Goal: Information Seeking & Learning: Learn about a topic

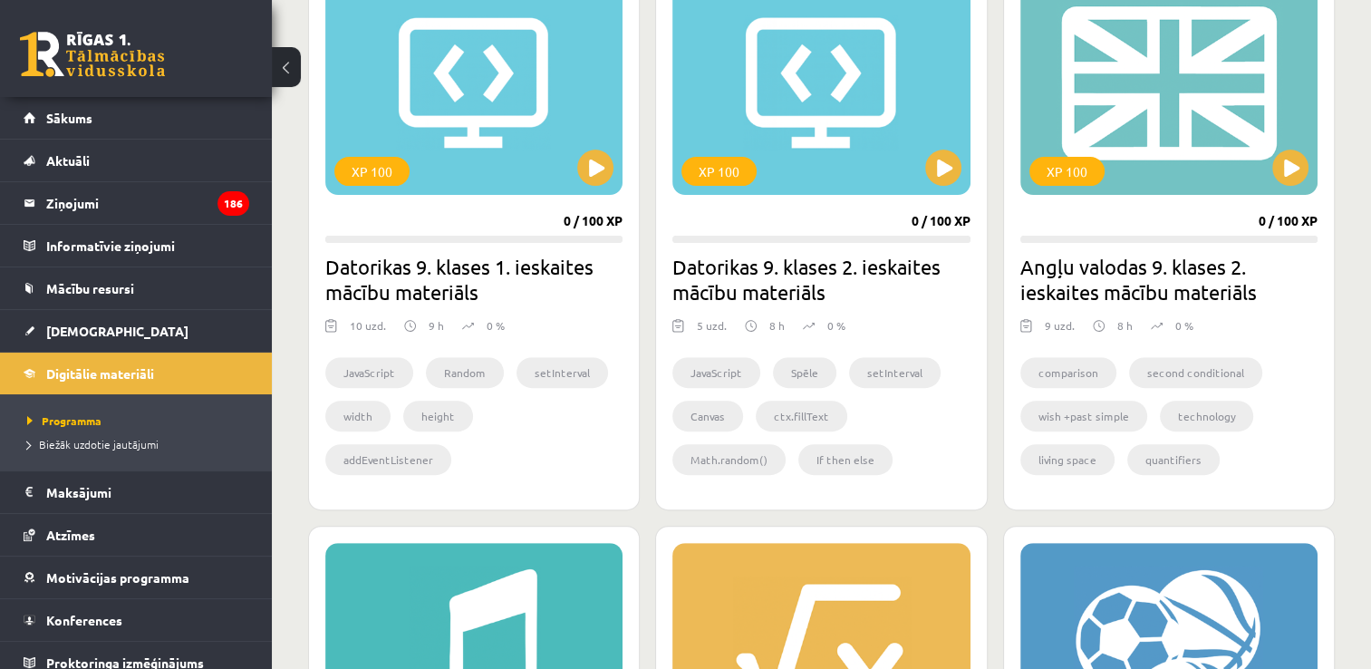
scroll to position [634, 0]
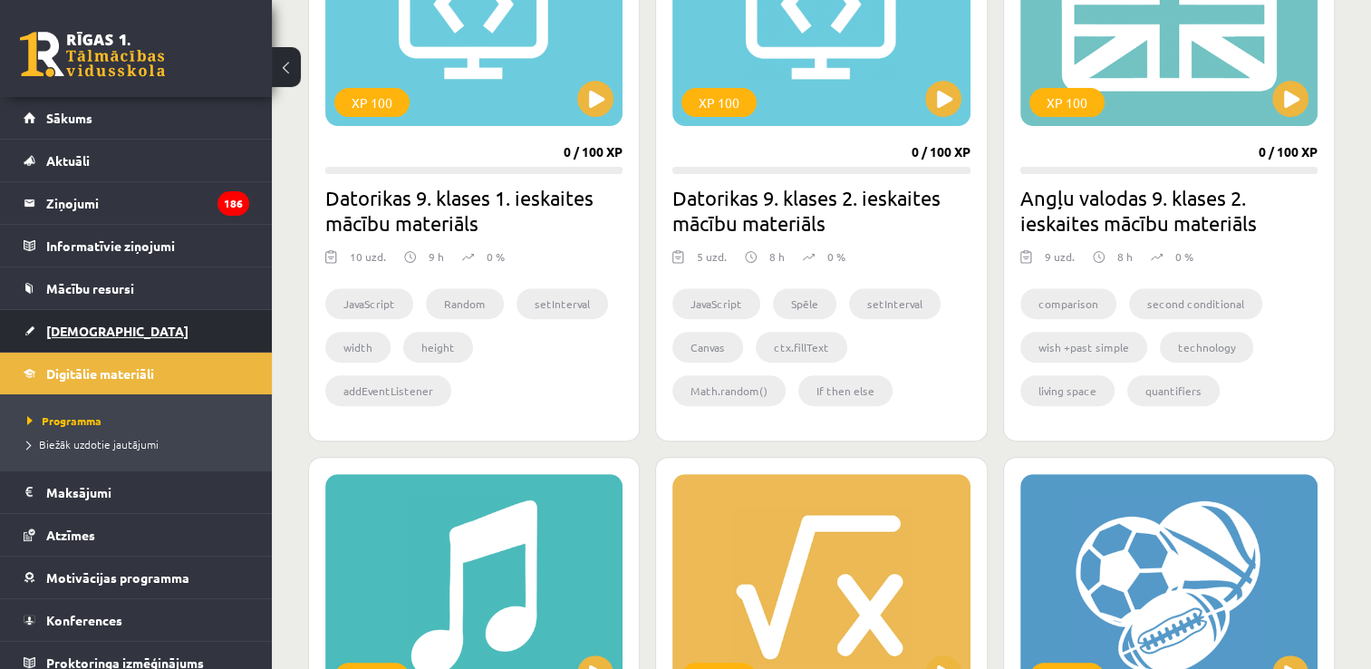
click at [171, 324] on link "[DEMOGRAPHIC_DATA]" at bounding box center [137, 331] width 226 height 42
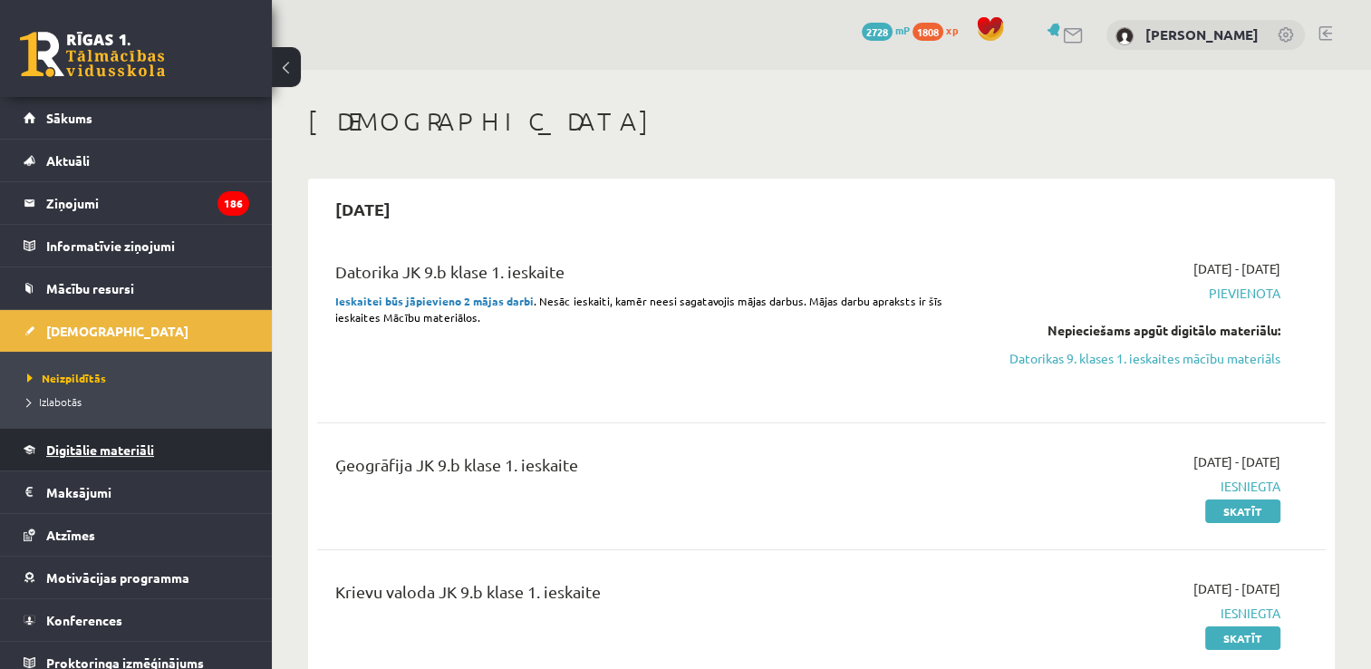
click at [203, 445] on link "Digitālie materiāli" at bounding box center [137, 450] width 226 height 42
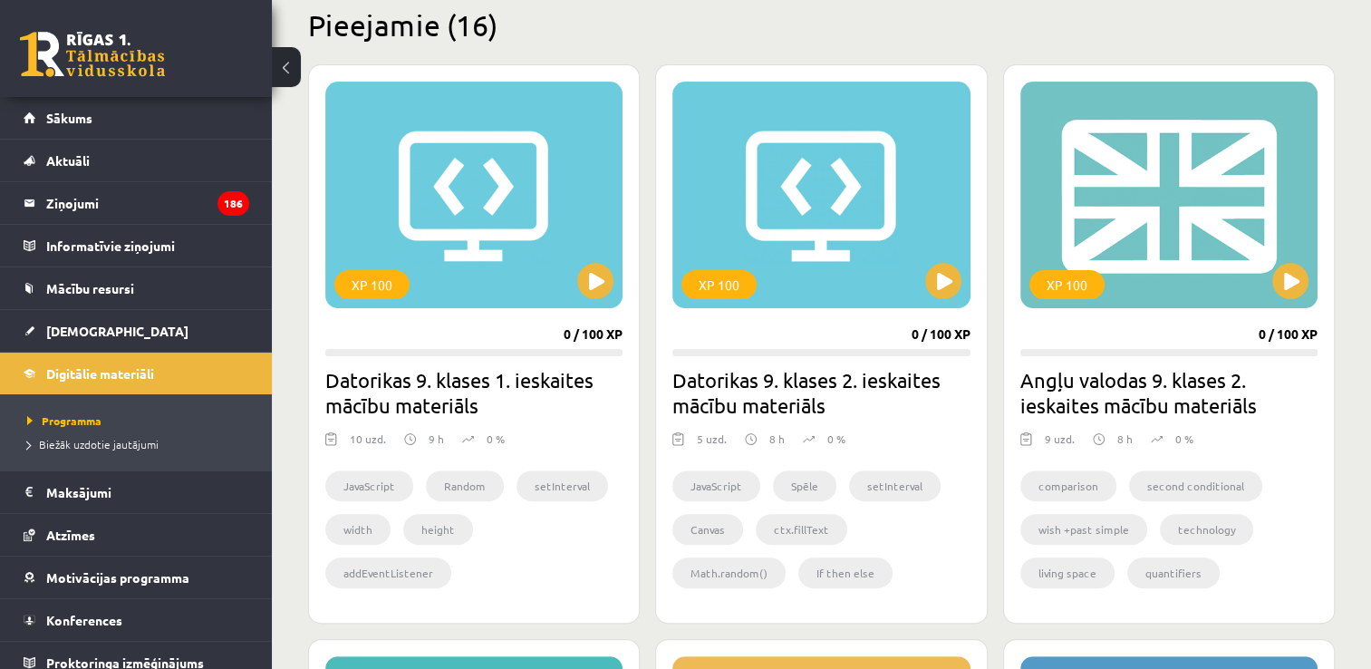
scroll to position [453, 0]
click at [943, 276] on button at bounding box center [943, 280] width 36 height 36
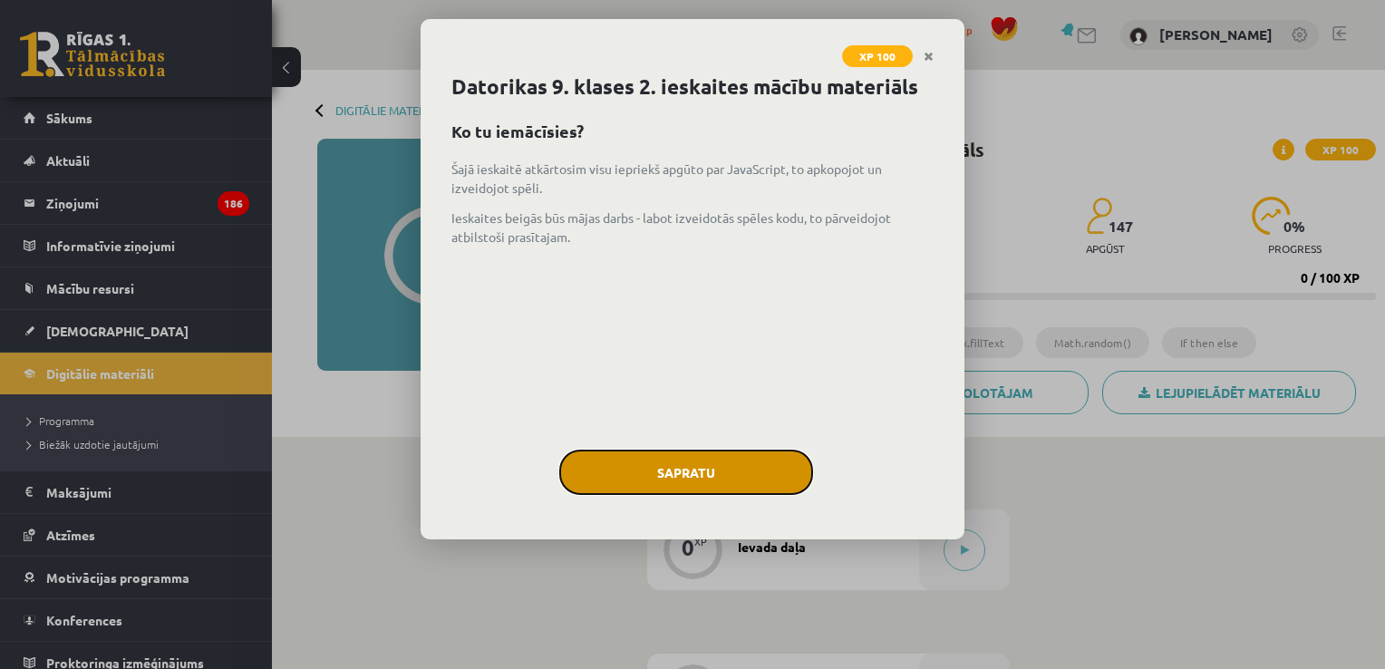
click at [703, 476] on button "Sapratu" at bounding box center [686, 471] width 254 height 45
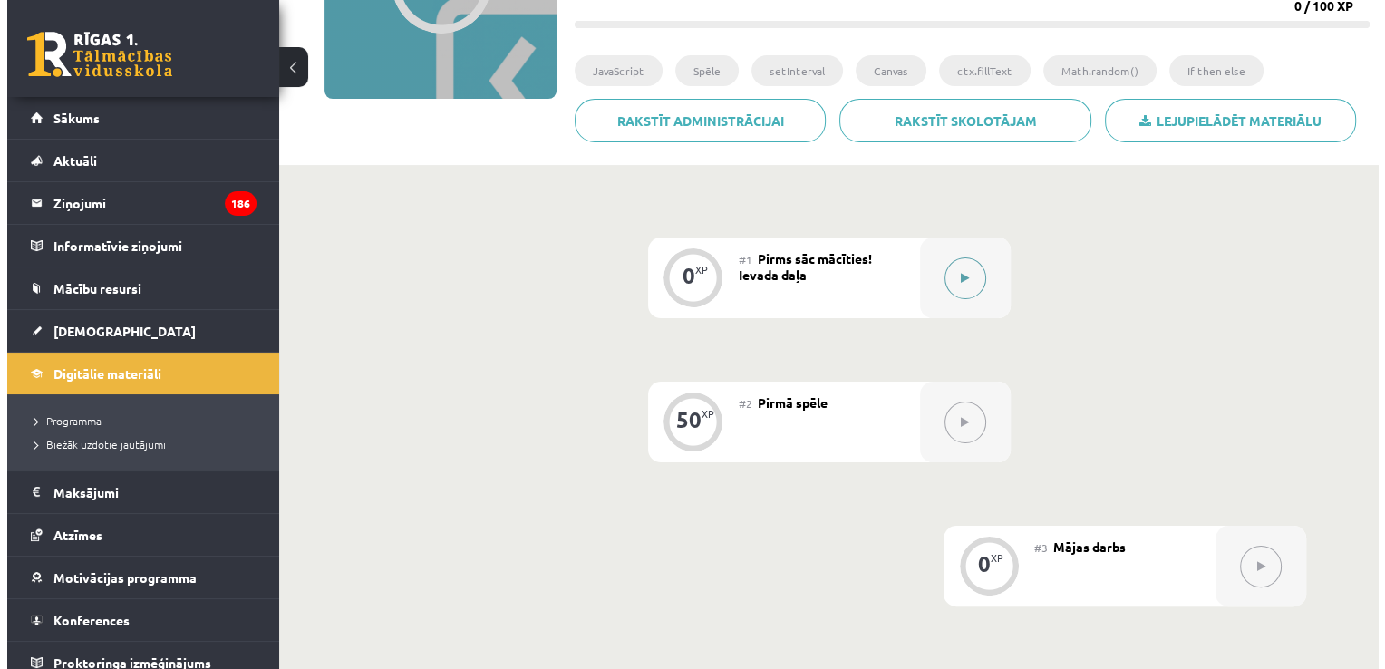
scroll to position [272, 0]
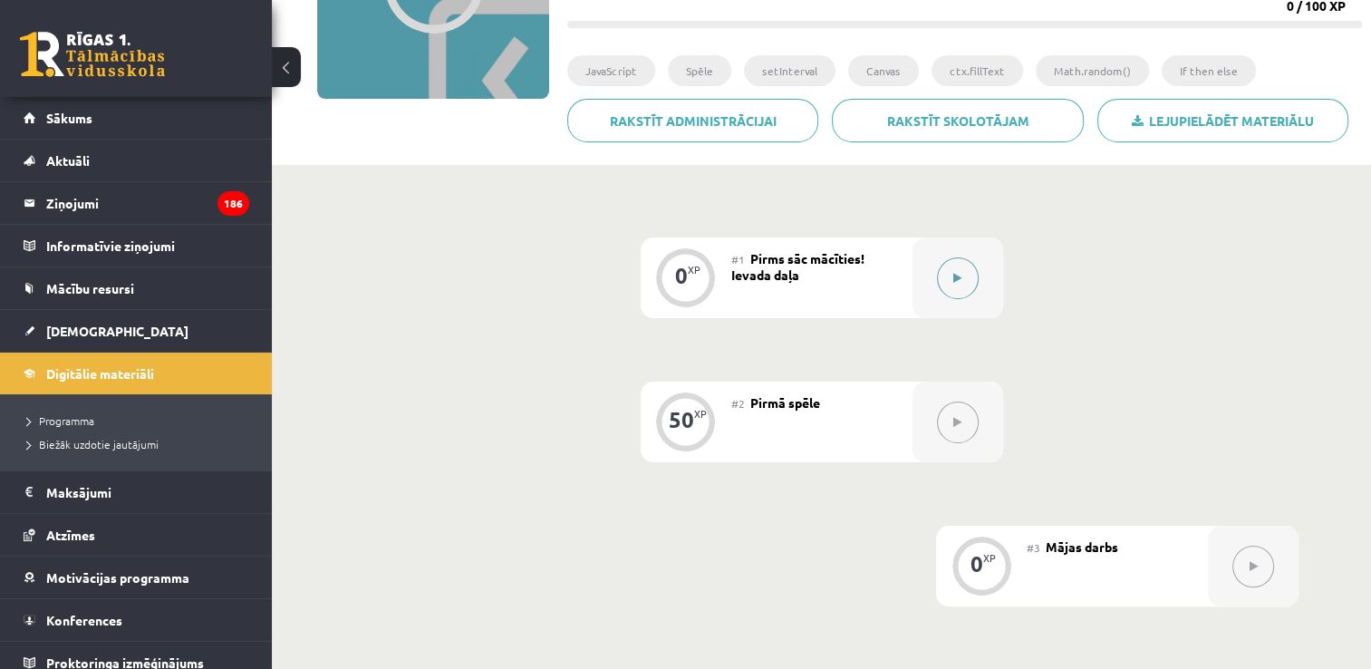
click at [970, 274] on button at bounding box center [958, 278] width 42 height 42
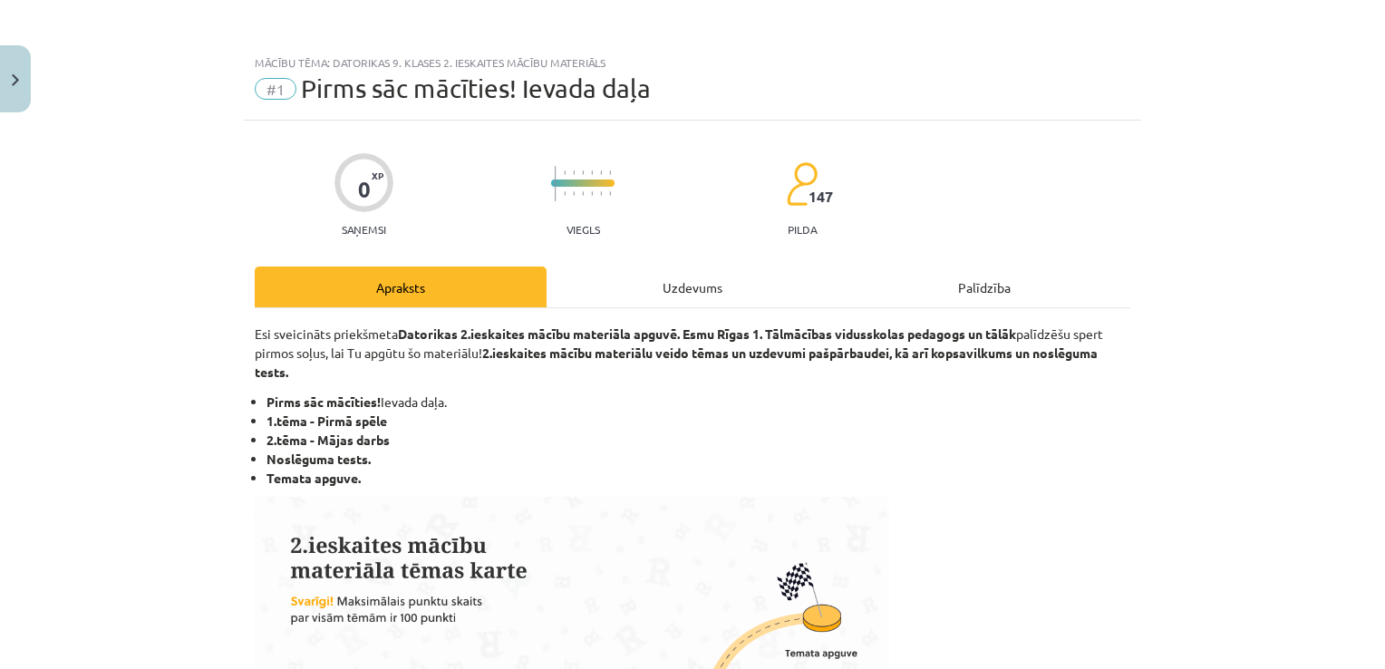
click at [698, 292] on div "Uzdevums" at bounding box center [692, 286] width 292 height 41
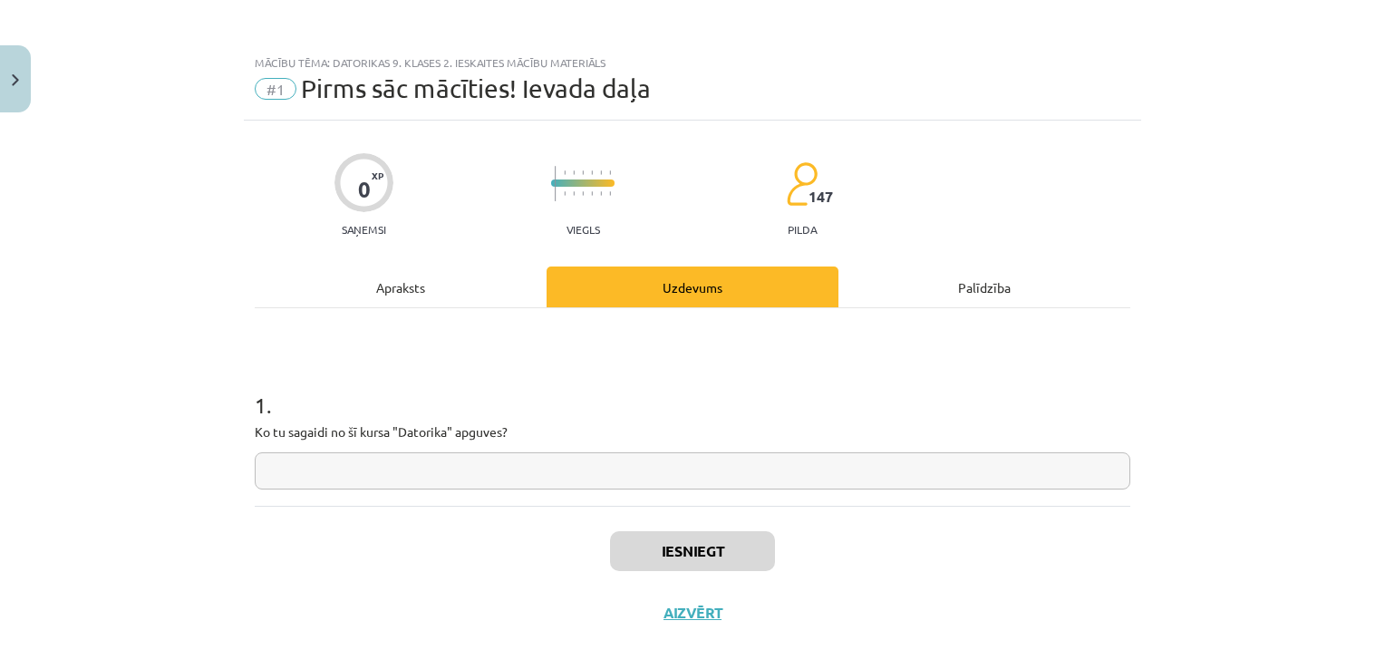
scroll to position [18, 0]
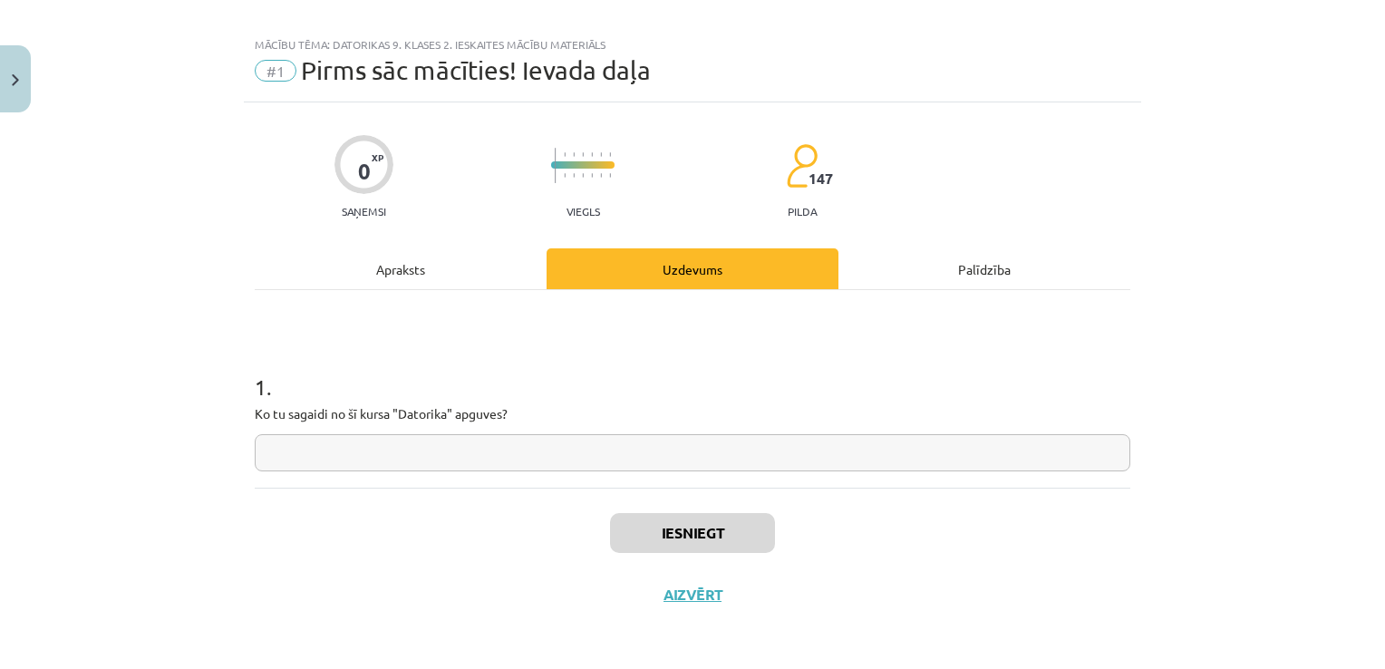
click at [609, 447] on input "text" at bounding box center [692, 452] width 875 height 37
type input "*"
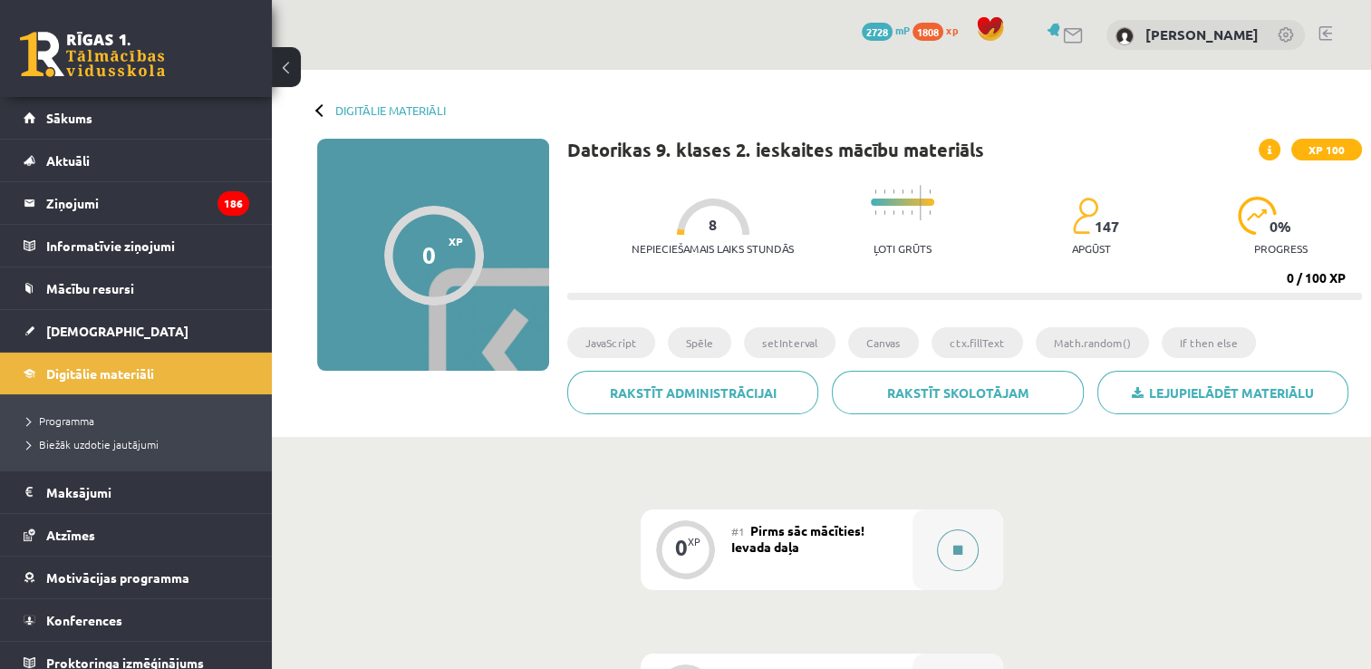
click at [964, 546] on button at bounding box center [958, 550] width 42 height 42
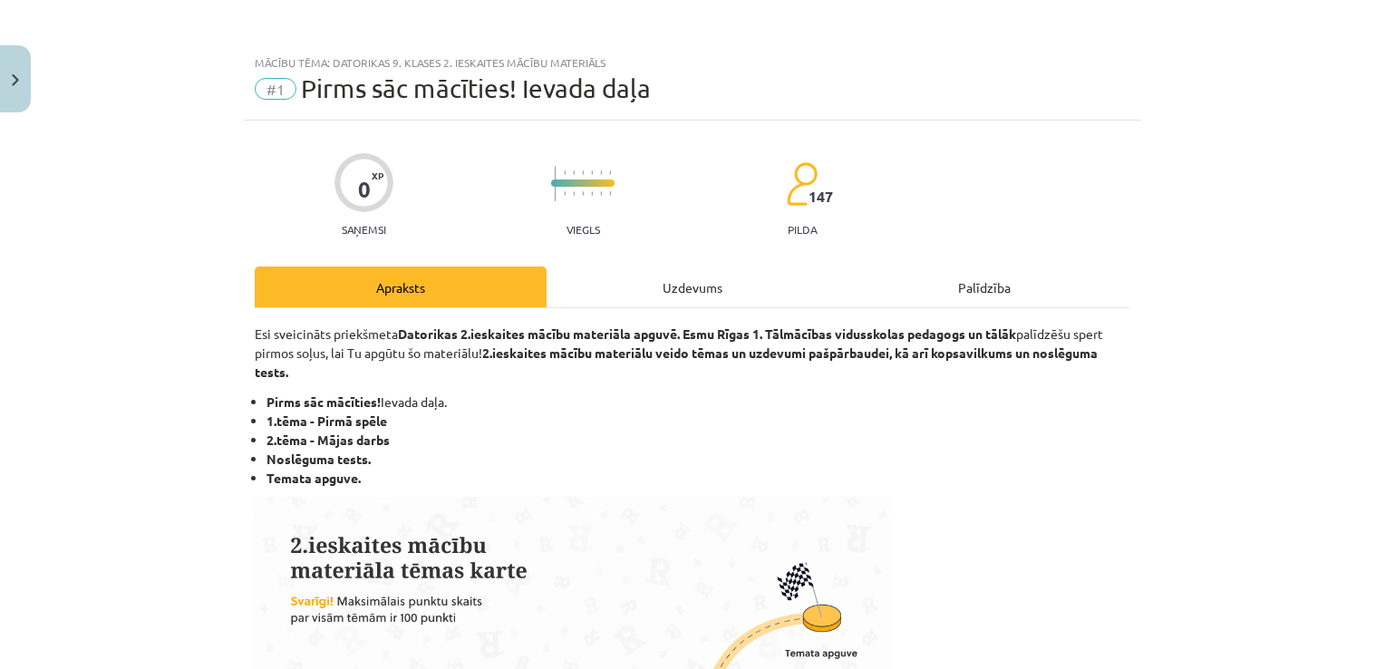
click at [632, 268] on div "Uzdevums" at bounding box center [692, 286] width 292 height 41
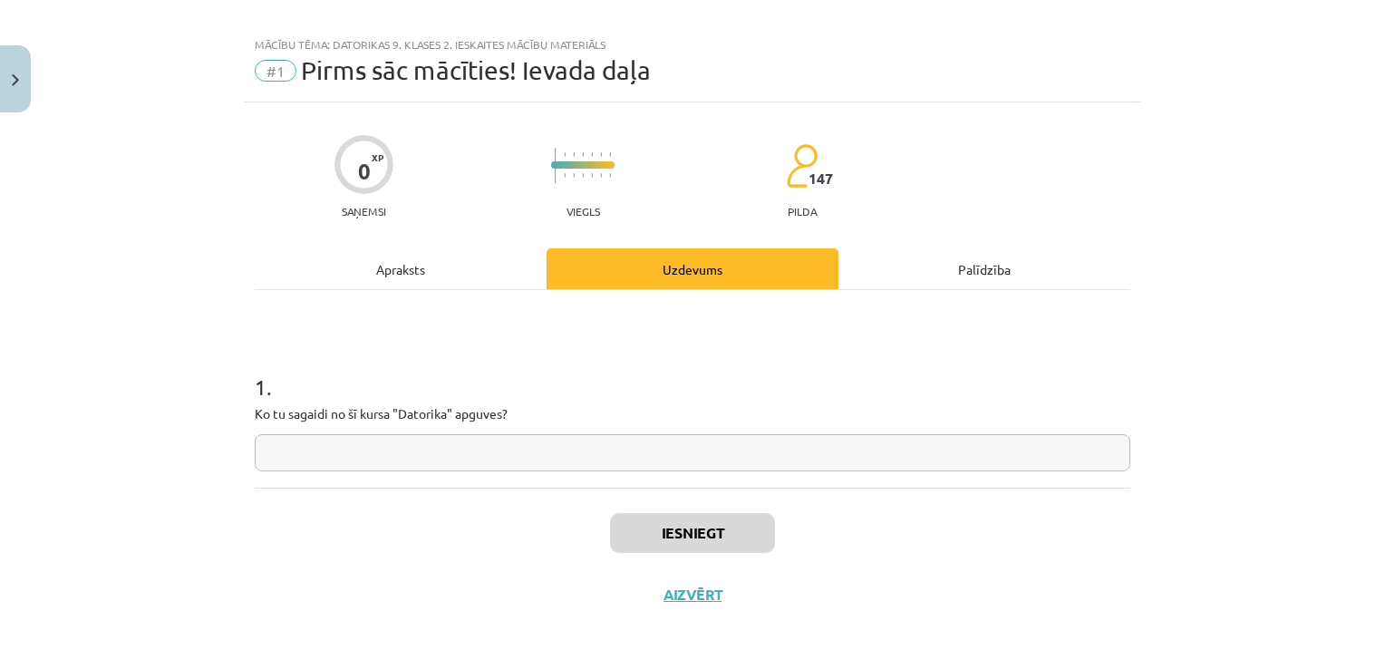
drag, startPoint x: 509, startPoint y: 444, endPoint x: 519, endPoint y: 440, distance: 10.6
click at [511, 444] on input "text" at bounding box center [692, 452] width 875 height 37
type input "**"
click at [691, 527] on button "Iesniegt" at bounding box center [692, 533] width 165 height 40
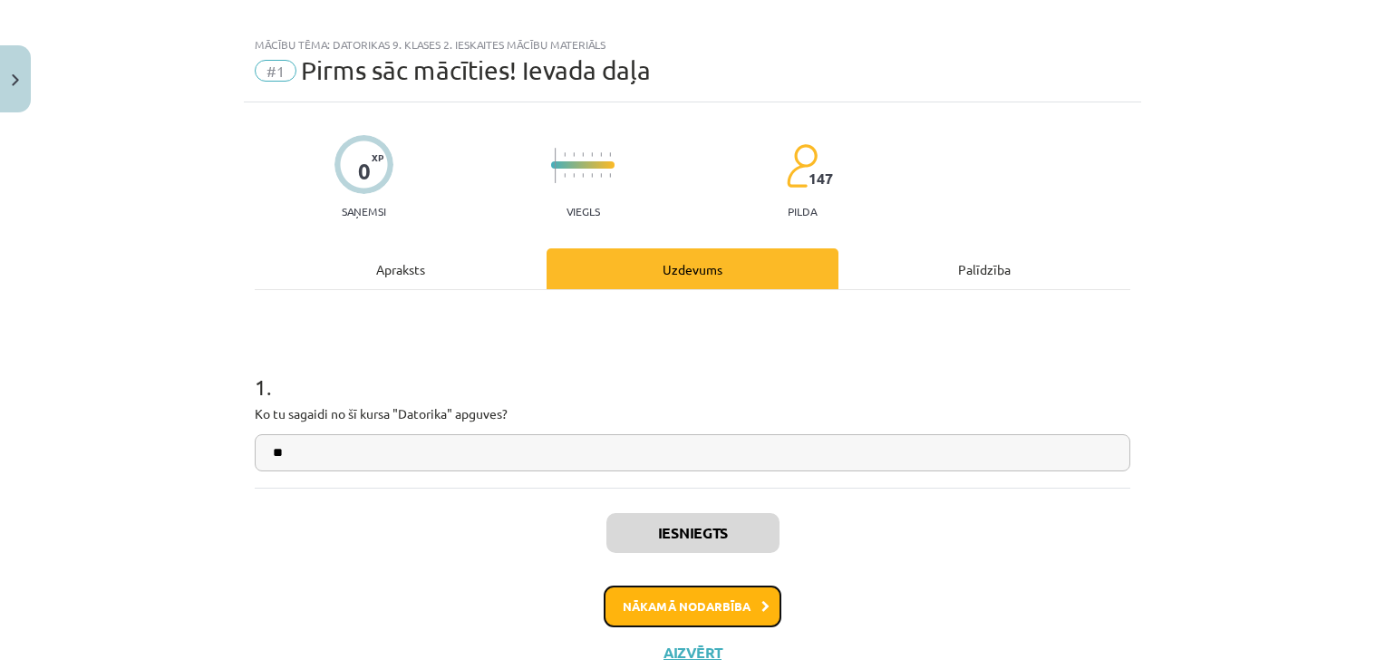
click at [729, 602] on button "Nākamā nodarbība" at bounding box center [693, 606] width 178 height 42
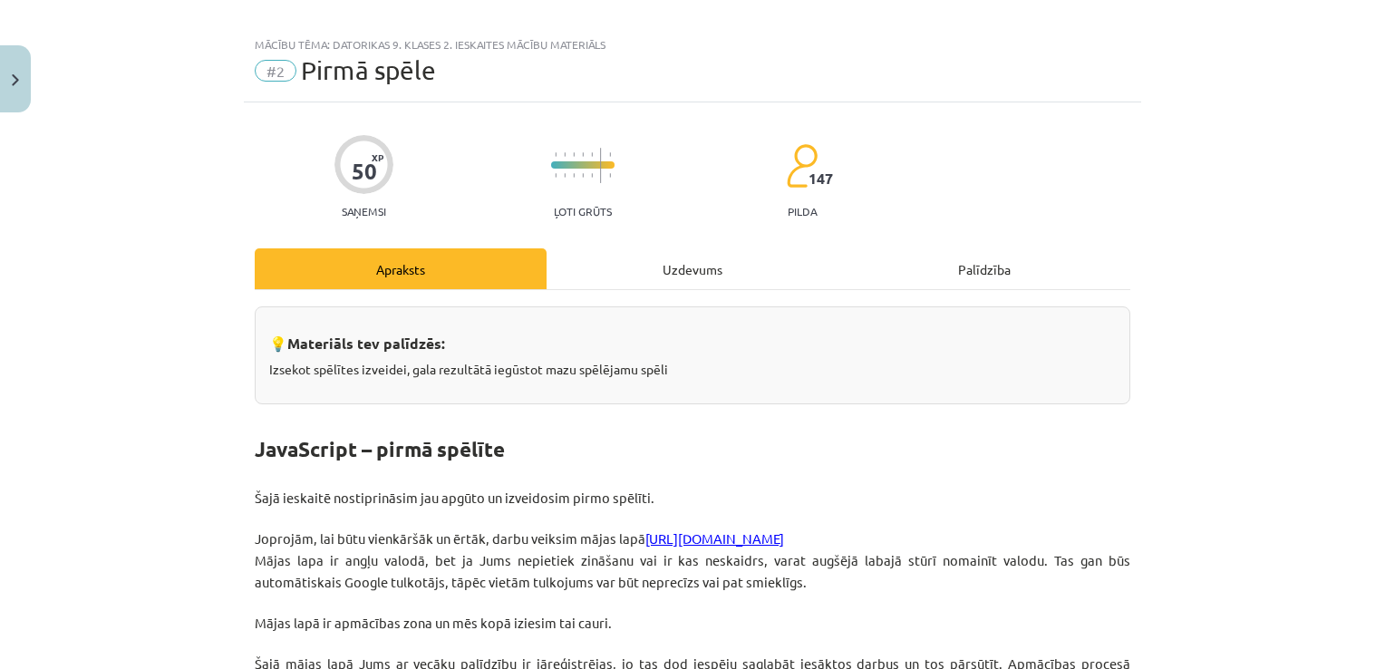
scroll to position [45, 0]
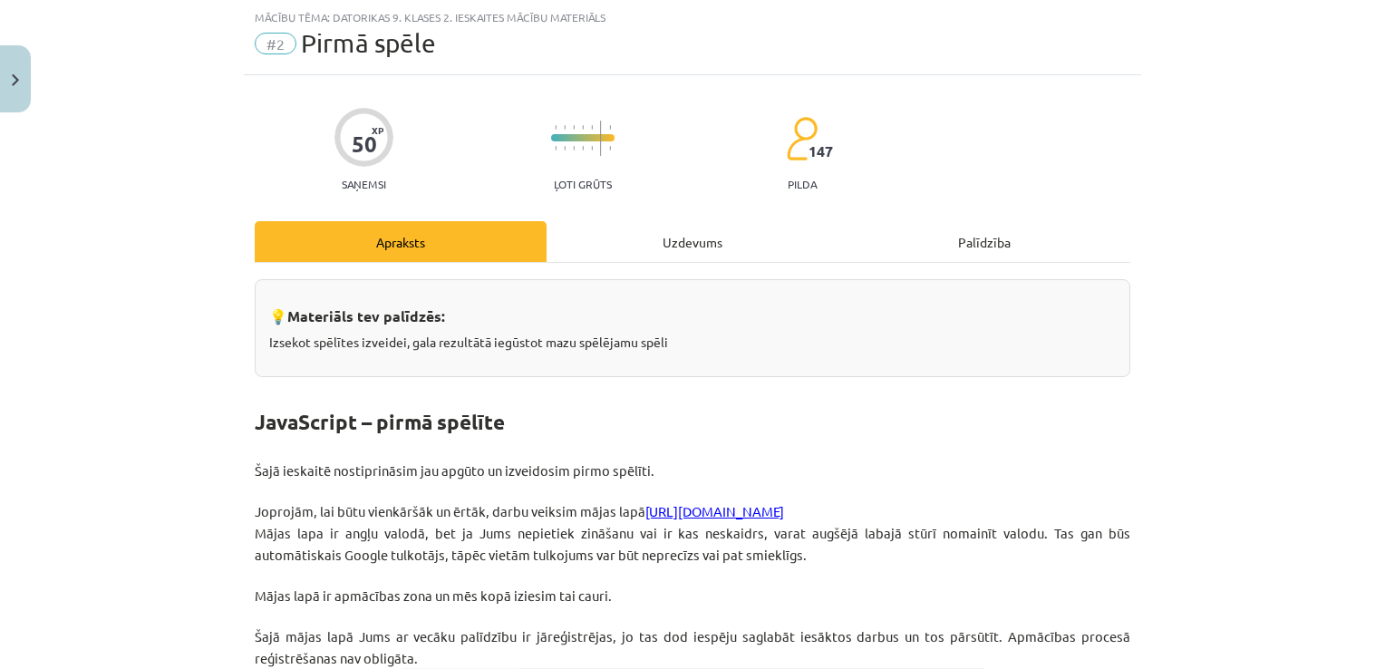
click at [663, 226] on div "Uzdevums" at bounding box center [692, 241] width 292 height 41
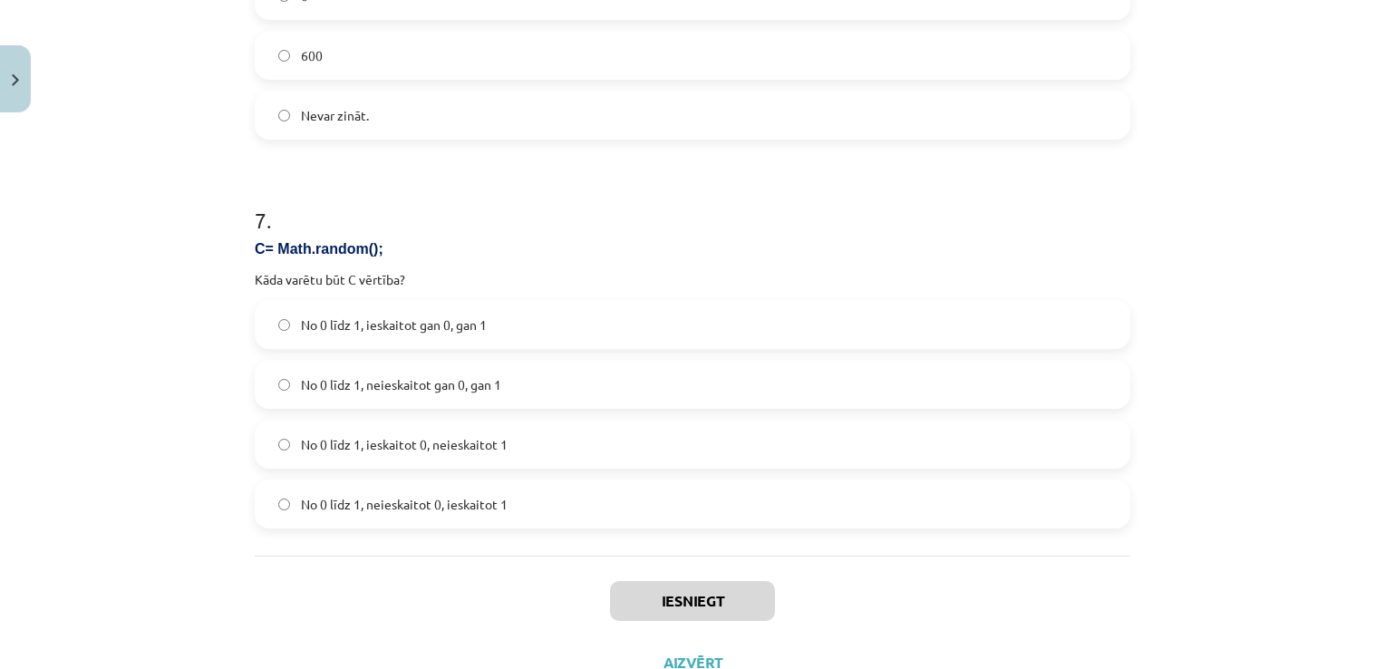
scroll to position [2717, 0]
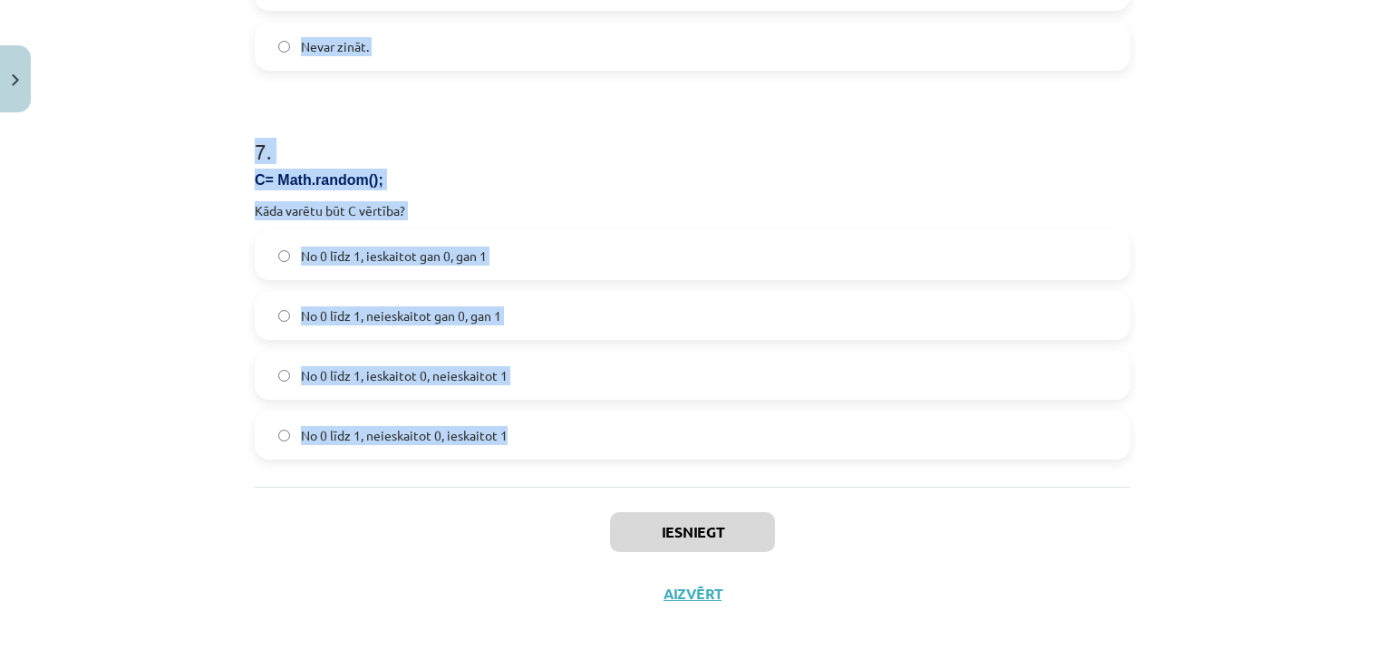
drag, startPoint x: 245, startPoint y: 67, endPoint x: 644, endPoint y: 403, distance: 522.2
copy form "1 . Kurā no kodiem ir pareizi izveidota Canvas apmale? <canvas id="myCanvas" wi…"
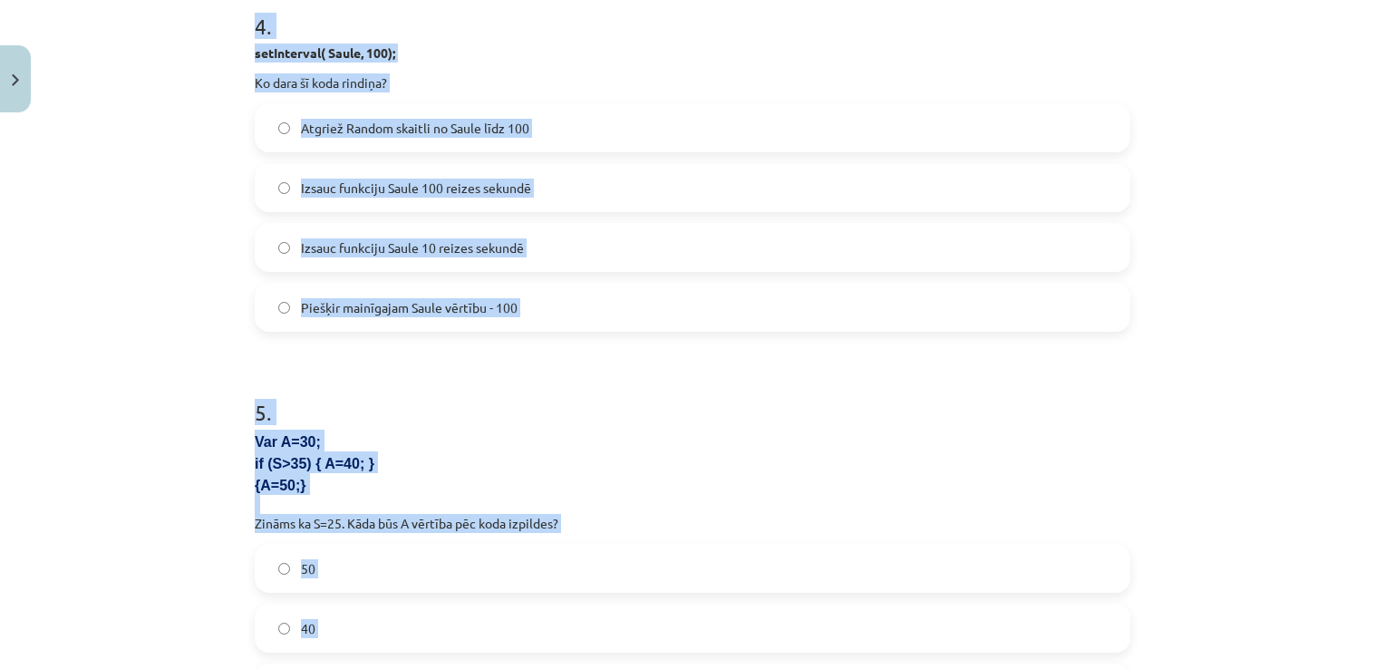
click at [163, 343] on div "Mācību tēma: Datorikas 9. klases 2. ieskaites mācību materiāls #2 Pirmā spēle 5…" at bounding box center [692, 334] width 1385 height 669
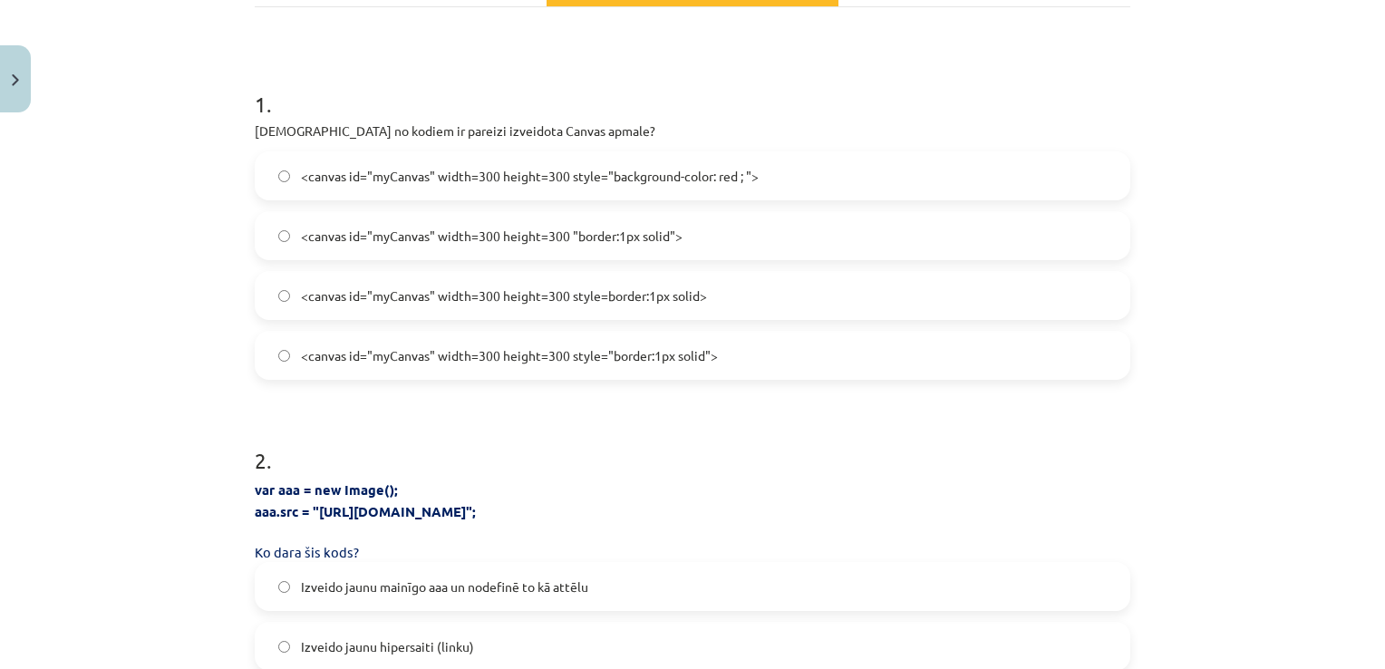
scroll to position [270, 0]
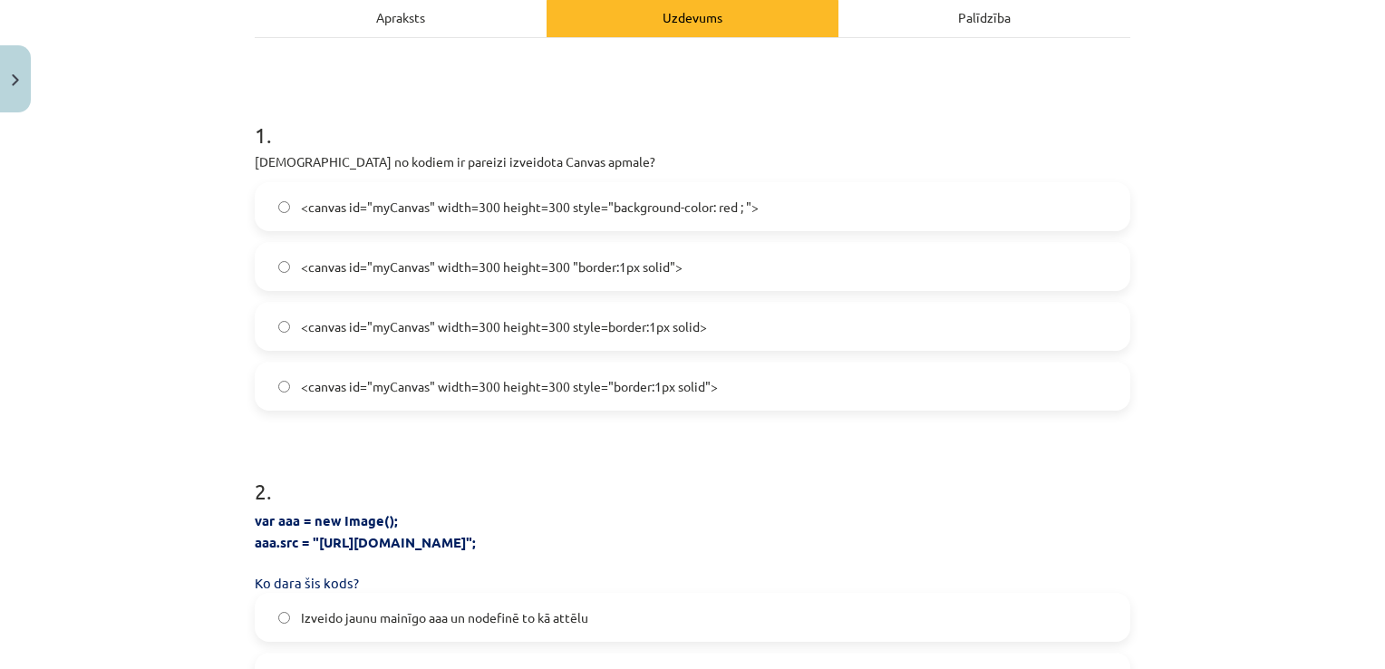
click at [646, 325] on span "<canvas id="myCanvas" width=300 height=300 style=border:1px solid>" at bounding box center [504, 326] width 406 height 19
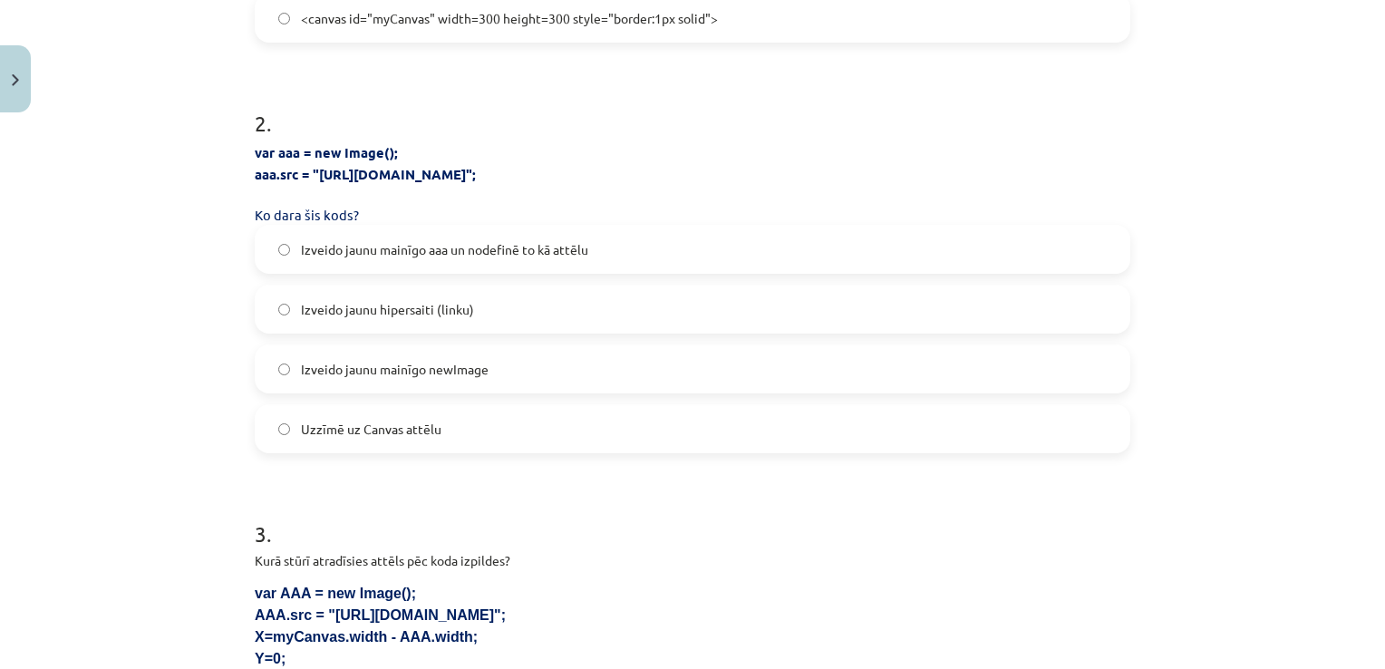
scroll to position [723, 0]
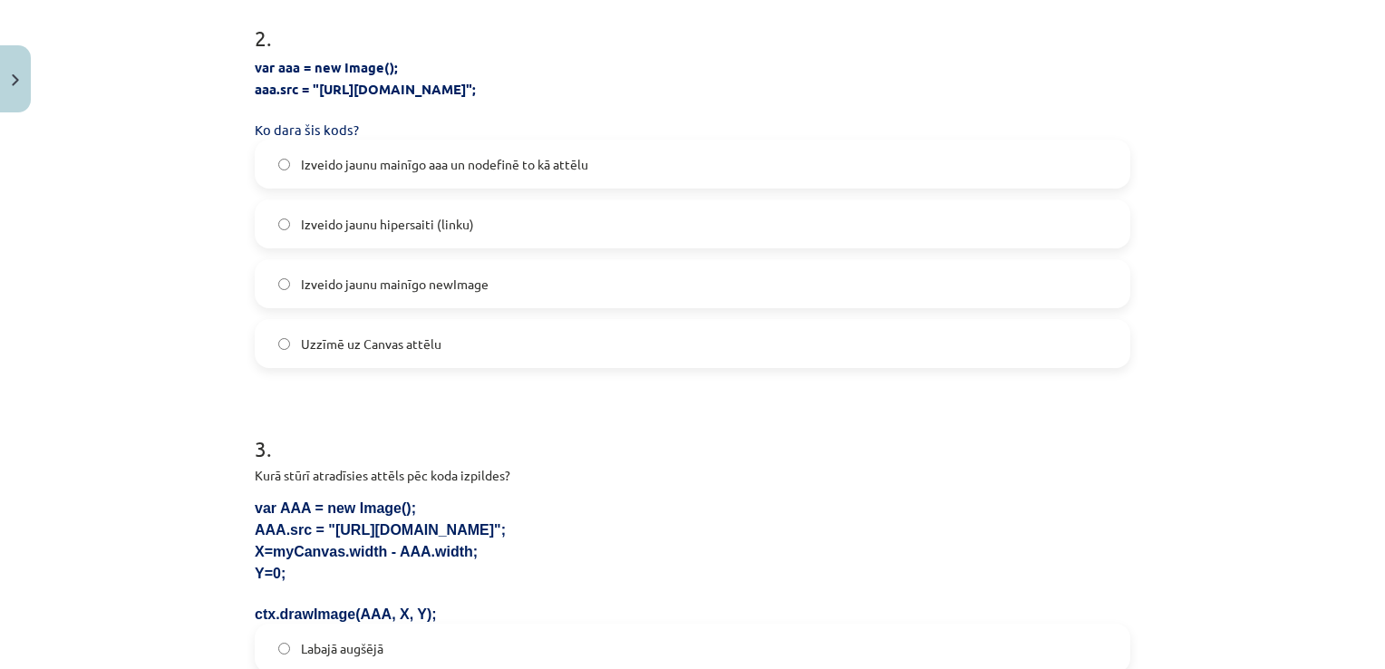
click at [615, 154] on label "Izveido jaunu mainīgo aaa un nodefinē to kā attēlu" at bounding box center [692, 163] width 872 height 45
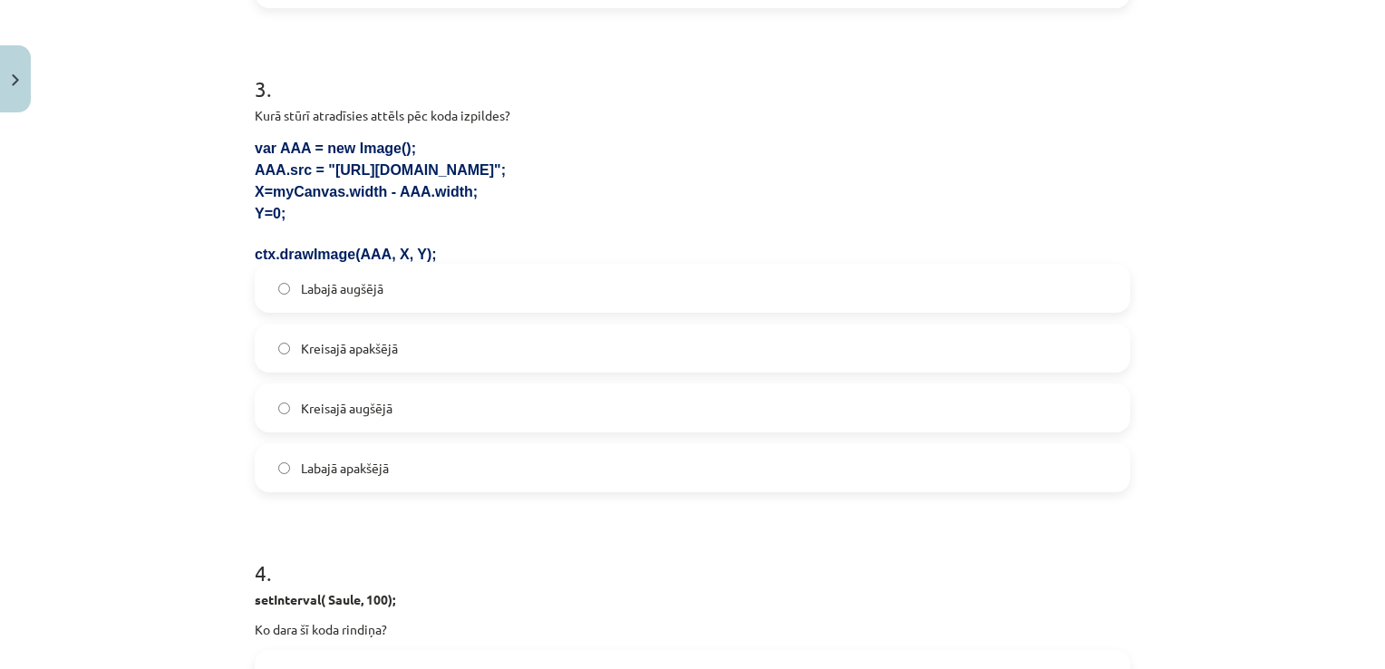
scroll to position [1086, 0]
click at [403, 284] on label "Labajā augšējā" at bounding box center [692, 285] width 872 height 45
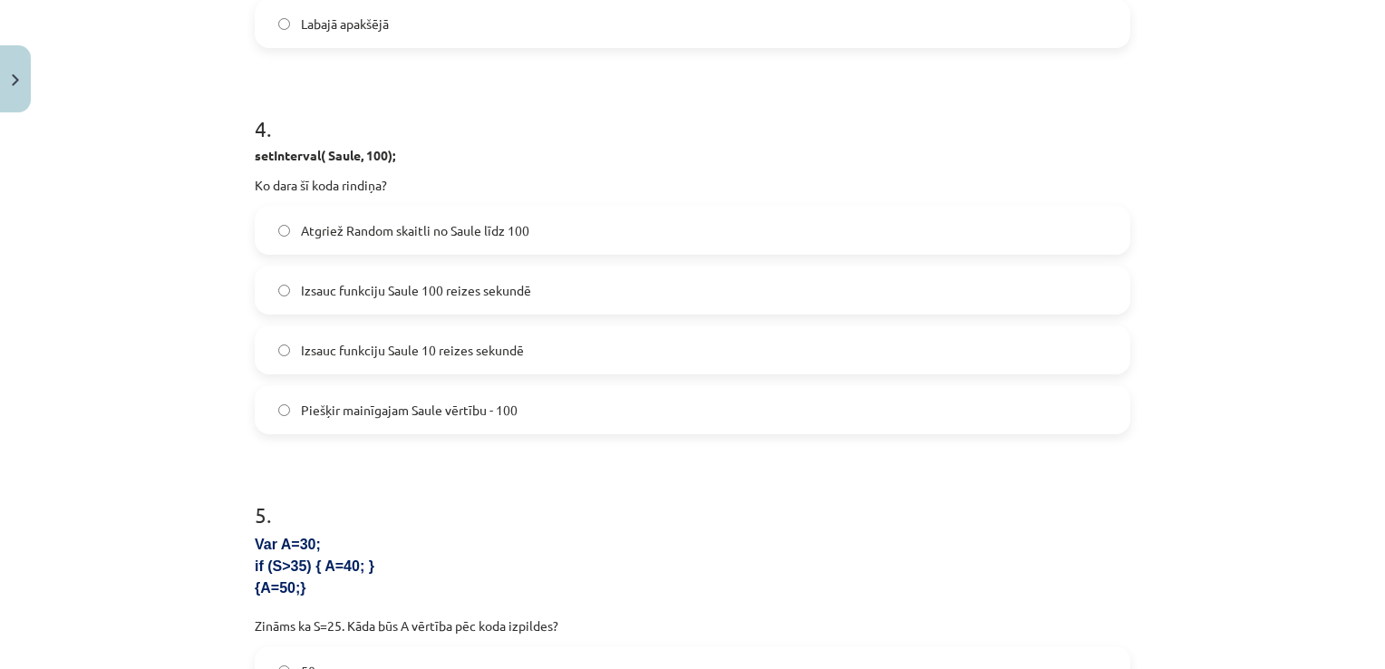
scroll to position [1539, 0]
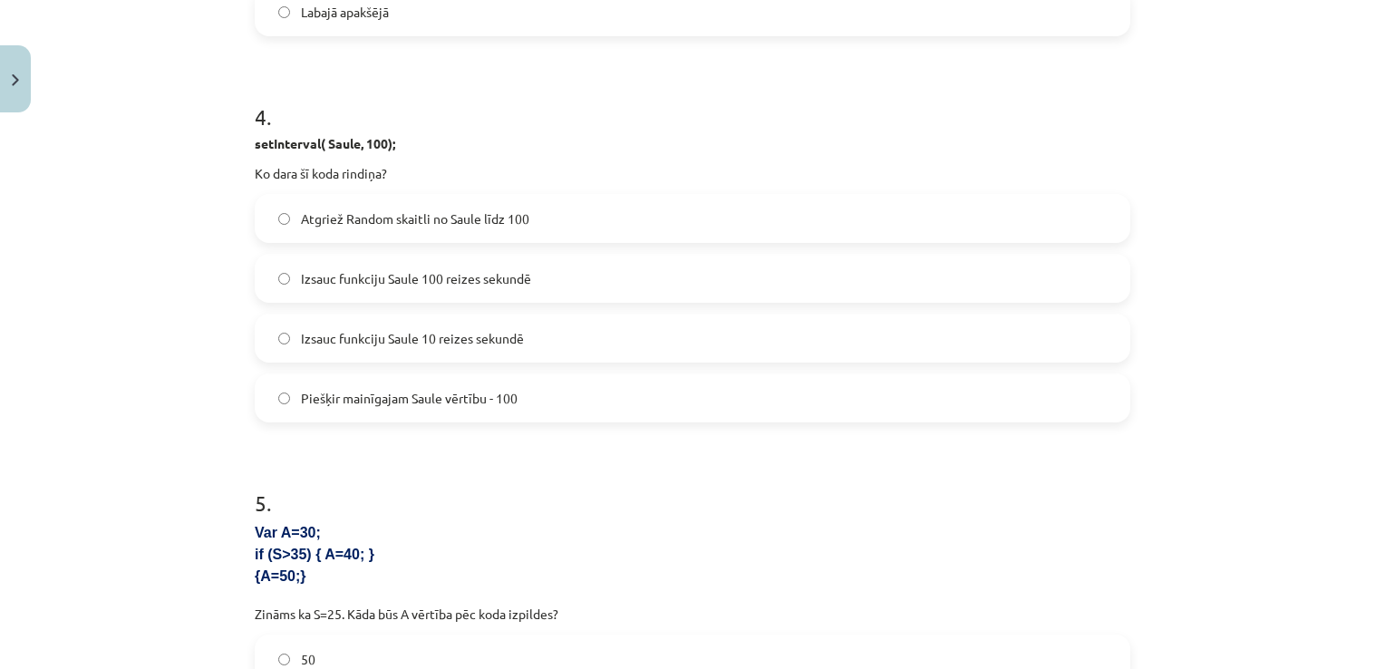
click at [568, 279] on label "Izsauc funkciju Saule 100 reizes sekundē" at bounding box center [692, 278] width 872 height 45
click at [526, 335] on label "Izsauc funkciju Saule 10 reizes sekundē" at bounding box center [692, 337] width 872 height 45
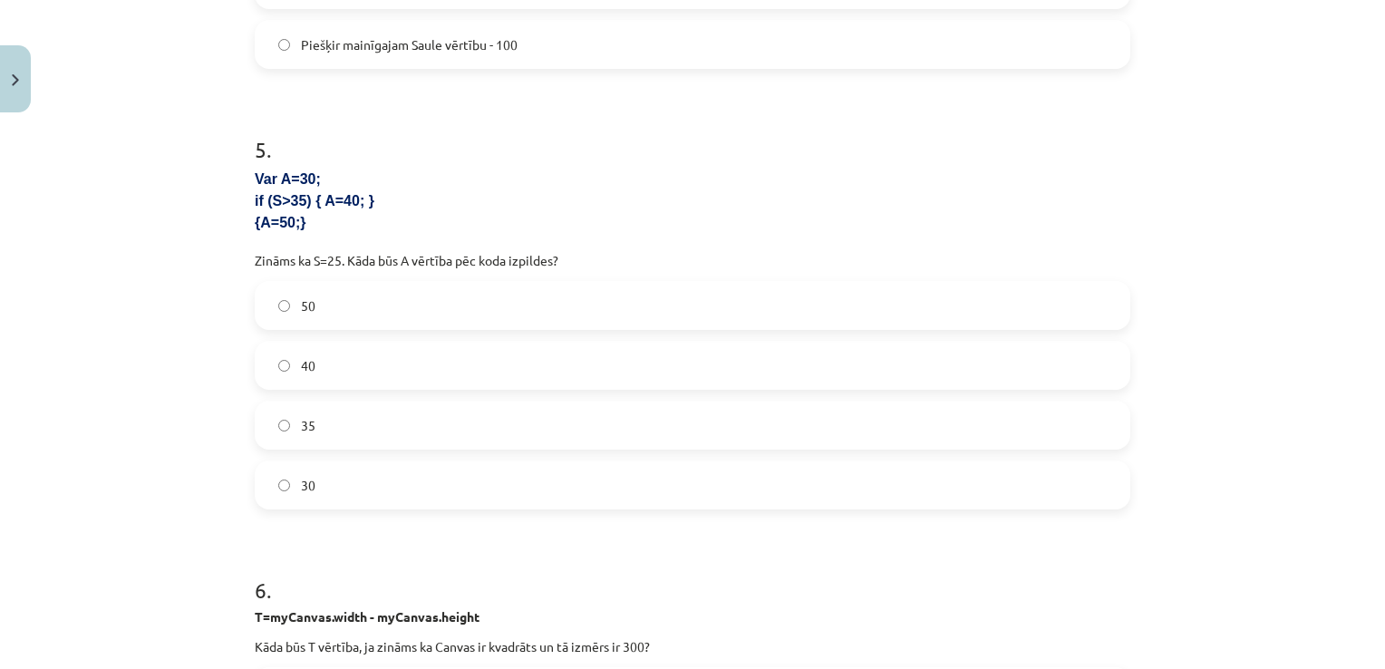
scroll to position [1901, 0]
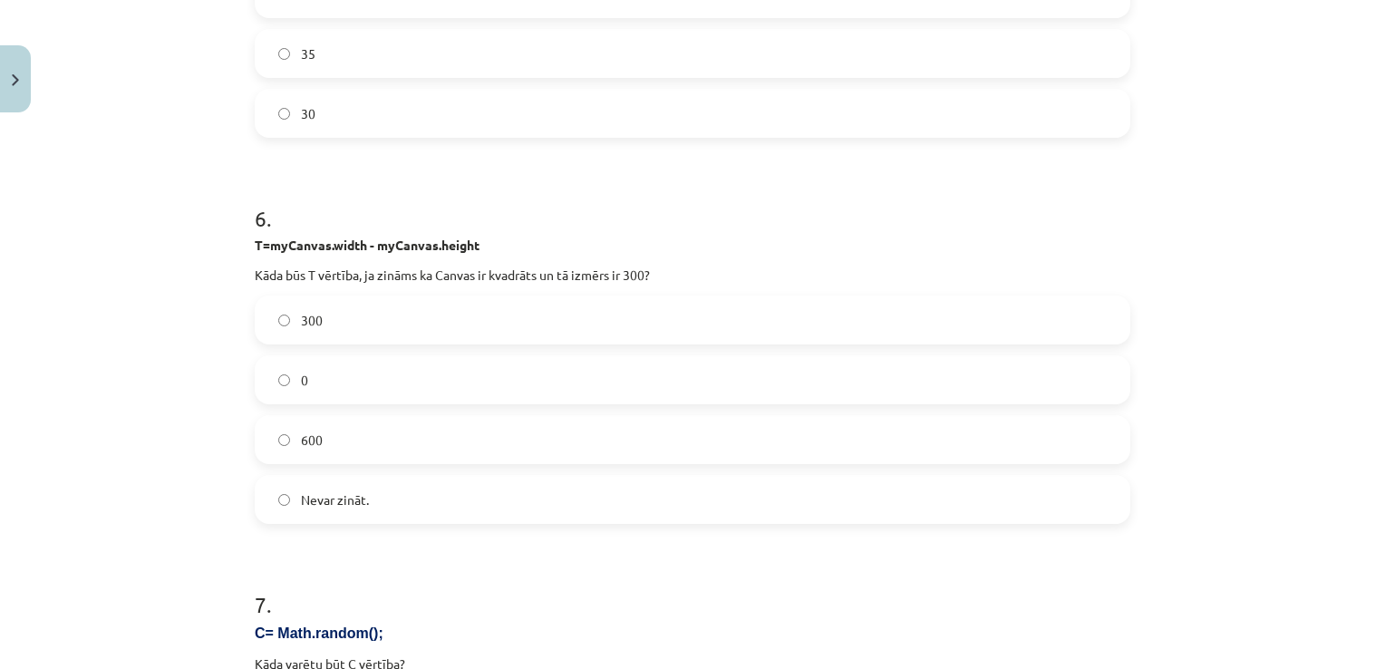
click at [394, 366] on label "0" at bounding box center [692, 379] width 872 height 45
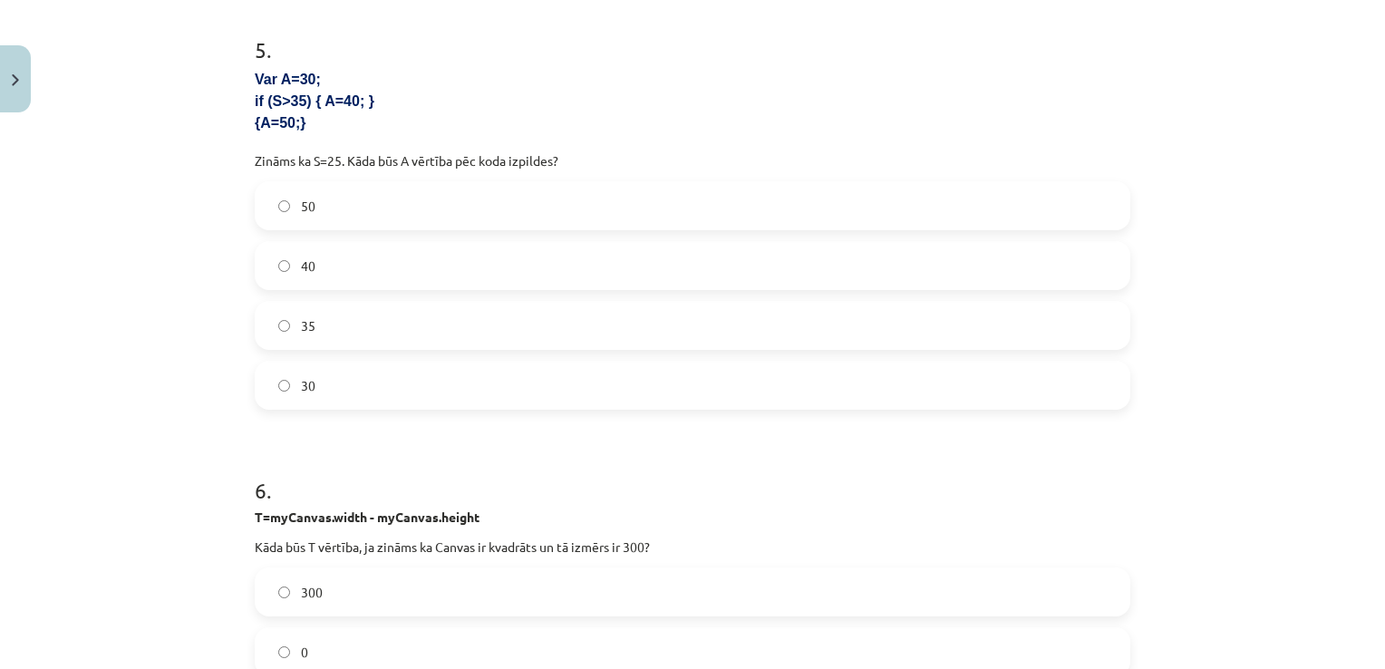
click at [323, 183] on label "50" at bounding box center [692, 205] width 872 height 45
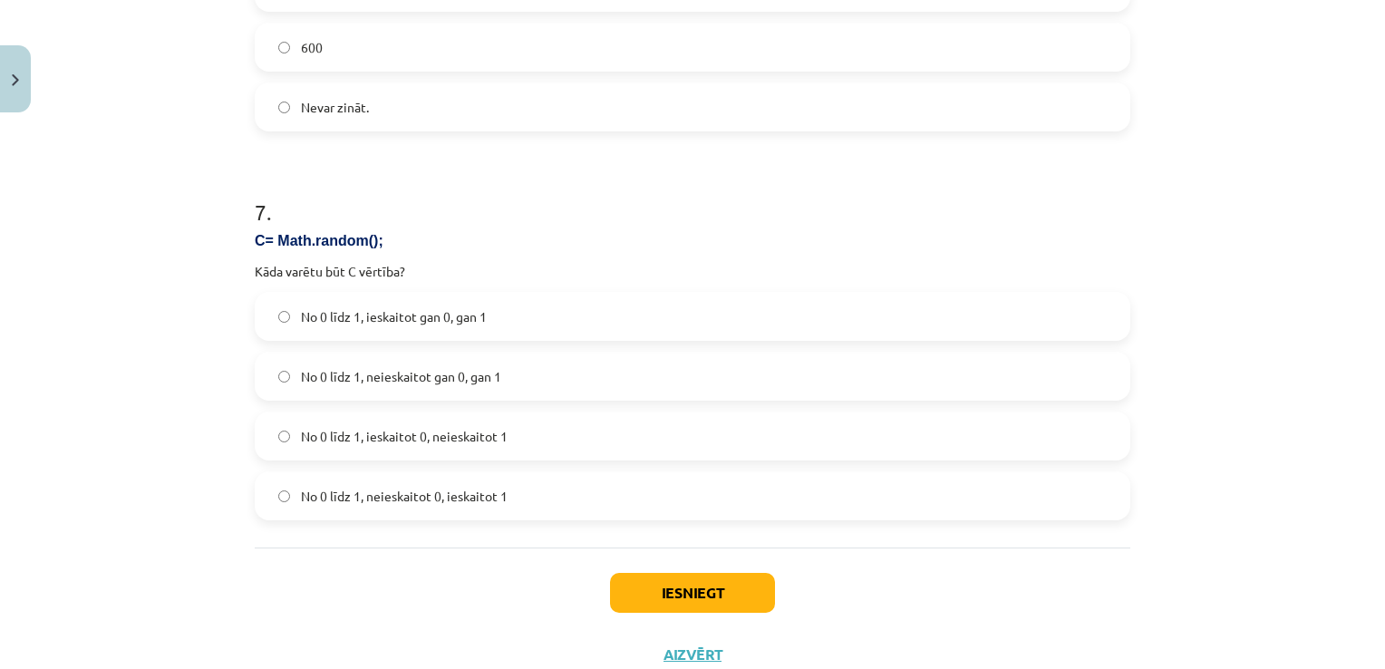
scroll to position [2717, 0]
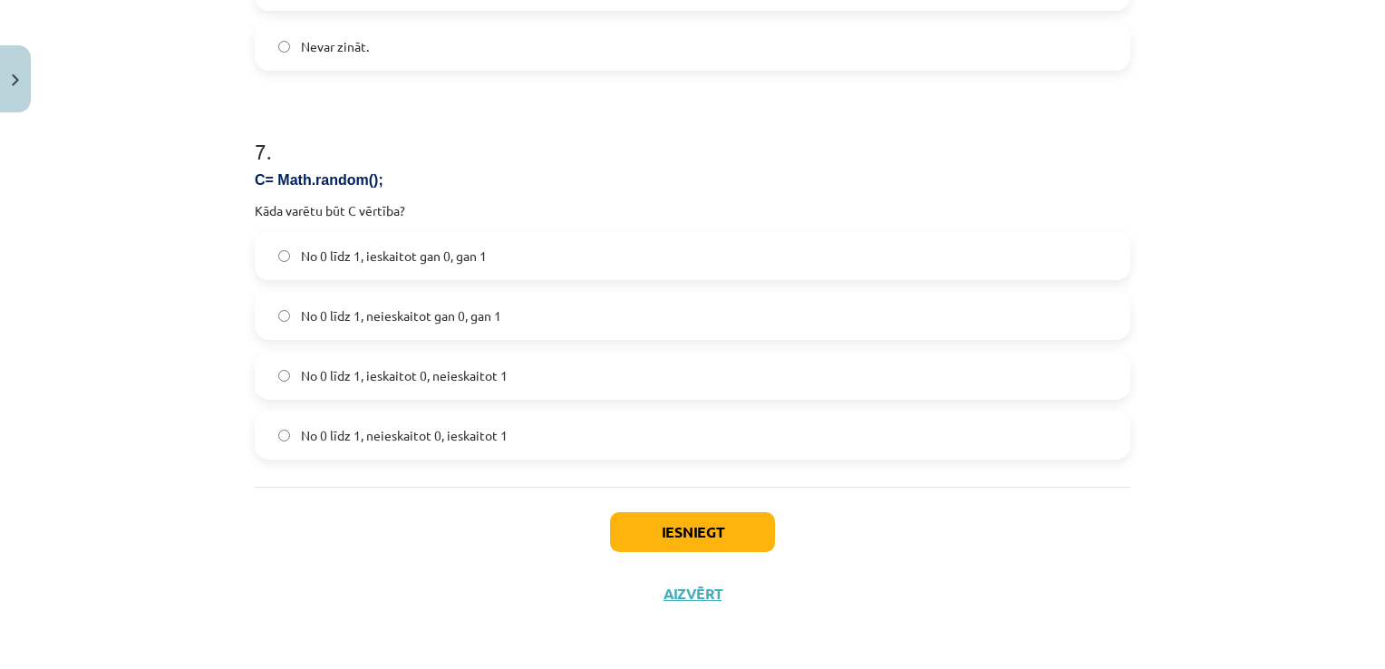
click at [526, 369] on label "No 0 līdz 1, ieskaitot 0, neieskaitot 1" at bounding box center [692, 375] width 872 height 45
click at [683, 535] on button "Iesniegt" at bounding box center [692, 532] width 165 height 40
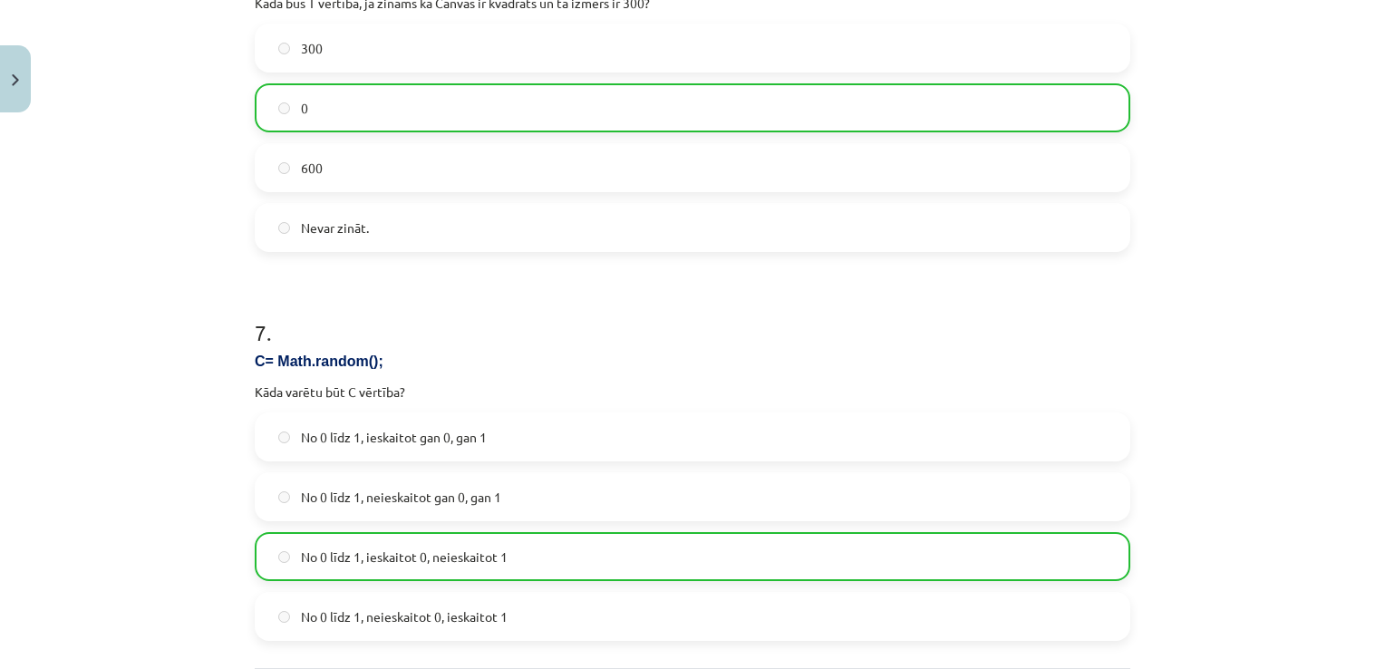
scroll to position [2773, 0]
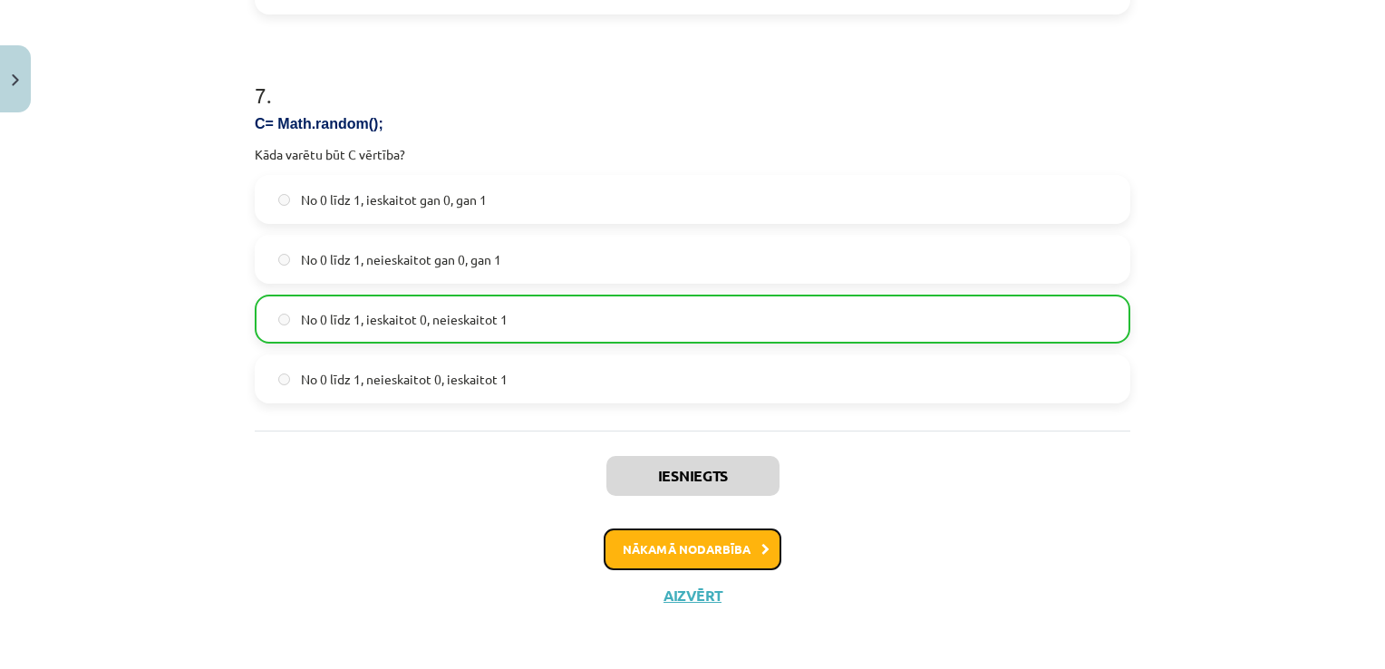
click at [739, 549] on button "Nākamā nodarbība" at bounding box center [693, 549] width 178 height 42
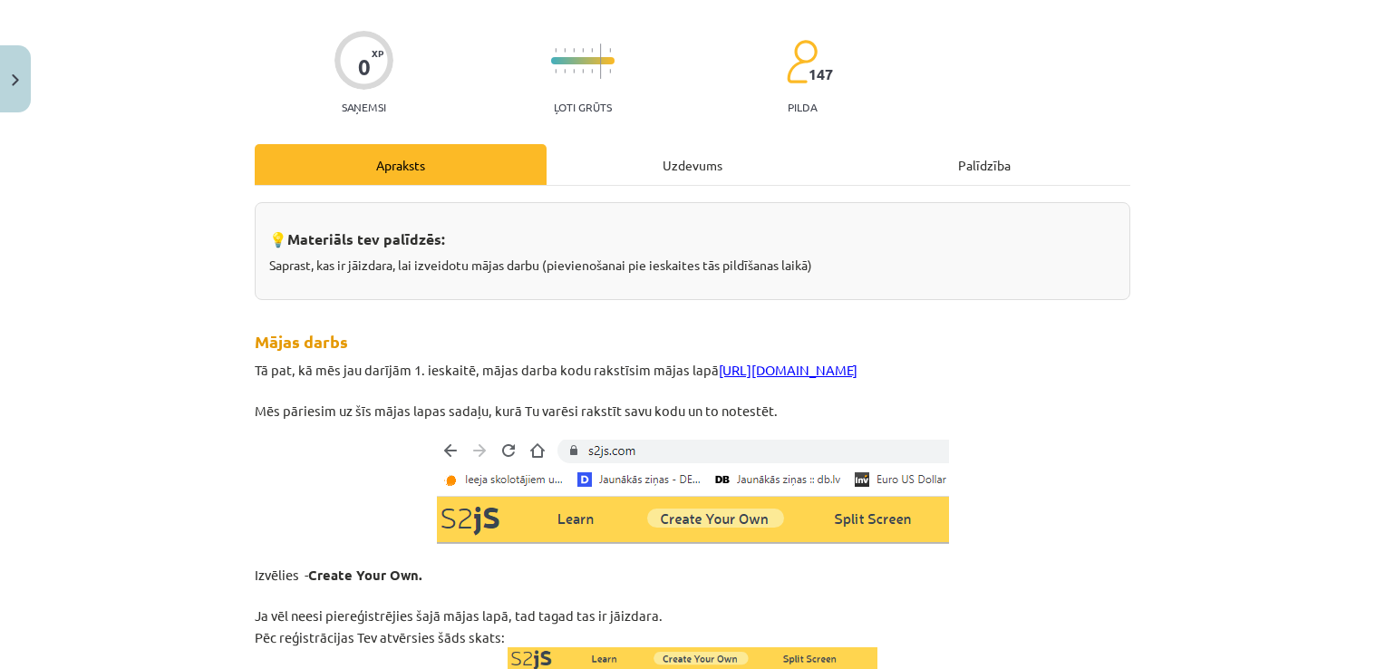
scroll to position [45, 0]
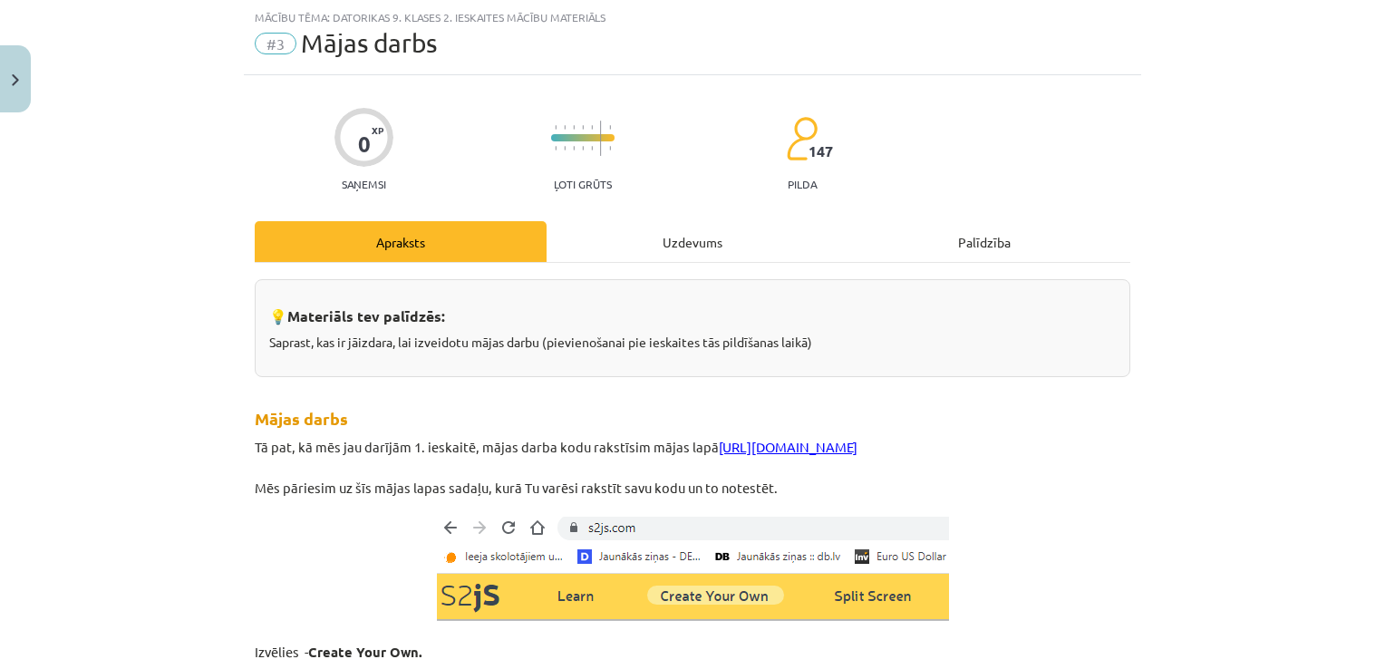
click at [652, 244] on div "Uzdevums" at bounding box center [692, 241] width 292 height 41
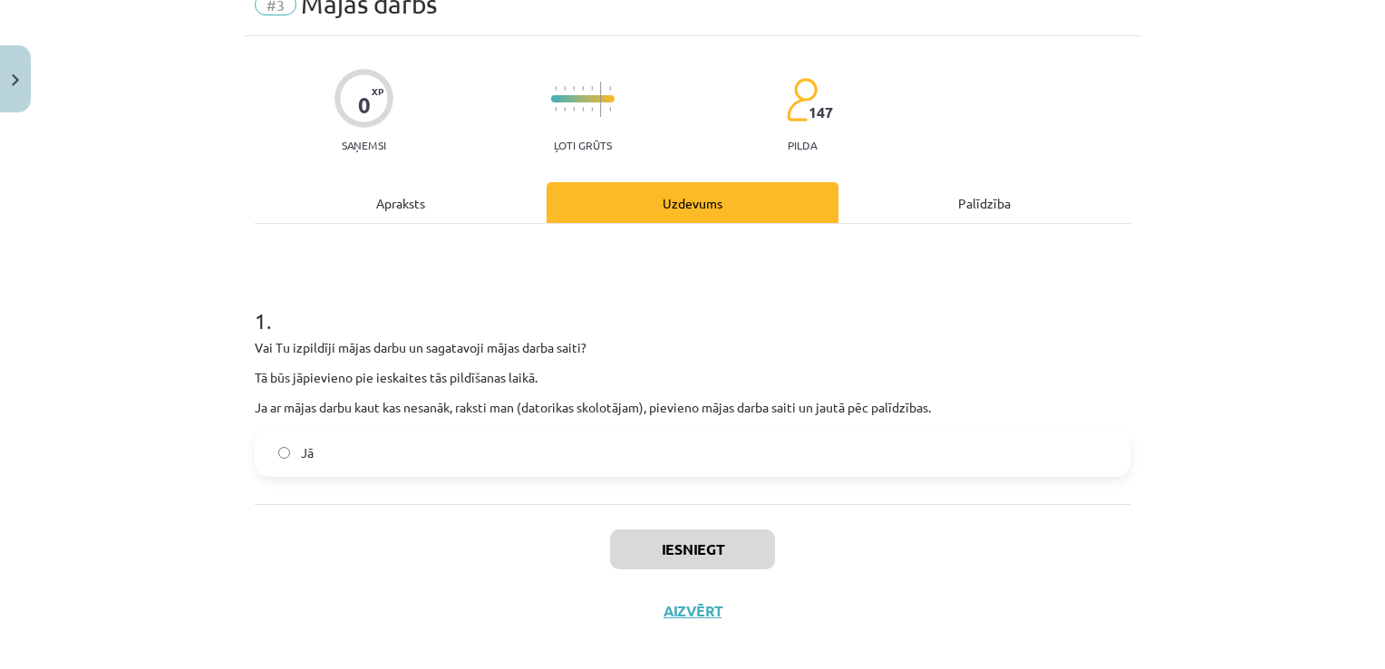
scroll to position [101, 0]
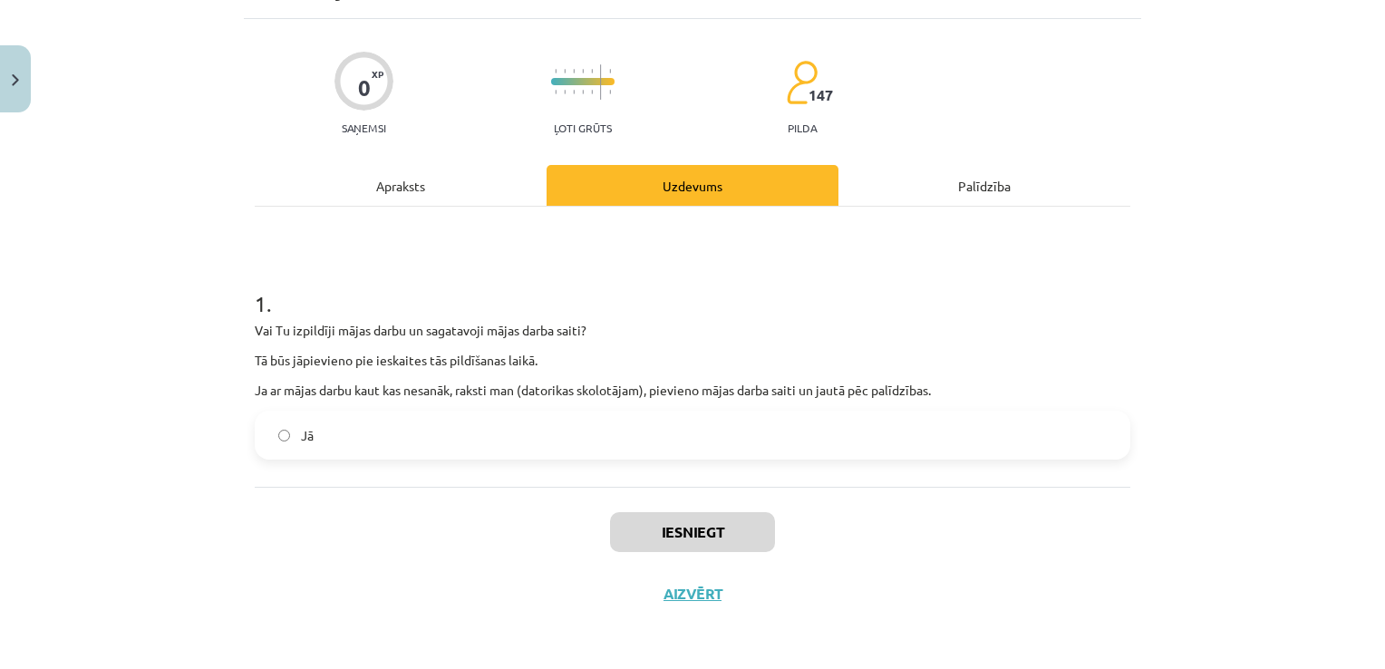
click at [642, 436] on label "Jā" at bounding box center [692, 434] width 872 height 45
click at [704, 526] on button "Iesniegt" at bounding box center [692, 532] width 165 height 40
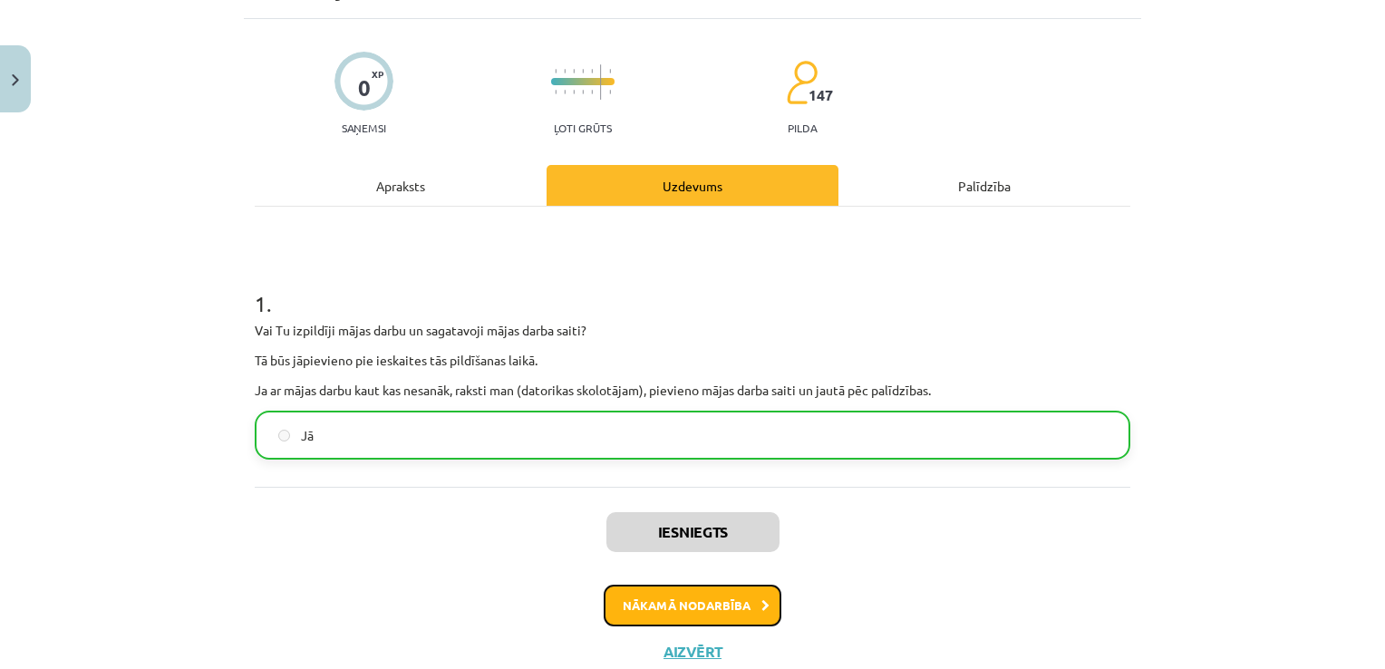
click at [705, 616] on button "Nākamā nodarbība" at bounding box center [693, 605] width 178 height 42
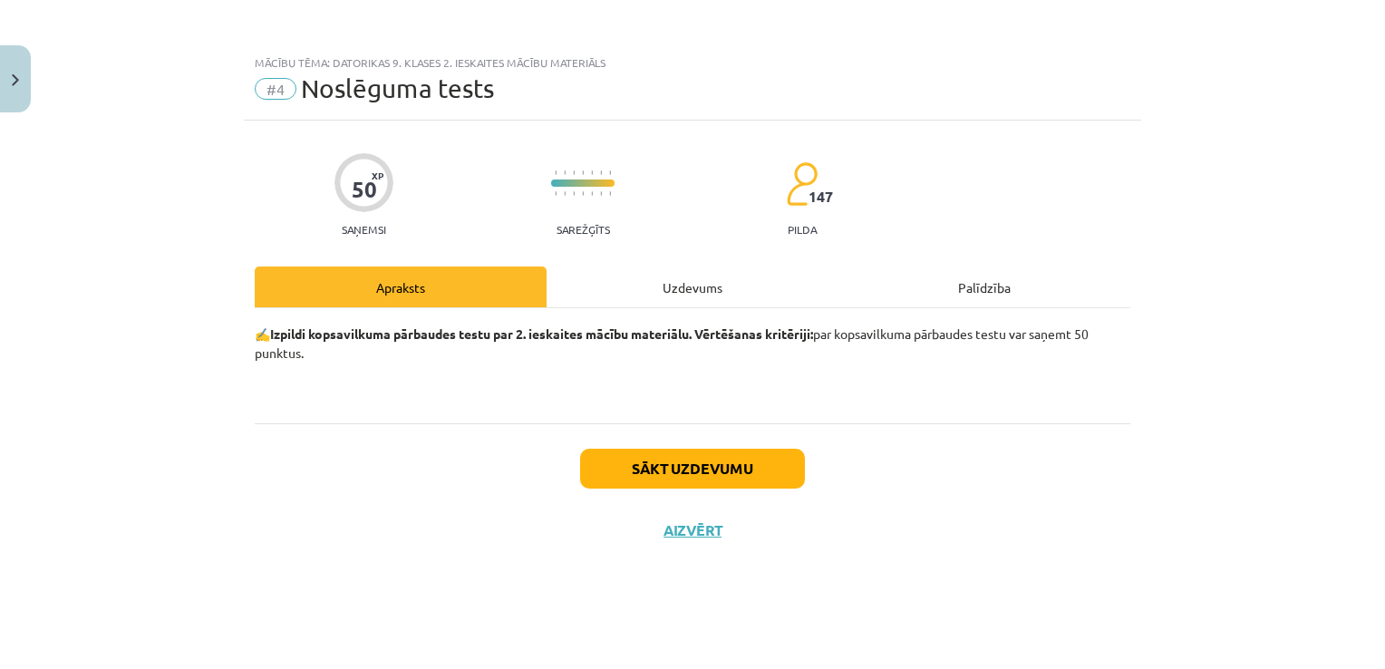
scroll to position [0, 0]
click at [704, 276] on div "Uzdevums" at bounding box center [692, 286] width 292 height 41
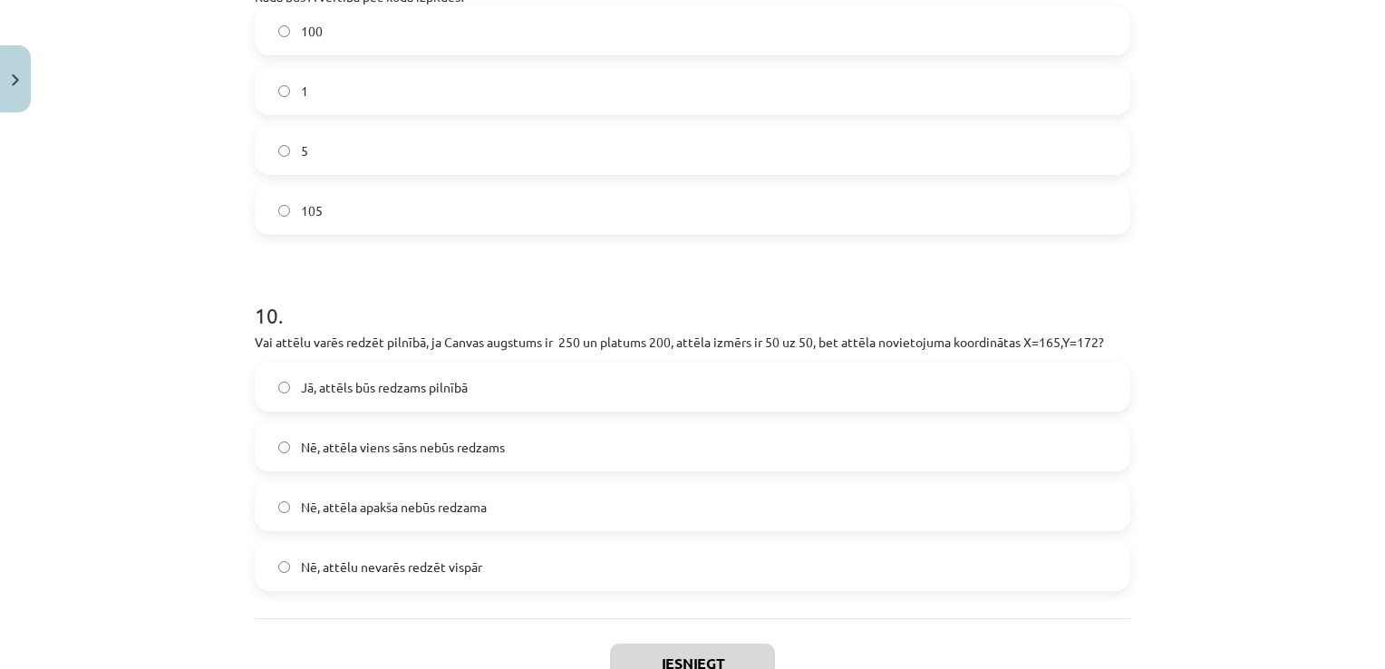
scroll to position [3812, 0]
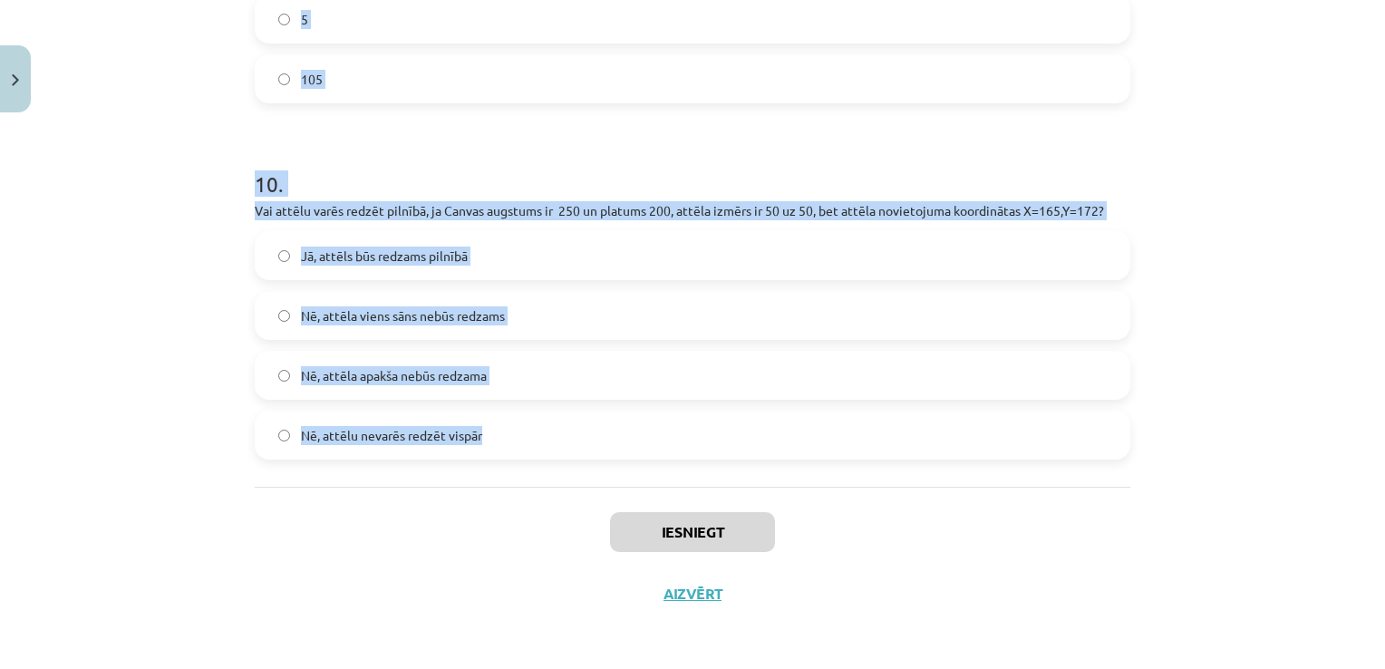
drag, startPoint x: 244, startPoint y: 294, endPoint x: 625, endPoint y: 432, distance: 405.9
copy form "1 . setInterval(Skola, 50); Cik reizes sekundē tiks izsaukta funkcija skola ? 1…"
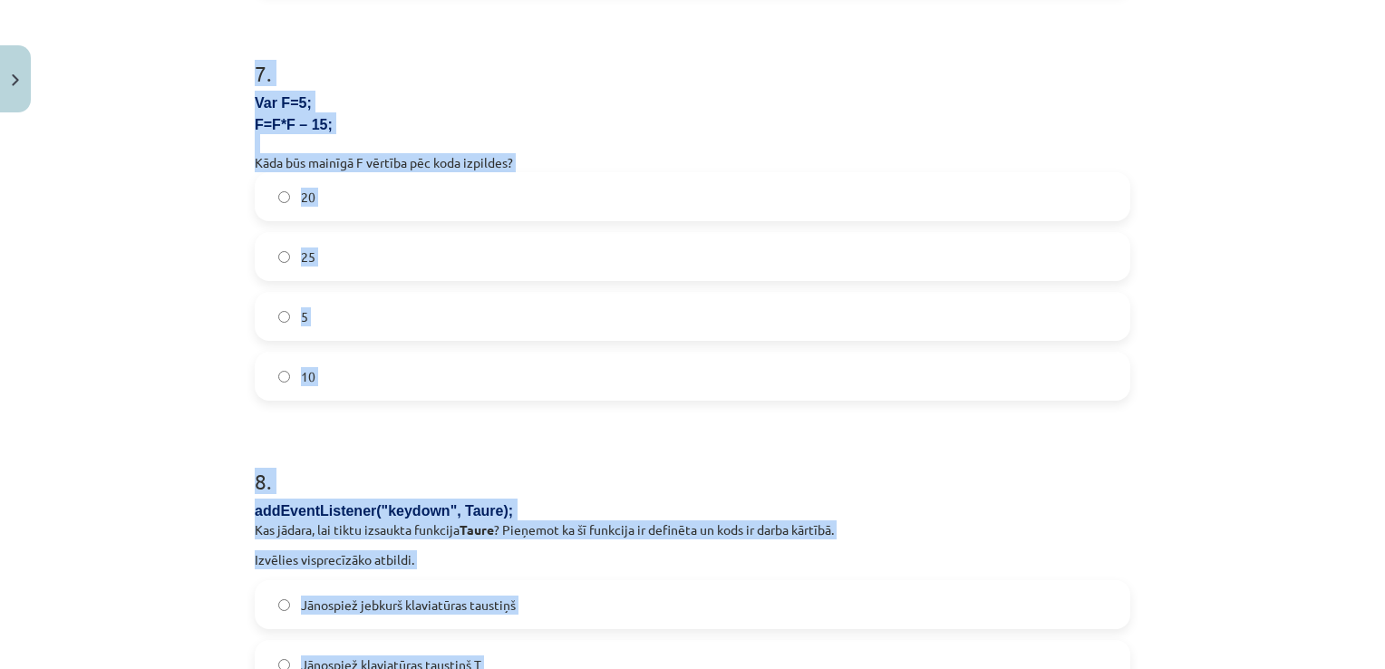
click at [152, 314] on div "Mācību tēma: Datorikas 9. klases 2. ieskaites mācību materiāls #4 Noslēguma tes…" at bounding box center [692, 334] width 1385 height 669
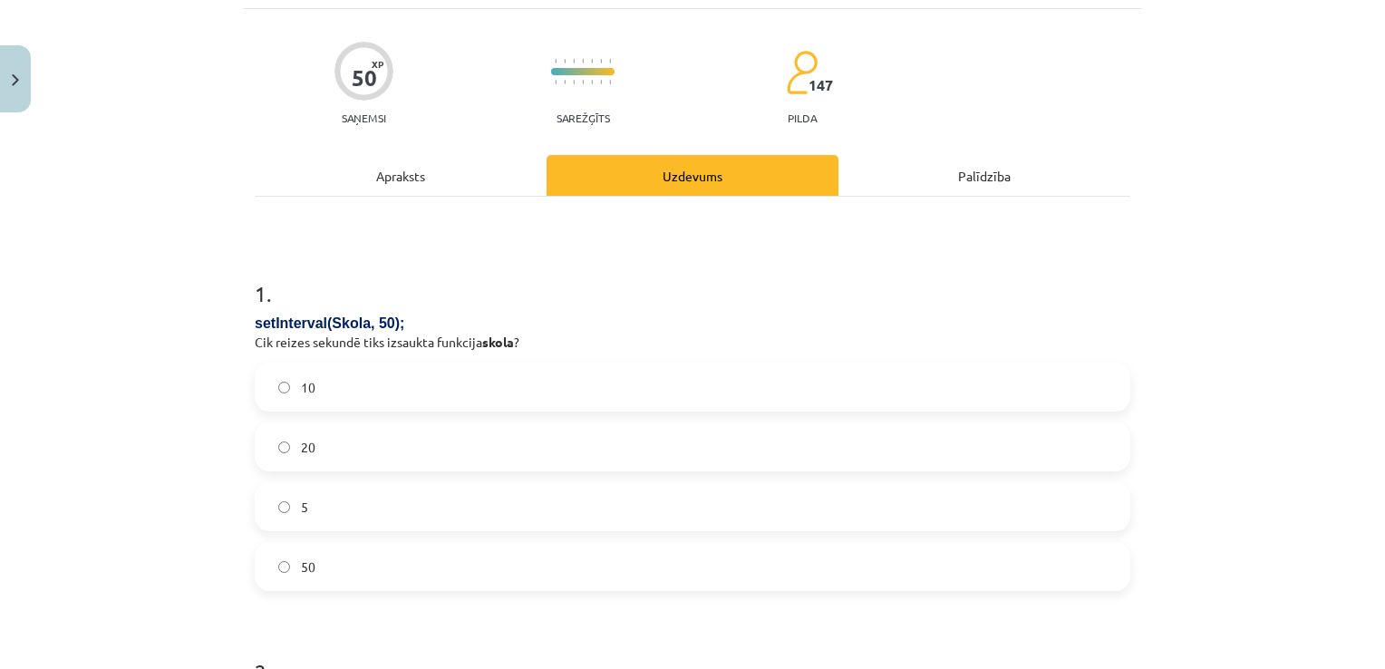
scroll to position [188, 0]
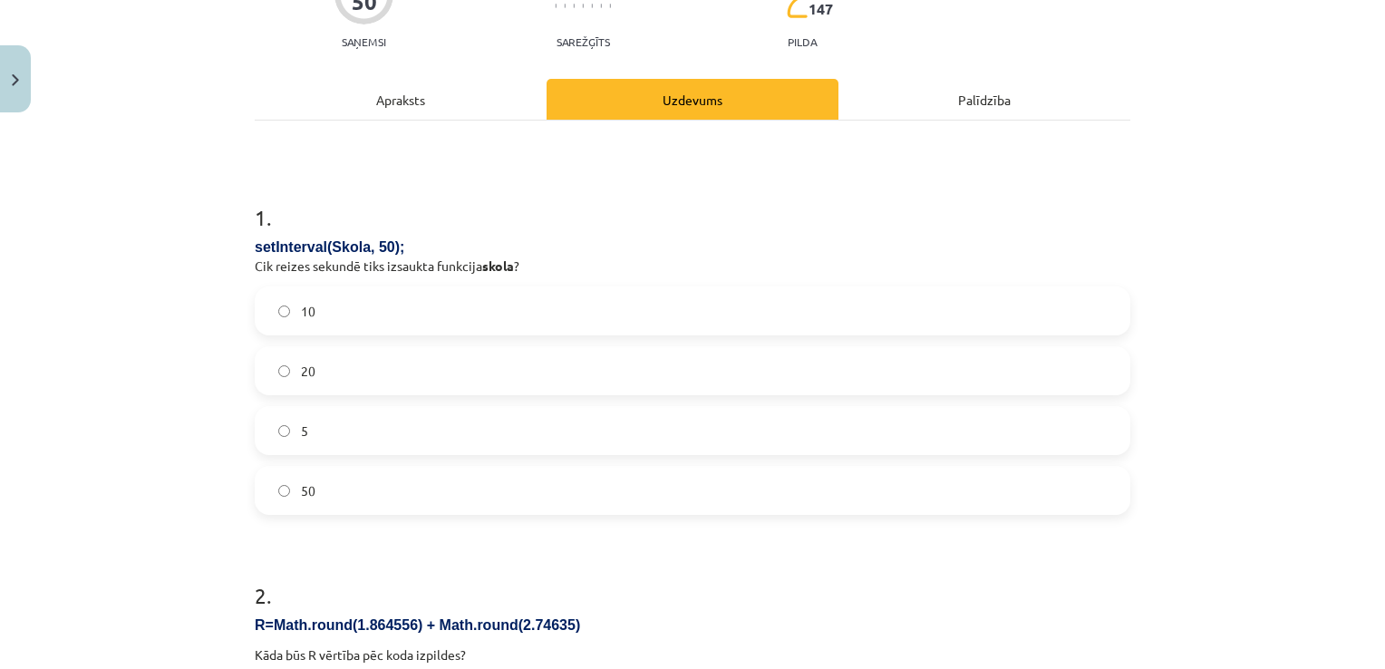
click at [337, 373] on label "20" at bounding box center [692, 370] width 872 height 45
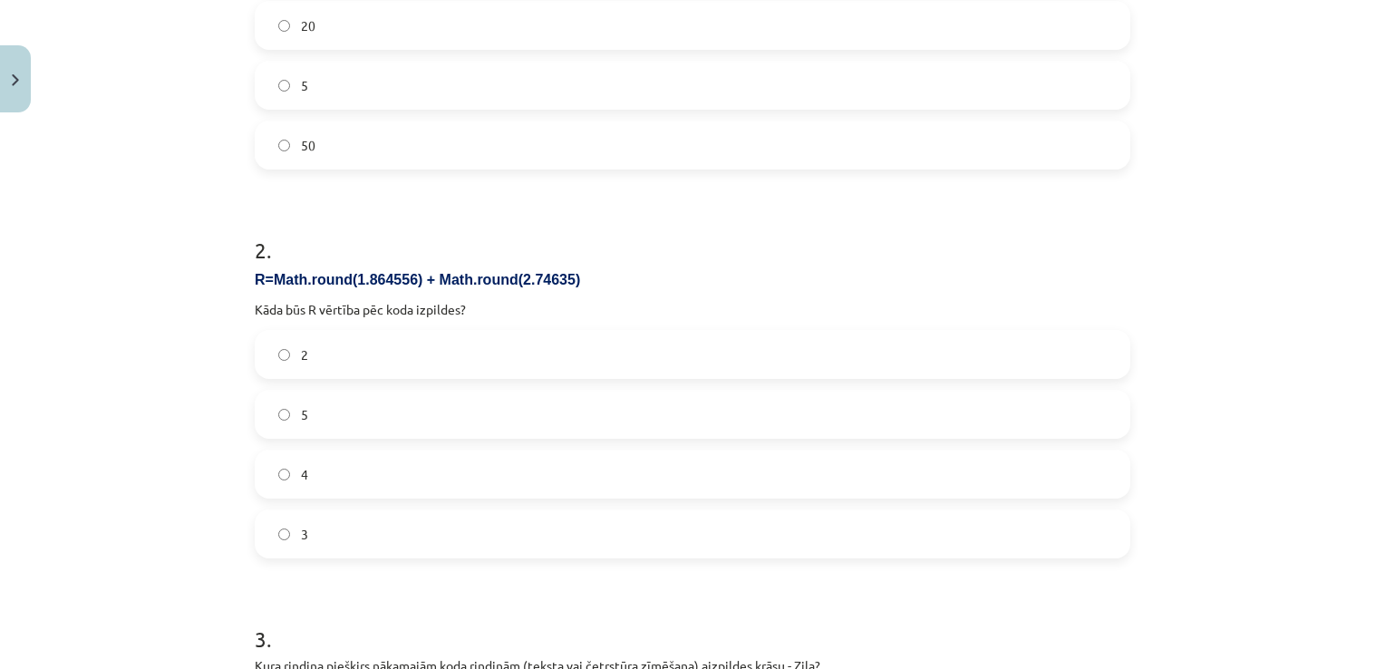
scroll to position [550, 0]
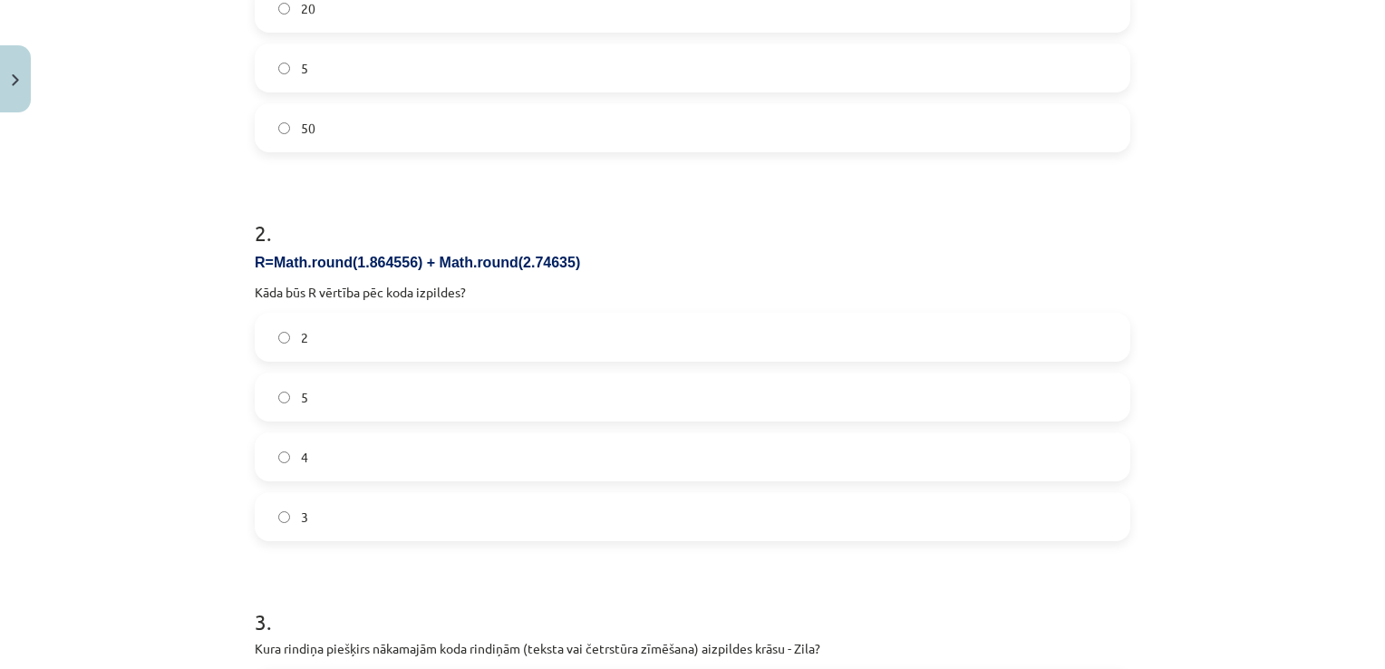
click at [355, 409] on label "5" at bounding box center [692, 396] width 872 height 45
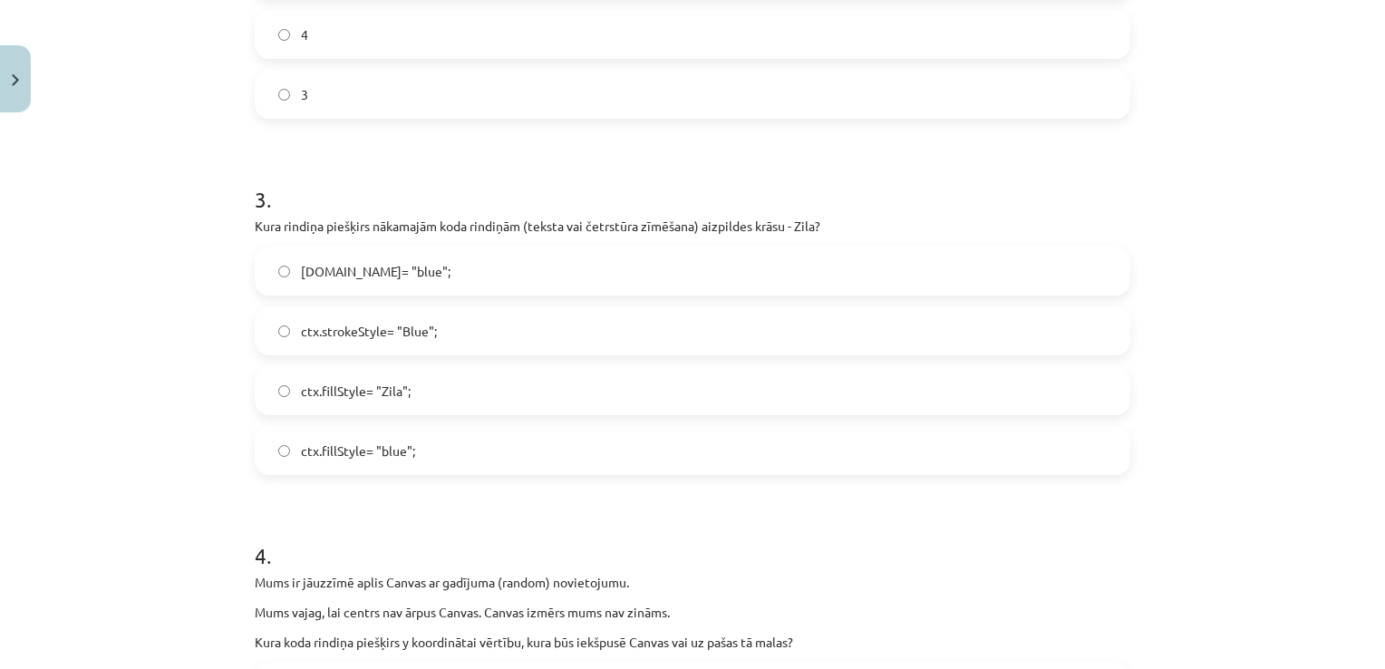
scroll to position [1003, 0]
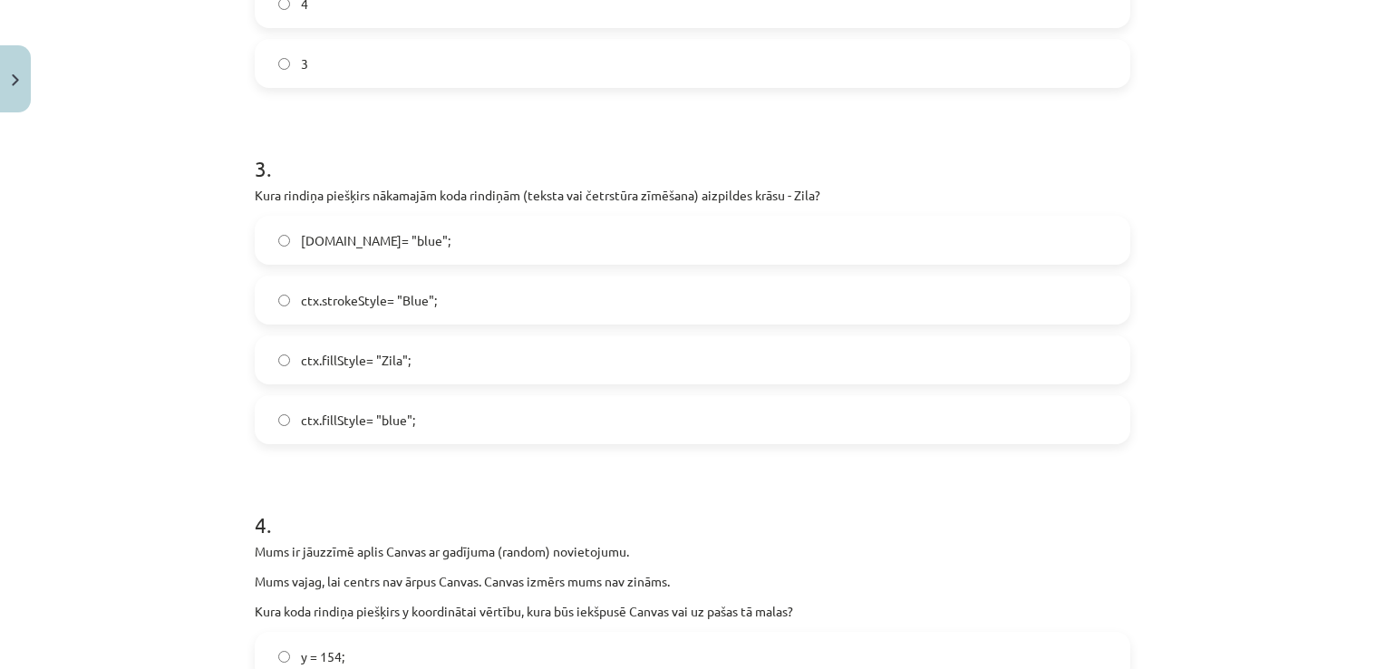
click at [486, 435] on label "ctx.fillStyle= "blue";" at bounding box center [692, 419] width 872 height 45
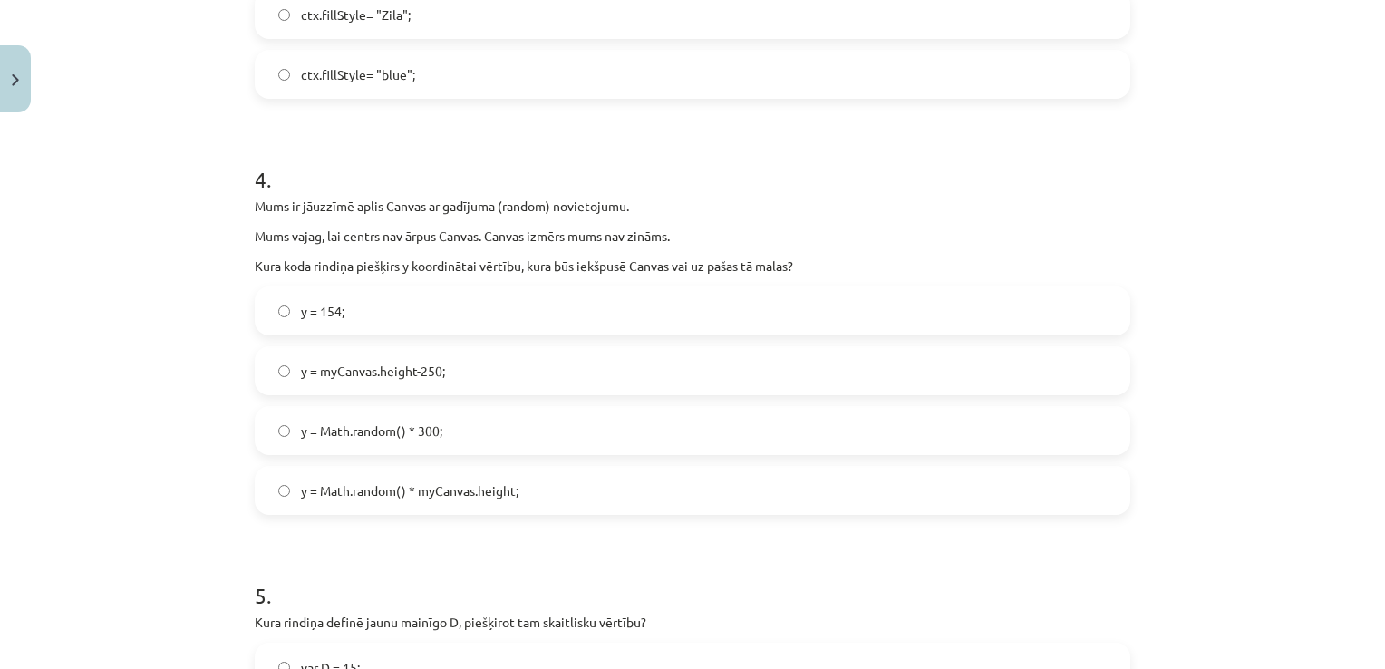
scroll to position [1366, 0]
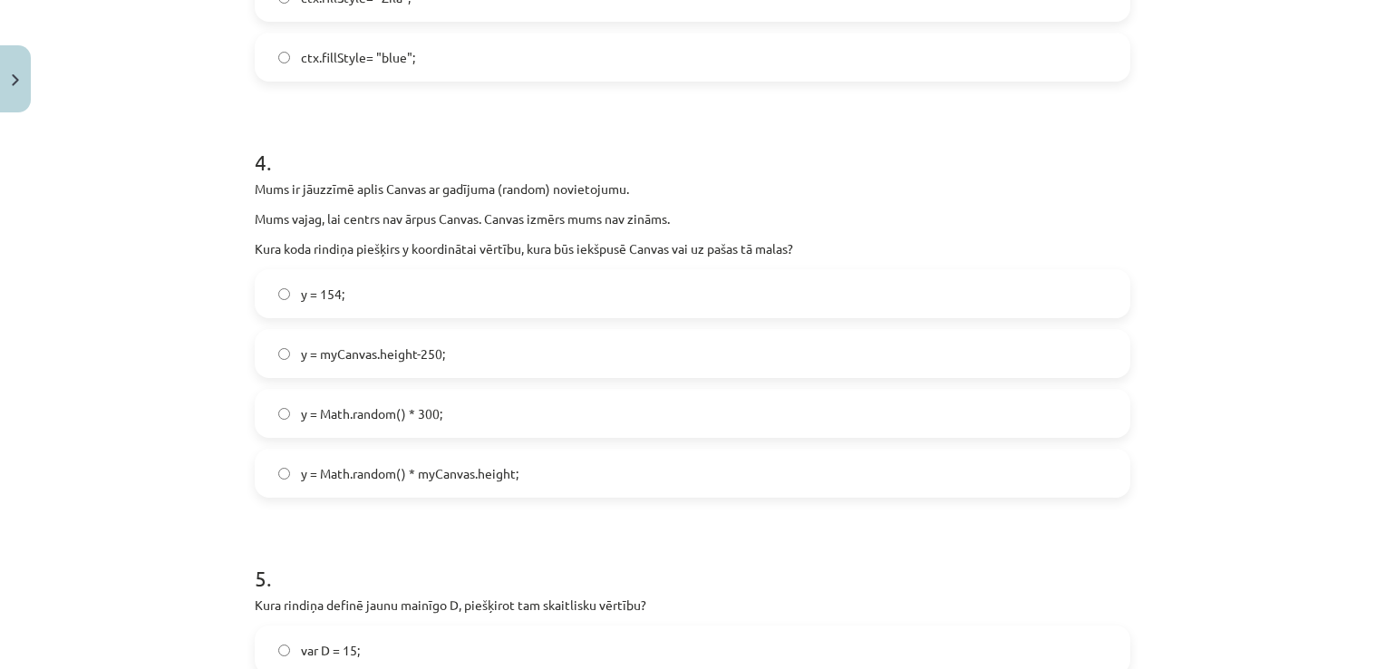
click at [449, 491] on label "y = Math.random() * myCanvas.height;" at bounding box center [692, 472] width 872 height 45
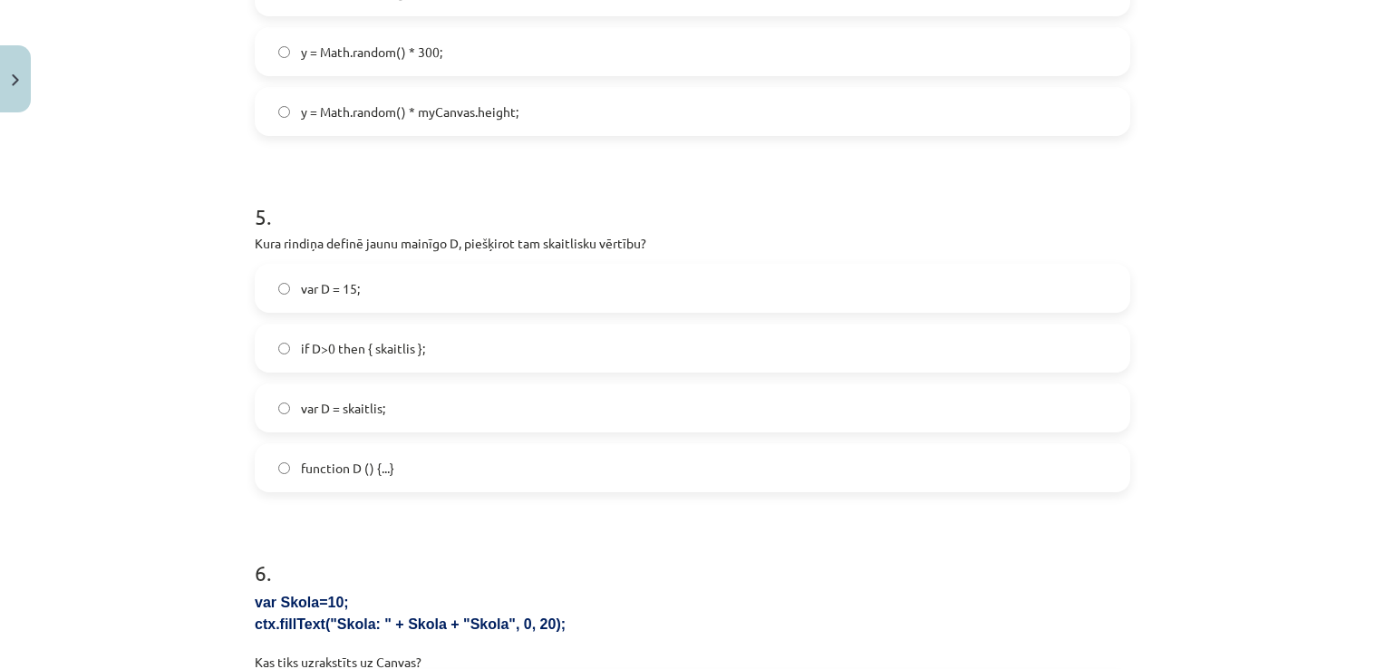
scroll to position [1728, 0]
click at [402, 285] on label "var D = 15;" at bounding box center [692, 287] width 872 height 45
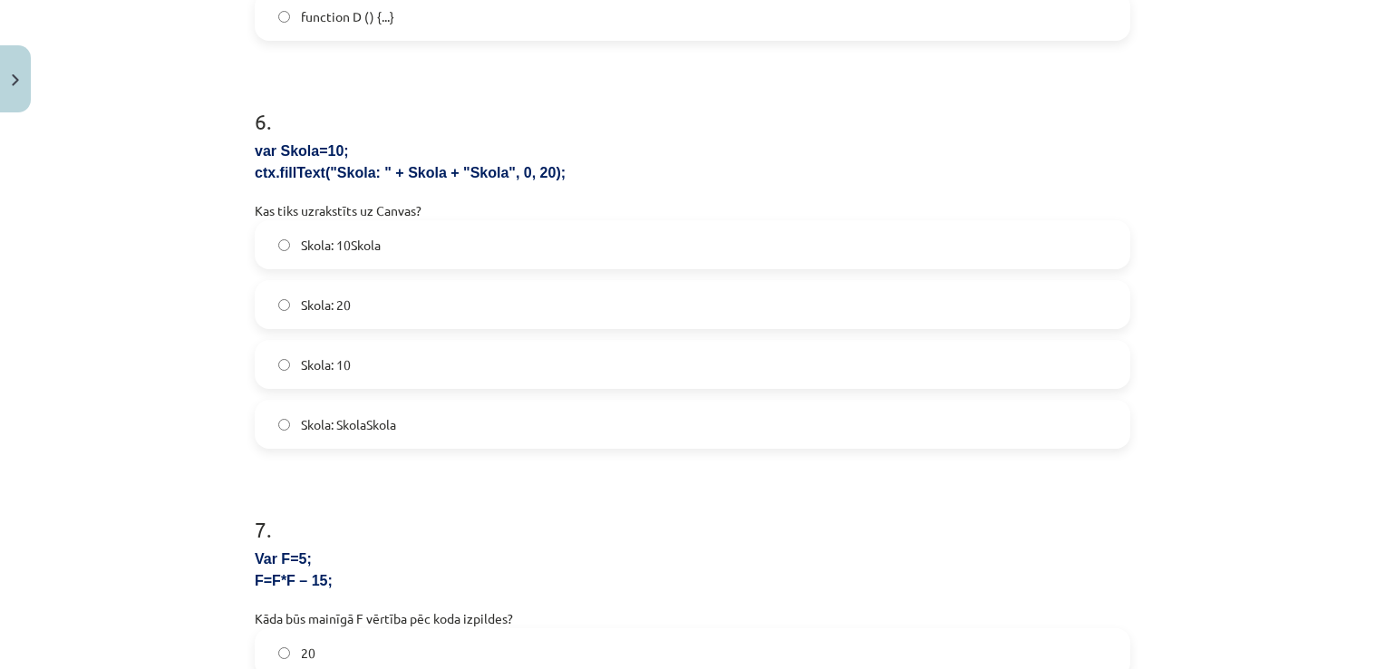
scroll to position [2181, 0]
click at [439, 257] on label "Skola: 10Skola" at bounding box center [692, 241] width 872 height 45
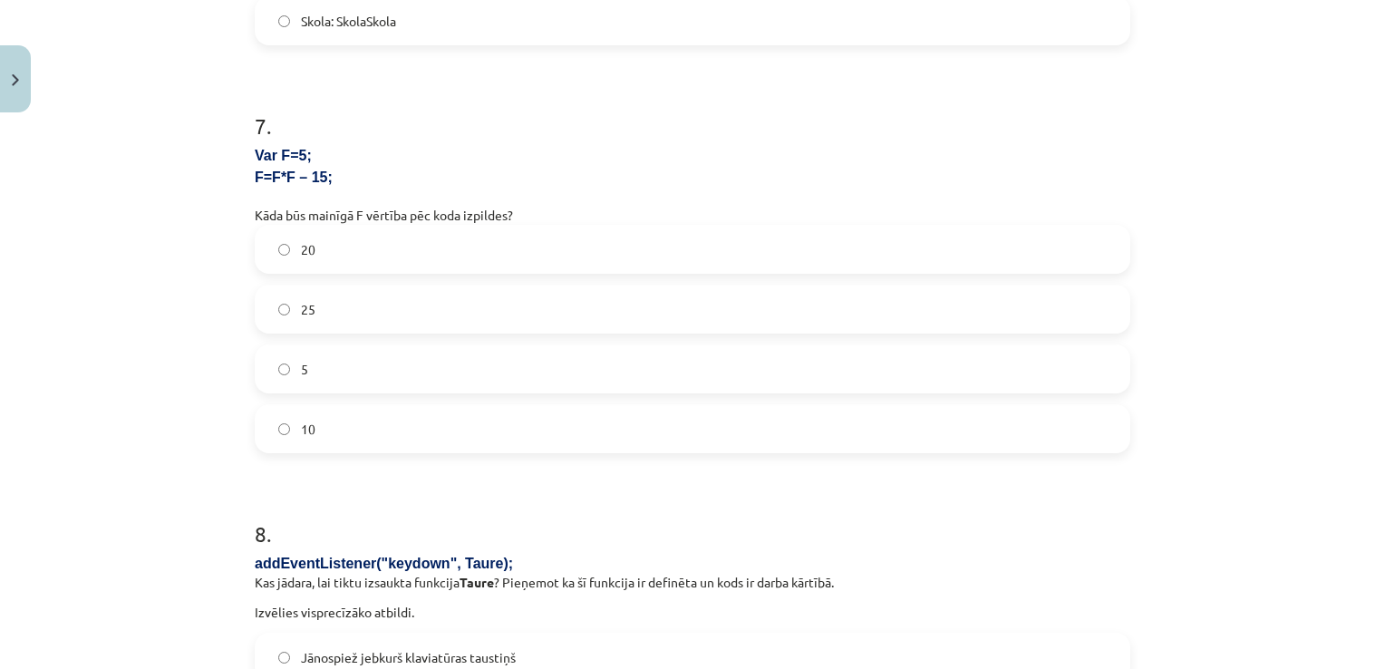
scroll to position [2634, 0]
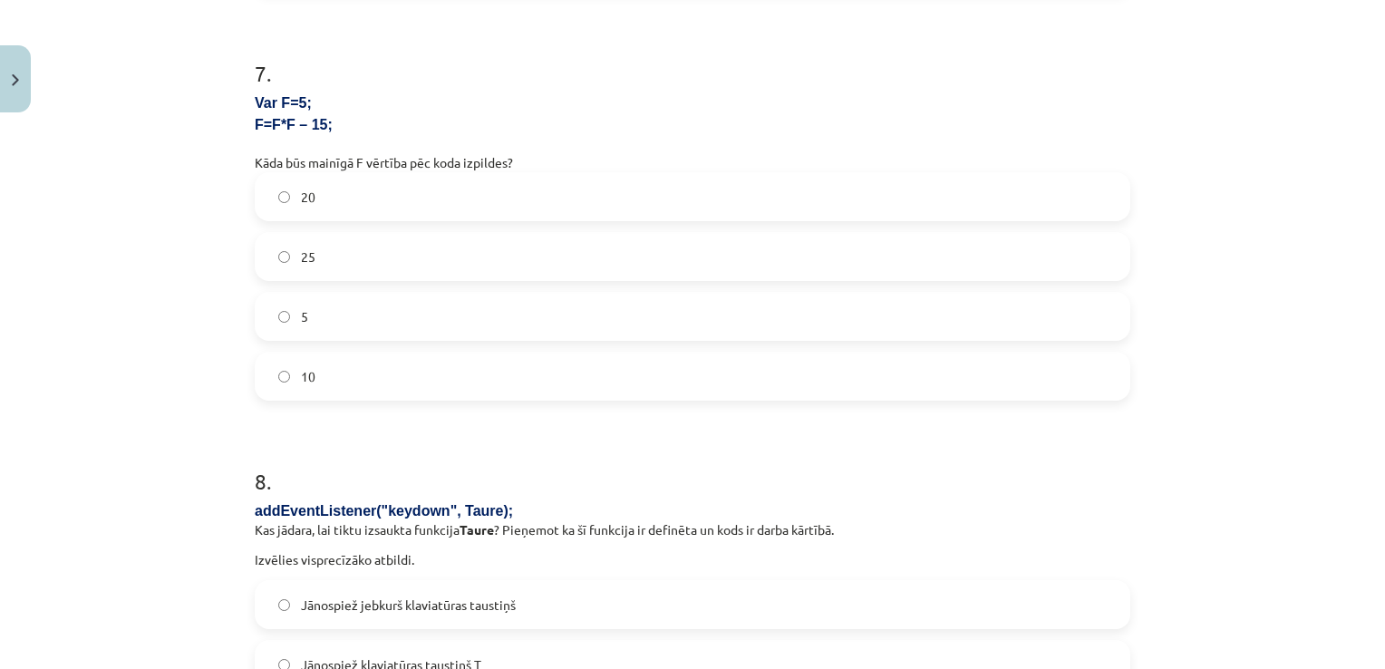
click at [369, 383] on label "10" at bounding box center [692, 375] width 872 height 45
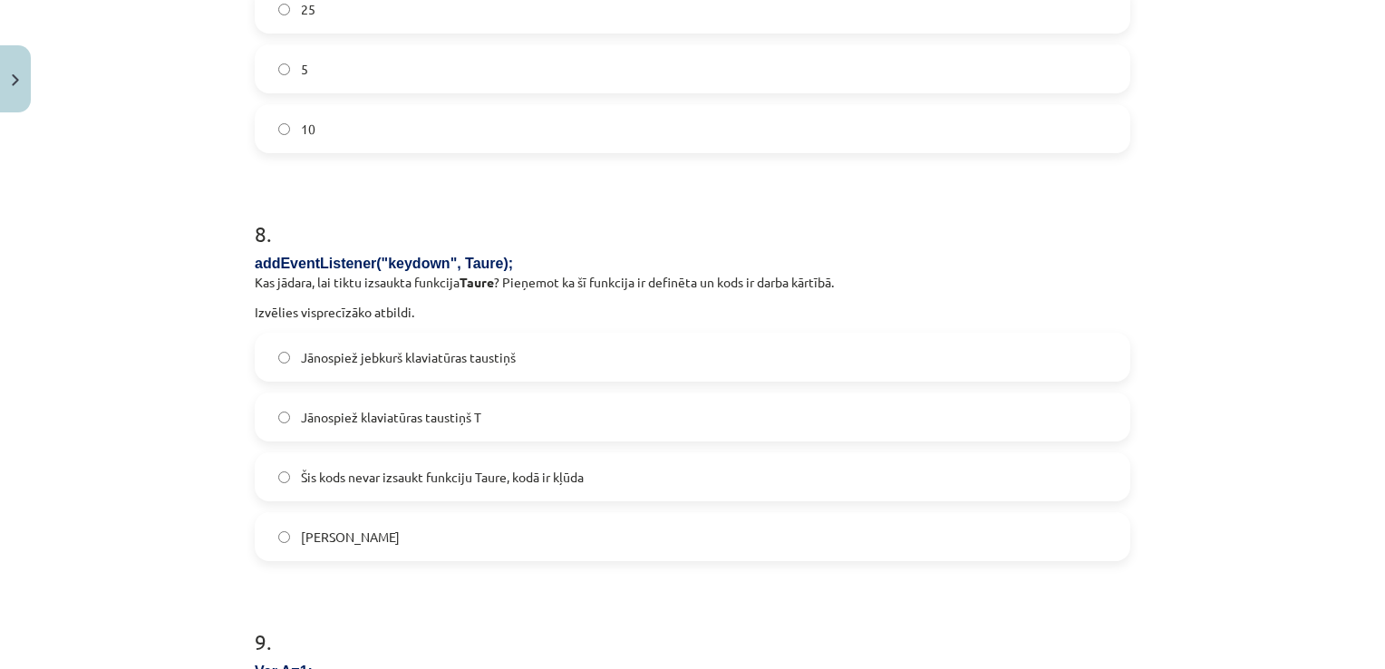
scroll to position [2906, 0]
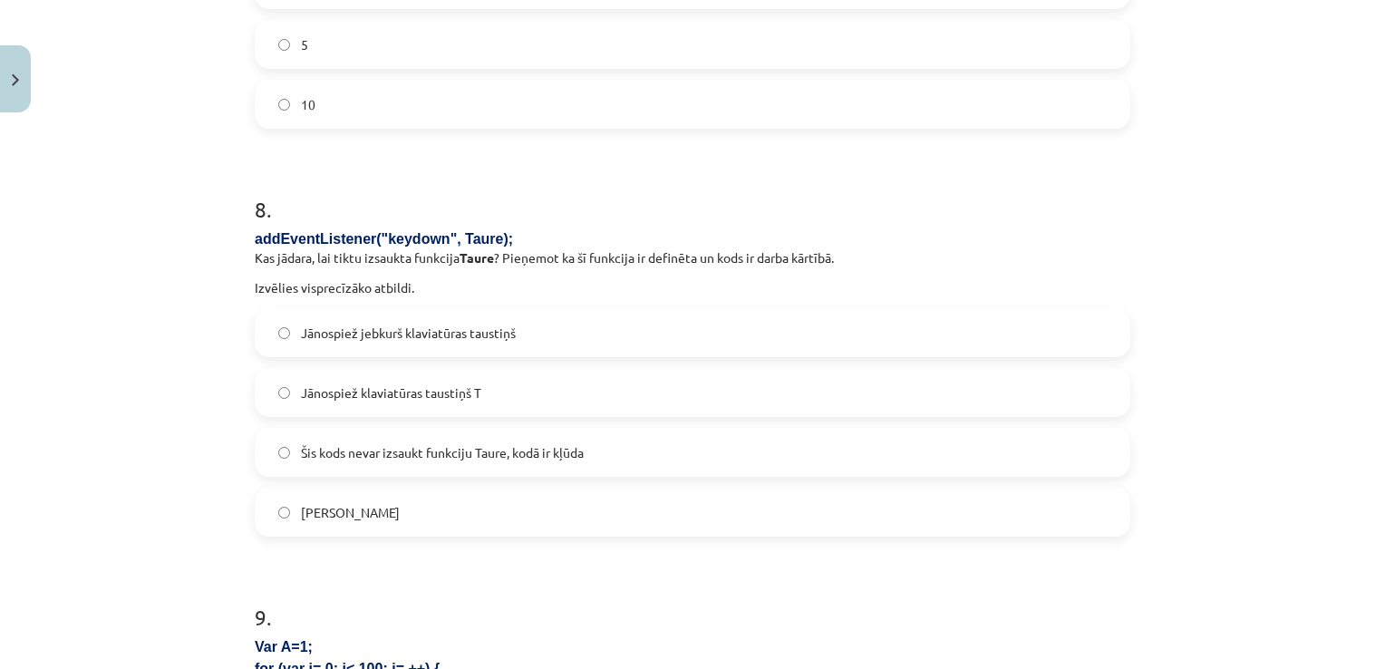
click at [402, 341] on span "Jānospiež jebkurš klaviatūras taustiņš" at bounding box center [408, 333] width 215 height 19
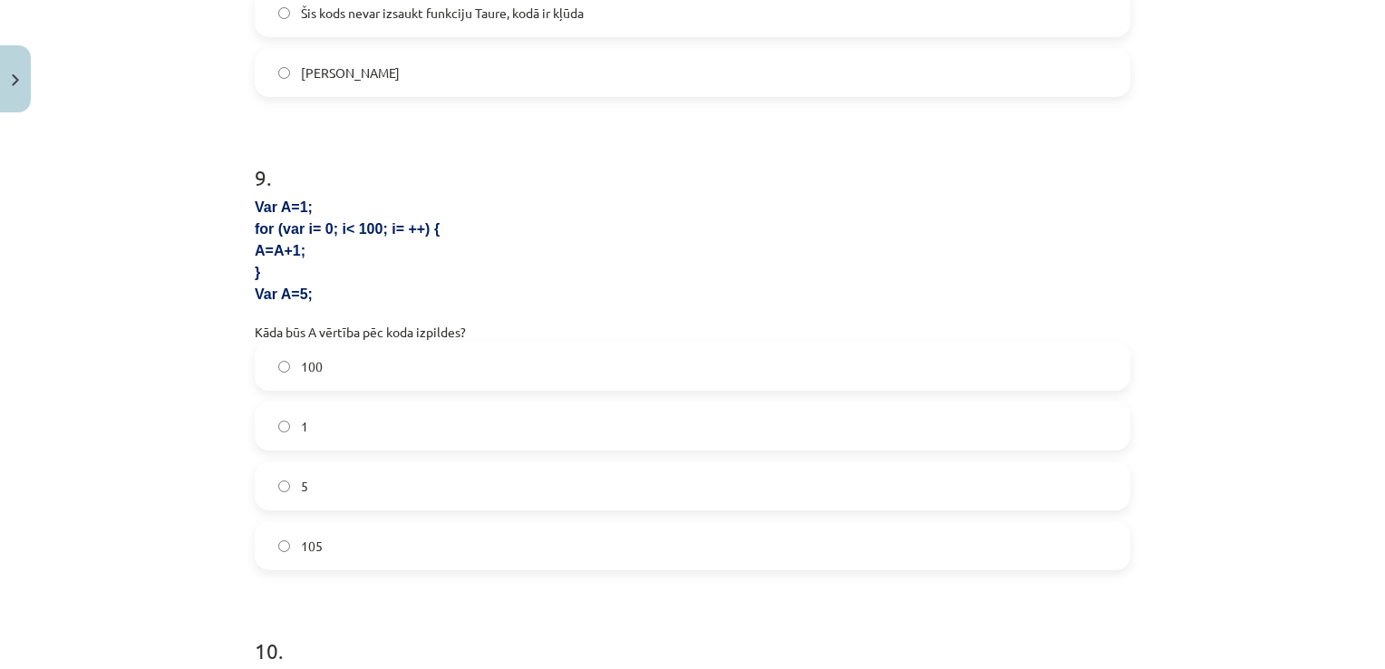
scroll to position [3450, 0]
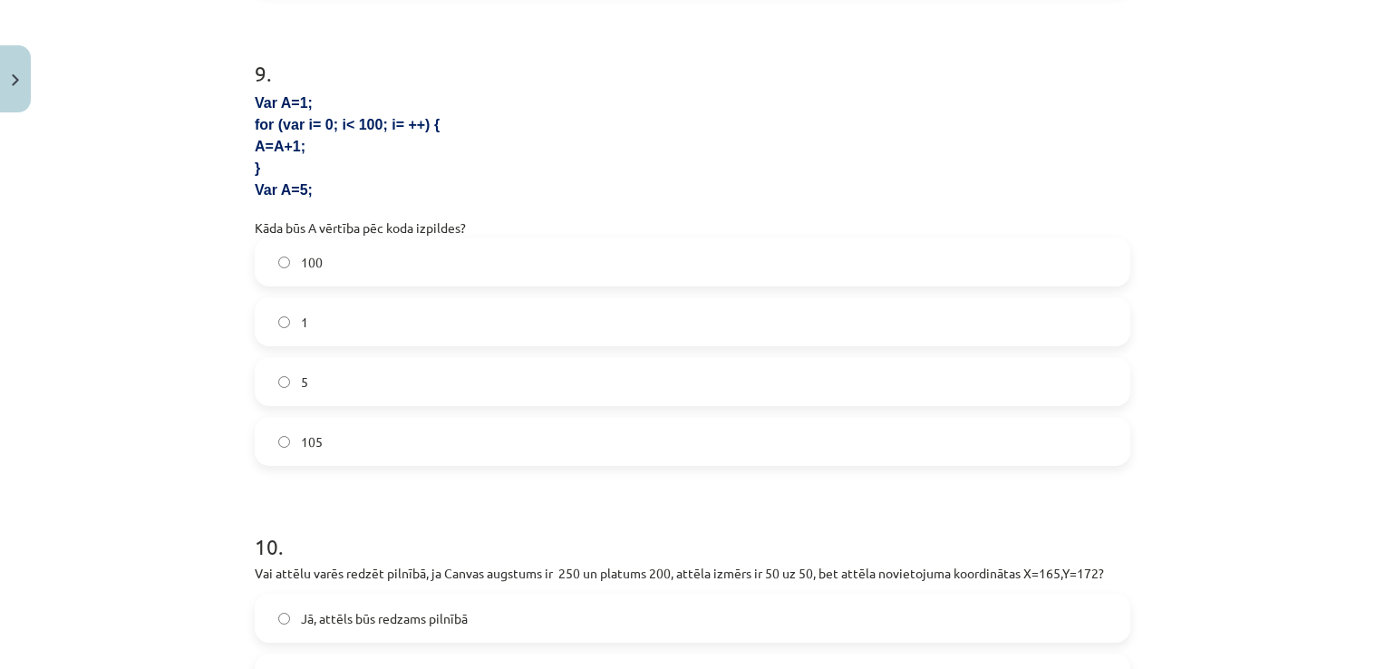
click at [354, 389] on label "5" at bounding box center [692, 381] width 872 height 45
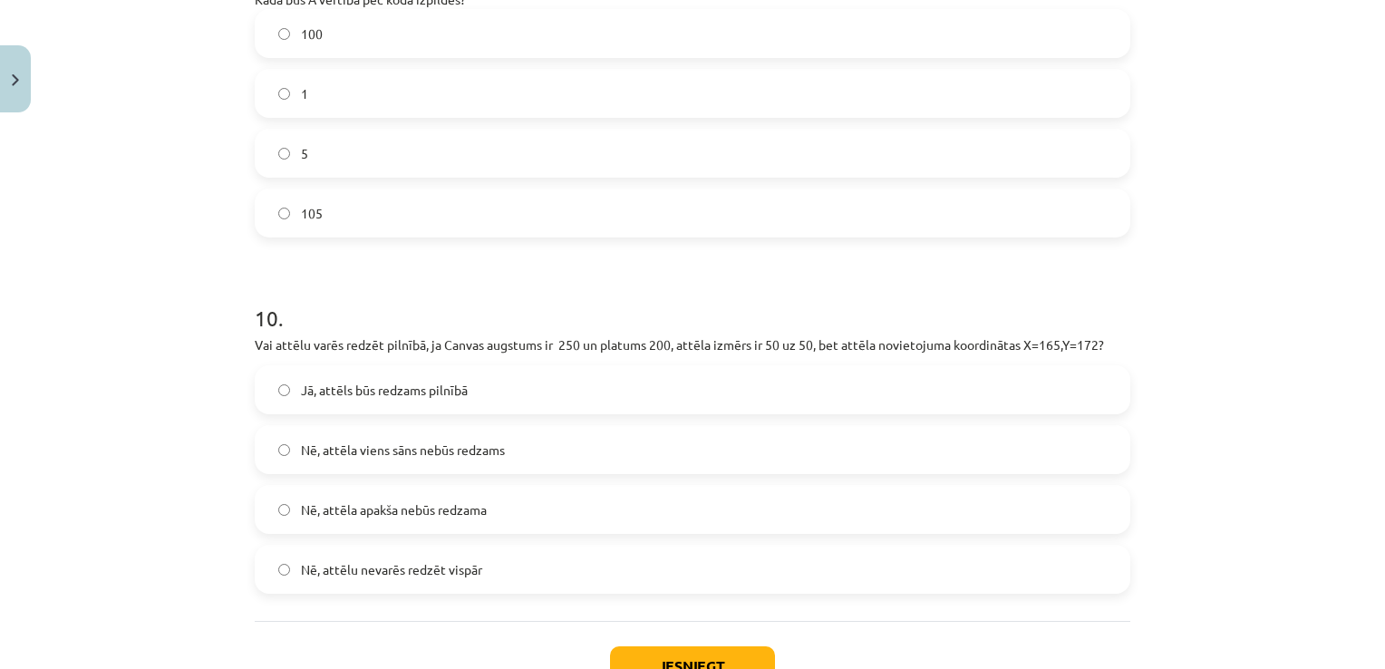
scroll to position [3812, 0]
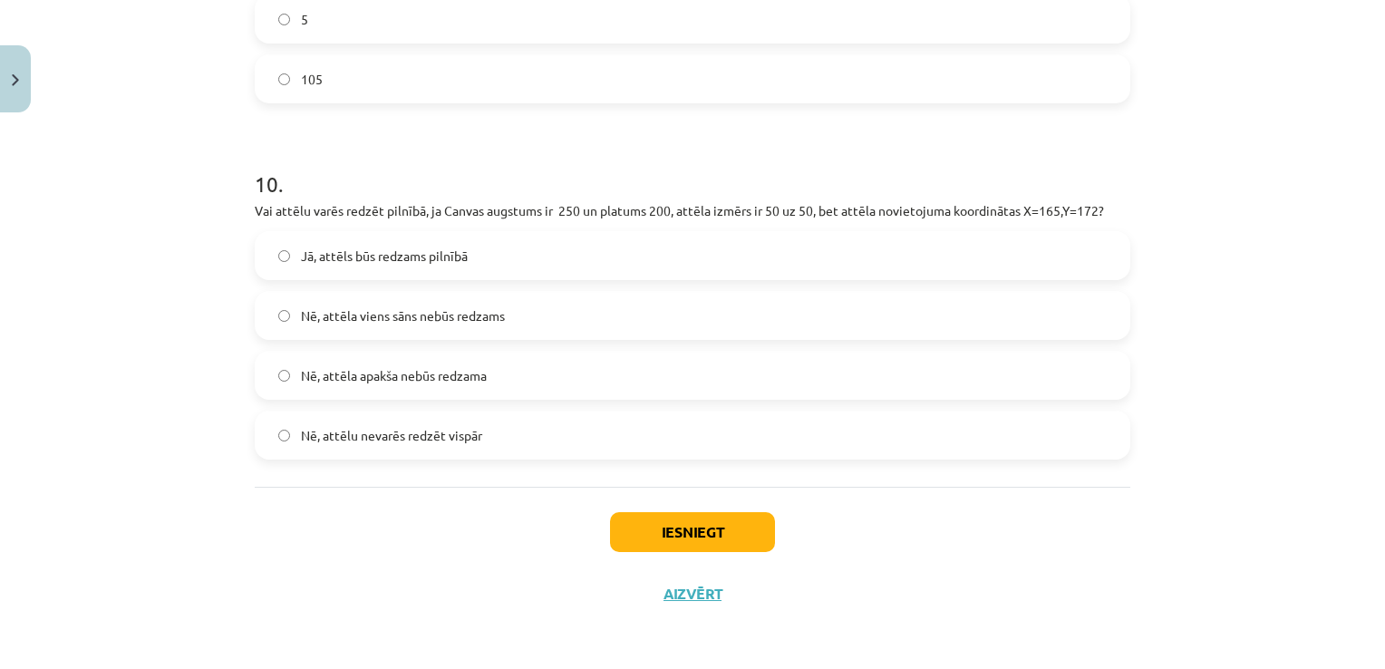
click at [540, 373] on label "Nē, attēla apakša nebūs redzama" at bounding box center [692, 375] width 872 height 45
click at [620, 540] on button "Iesniegt" at bounding box center [692, 532] width 165 height 40
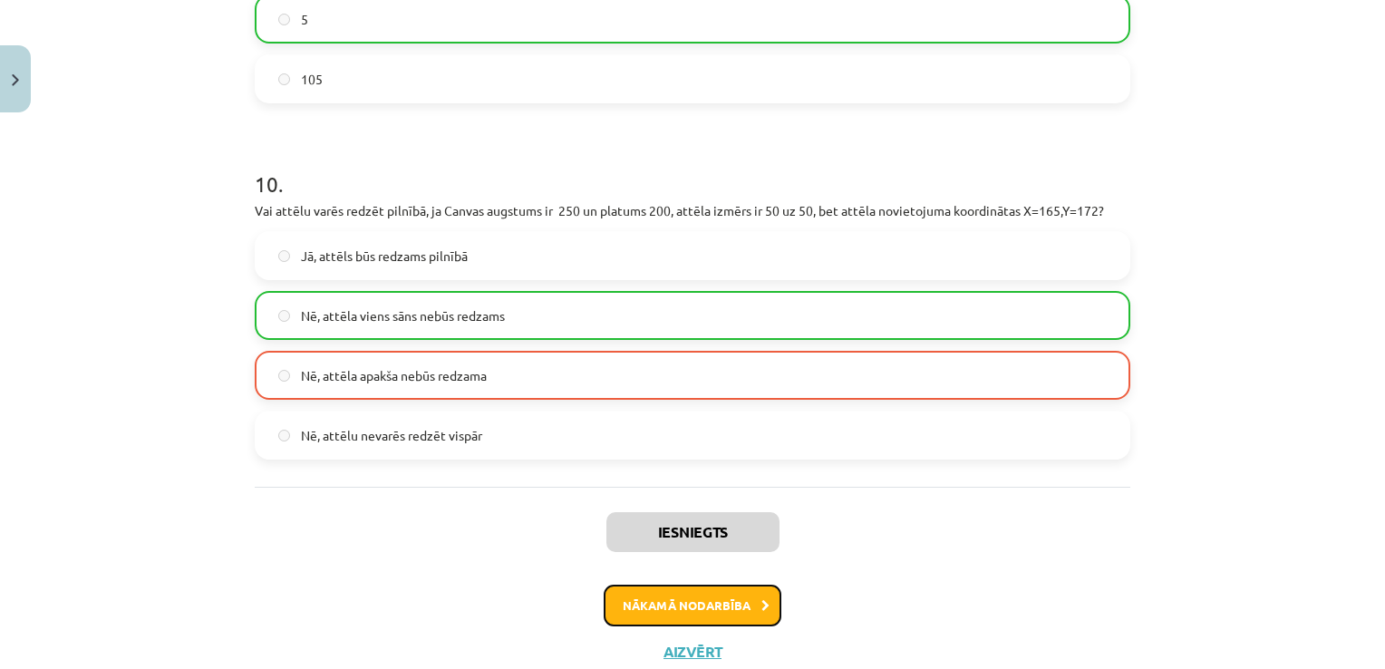
click at [681, 590] on button "Nākamā nodarbība" at bounding box center [693, 605] width 178 height 42
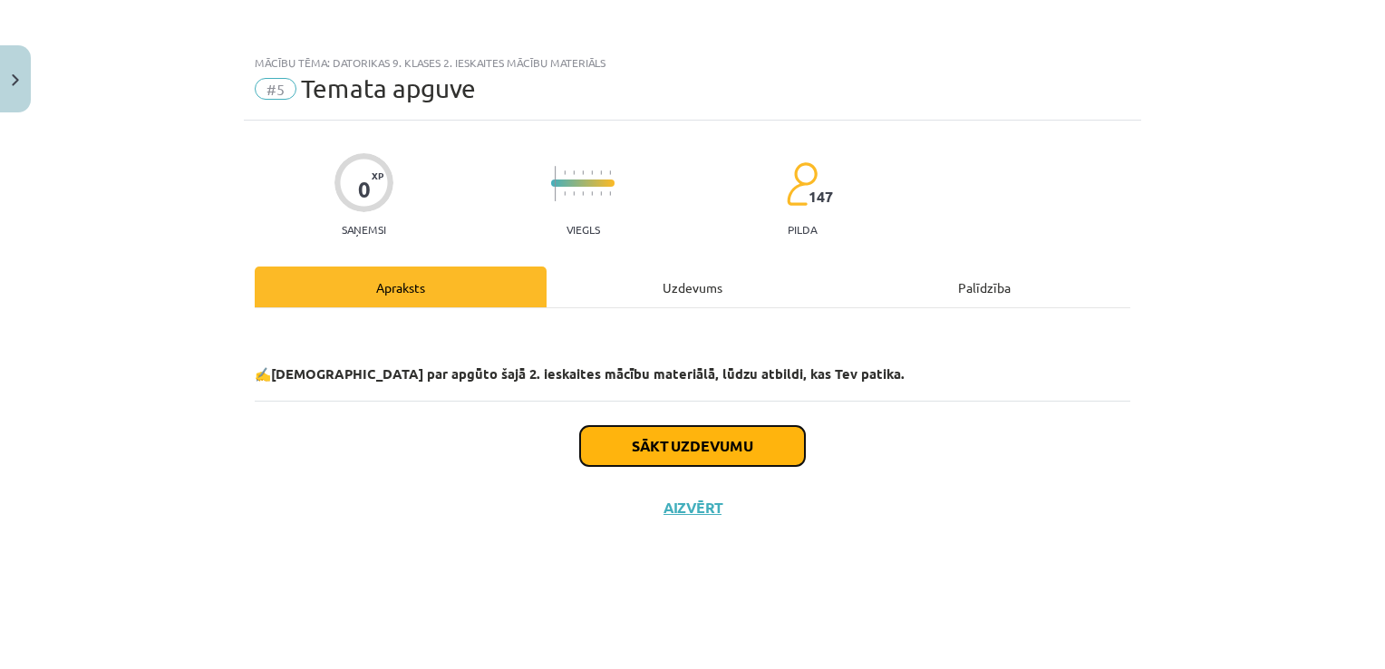
click at [728, 459] on button "Sākt uzdevumu" at bounding box center [692, 446] width 225 height 40
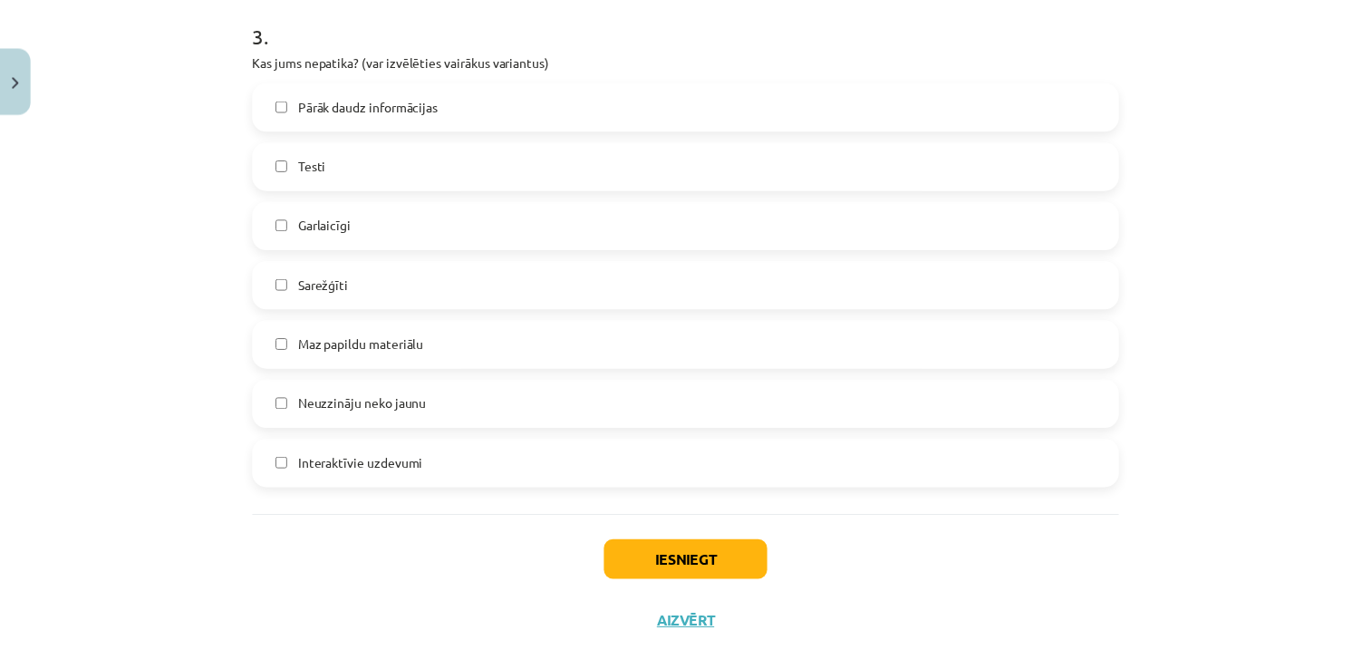
scroll to position [1439, 0]
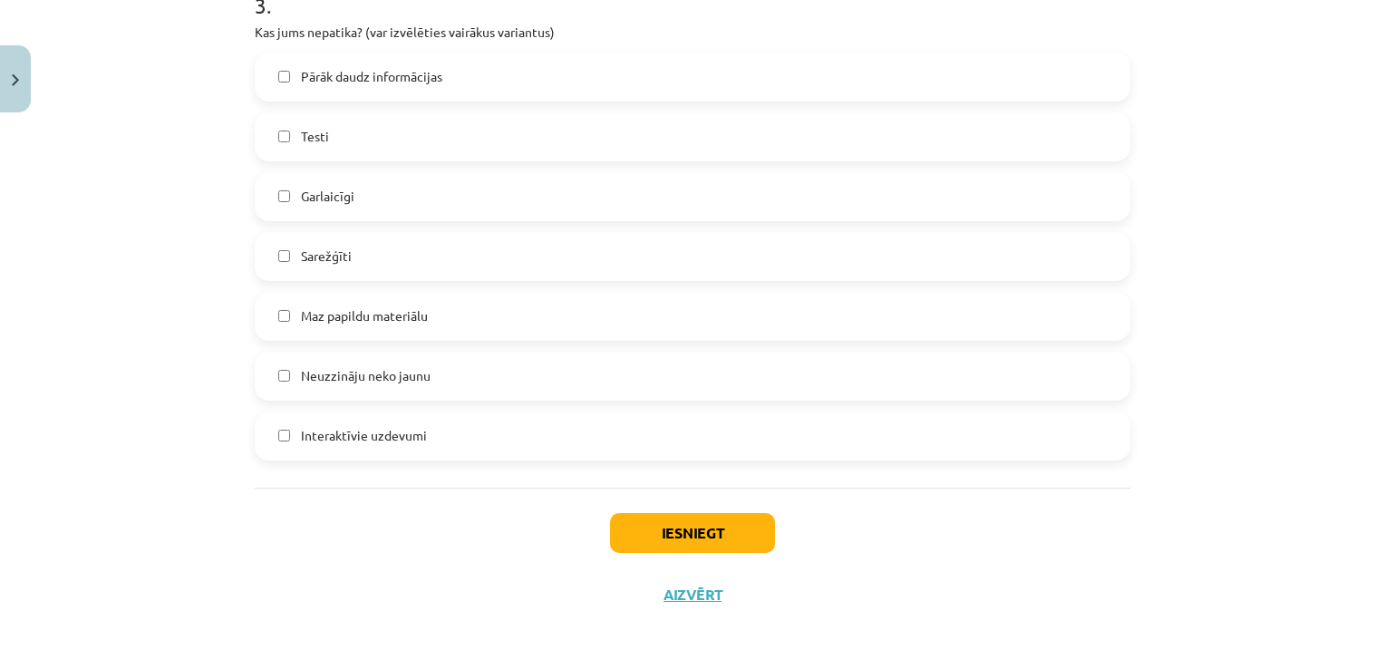
click at [684, 404] on div "Pārāk daudz informācijas Testi Garlaicīgi Sarežģīti Maz papildu materiālu Neuzz…" at bounding box center [692, 257] width 875 height 408
click at [678, 523] on button "Iesniegt" at bounding box center [692, 533] width 165 height 40
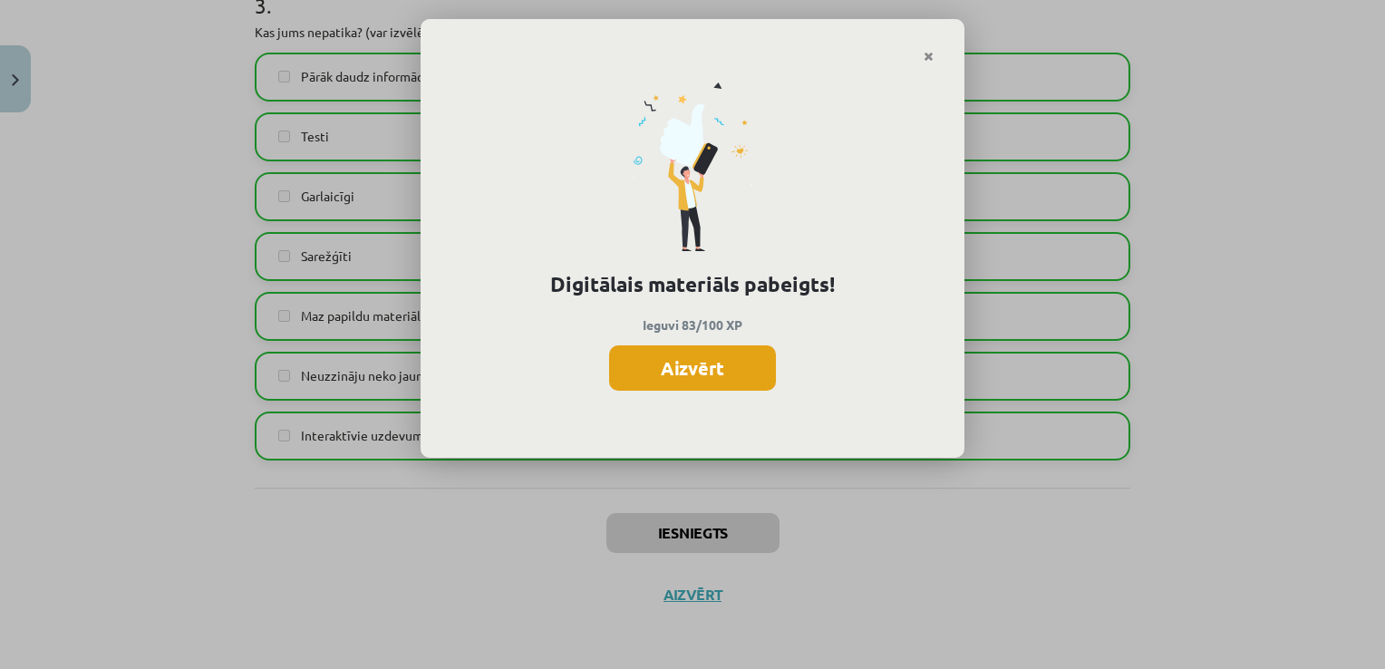
click at [635, 345] on button "Aizvērt" at bounding box center [692, 367] width 167 height 45
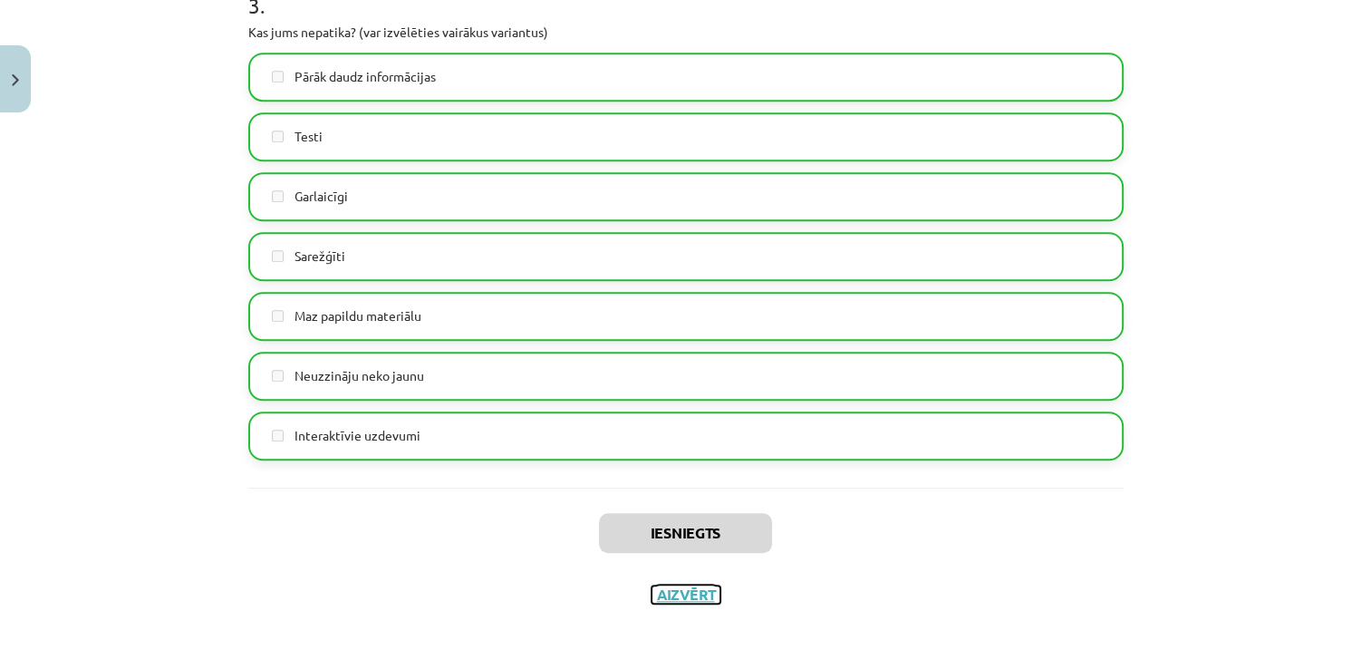
click at [682, 596] on button "Aizvērt" at bounding box center [686, 594] width 69 height 18
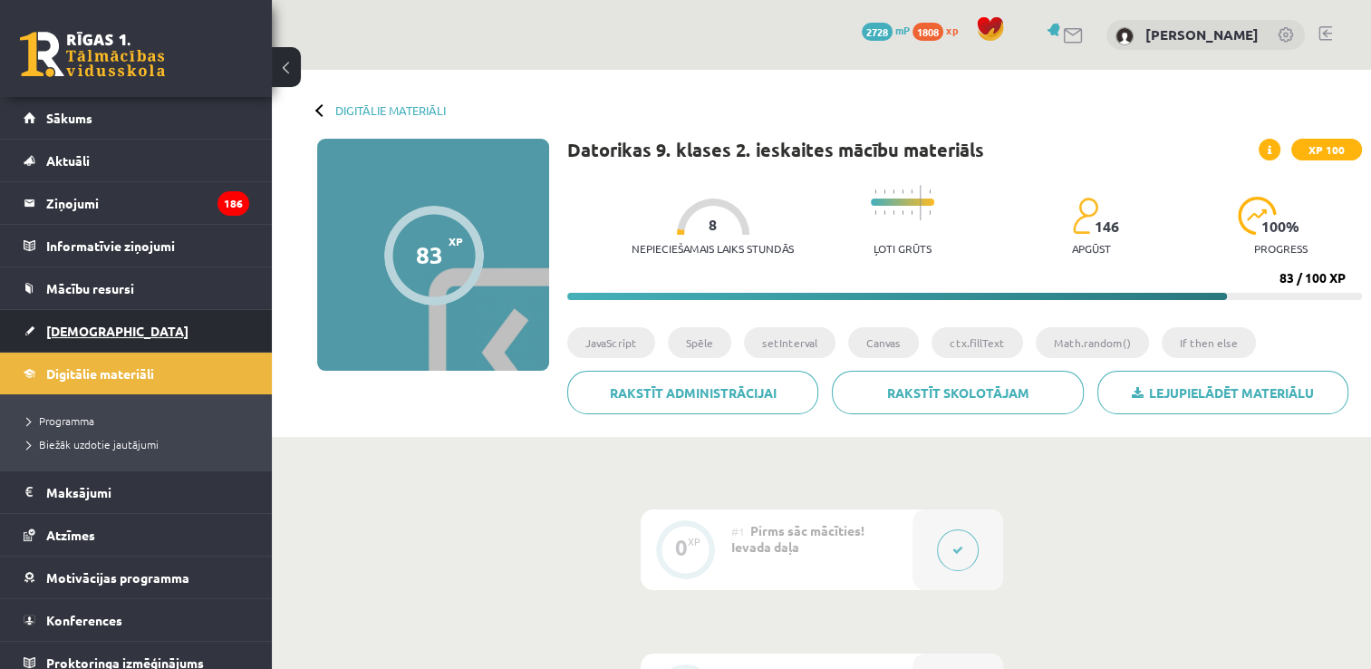
click at [120, 322] on link "[DEMOGRAPHIC_DATA]" at bounding box center [137, 331] width 226 height 42
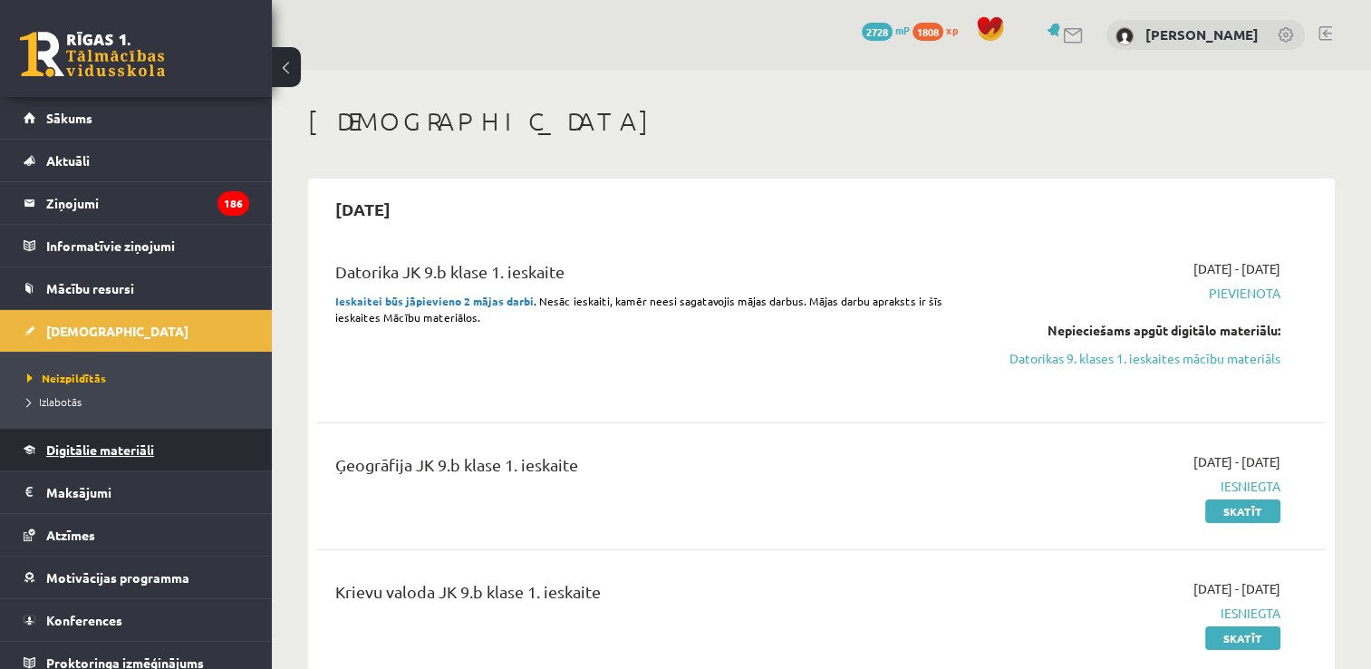
click at [225, 440] on link "Digitālie materiāli" at bounding box center [137, 450] width 226 height 42
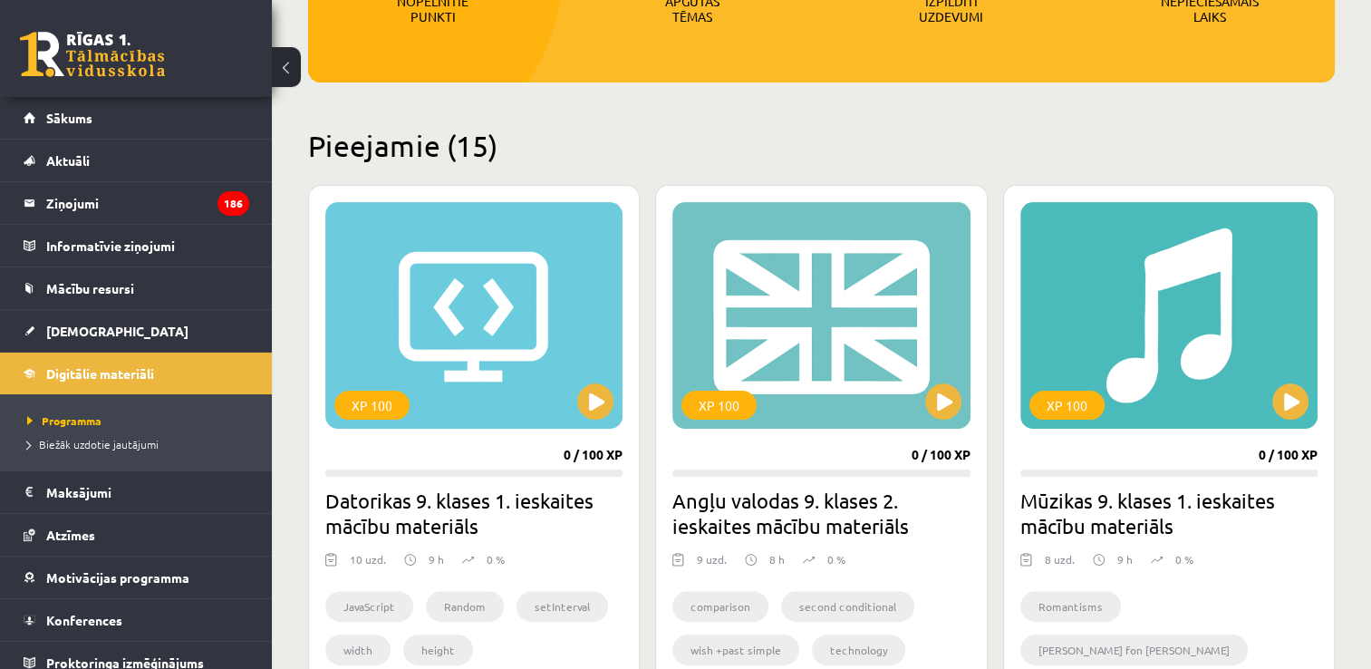
scroll to position [91, 0]
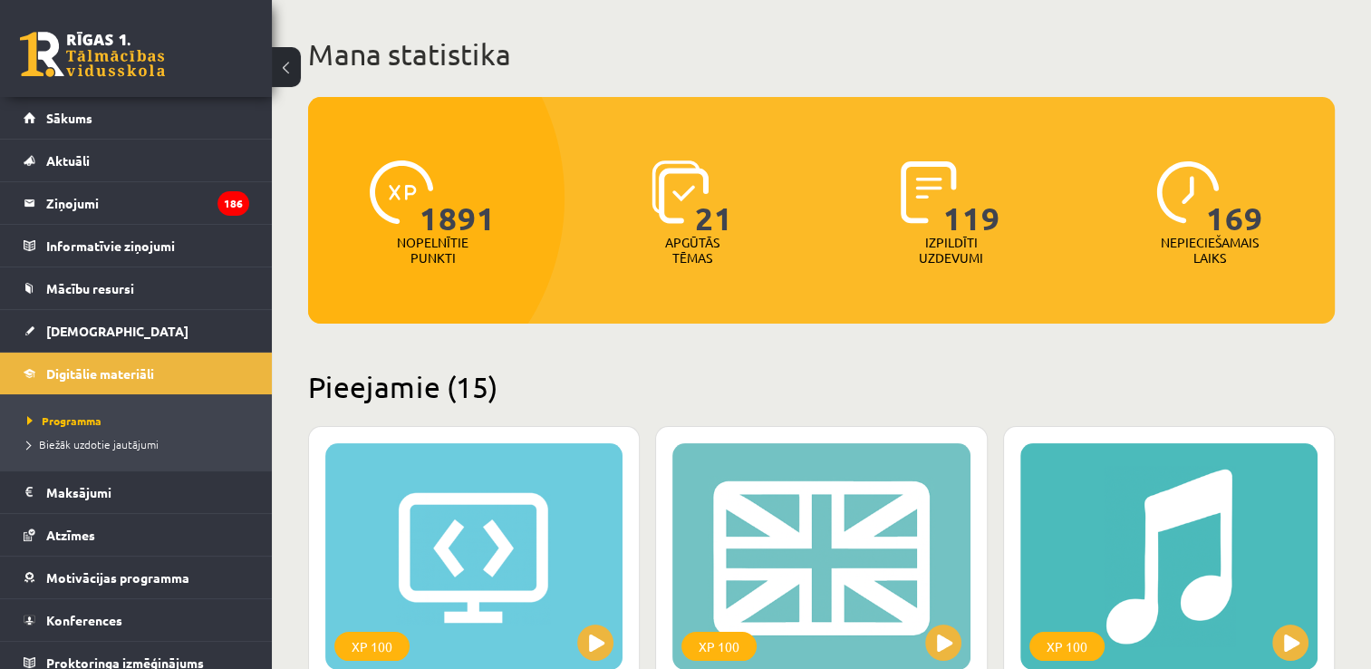
click at [1214, 229] on span "169" at bounding box center [1234, 197] width 57 height 74
click at [178, 92] on div "0 Dāvanas 2728 mP 1808 xp" at bounding box center [136, 48] width 272 height 97
click at [169, 104] on link "Sākums" at bounding box center [137, 118] width 226 height 42
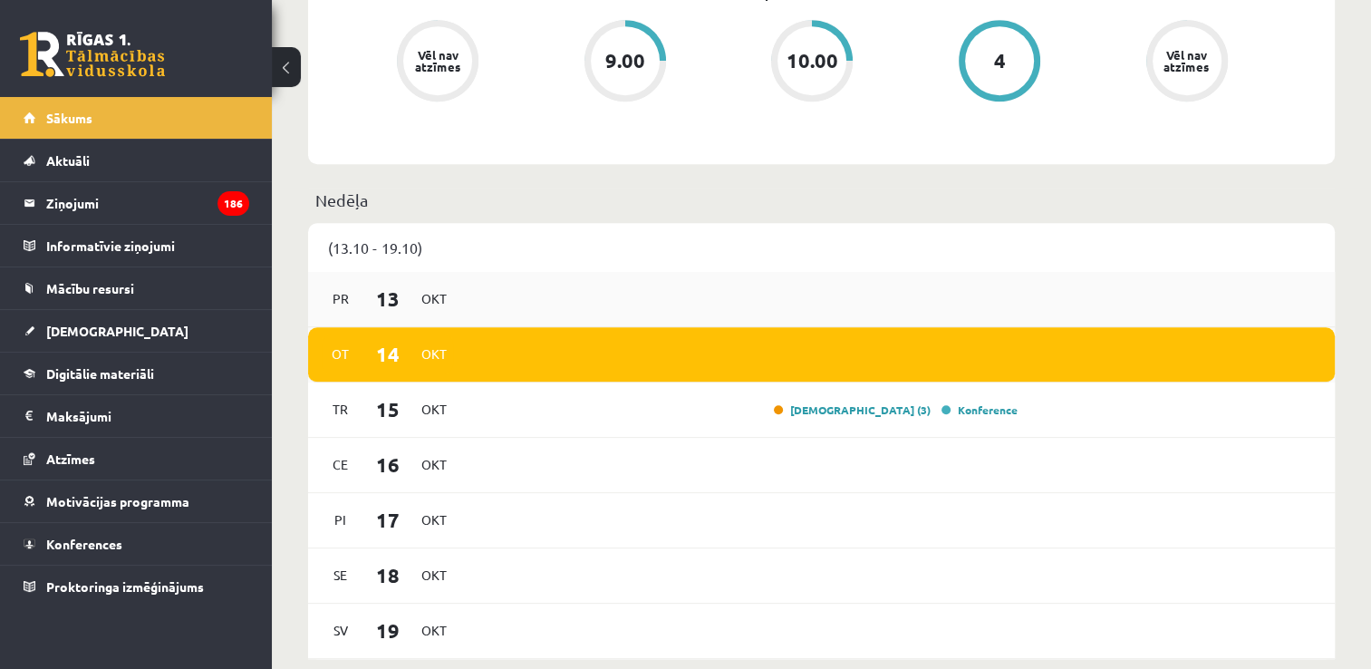
scroll to position [1178, 0]
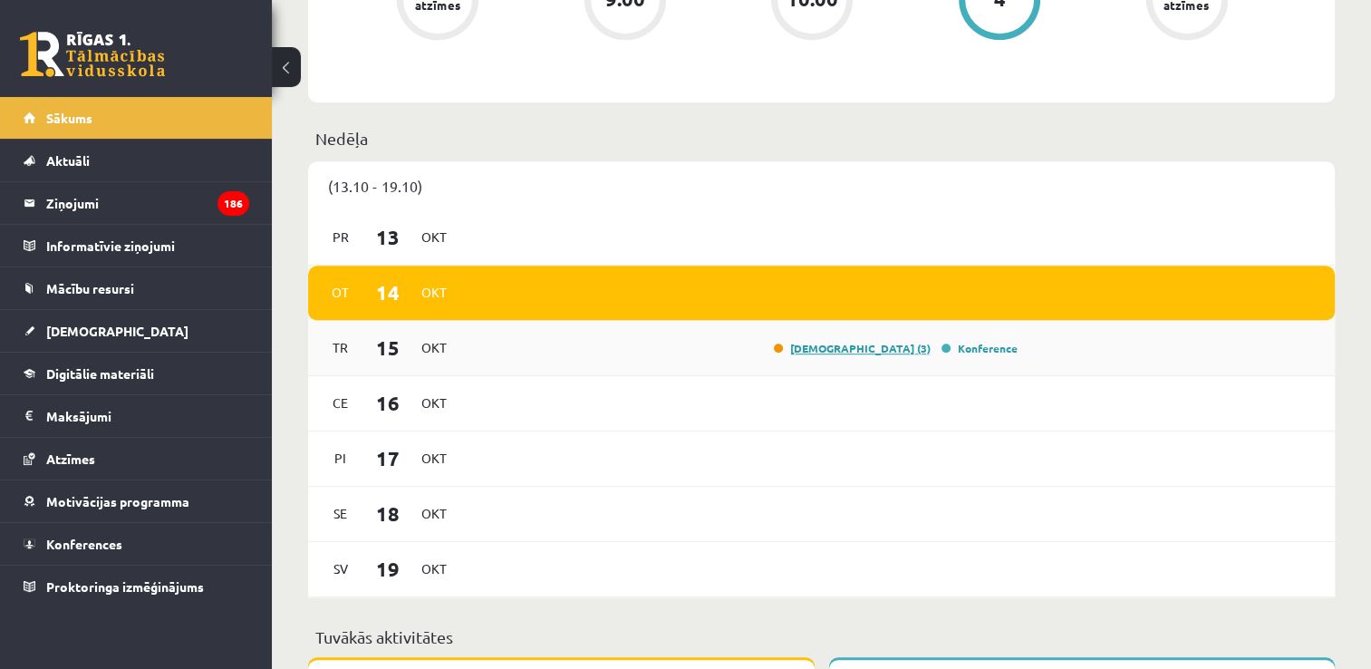
click at [894, 353] on link "[DEMOGRAPHIC_DATA] (3)" at bounding box center [852, 348] width 157 height 14
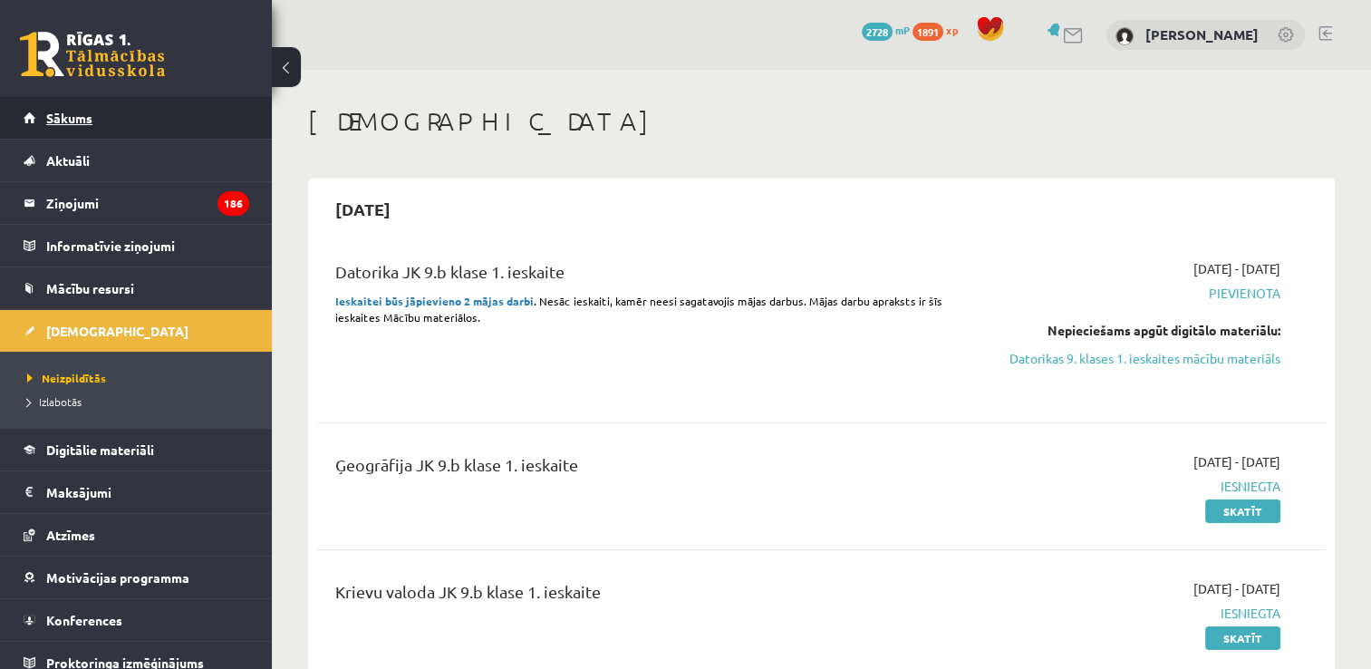
click at [111, 109] on link "Sākums" at bounding box center [137, 118] width 226 height 42
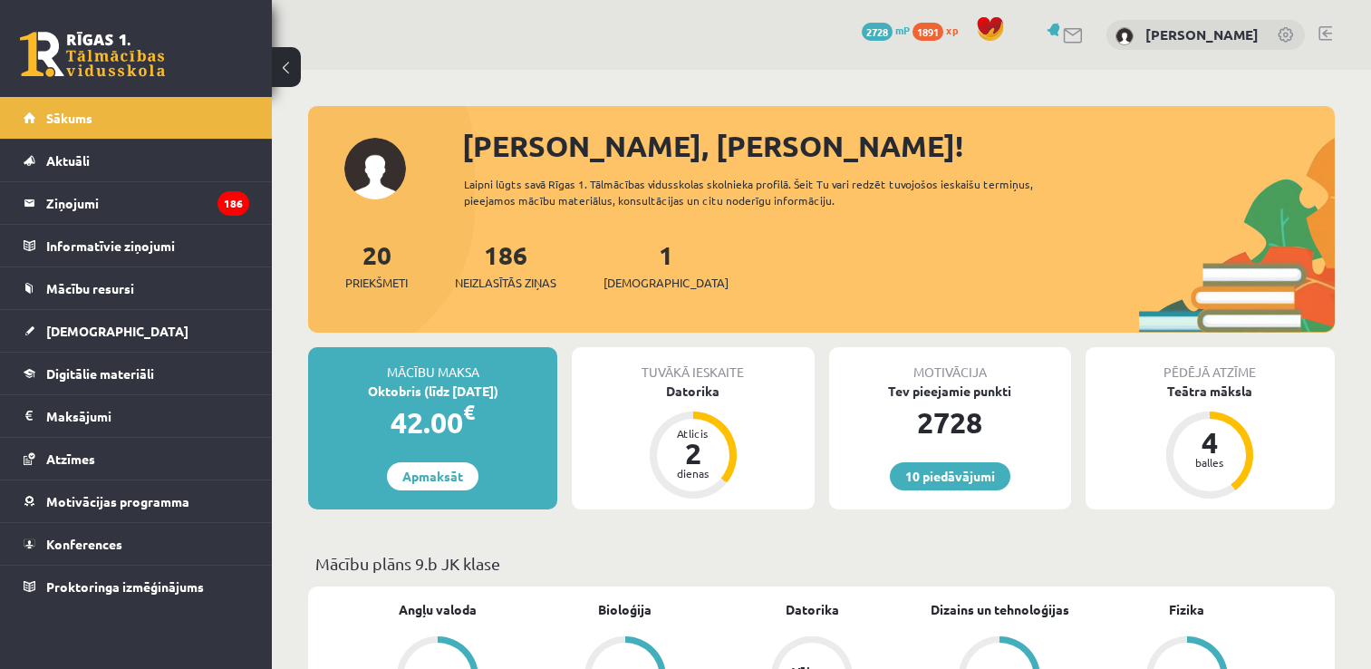
scroll to position [1269, 0]
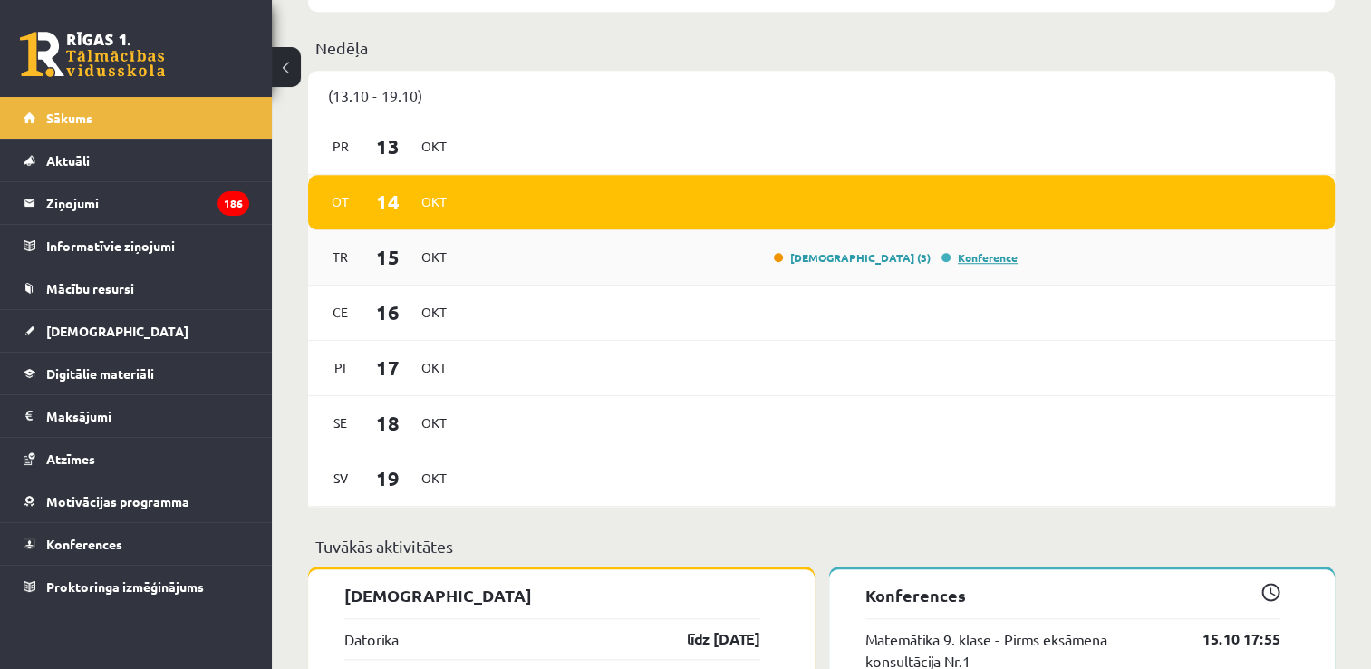
click at [971, 260] on link "Konference" at bounding box center [980, 257] width 76 height 14
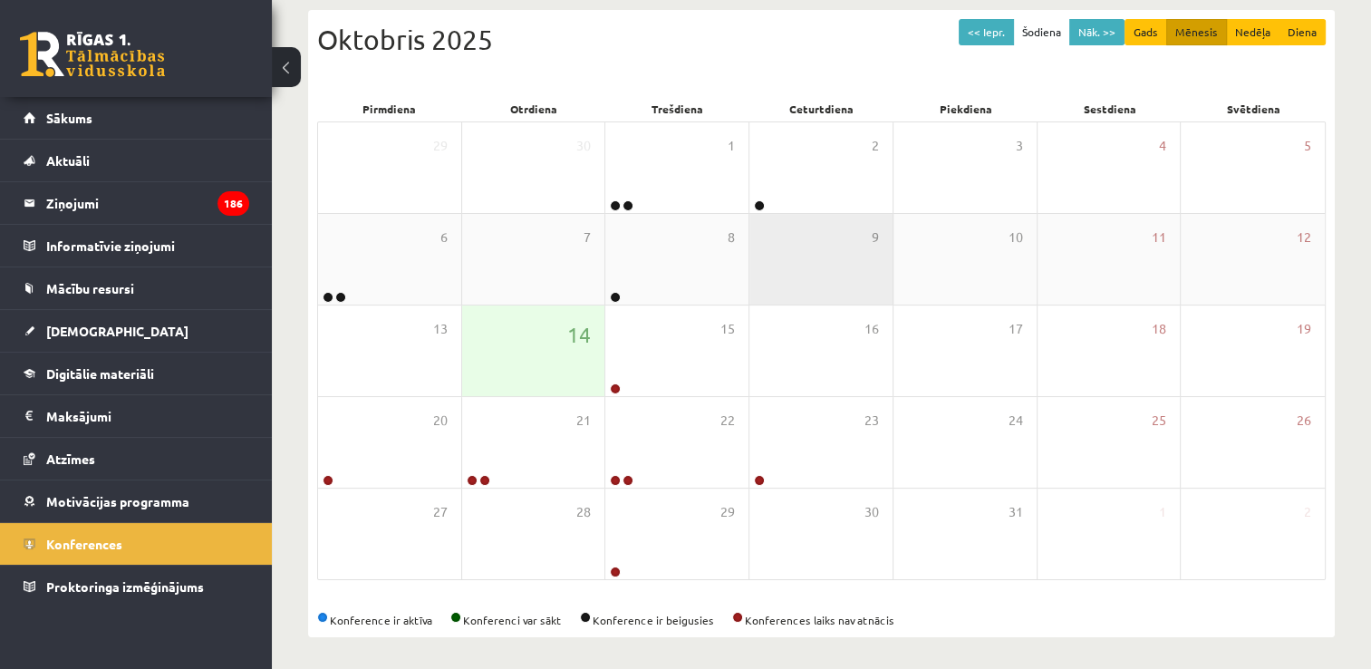
scroll to position [196, 0]
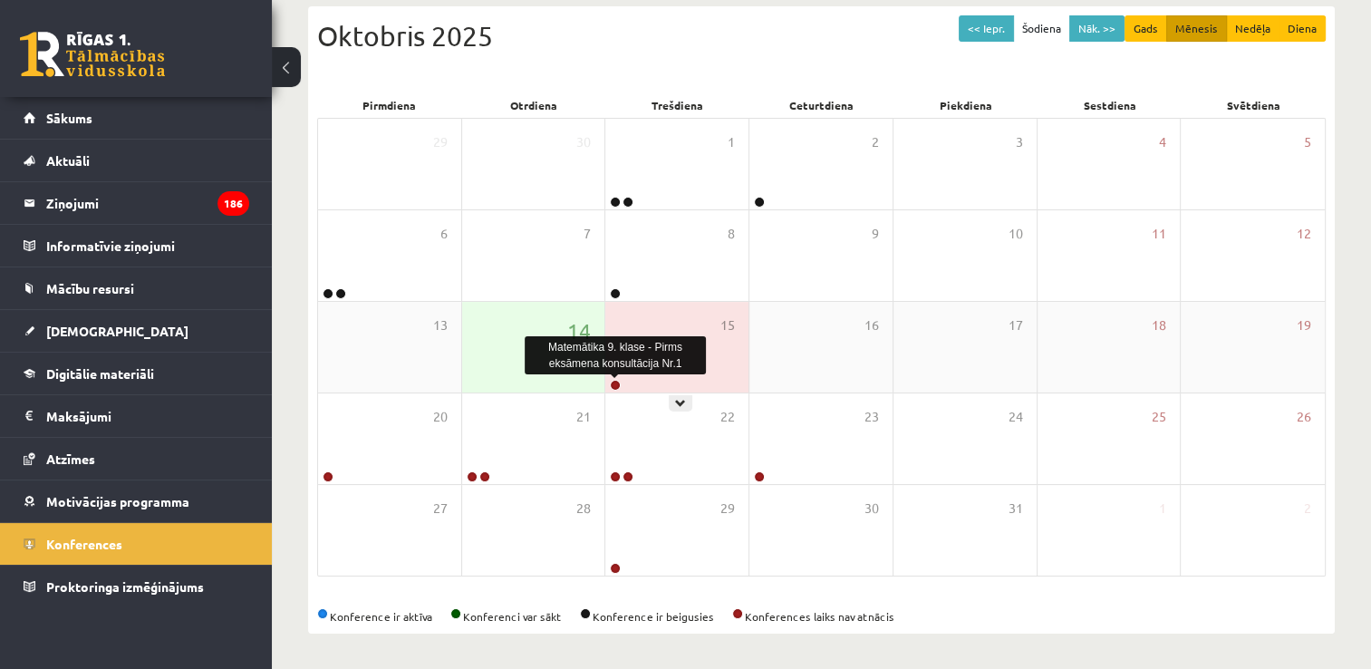
click at [612, 383] on link at bounding box center [615, 385] width 11 height 11
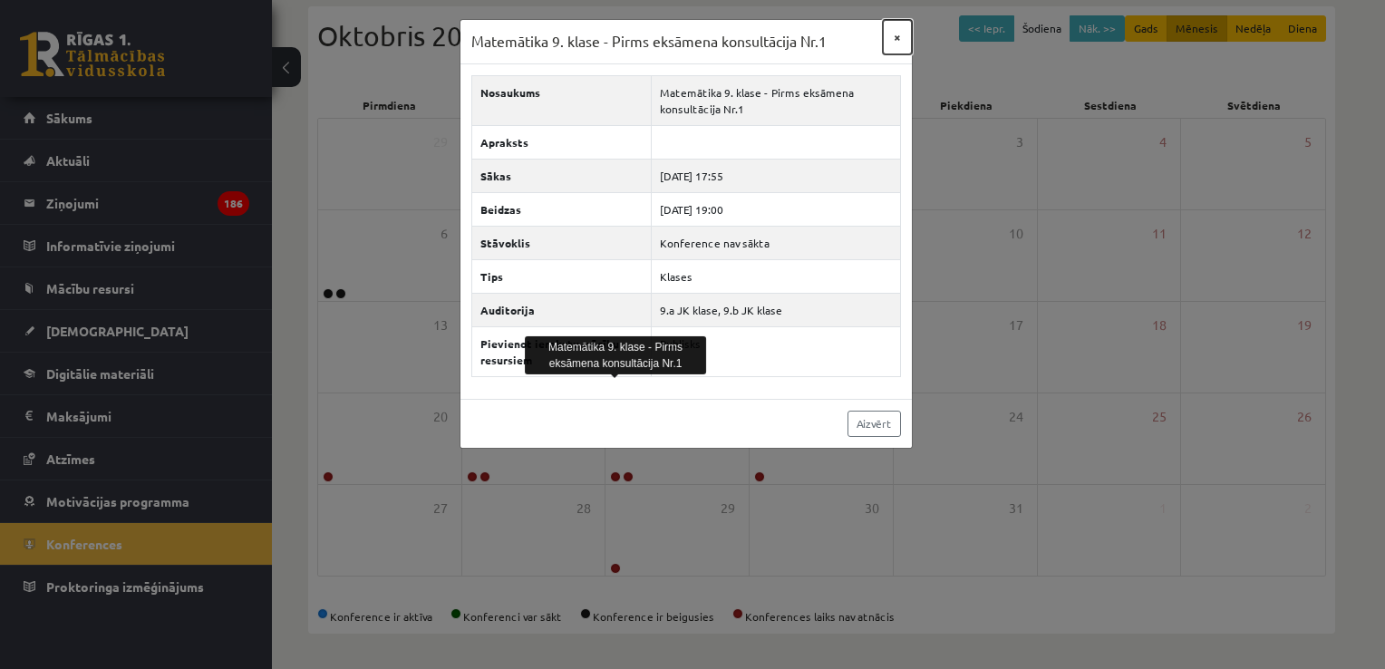
click at [894, 34] on button "×" at bounding box center [897, 37] width 29 height 34
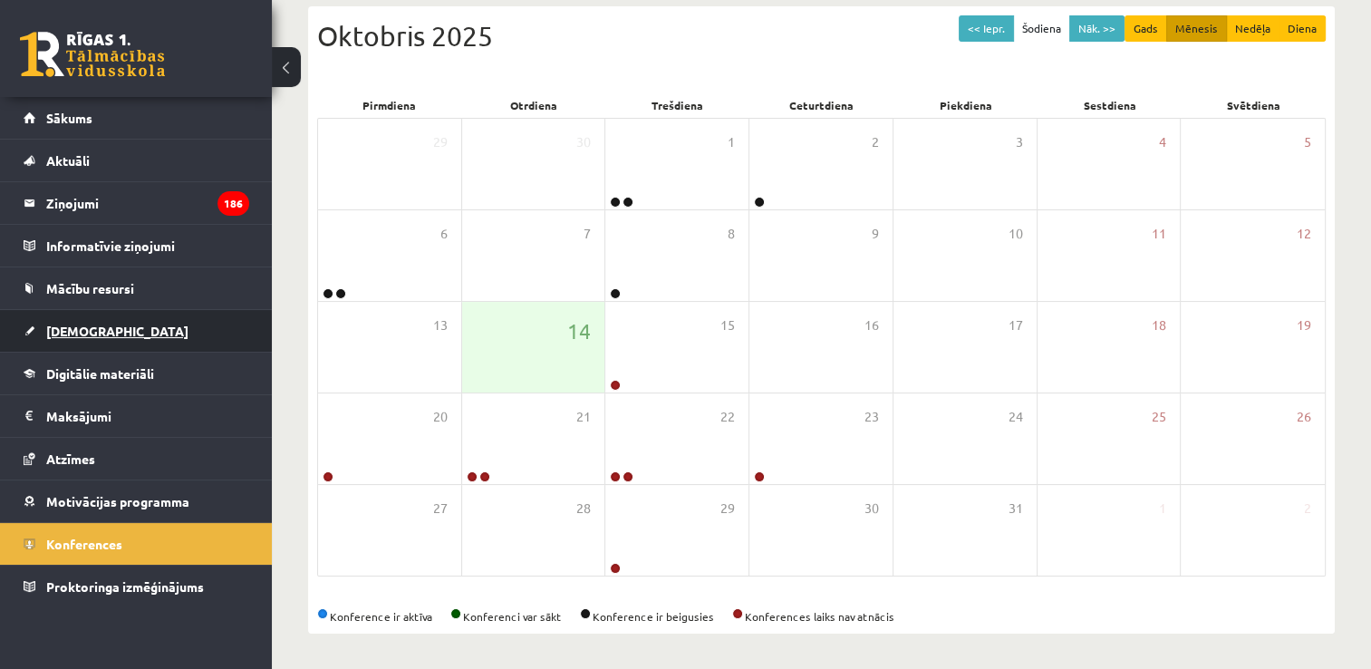
click at [146, 339] on link "[DEMOGRAPHIC_DATA]" at bounding box center [137, 331] width 226 height 42
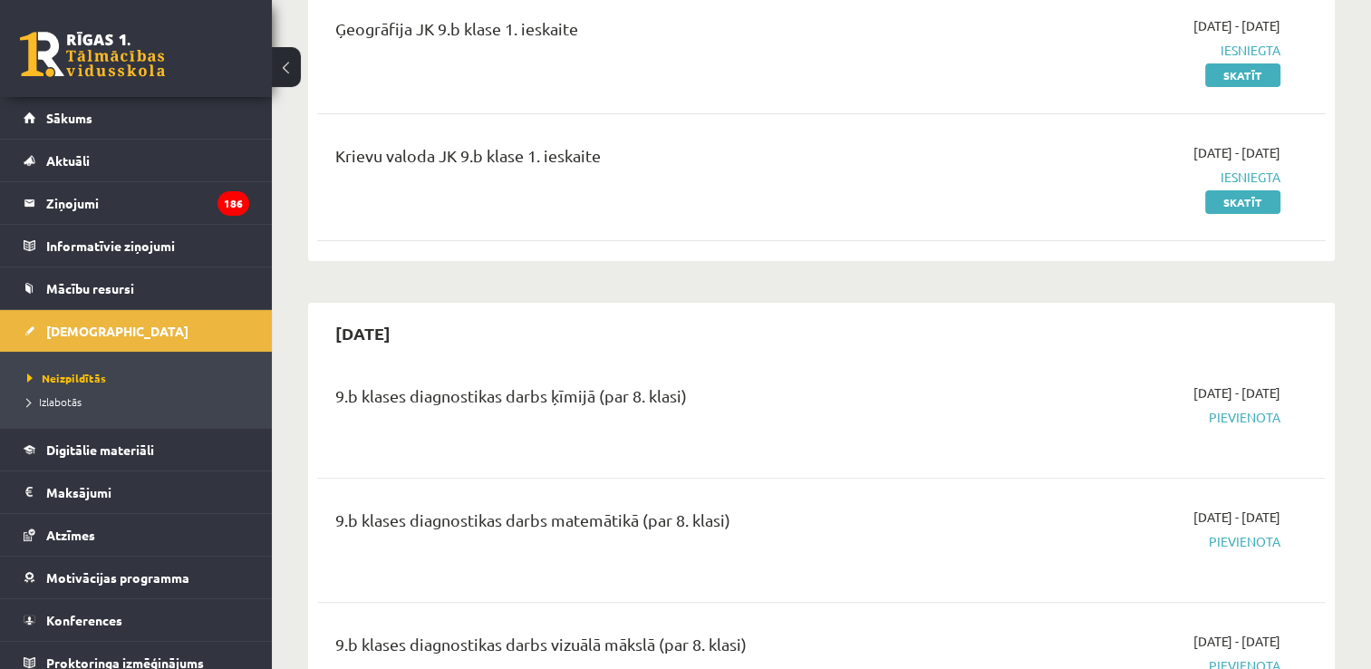
scroll to position [468, 0]
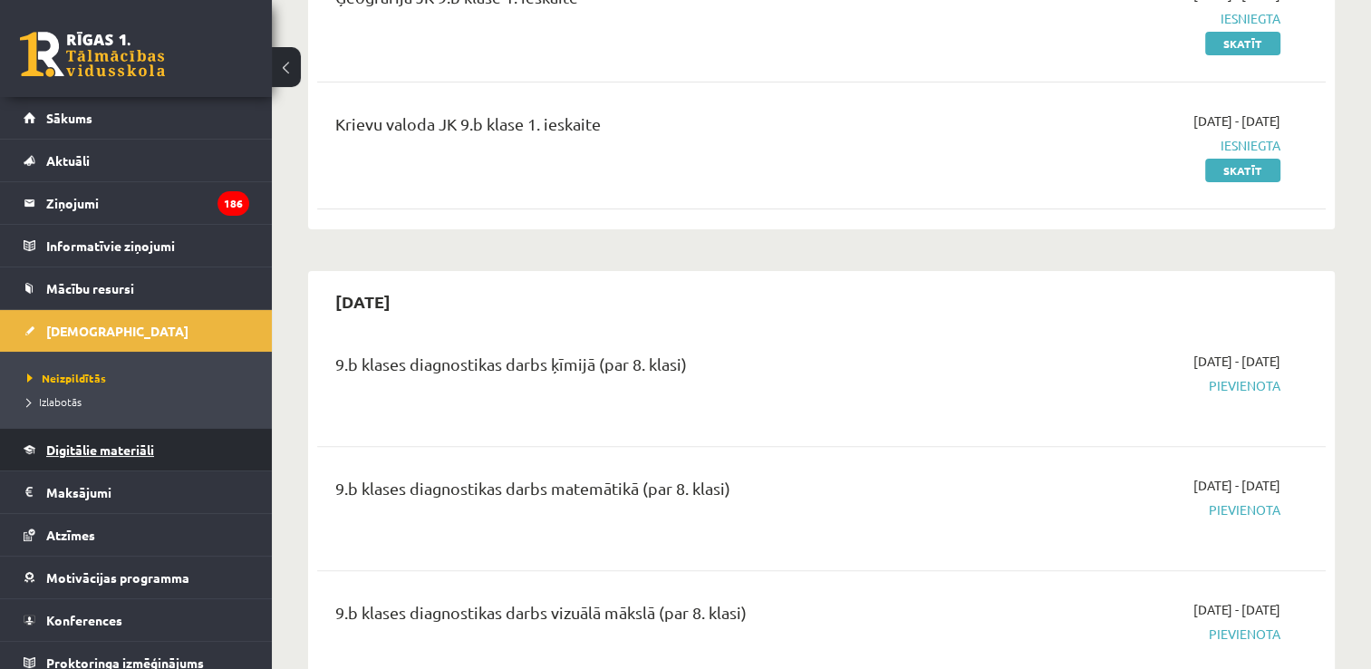
click at [196, 446] on link "Digitālie materiāli" at bounding box center [137, 450] width 226 height 42
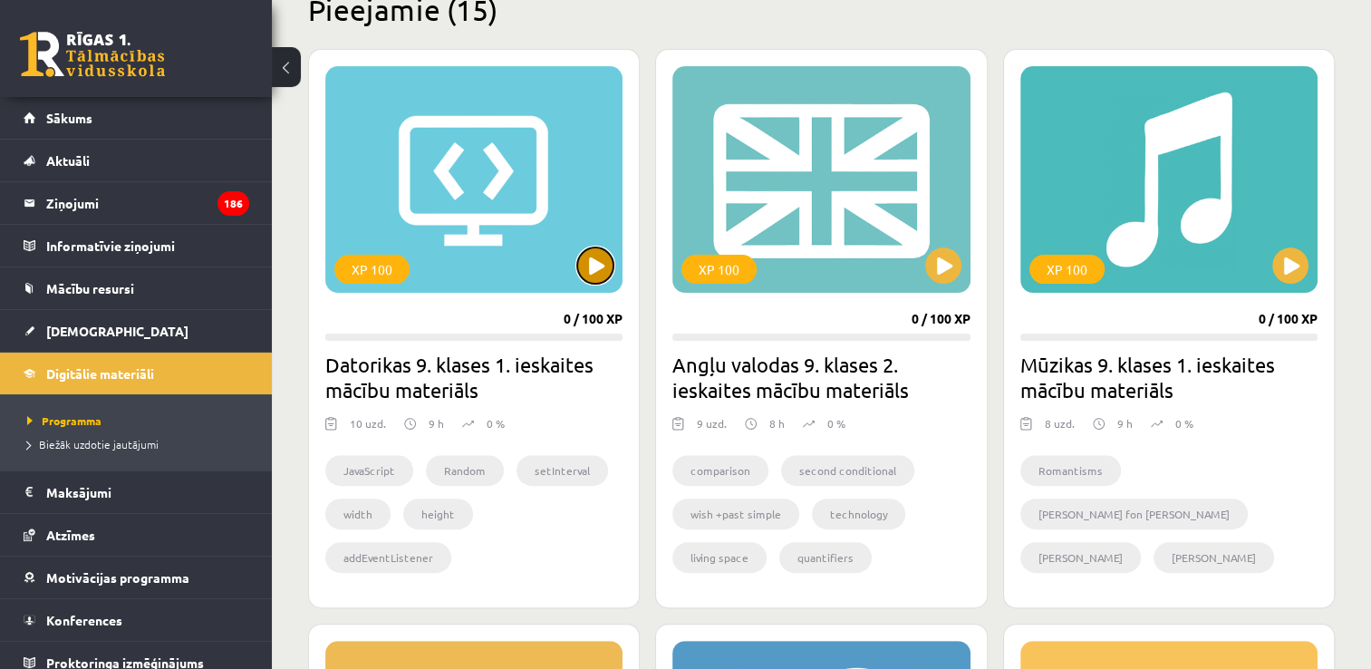
click at [605, 264] on button at bounding box center [595, 265] width 36 height 36
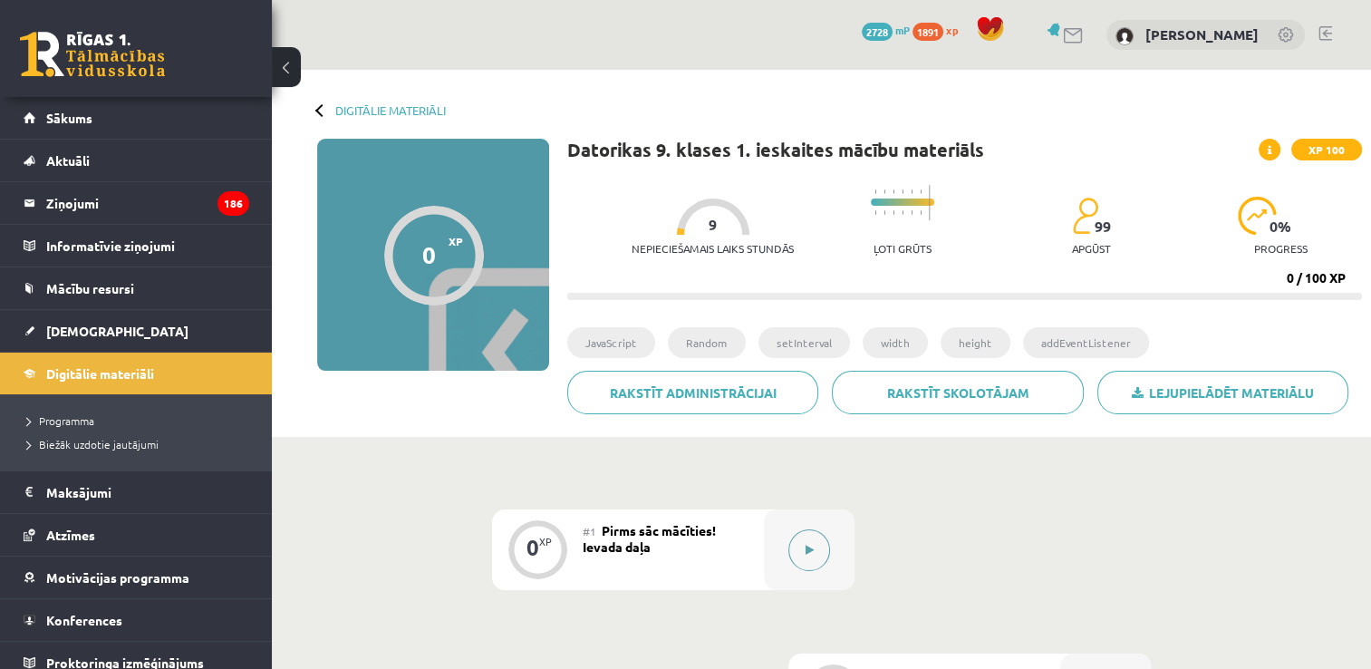
click at [802, 552] on button at bounding box center [809, 550] width 42 height 42
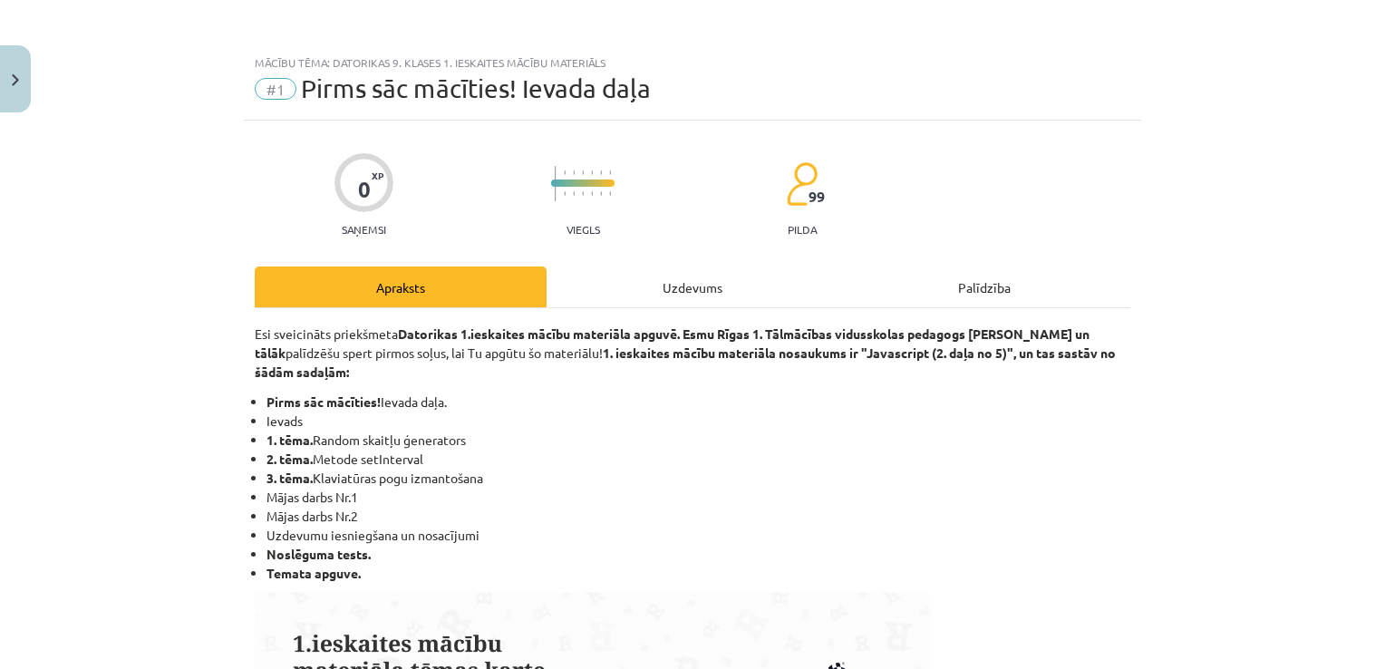
click at [641, 277] on div "Uzdevums" at bounding box center [692, 286] width 292 height 41
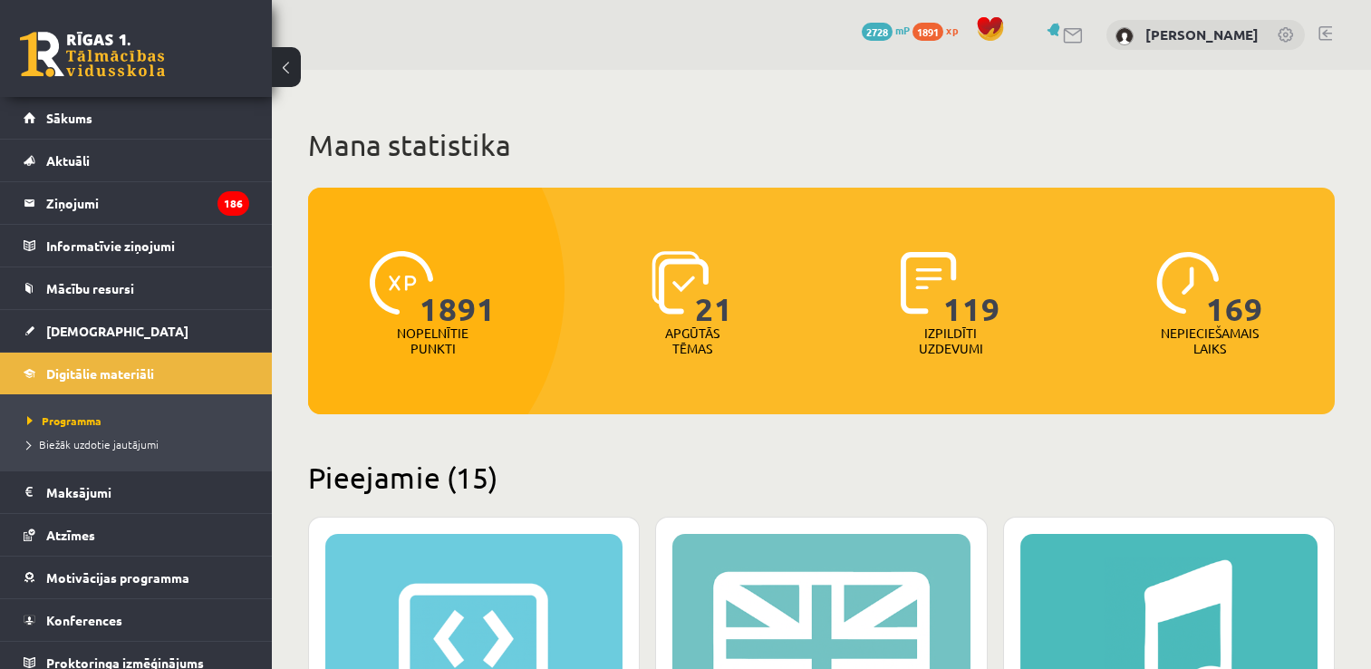
scroll to position [467, 0]
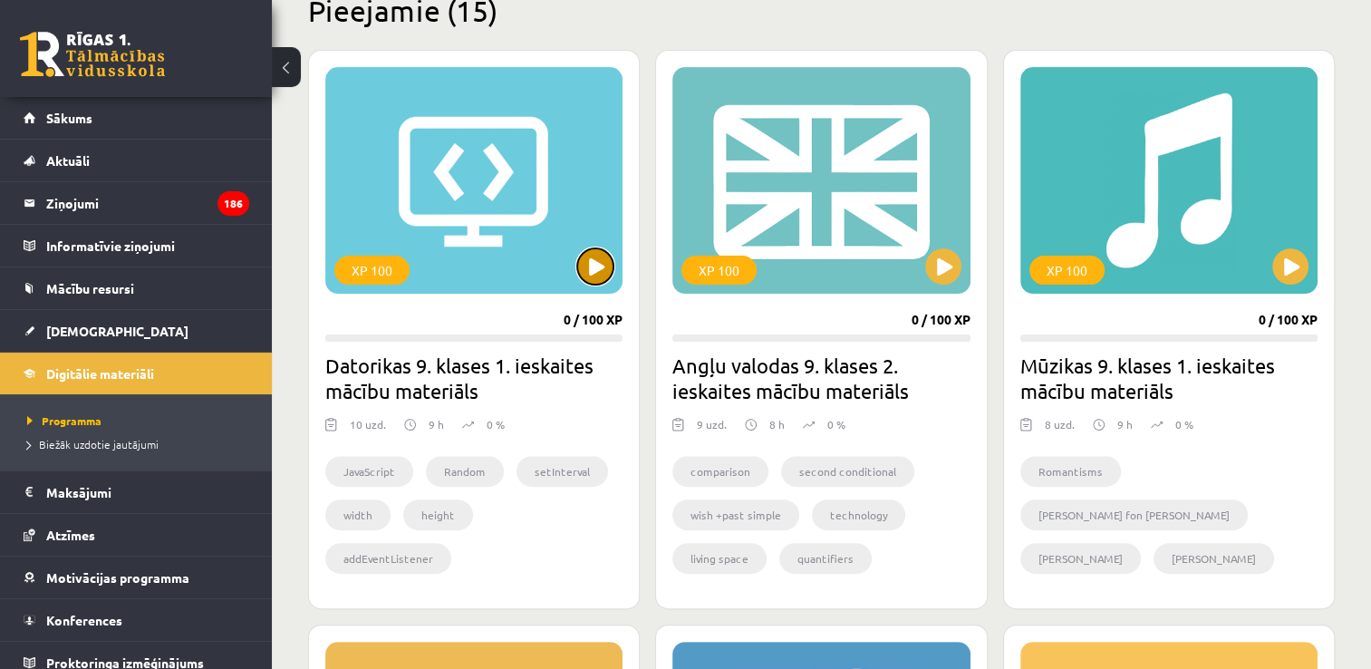
click at [598, 269] on button at bounding box center [595, 266] width 36 height 36
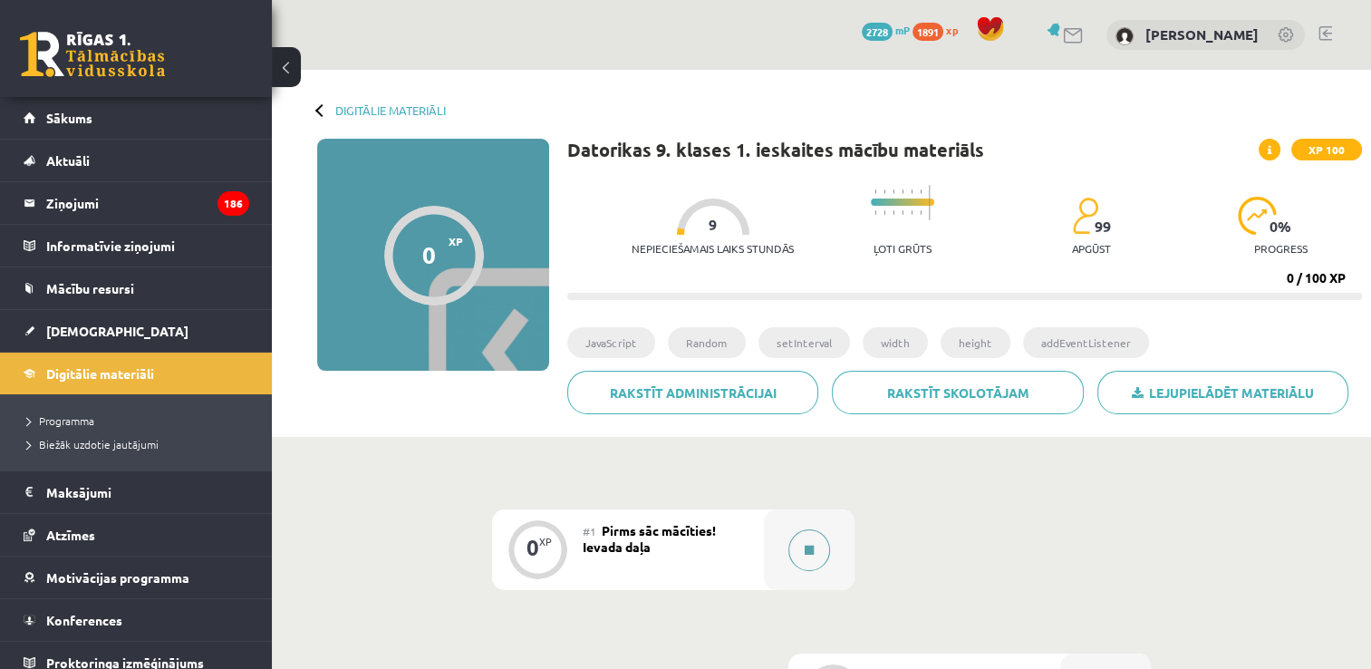
click at [826, 555] on button at bounding box center [809, 550] width 42 height 42
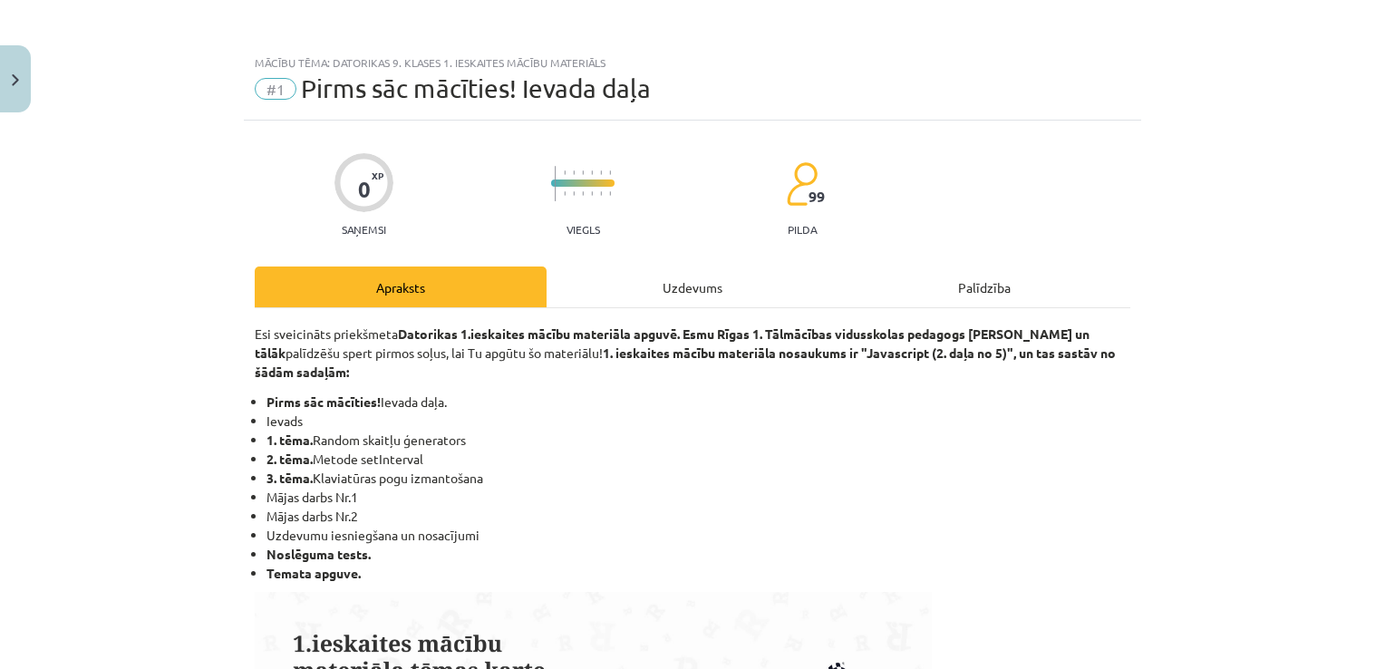
click at [667, 285] on div "Uzdevums" at bounding box center [692, 286] width 292 height 41
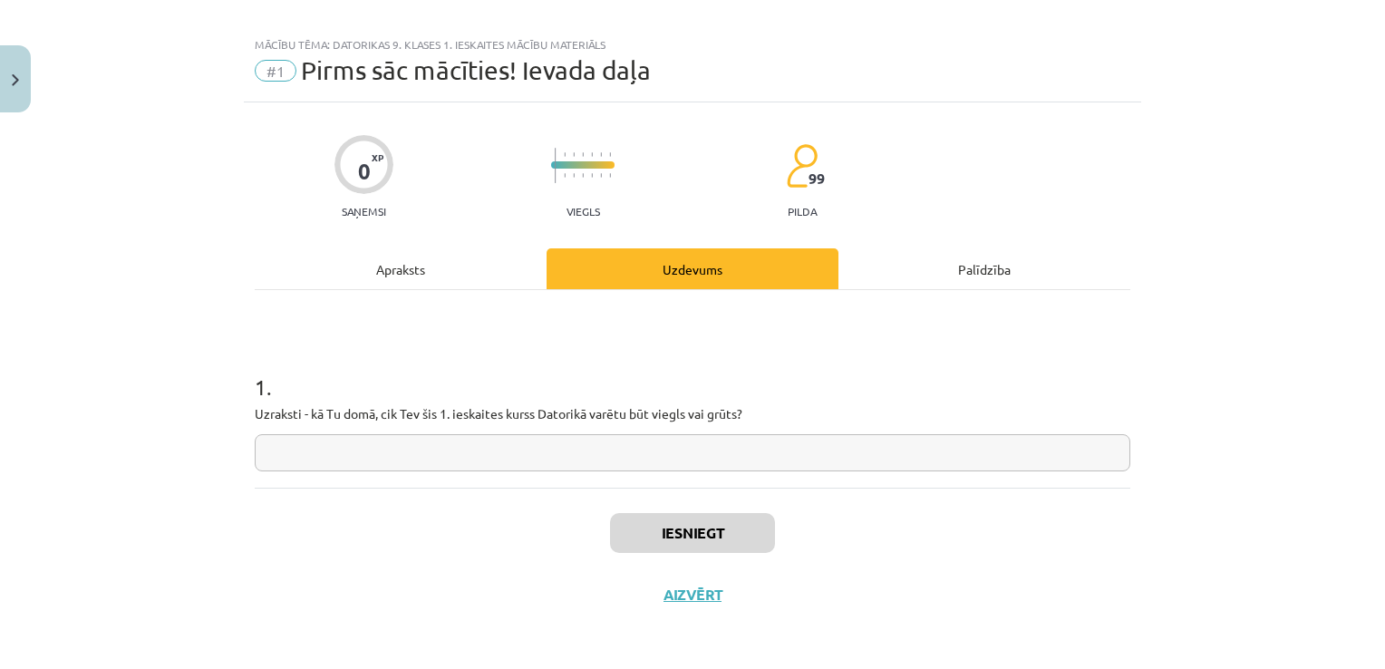
click at [507, 448] on input "text" at bounding box center [692, 452] width 875 height 37
type input "**"
click at [684, 543] on button "Iesniegt" at bounding box center [692, 533] width 165 height 40
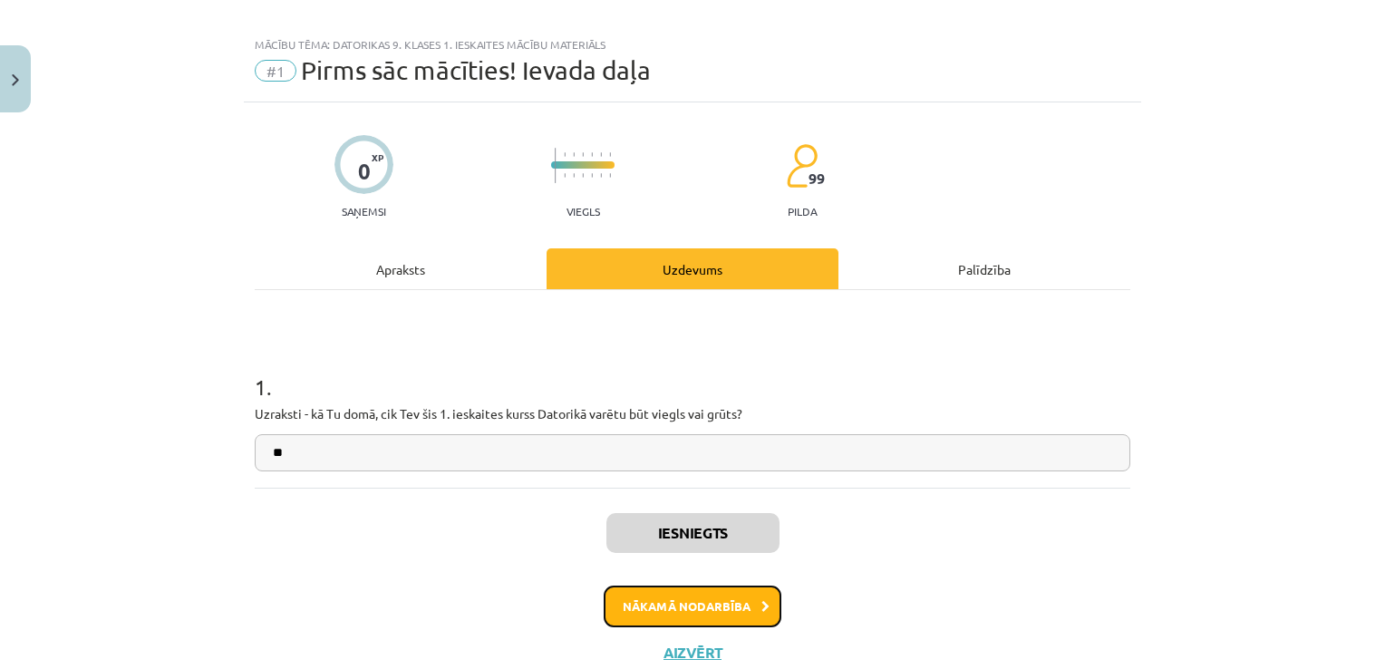
click at [724, 604] on button "Nākamā nodarbība" at bounding box center [693, 606] width 178 height 42
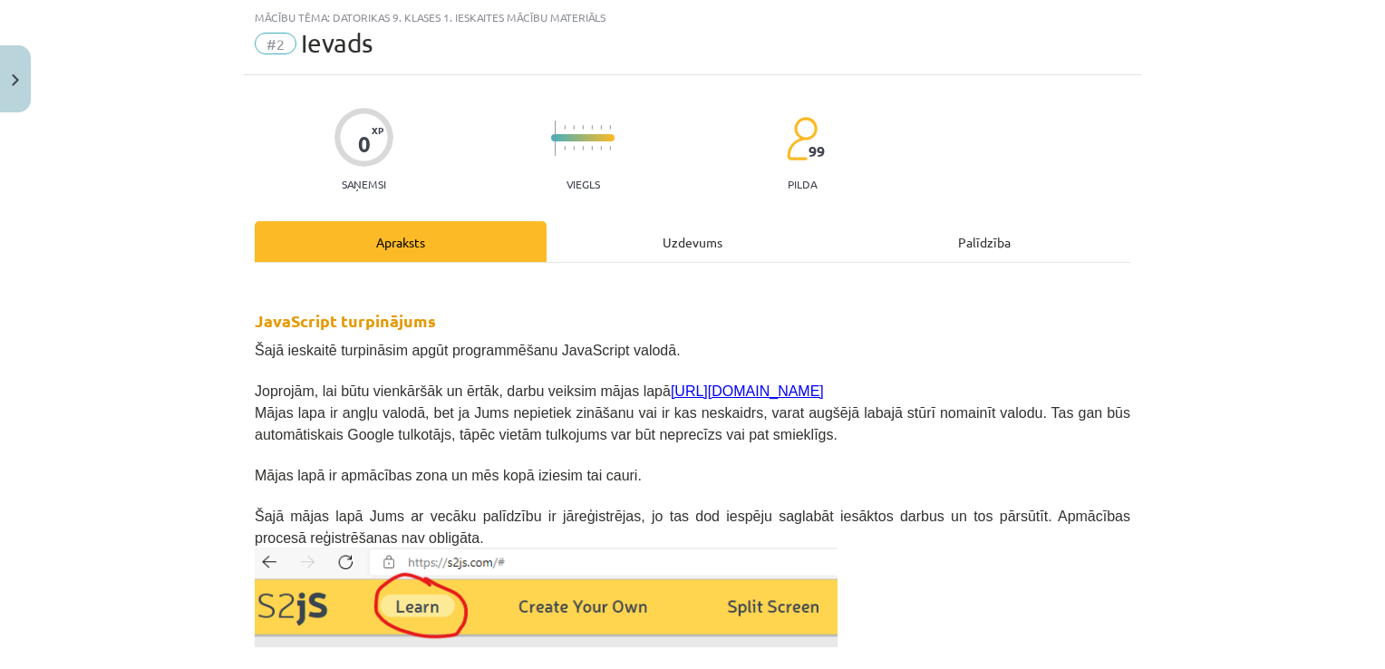
drag, startPoint x: 641, startPoint y: 252, endPoint x: 645, endPoint y: 239, distance: 13.5
click at [642, 249] on div "Uzdevums" at bounding box center [692, 241] width 292 height 41
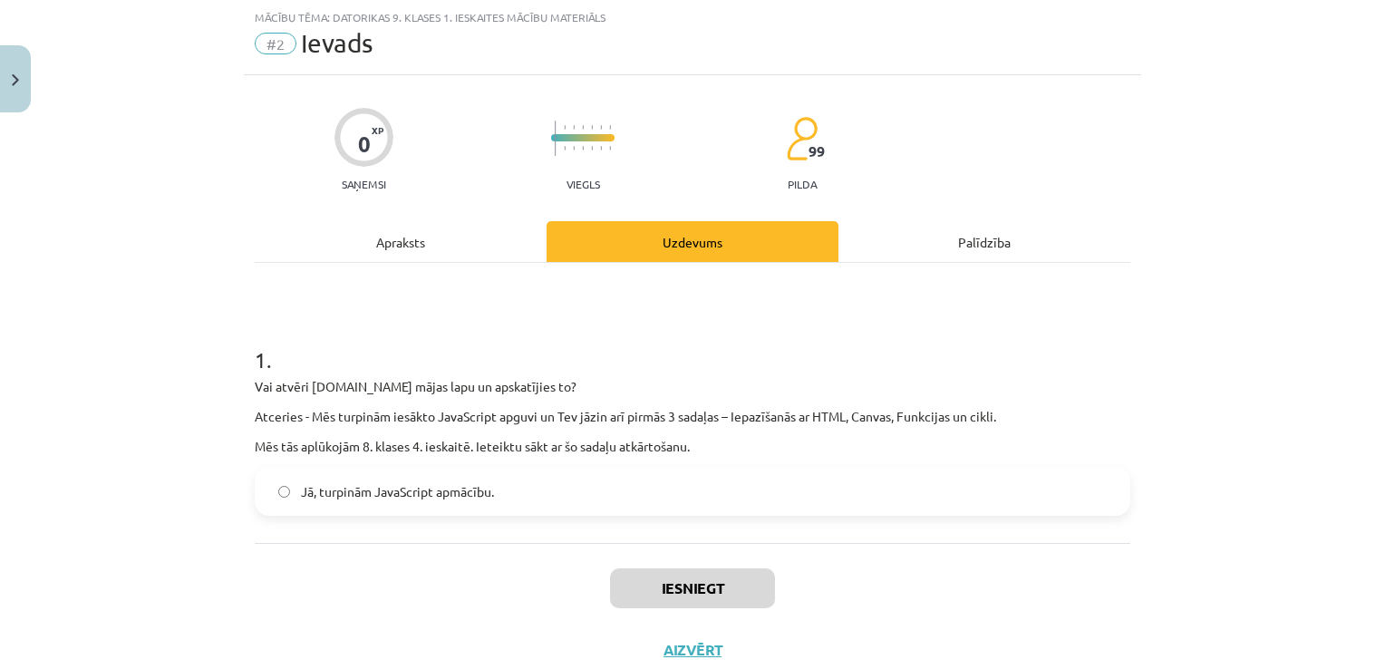
click at [551, 495] on label "Jā, turpinām JavaScript apmācību." at bounding box center [692, 490] width 872 height 45
click at [714, 598] on button "Iesniegt" at bounding box center [692, 588] width 165 height 40
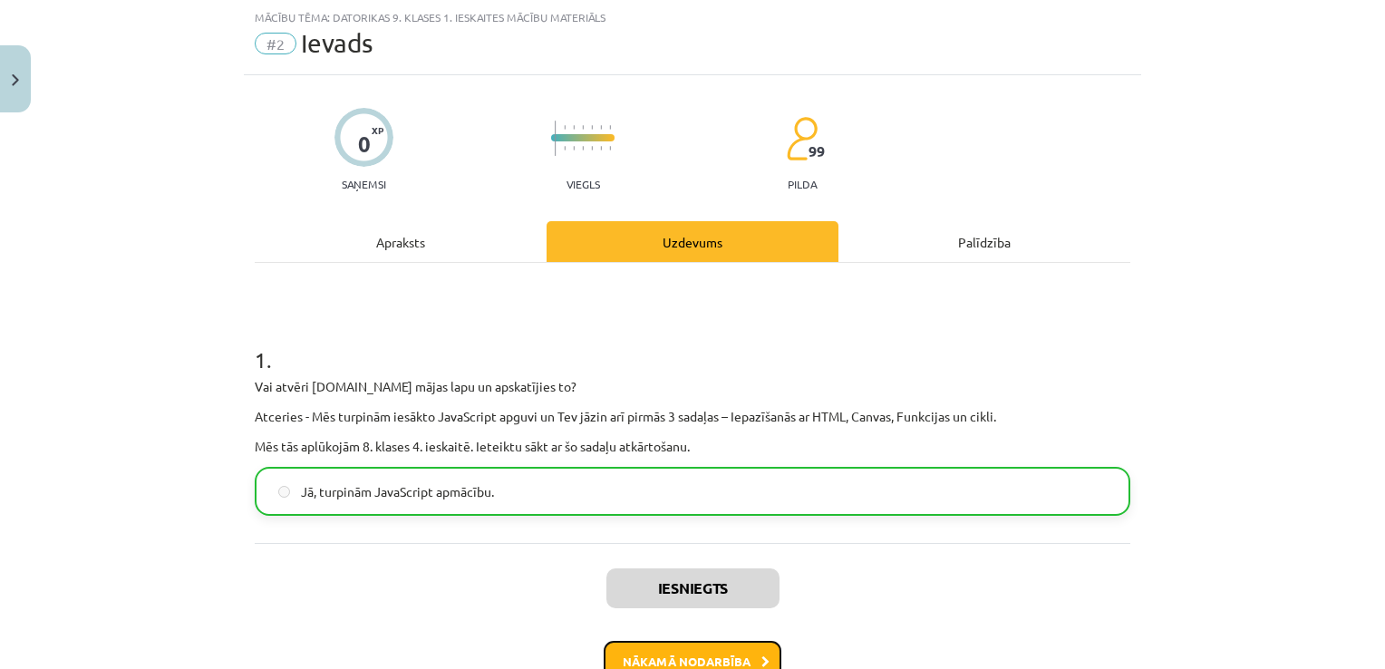
click at [683, 660] on button "Nākamā nodarbība" at bounding box center [693, 662] width 178 height 42
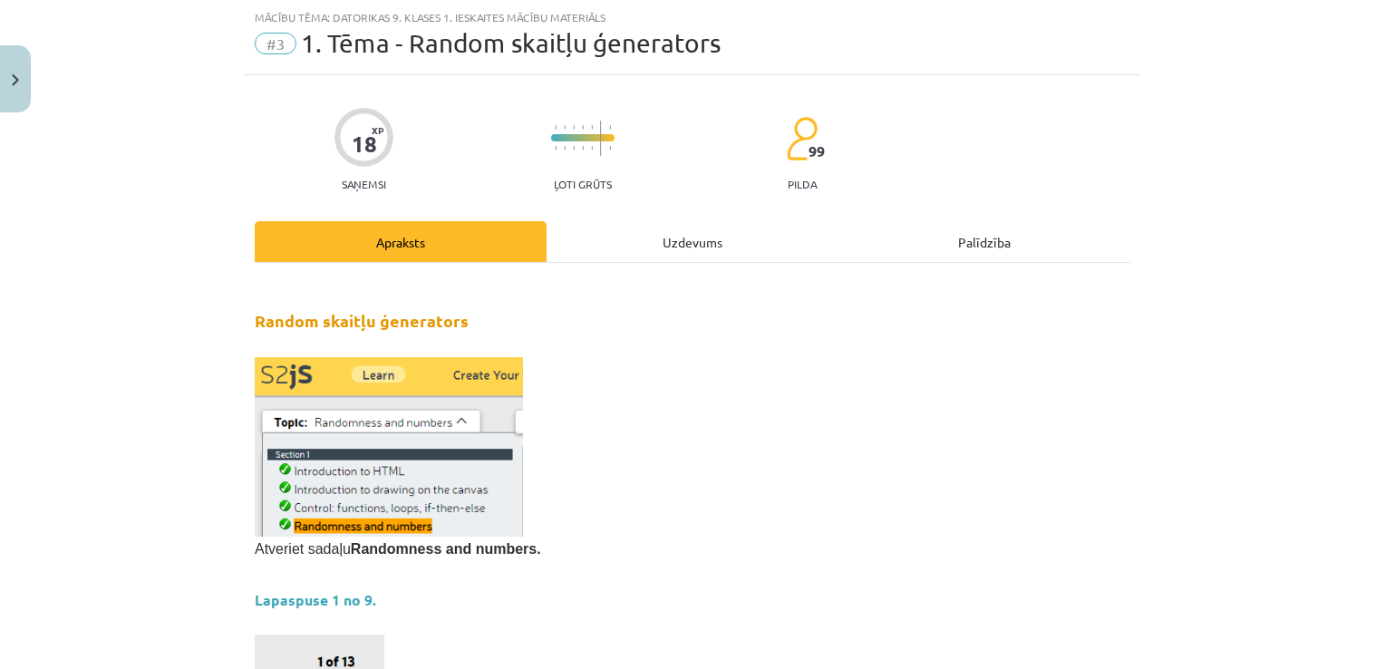
click at [689, 227] on div "Uzdevums" at bounding box center [692, 241] width 292 height 41
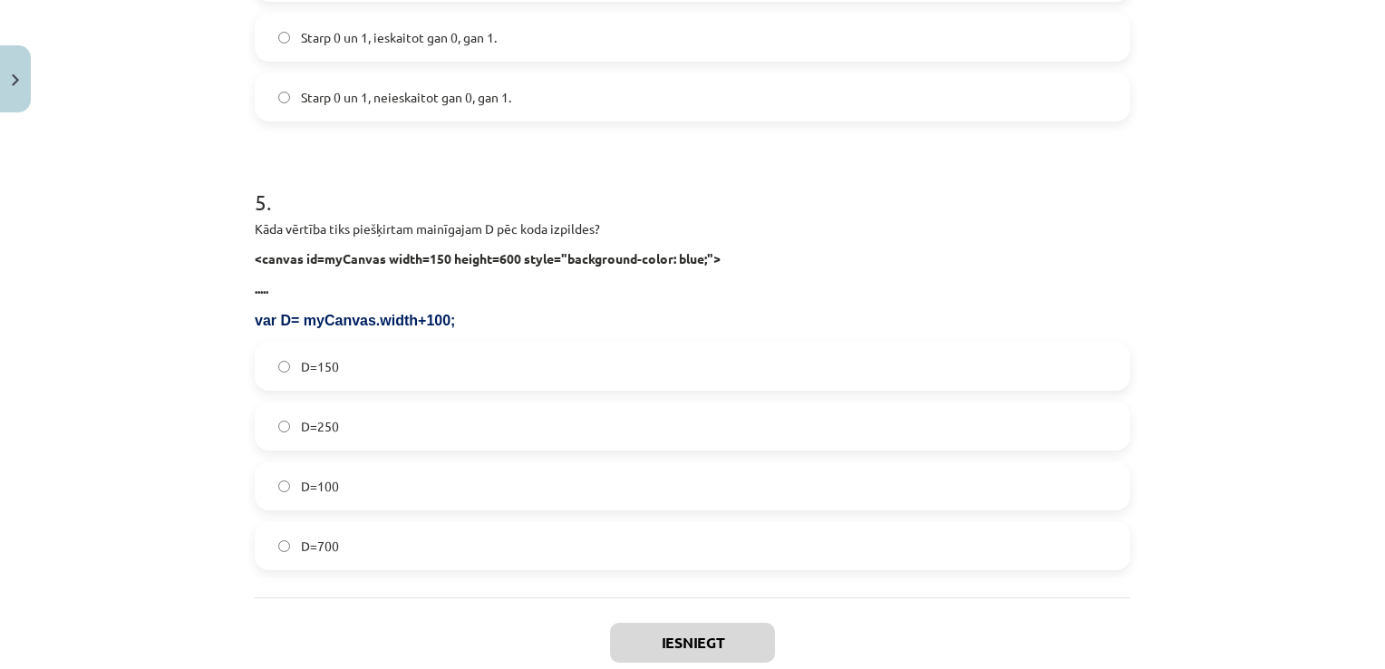
scroll to position [1907, 0]
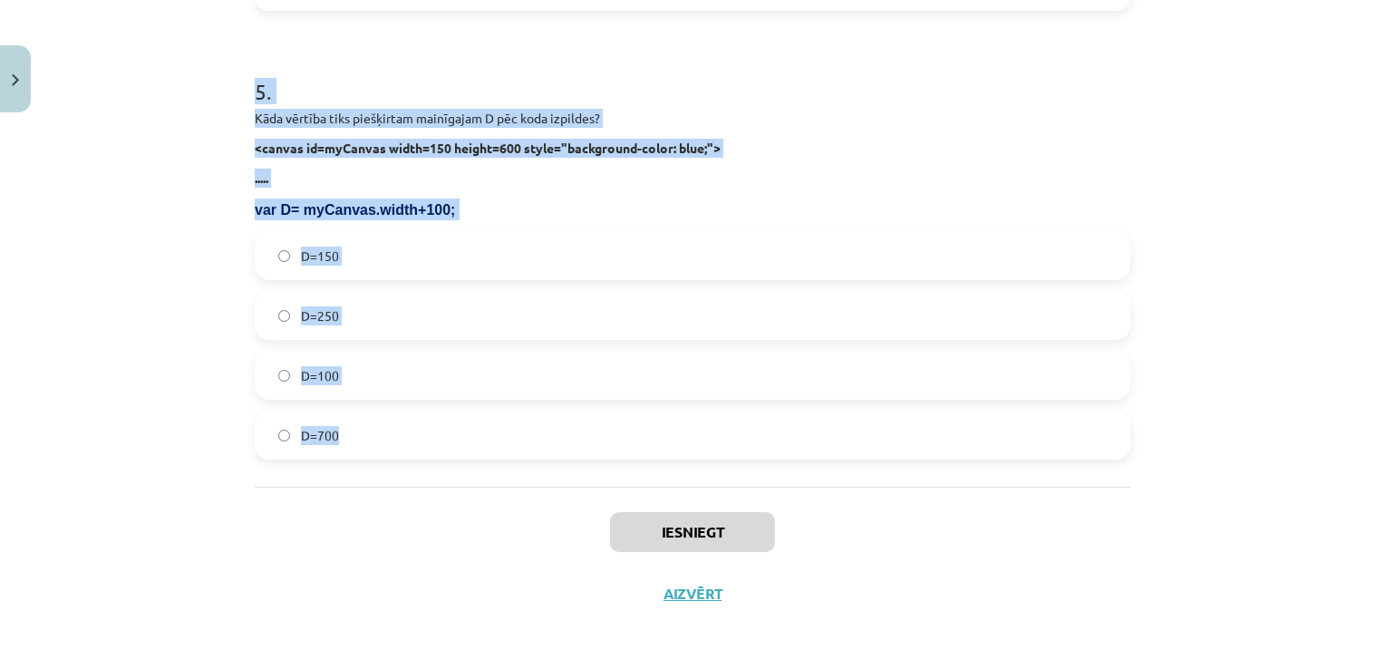
drag, startPoint x: 246, startPoint y: 282, endPoint x: 738, endPoint y: 420, distance: 510.3
copy form "1 . Kāda būs G vērtība pēc koda izpildes? function RandInt(up_to) { n = Math.fl…"
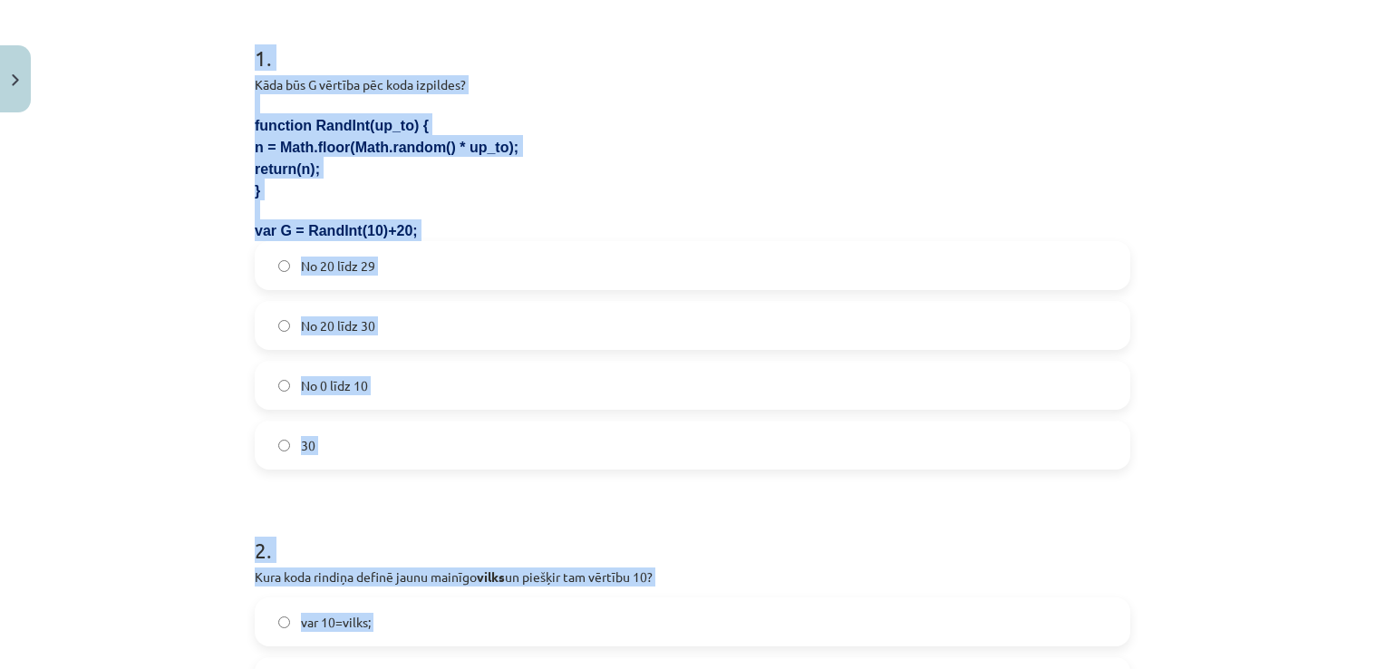
scroll to position [185, 0]
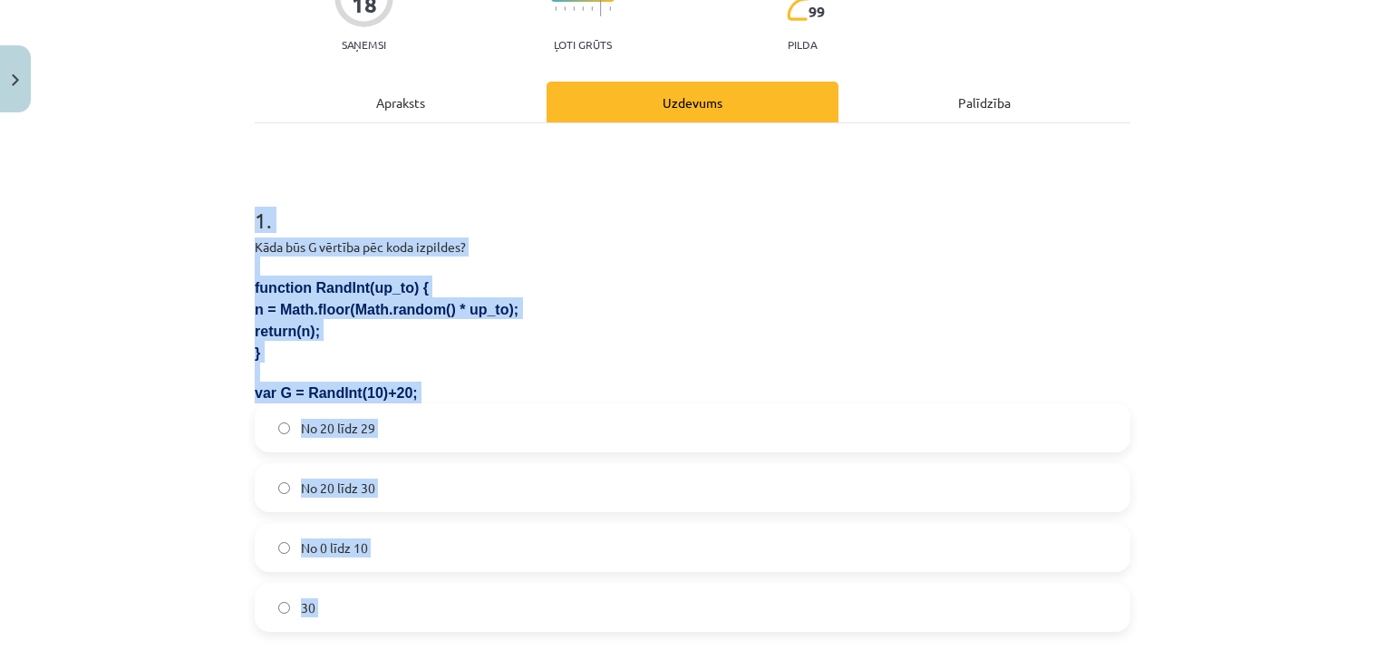
click at [167, 287] on div "Mācību tēma: Datorikas 9. klases 1. ieskaites mācību materiāls #3 1. Tēma - Ran…" at bounding box center [692, 334] width 1385 height 669
click at [112, 285] on div "Mācību tēma: Datorikas 9. klases 1. ieskaites mācību materiāls #3 1. Tēma - Ran…" at bounding box center [692, 334] width 1385 height 669
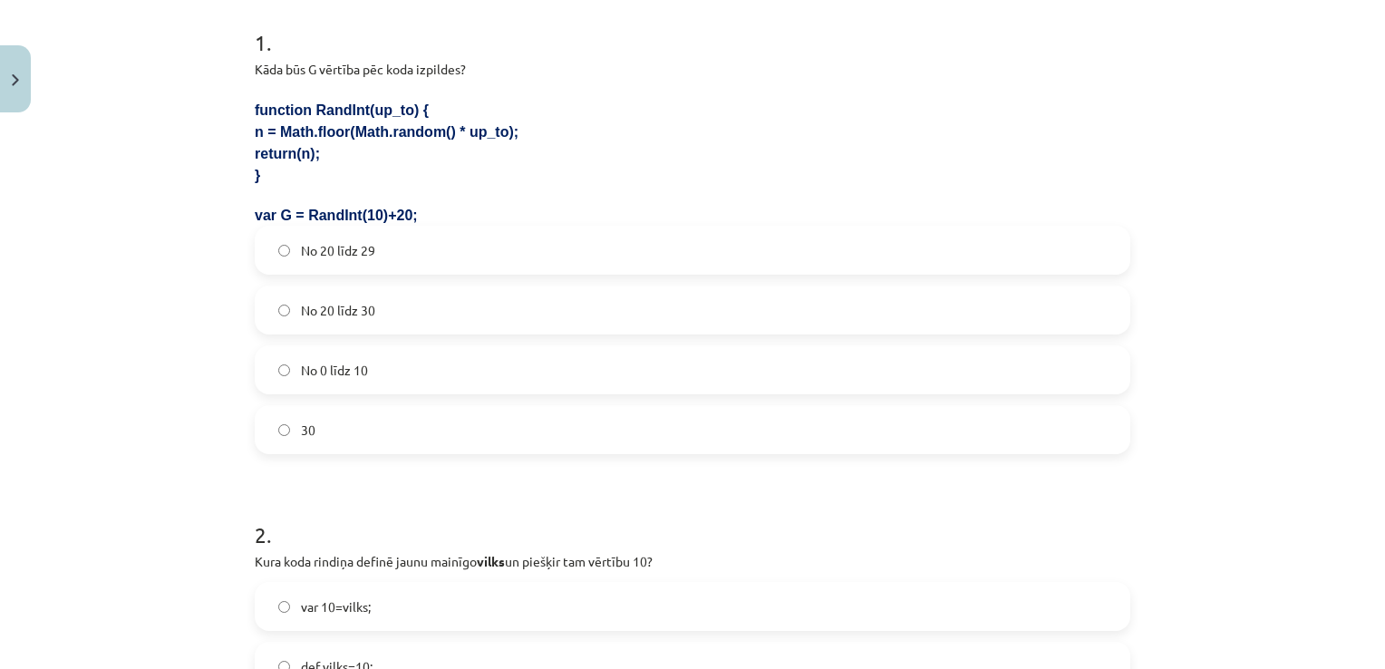
scroll to position [366, 0]
click at [393, 241] on label "No 20 līdz 29" at bounding box center [692, 246] width 872 height 45
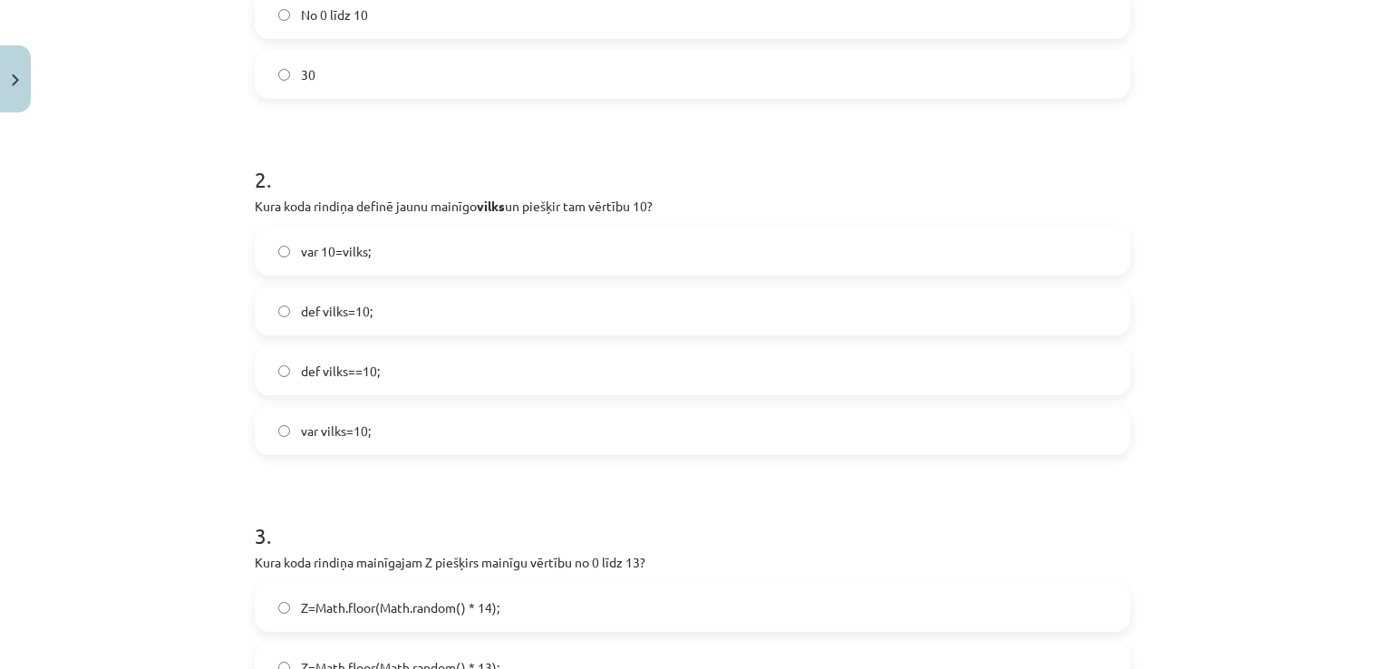
scroll to position [729, 0]
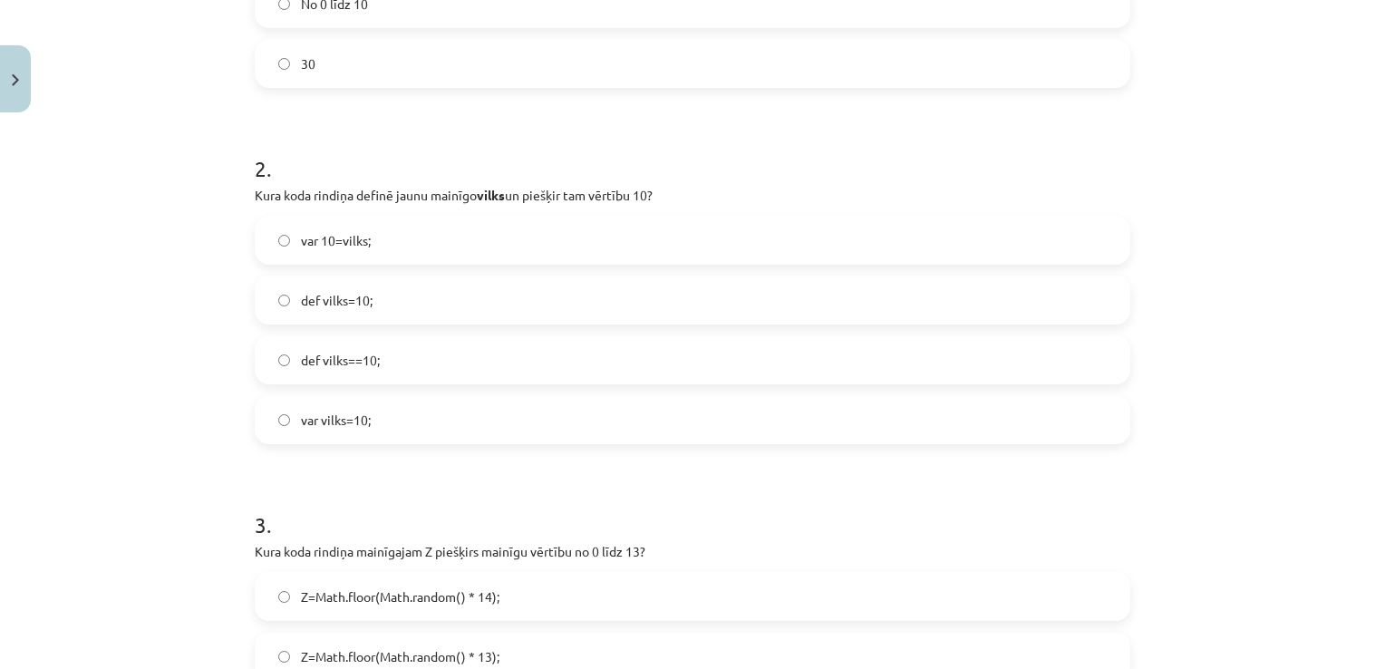
click at [400, 432] on label "var vilks=10;" at bounding box center [692, 419] width 872 height 45
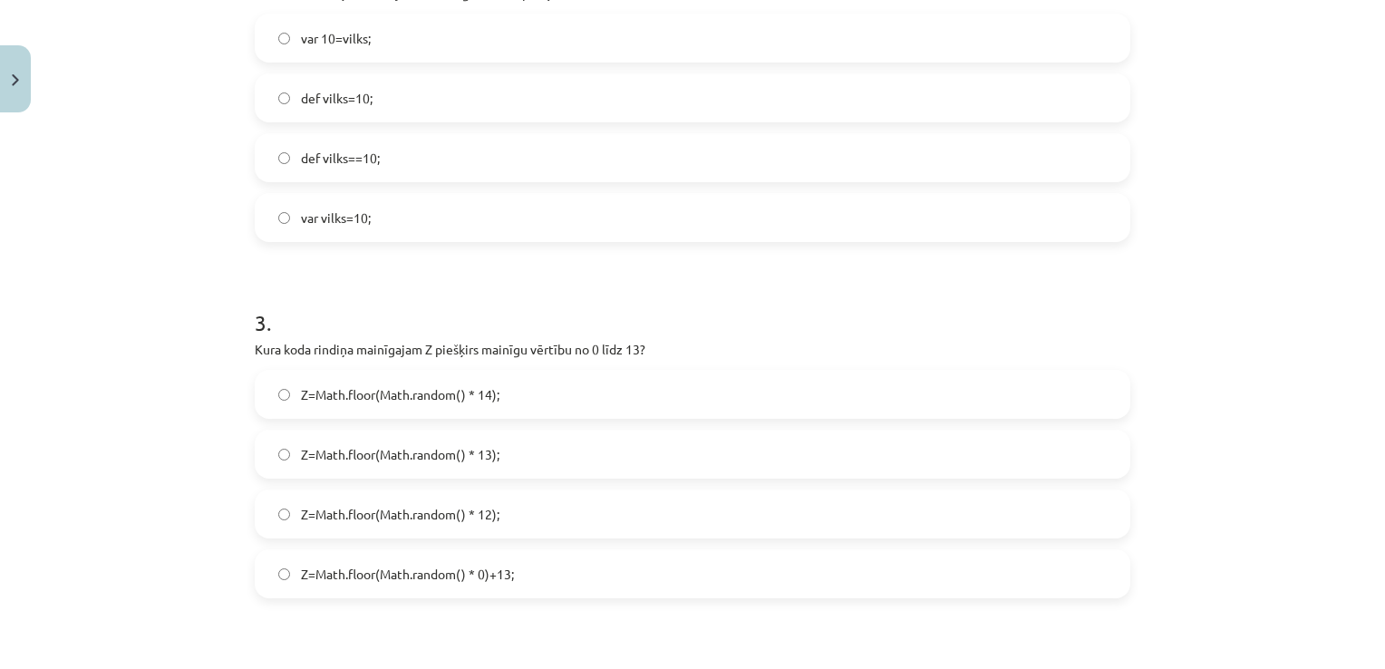
scroll to position [1000, 0]
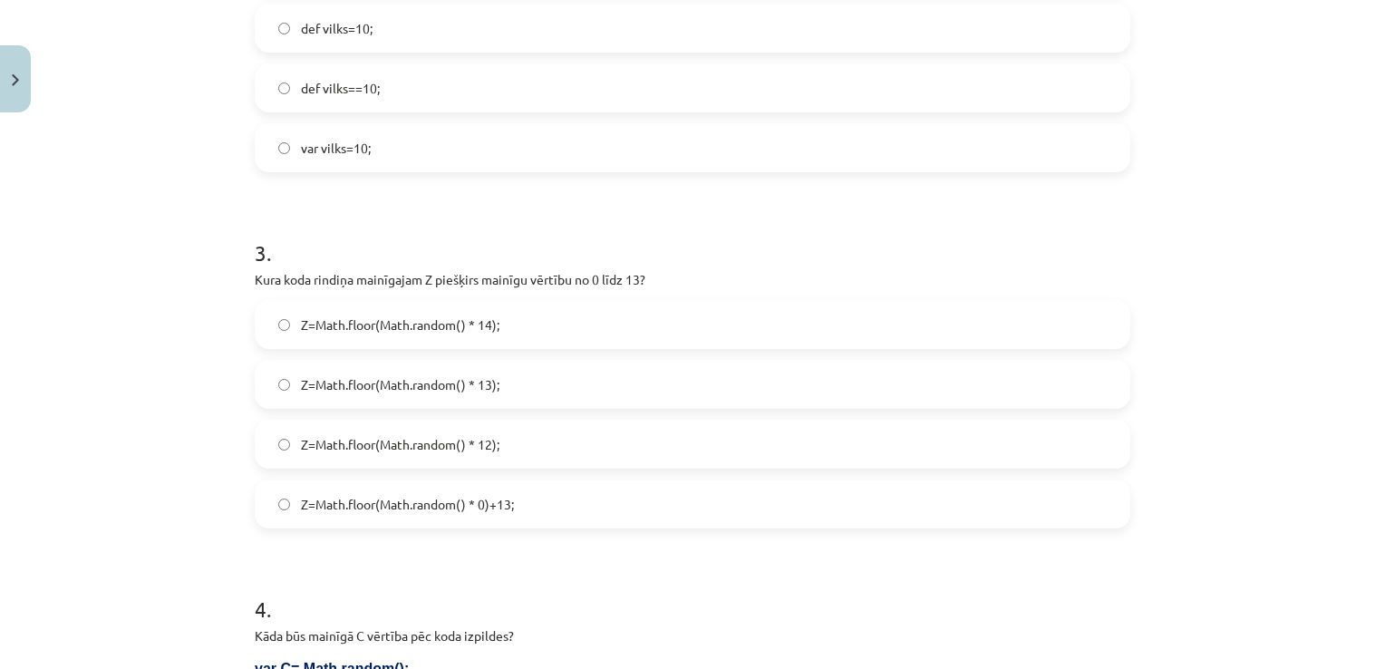
click at [545, 333] on label "Z=Math.floor(Math.random() * 14);" at bounding box center [692, 324] width 872 height 45
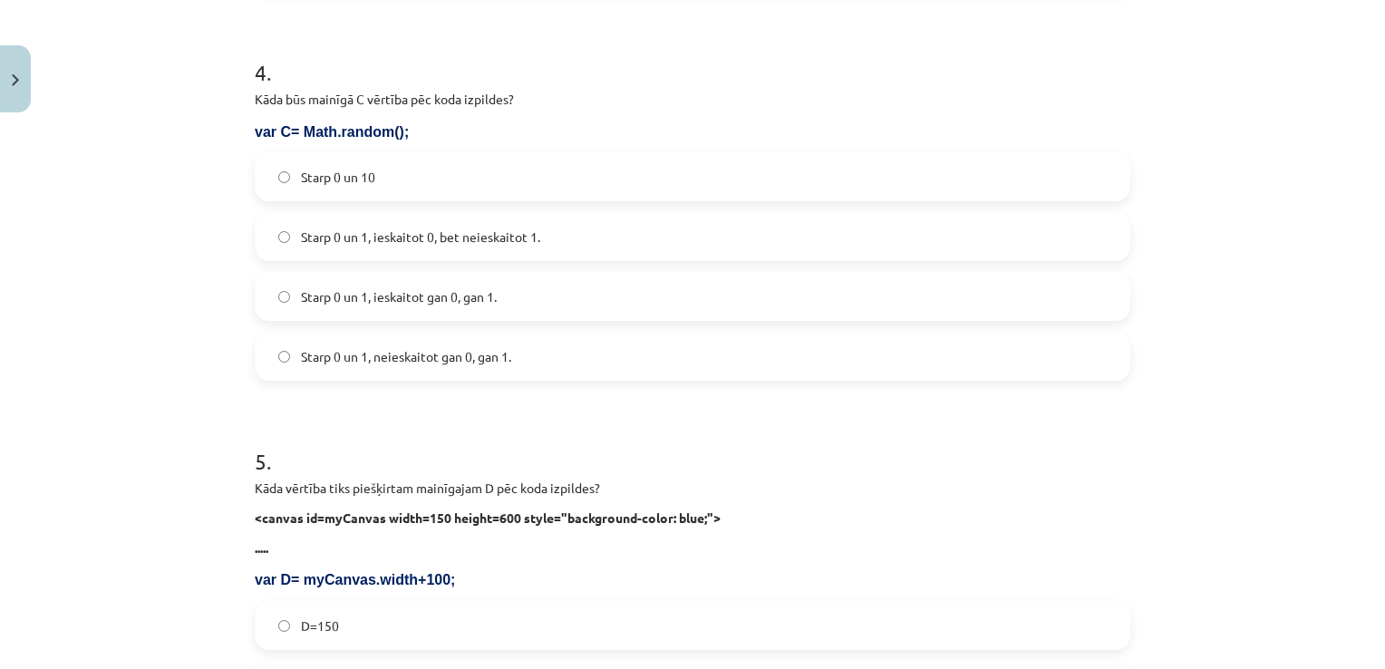
scroll to position [1544, 0]
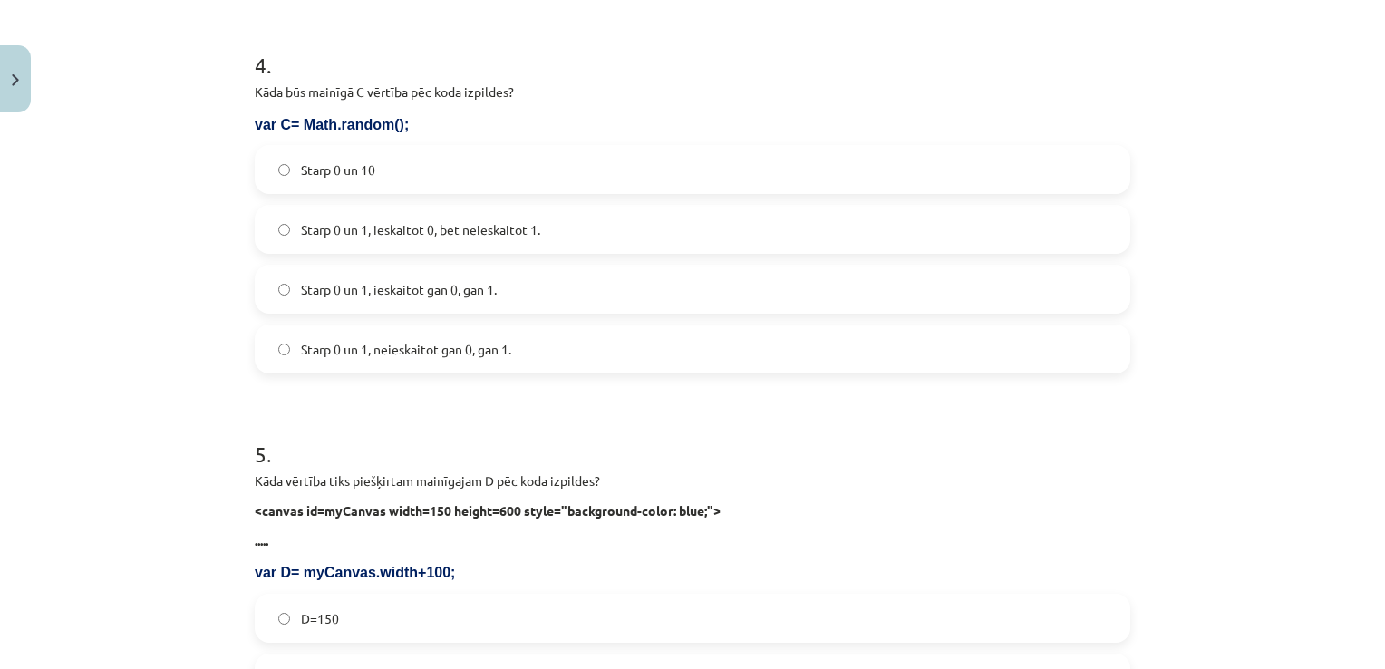
click at [473, 224] on span "Starp 0 un 1, ieskaitot 0, bet neieskaitot 1." at bounding box center [420, 229] width 239 height 19
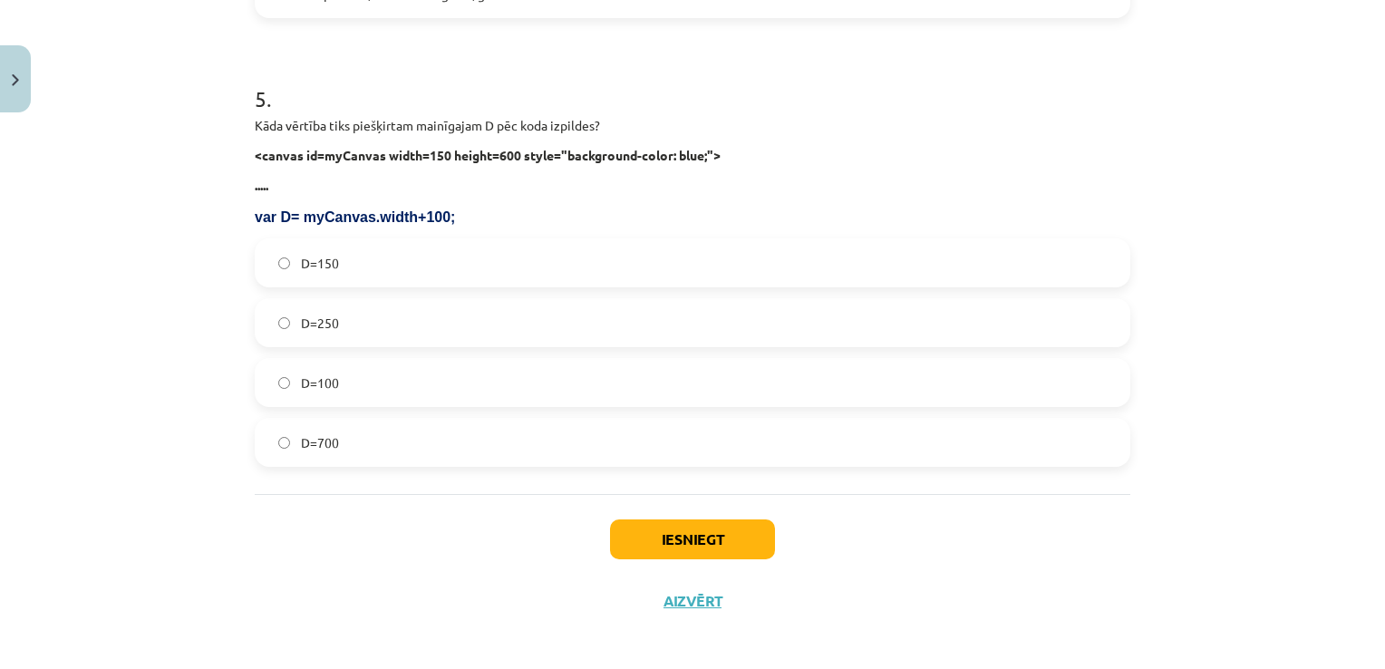
scroll to position [1907, 0]
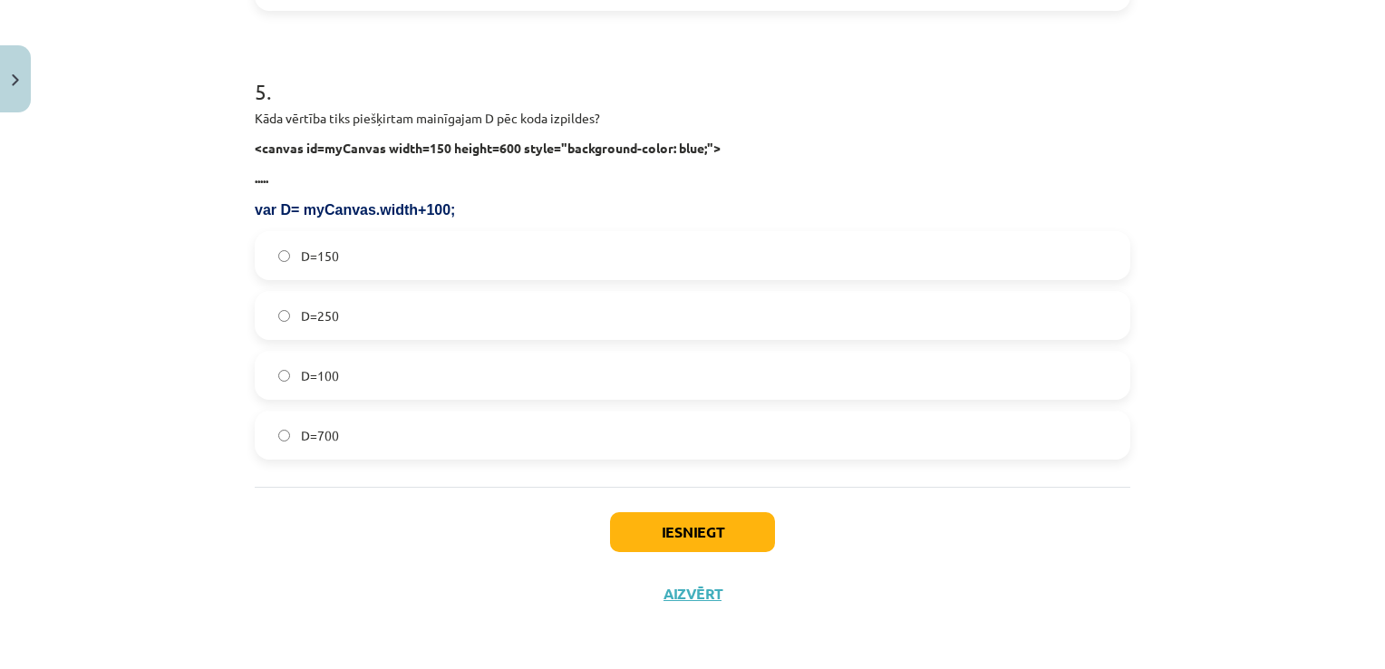
click at [369, 320] on label "D=250" at bounding box center [692, 315] width 872 height 45
click at [688, 528] on button "Iesniegt" at bounding box center [692, 532] width 165 height 40
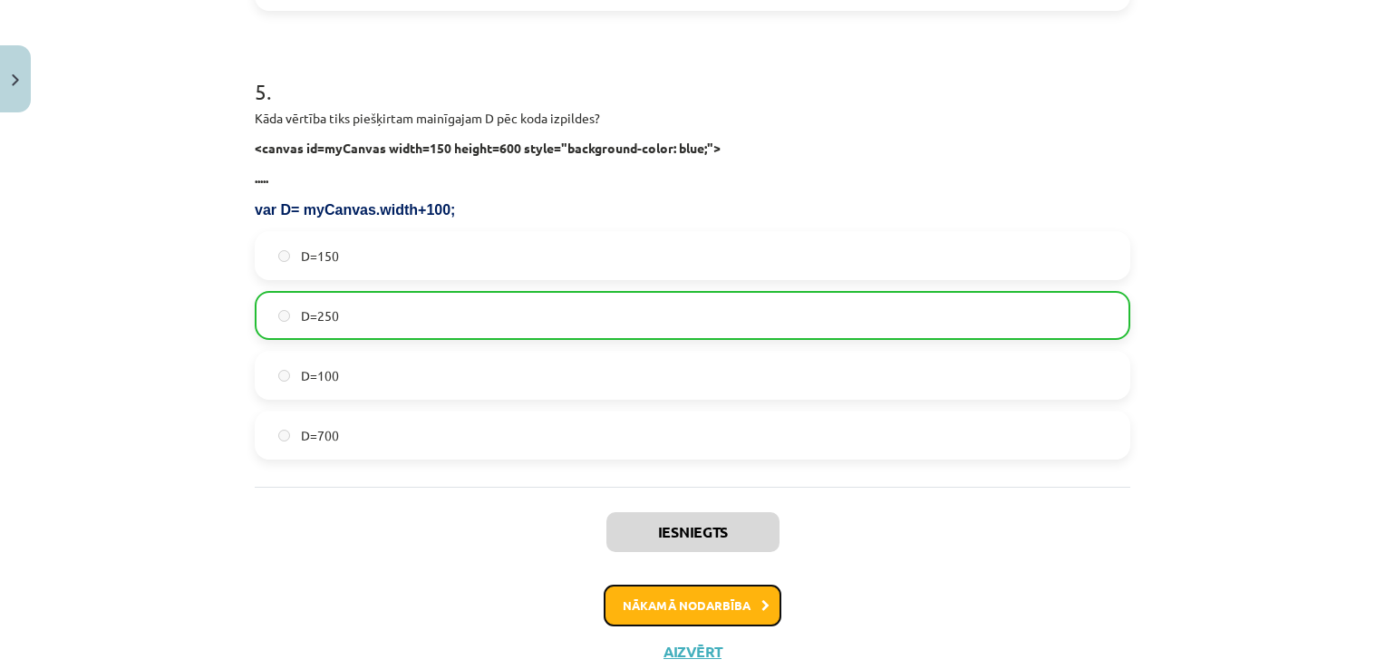
click at [713, 612] on button "Nākamā nodarbība" at bounding box center [693, 605] width 178 height 42
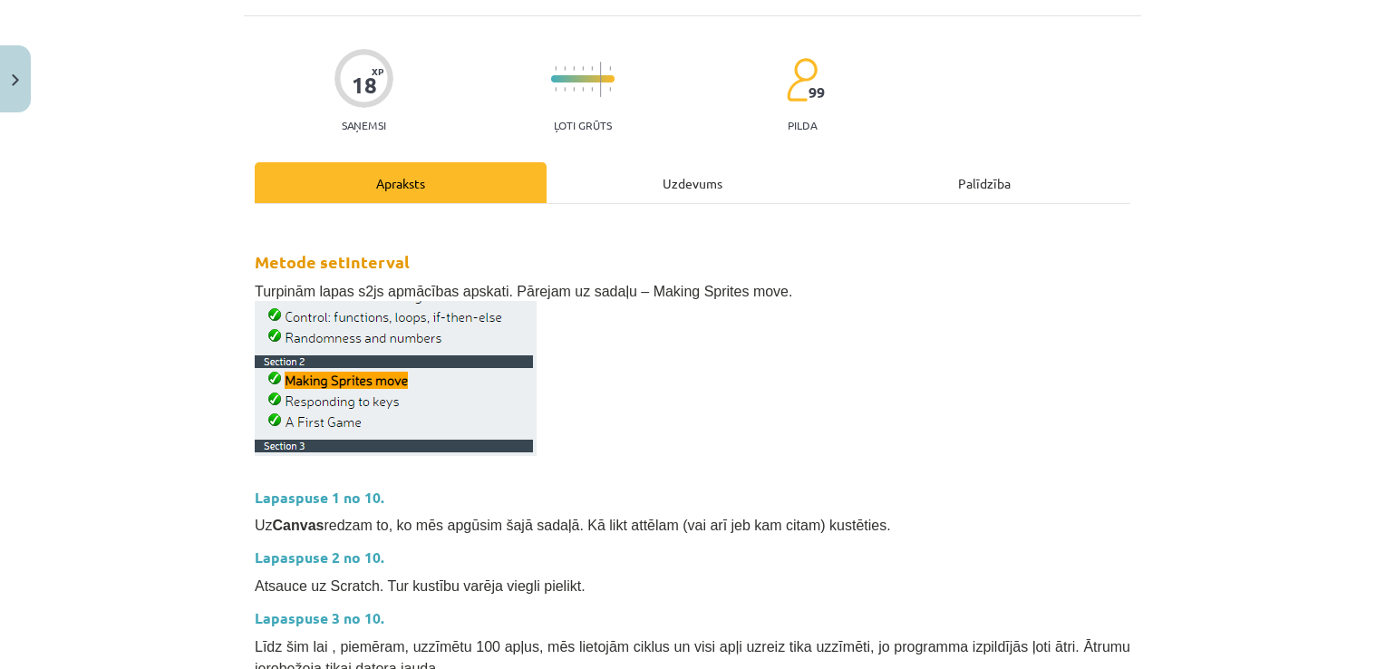
scroll to position [45, 0]
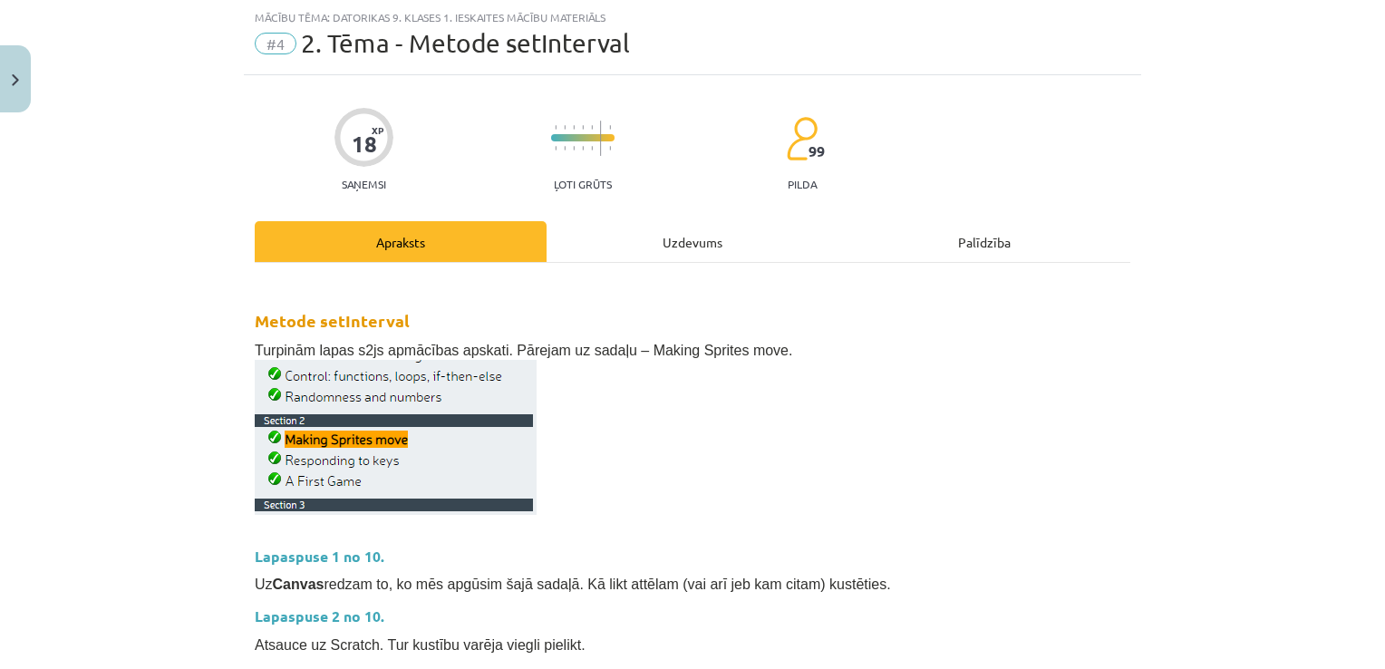
click at [656, 240] on div "Uzdevums" at bounding box center [692, 241] width 292 height 41
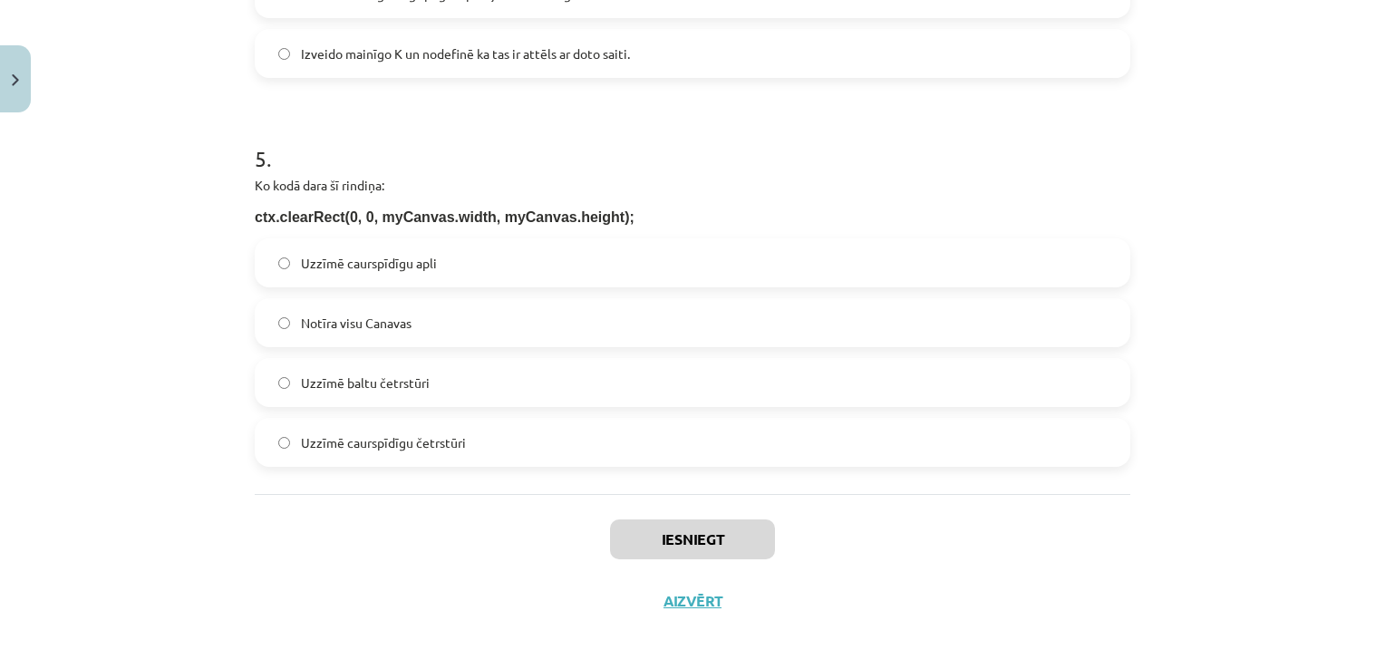
scroll to position [1740, 0]
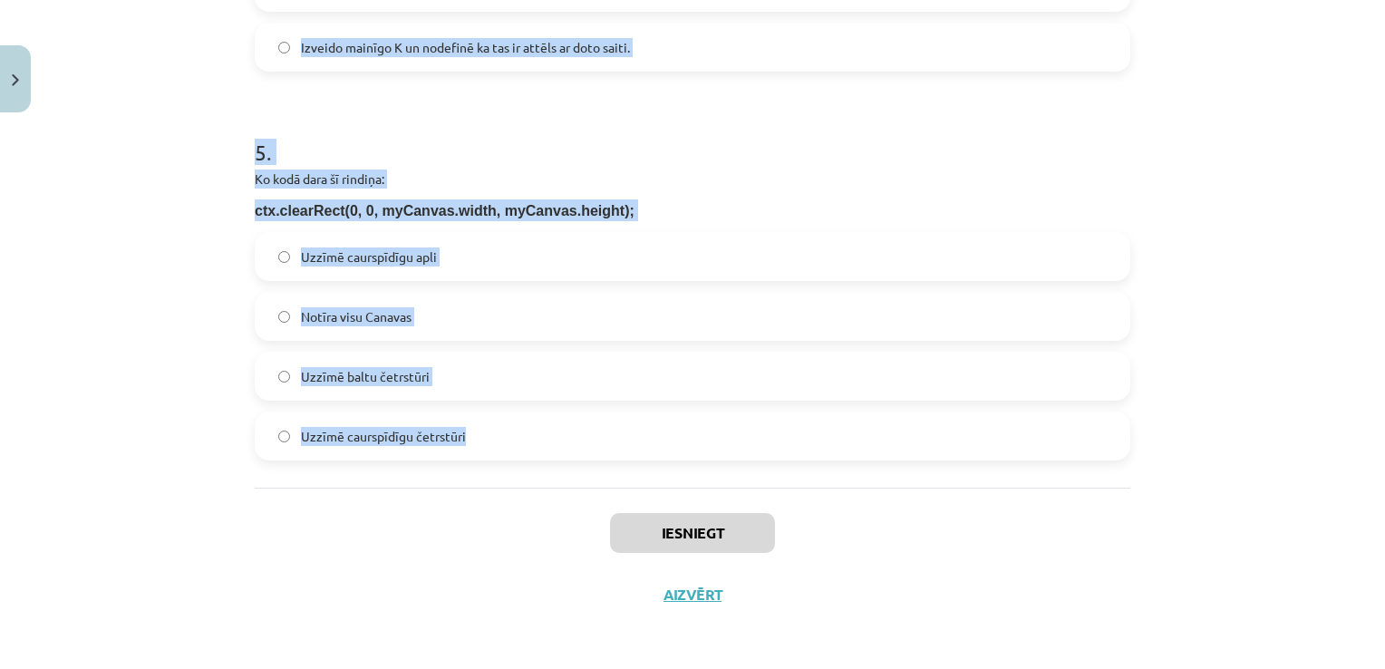
drag, startPoint x: 249, startPoint y: 63, endPoint x: 645, endPoint y: 422, distance: 534.4
copy form "1 . Kurš attēla stūris ir piesaistes punkts, kad norāda tā atrašānās vietu Canv…"
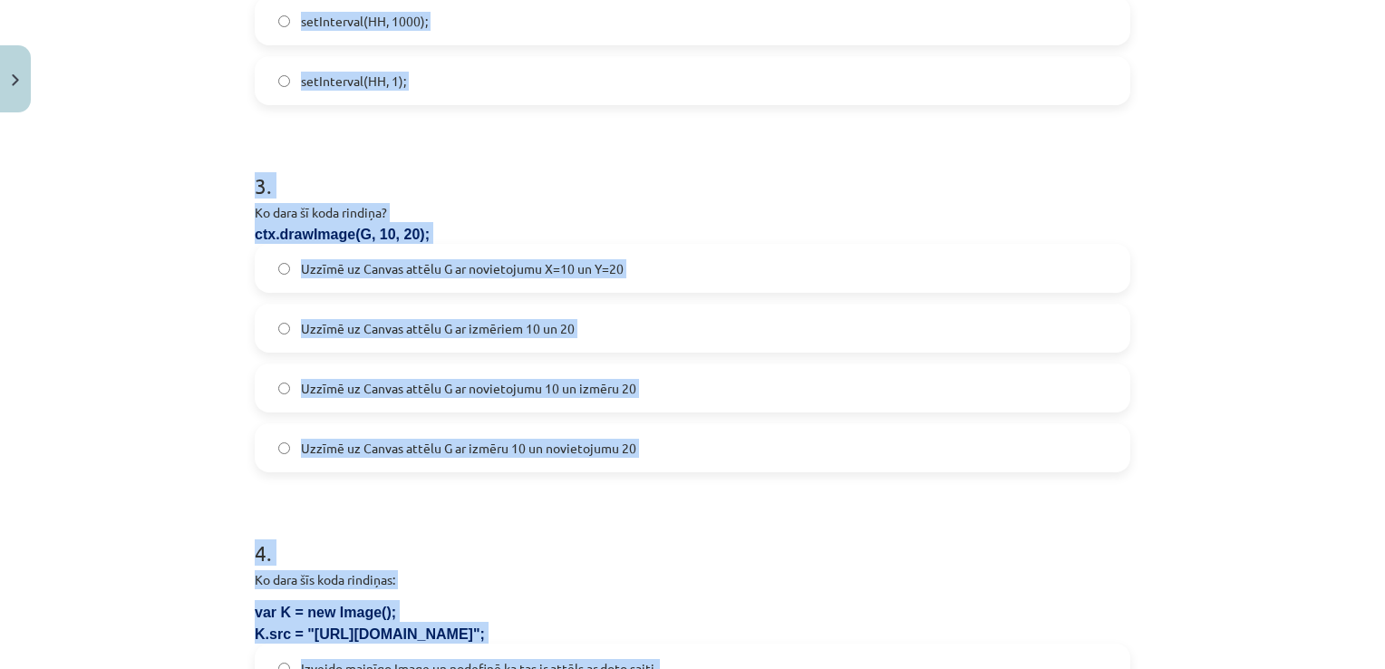
scroll to position [652, 0]
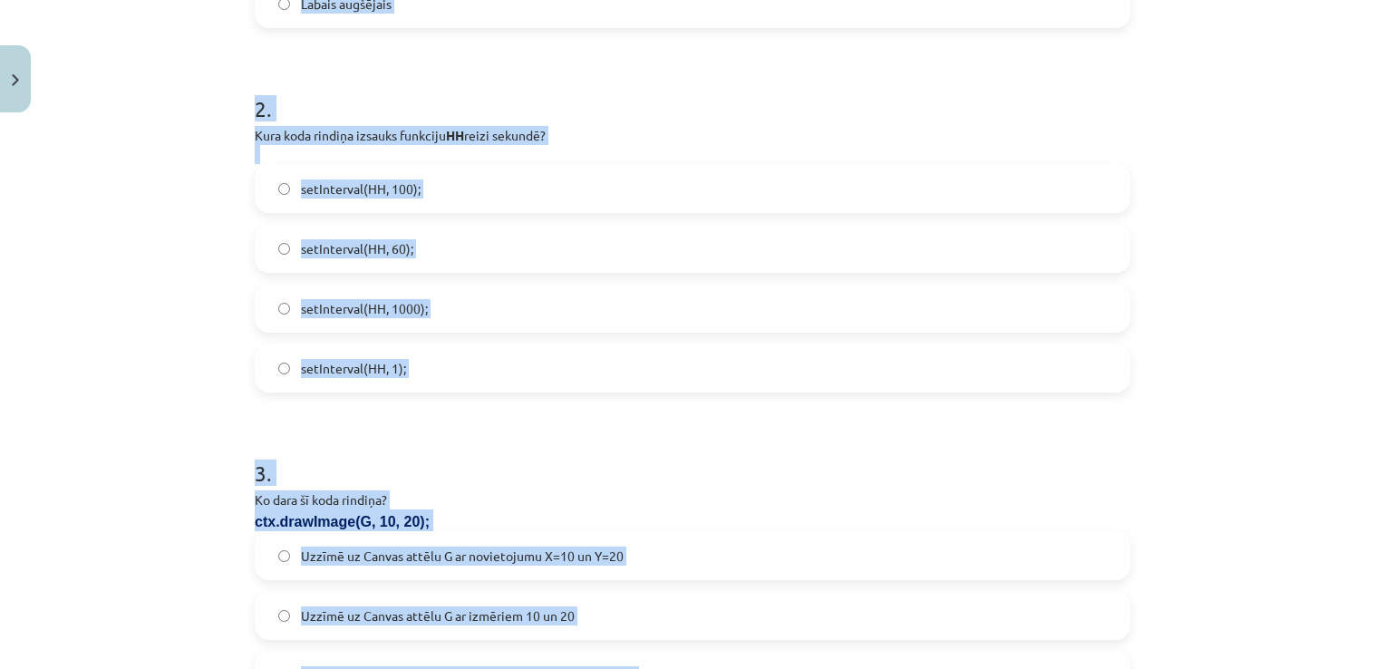
drag, startPoint x: 159, startPoint y: 324, endPoint x: 187, endPoint y: 324, distance: 27.2
click at [161, 324] on div "Mācību tēma: Datorikas 9. klases 1. ieskaites mācību materiāls #4 2. Tēma - Met…" at bounding box center [692, 334] width 1385 height 669
drag, startPoint x: 74, startPoint y: 233, endPoint x: 140, endPoint y: 231, distance: 66.2
click at [74, 232] on div "Mācību tēma: Datorikas 9. klases 1. ieskaites mācību materiāls #4 2. Tēma - Met…" at bounding box center [692, 334] width 1385 height 669
click at [190, 235] on div "Mācību tēma: Datorikas 9. klases 1. ieskaites mācību materiāls #4 2. Tēma - Met…" at bounding box center [692, 334] width 1385 height 669
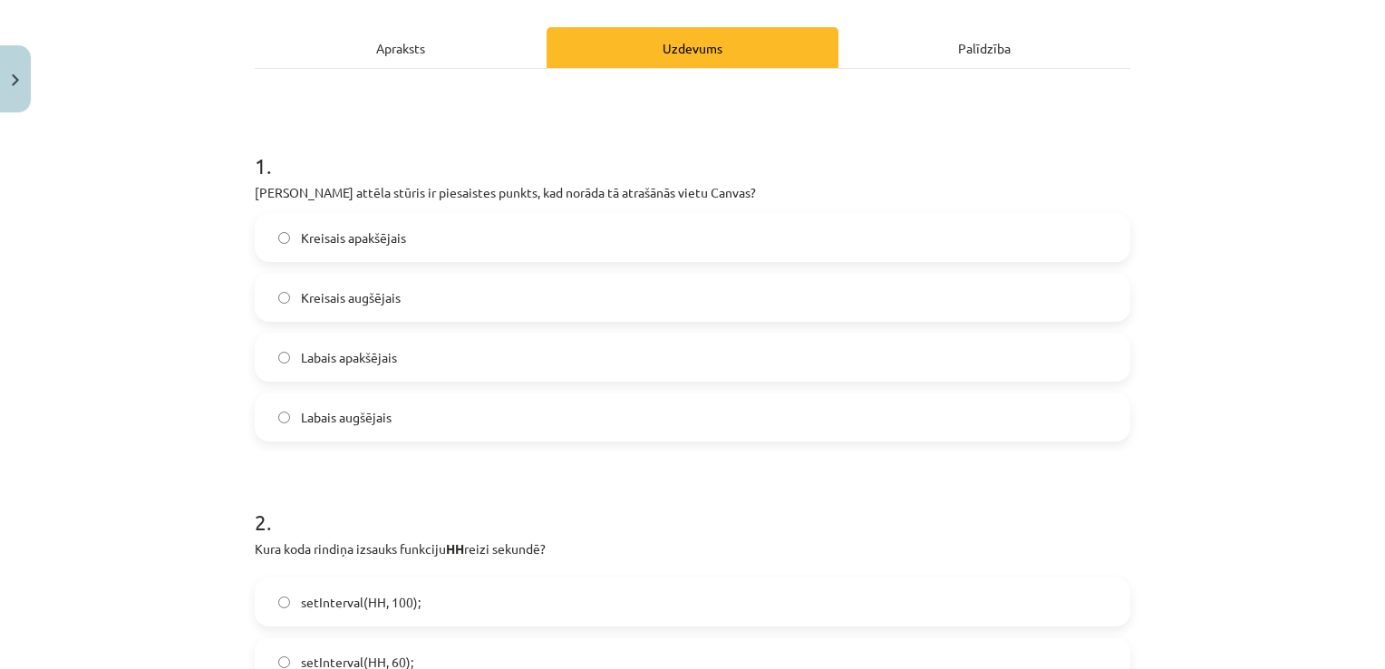
scroll to position [199, 0]
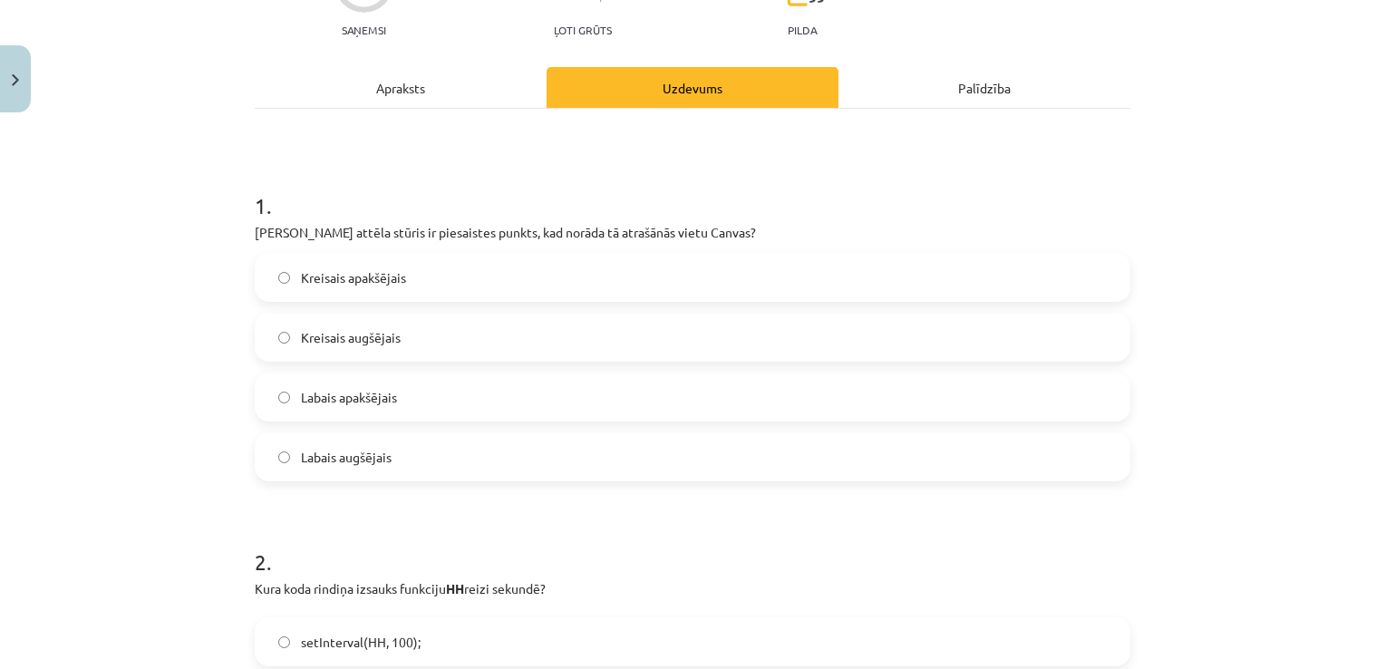
click at [429, 344] on label "Kreisais augšējais" at bounding box center [692, 336] width 872 height 45
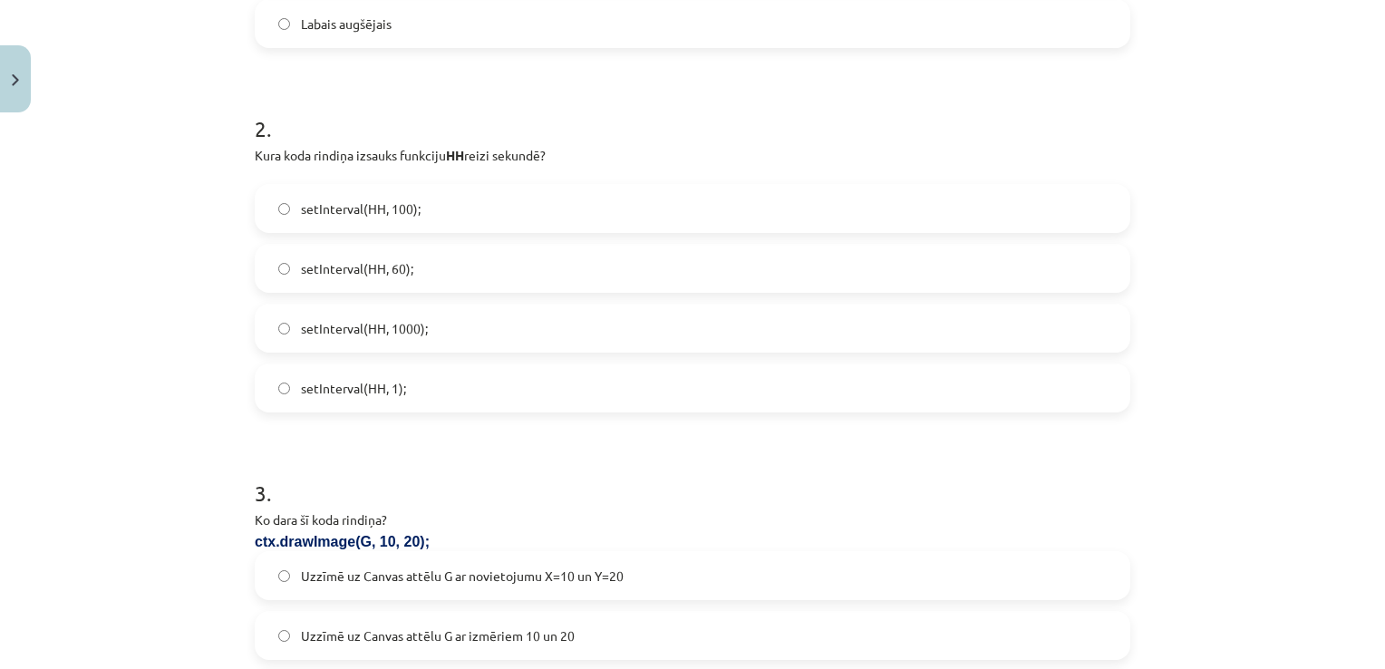
scroll to position [652, 0]
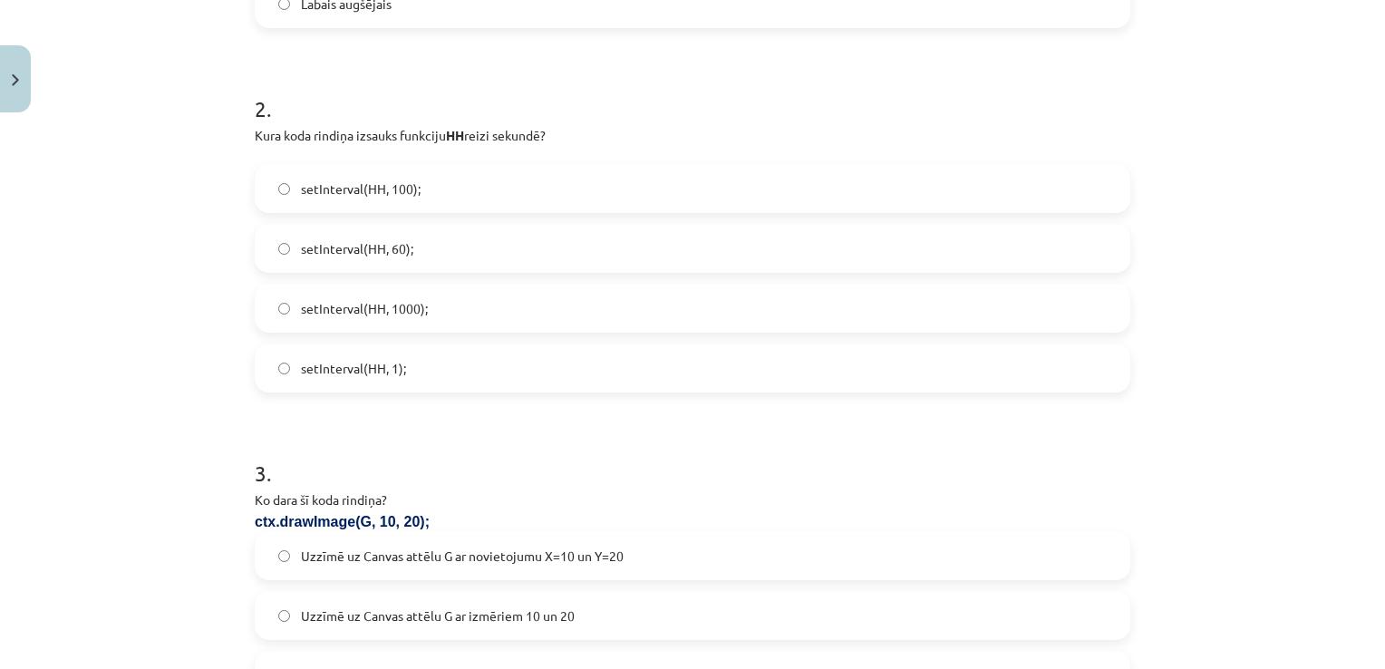
drag, startPoint x: 434, startPoint y: 306, endPoint x: 457, endPoint y: 300, distance: 23.5
click at [434, 305] on label "setInterval(HH, 1000);" at bounding box center [692, 307] width 872 height 45
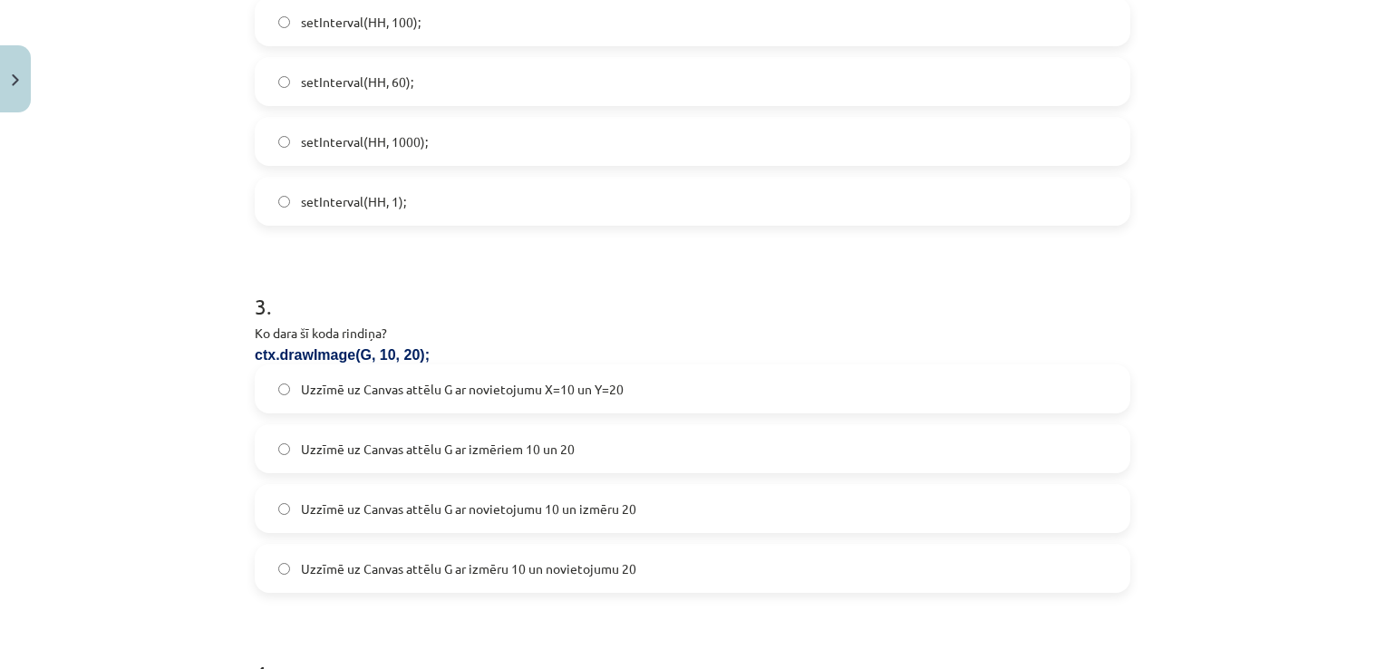
scroll to position [1106, 0]
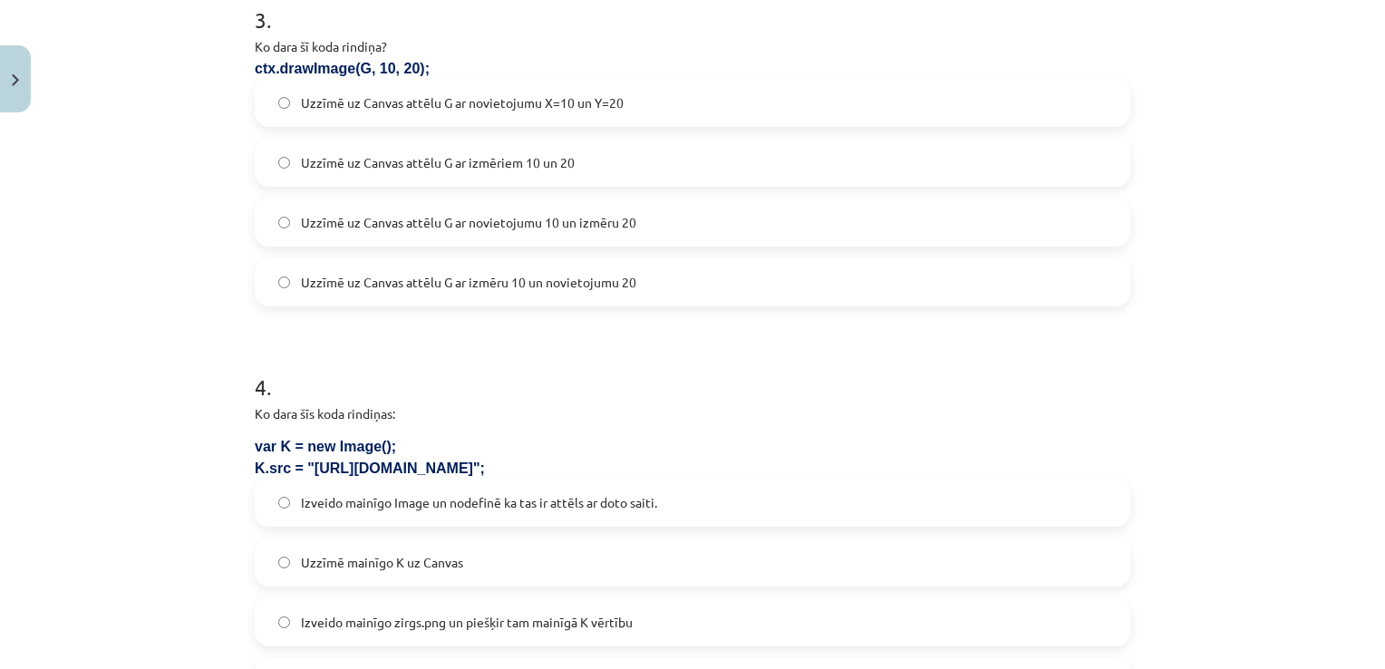
click at [686, 101] on label "Uzzīmē uz Canvas attēlu G ar novietojumu X=10 un Y=20" at bounding box center [692, 102] width 872 height 45
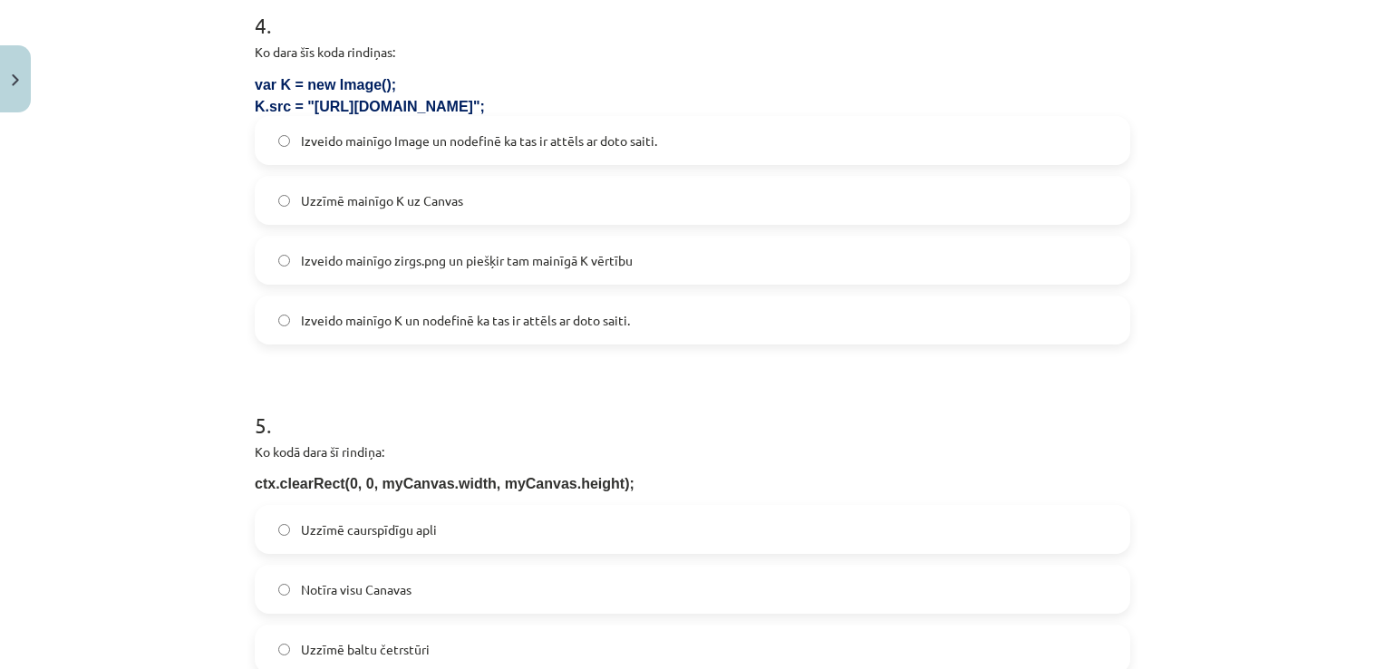
scroll to position [1468, 0]
click at [472, 332] on label "Izveido mainīgo K un nodefinē ka tas ir attēls ar doto saiti." at bounding box center [692, 318] width 872 height 45
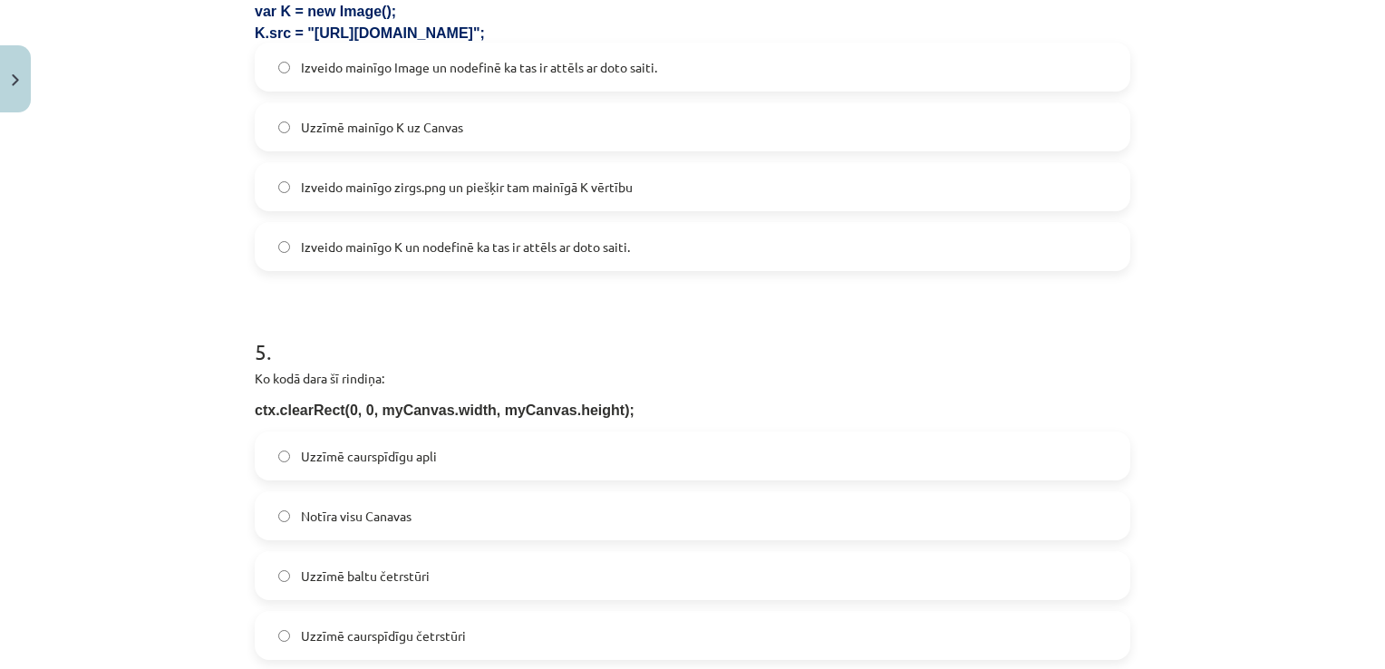
scroll to position [1649, 0]
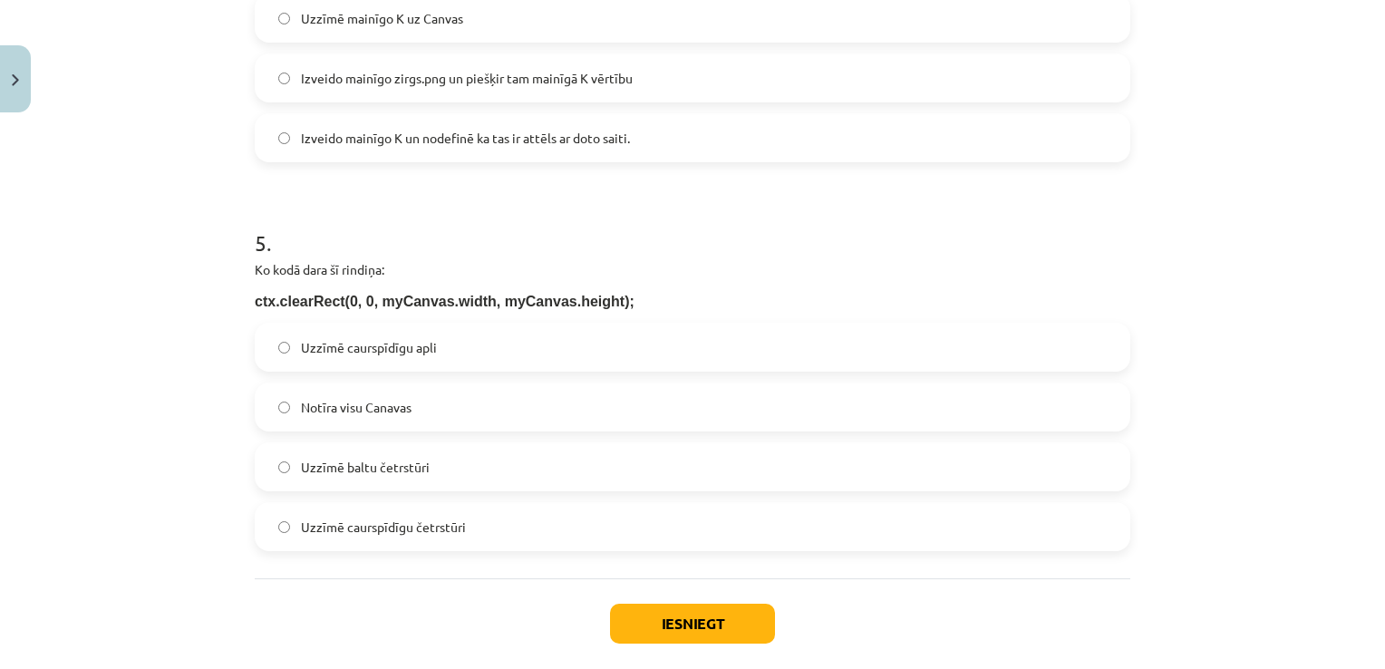
click at [445, 411] on label "Notīra visu Canavas" at bounding box center [692, 406] width 872 height 45
click at [652, 624] on button "Iesniegt" at bounding box center [692, 624] width 165 height 40
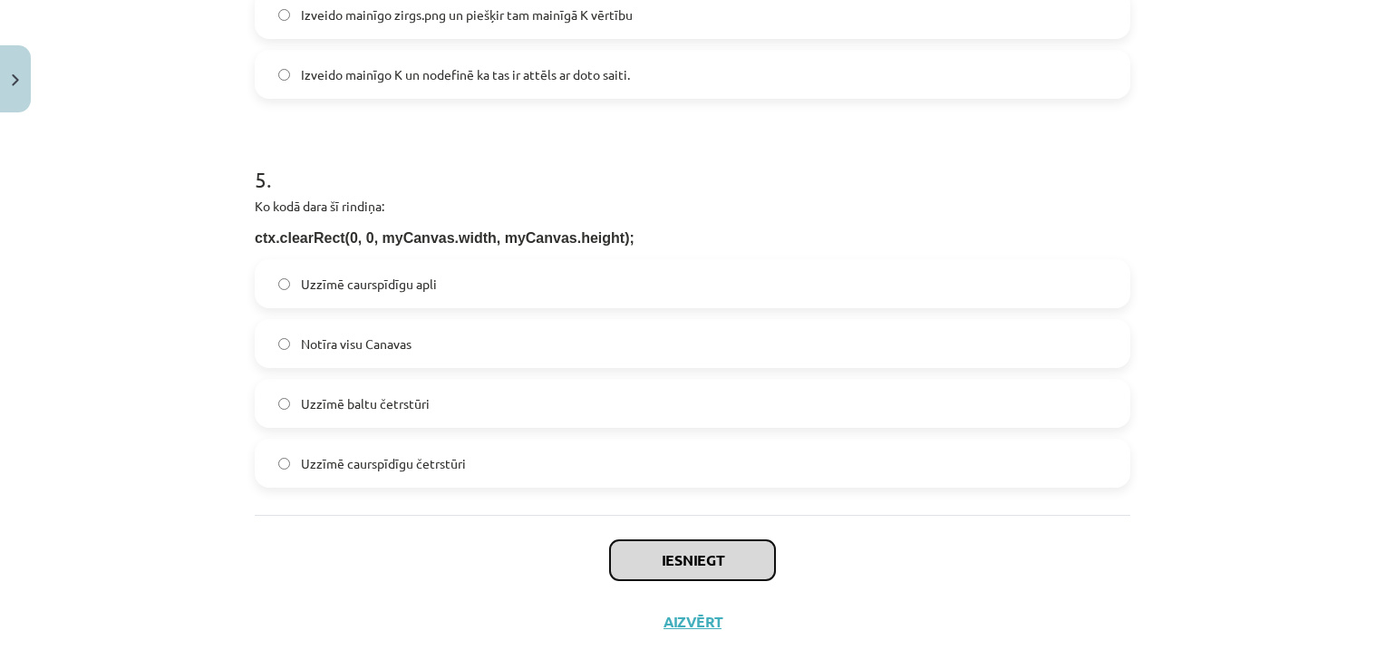
scroll to position [1740, 0]
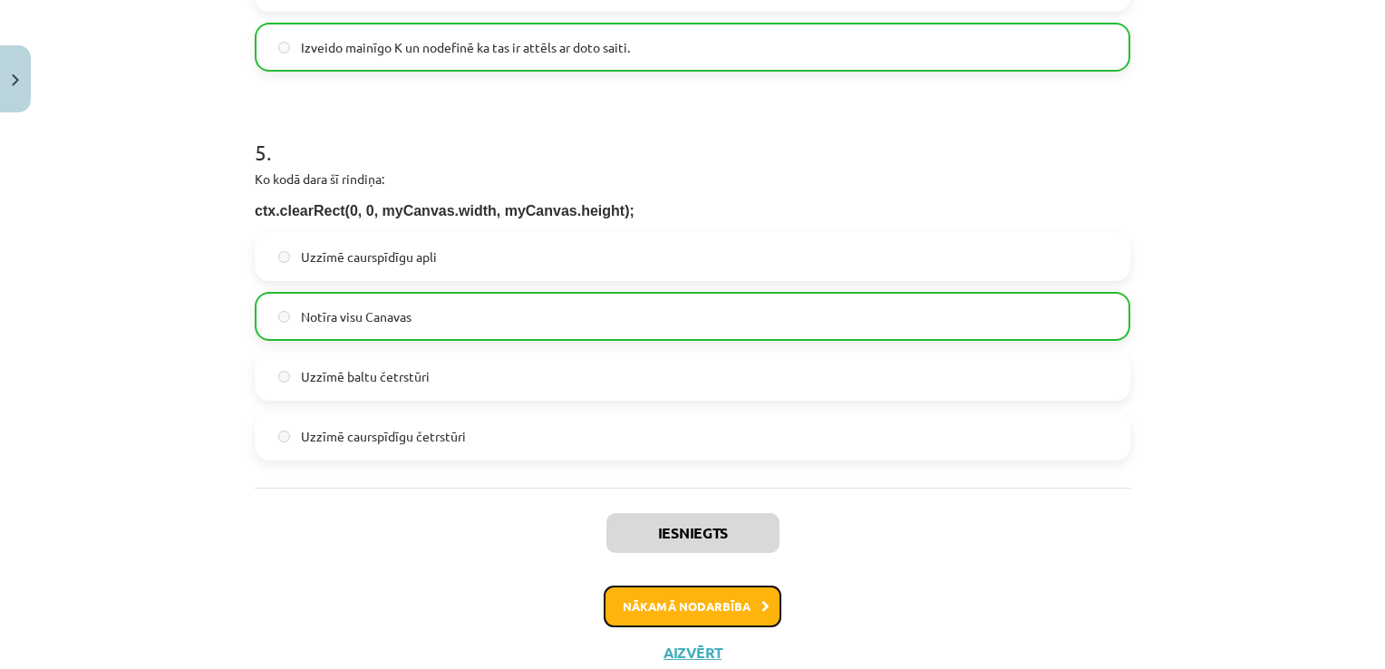
click at [713, 596] on button "Nākamā nodarbība" at bounding box center [693, 606] width 178 height 42
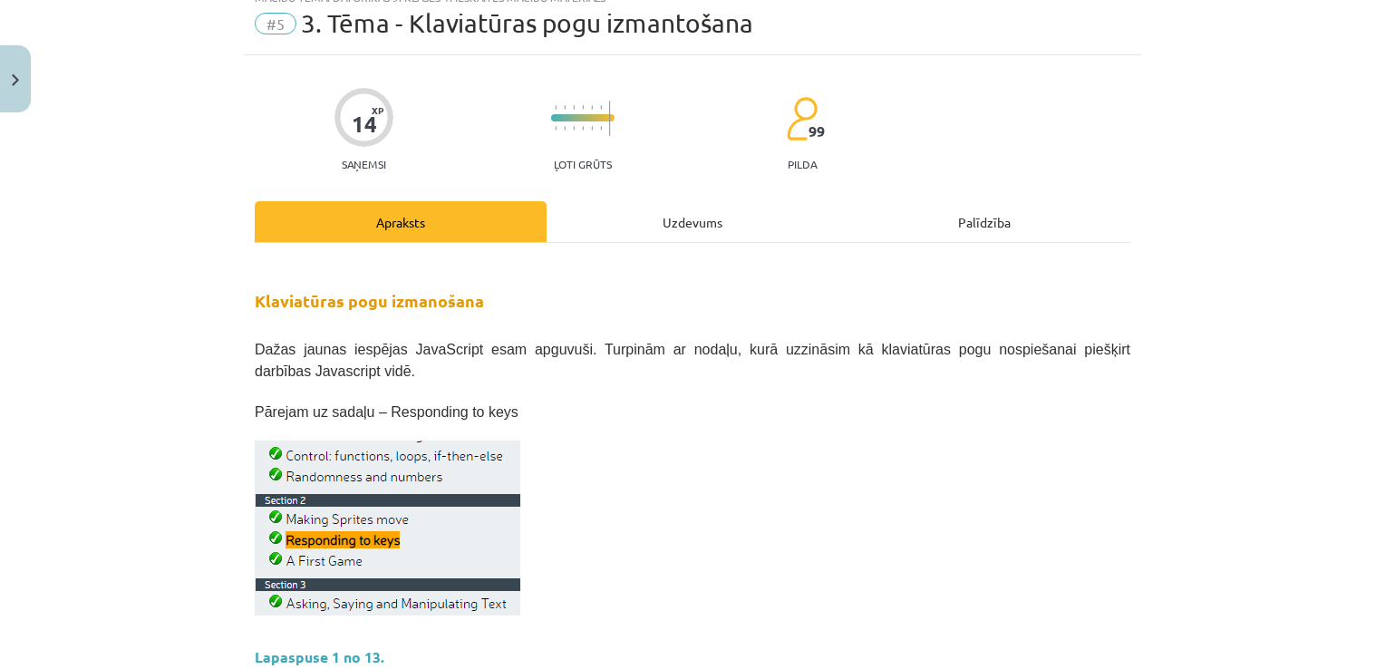
scroll to position [45, 0]
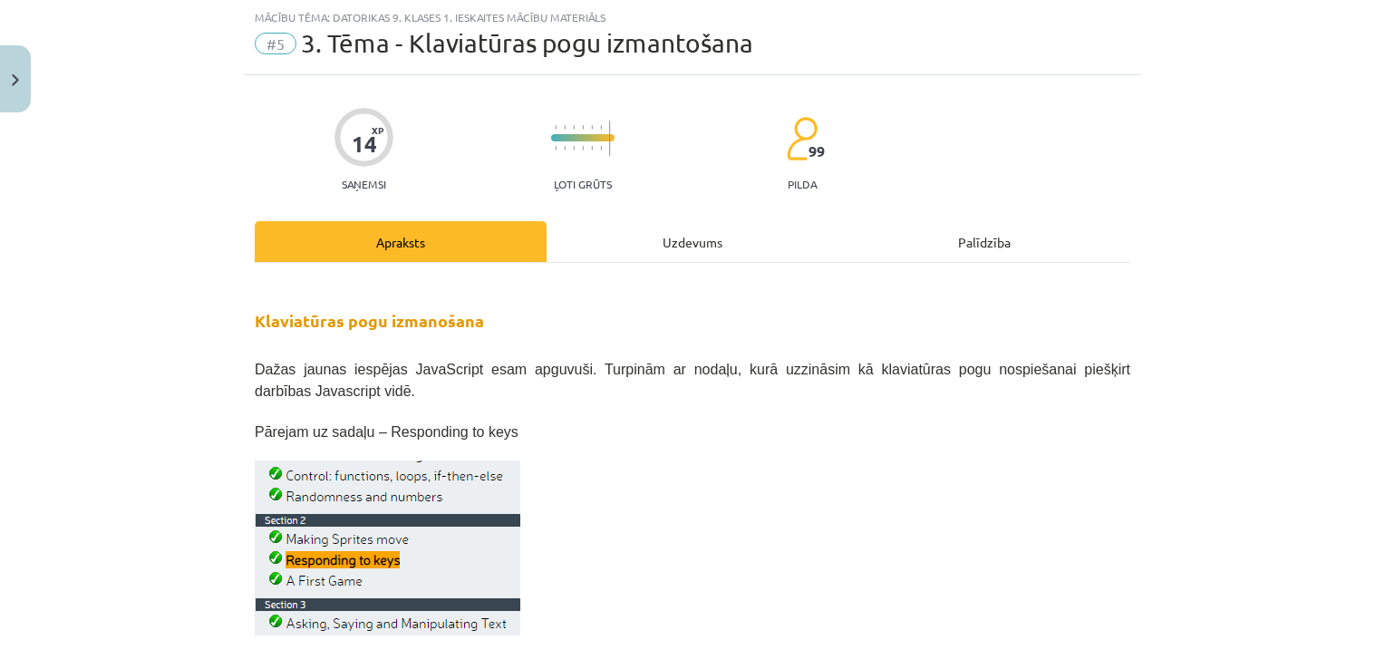
drag, startPoint x: 691, startPoint y: 200, endPoint x: 685, endPoint y: 227, distance: 27.0
click at [685, 227] on div "Uzdevums" at bounding box center [692, 241] width 292 height 41
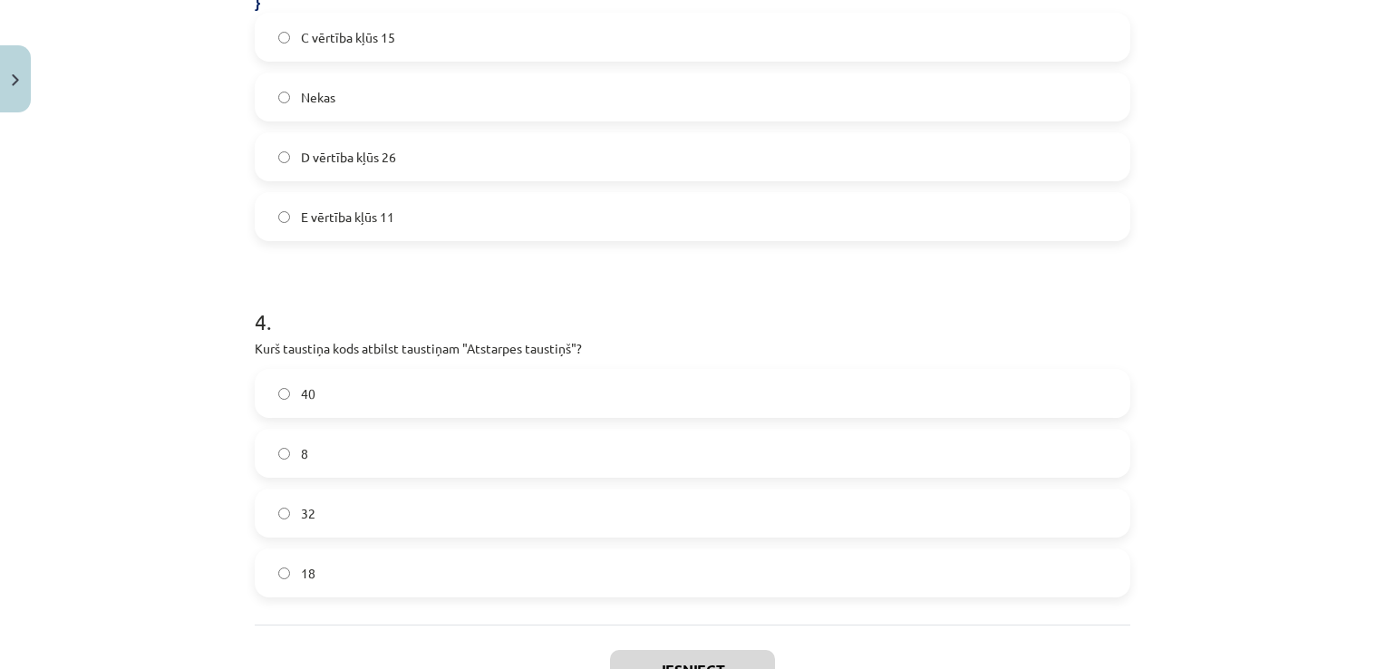
scroll to position [1488, 0]
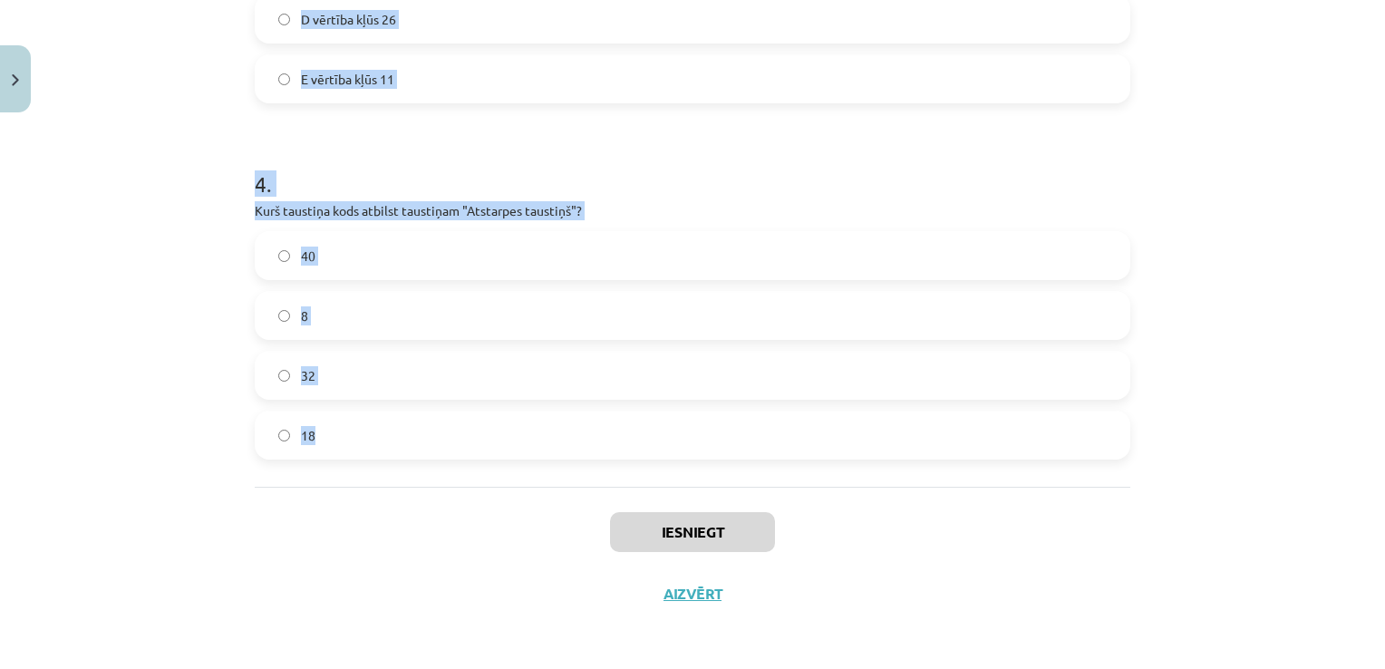
drag, startPoint x: 248, startPoint y: 339, endPoint x: 615, endPoint y: 444, distance: 381.8
copy form "1 . Kura koda rindiņa pēc klaviatūras pogas nospiešanas izsauks funkciju Poga ?…"
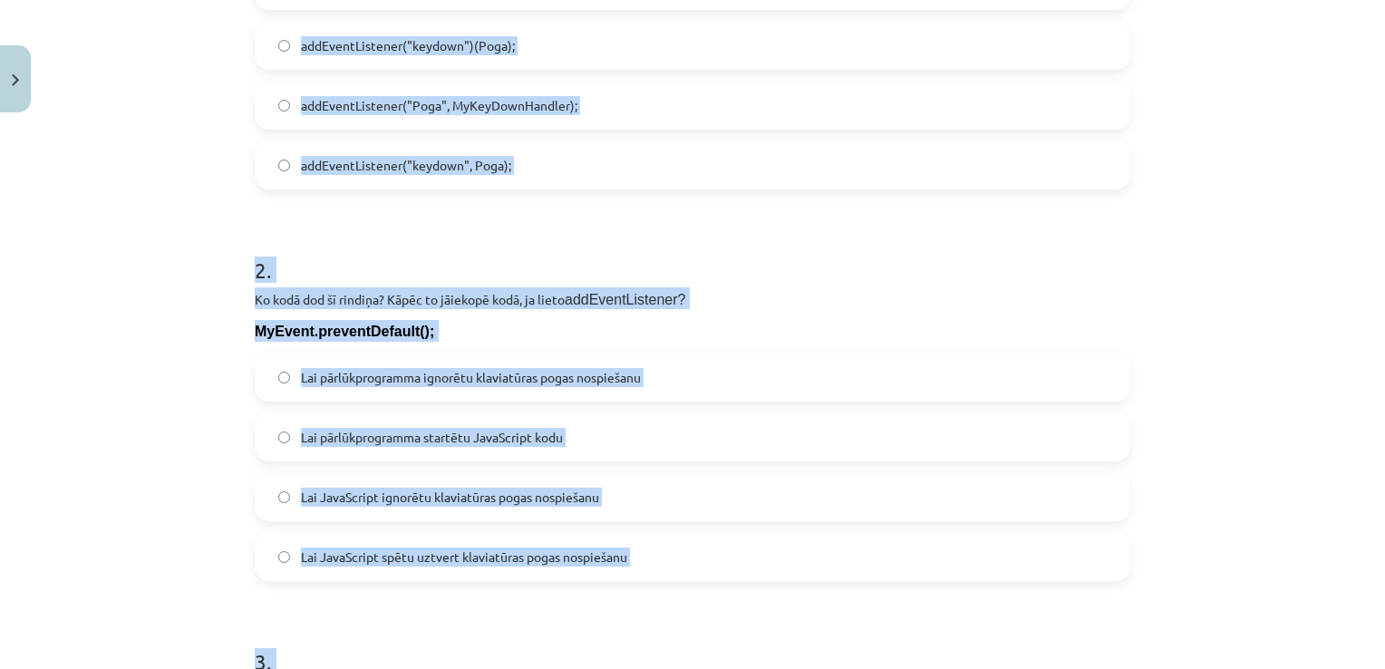
click at [203, 253] on div "Mācību tēma: Datorikas 9. klases 1. ieskaites mācību materiāls #5 3. Tēma - Kla…" at bounding box center [692, 334] width 1385 height 669
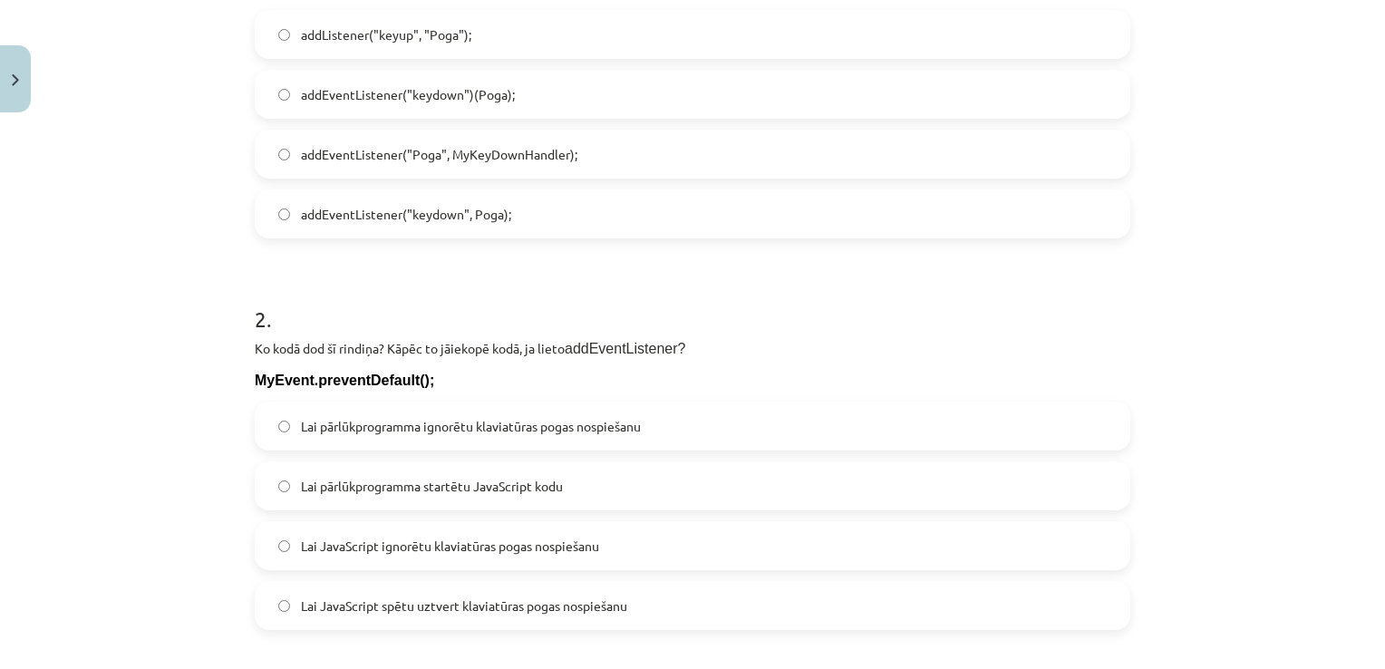
scroll to position [401, 0]
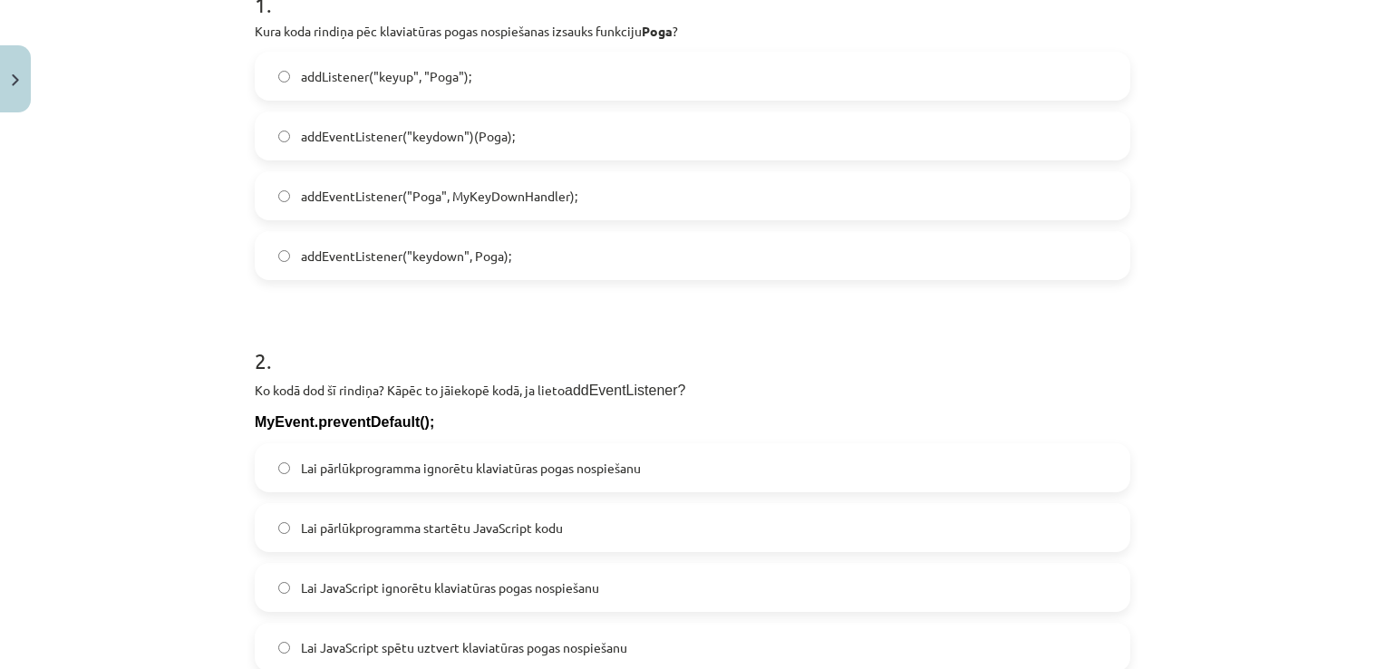
click at [569, 138] on label "addEventListener("keydown")(Poga);" at bounding box center [692, 135] width 872 height 45
click at [431, 259] on span "addEventListener("keydown", Poga);" at bounding box center [406, 255] width 210 height 19
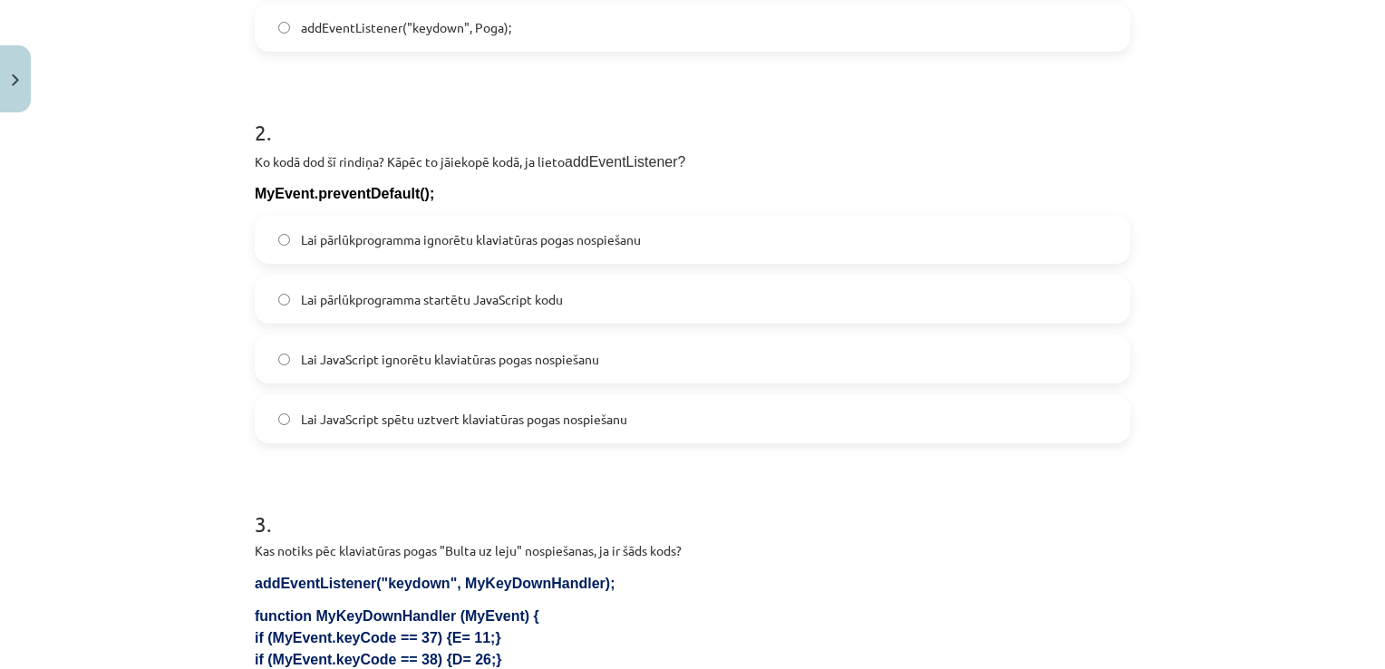
scroll to position [672, 0]
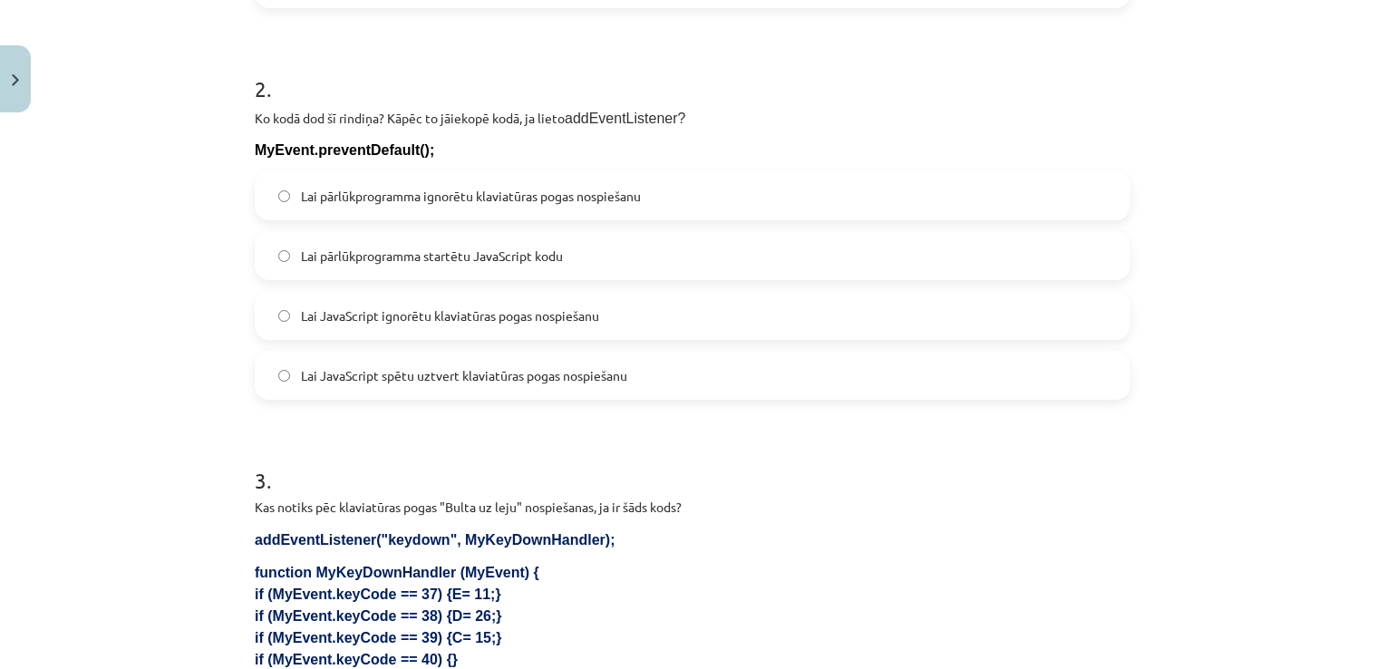
click at [376, 181] on label "Lai pārlūkprogramma ignorētu klaviatūras pogas nospiešanu" at bounding box center [692, 195] width 872 height 45
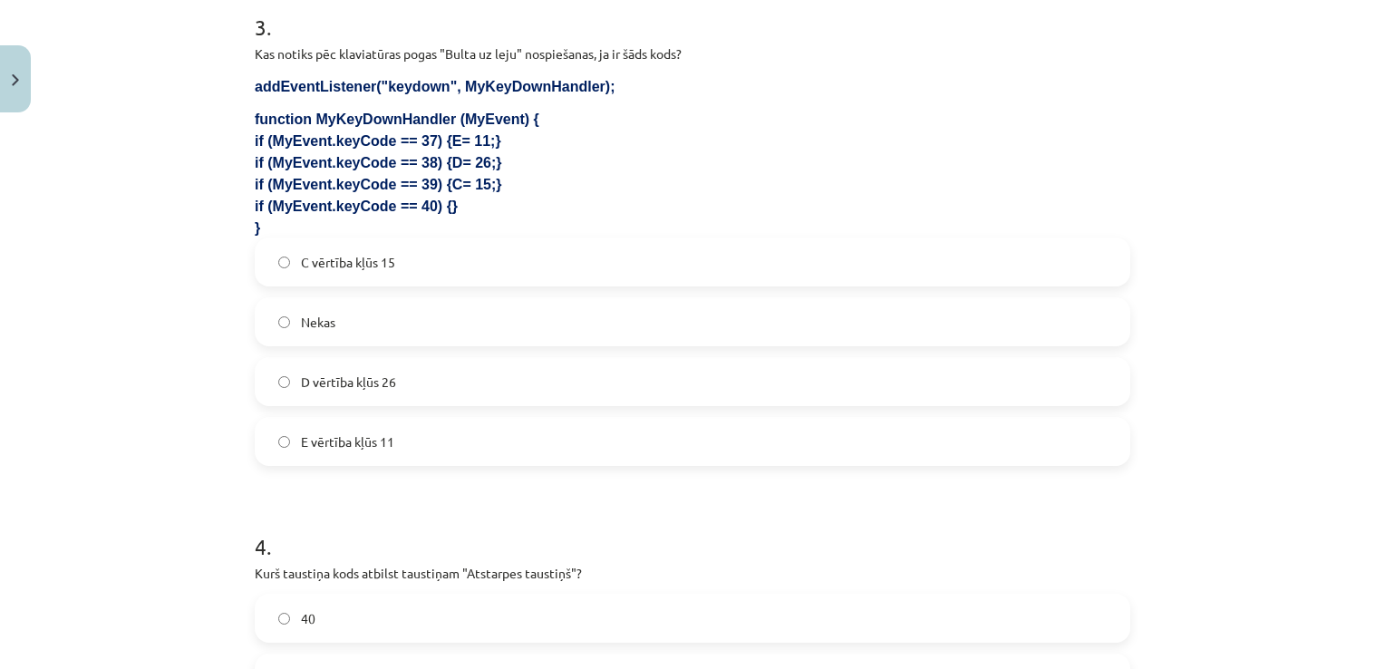
click at [378, 339] on label "Nekas" at bounding box center [692, 321] width 872 height 45
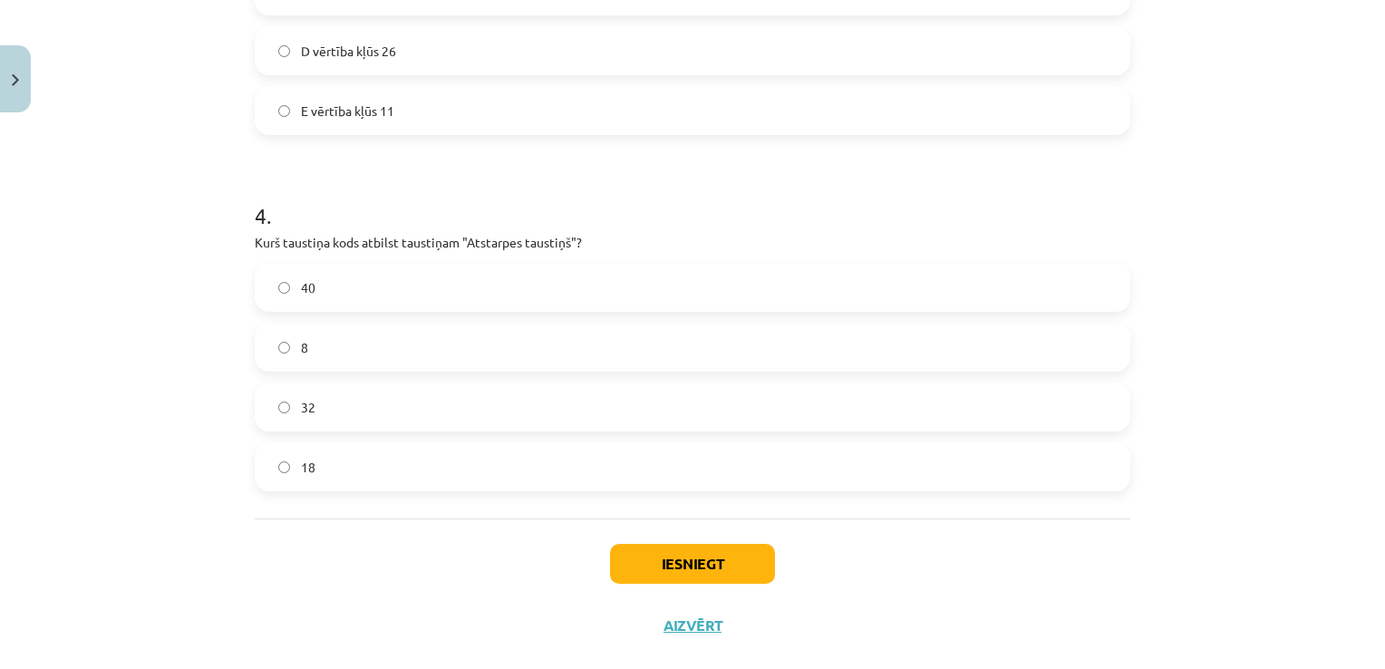
scroll to position [1488, 0]
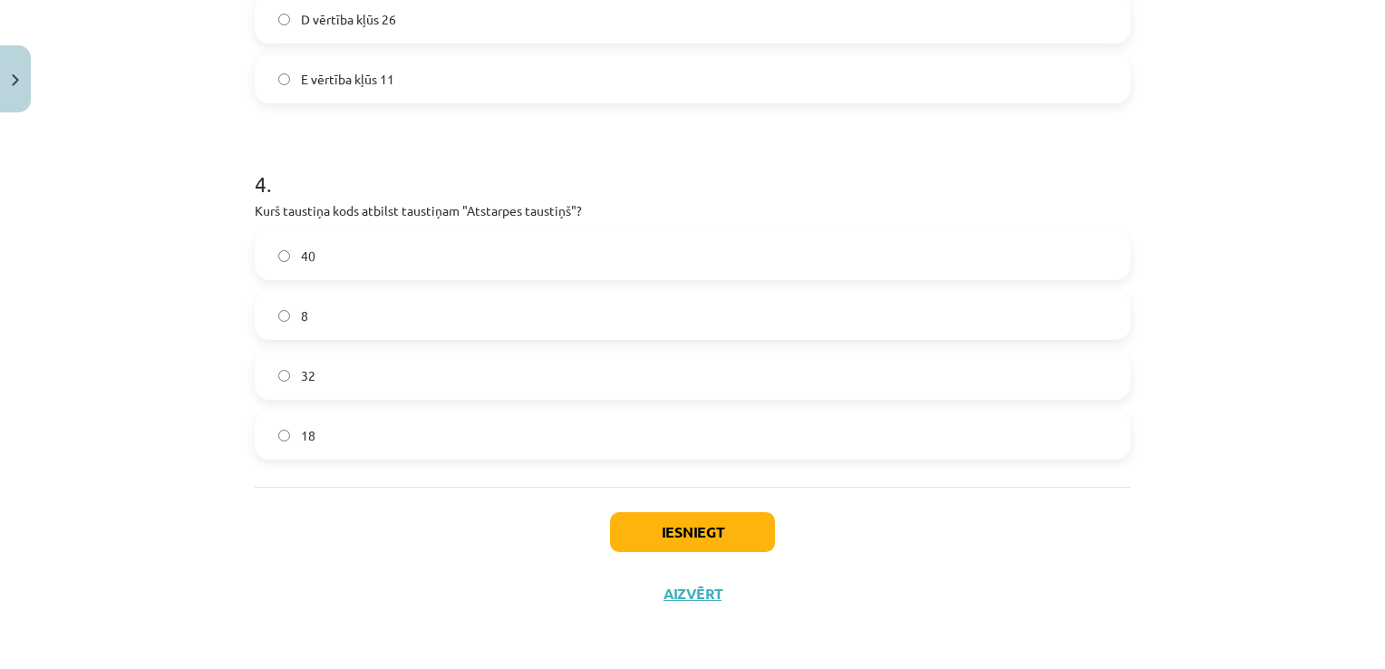
click at [375, 376] on label "32" at bounding box center [692, 375] width 872 height 45
click at [667, 544] on button "Iesniegt" at bounding box center [692, 532] width 165 height 40
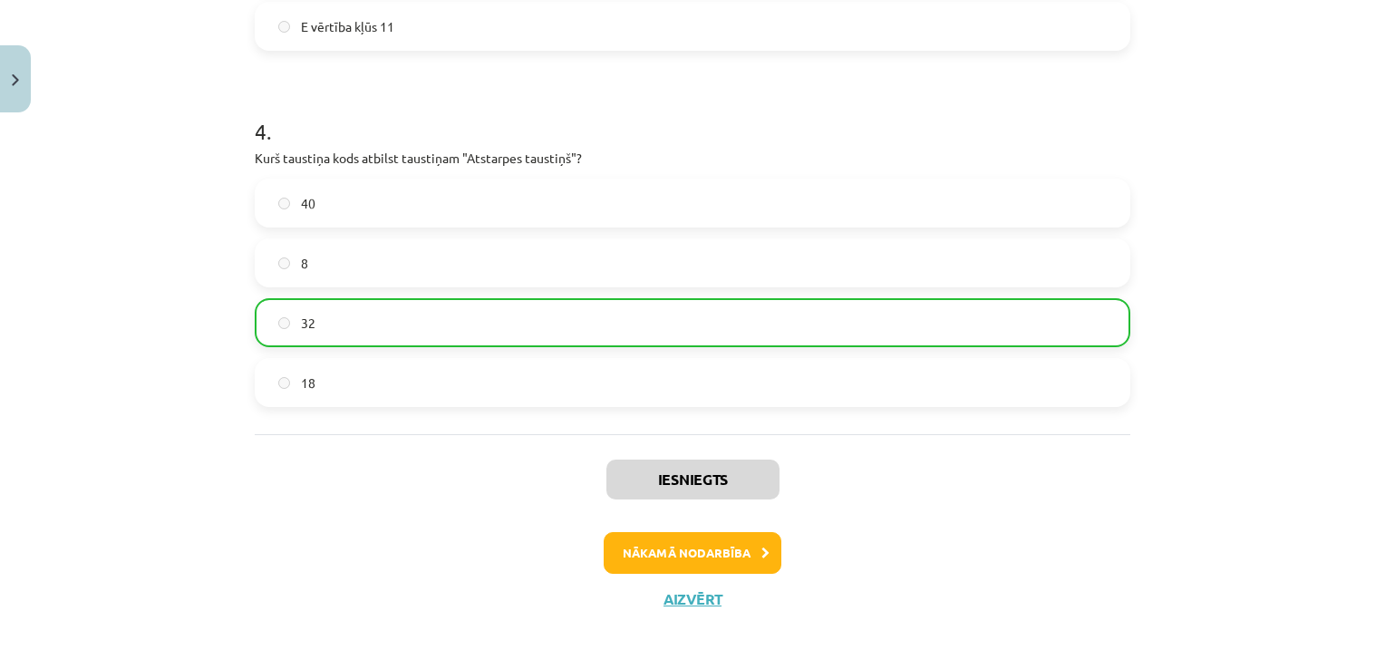
scroll to position [1544, 0]
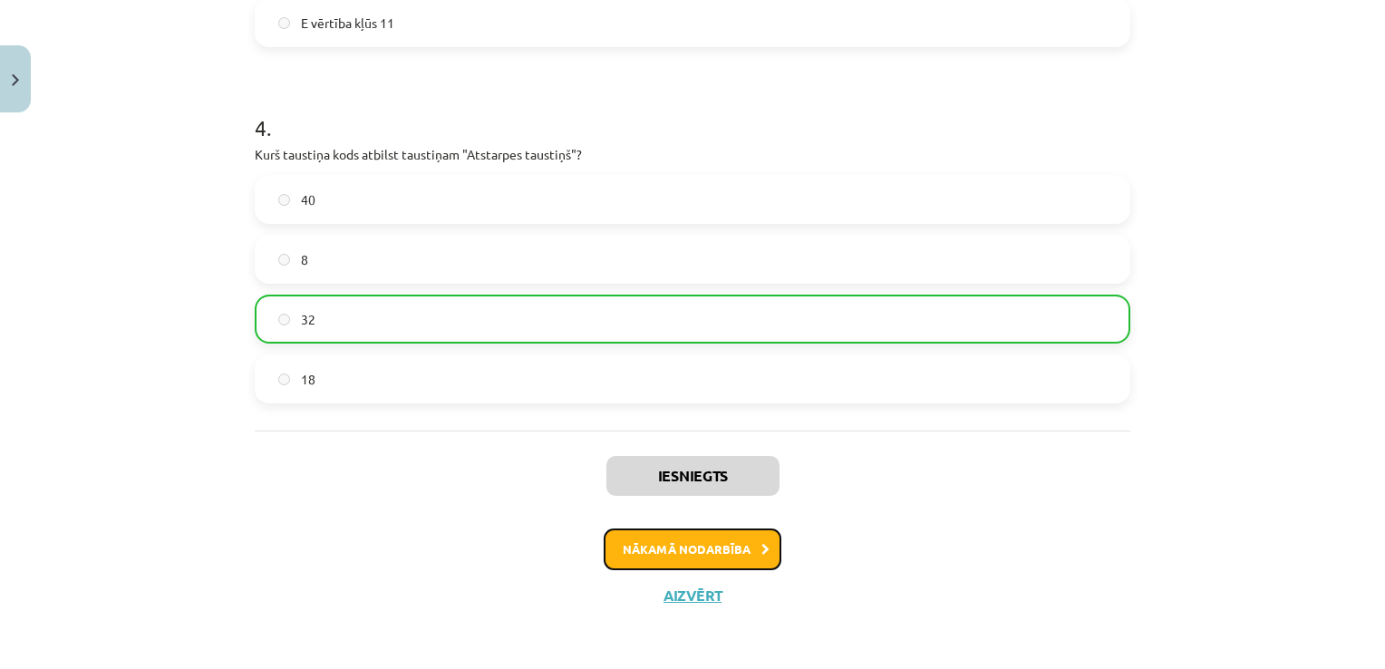
click at [641, 538] on button "Nākamā nodarbība" at bounding box center [693, 549] width 178 height 42
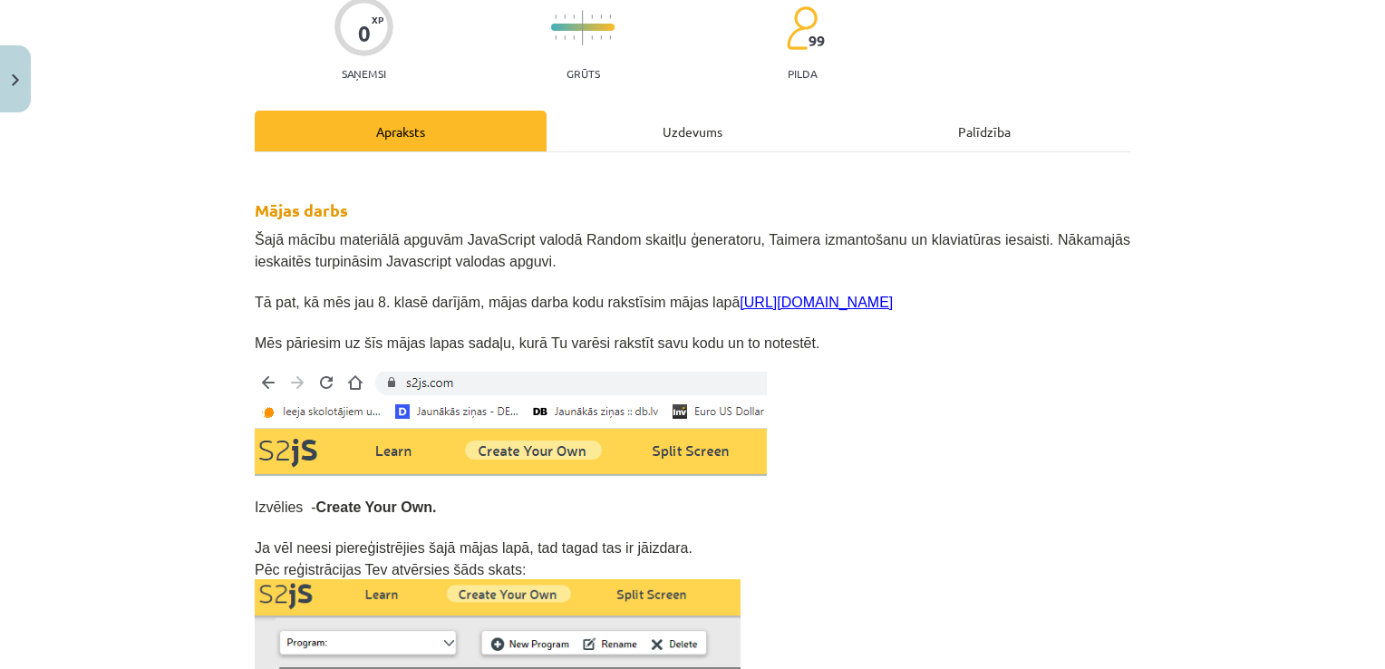
scroll to position [45, 0]
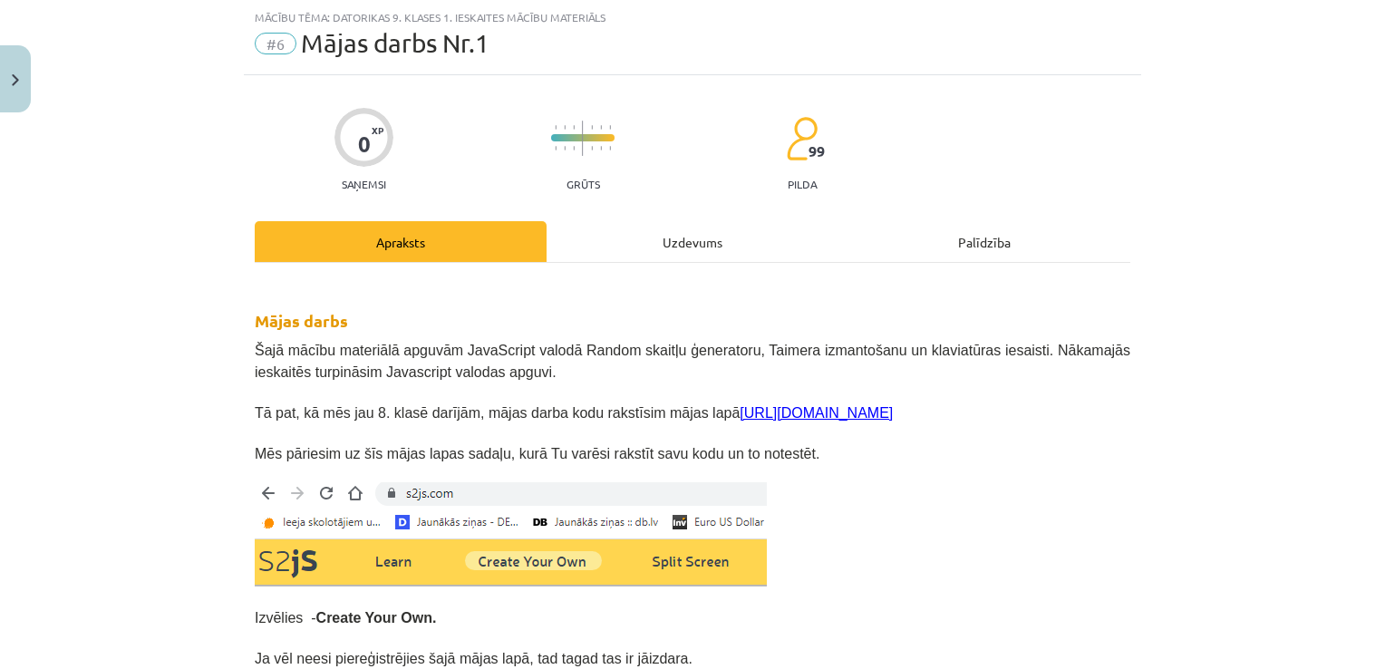
click at [656, 237] on div "Uzdevums" at bounding box center [692, 241] width 292 height 41
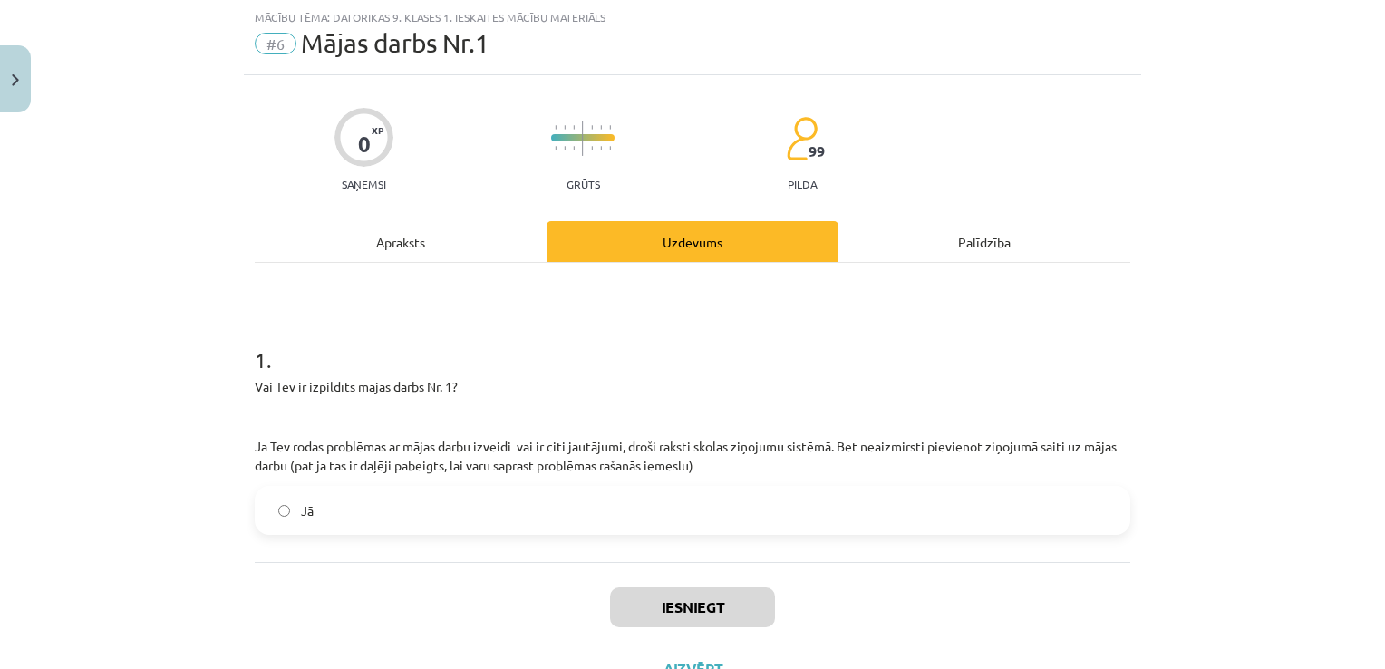
click at [385, 509] on label "Jā" at bounding box center [692, 510] width 872 height 45
click at [678, 611] on button "Iesniegt" at bounding box center [692, 607] width 165 height 40
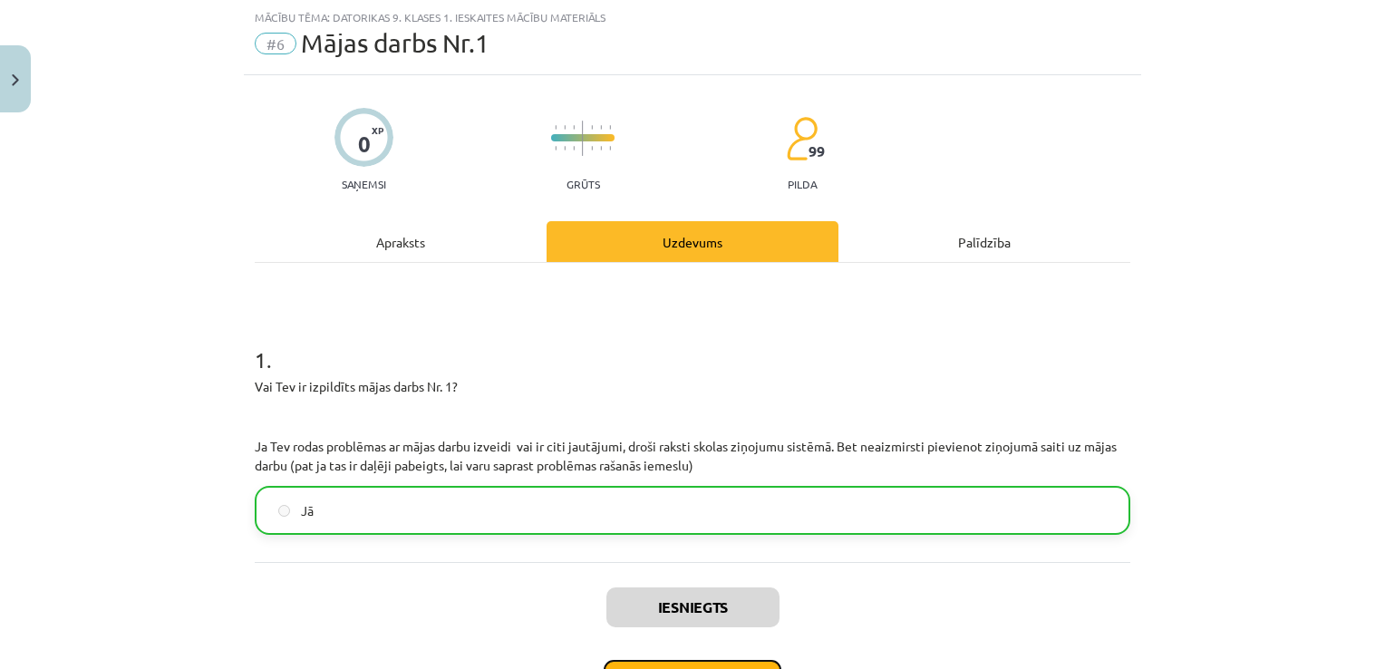
click at [634, 666] on button "Nākamā nodarbība" at bounding box center [693, 681] width 178 height 42
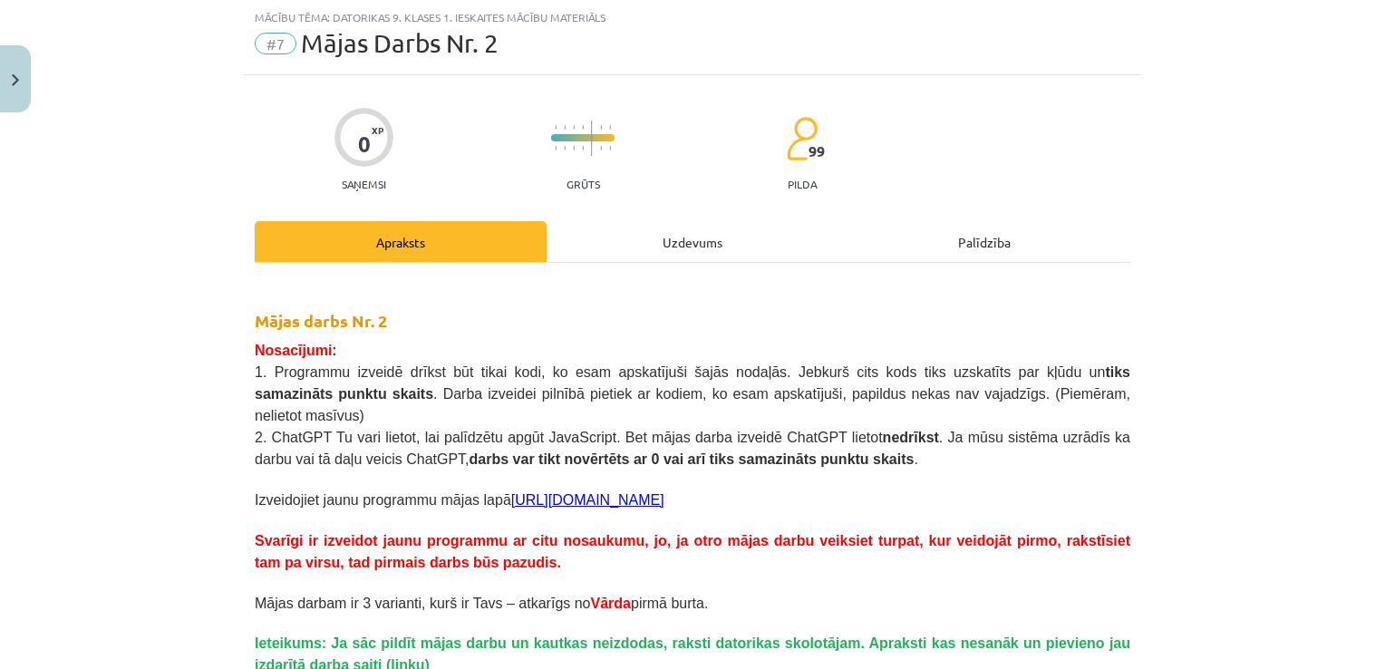
click at [642, 235] on div "Uzdevums" at bounding box center [692, 241] width 292 height 41
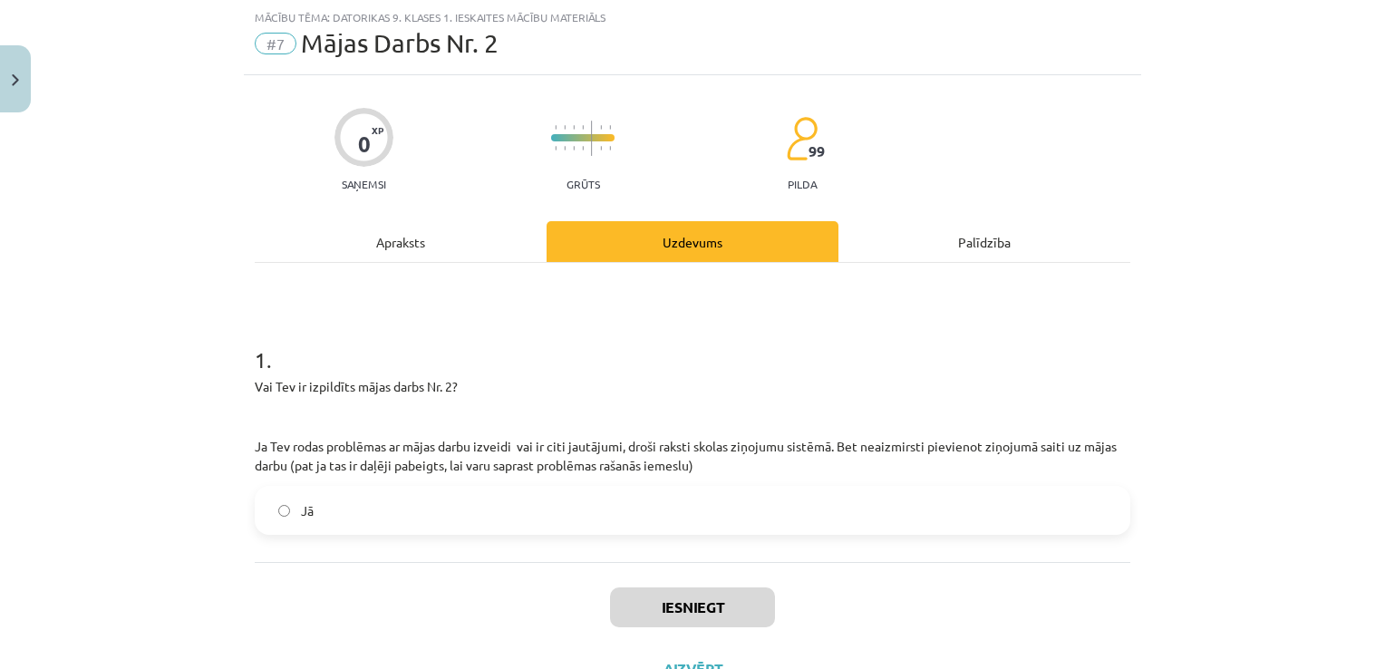
click at [491, 488] on label "Jā" at bounding box center [692, 510] width 872 height 45
click at [657, 611] on button "Iesniegt" at bounding box center [692, 607] width 165 height 40
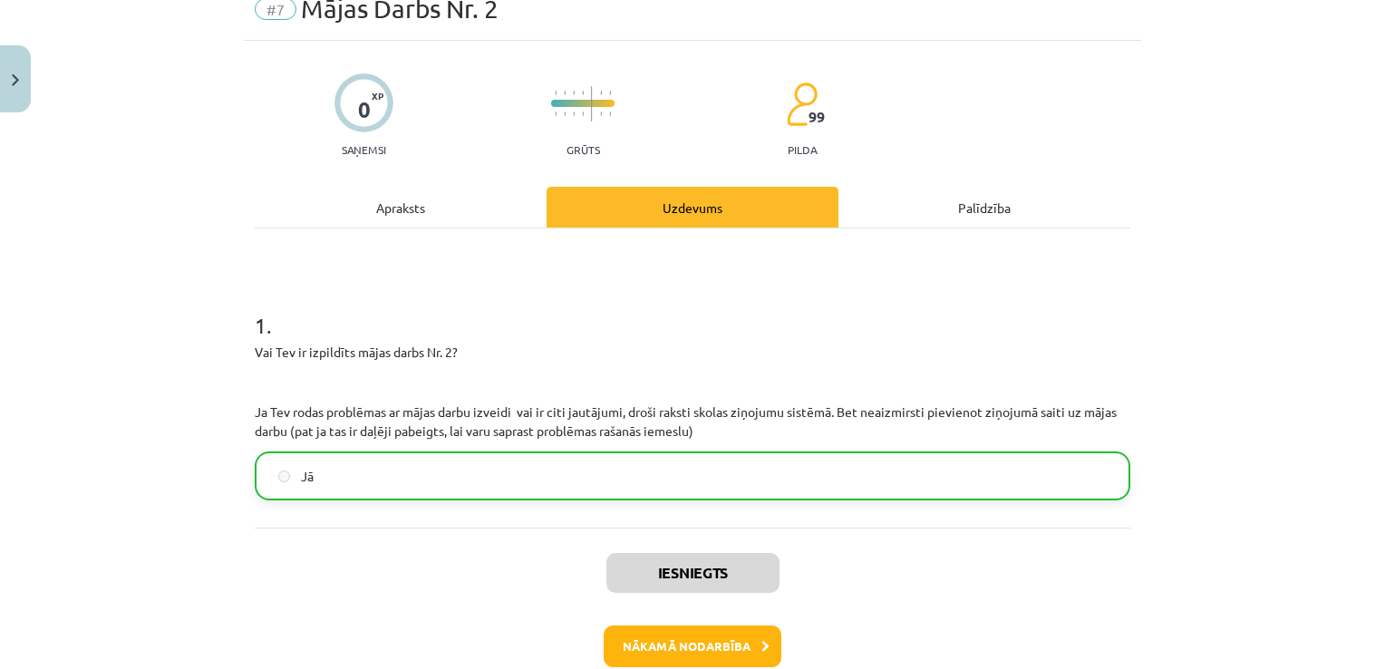
scroll to position [136, 0]
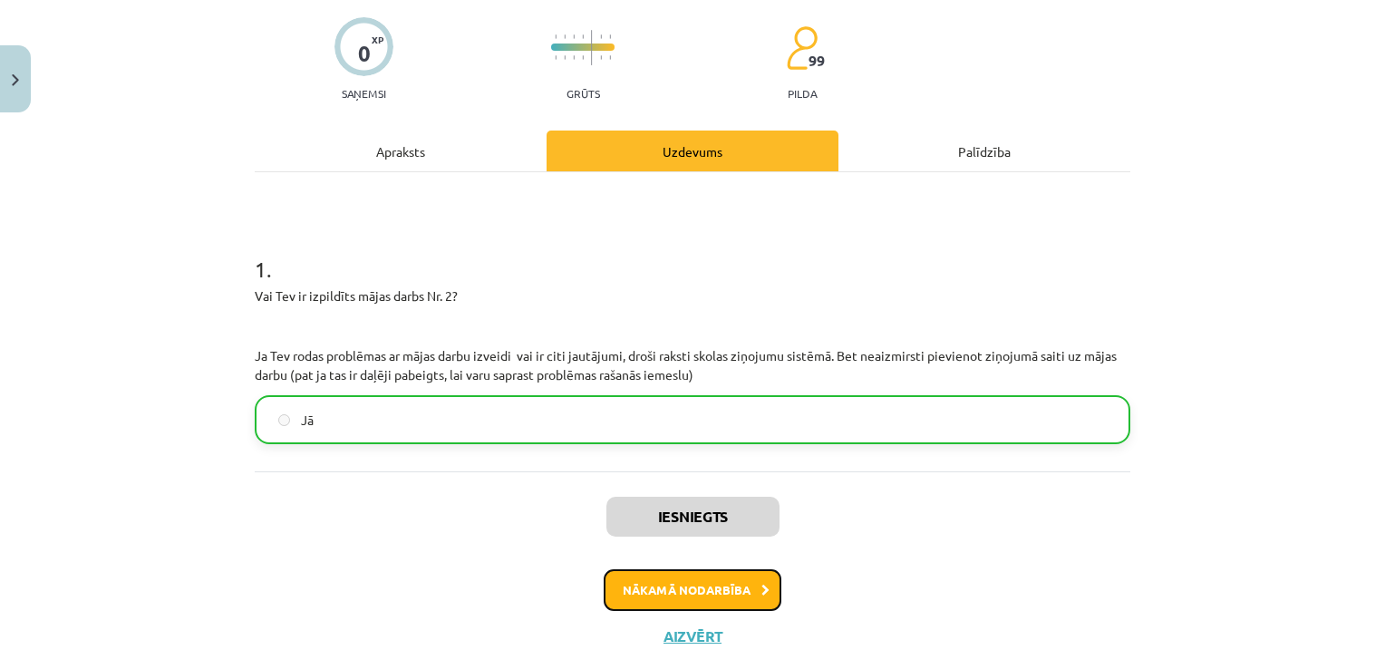
click at [681, 578] on button "Nākamā nodarbība" at bounding box center [693, 590] width 178 height 42
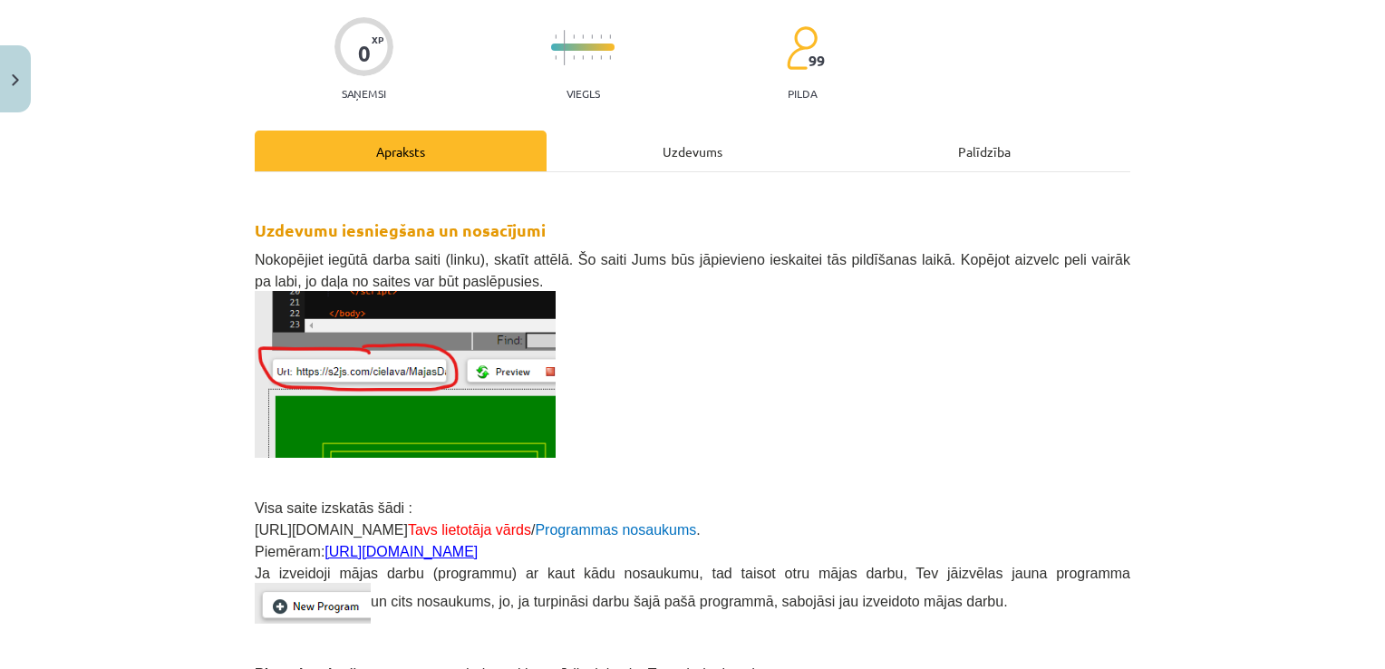
scroll to position [45, 0]
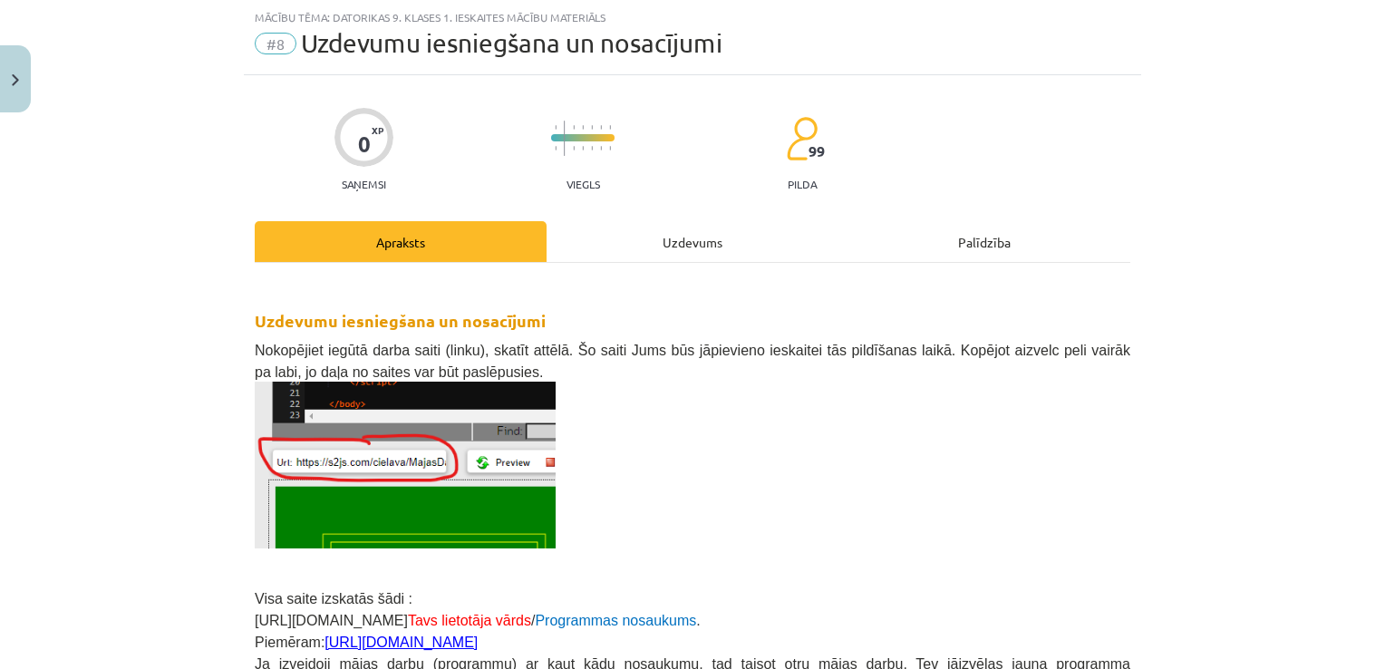
click at [643, 244] on div "Uzdevums" at bounding box center [692, 241] width 292 height 41
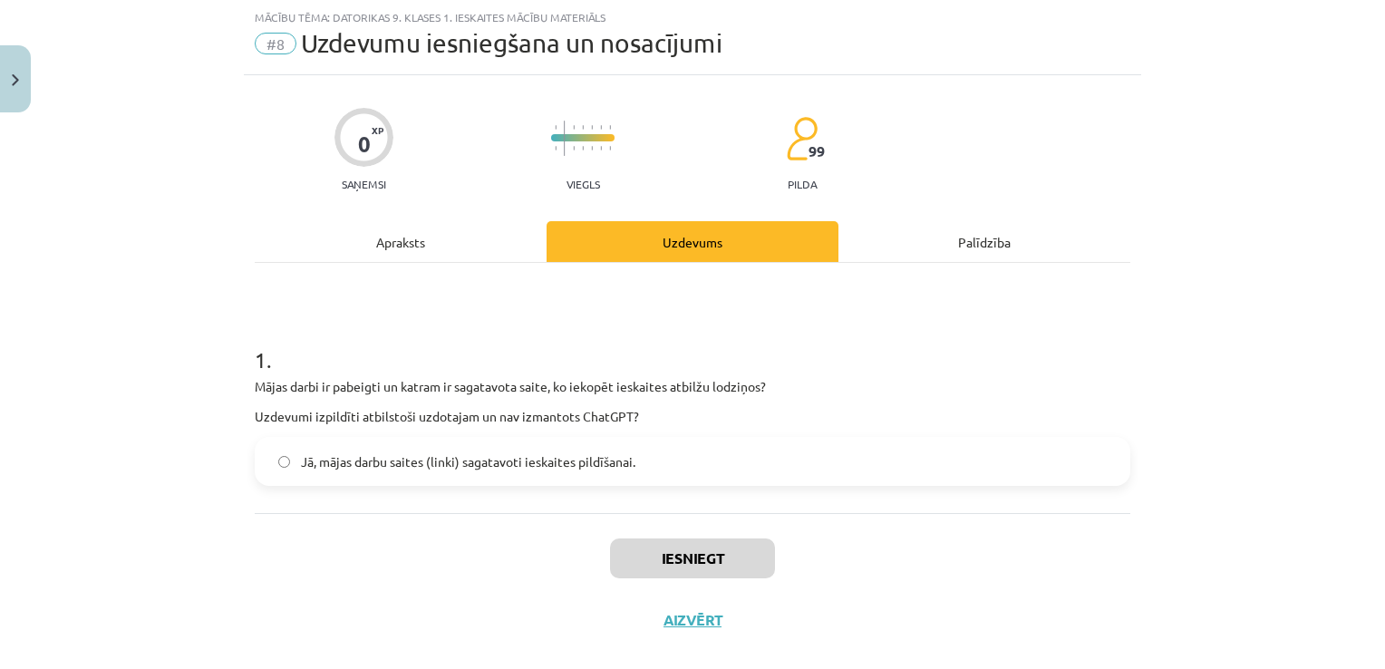
click at [691, 469] on label "Jā, mājas darbu saites (linki) sagatavoti ieskaites pildīšanai." at bounding box center [692, 461] width 872 height 45
click at [694, 562] on button "Iesniegt" at bounding box center [692, 558] width 165 height 40
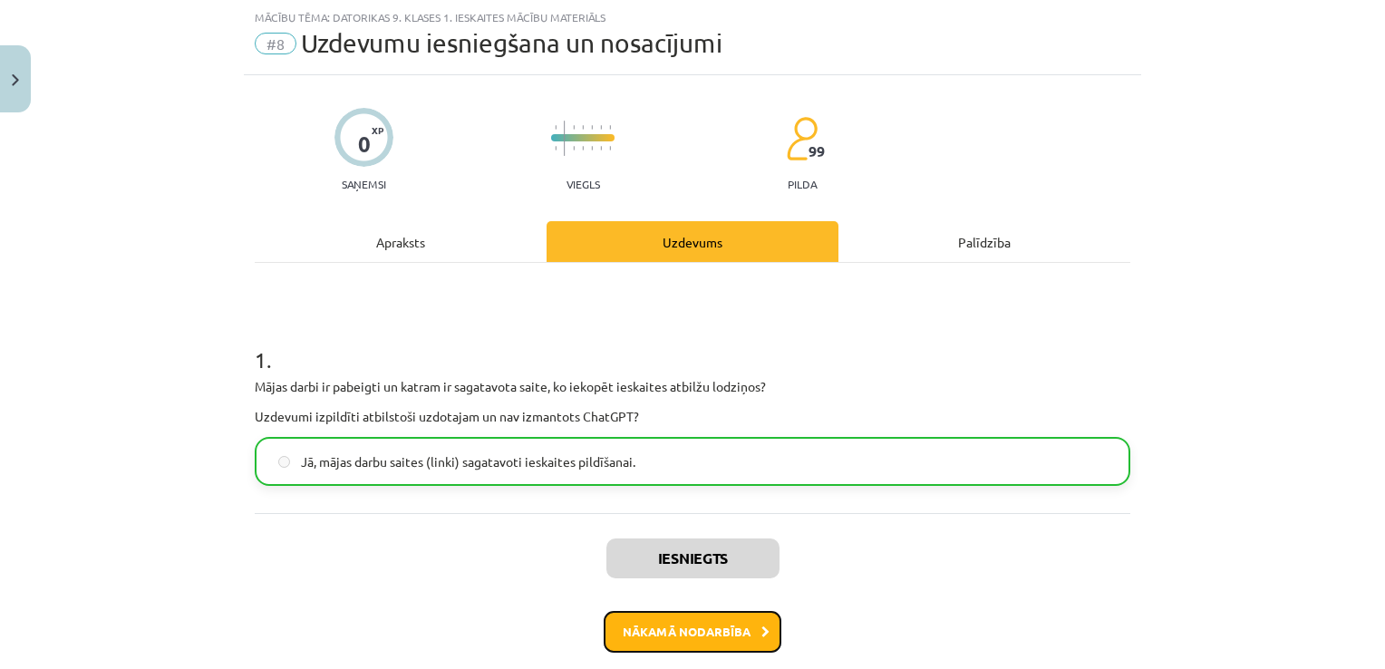
click at [713, 628] on button "Nākamā nodarbība" at bounding box center [693, 632] width 178 height 42
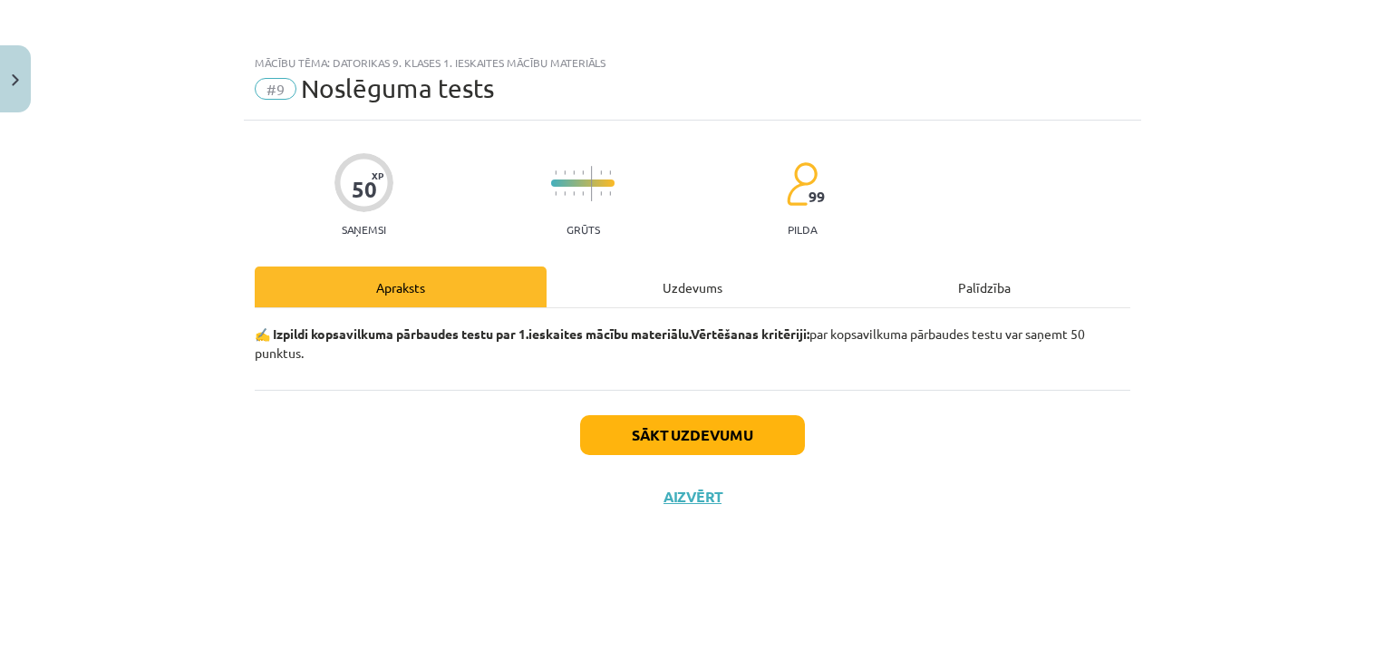
click at [688, 288] on div "Uzdevums" at bounding box center [692, 286] width 292 height 41
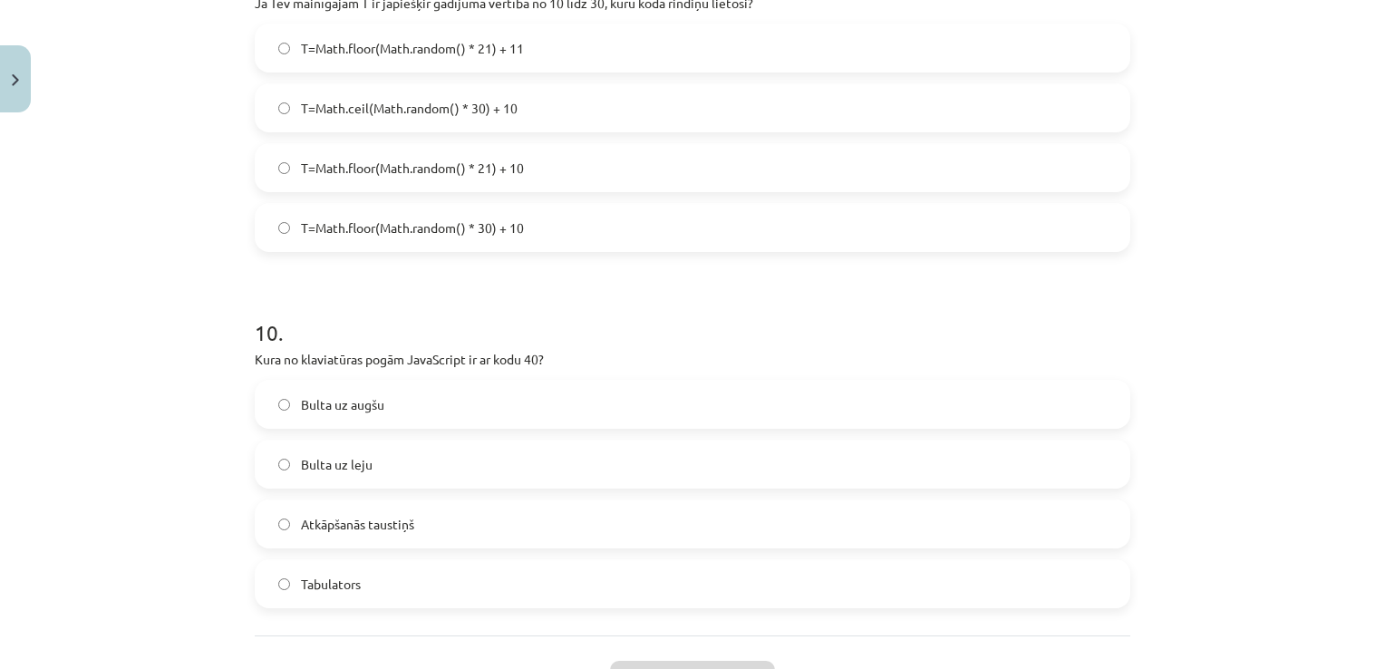
scroll to position [3505, 0]
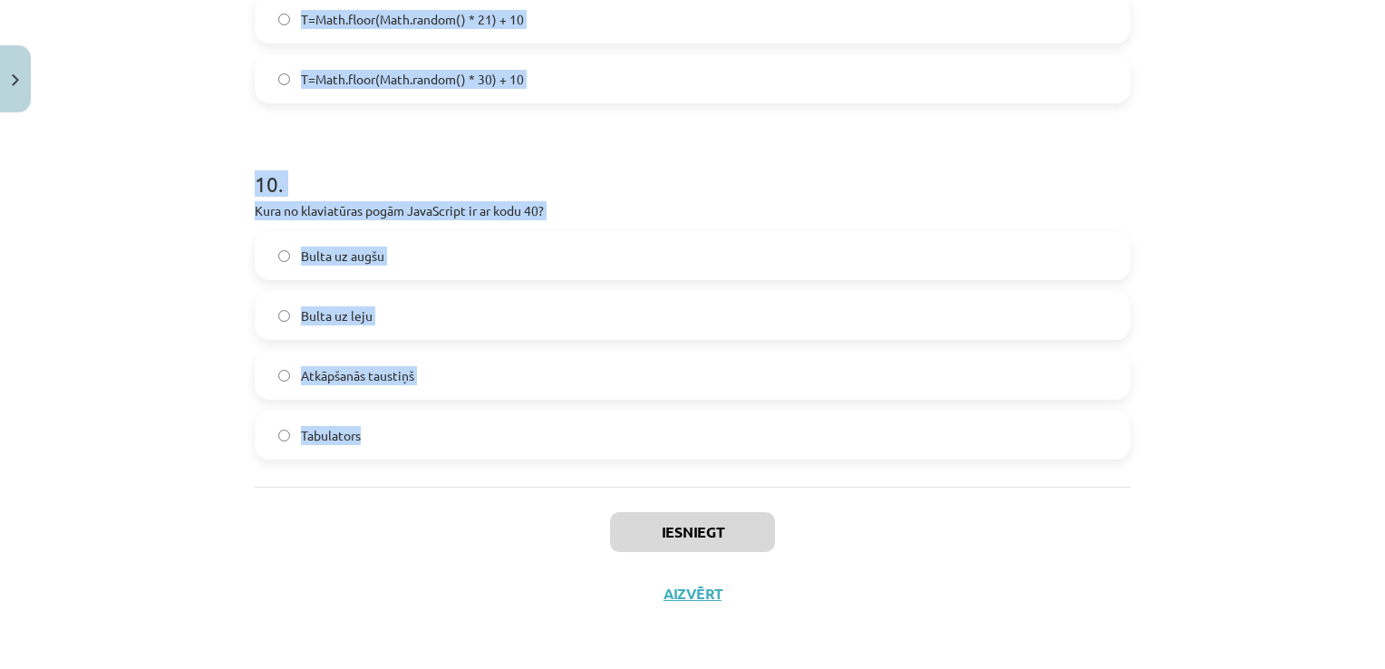
drag, startPoint x: 247, startPoint y: 391, endPoint x: 739, endPoint y: 448, distance: 495.4
copy form "1 . Kāds ir funkcijas setInterval mērķis? Apstādināt norādītās funkcijas izpild…"
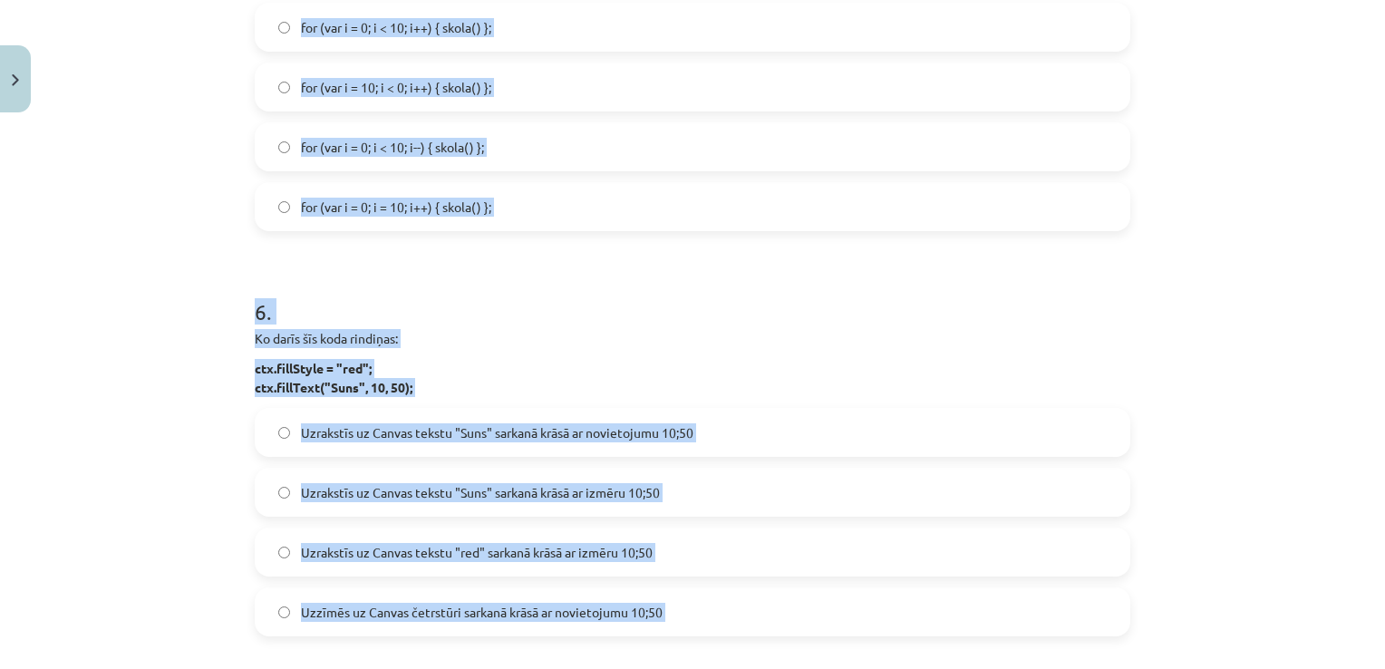
click at [143, 407] on div "Mācību tēma: Datorikas 9. klases 1. ieskaites mācību materiāls #9 Noslēguma tes…" at bounding box center [692, 334] width 1385 height 669
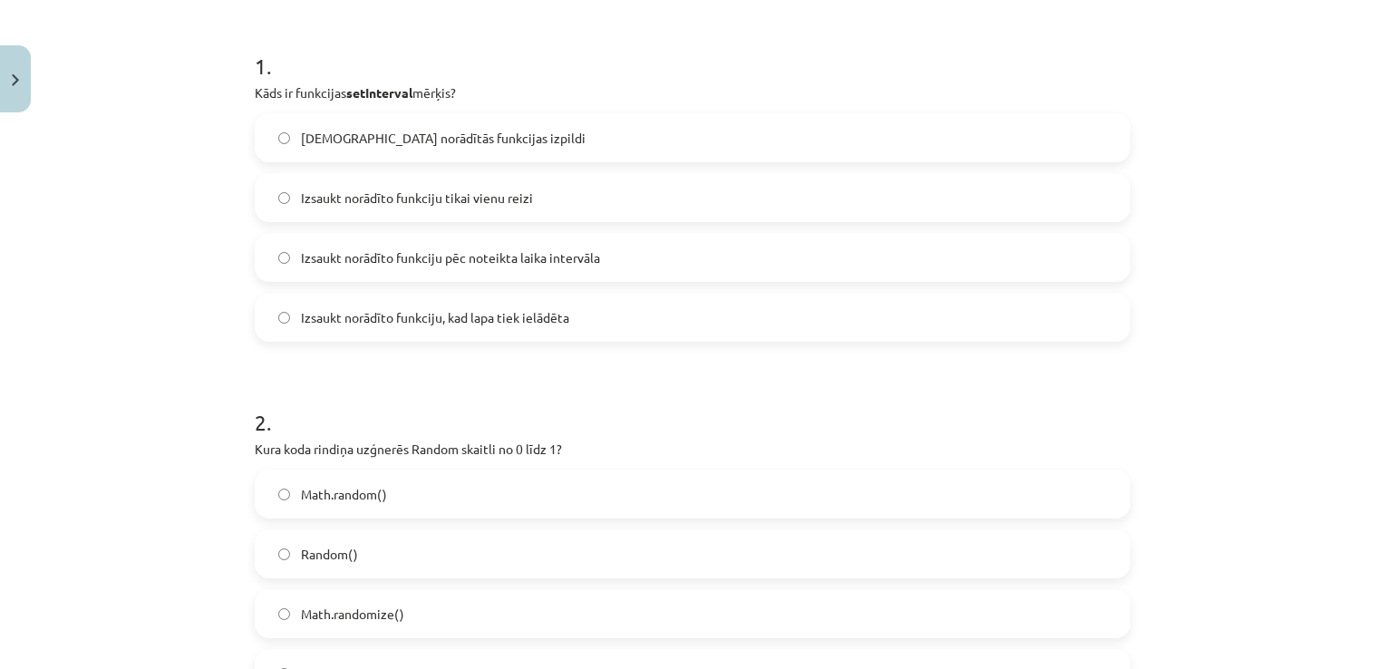
scroll to position [333, 0]
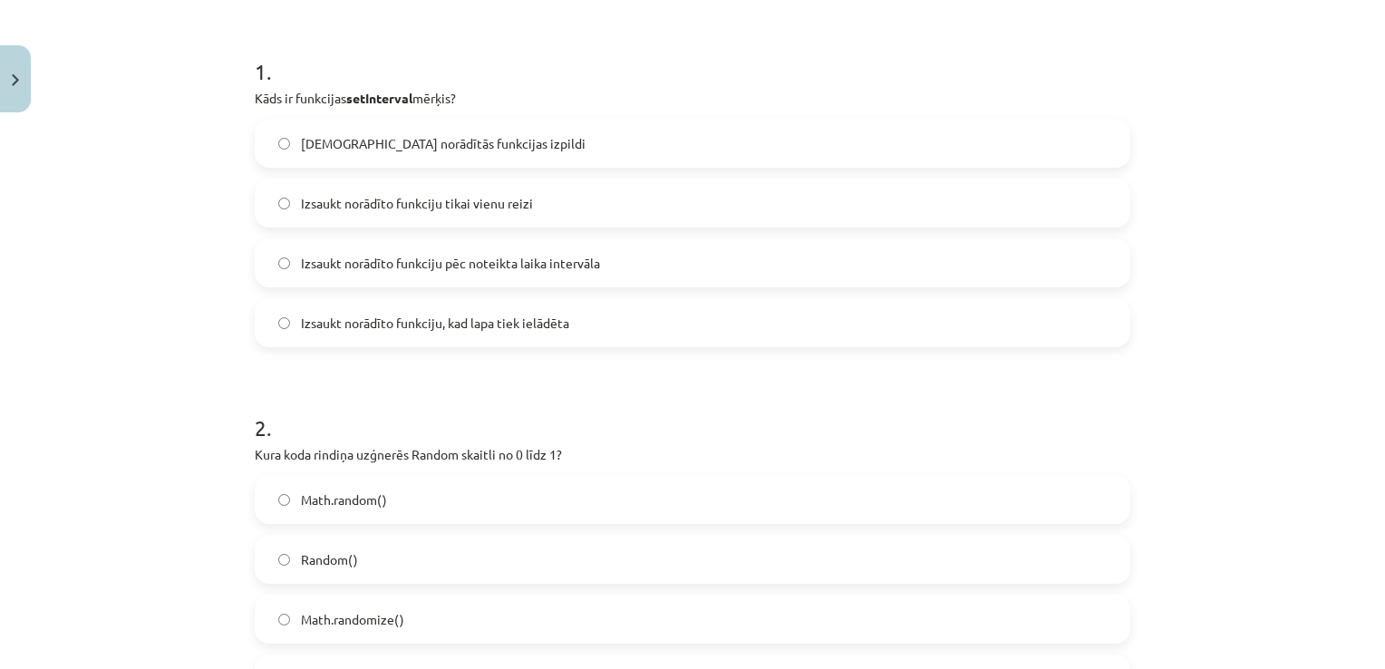
click at [635, 252] on label "Izsaukt norādīto funkciju pēc noteikta laika intervāla" at bounding box center [692, 262] width 872 height 45
click at [422, 509] on label "Math.random()" at bounding box center [692, 499] width 872 height 45
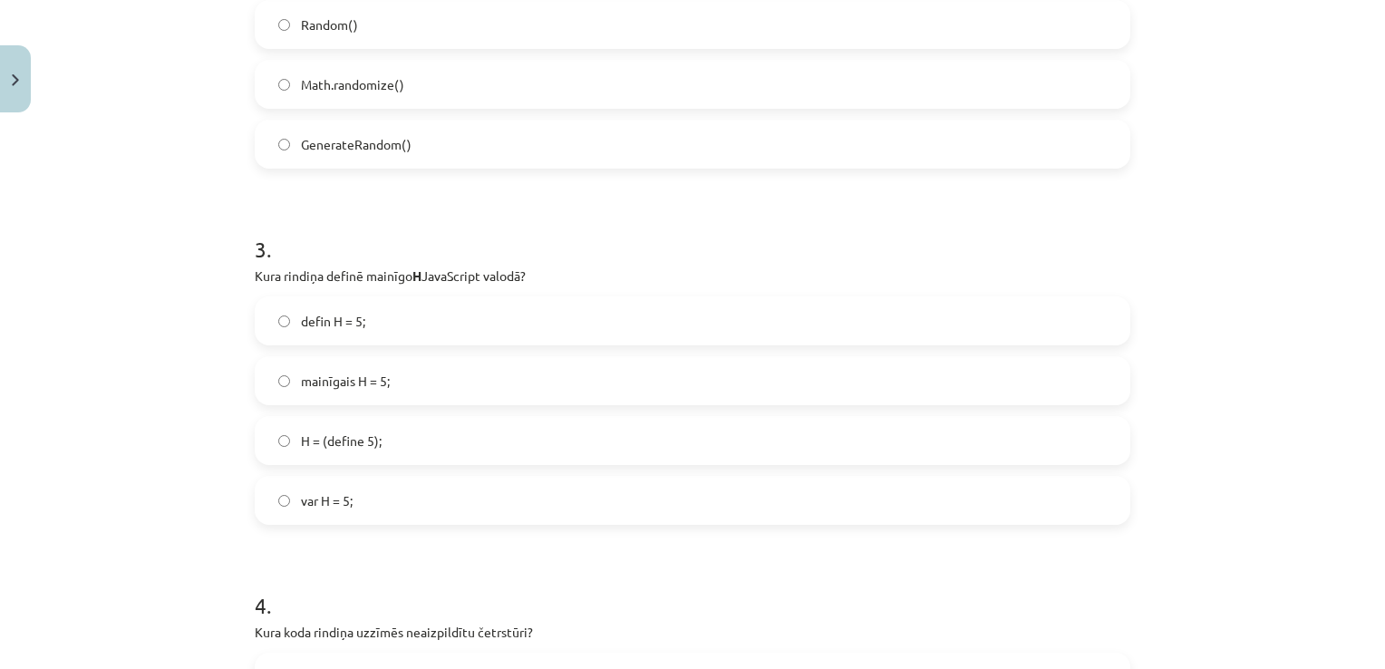
scroll to position [877, 0]
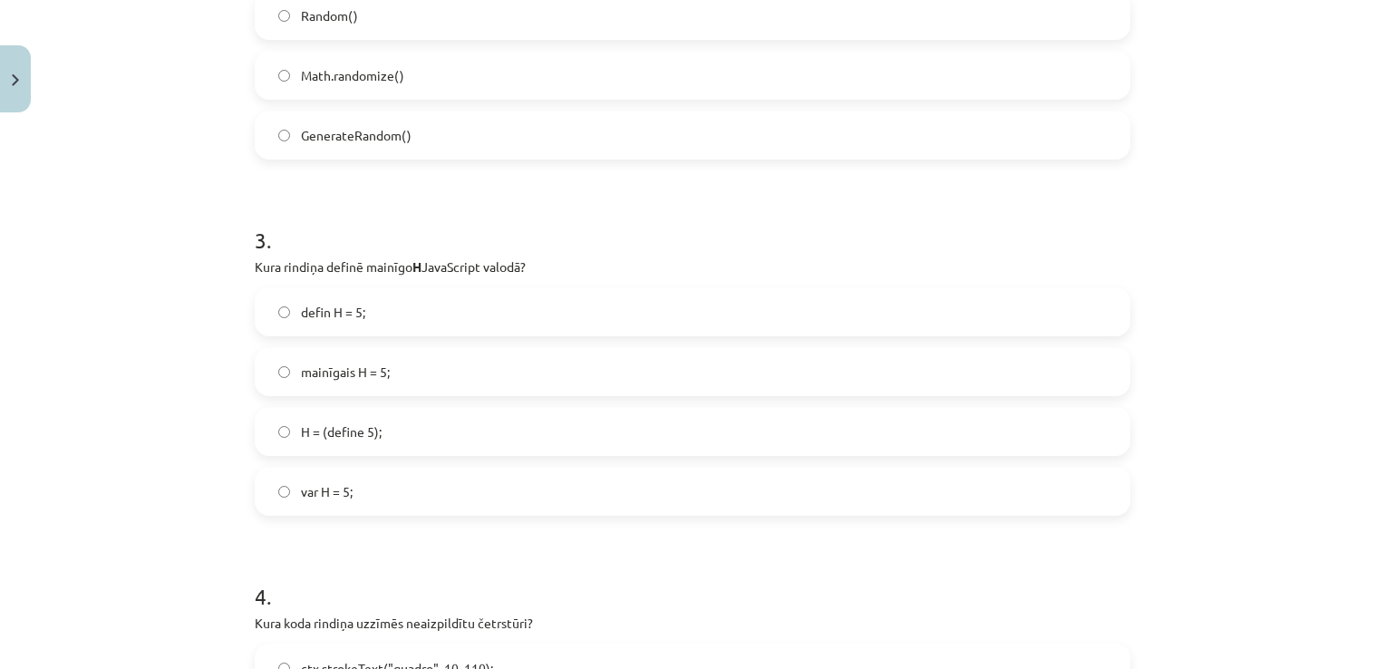
click at [438, 311] on label "defin H = 5;" at bounding box center [692, 311] width 872 height 45
click at [377, 510] on label "var H = 5;" at bounding box center [692, 490] width 872 height 45
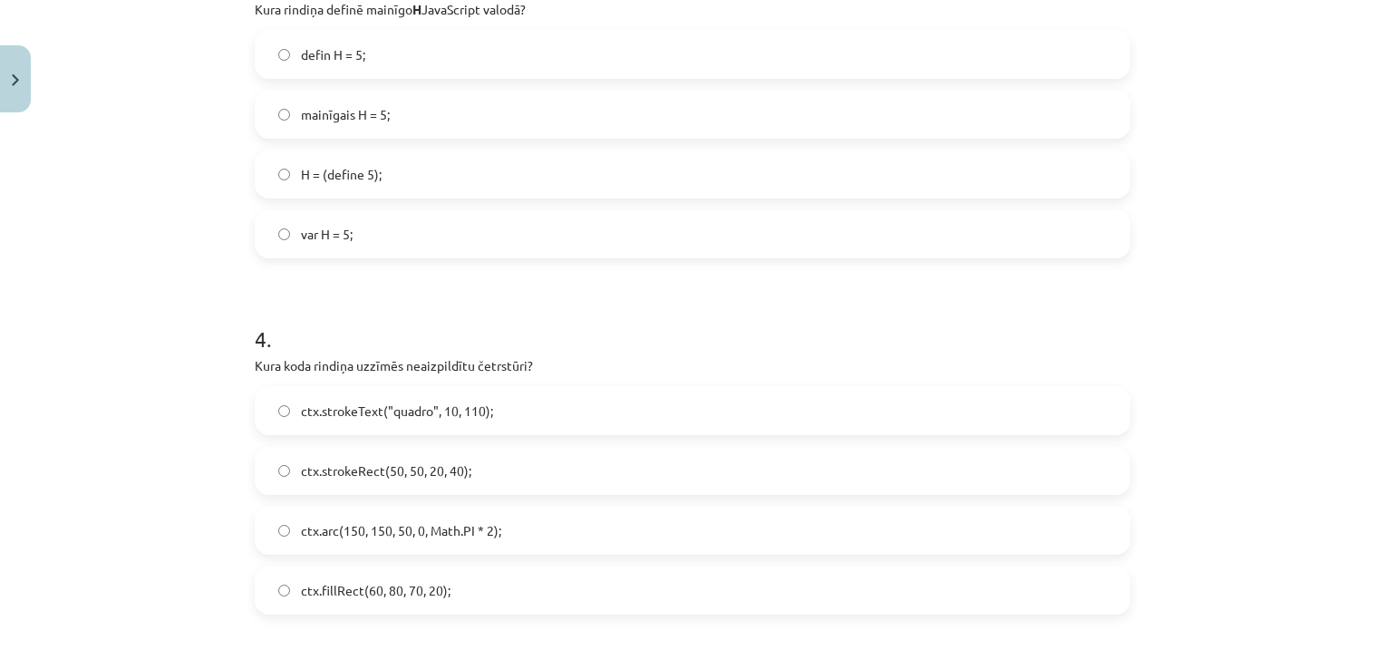
scroll to position [1149, 0]
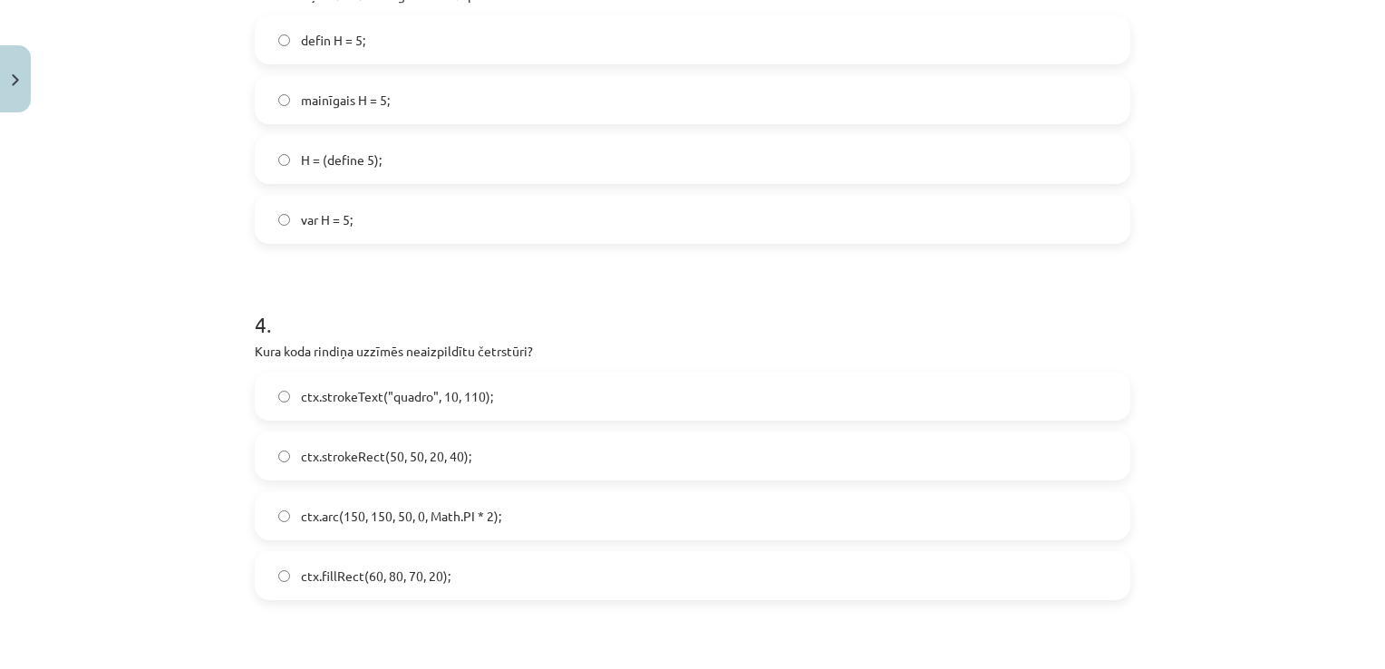
click at [488, 455] on label "ctx.strokeRect(50, 50, 20, 40);" at bounding box center [692, 455] width 872 height 45
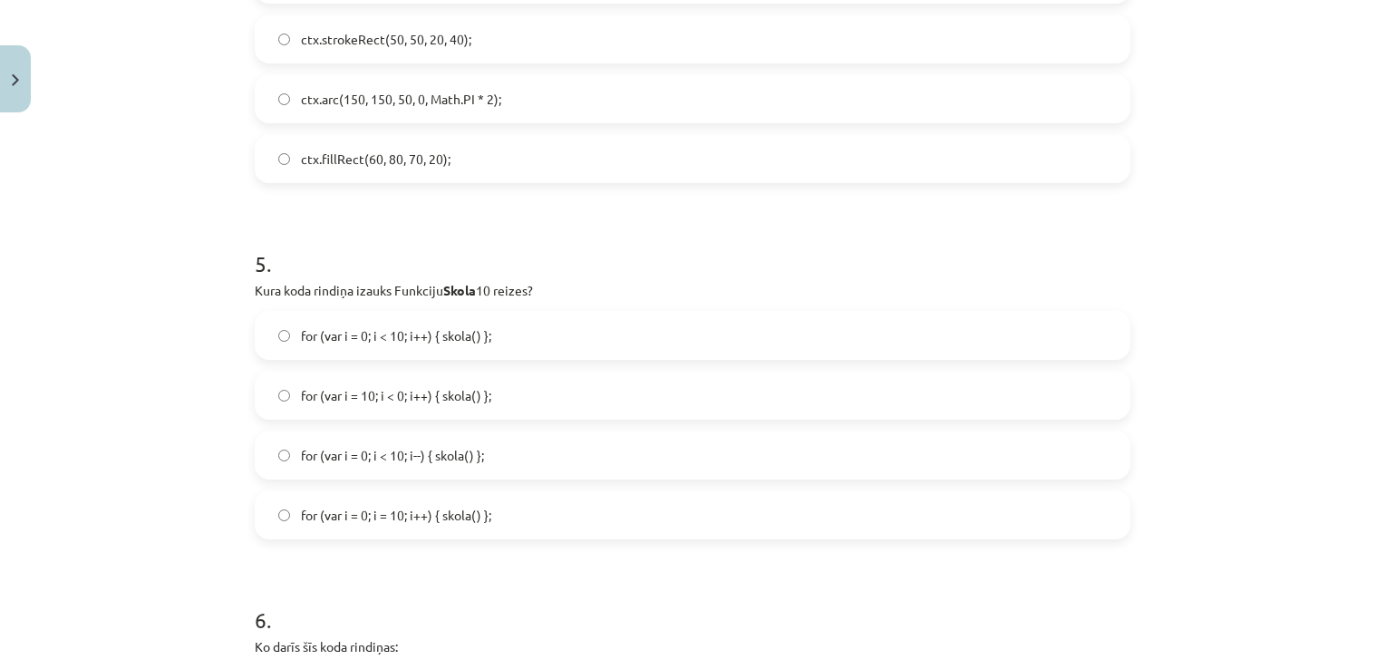
scroll to position [1602, 0]
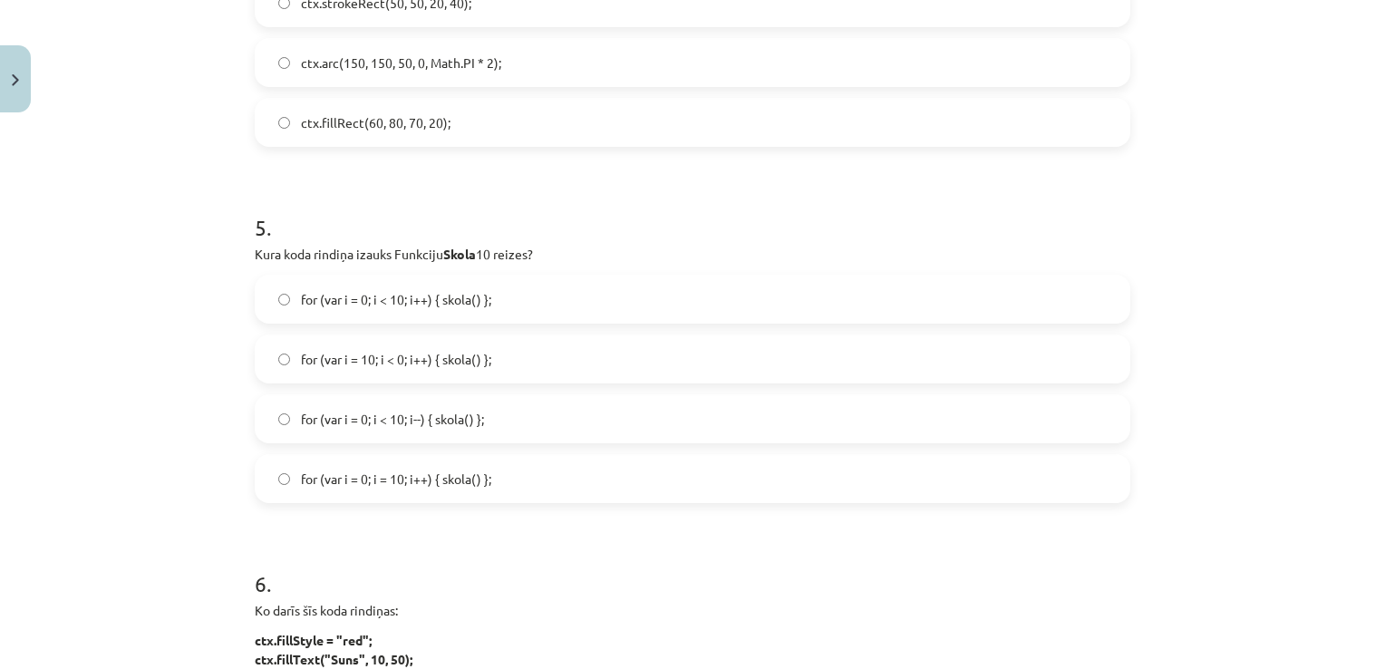
click at [382, 362] on span "for (var i = 10; i < 0; i++) { skola() };" at bounding box center [396, 359] width 190 height 19
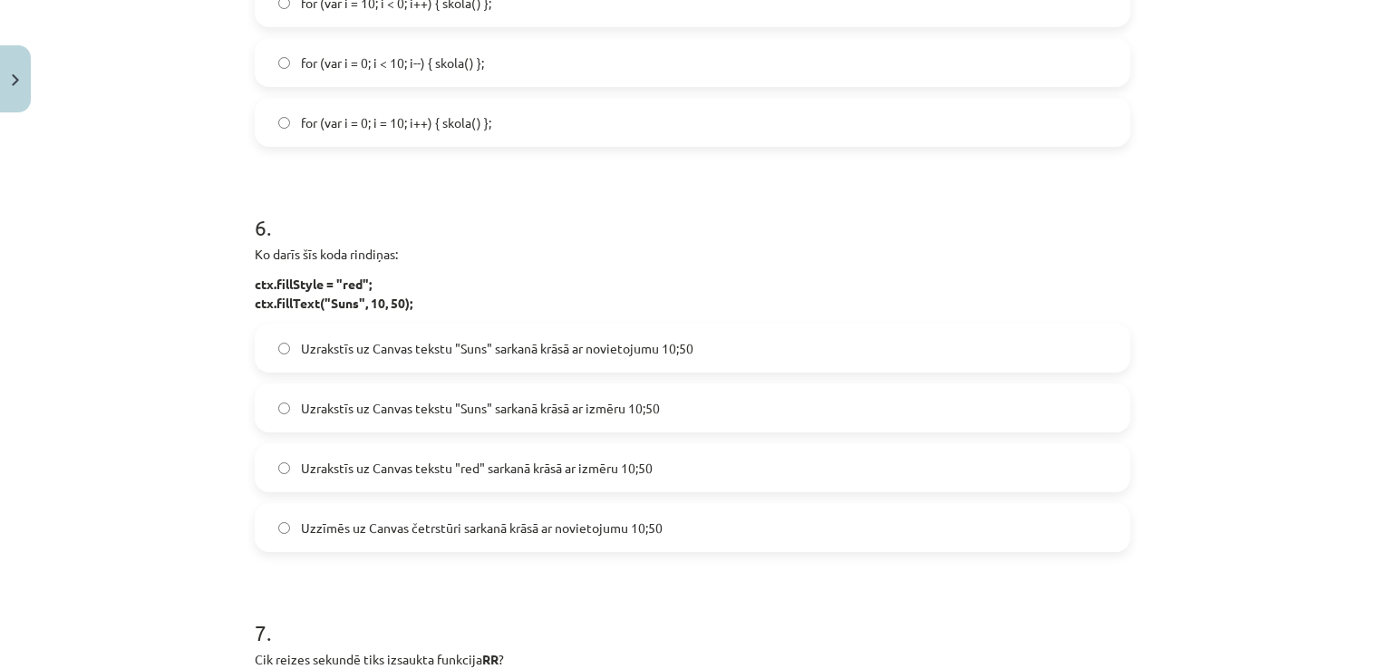
scroll to position [1965, 0]
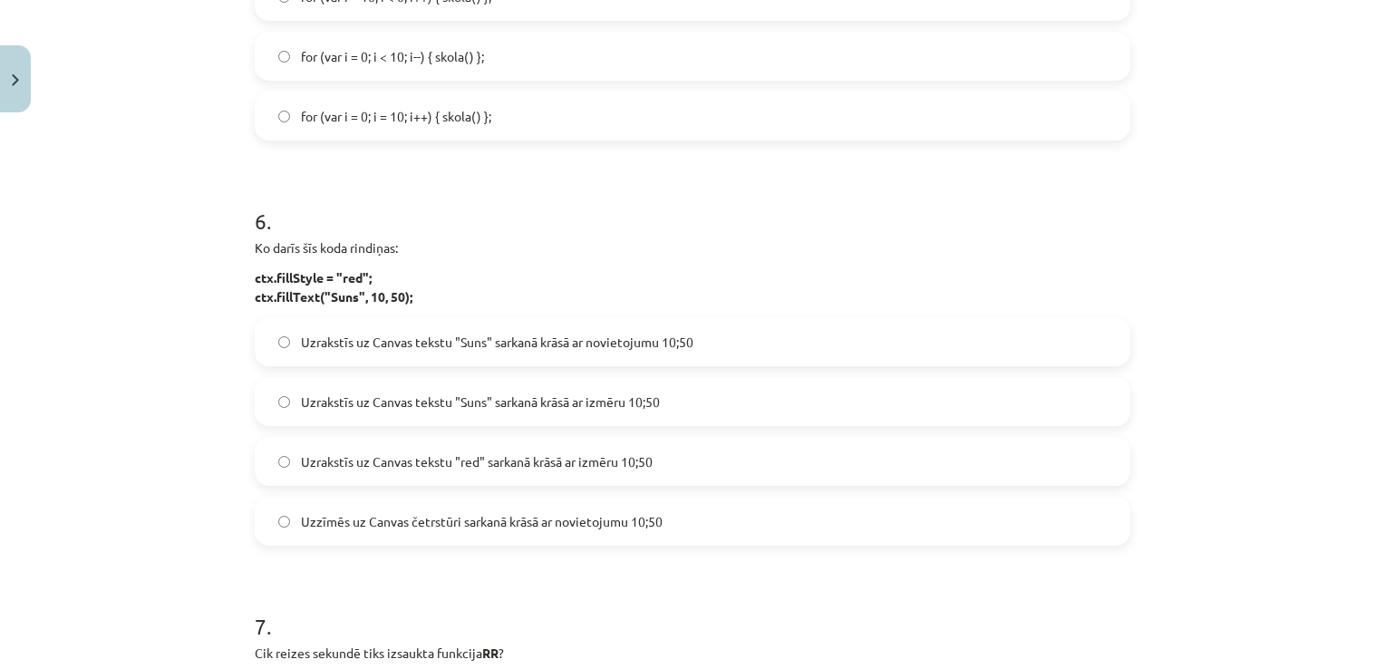
click at [596, 346] on span "Uzrakstīs uz Canvas tekstu "Suns" sarkanā krāsā ar novietojumu 10;50" at bounding box center [497, 342] width 392 height 19
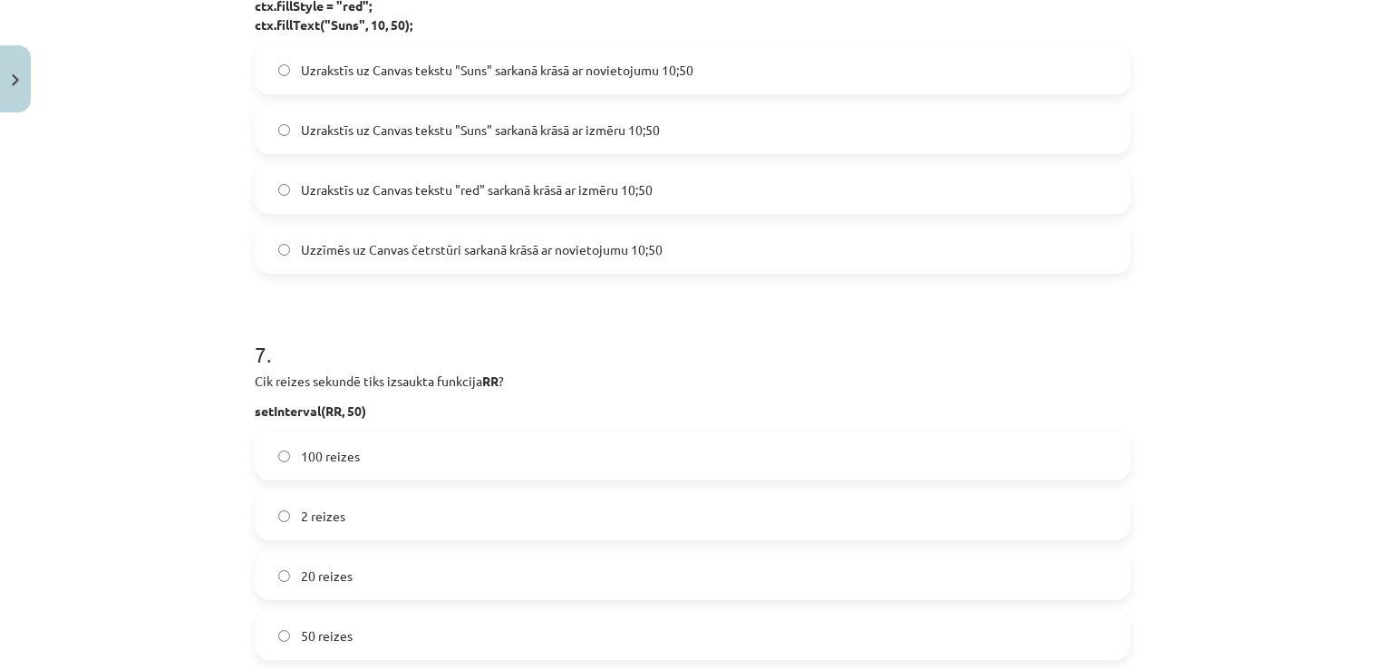
scroll to position [2418, 0]
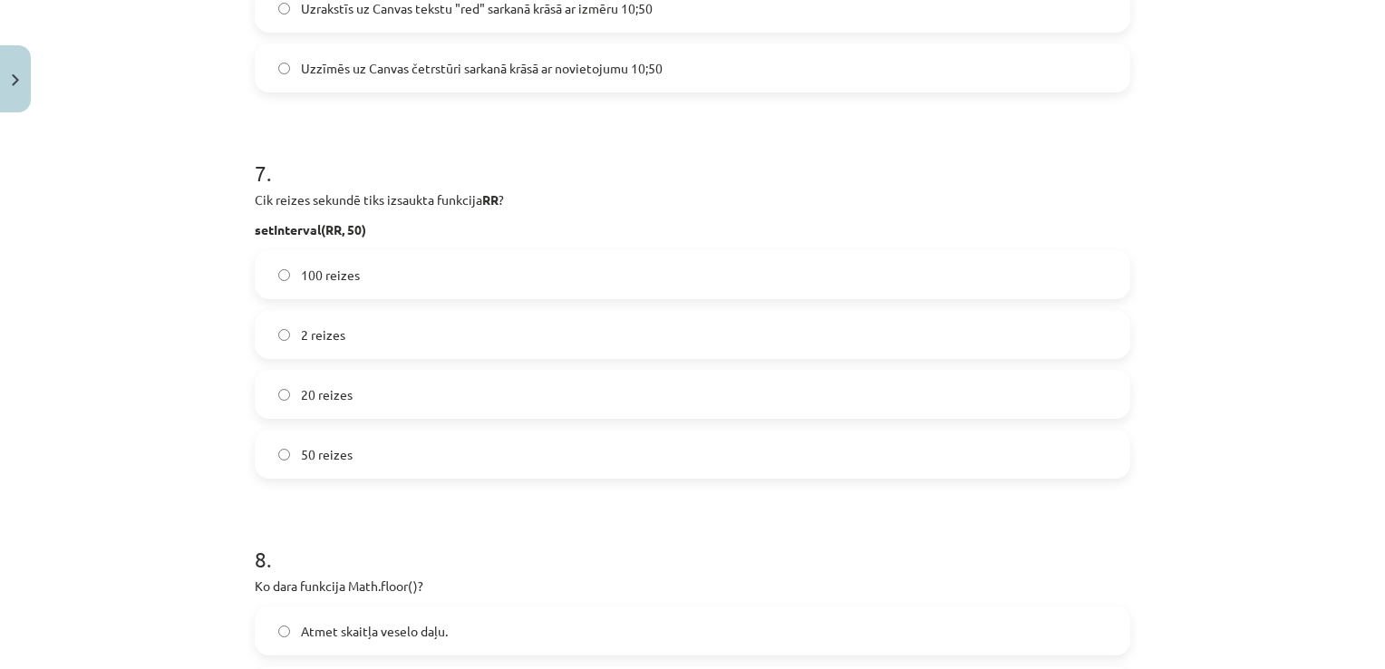
click at [373, 400] on label "20 reizes" at bounding box center [692, 394] width 872 height 45
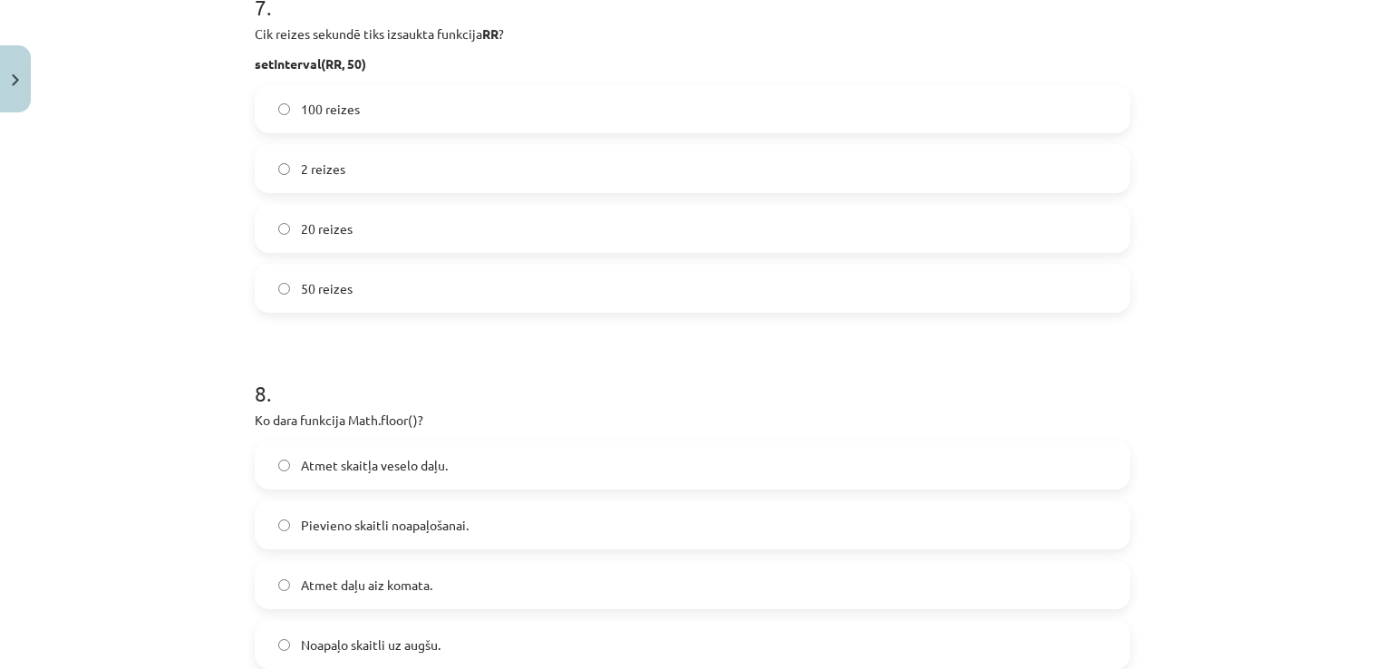
scroll to position [2780, 0]
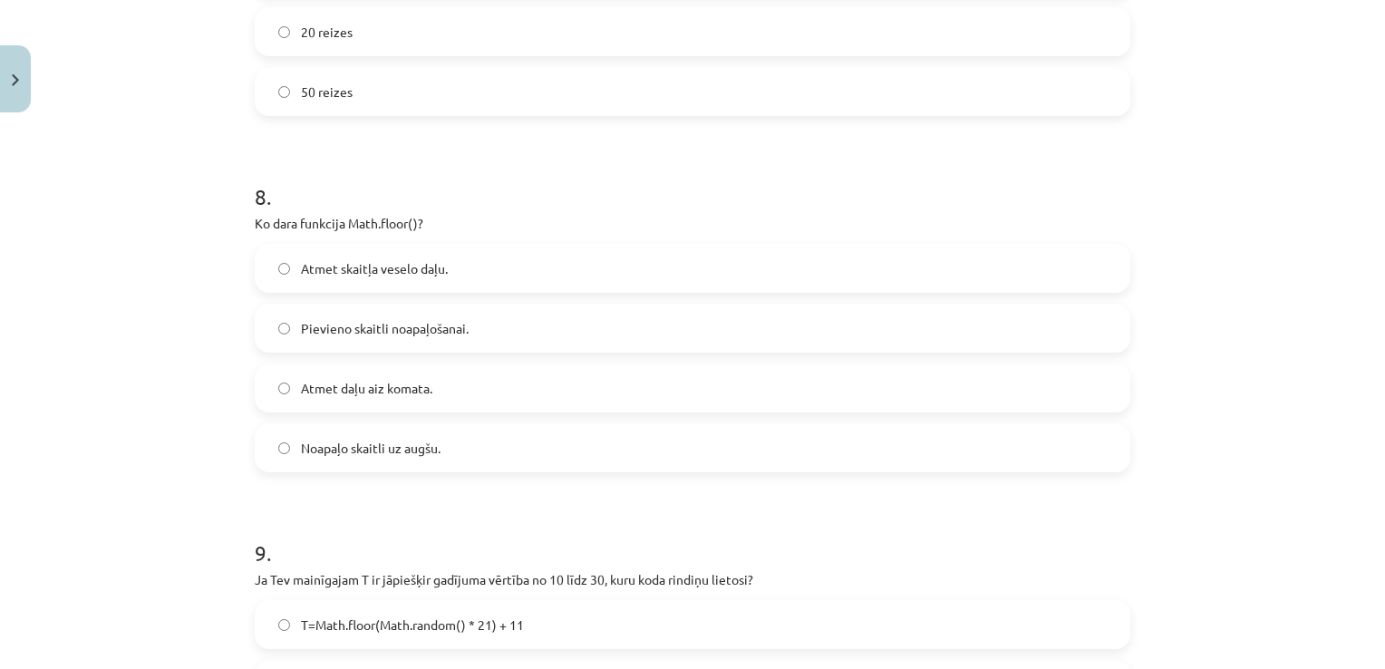
click at [438, 396] on label "Atmet daļu aiz komata." at bounding box center [692, 387] width 872 height 45
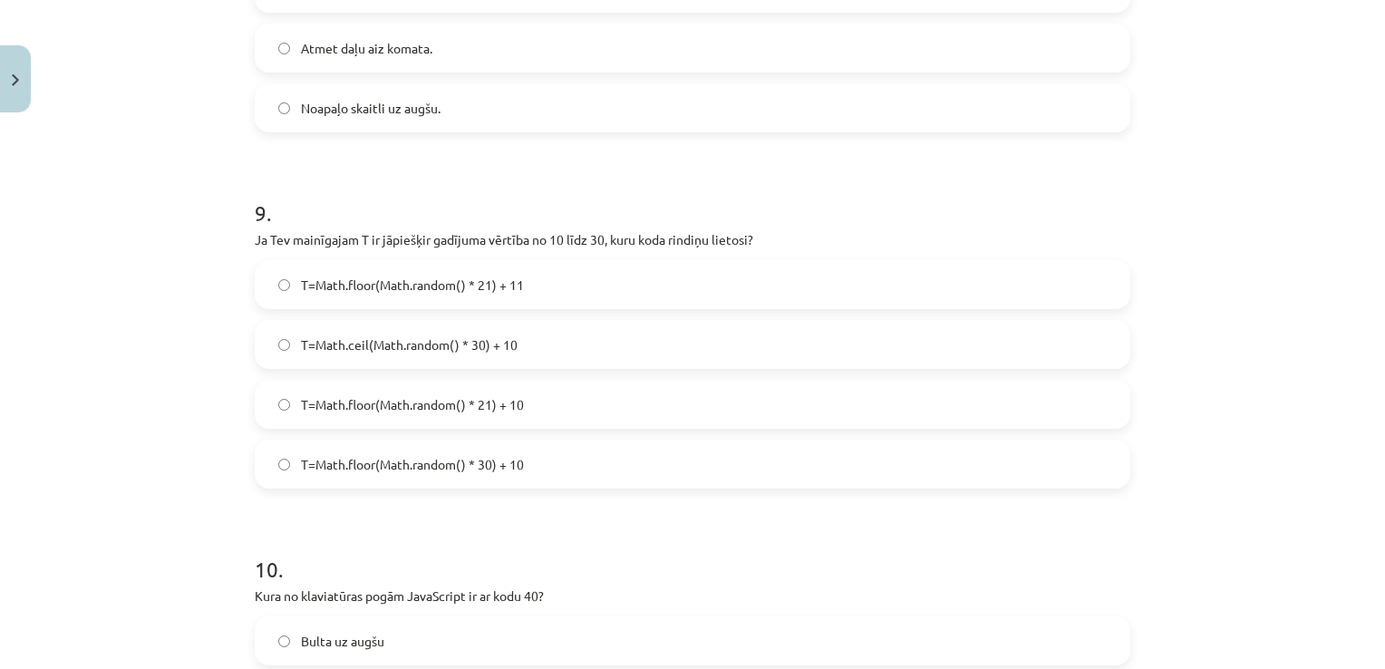
scroll to position [3143, 0]
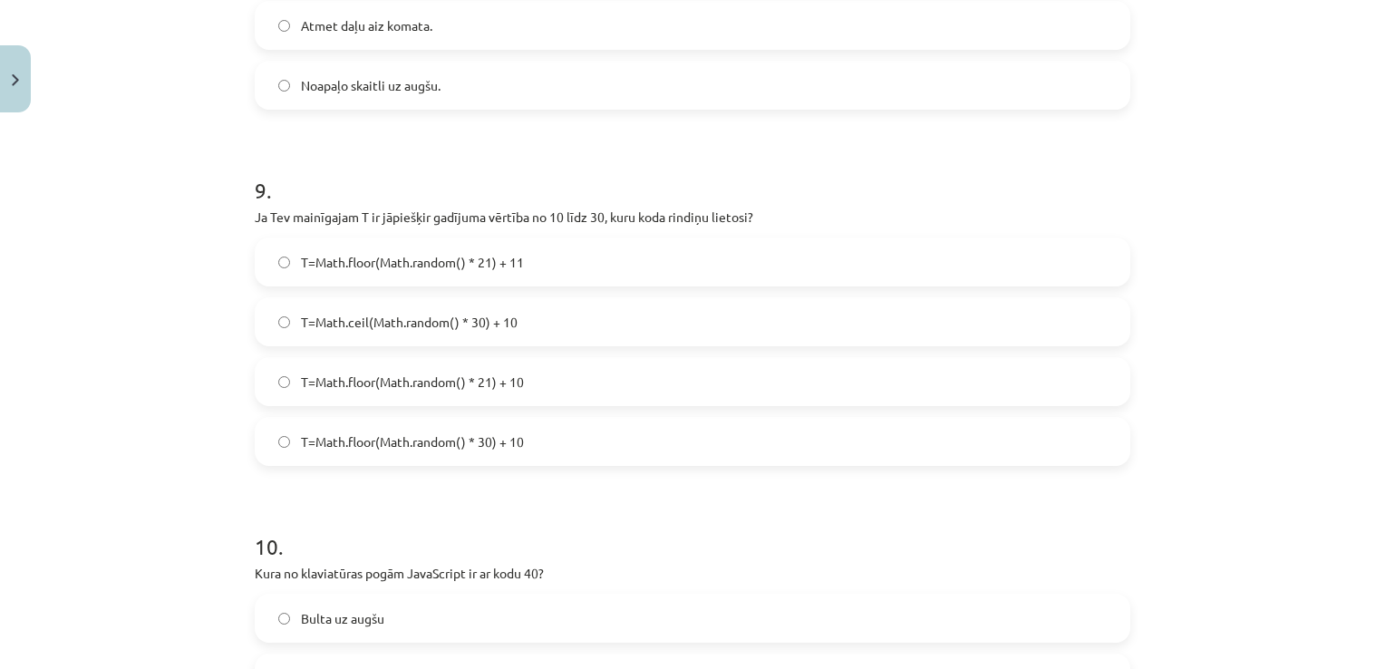
click at [571, 390] on label "T=Math.floor(Math.random() * 21) + 10" at bounding box center [692, 381] width 872 height 45
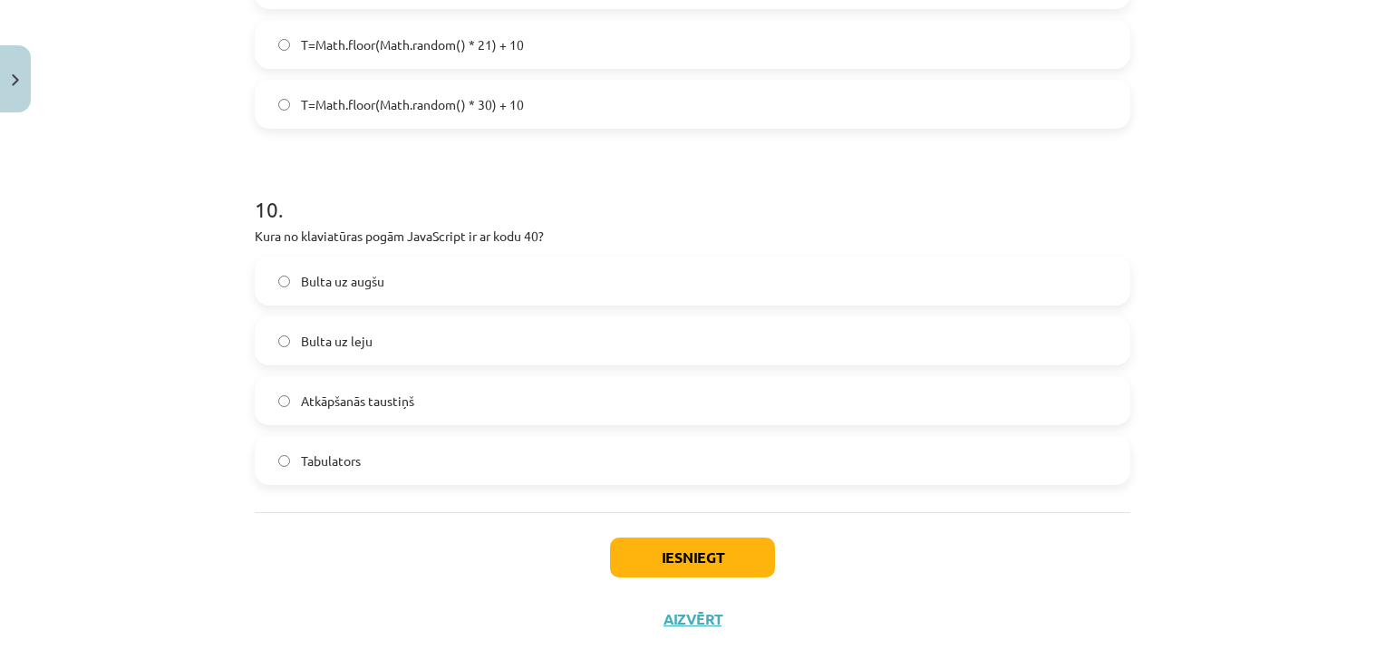
scroll to position [3505, 0]
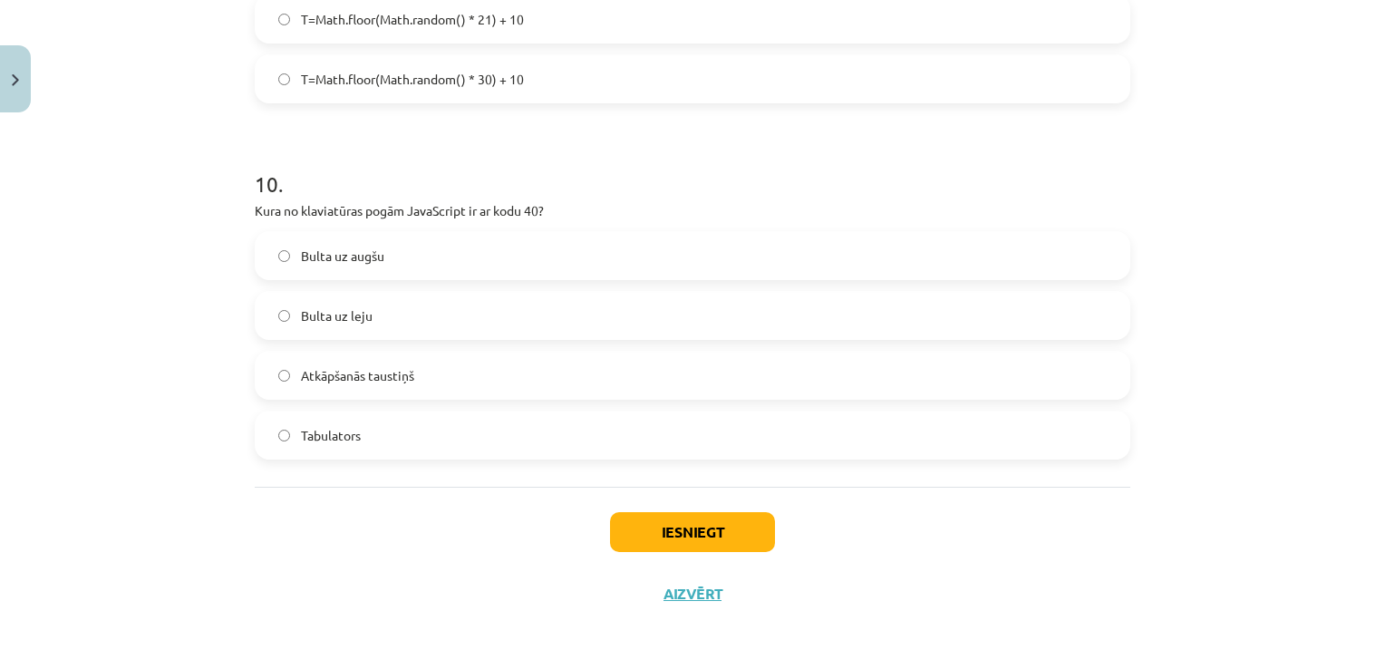
click at [412, 317] on label "Bulta uz leju" at bounding box center [692, 315] width 872 height 45
click at [650, 530] on button "Iesniegt" at bounding box center [692, 532] width 165 height 40
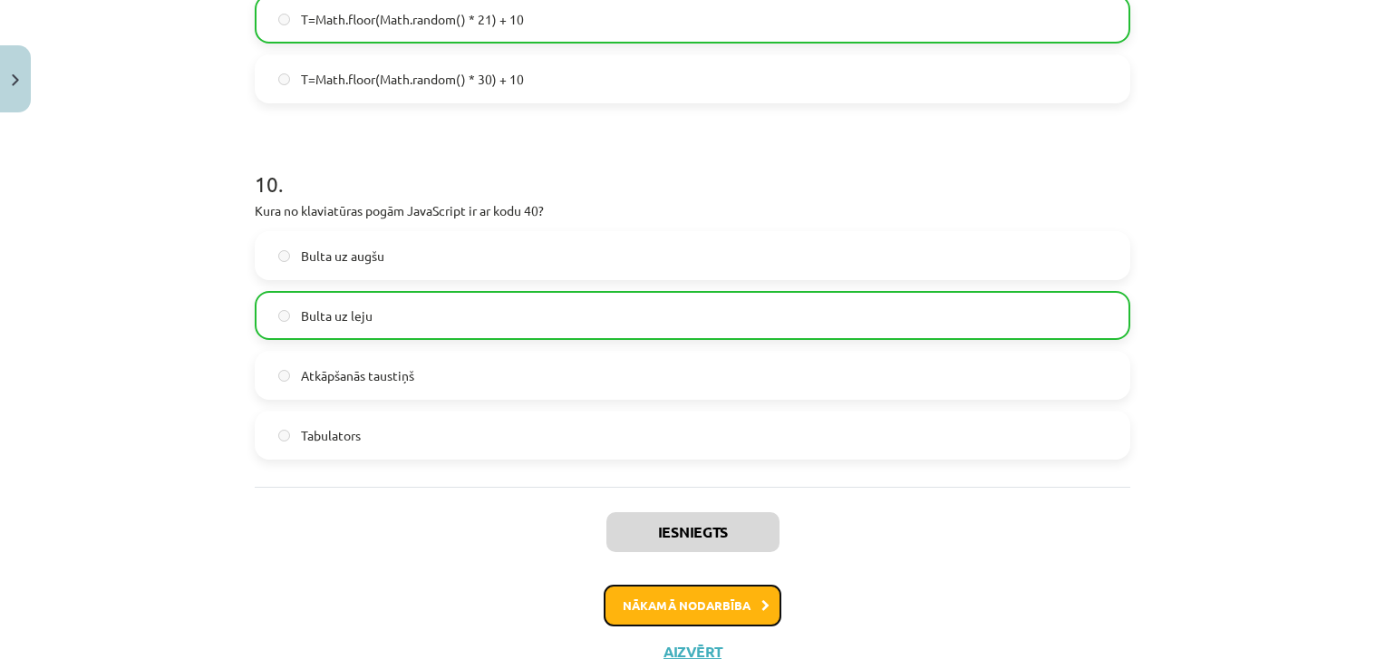
click at [734, 596] on button "Nākamā nodarbība" at bounding box center [693, 605] width 178 height 42
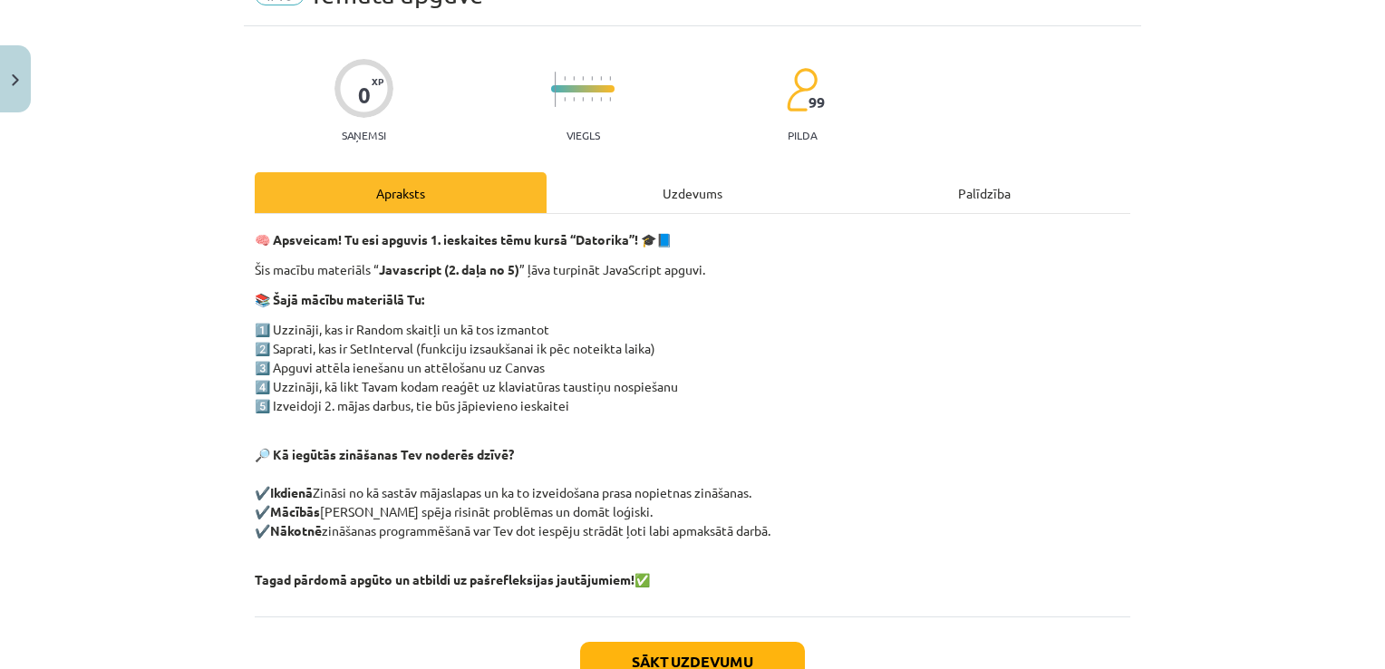
scroll to position [45, 0]
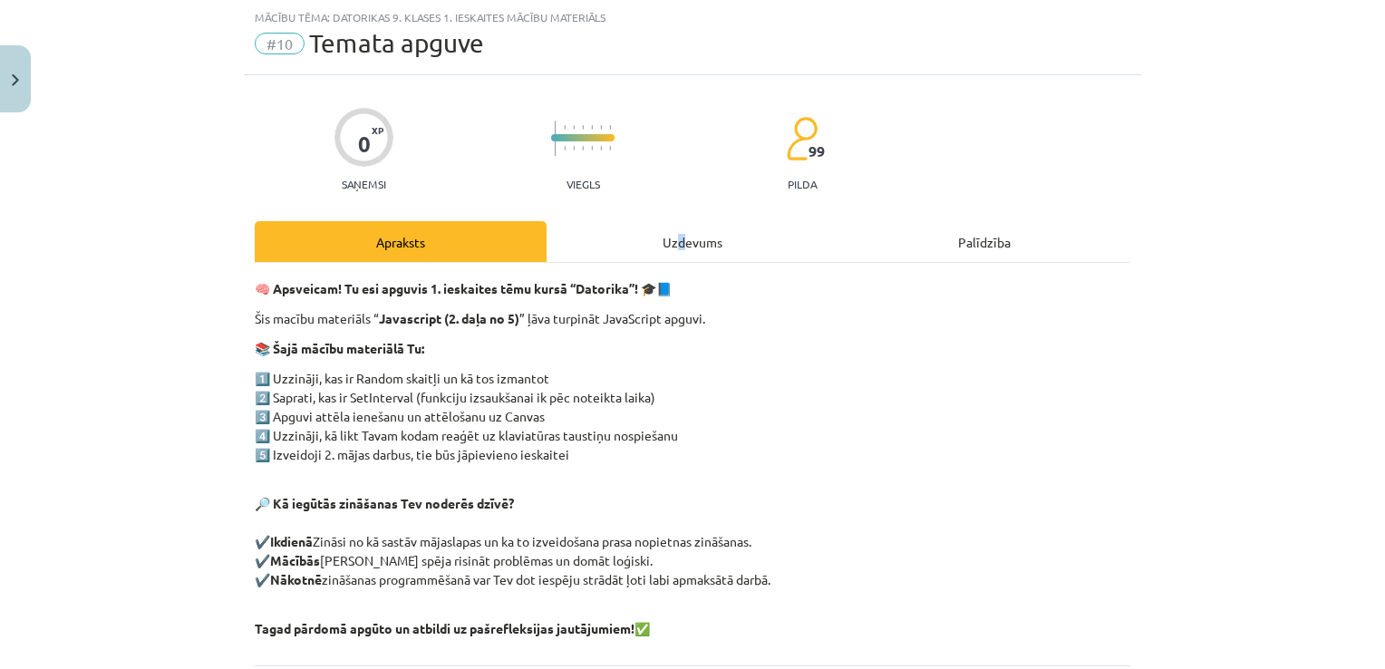
click at [675, 235] on div "Uzdevums" at bounding box center [692, 241] width 292 height 41
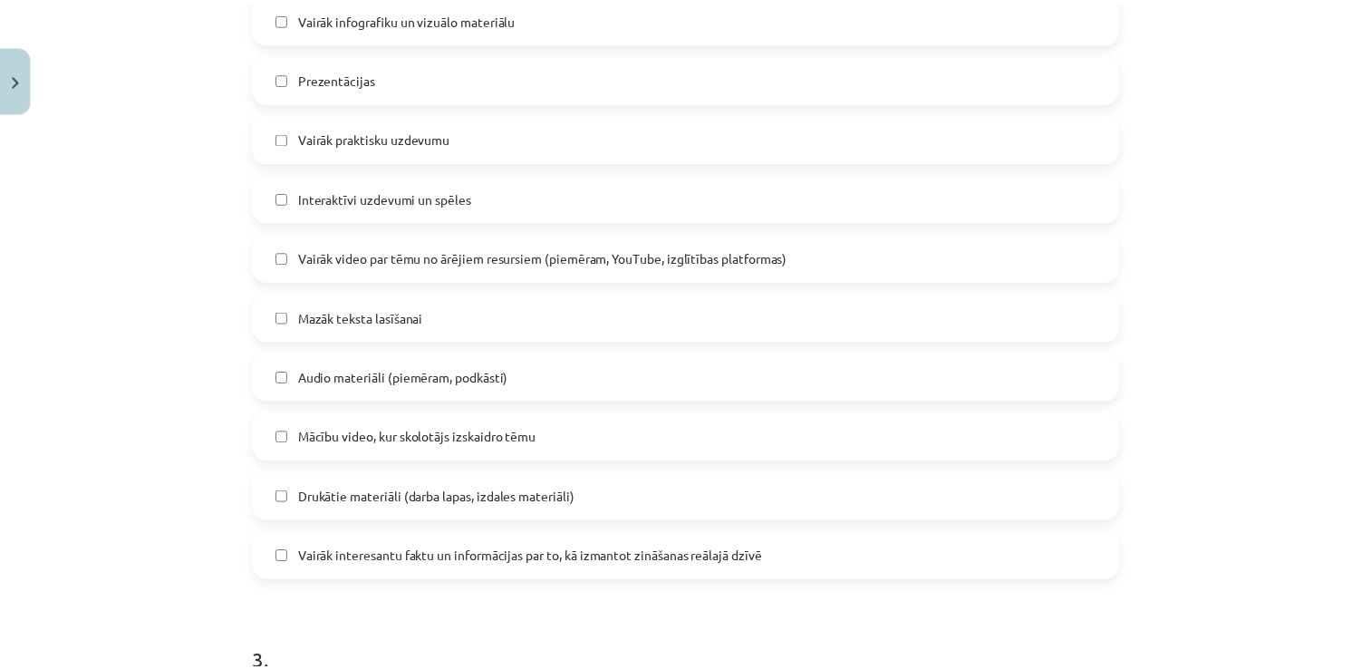
scroll to position [1223, 0]
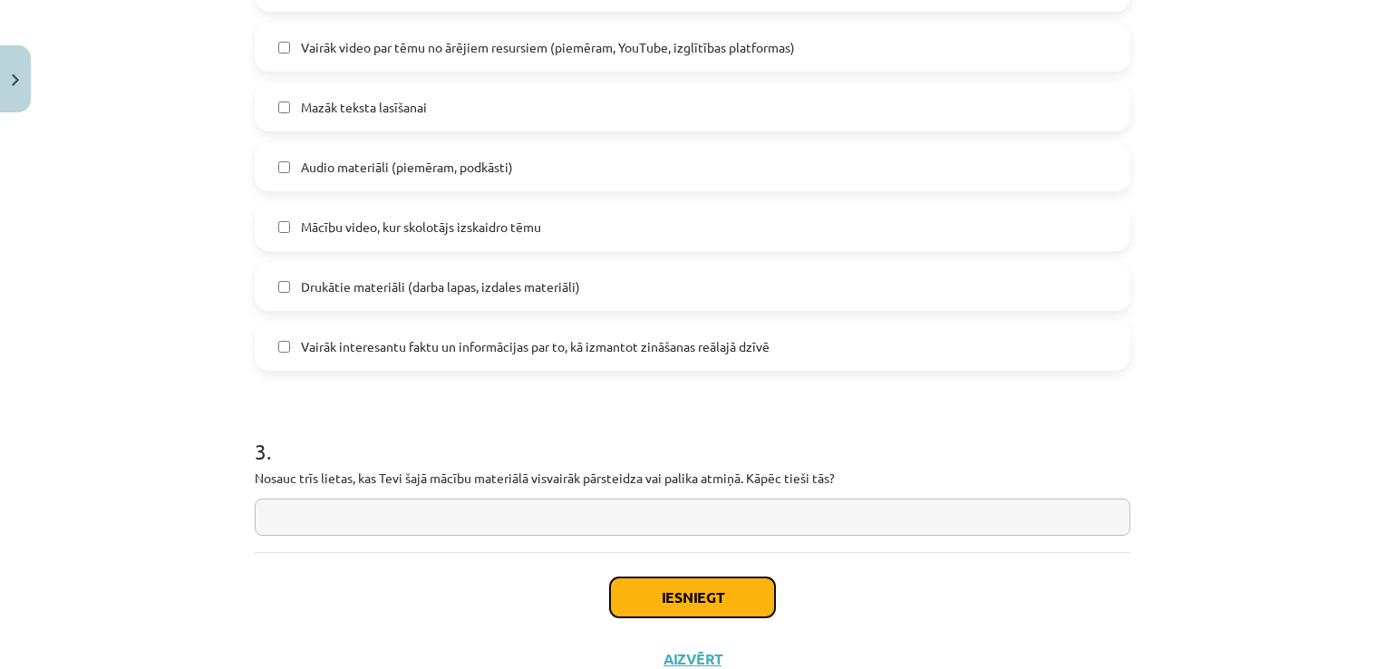
click at [624, 594] on button "Iesniegt" at bounding box center [692, 597] width 165 height 40
click at [431, 135] on div "Viss apmierina, nekas nav jāmaina Vairāk infografiku un vizuālo materiālu Preze…" at bounding box center [692, 47] width 875 height 647
drag, startPoint x: 447, startPoint y: 194, endPoint x: 449, endPoint y: 230, distance: 36.3
click at [446, 195] on div "Viss apmierina, nekas nav jāmaina Vairāk infografiku un vizuālo materiālu Preze…" at bounding box center [692, 47] width 875 height 647
click at [511, 355] on label "Vairāk interesantu faktu un informācijas par to, kā izmantot zināšanas reālajā …" at bounding box center [692, 346] width 872 height 45
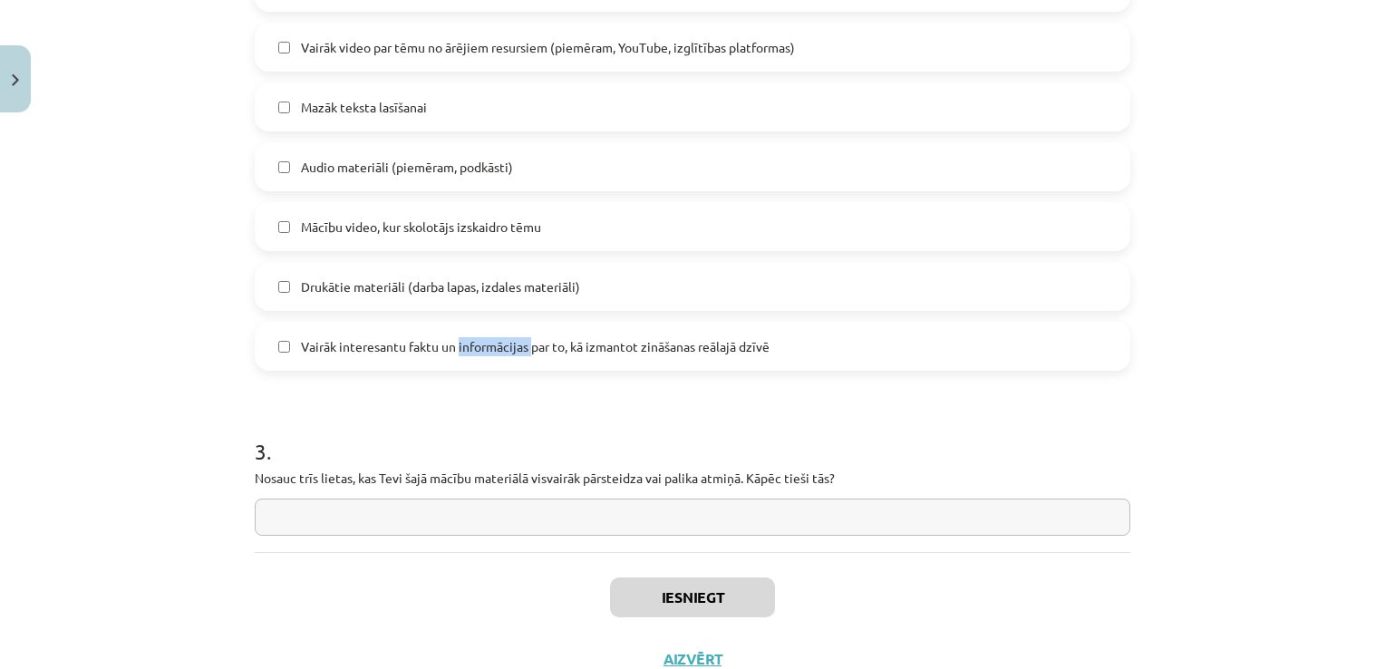
click at [511, 354] on span "Vairāk interesantu faktu un informācijas par to, kā izmantot zināšanas reālajā …" at bounding box center [535, 346] width 468 height 19
drag, startPoint x: 511, startPoint y: 354, endPoint x: 335, endPoint y: 333, distance: 177.0
click at [335, 333] on label "Vairāk interesantu faktu un informācijas par to, kā izmantot zināšanas reālajā …" at bounding box center [692, 346] width 872 height 45
click at [297, 295] on label "Drukātie materiāli (darba lapas, izdales materiāli)" at bounding box center [692, 286] width 872 height 45
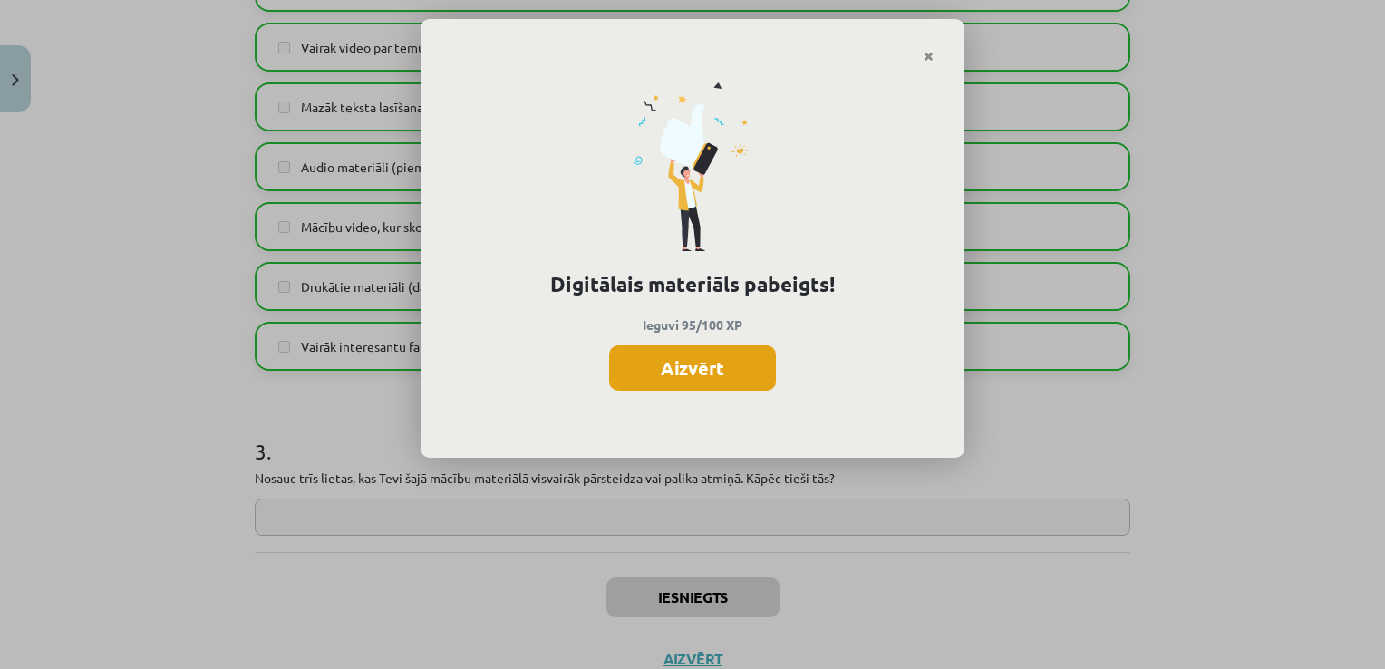
click at [692, 350] on button "Aizvērt" at bounding box center [692, 367] width 167 height 45
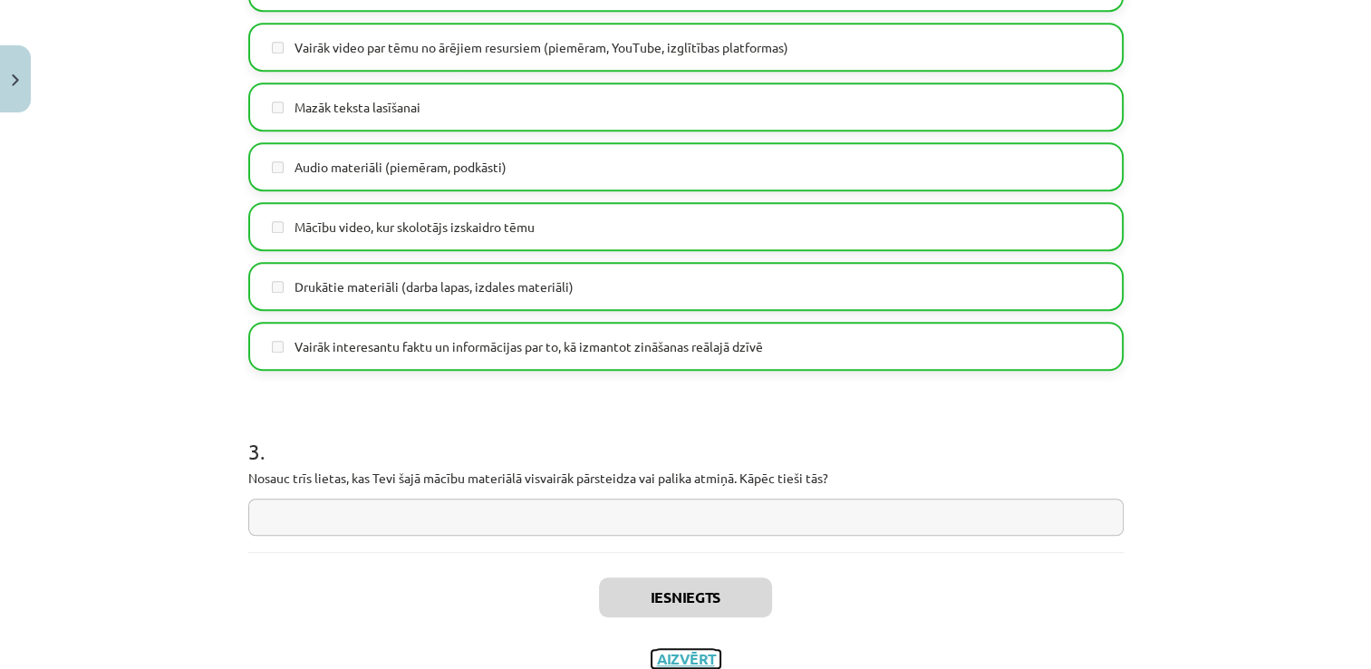
click at [671, 655] on button "Aizvērt" at bounding box center [686, 659] width 69 height 18
click at [357, 96] on div "Digitālie materiāli 95 XP XP 100 95 / 100 XP Datorikas 9. klases 1. ieskaites m…" at bounding box center [821, 253] width 1099 height 367
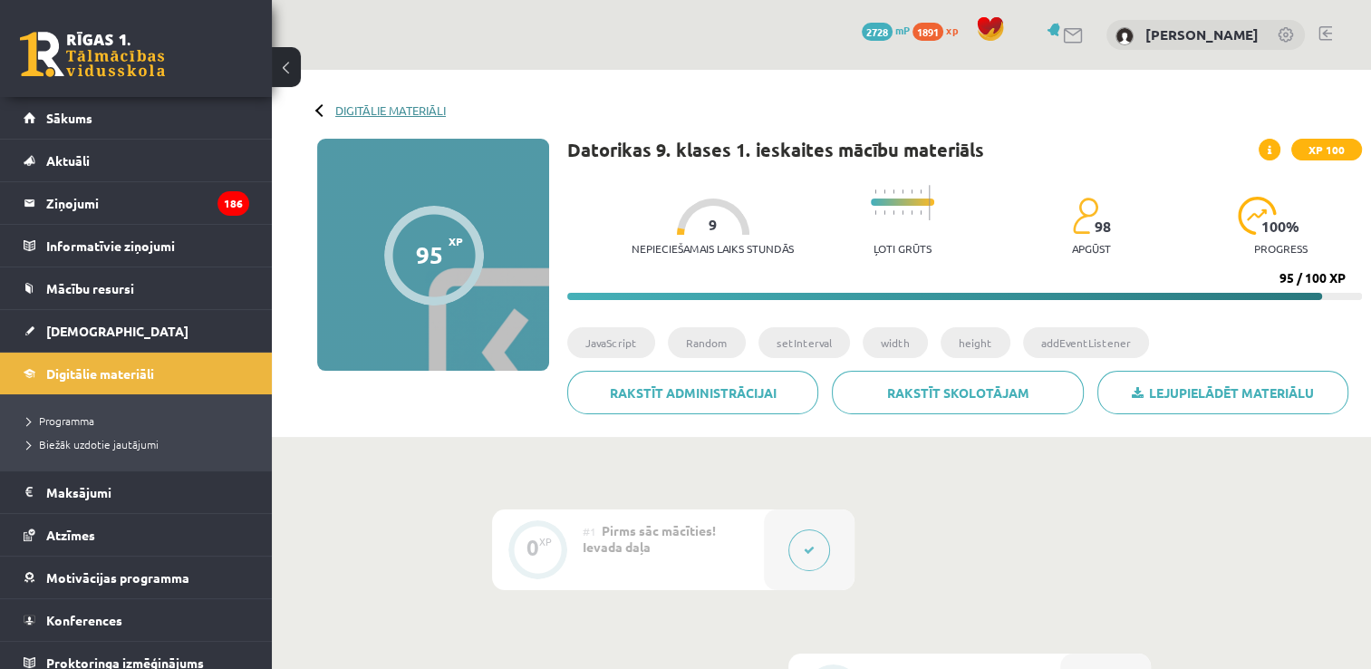
click at [362, 110] on link "Digitālie materiāli" at bounding box center [390, 110] width 111 height 14
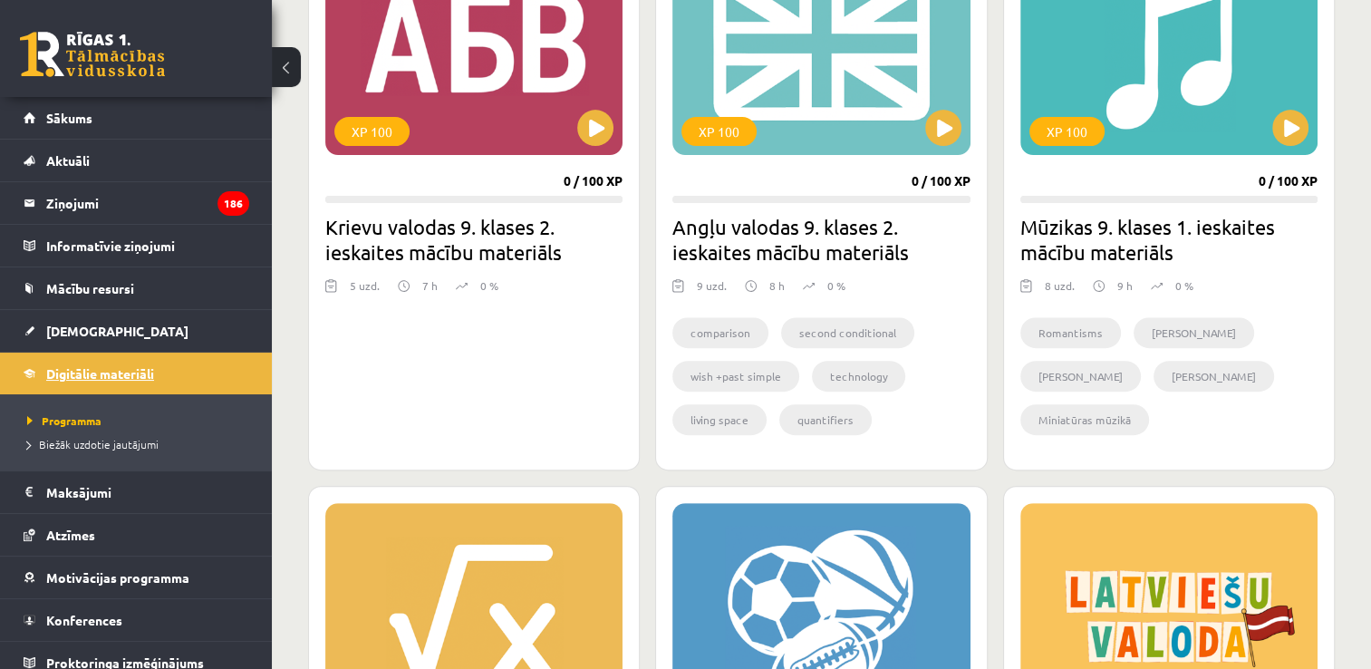
scroll to position [634, 0]
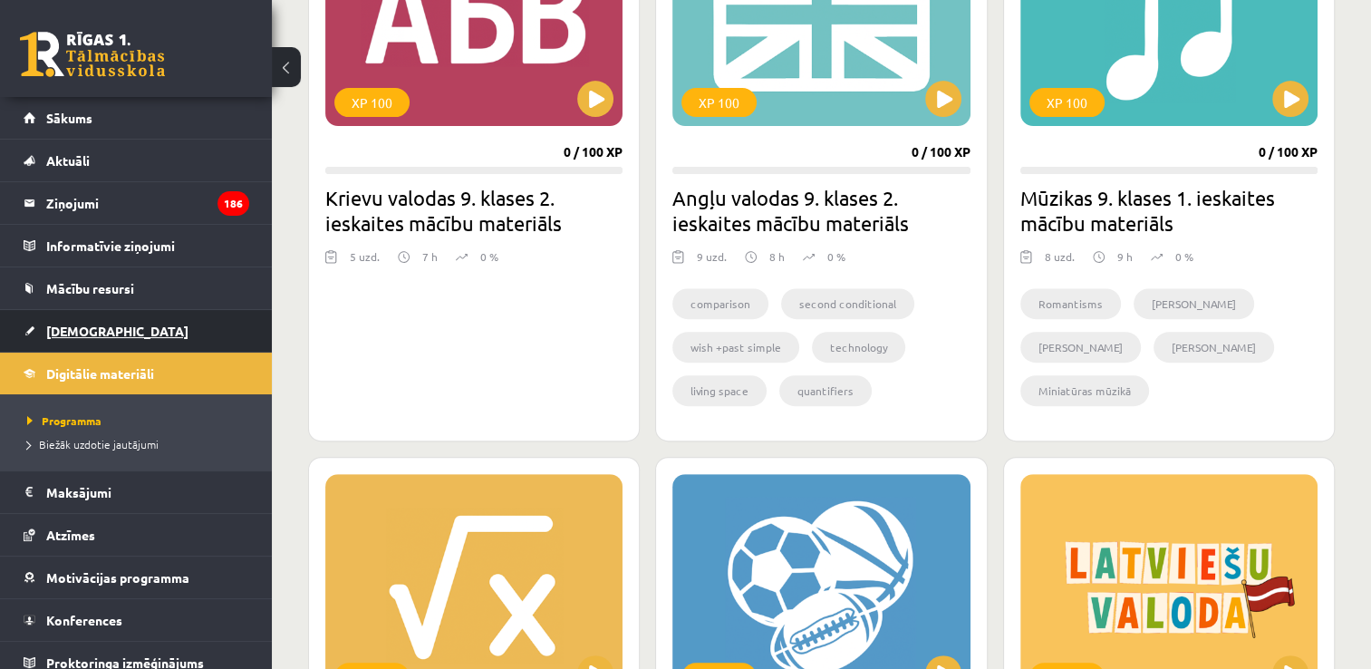
click at [145, 327] on link "[DEMOGRAPHIC_DATA]" at bounding box center [137, 331] width 226 height 42
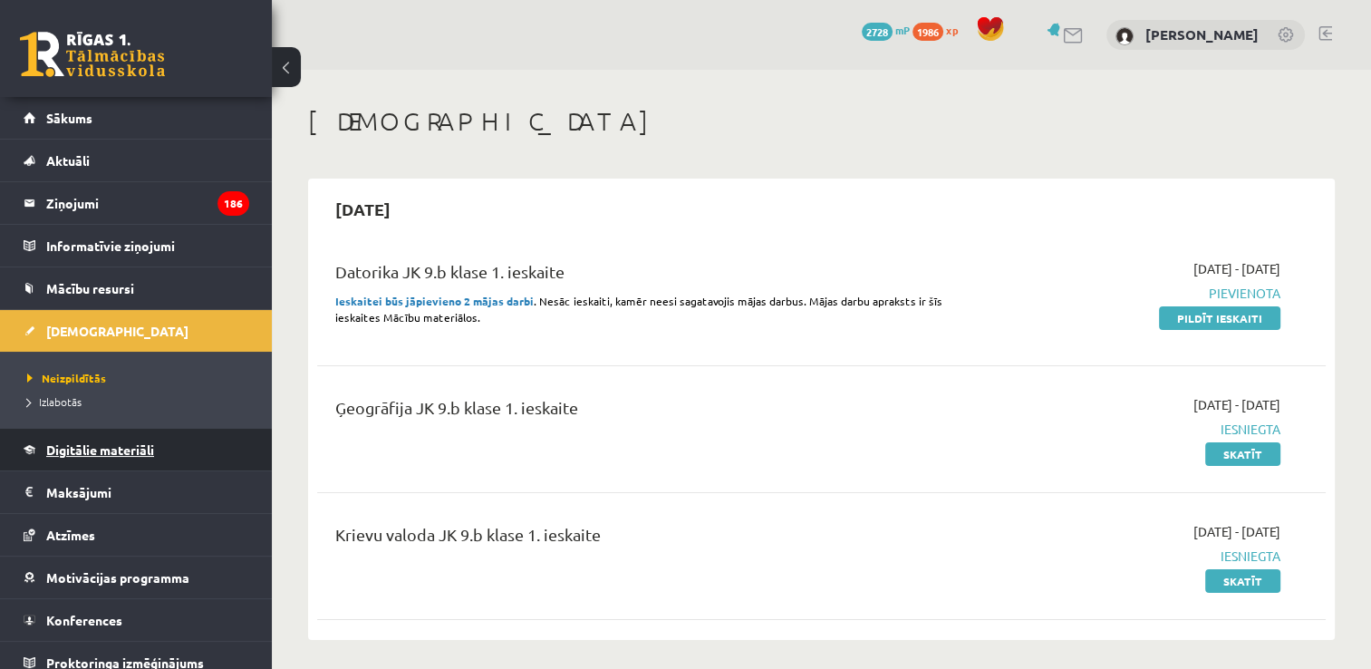
click at [131, 444] on span "Digitālie materiāli" at bounding box center [100, 449] width 108 height 16
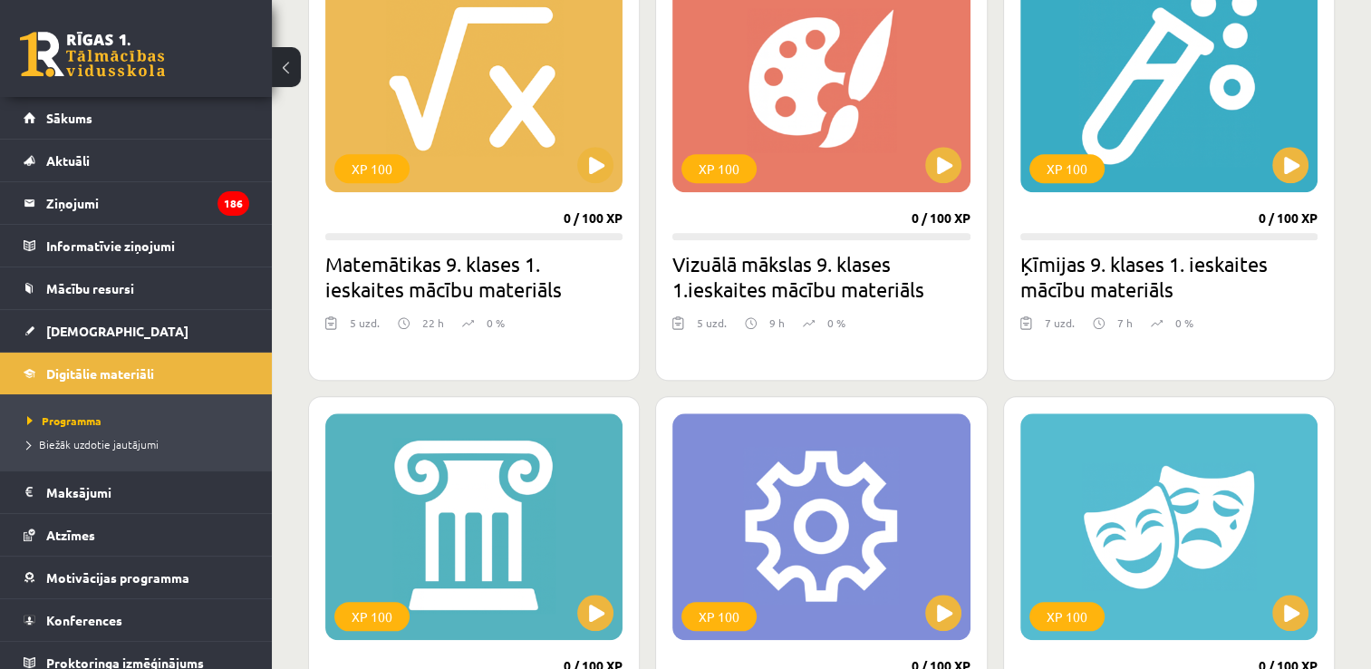
scroll to position [1541, 0]
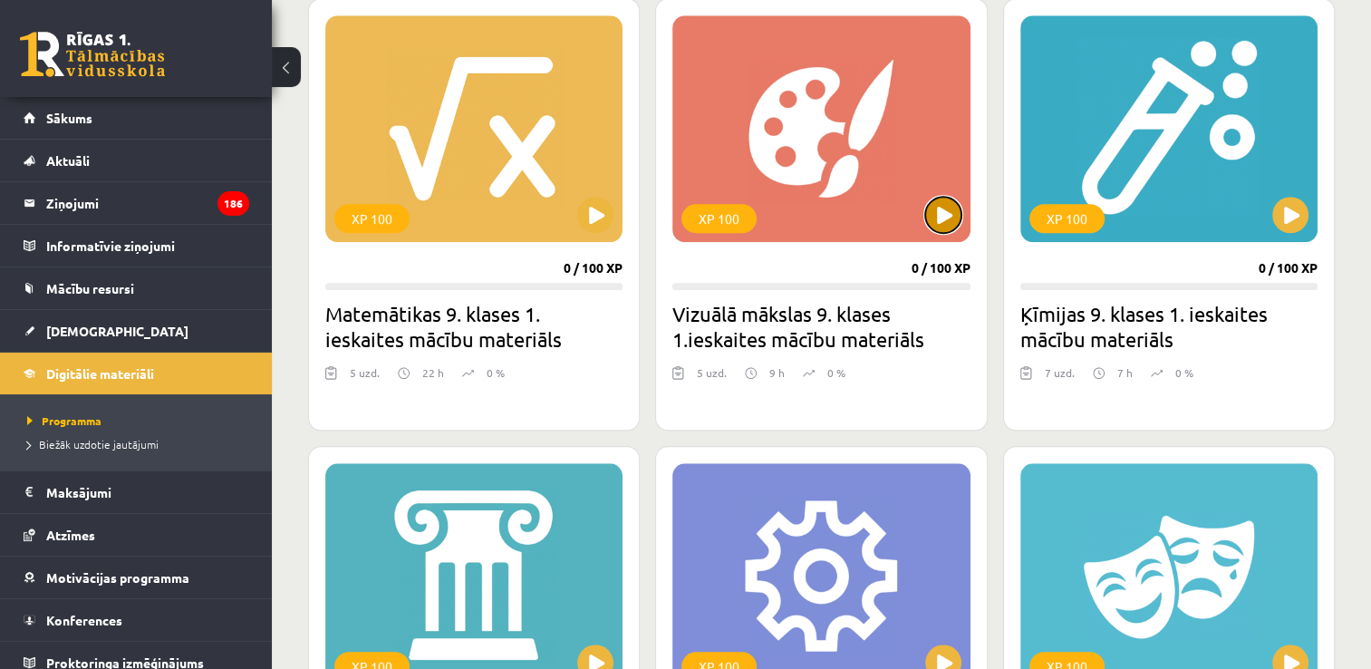
click at [932, 212] on button at bounding box center [943, 215] width 36 height 36
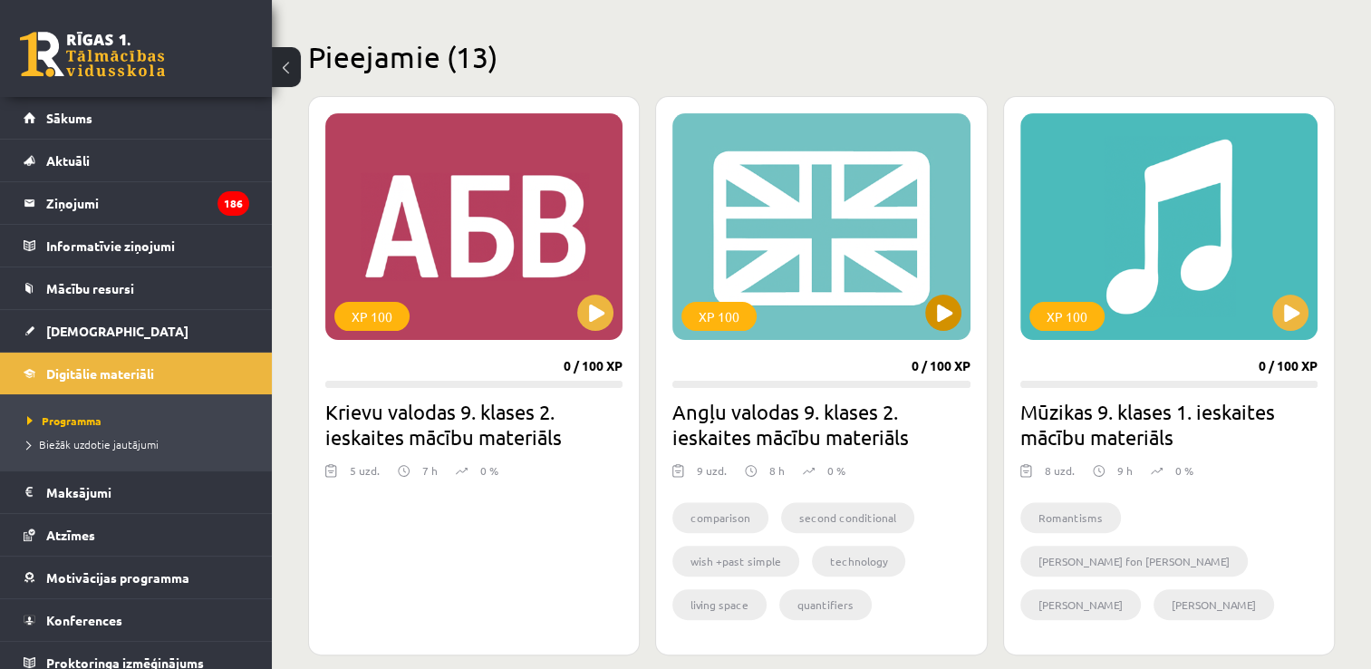
scroll to position [544, 0]
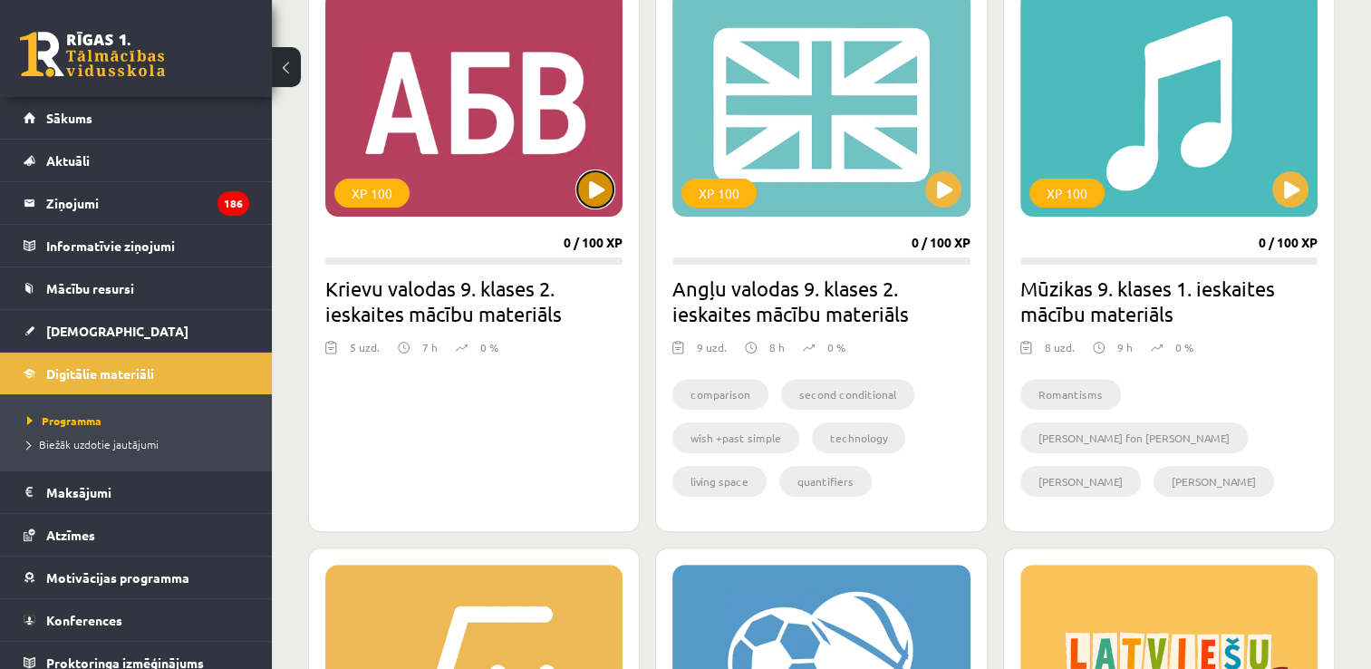
click at [607, 183] on button at bounding box center [595, 189] width 36 height 36
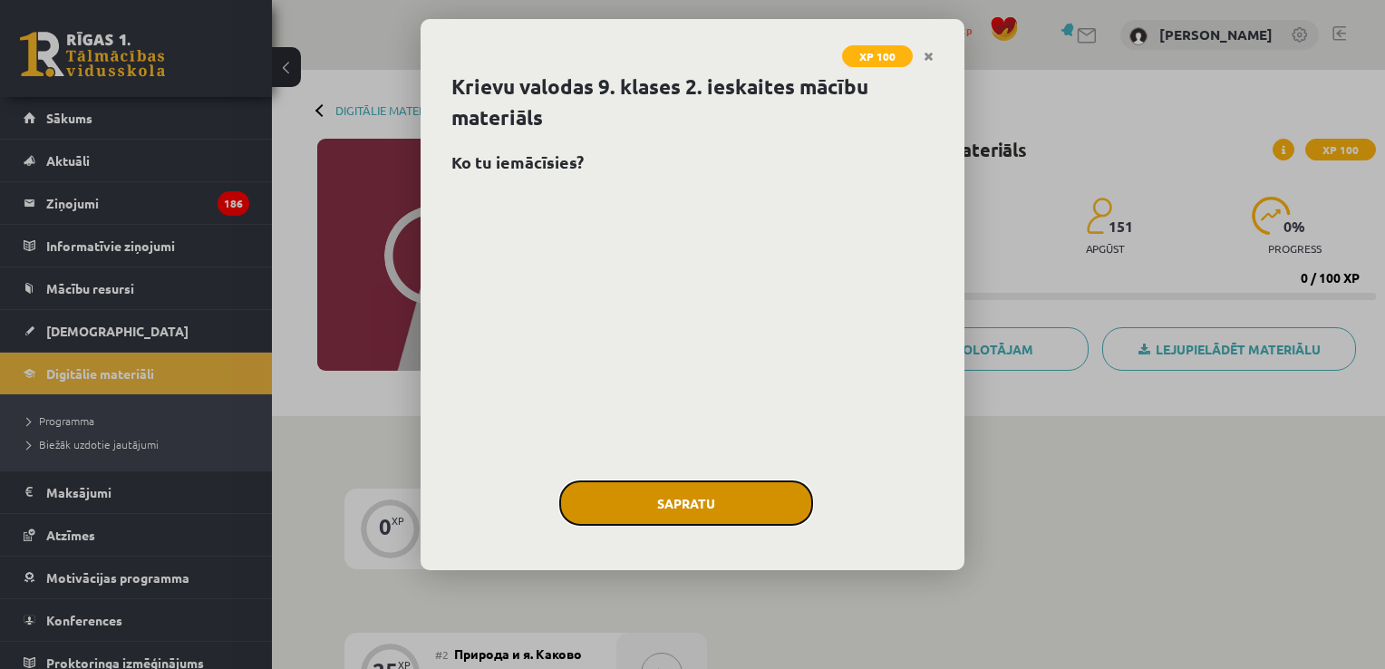
click at [725, 506] on button "Sapratu" at bounding box center [686, 502] width 254 height 45
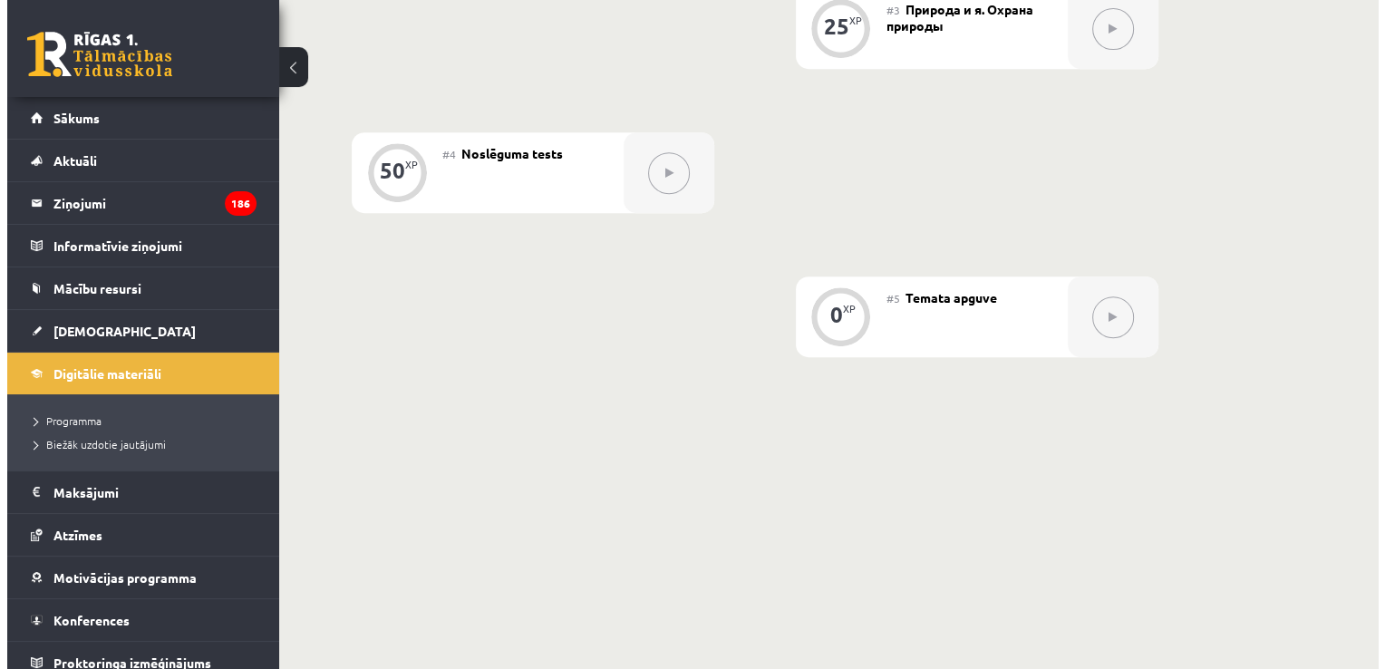
scroll to position [250, 0]
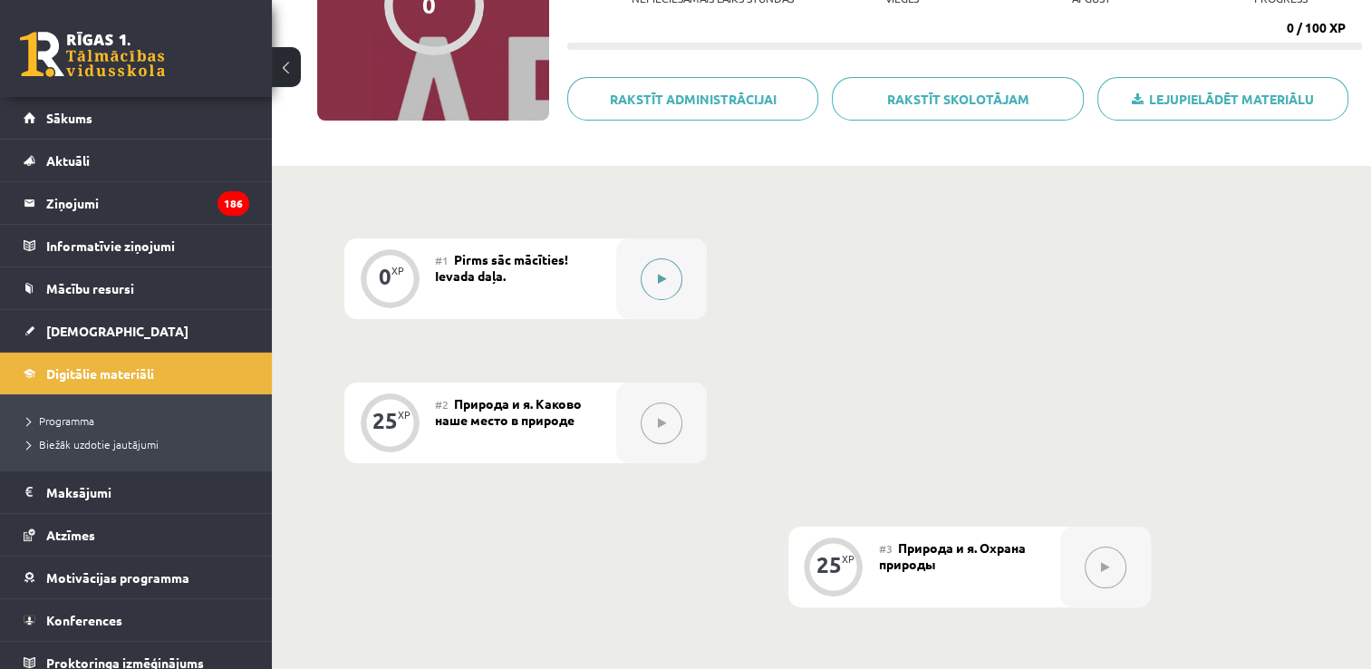
click at [663, 267] on button at bounding box center [662, 279] width 42 height 42
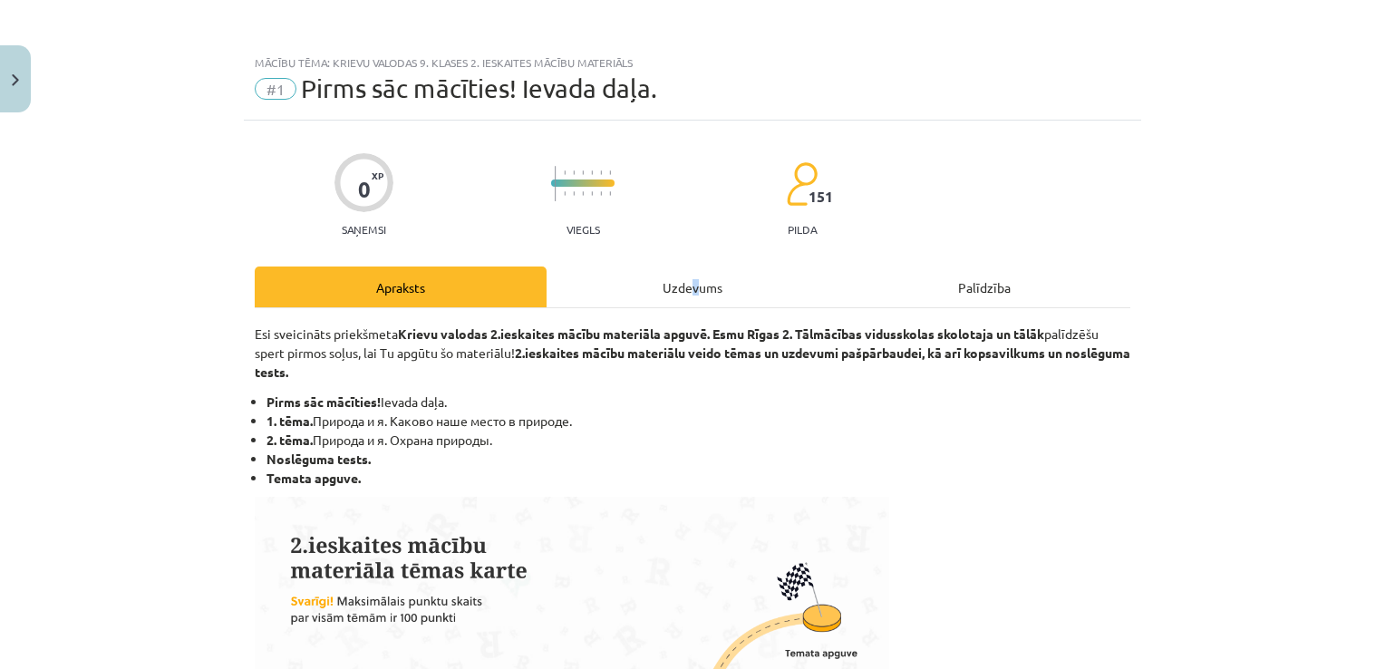
click at [693, 280] on div "Uzdevums" at bounding box center [692, 286] width 292 height 41
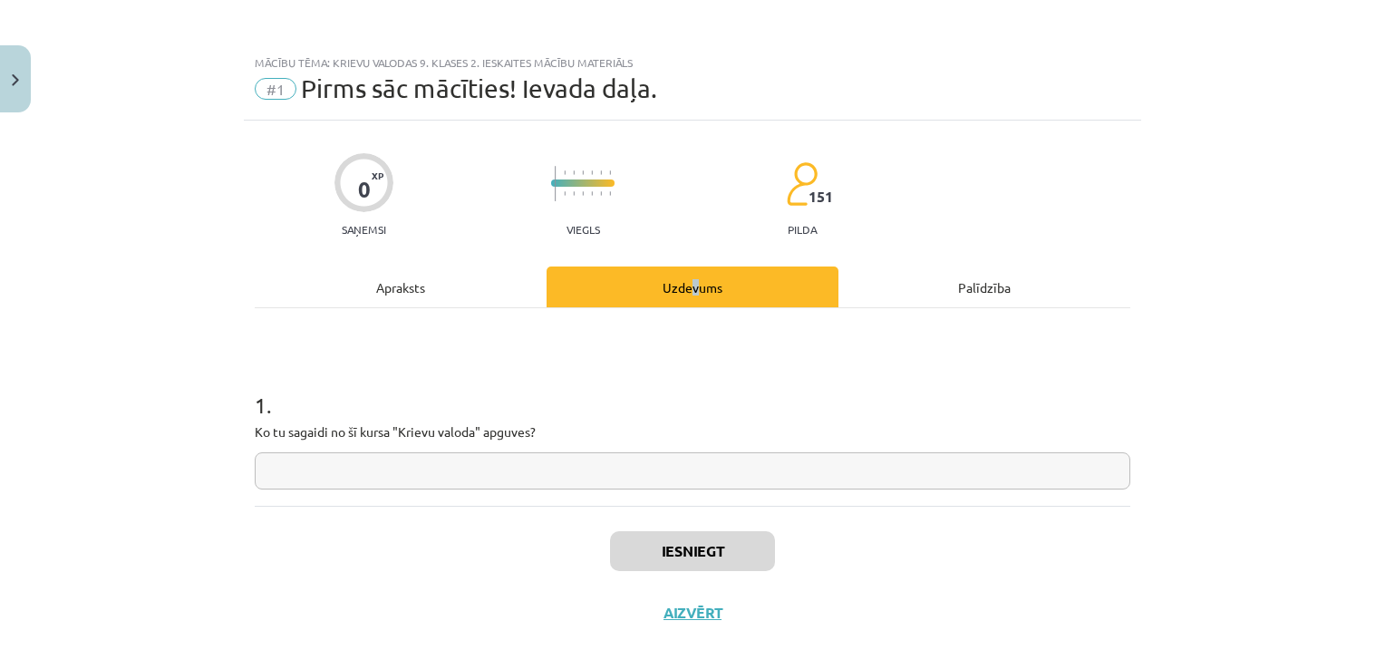
scroll to position [18, 0]
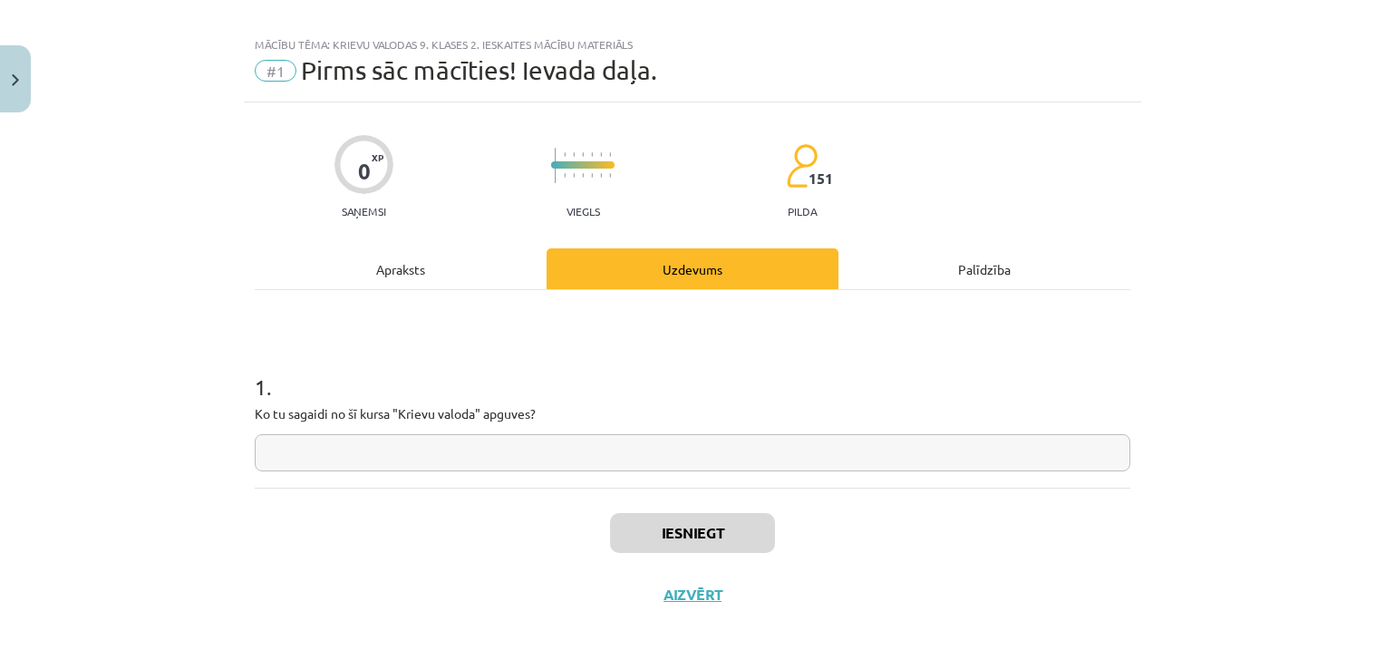
click at [594, 457] on input "text" at bounding box center [692, 452] width 875 height 37
type input "**"
click at [671, 538] on button "Iesniegt" at bounding box center [692, 533] width 165 height 40
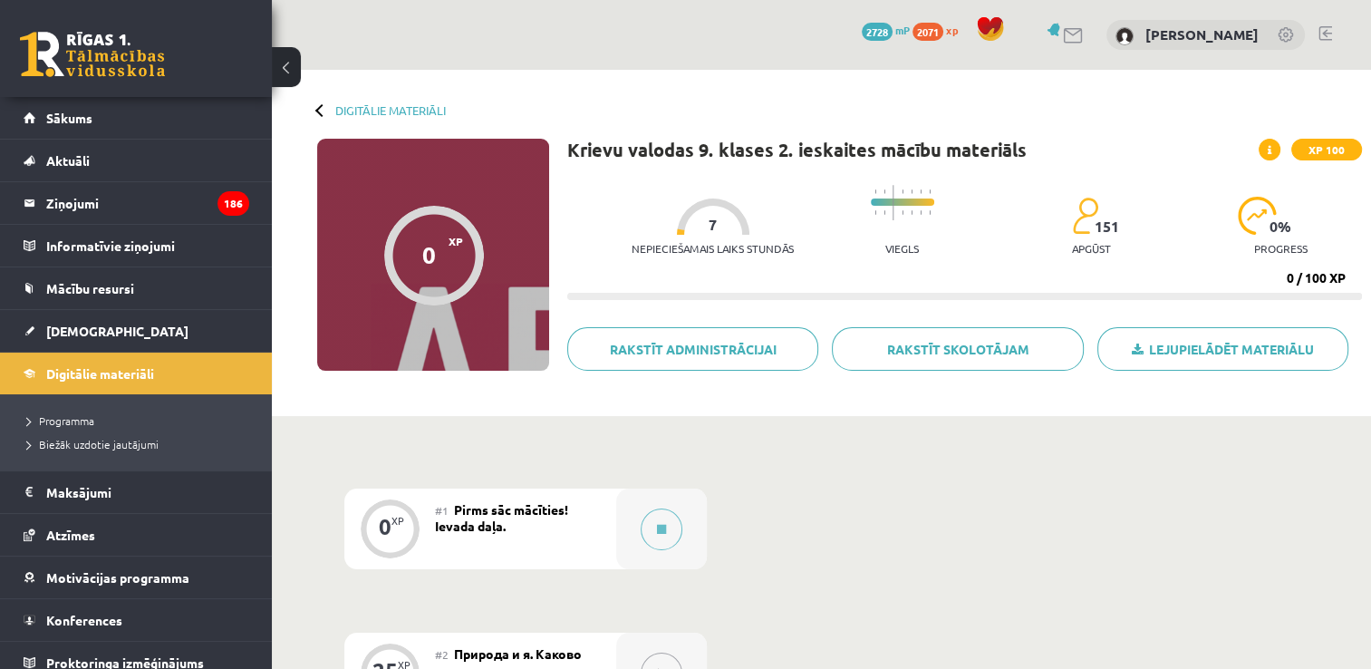
click at [614, 502] on div "#1 Pirms sāc mācīties! Ievada daļa." at bounding box center [525, 528] width 181 height 81
click at [656, 518] on button at bounding box center [662, 529] width 42 height 42
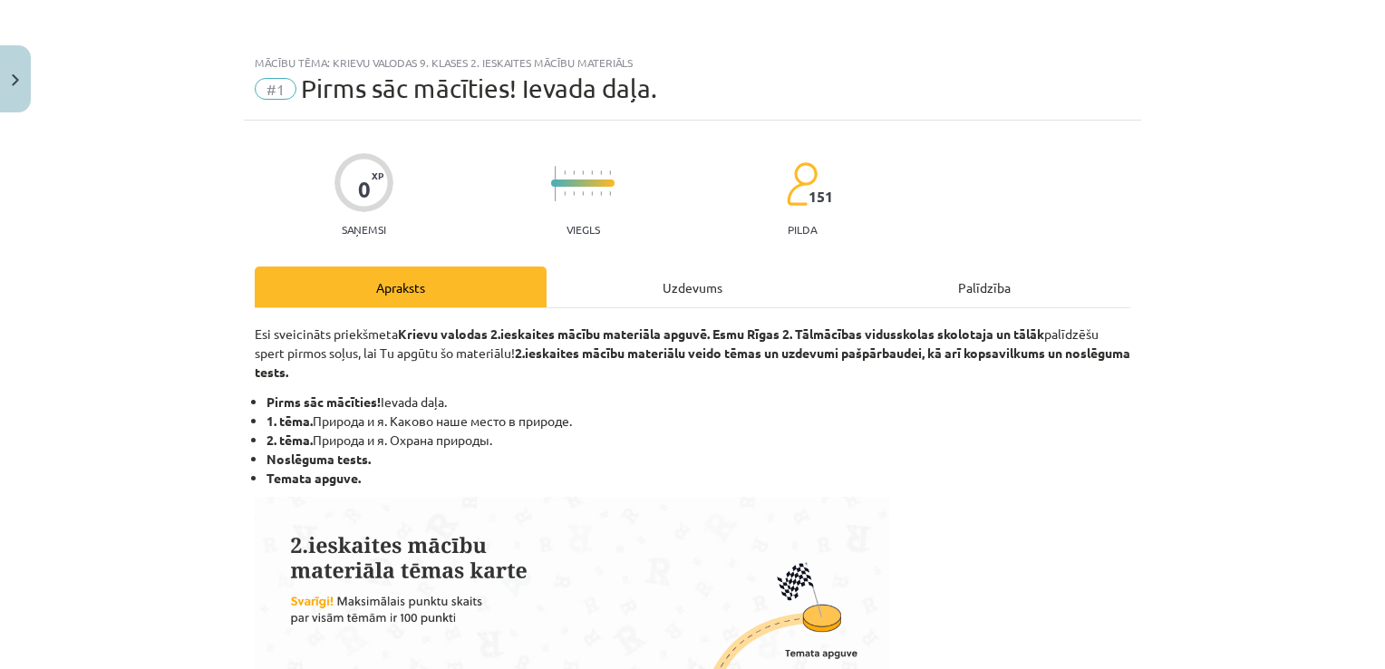
click at [659, 291] on div "Uzdevums" at bounding box center [692, 286] width 292 height 41
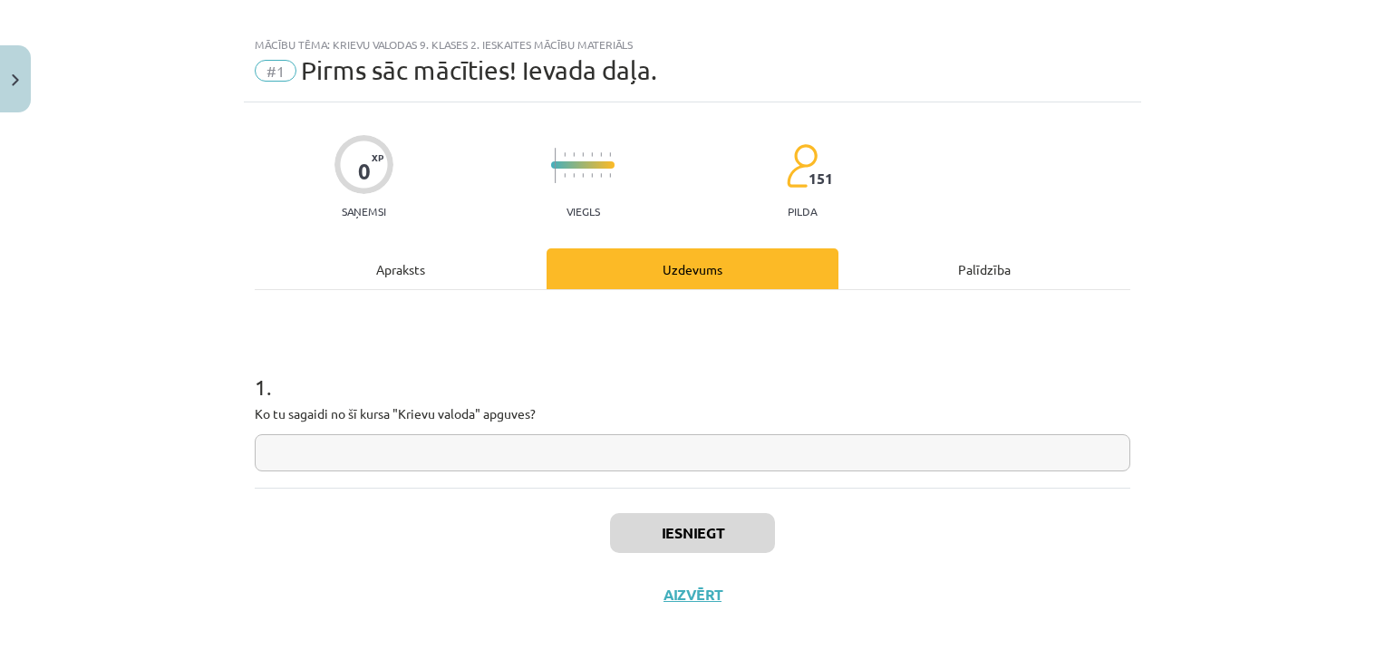
click at [446, 444] on input "text" at bounding box center [692, 452] width 875 height 37
type input "***"
click at [664, 542] on button "Iesniegt" at bounding box center [692, 533] width 165 height 40
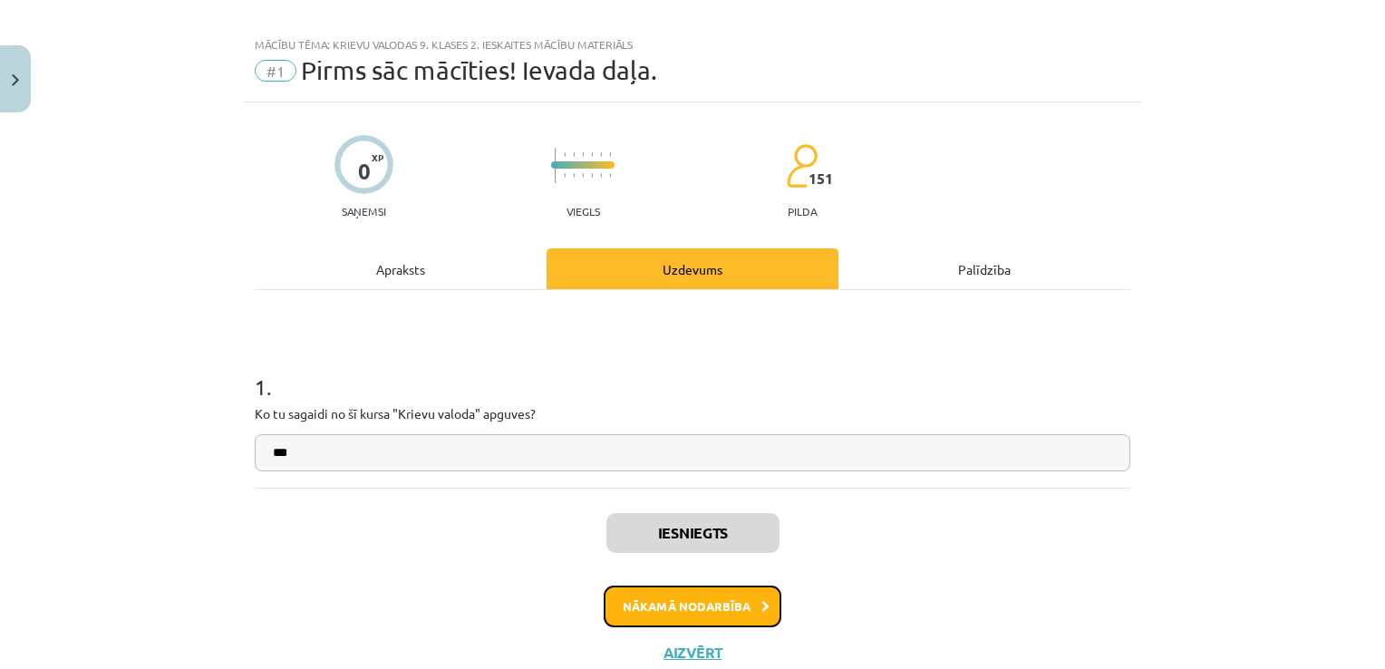
click at [712, 597] on button "Nākamā nodarbība" at bounding box center [693, 606] width 178 height 42
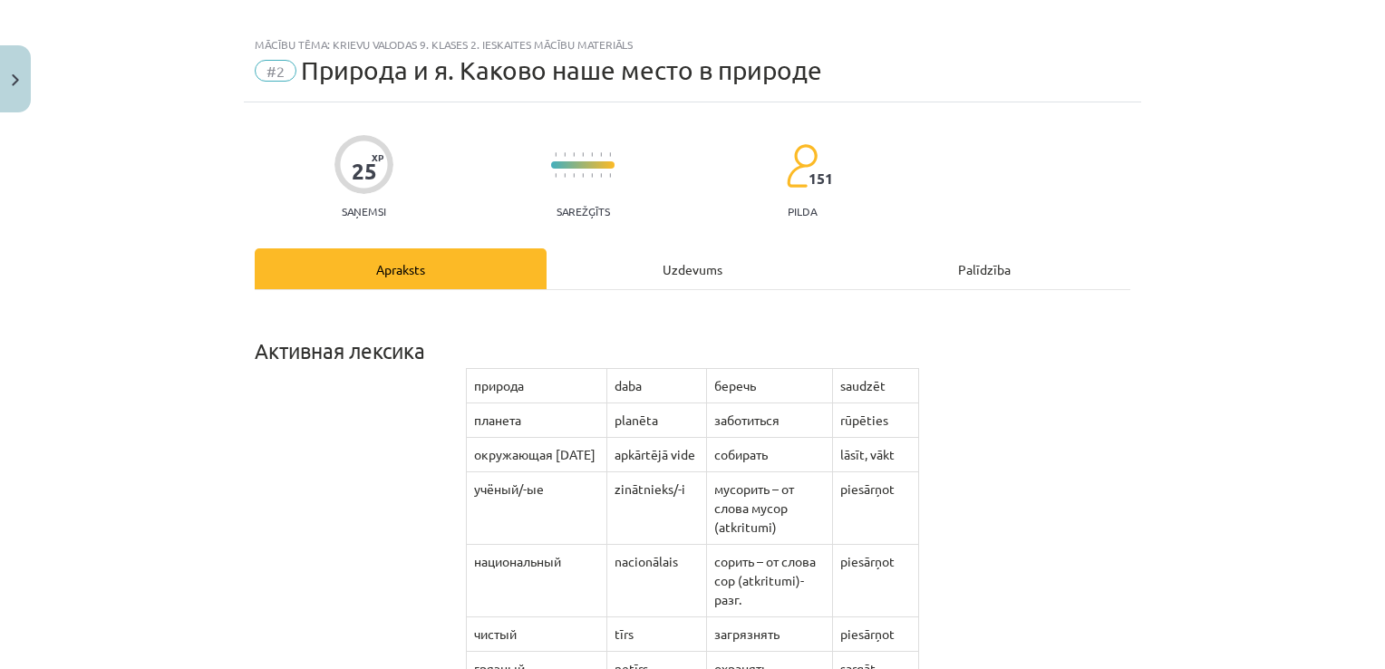
scroll to position [45, 0]
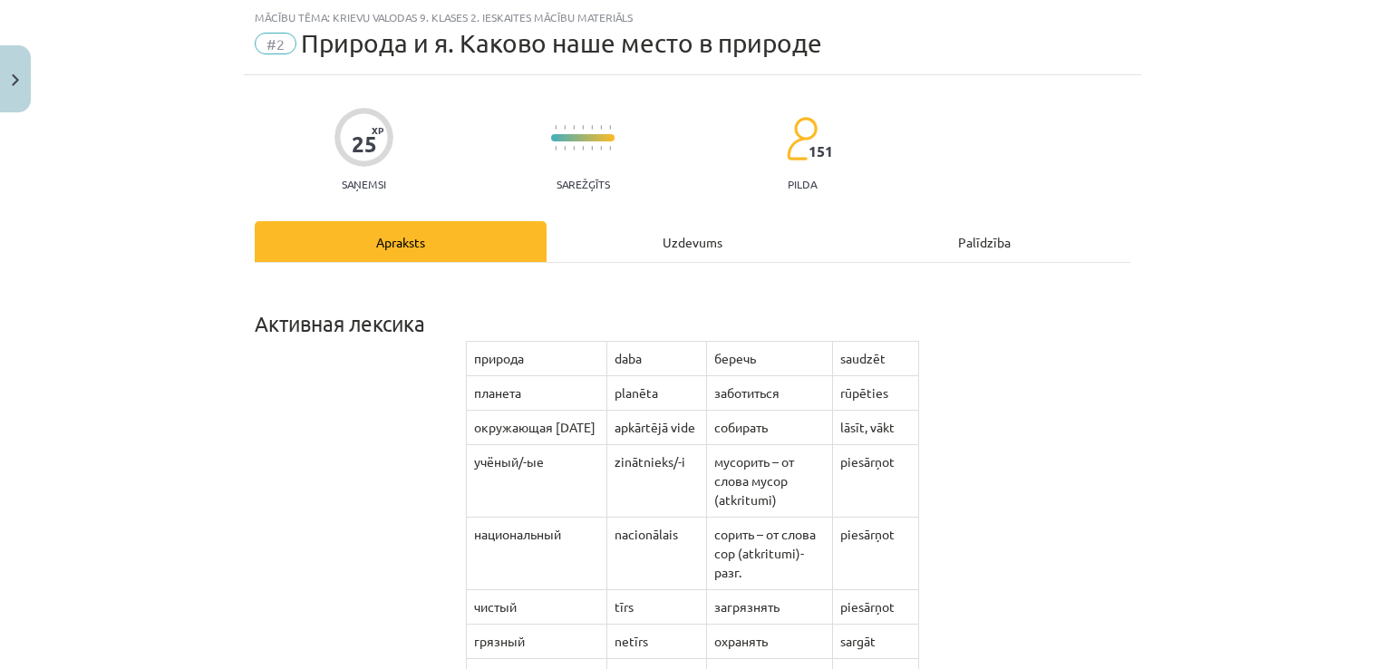
click at [663, 240] on div "Uzdevums" at bounding box center [692, 241] width 292 height 41
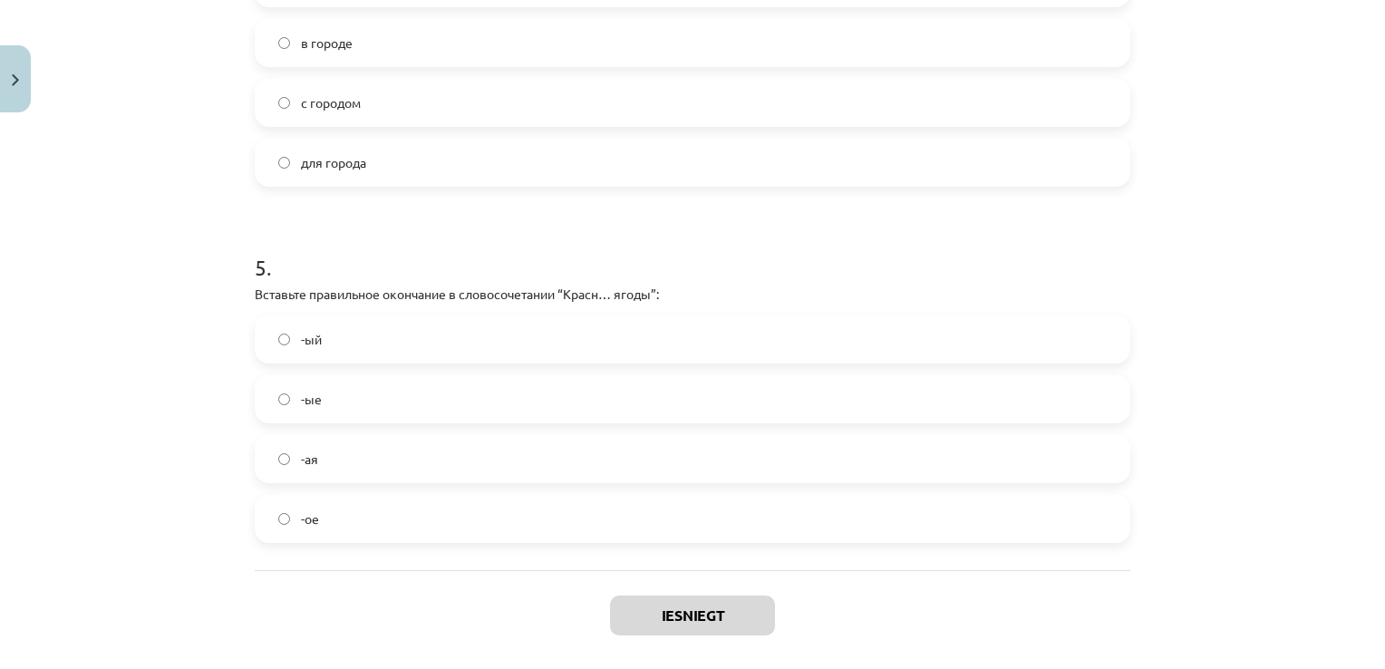
scroll to position [1646, 0]
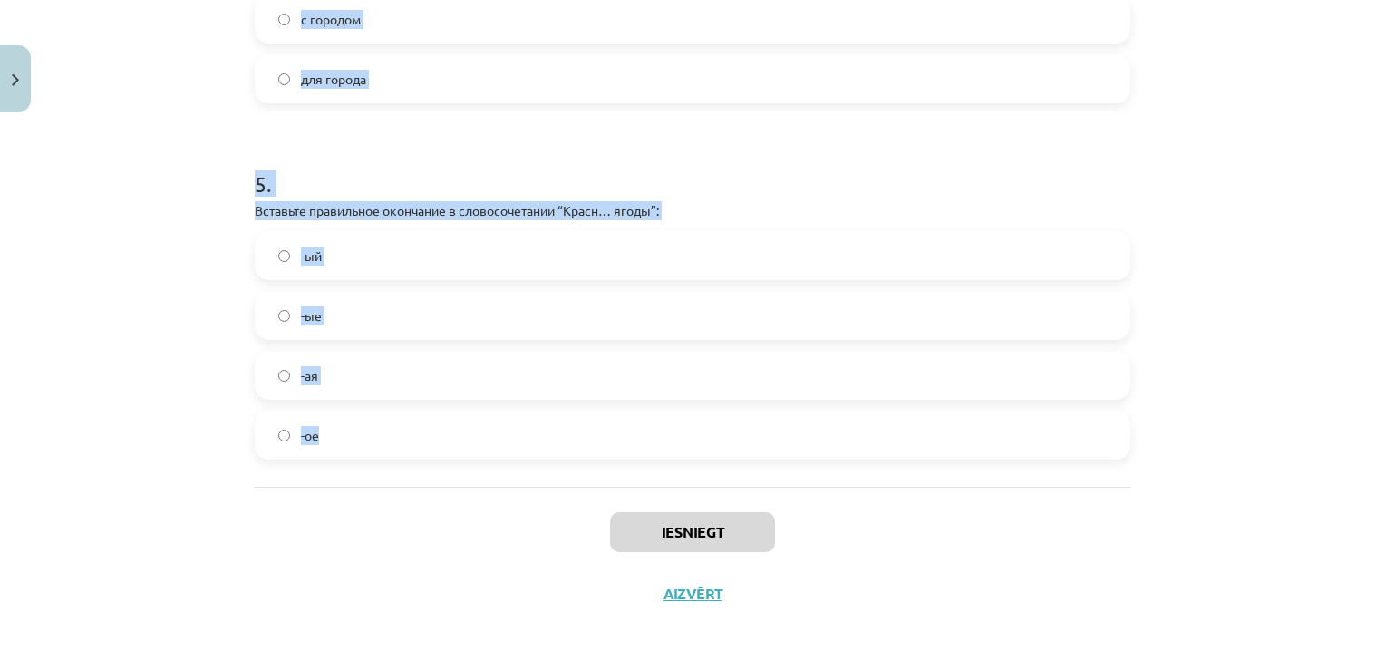
drag, startPoint x: 244, startPoint y: 328, endPoint x: 511, endPoint y: 429, distance: 285.6
copy form "1 . Переведите на латышский слово “природа”: Glābt Sargāt Daba Vērot 2 . Переве…"
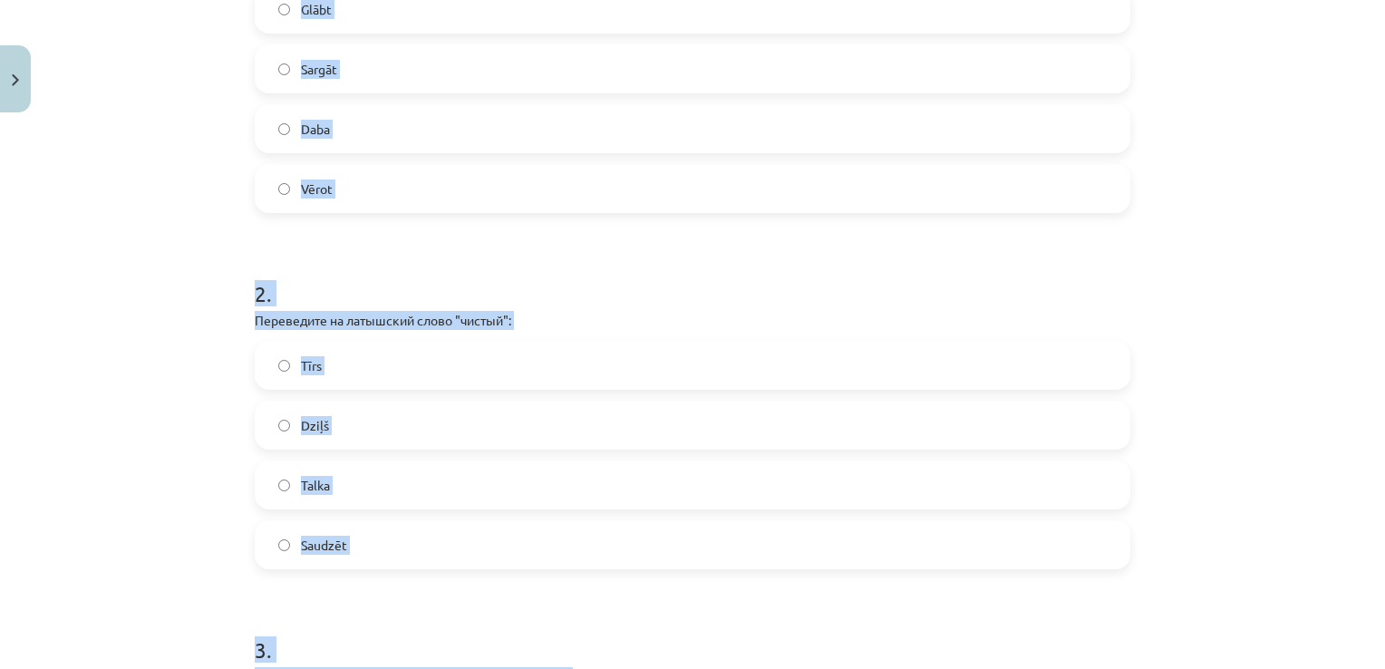
click at [119, 370] on div "Mācību tēma: Krievu valodas 9. klases 2. ieskaites mācību materiāls #2 Природа …" at bounding box center [692, 334] width 1385 height 669
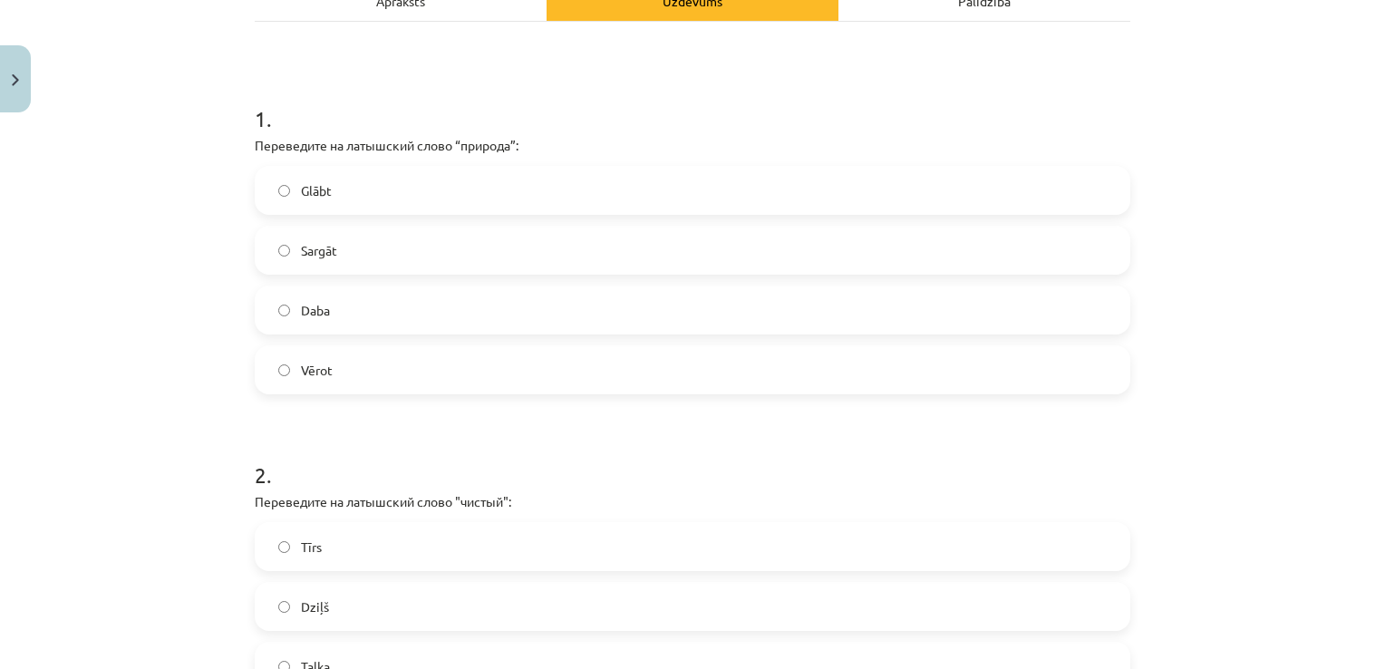
click at [349, 295] on label "Daba" at bounding box center [692, 309] width 872 height 45
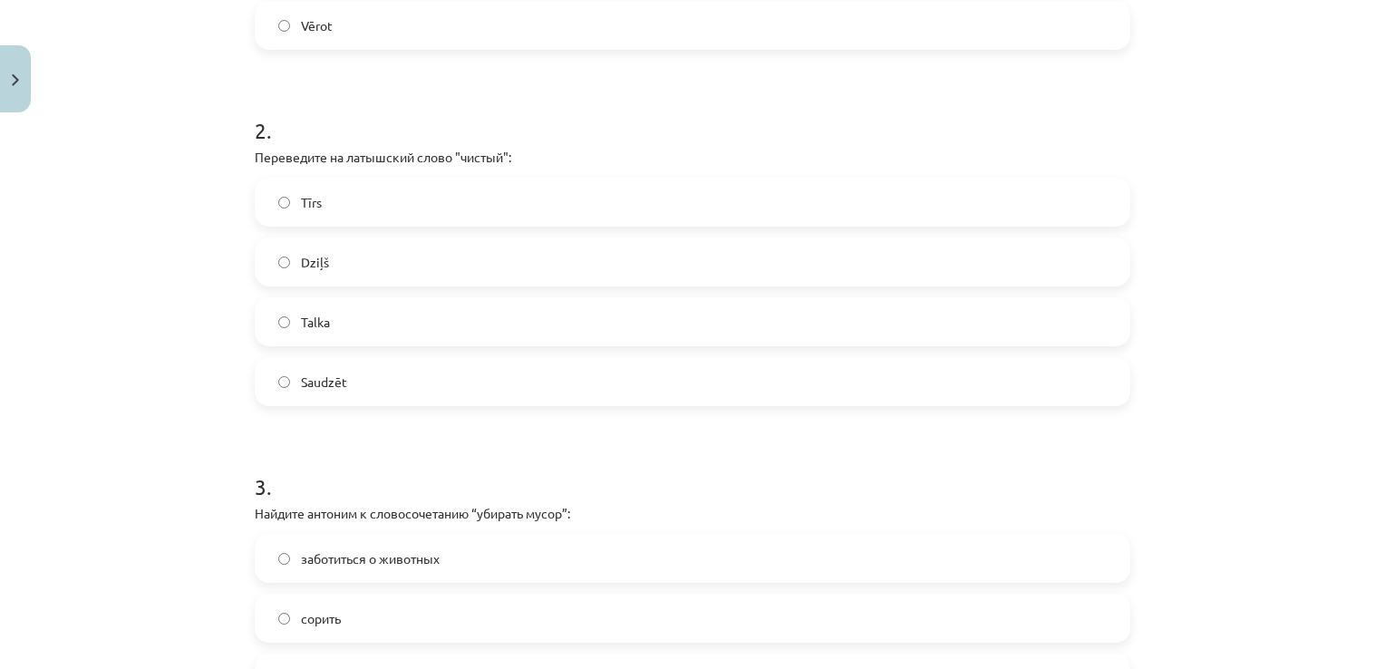
scroll to position [649, 0]
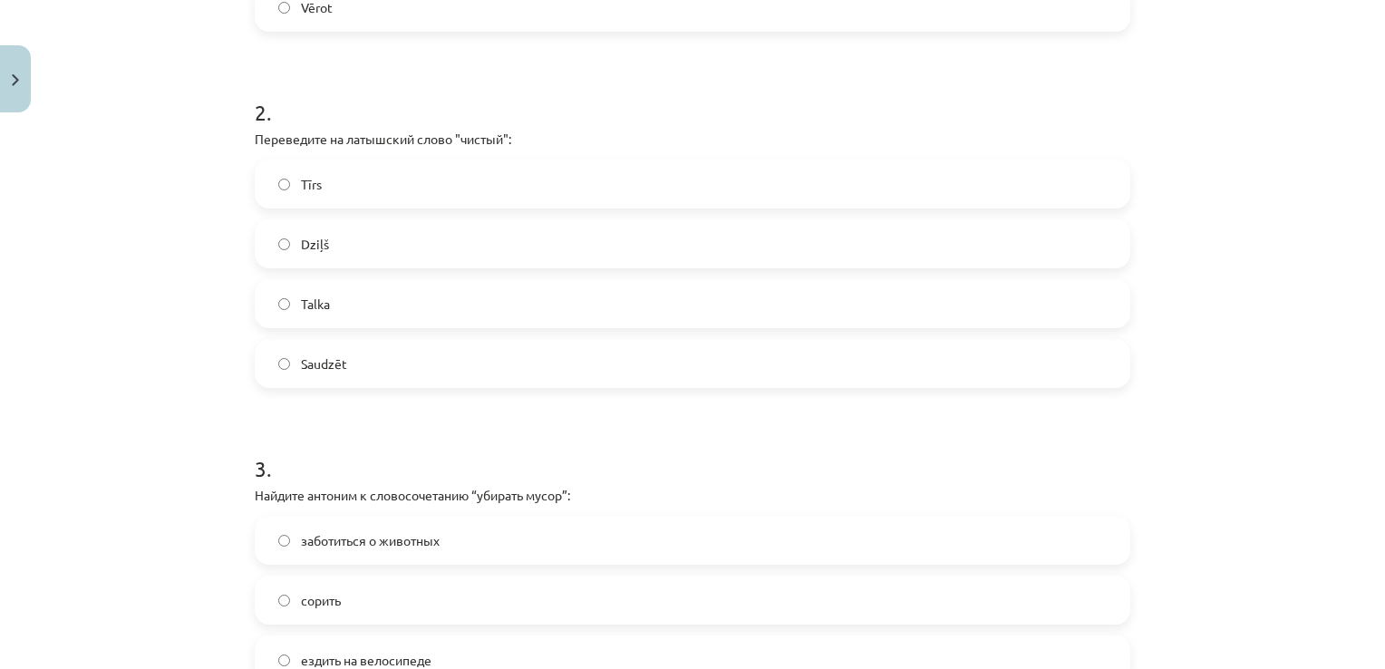
click at [370, 194] on label "Tīrs" at bounding box center [692, 183] width 872 height 45
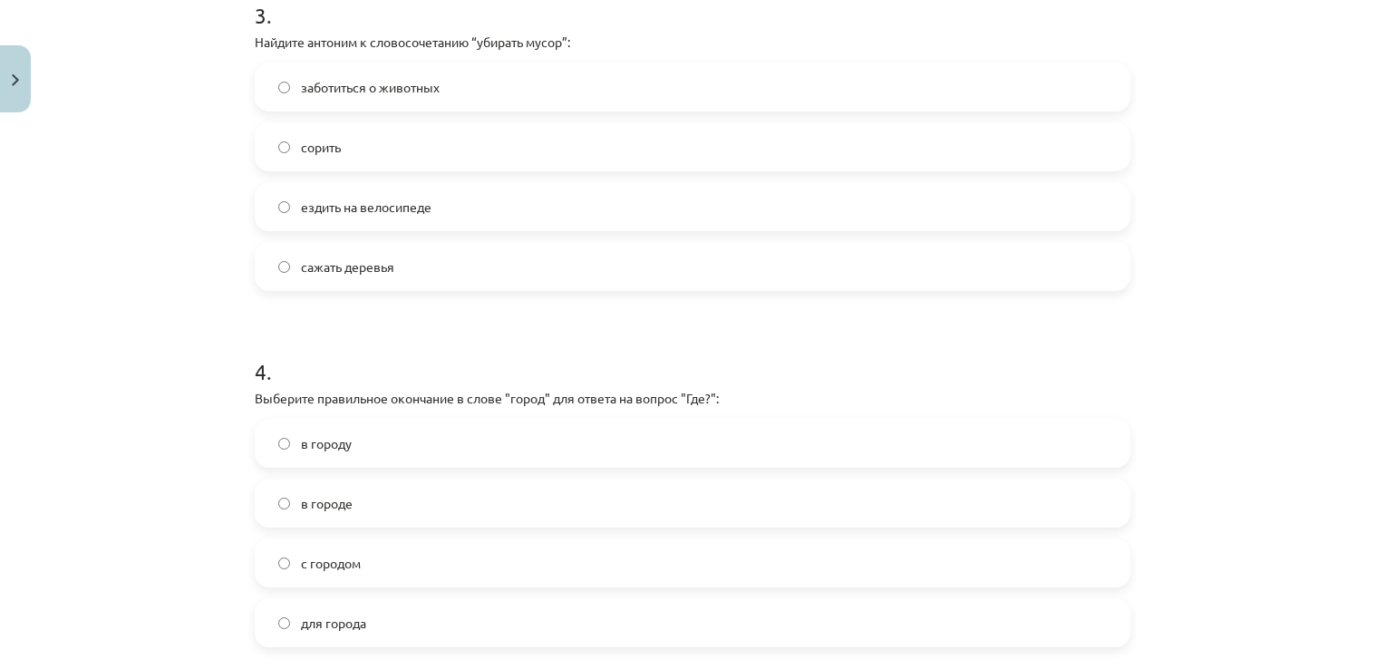
drag, startPoint x: 341, startPoint y: 150, endPoint x: 353, endPoint y: 160, distance: 16.7
click at [342, 150] on label "сорить" at bounding box center [692, 146] width 872 height 45
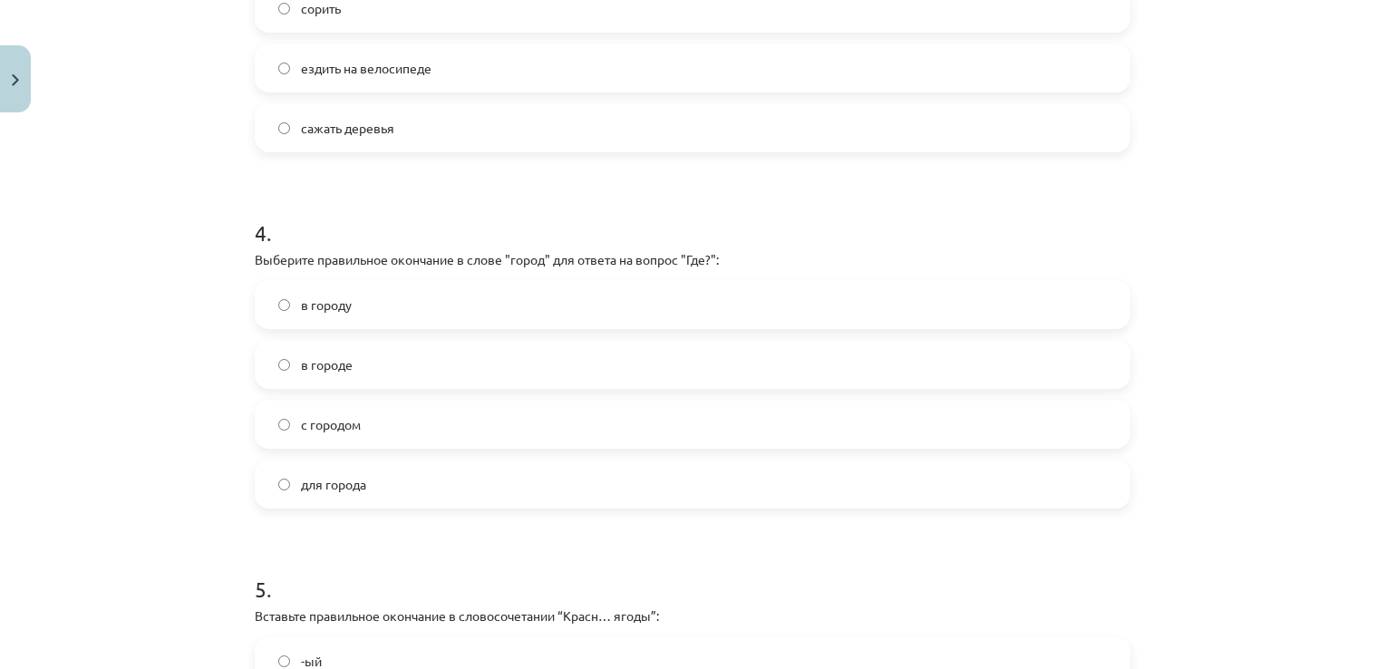
scroll to position [1374, 0]
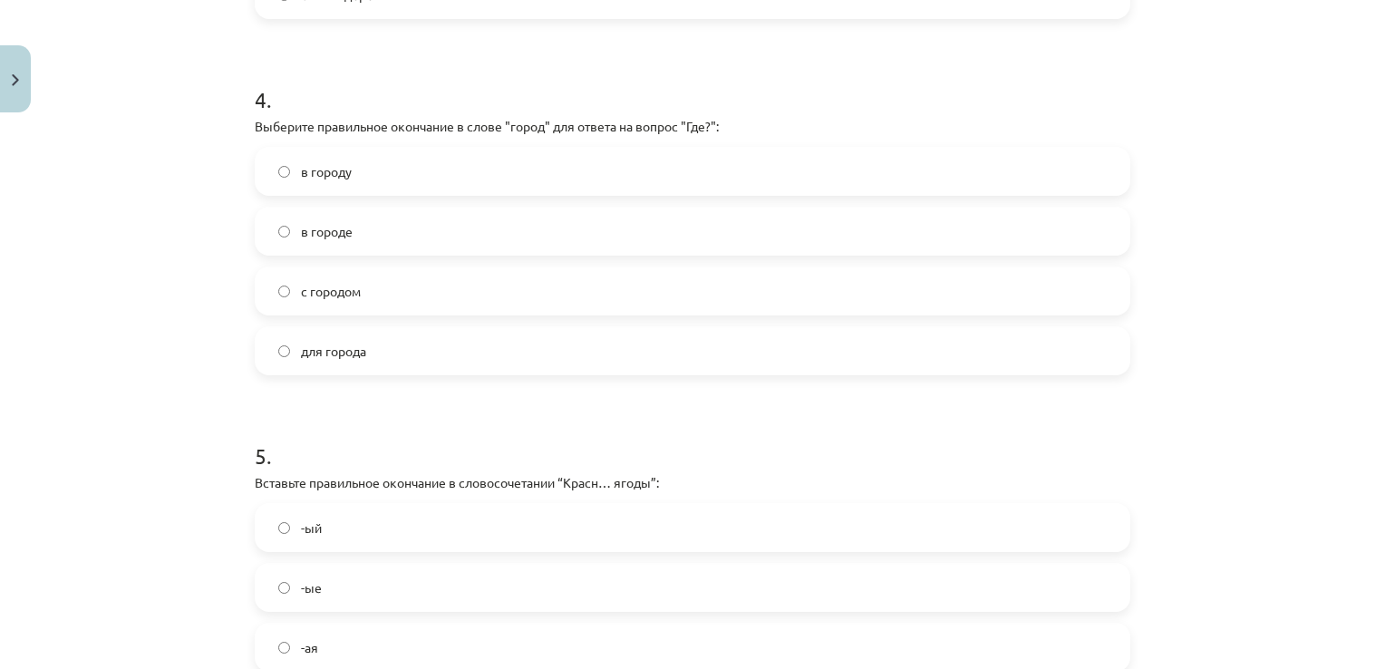
click at [382, 223] on label "в городе" at bounding box center [692, 230] width 872 height 45
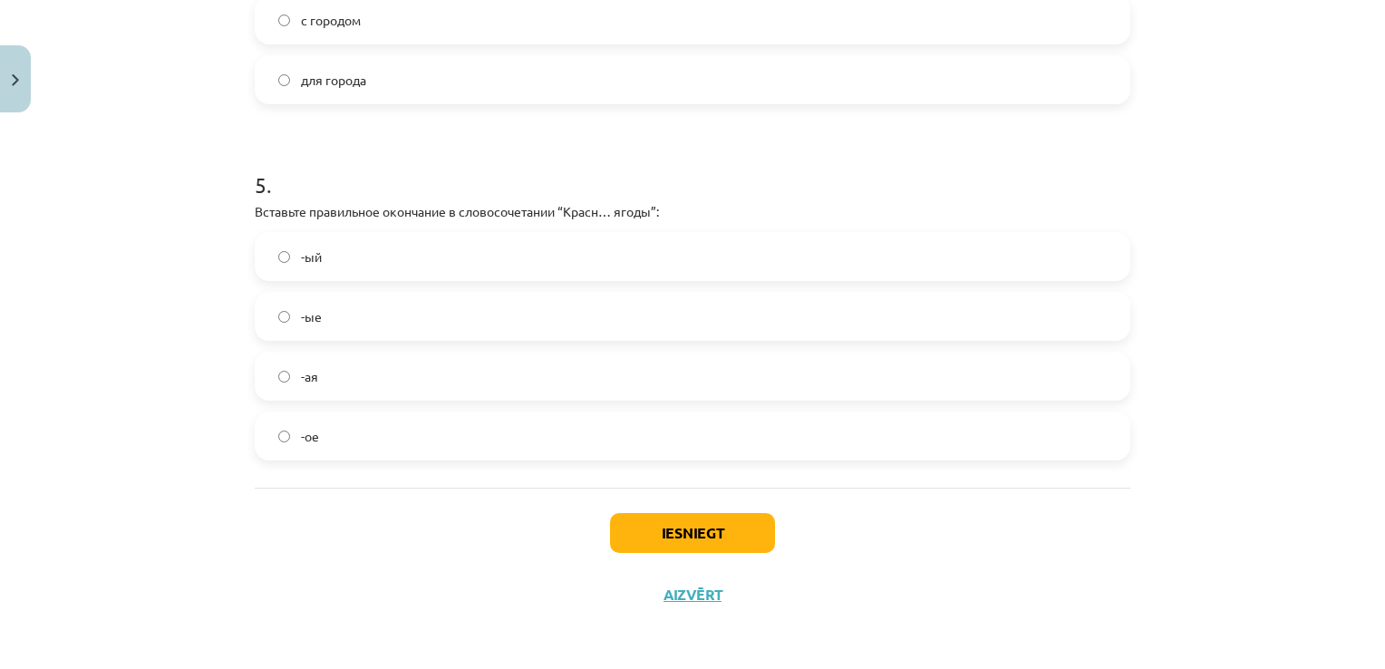
scroll to position [1646, 0]
click at [439, 304] on label "-ые" at bounding box center [692, 315] width 872 height 45
click at [674, 533] on button "Iesniegt" at bounding box center [692, 532] width 165 height 40
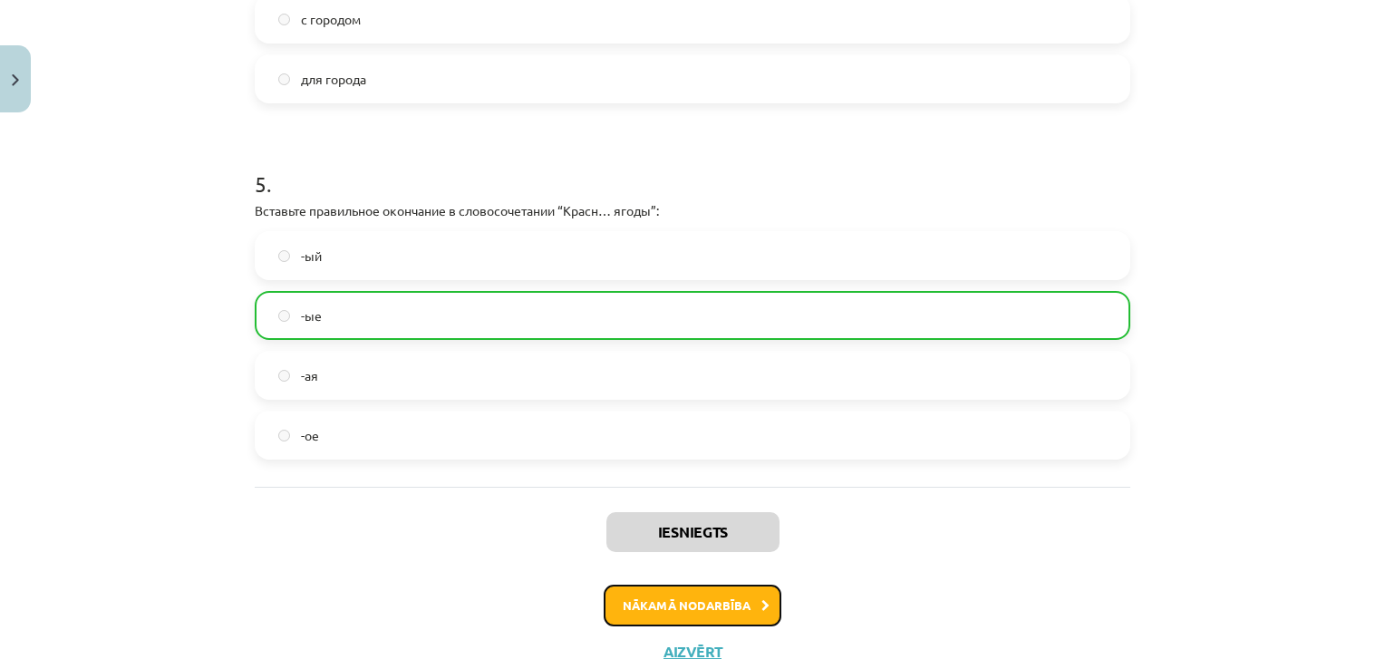
click at [732, 613] on button "Nākamā nodarbība" at bounding box center [693, 605] width 178 height 42
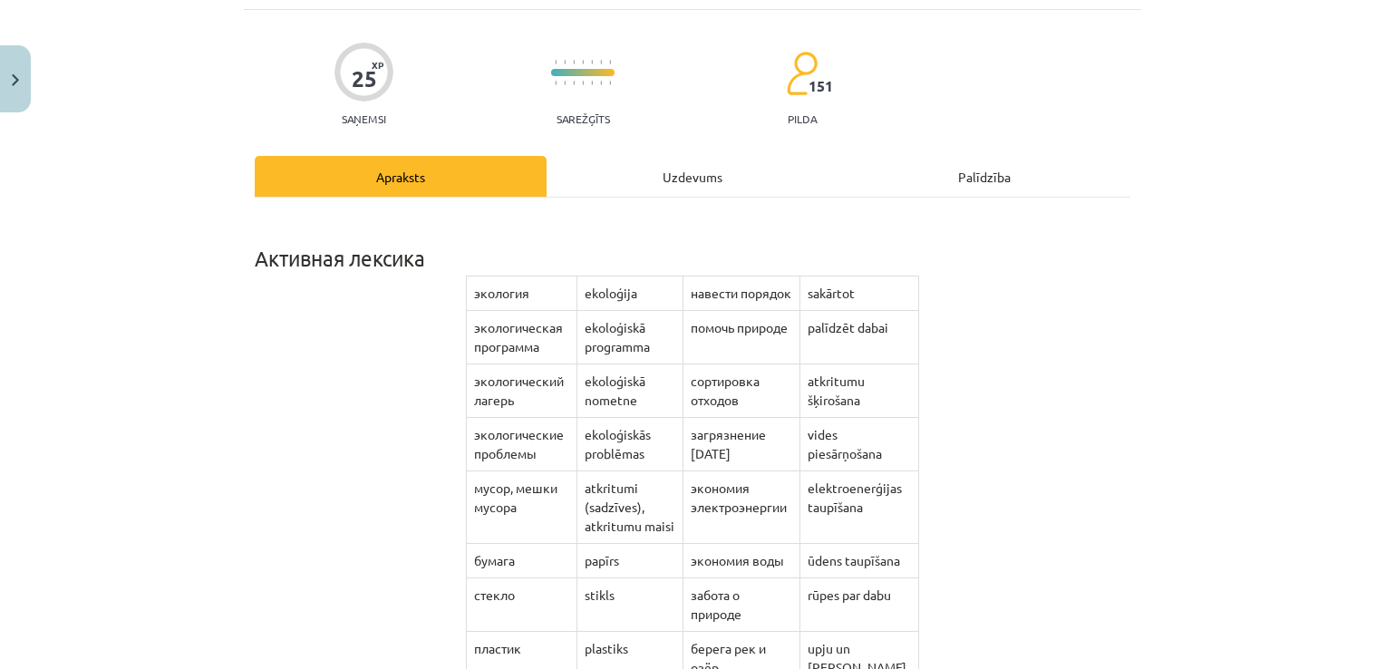
scroll to position [45, 0]
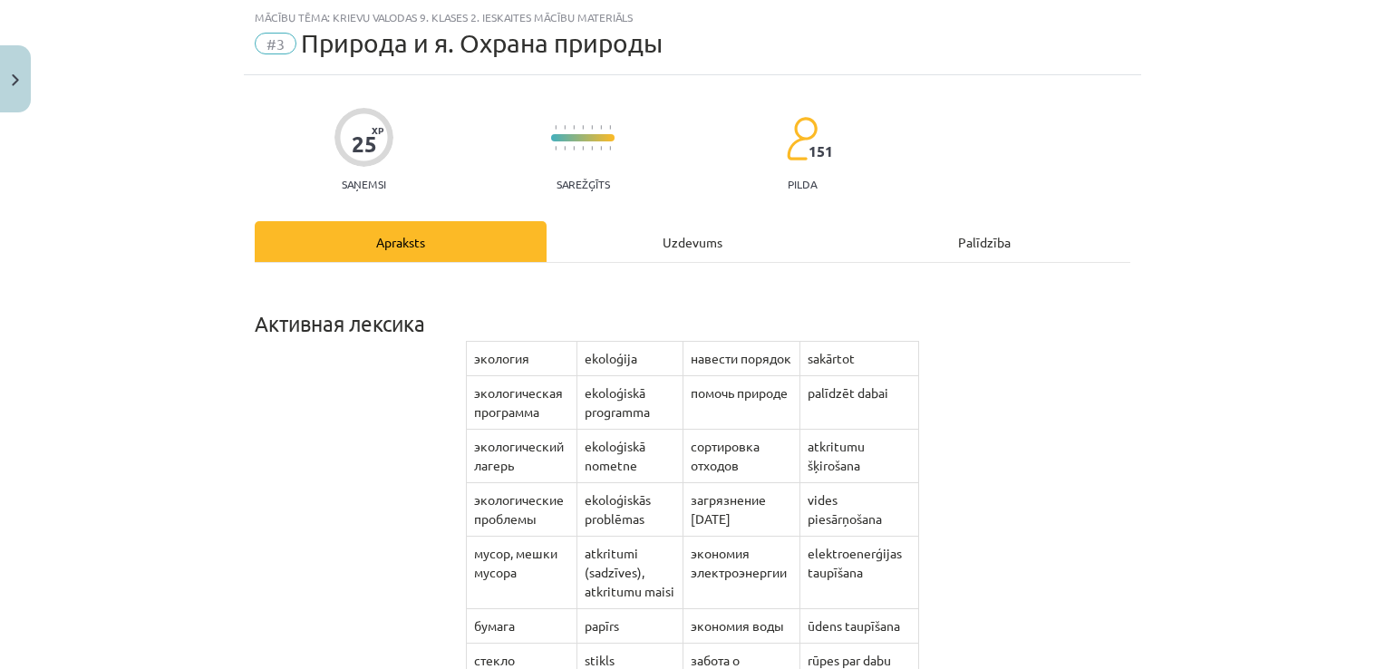
click at [675, 240] on div "Uzdevums" at bounding box center [692, 241] width 292 height 41
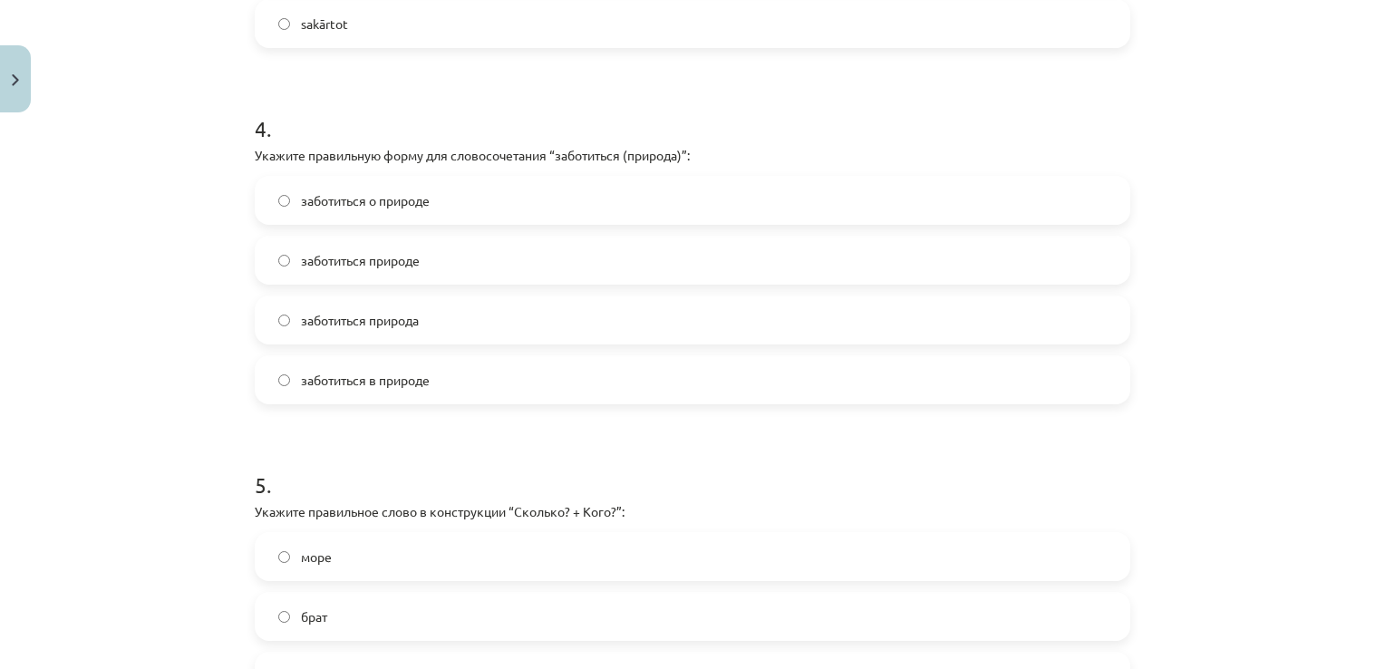
scroll to position [1646, 0]
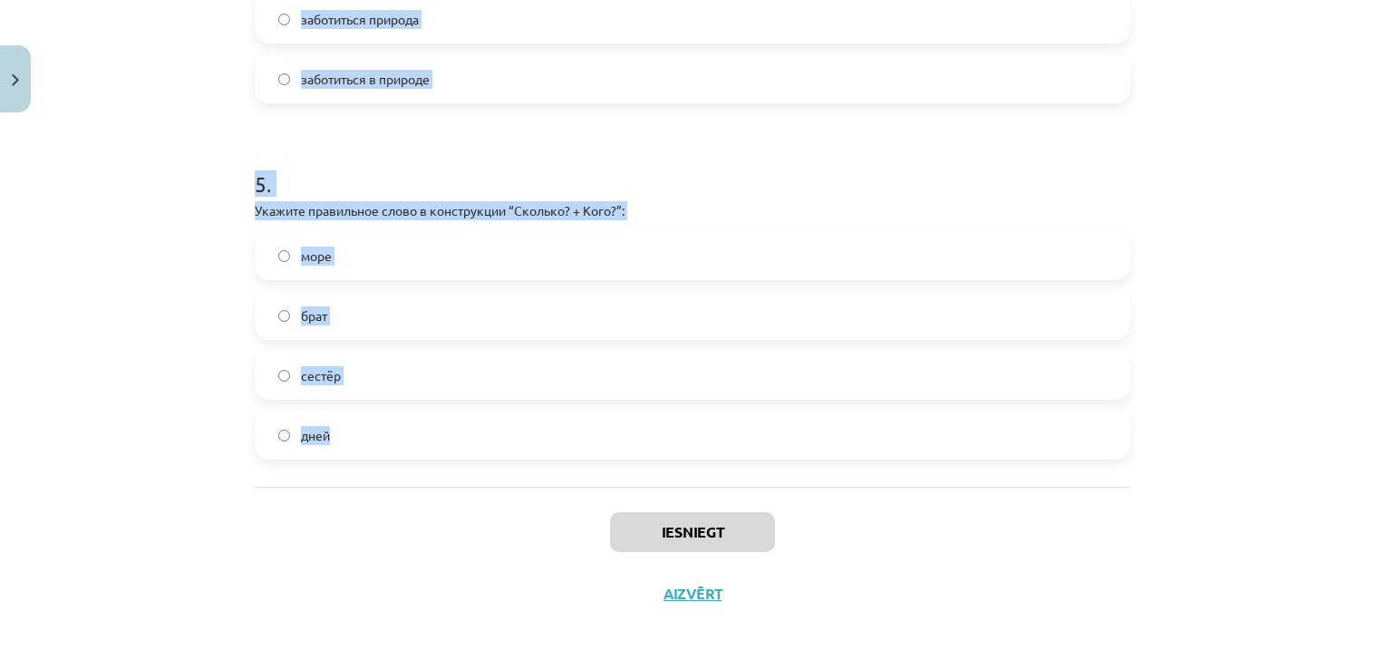
drag, startPoint x: 239, startPoint y: 332, endPoint x: 640, endPoint y: 438, distance: 414.3
copy form "1 . Выберите правильную форму слов «озеро и река» с числительным «5»: 5 озёр и …"
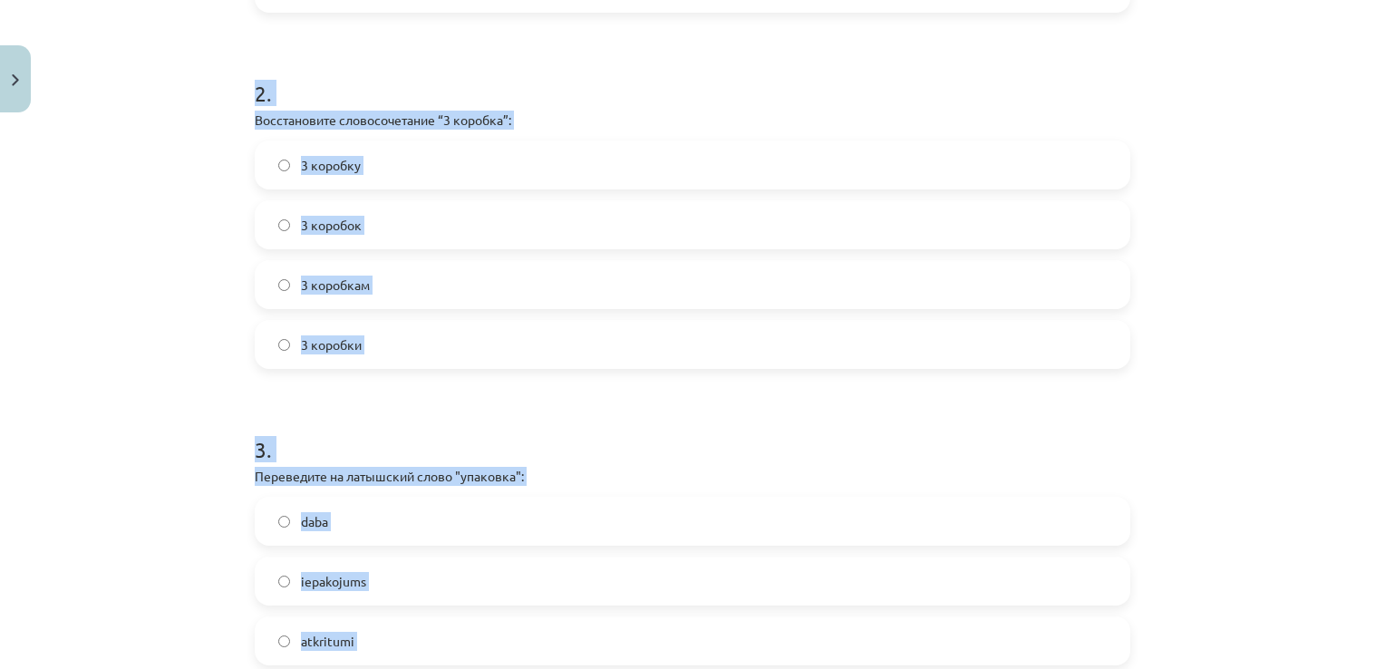
scroll to position [558, 0]
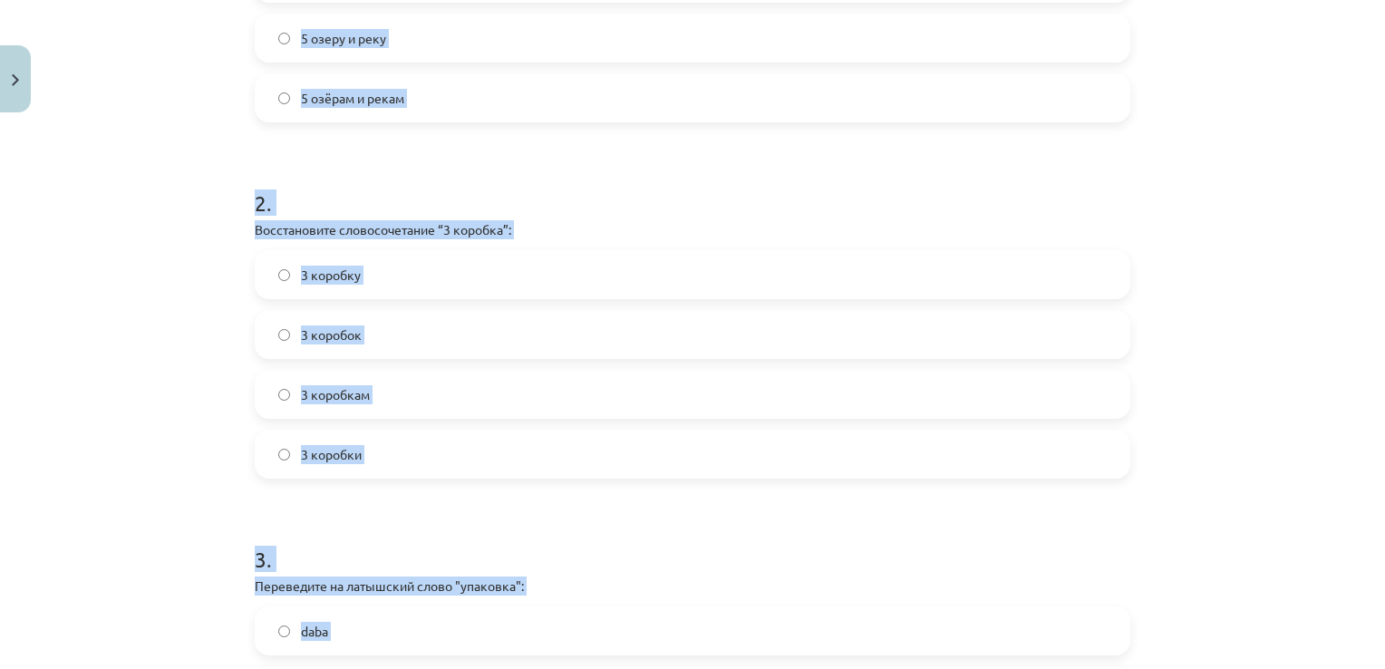
click at [174, 250] on div "Mācību tēma: Krievu valodas 9. klases 2. ieskaites mācību materiāls #3 Природа …" at bounding box center [692, 334] width 1385 height 669
click at [170, 247] on div "Mācību tēma: Krievu valodas 9. klases 2. ieskaites mācību materiāls #3 Природа …" at bounding box center [692, 334] width 1385 height 669
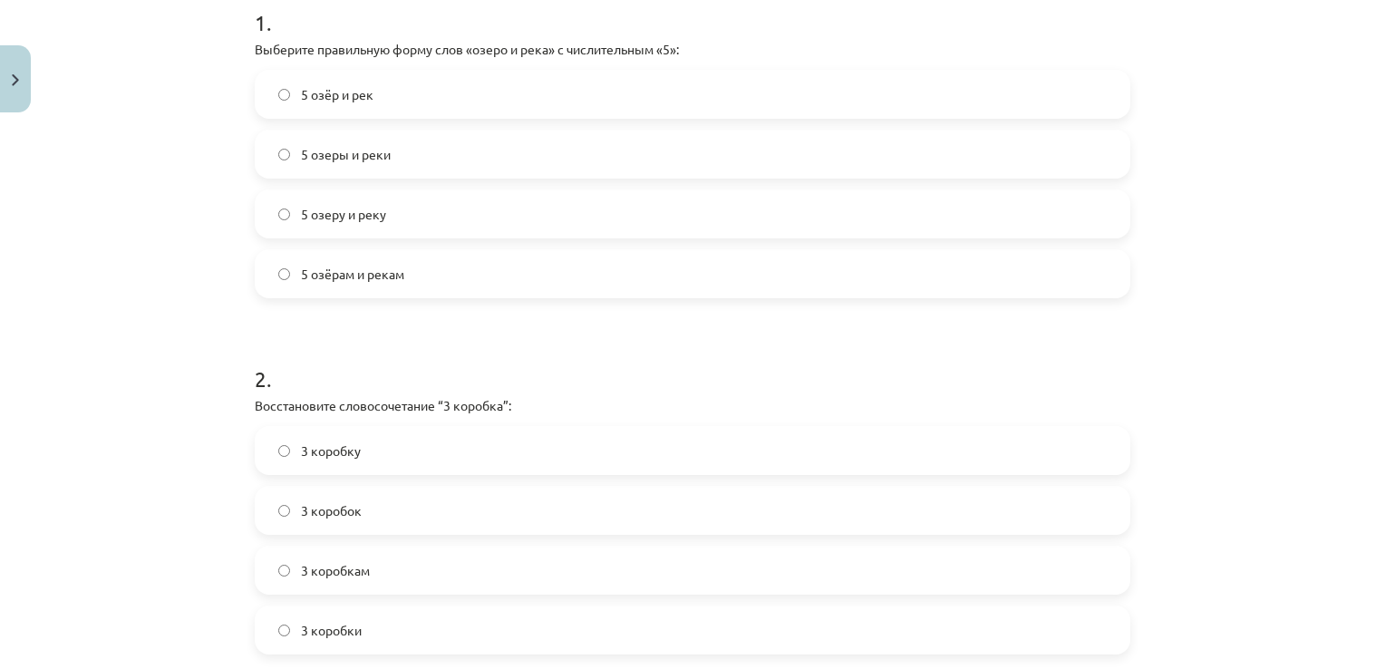
scroll to position [377, 0]
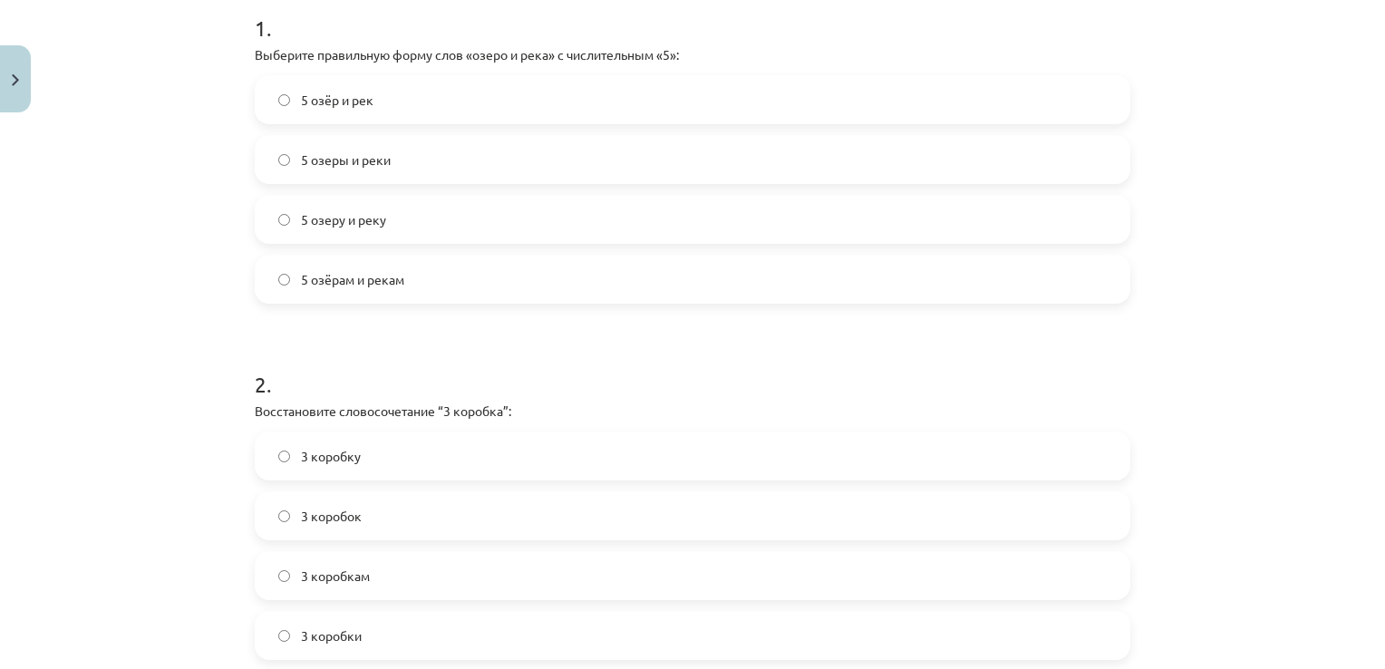
click at [373, 100] on label "5 озёр и рек" at bounding box center [692, 99] width 872 height 45
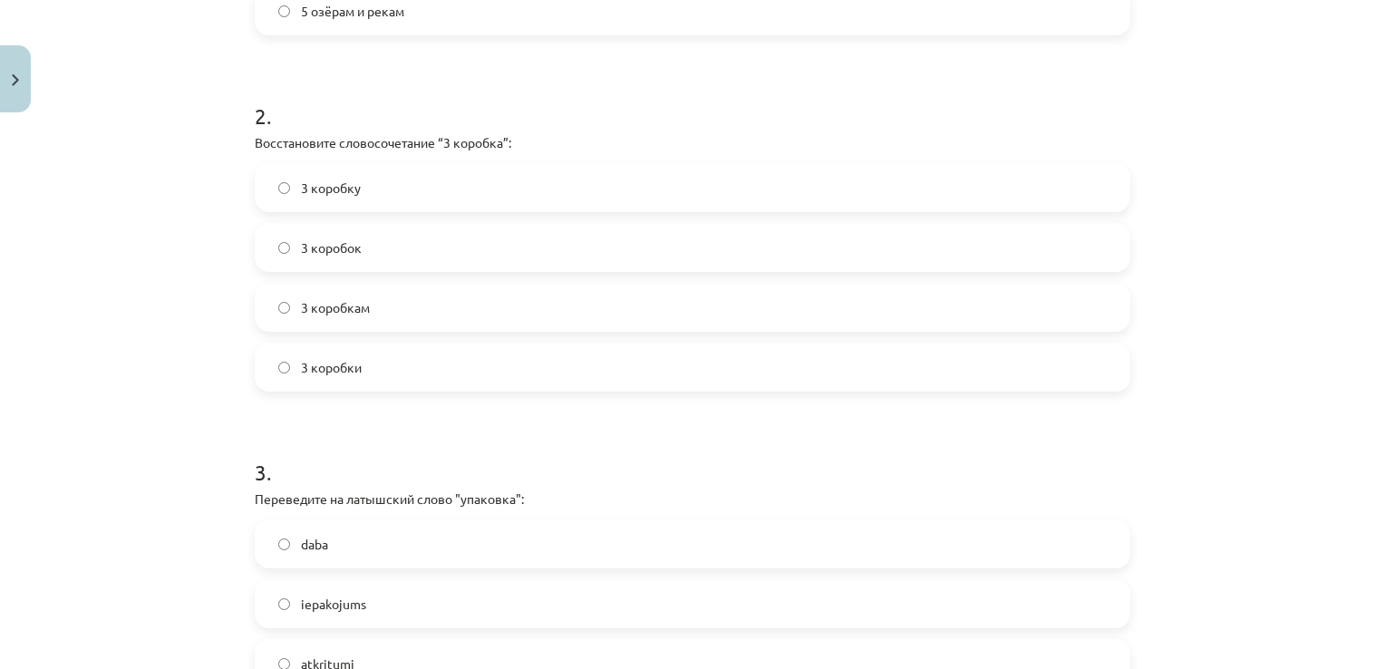
scroll to position [649, 0]
click at [532, 365] on label "3 коробки" at bounding box center [692, 363] width 872 height 45
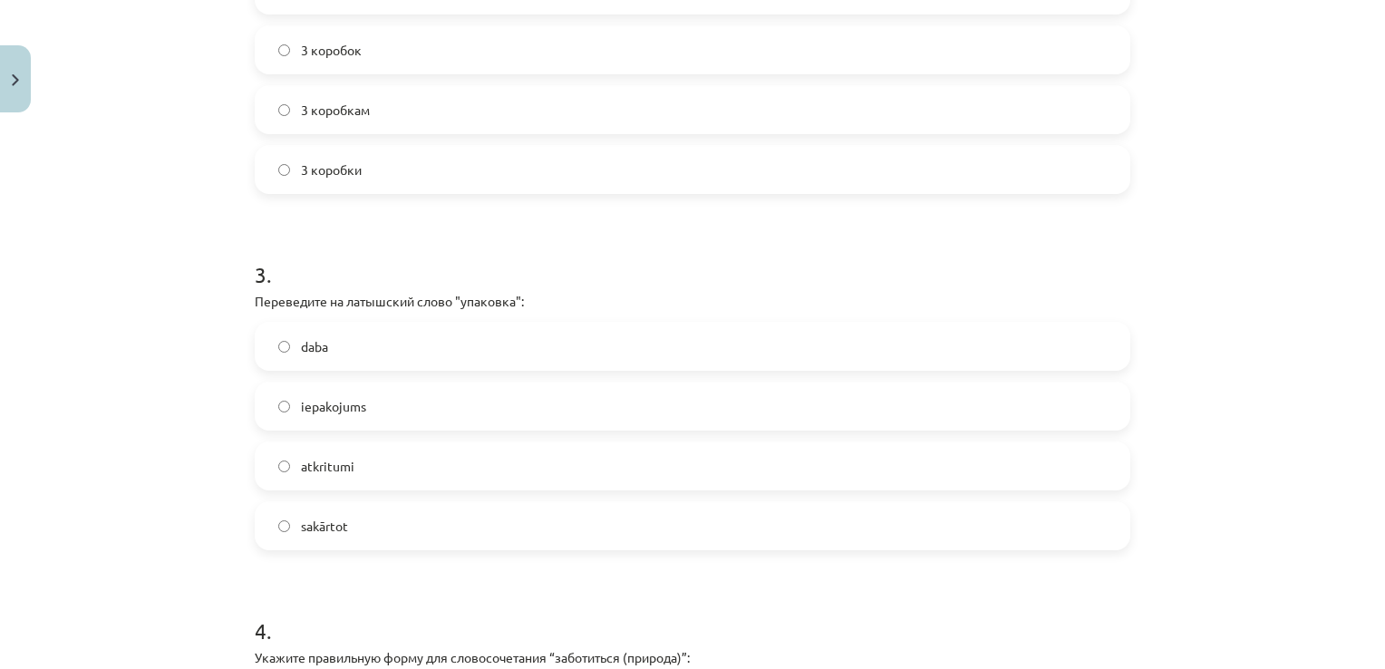
scroll to position [921, 0]
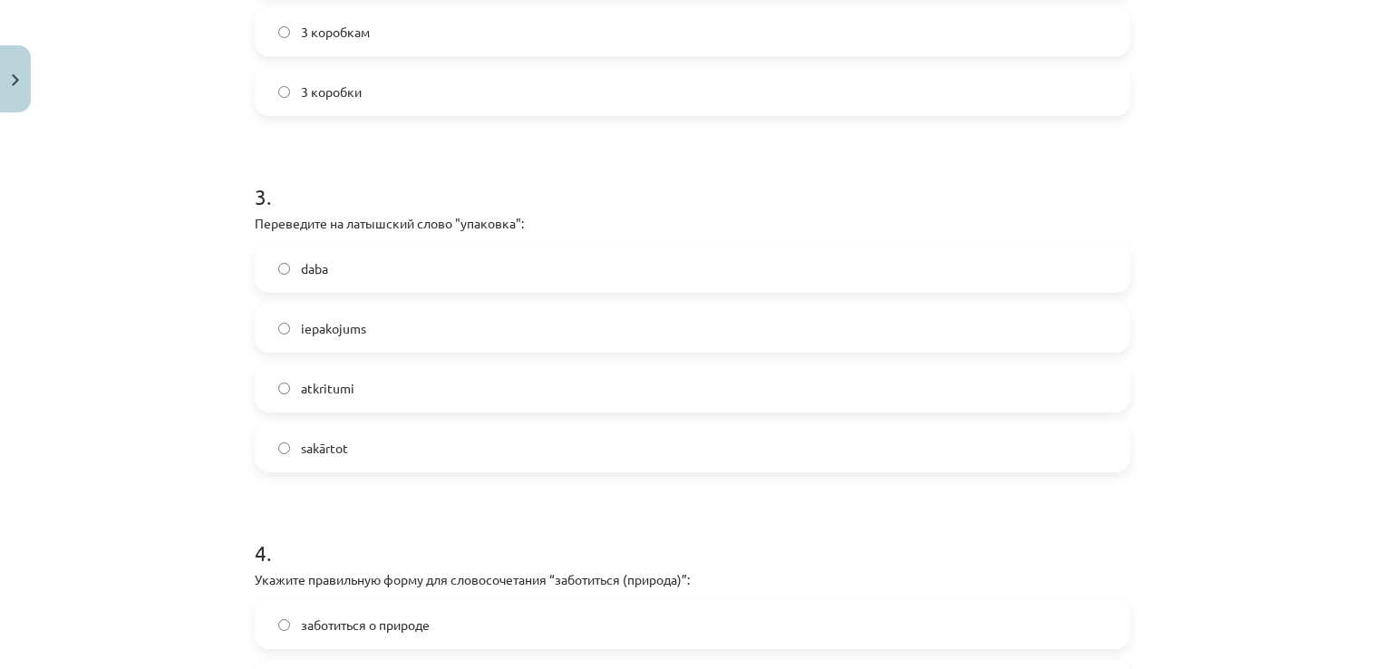
click at [401, 318] on label "iepakojums" at bounding box center [692, 327] width 872 height 45
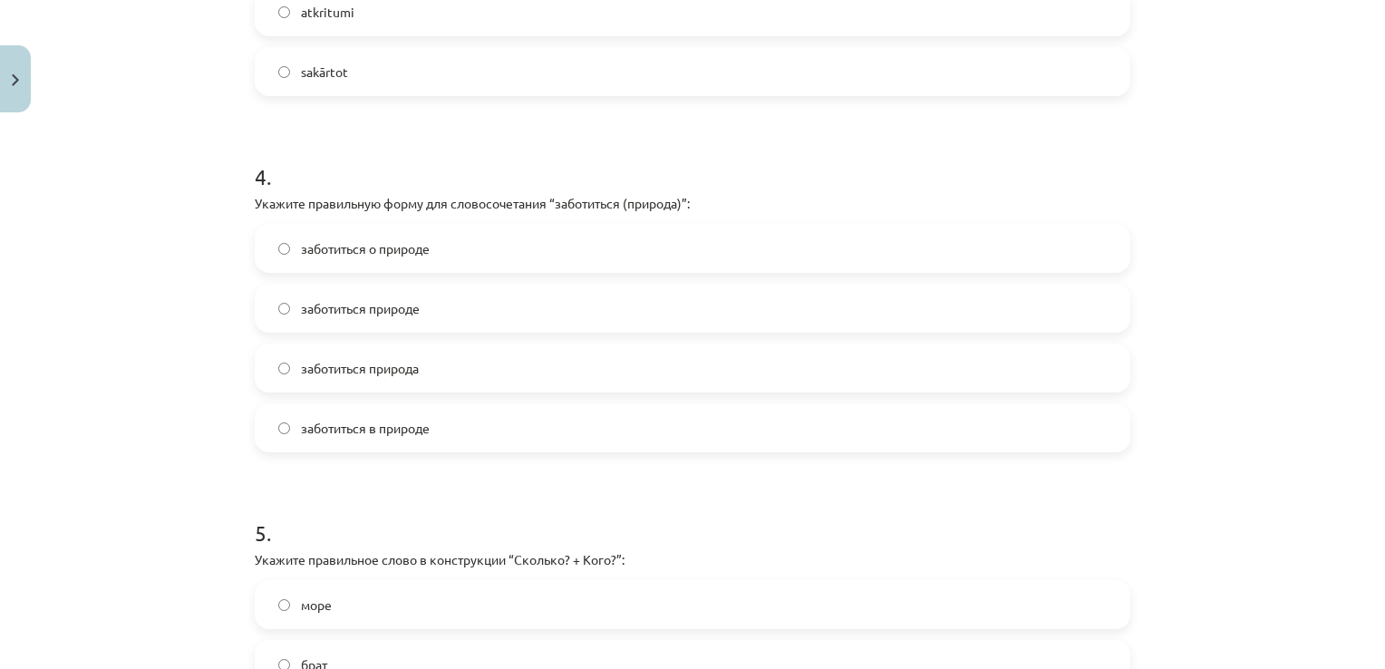
scroll to position [1374, 0]
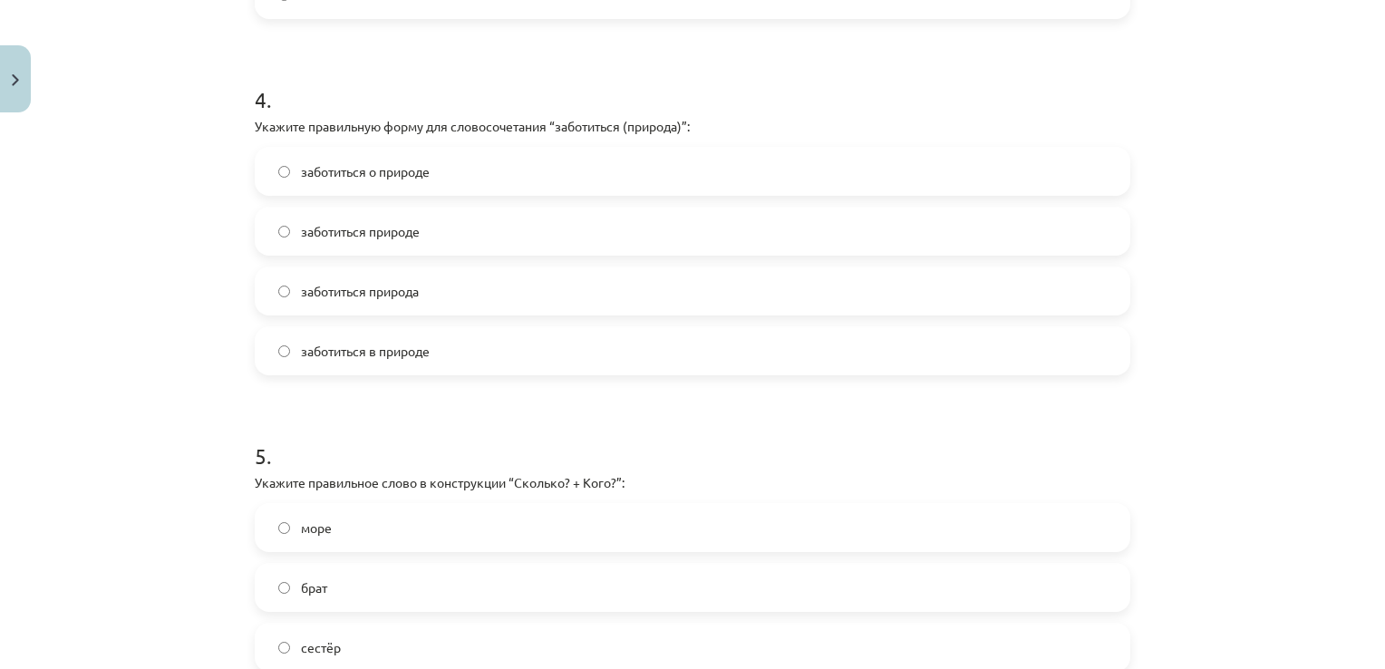
click at [372, 165] on span "заботиться о природе" at bounding box center [365, 171] width 129 height 19
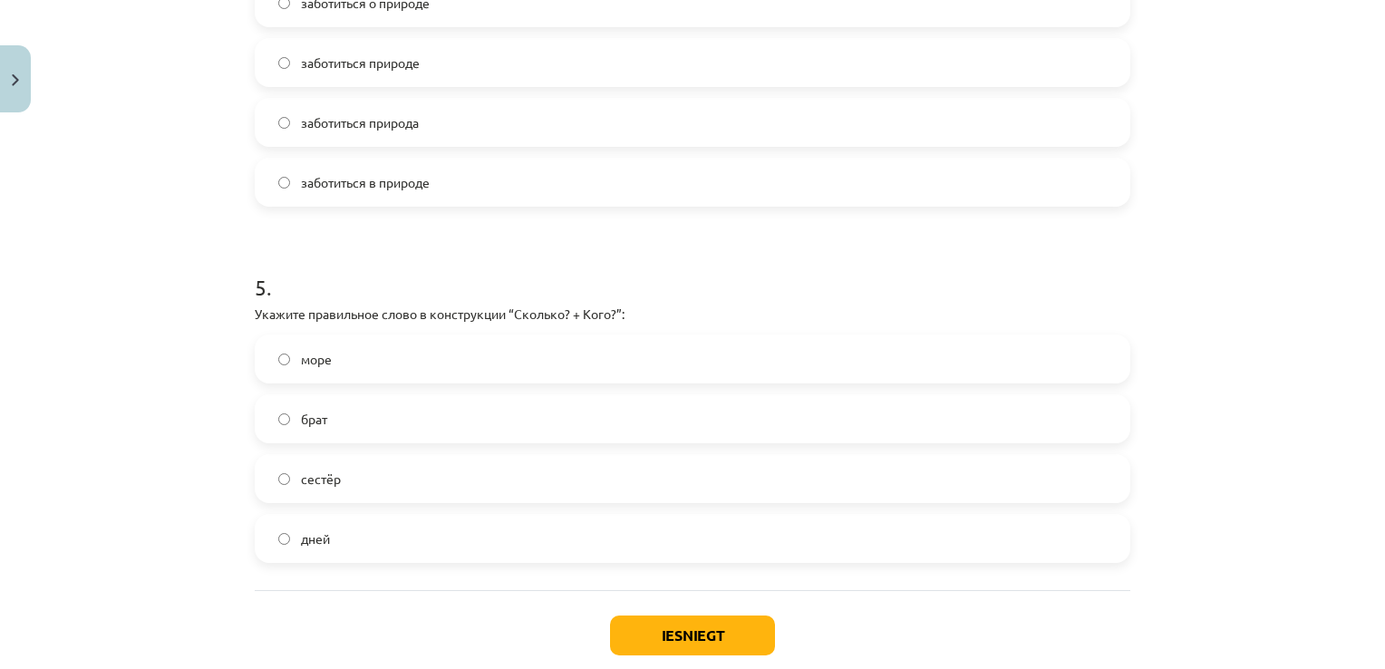
scroll to position [1646, 0]
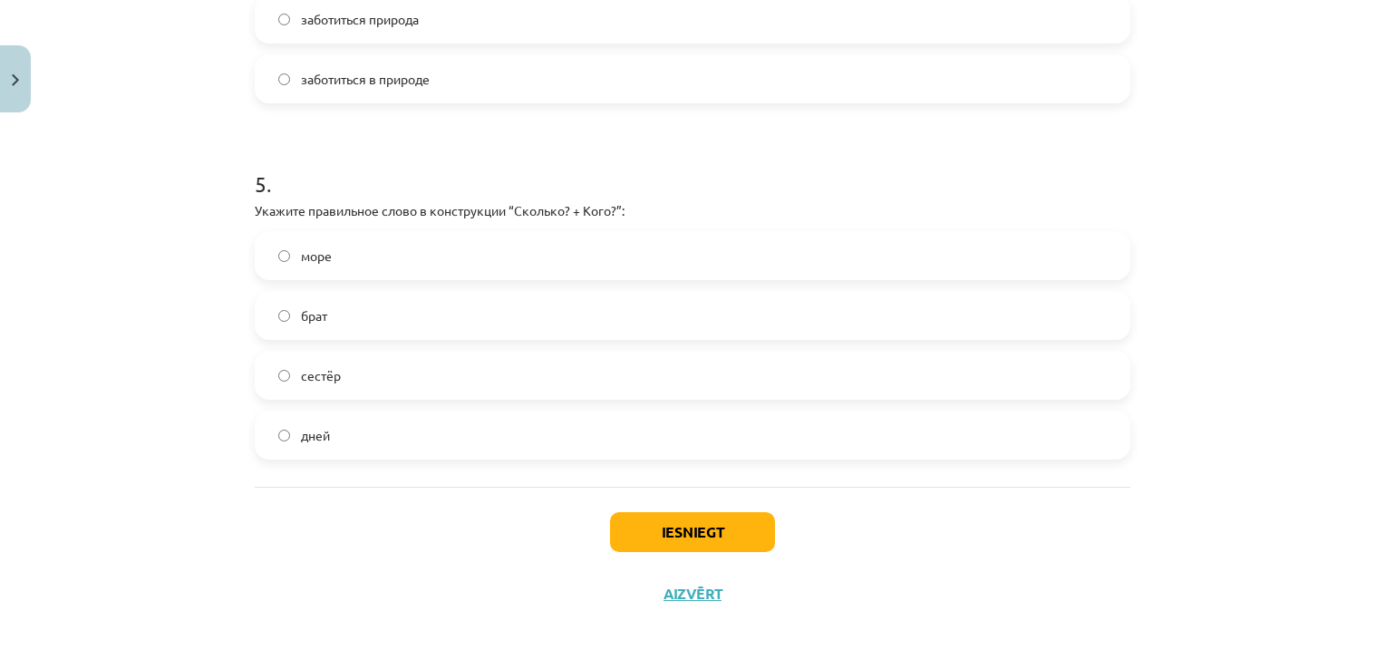
click at [378, 377] on label "сестёр" at bounding box center [692, 375] width 872 height 45
click at [660, 532] on button "Iesniegt" at bounding box center [692, 532] width 165 height 40
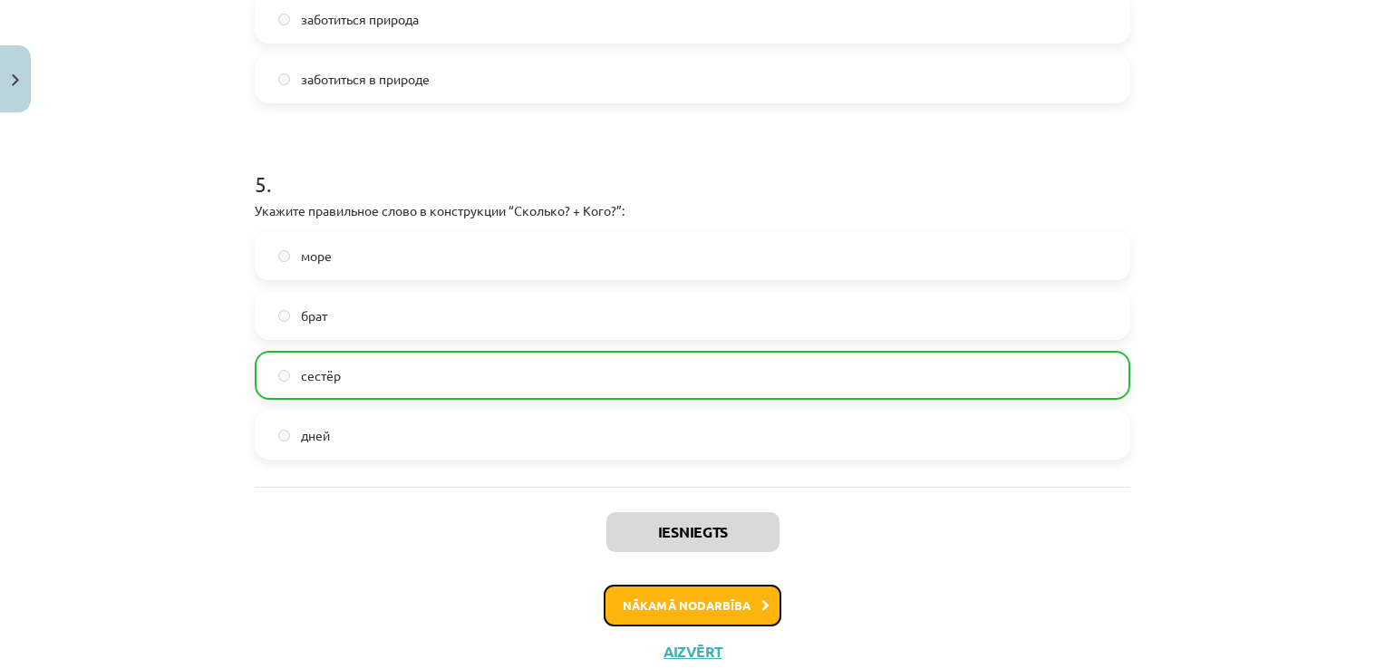
click at [668, 585] on button "Nākamā nodarbība" at bounding box center [693, 605] width 178 height 42
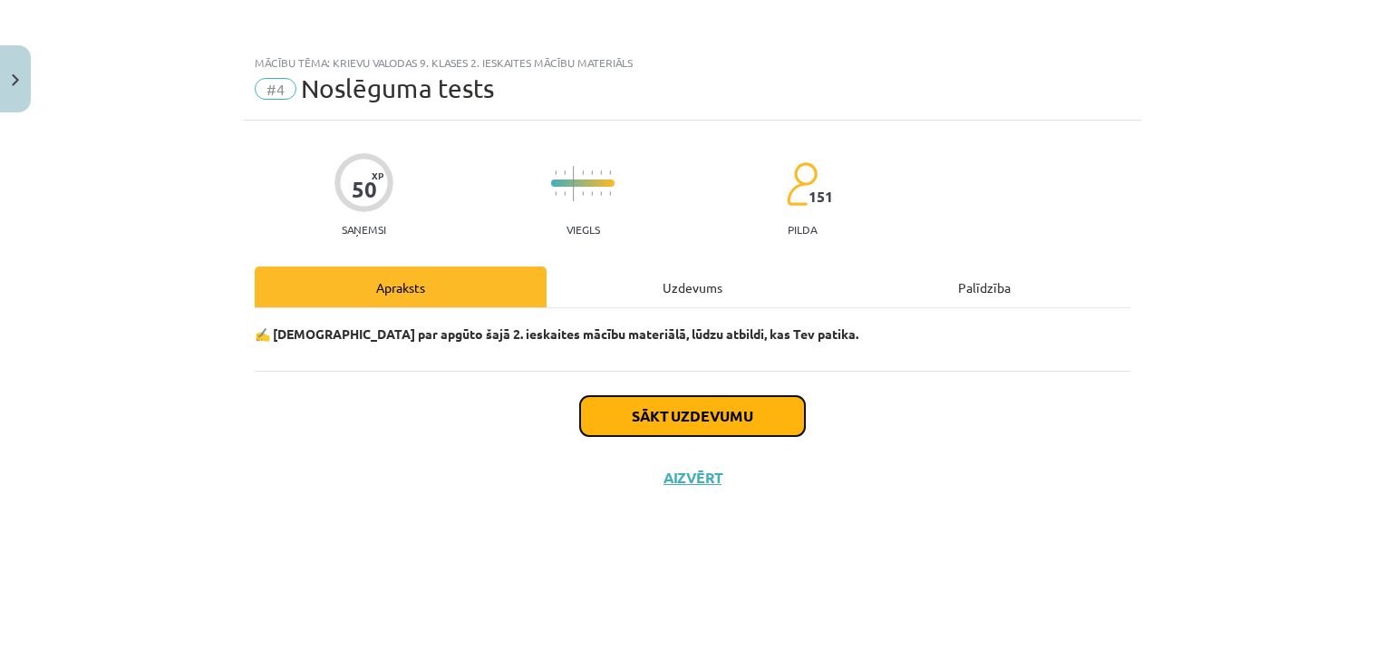
click at [634, 421] on button "Sākt uzdevumu" at bounding box center [692, 416] width 225 height 40
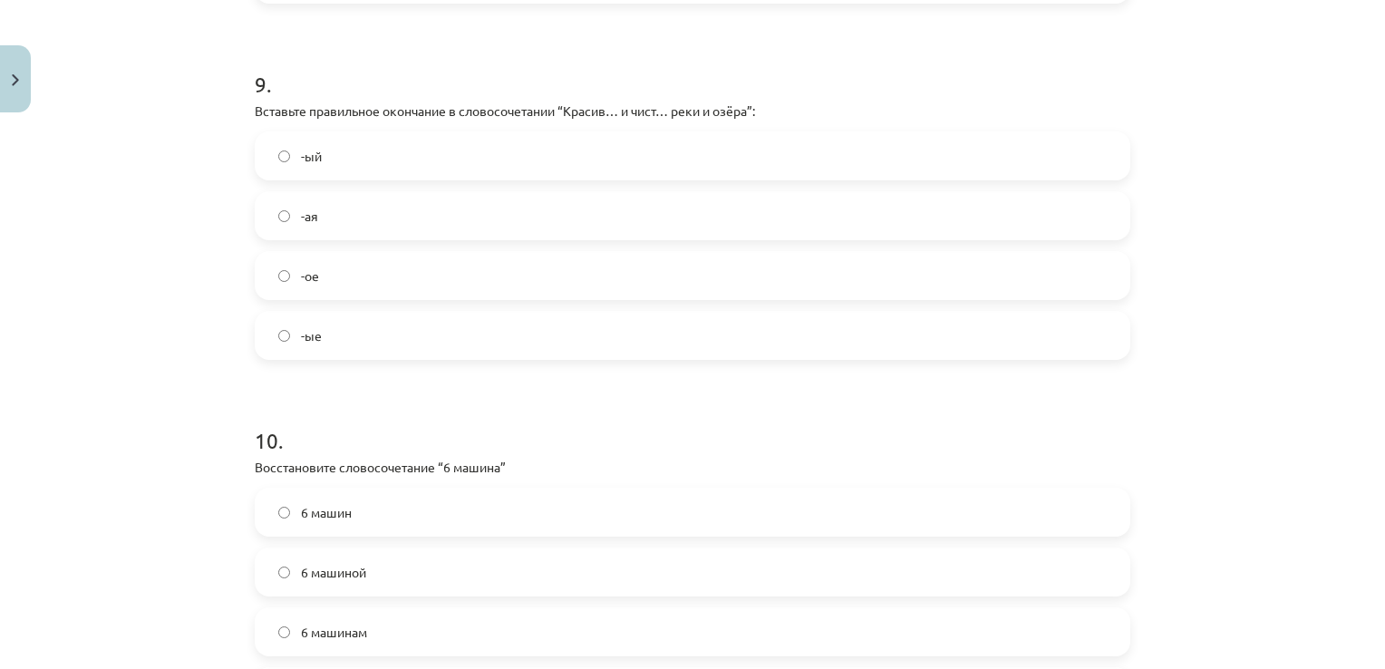
scroll to position [3425, 0]
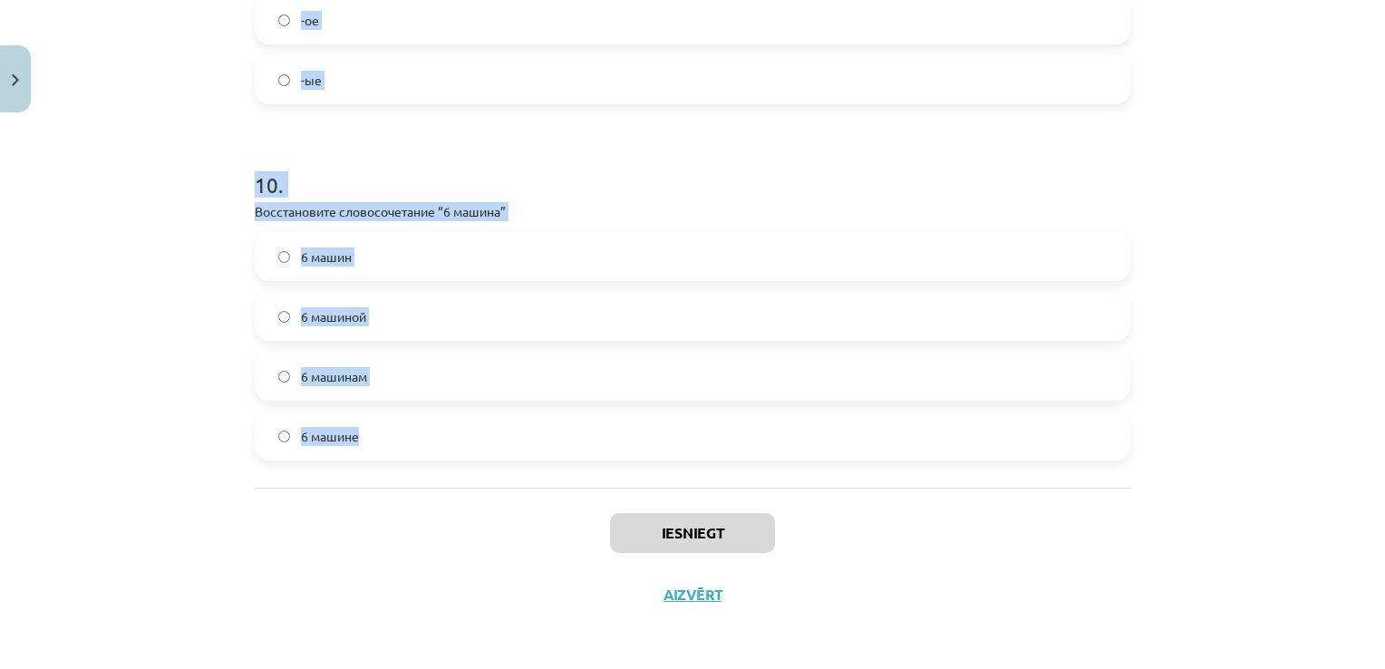
drag, startPoint x: 255, startPoint y: 376, endPoint x: 498, endPoint y: 437, distance: 251.2
copy form ". Восстановите словосочетание “7 птица”: 7 птицы 7 птиц 7 птицам 7 птицами 2 . …"
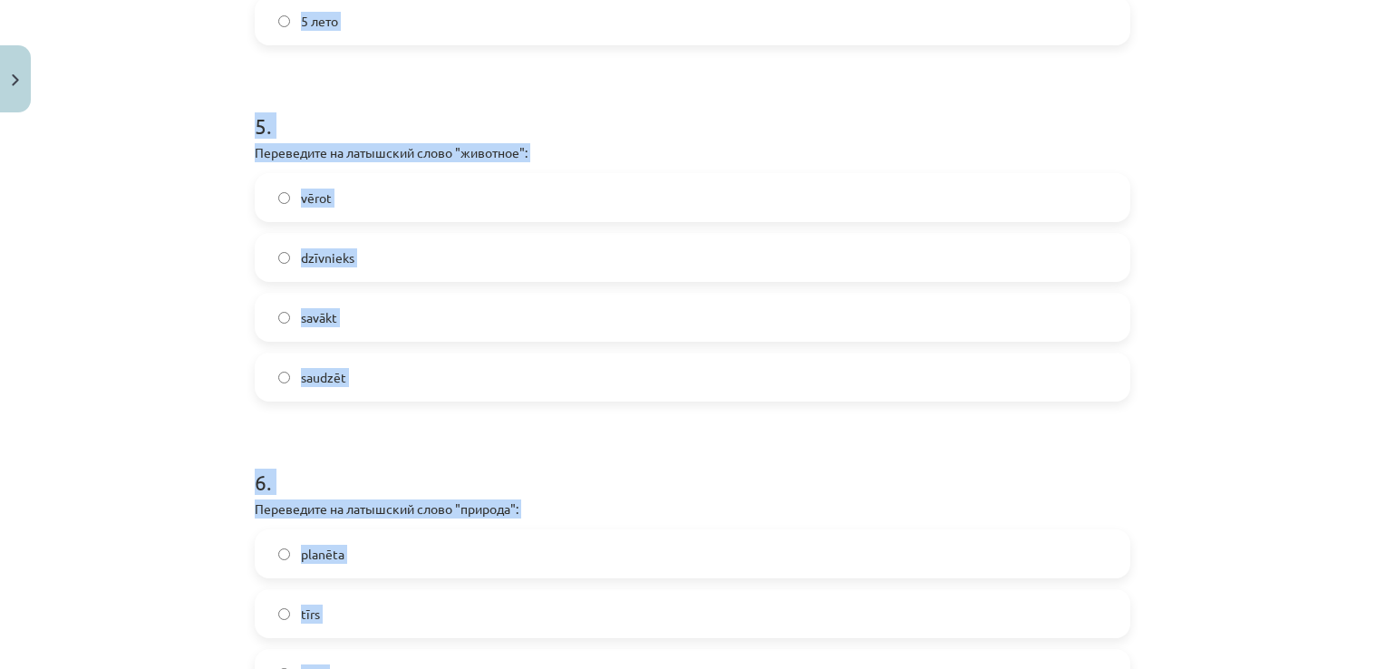
click at [140, 244] on div "Mācību tēma: Krievu valodas 9. klases 2. ieskaites mācību materiāls #4 Noslēgum…" at bounding box center [692, 334] width 1385 height 669
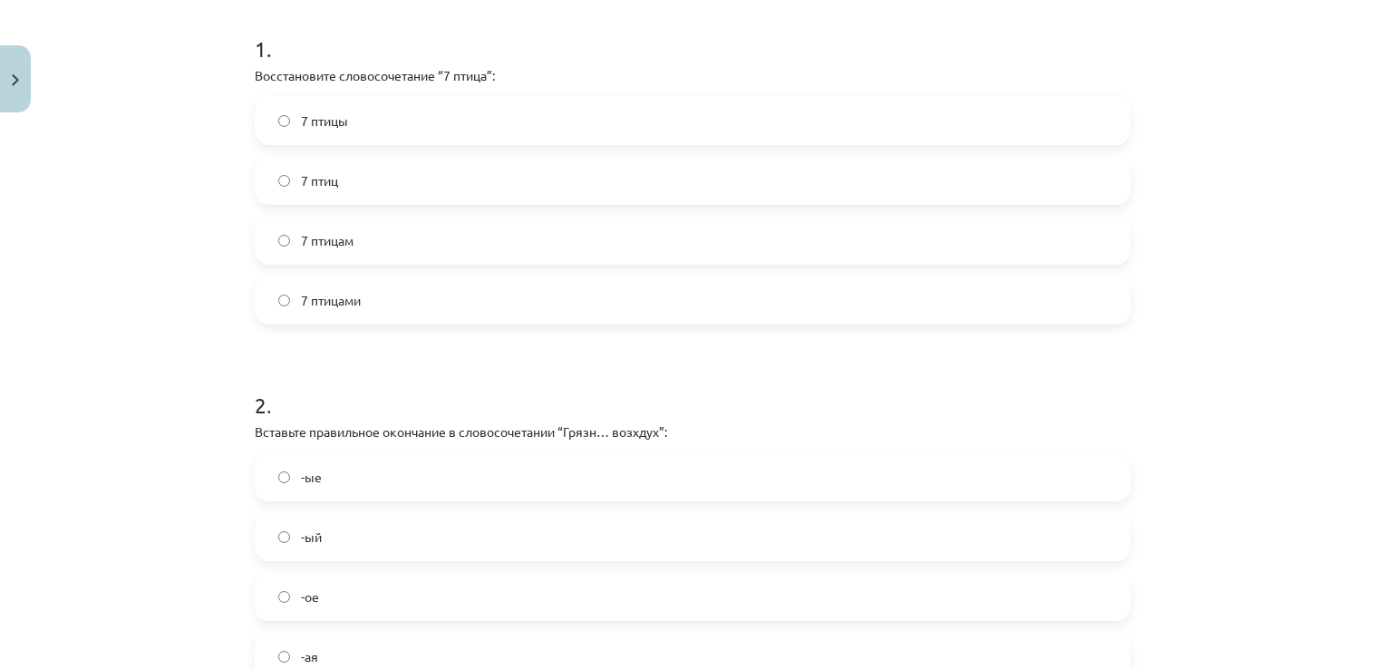
scroll to position [254, 0]
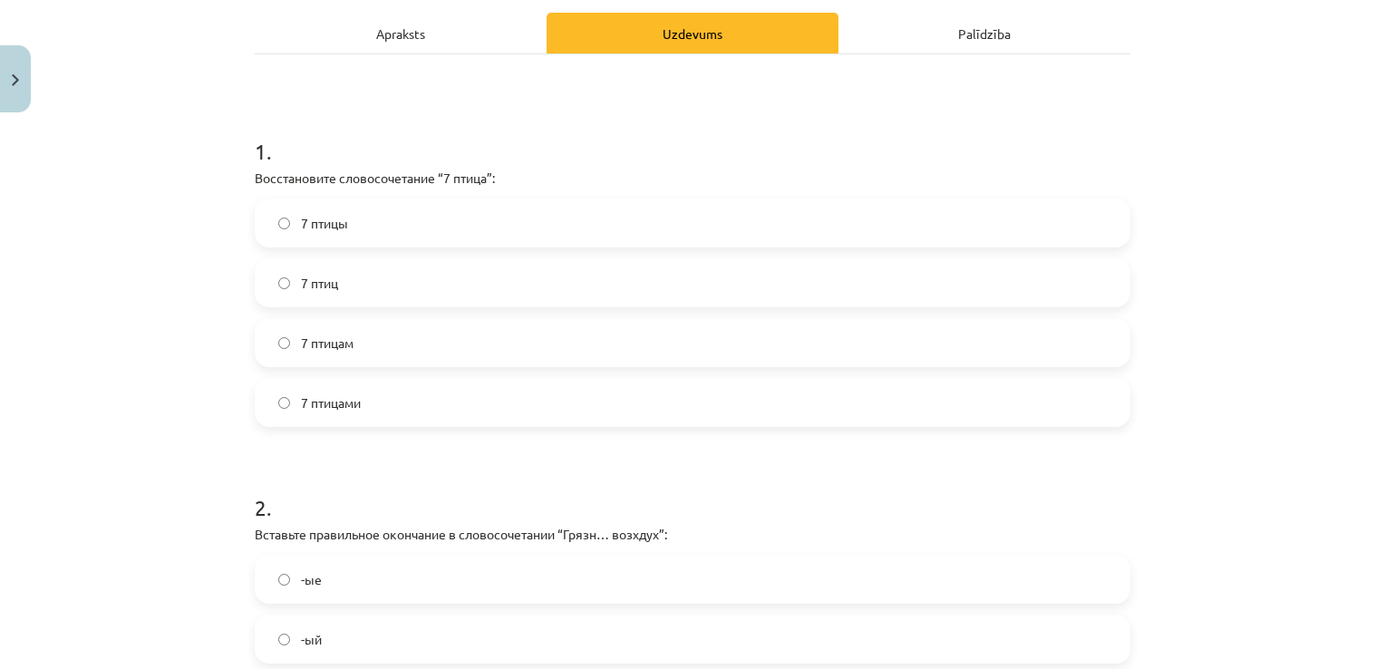
click at [382, 295] on label "7 птиц" at bounding box center [692, 282] width 872 height 45
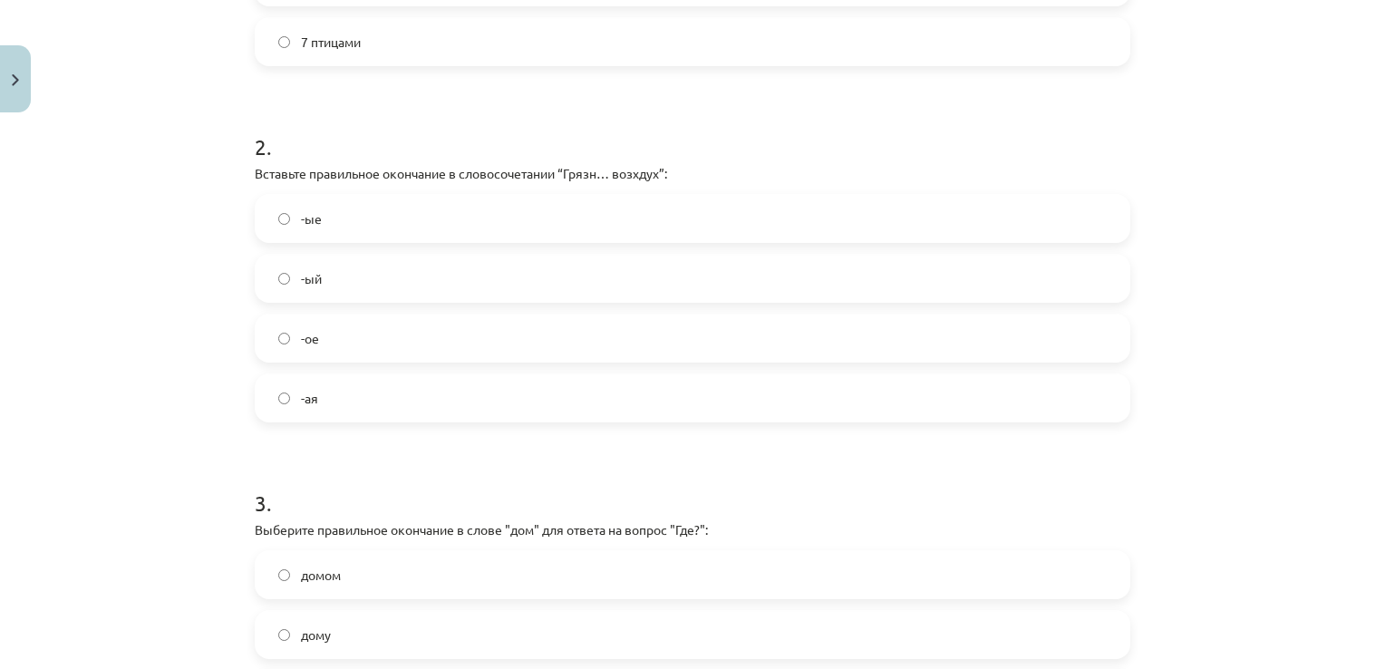
scroll to position [616, 0]
click at [346, 267] on label "-ый" at bounding box center [692, 276] width 872 height 45
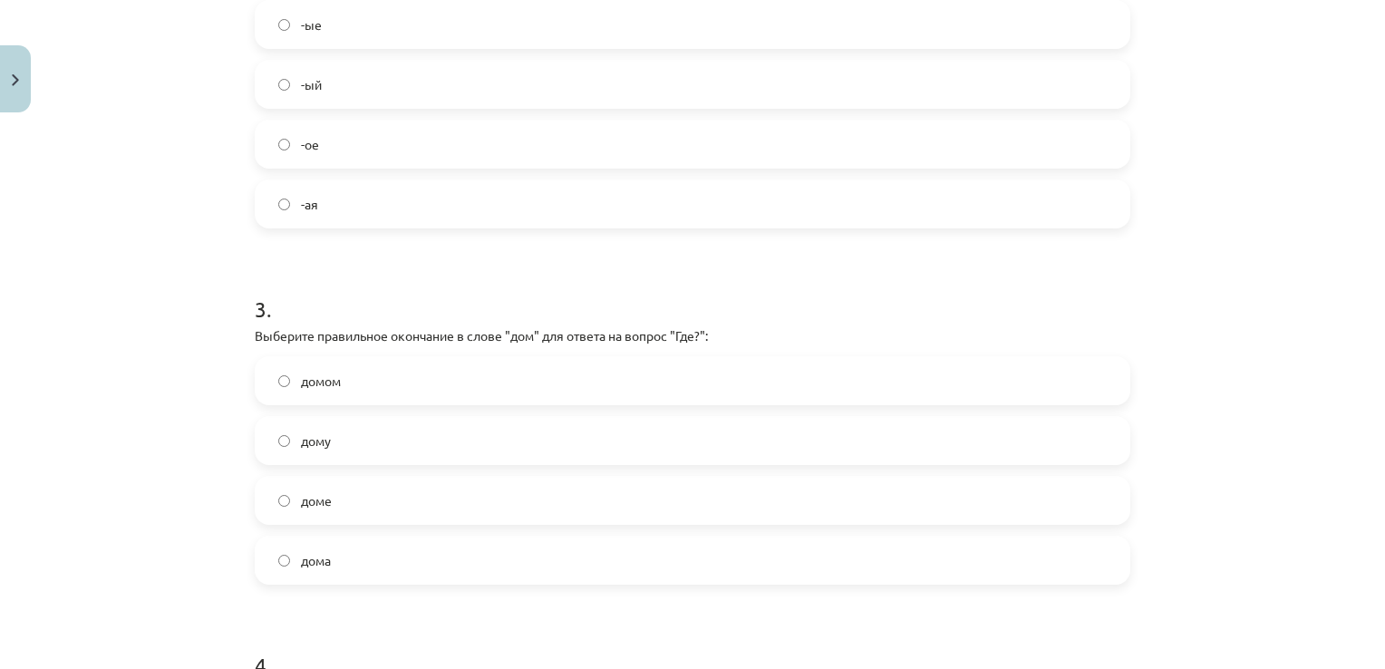
scroll to position [888, 0]
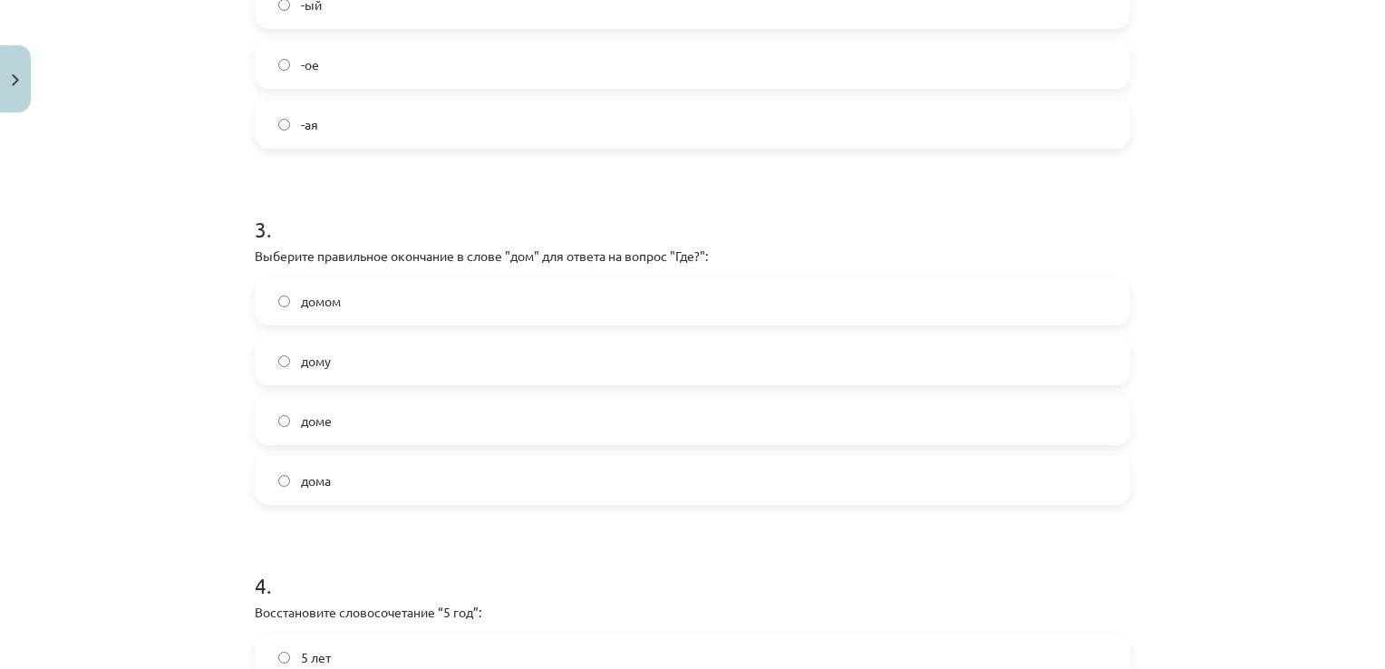
click at [359, 415] on label "доме" at bounding box center [692, 420] width 872 height 45
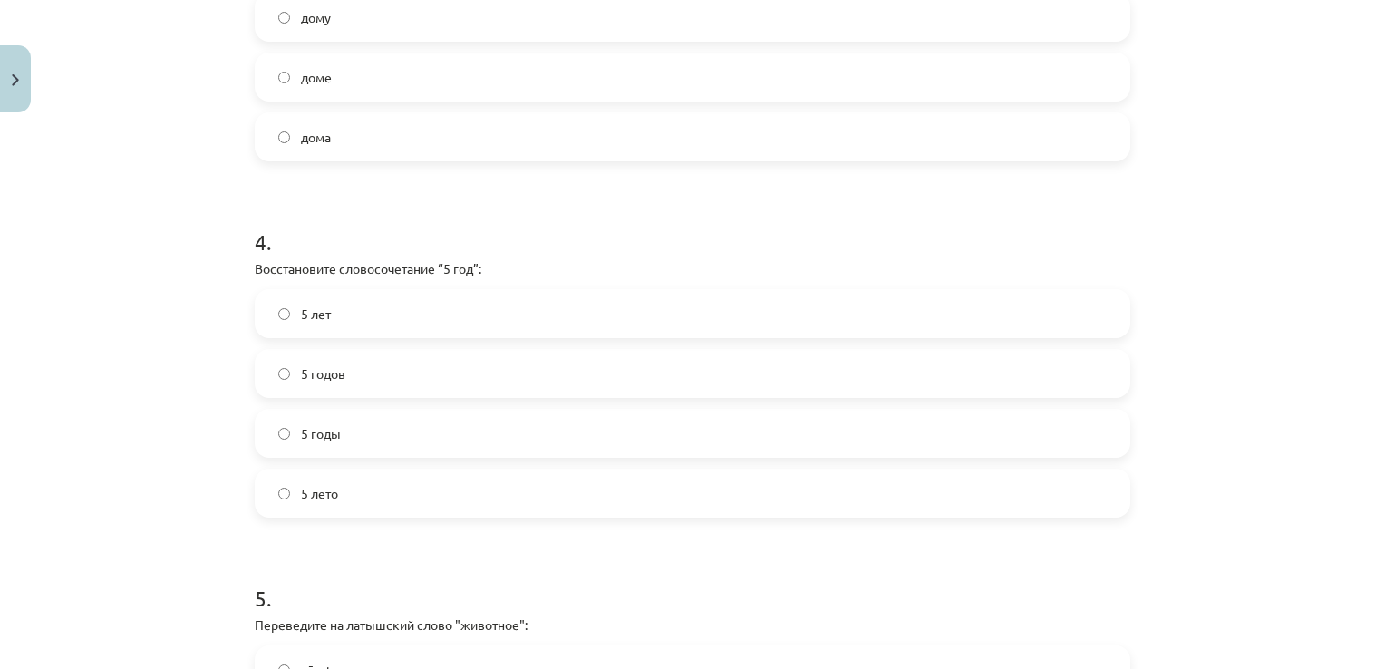
scroll to position [1251, 0]
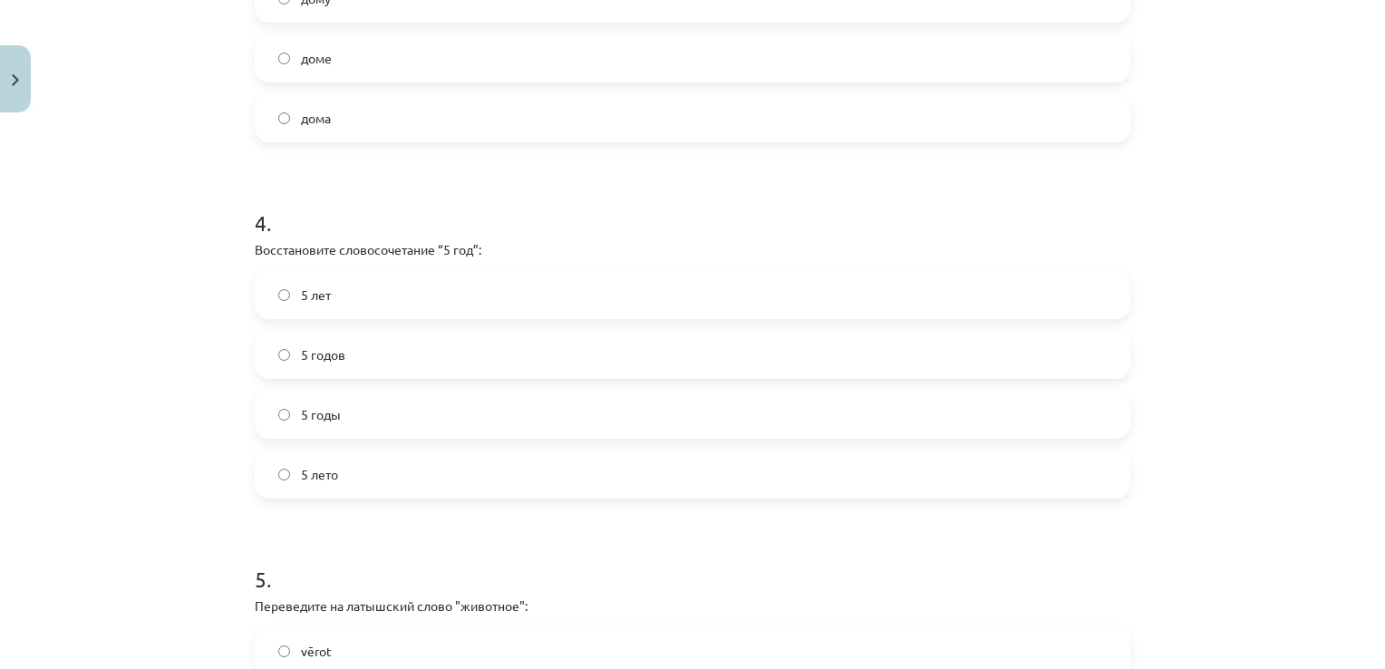
click at [366, 309] on label "5 лет" at bounding box center [692, 294] width 872 height 45
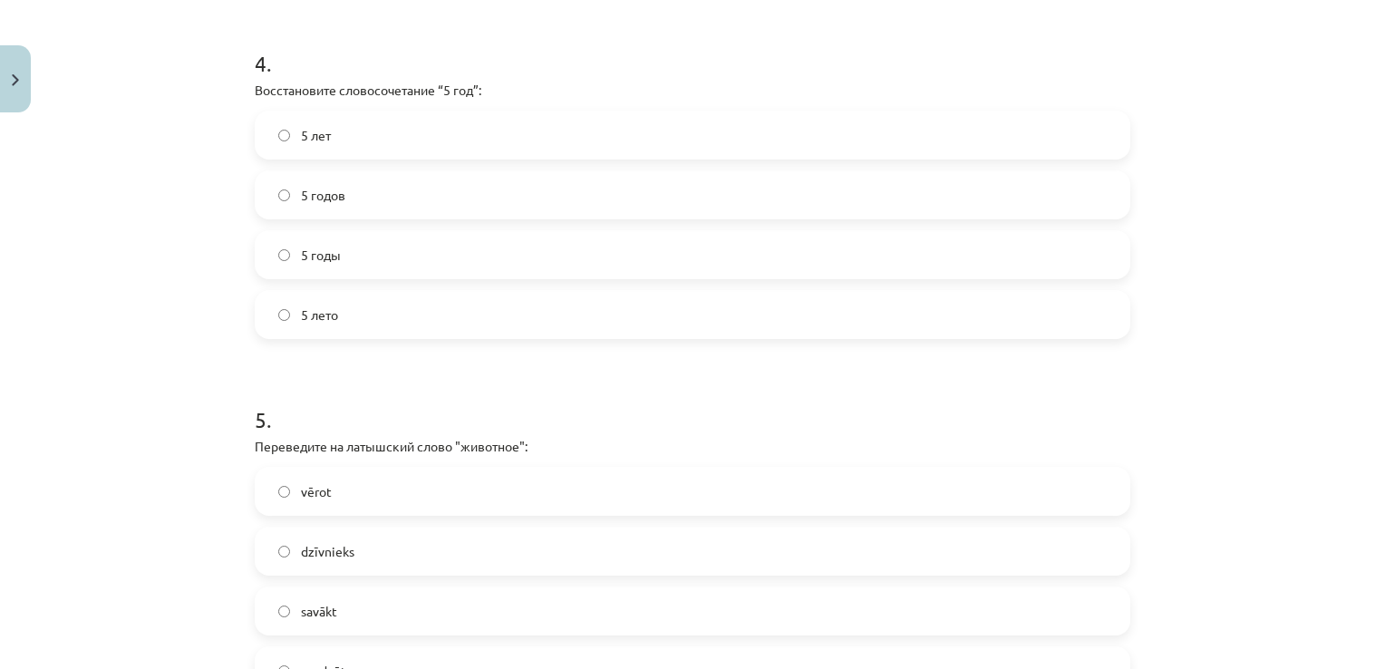
scroll to position [1522, 0]
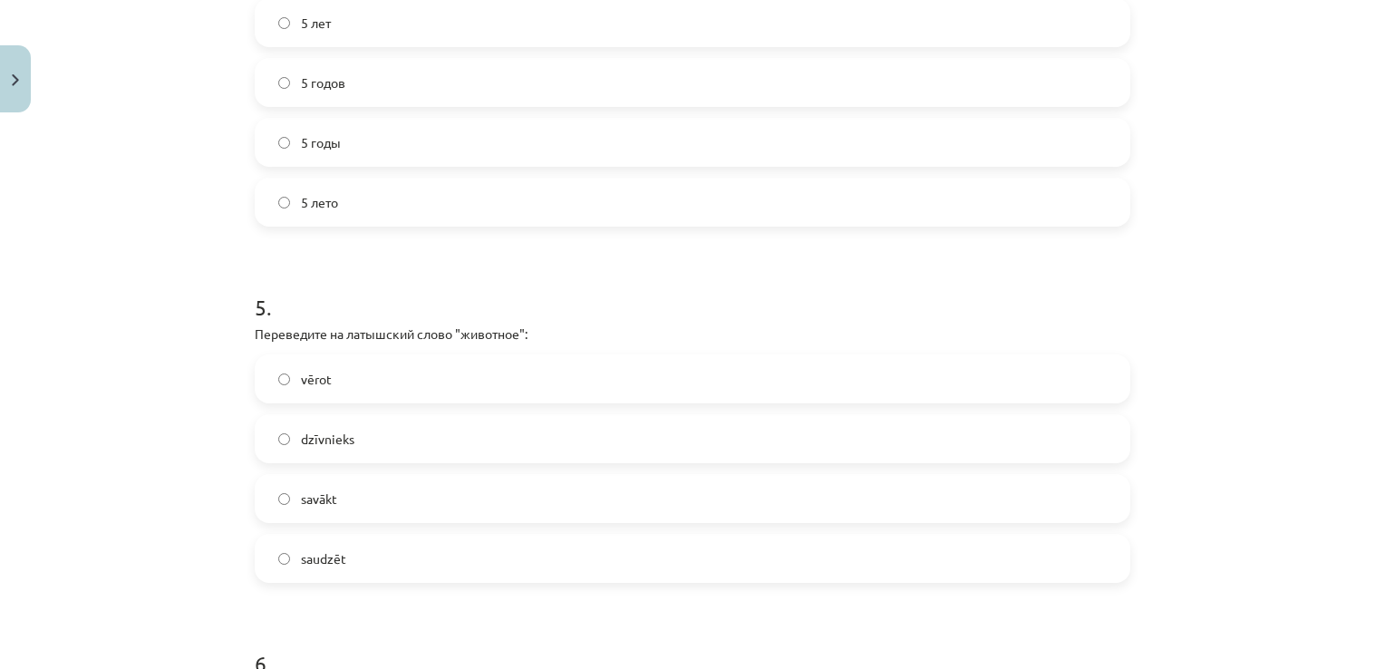
click at [409, 431] on label "dzīvnieks" at bounding box center [692, 438] width 872 height 45
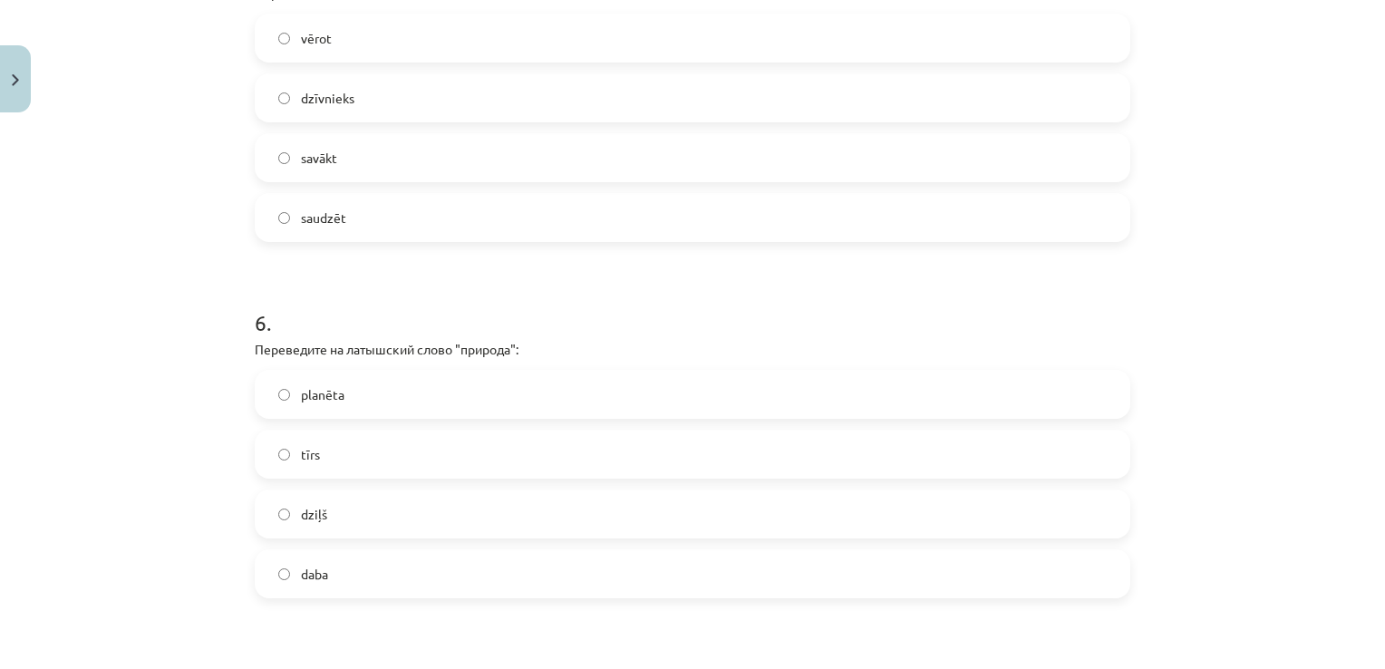
scroll to position [1885, 0]
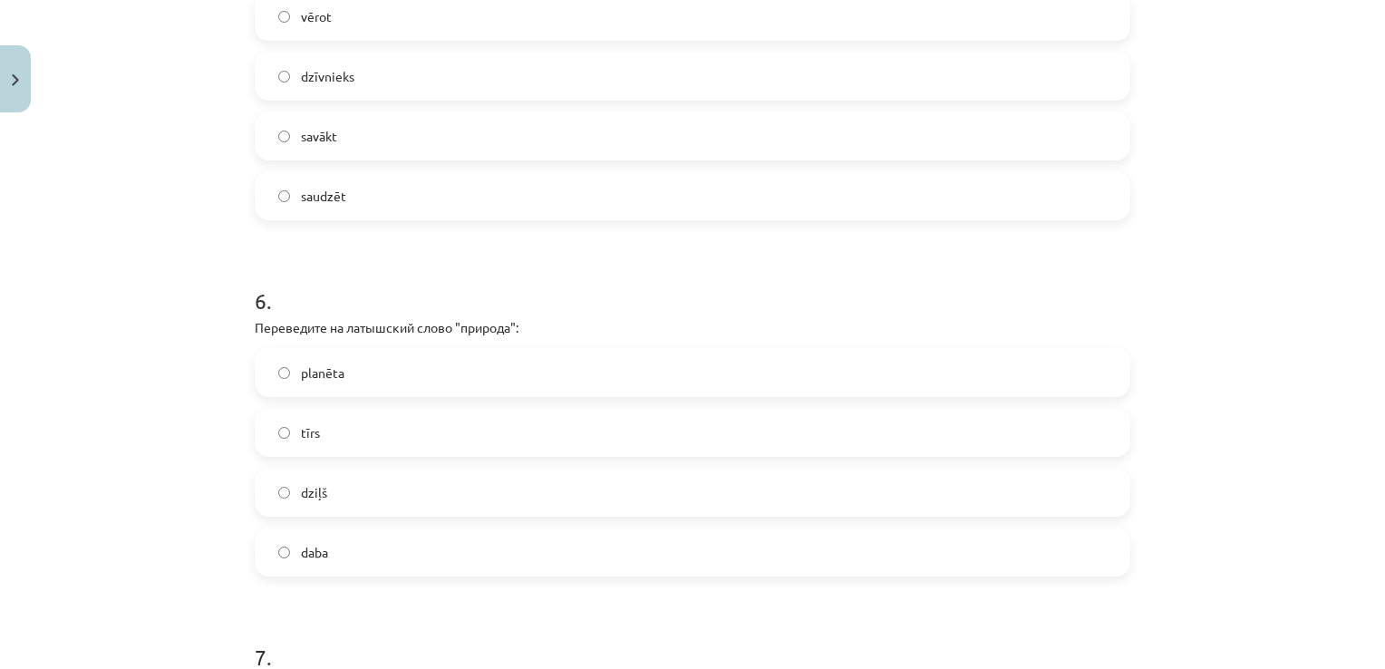
click at [362, 558] on label "daba" at bounding box center [692, 551] width 872 height 45
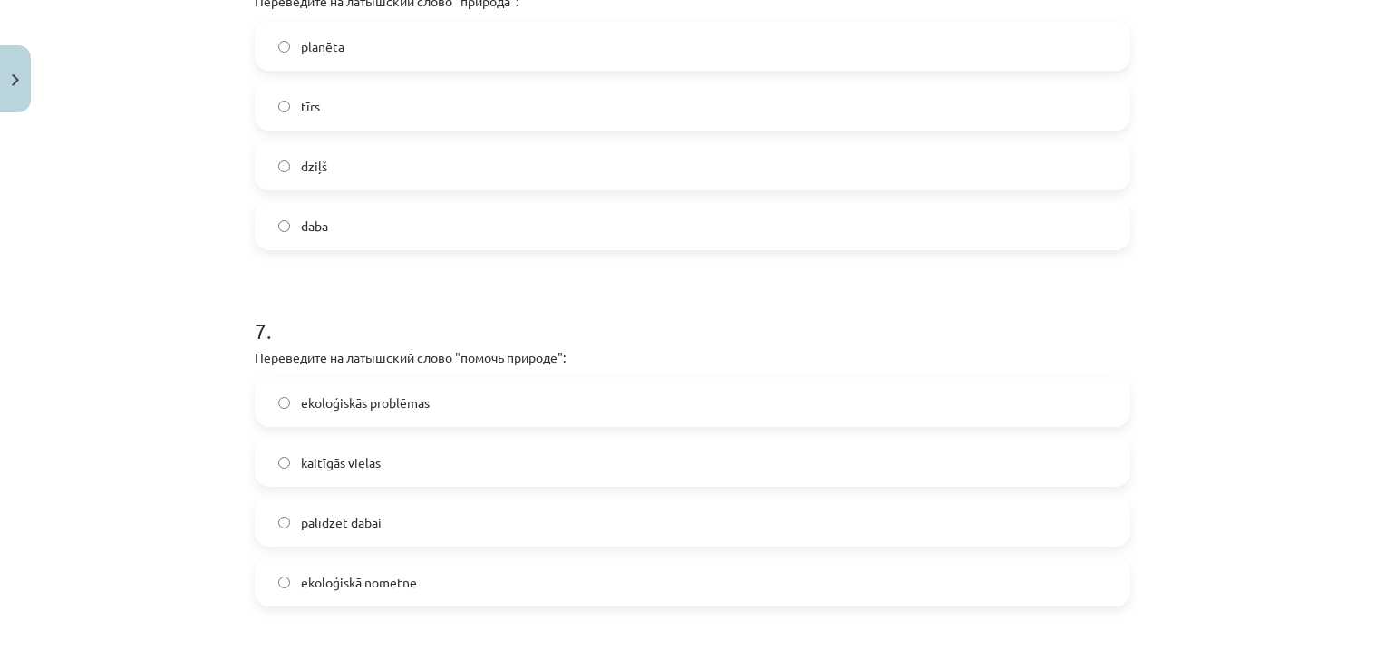
scroll to position [2338, 0]
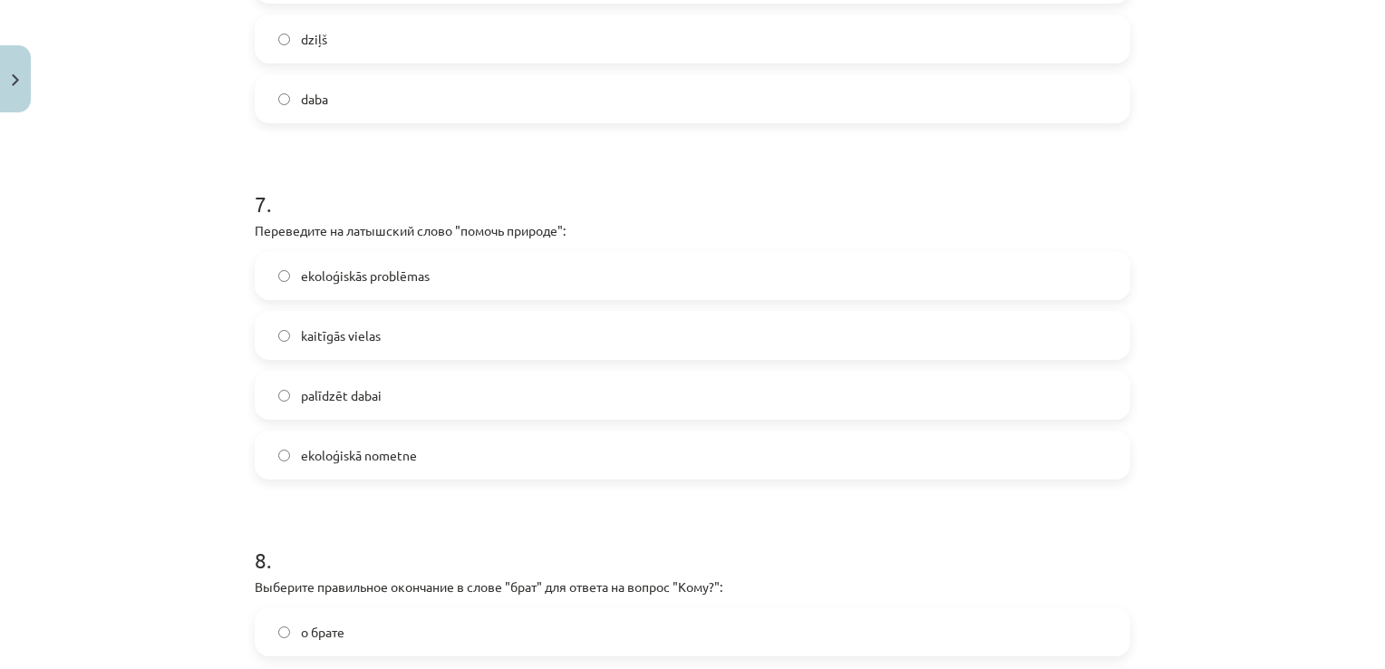
click at [402, 390] on label "palīdzēt dabai" at bounding box center [692, 394] width 872 height 45
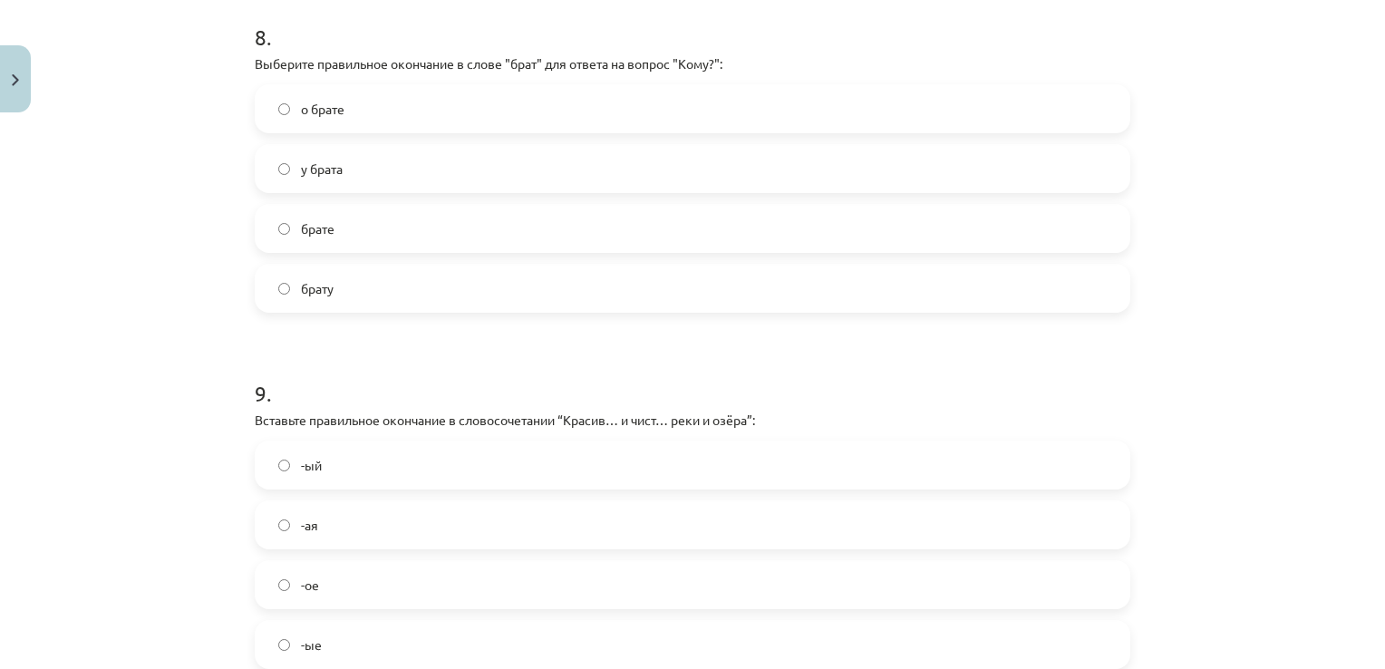
scroll to position [2882, 0]
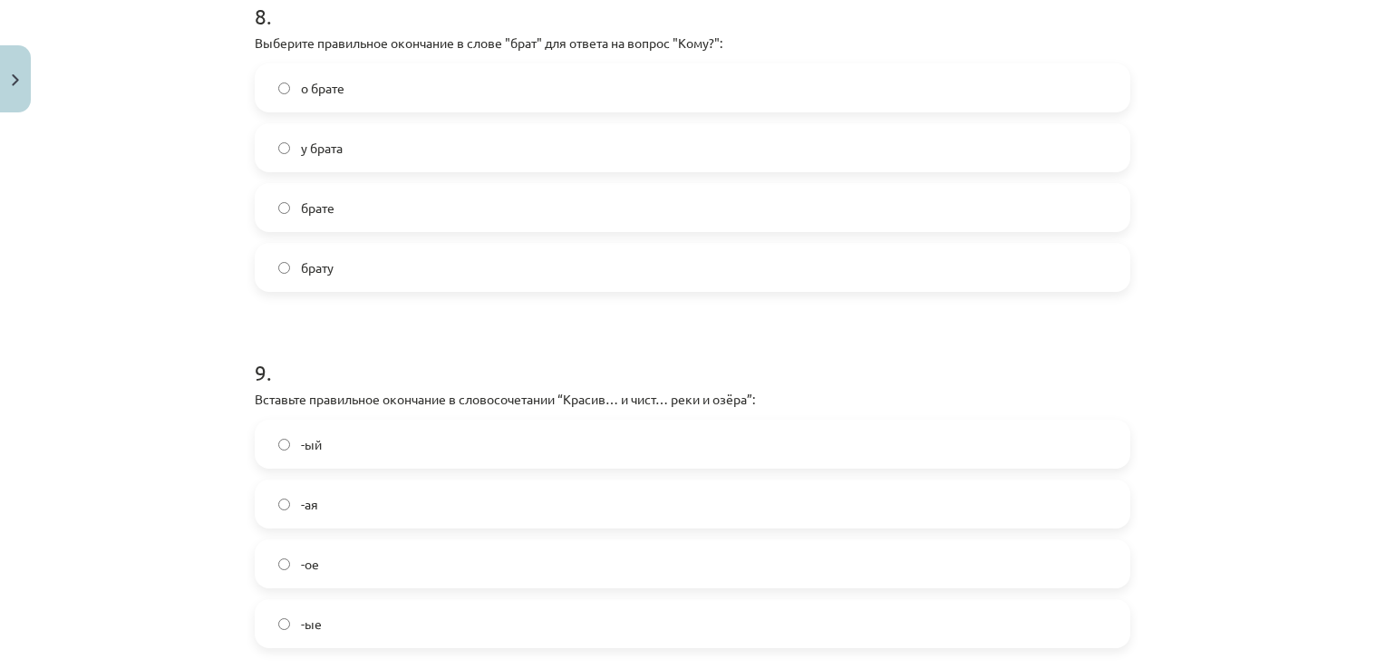
click at [424, 275] on label "брату" at bounding box center [692, 267] width 872 height 45
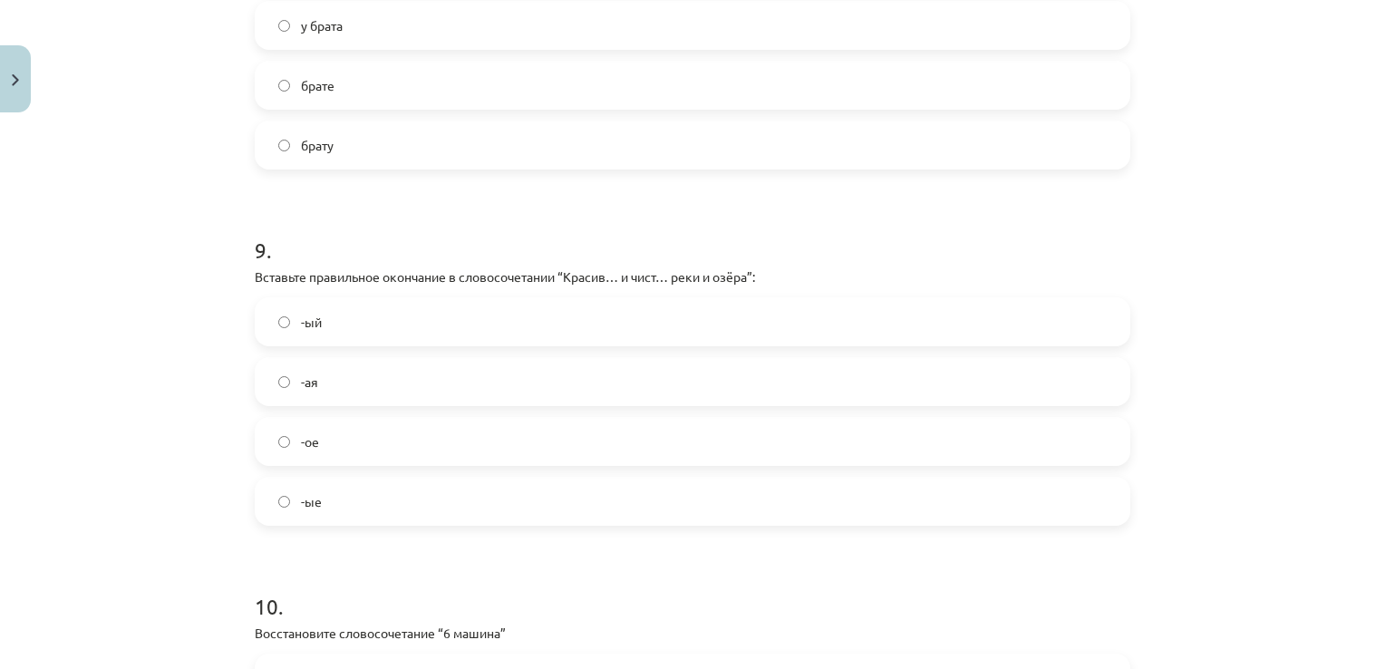
scroll to position [3244, 0]
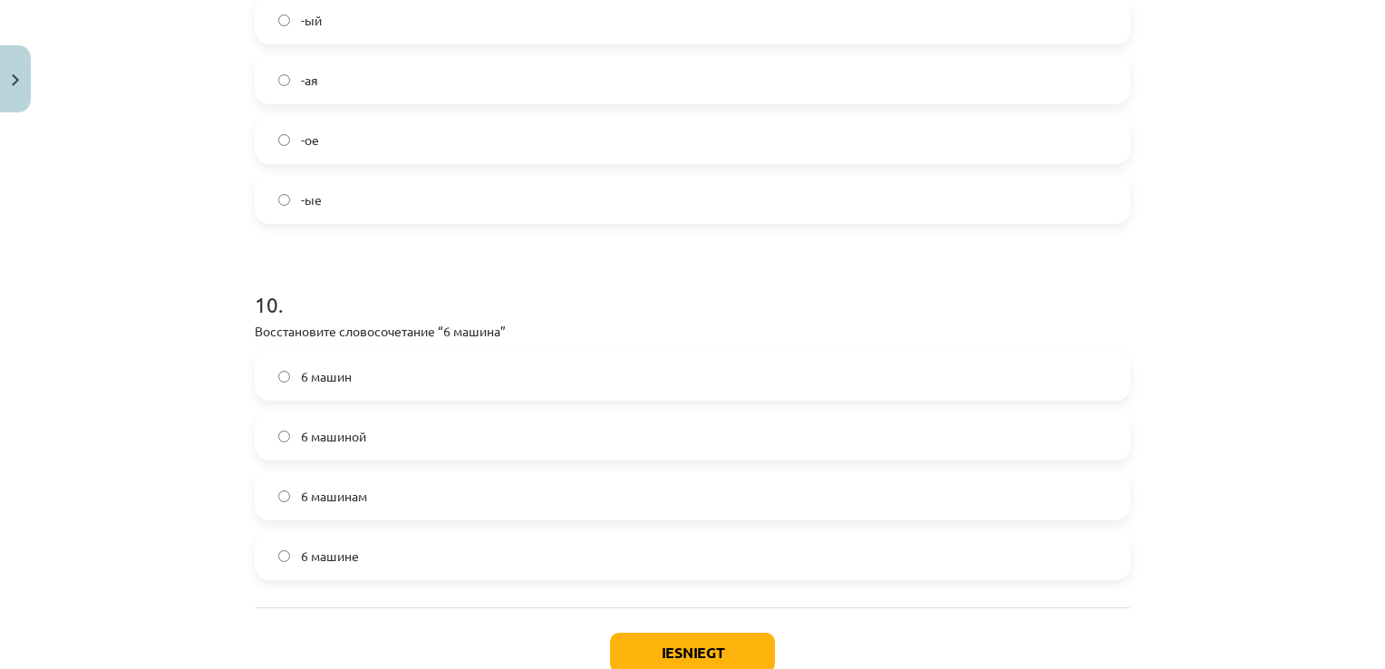
scroll to position [3335, 0]
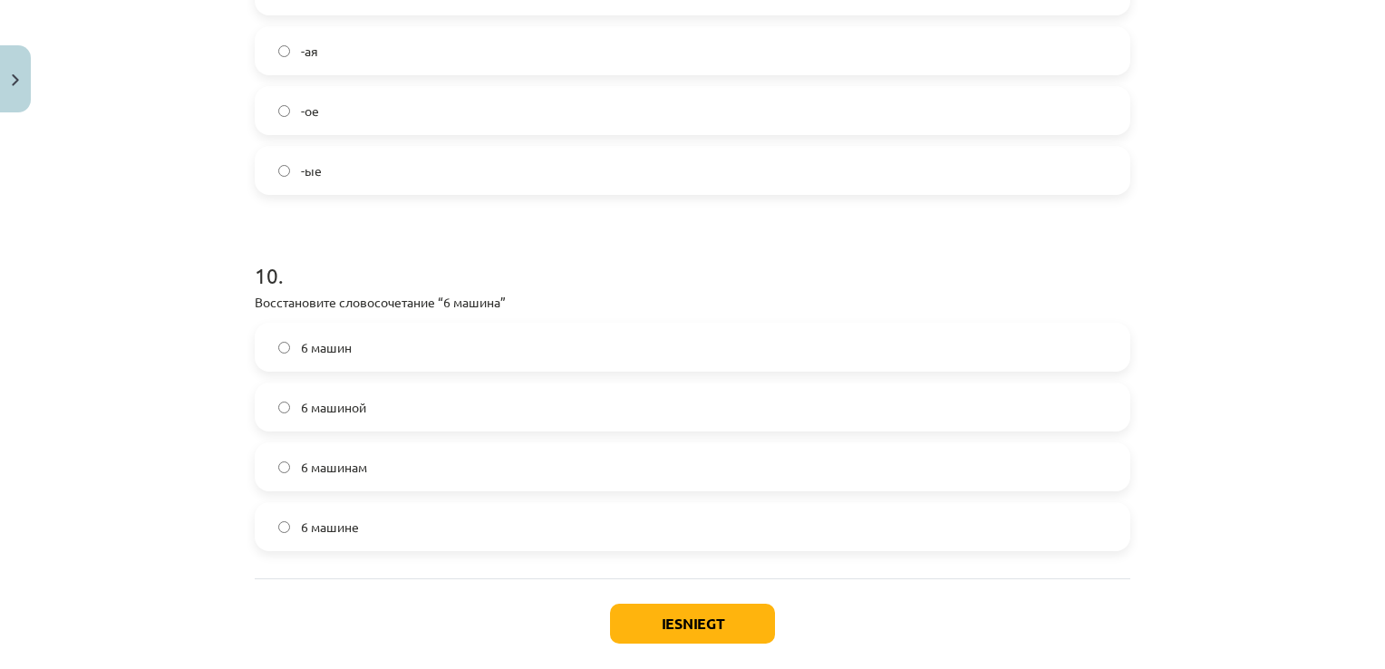
click at [349, 173] on label "-ые" at bounding box center [692, 170] width 872 height 45
click at [400, 339] on label "6 машин" at bounding box center [692, 346] width 872 height 45
click at [663, 633] on button "Iesniegt" at bounding box center [692, 624] width 165 height 40
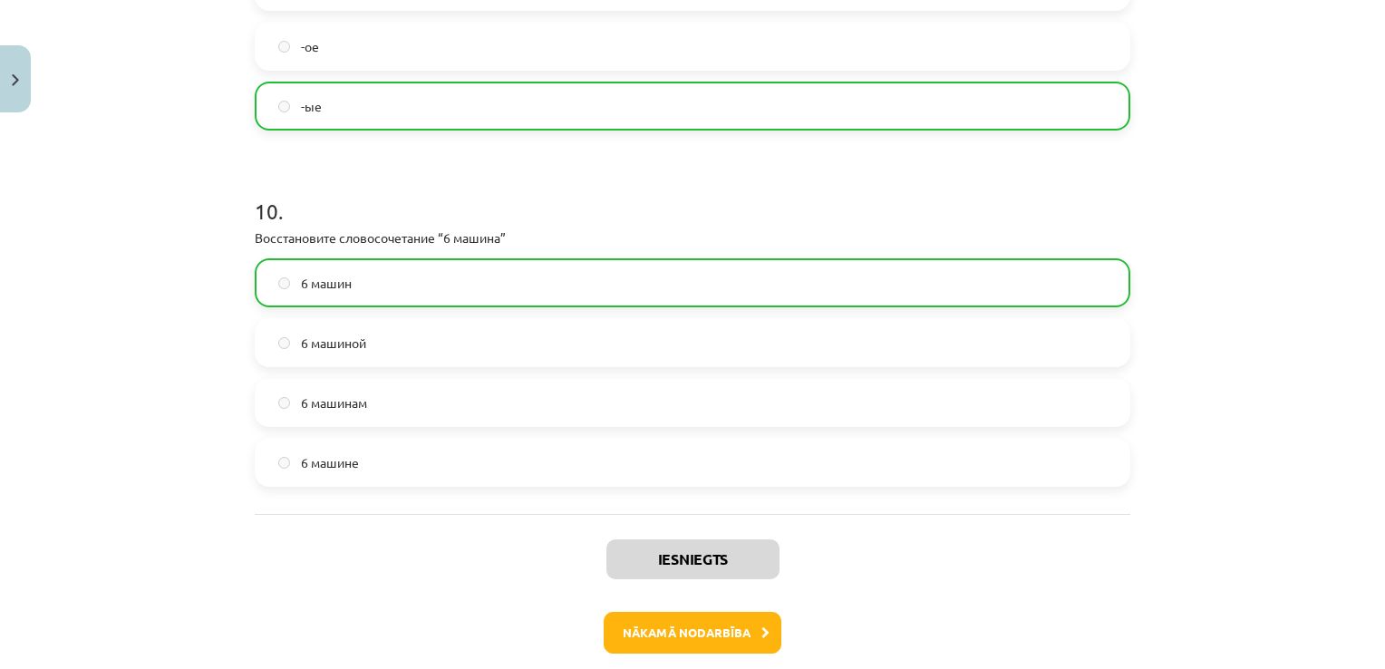
scroll to position [3483, 0]
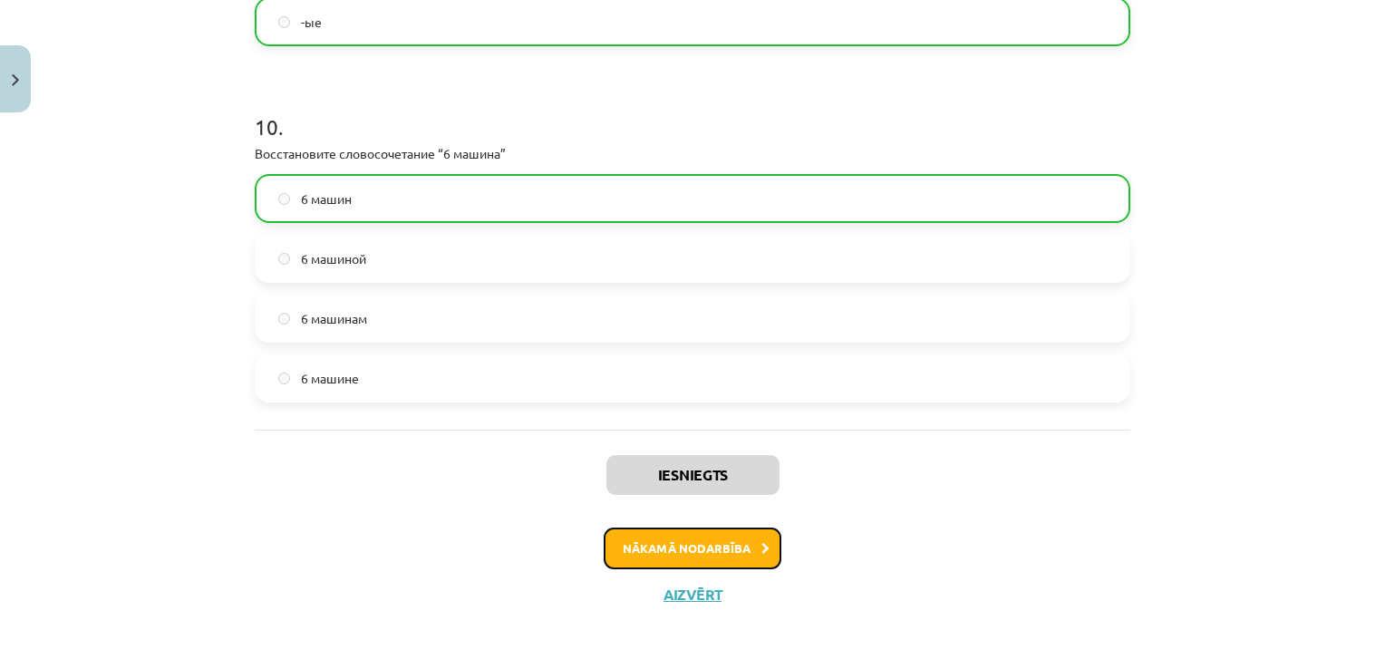
click at [689, 545] on button "Nākamā nodarbība" at bounding box center [693, 548] width 178 height 42
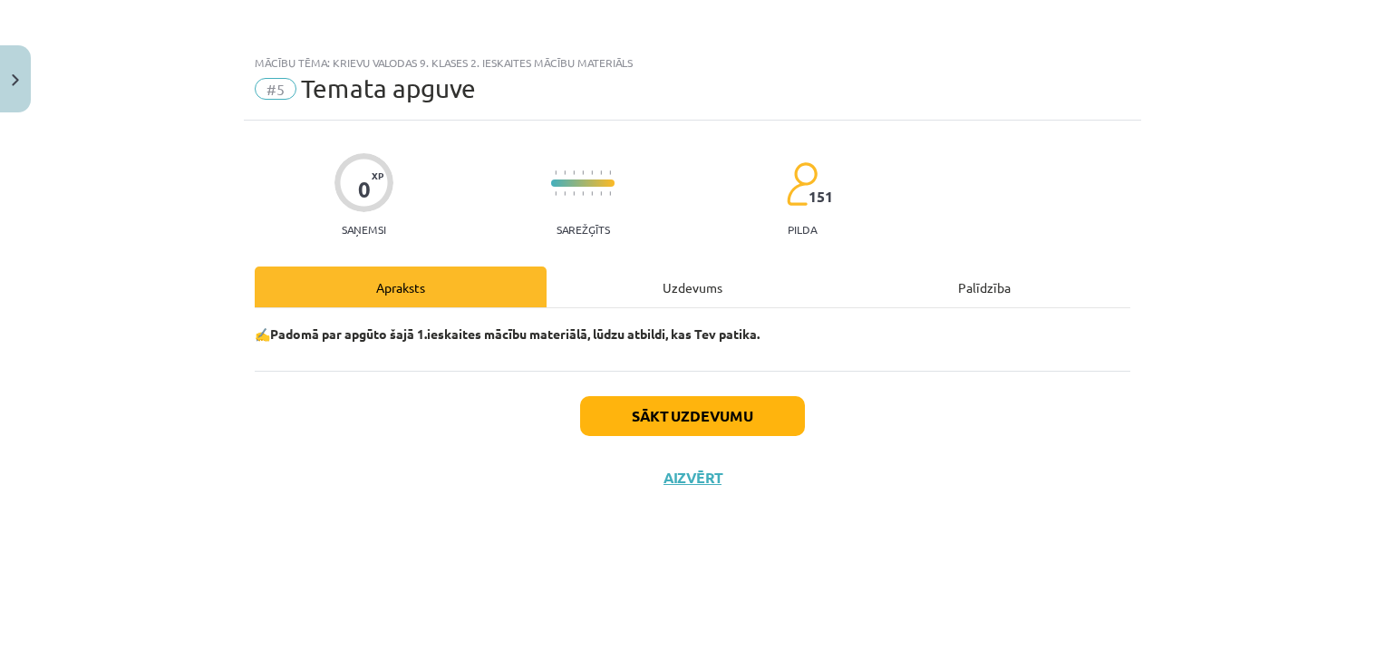
scroll to position [0, 0]
click at [721, 426] on button "Sākt uzdevumu" at bounding box center [692, 416] width 225 height 40
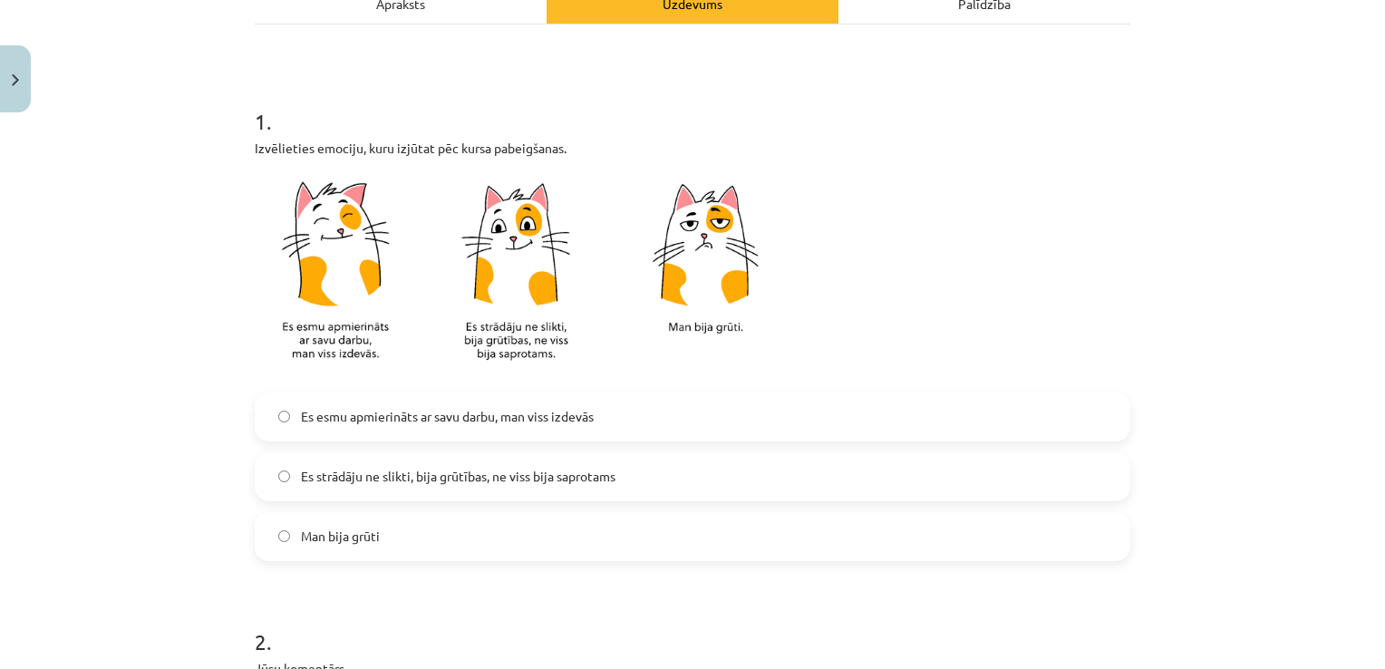
scroll to position [453, 0]
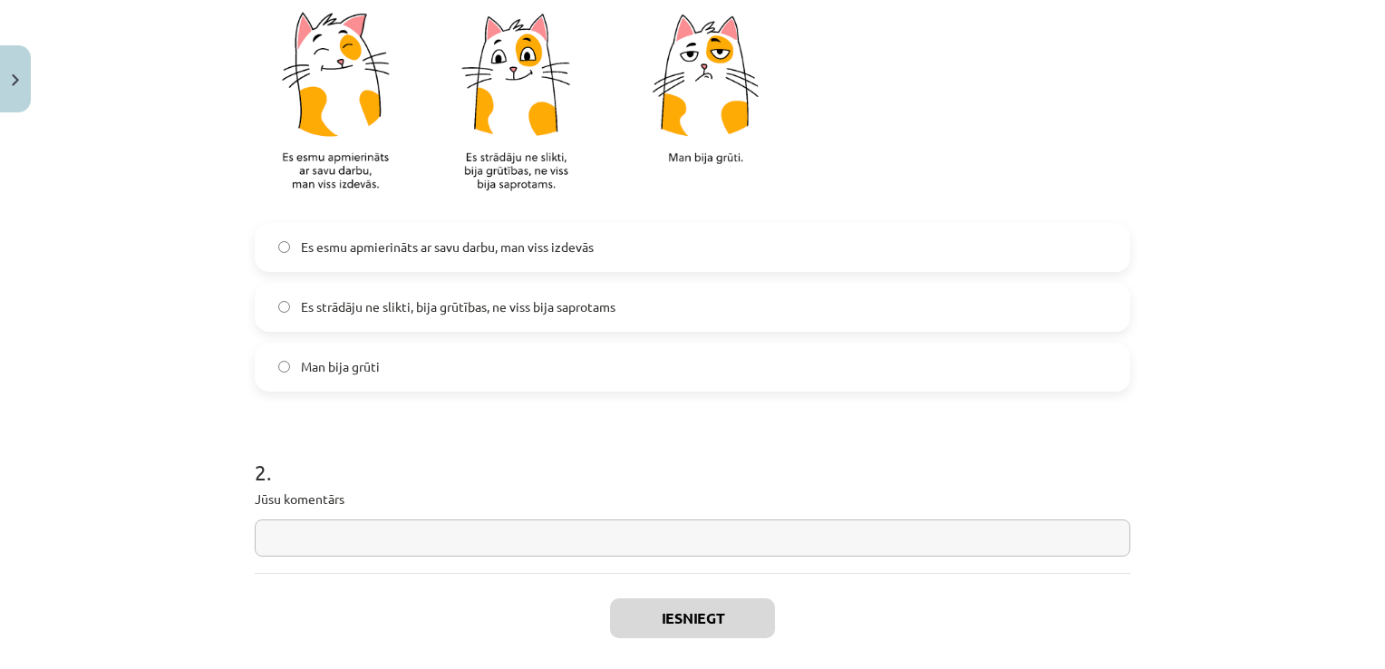
click at [489, 273] on div "Es esmu apmierināts ar savu darbu, man viss izdevās Es strādāju ne slikti, bija…" at bounding box center [692, 307] width 875 height 169
click at [534, 303] on span "Es strādāju ne slikti, bija grūtības, ne viss bija saprotams" at bounding box center [458, 306] width 314 height 19
click at [669, 613] on button "Iesniegt" at bounding box center [692, 618] width 165 height 40
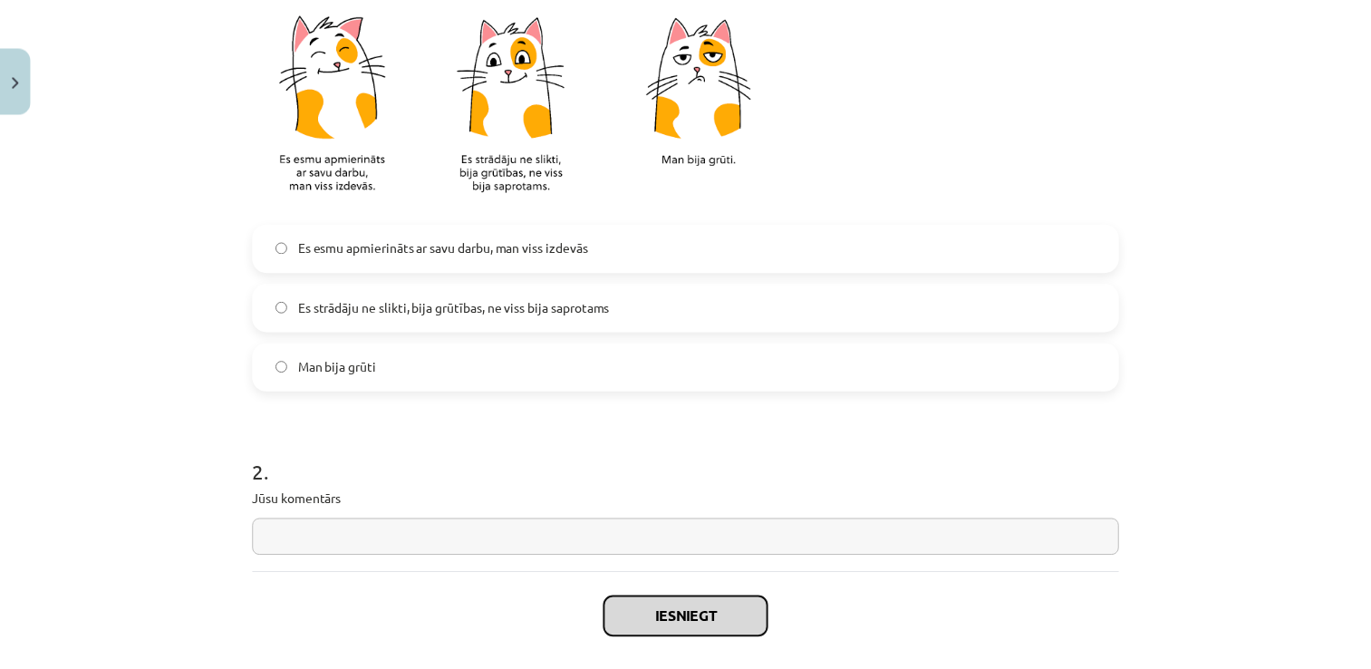
scroll to position [538, 0]
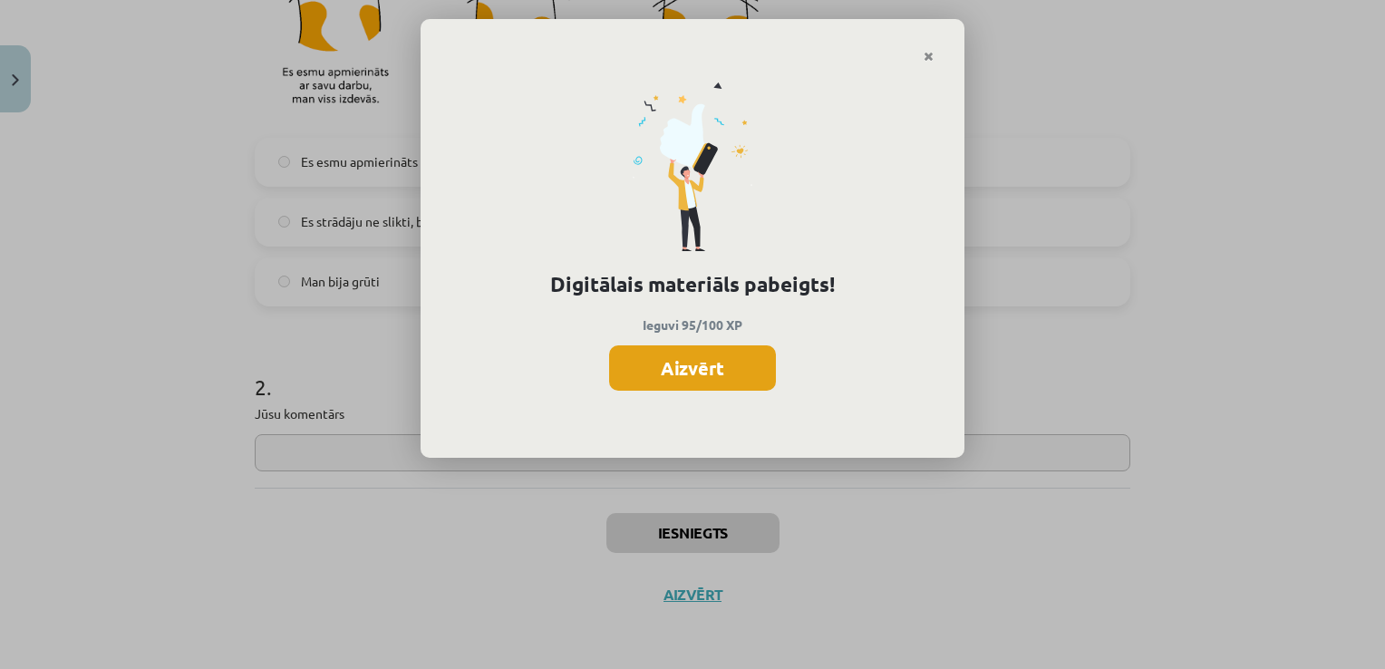
click at [711, 372] on button "Aizvērt" at bounding box center [692, 367] width 167 height 45
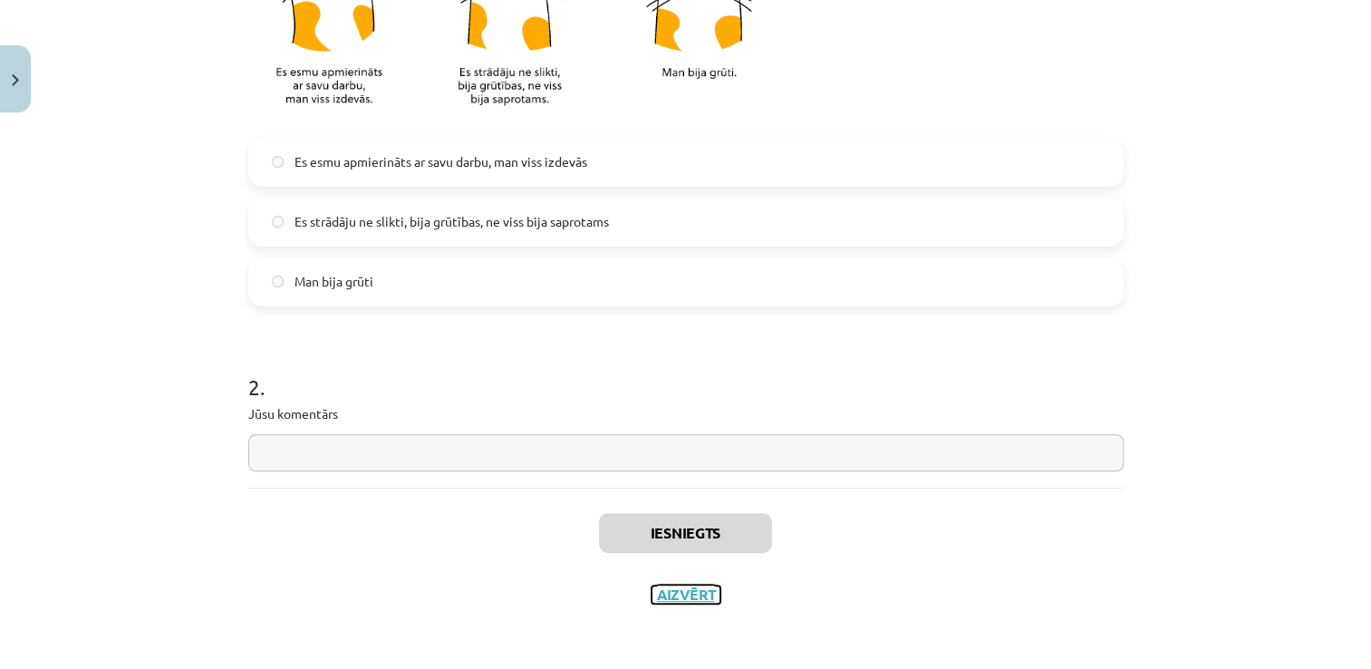
click at [669, 596] on button "Aizvērt" at bounding box center [686, 594] width 69 height 18
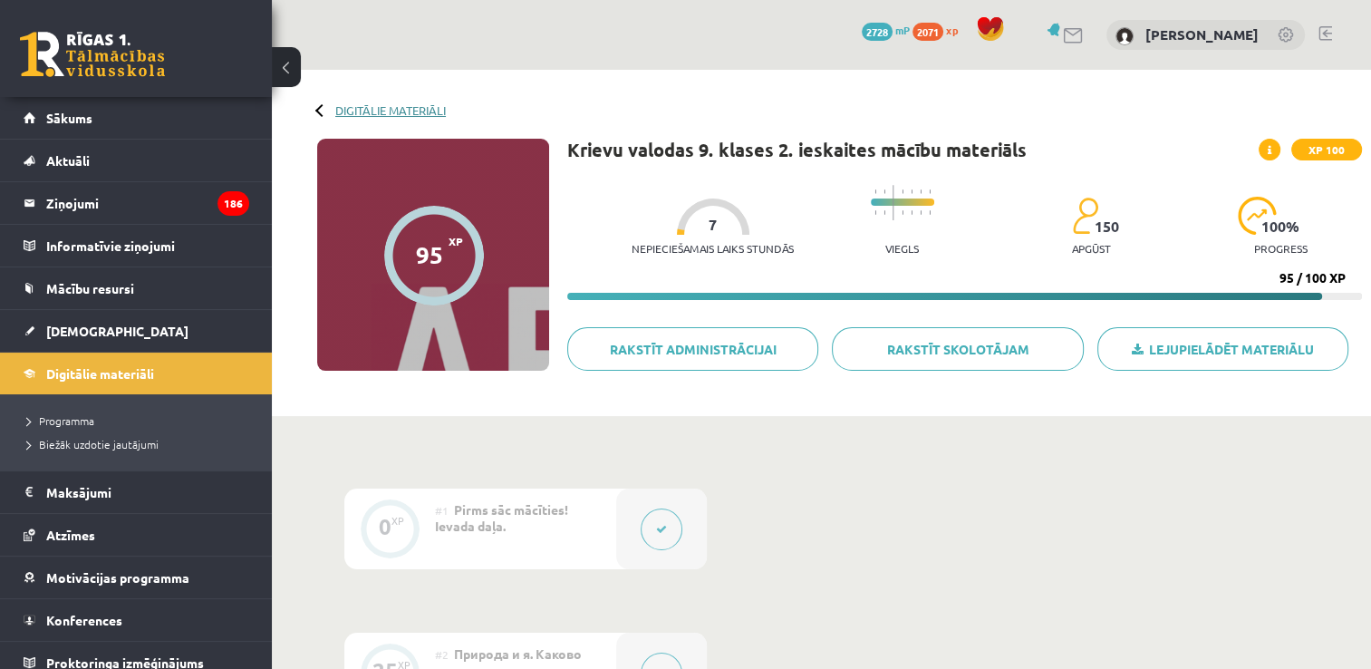
click at [361, 108] on link "Digitālie materiāli" at bounding box center [390, 110] width 111 height 14
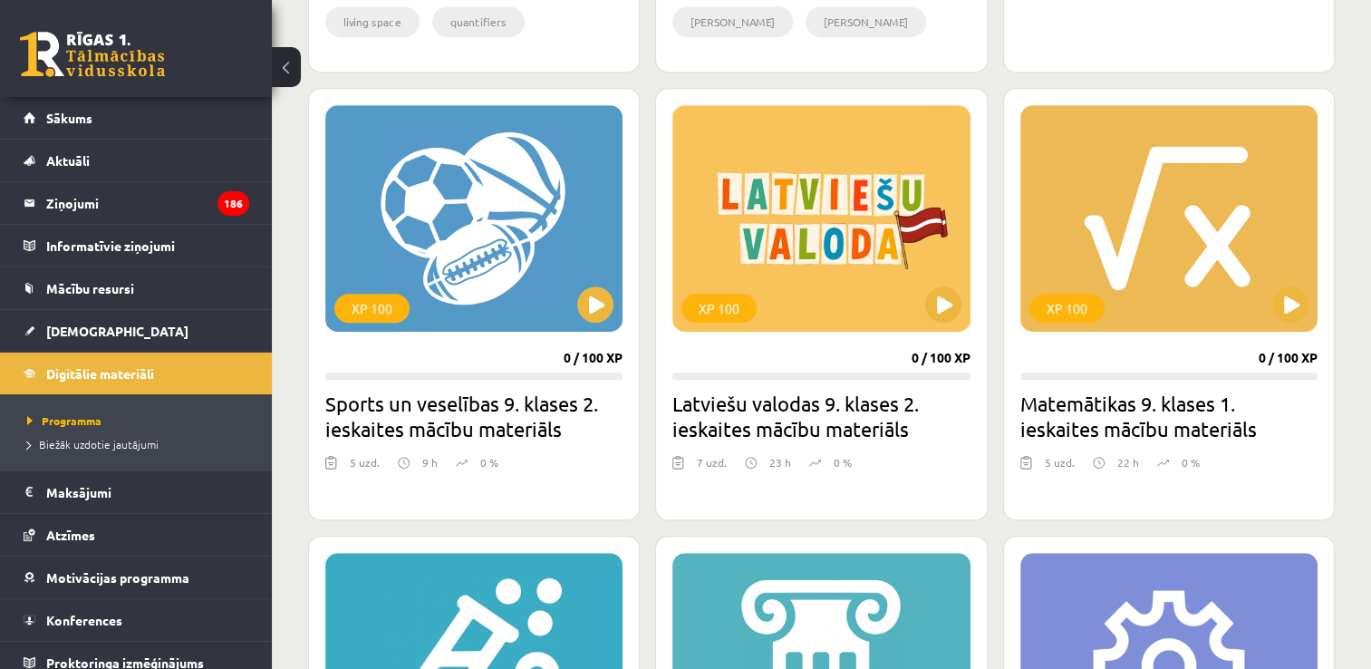
scroll to position [997, 0]
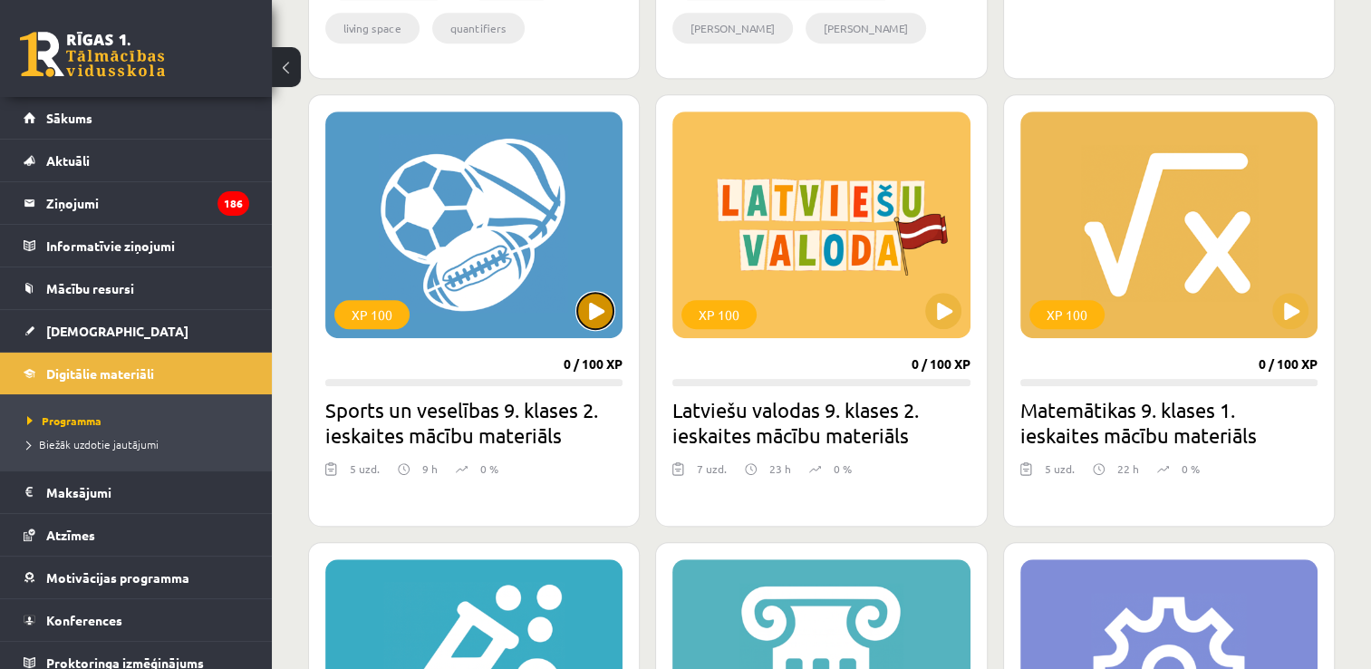
click at [594, 311] on button at bounding box center [595, 311] width 36 height 36
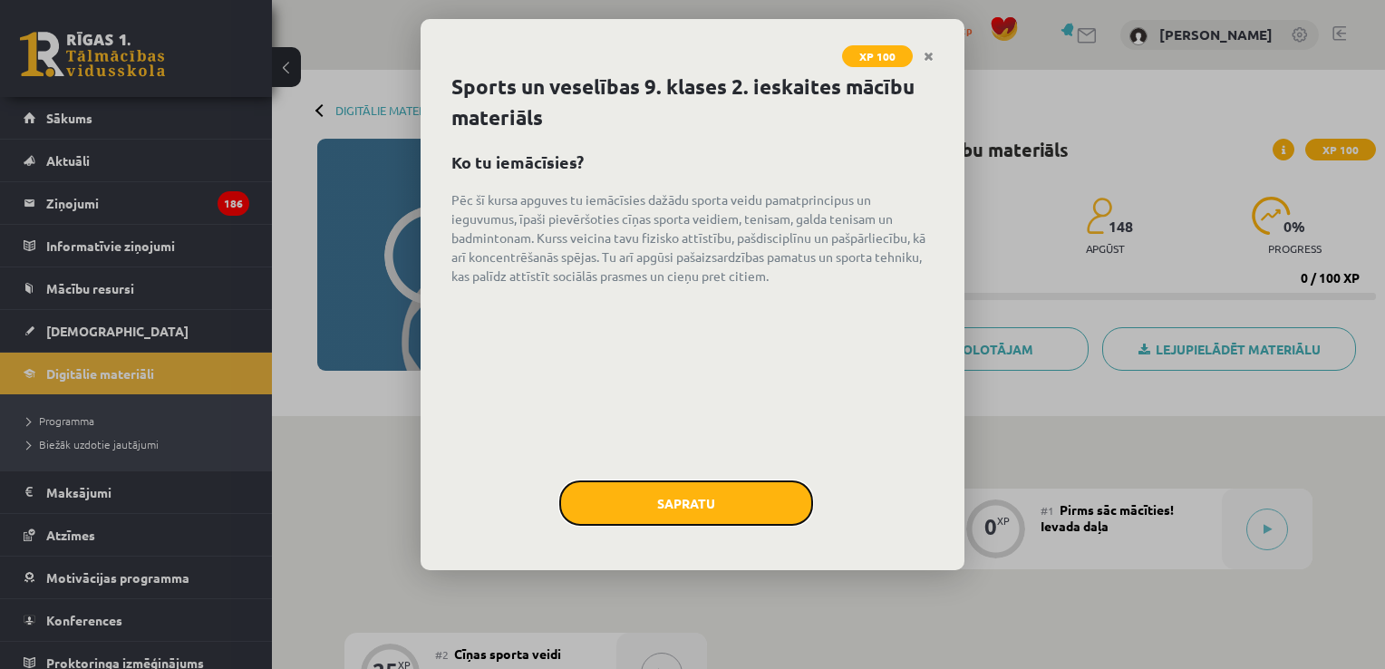
drag, startPoint x: 651, startPoint y: 485, endPoint x: 660, endPoint y: 484, distance: 9.1
click at [652, 487] on button "Sapratu" at bounding box center [686, 502] width 254 height 45
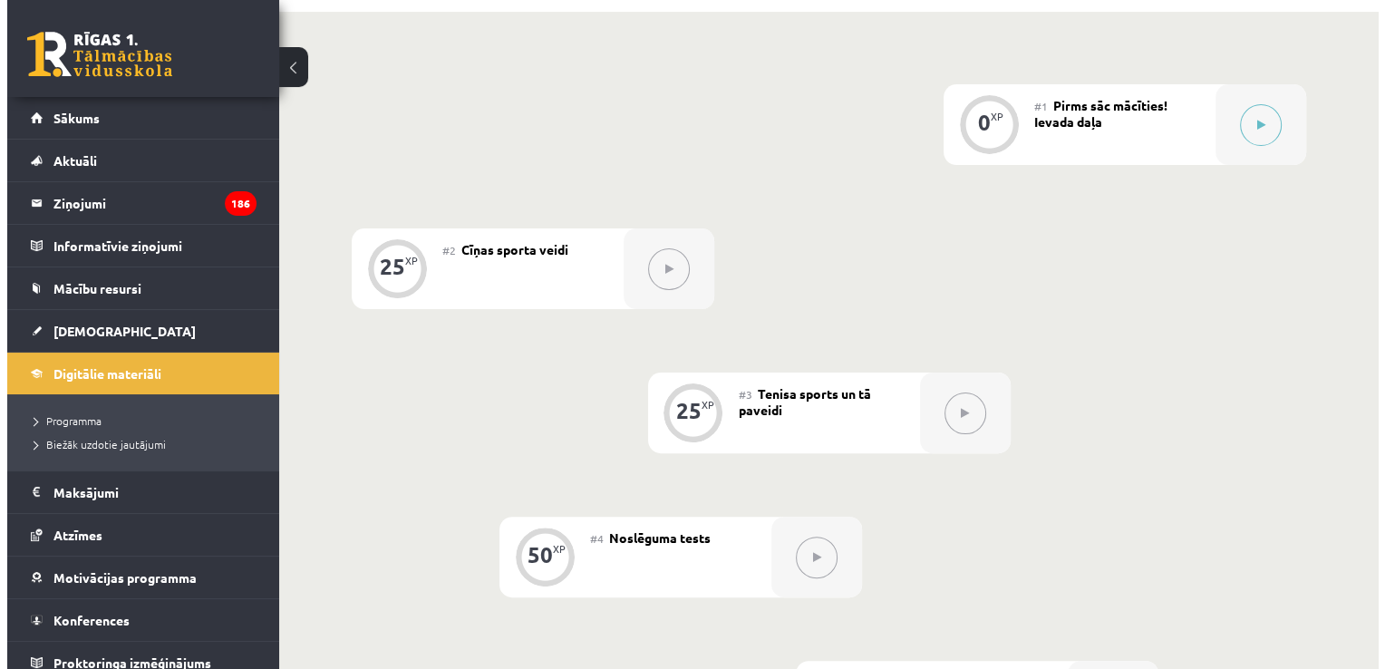
scroll to position [453, 0]
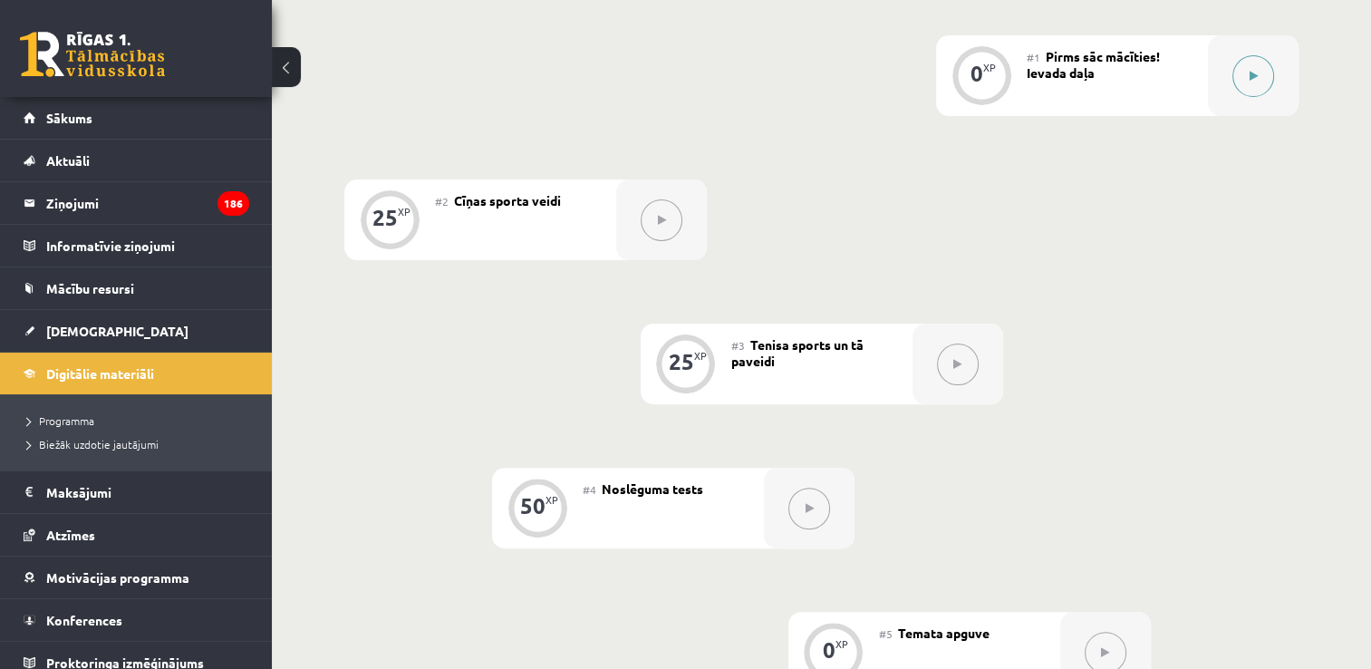
click at [1246, 53] on div at bounding box center [1253, 75] width 91 height 81
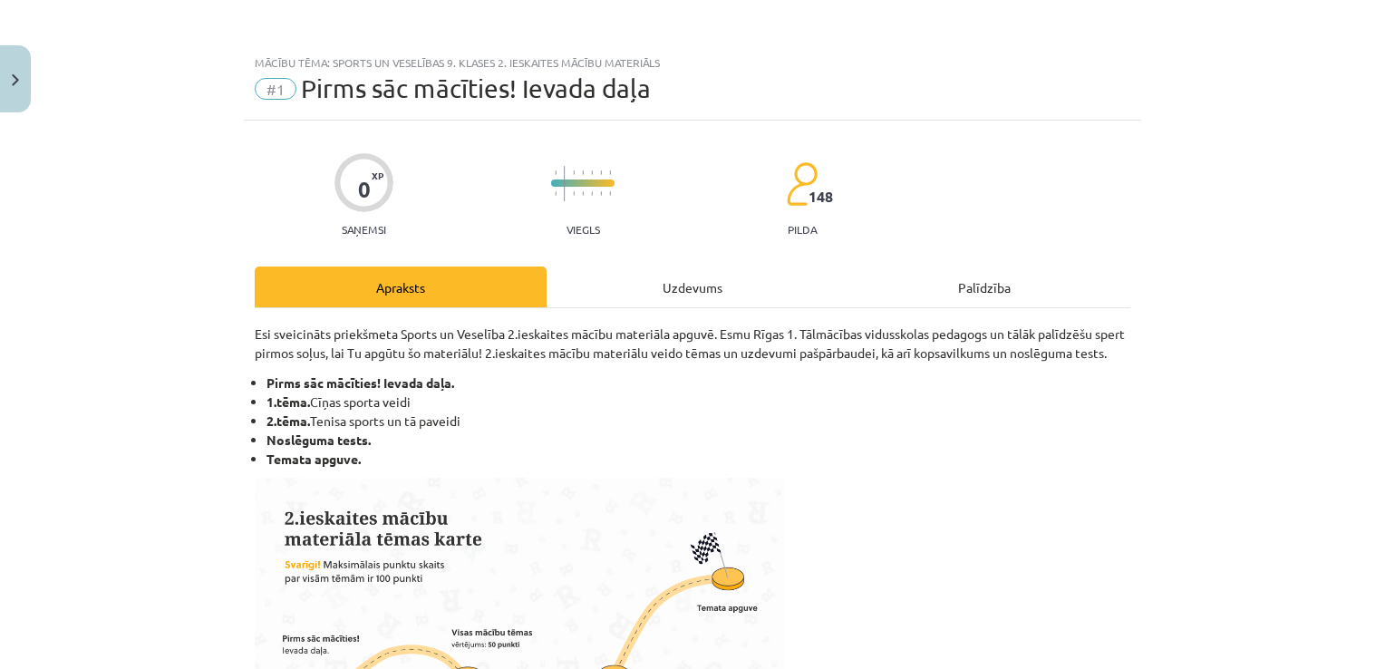
click at [666, 281] on div "Uzdevums" at bounding box center [692, 286] width 292 height 41
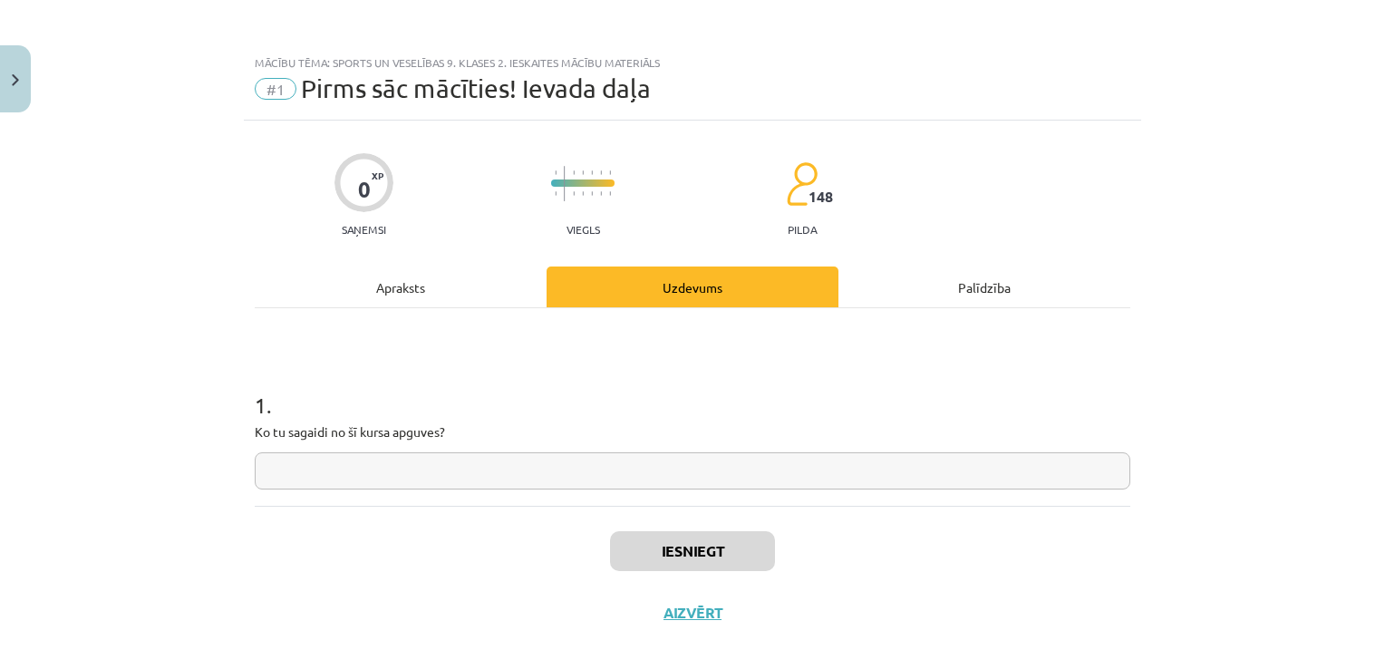
scroll to position [18, 0]
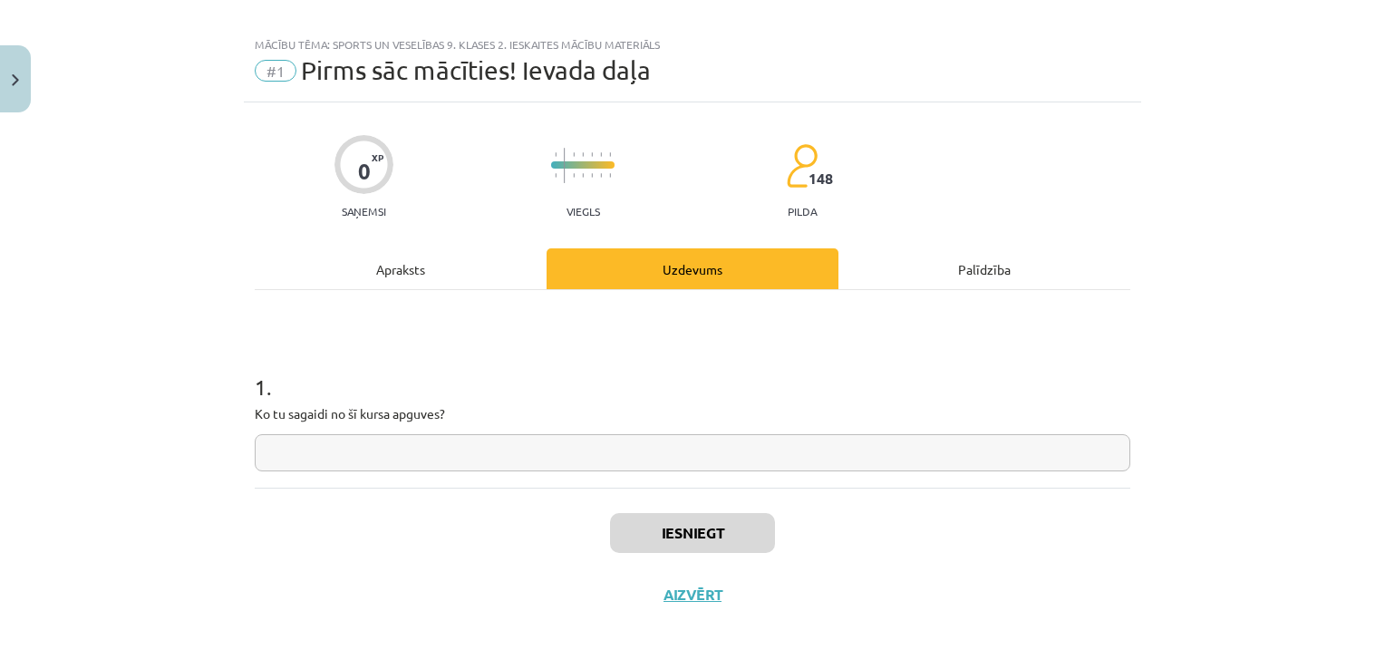
click at [259, 455] on input "text" at bounding box center [692, 452] width 875 height 37
type input "**"
click at [698, 534] on button "Iesniegt" at bounding box center [692, 533] width 165 height 40
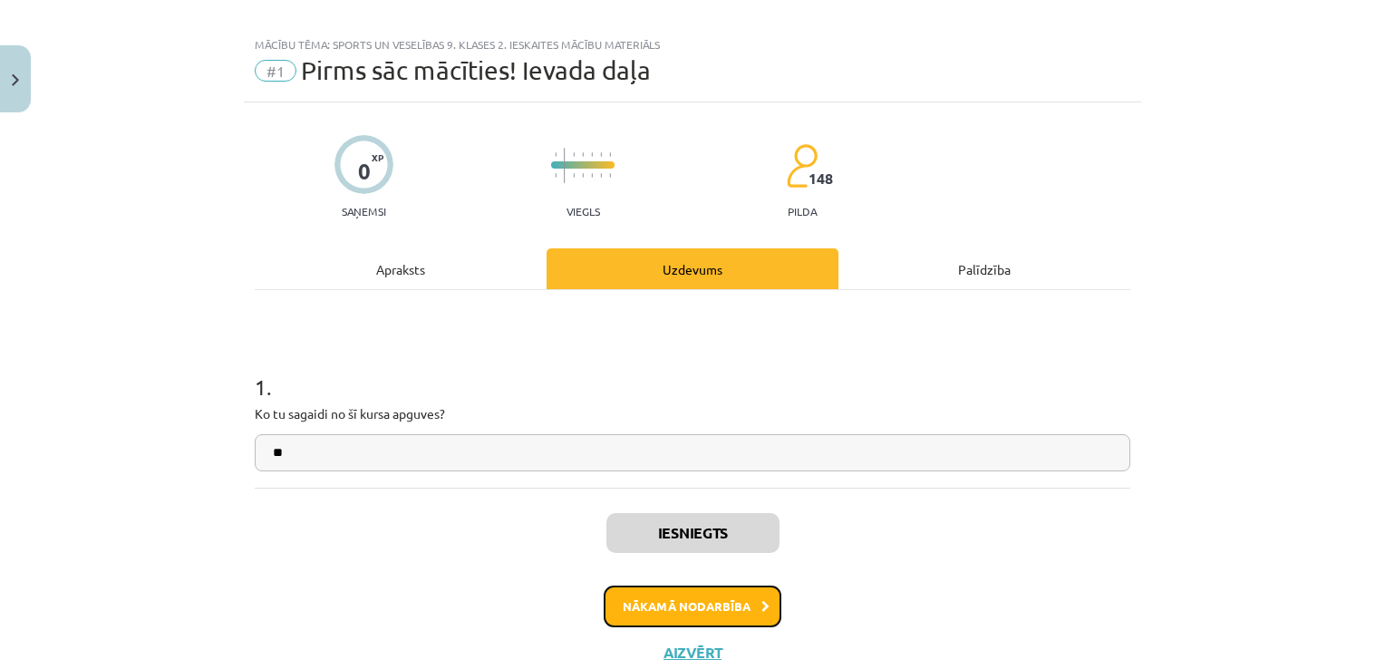
click at [746, 618] on button "Nākamā nodarbība" at bounding box center [693, 606] width 178 height 42
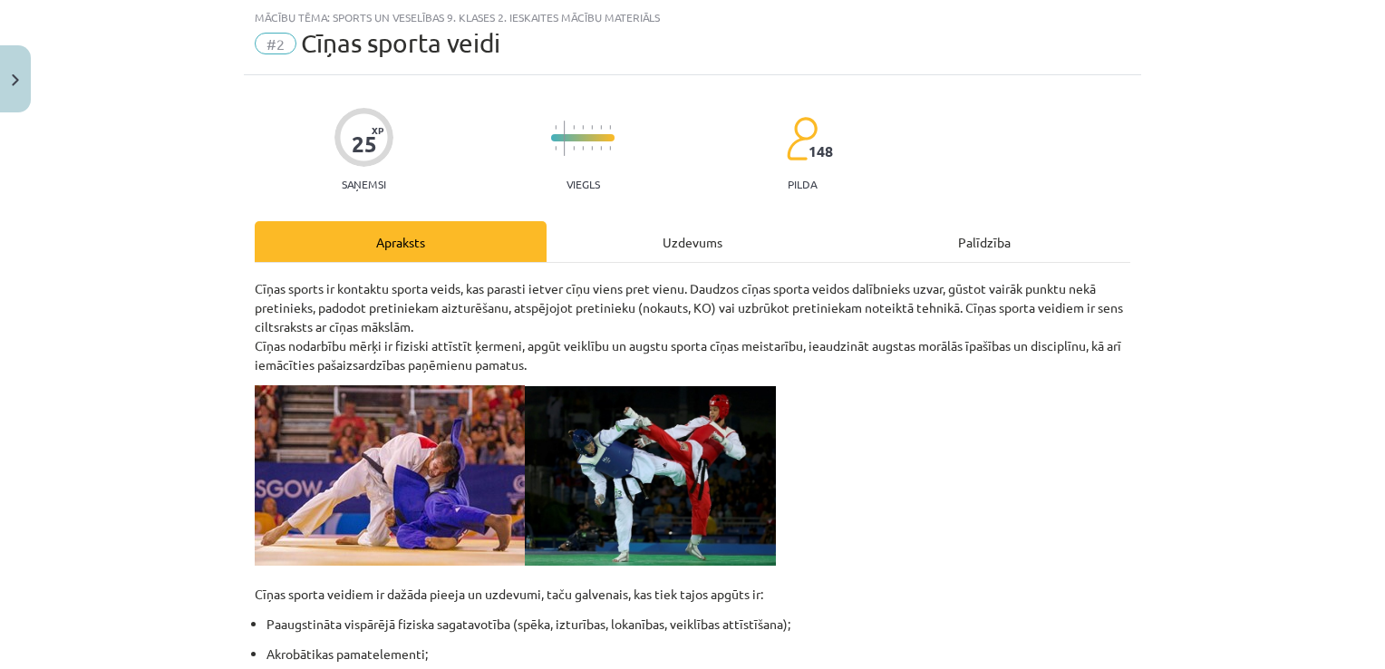
click at [634, 225] on div "Uzdevums" at bounding box center [692, 241] width 292 height 41
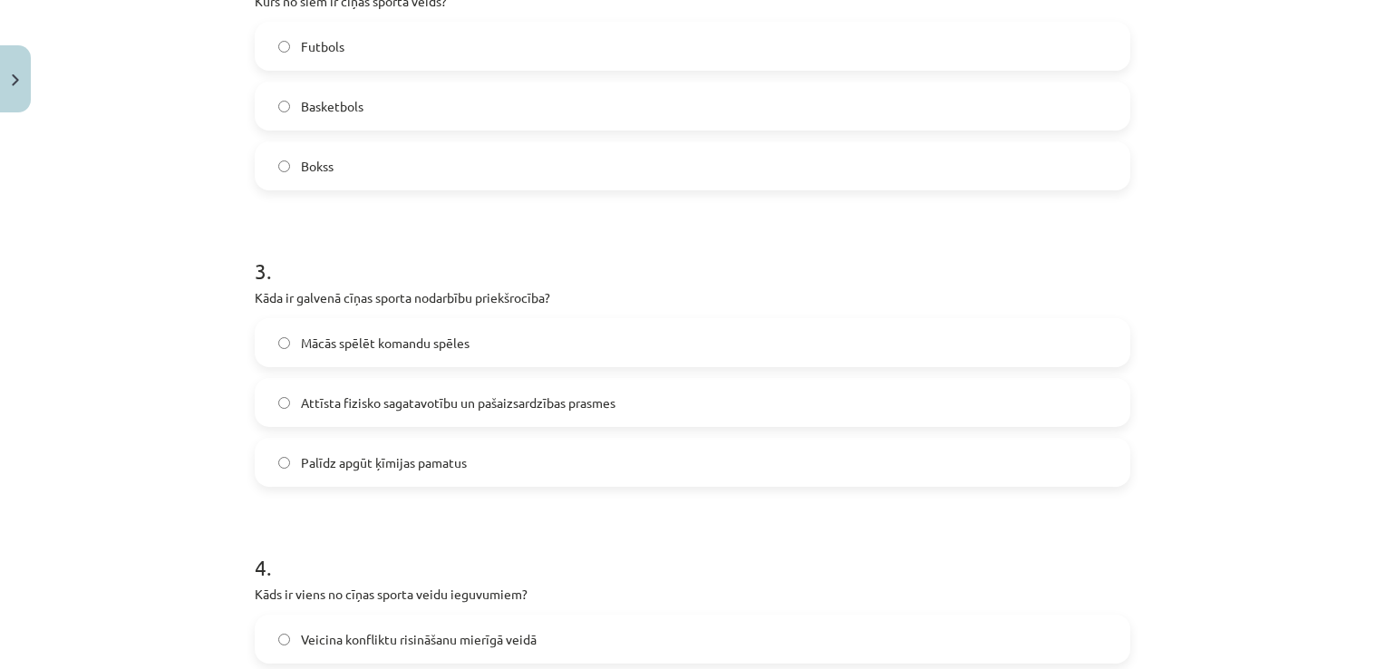
scroll to position [1347, 0]
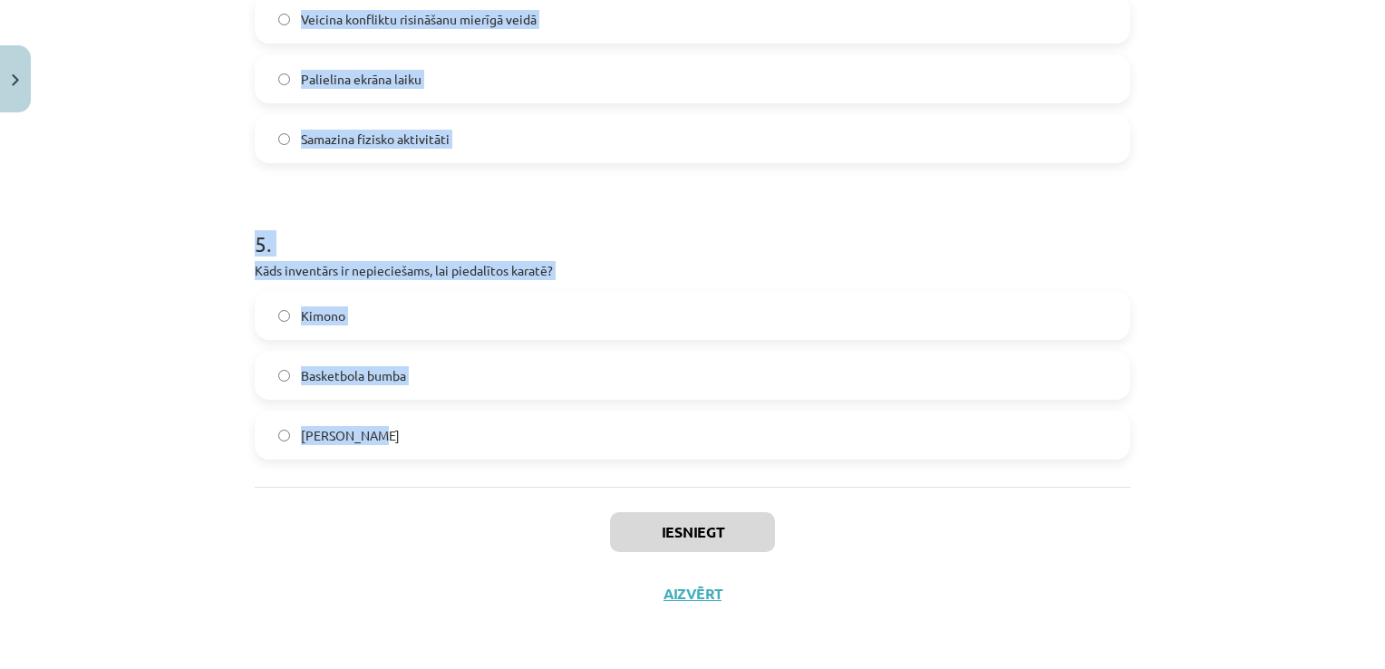
drag, startPoint x: 253, startPoint y: 339, endPoint x: 526, endPoint y: 462, distance: 299.3
copy form "1 . Kuru no šiem sporta veidiem NEPIEDER cīņas sporta veidiem? MMA Džudo Volejb…"
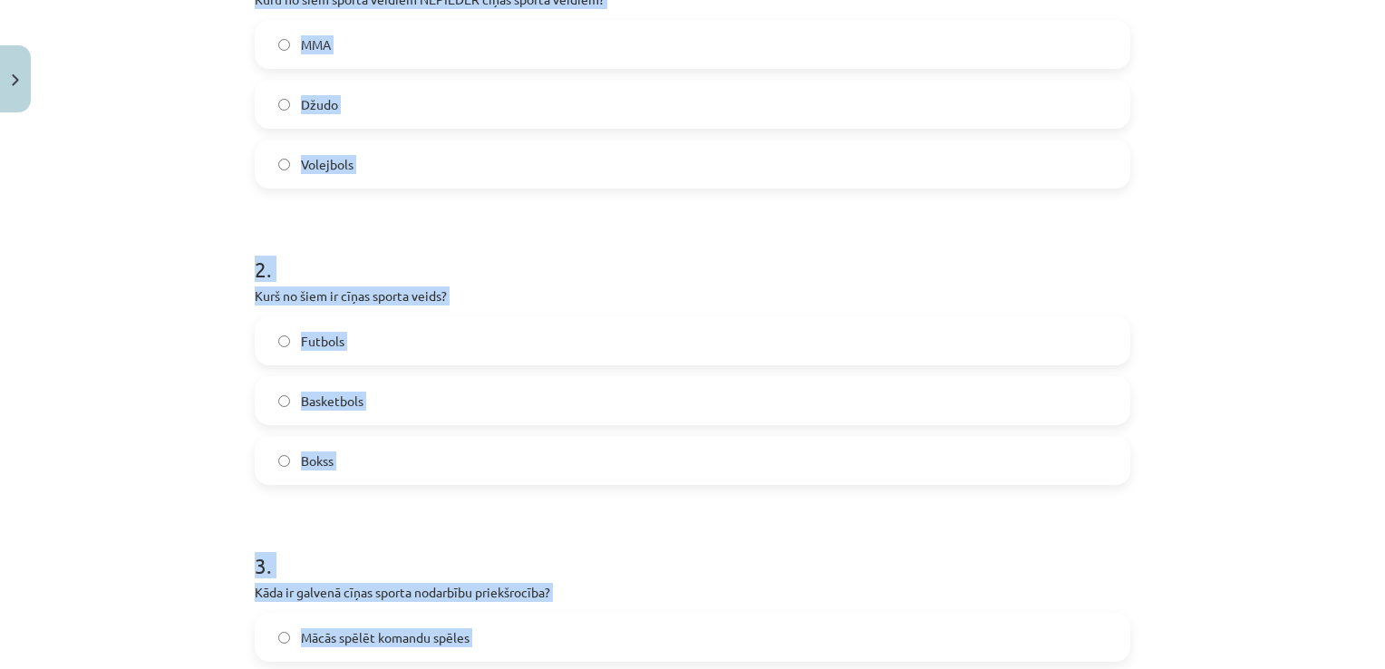
scroll to position [350, 0]
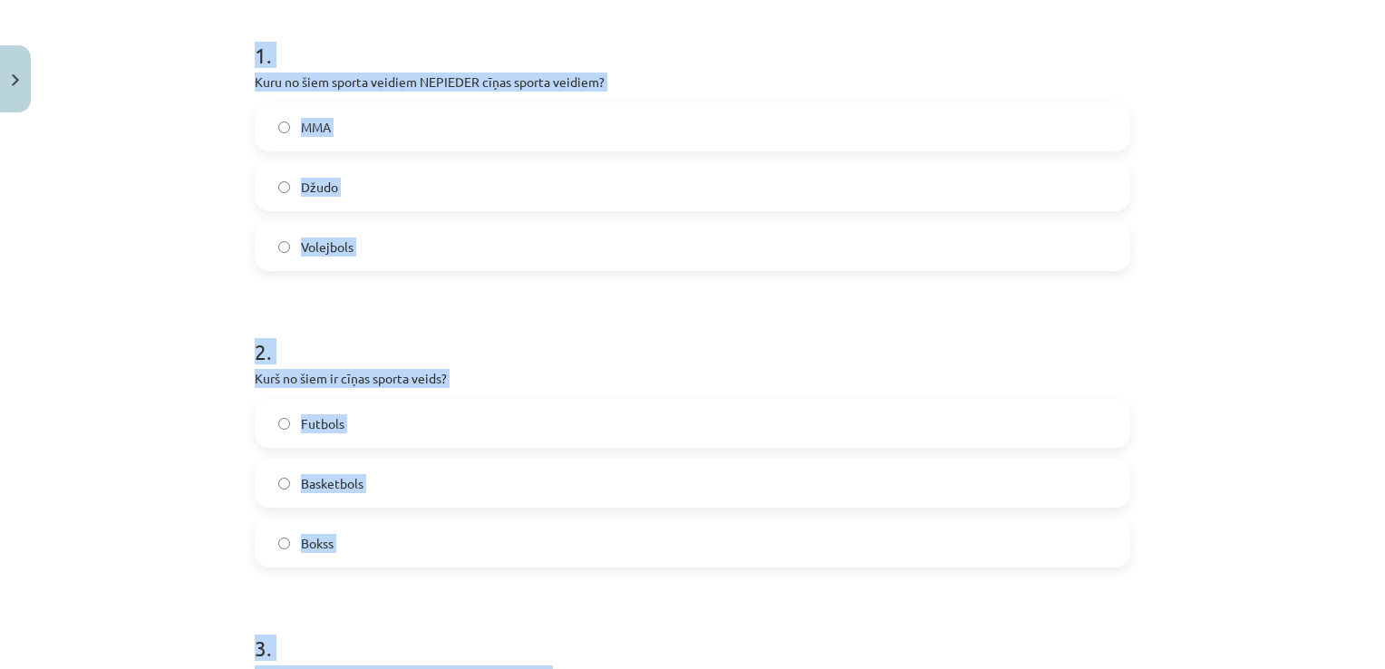
click at [225, 274] on div "Mācību tēma: Sports un veselības 9. klases 2. ieskaites mācību materiāls #2 Cīņ…" at bounding box center [692, 334] width 1385 height 669
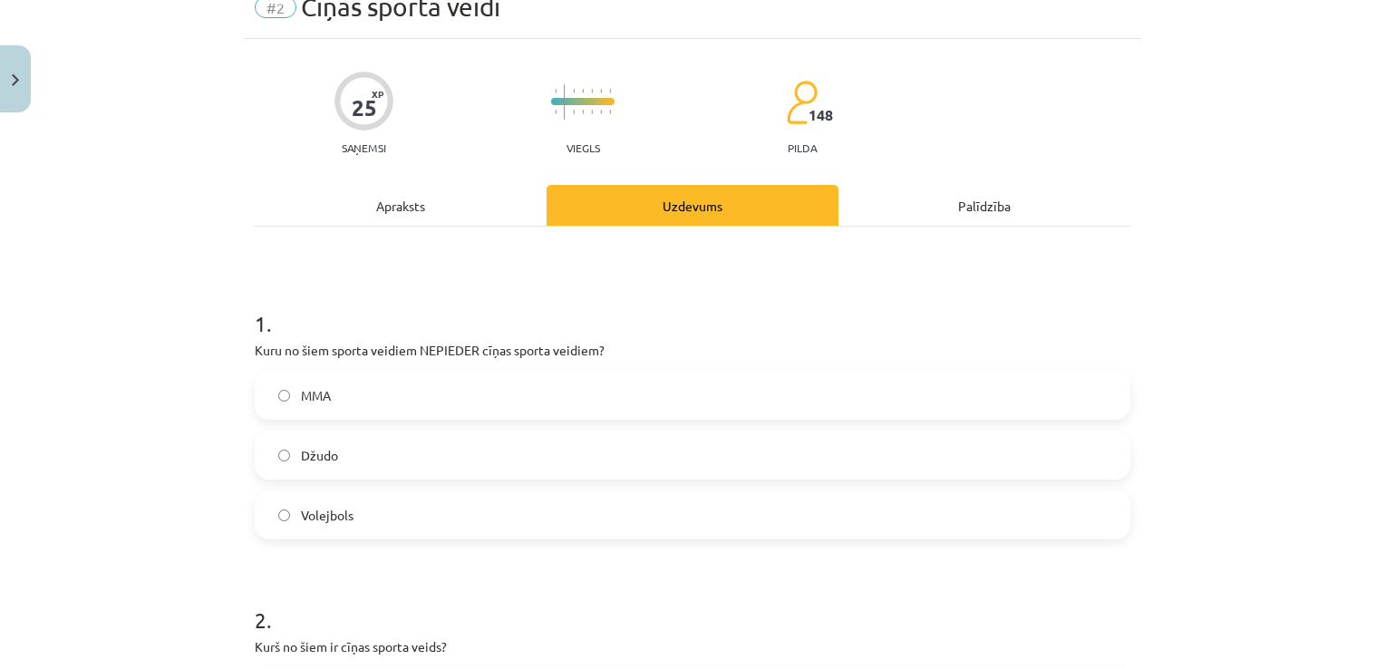
scroll to position [78, 0]
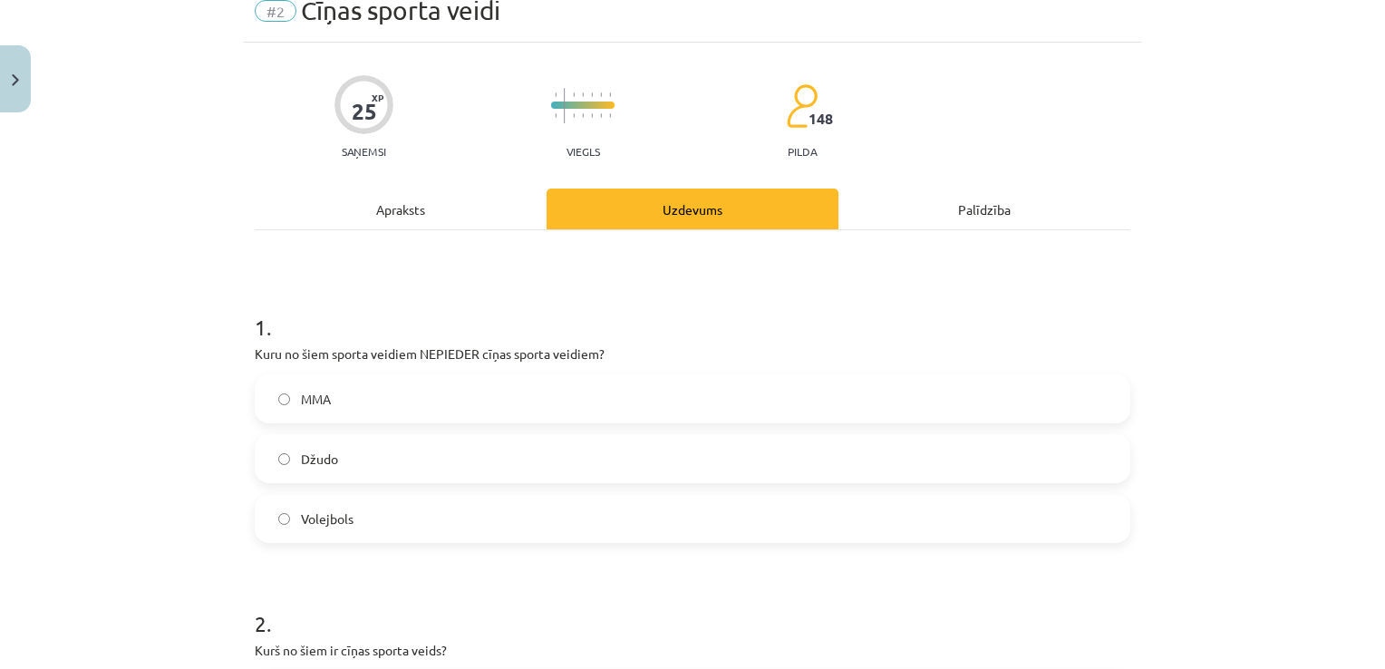
click at [410, 532] on label "Volejbols" at bounding box center [692, 518] width 872 height 45
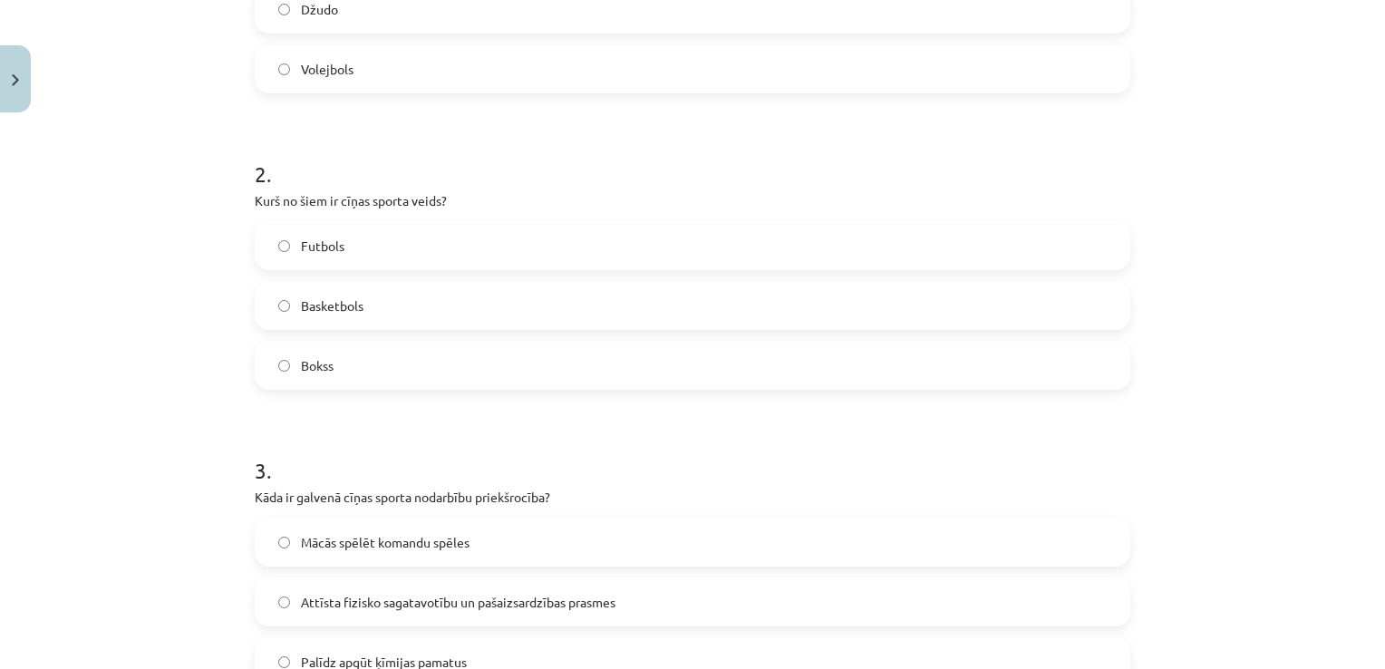
scroll to position [531, 0]
click at [379, 370] on label "Bokss" at bounding box center [692, 361] width 872 height 45
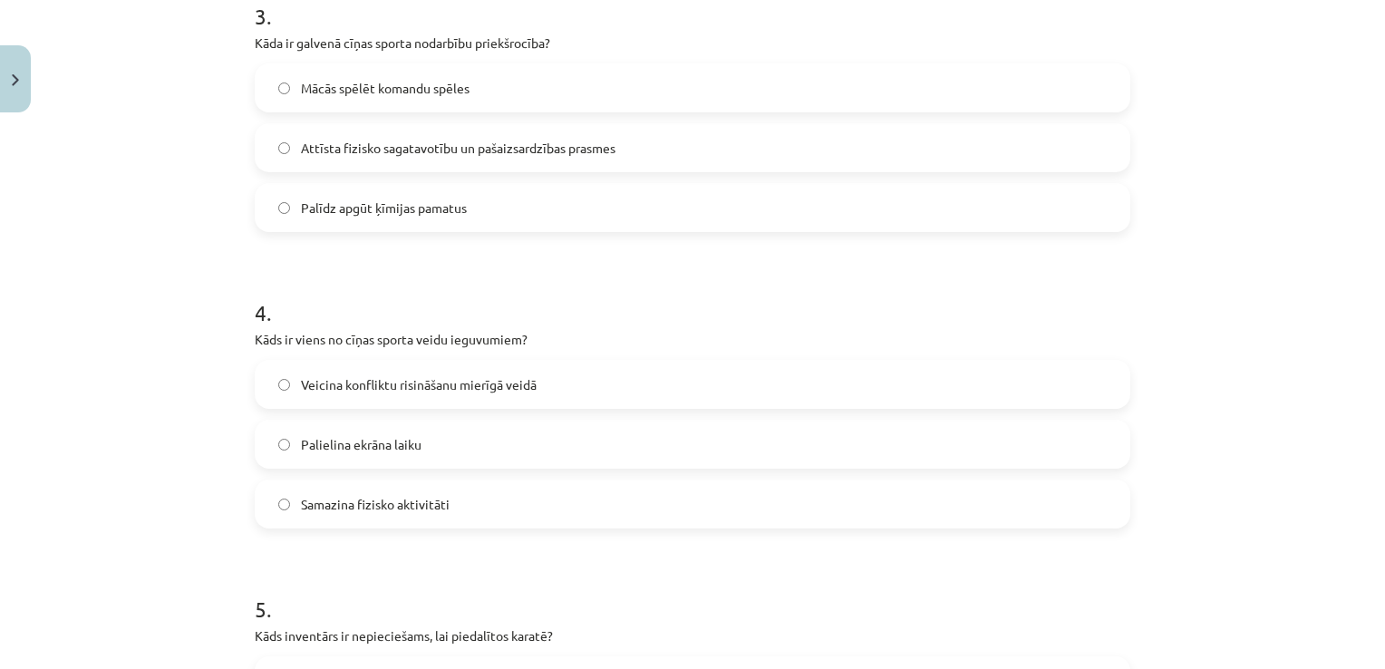
scroll to position [984, 0]
click at [376, 140] on span "Attīsta fizisko sagatavotību un pašaizsardzības prasmes" at bounding box center [458, 145] width 314 height 19
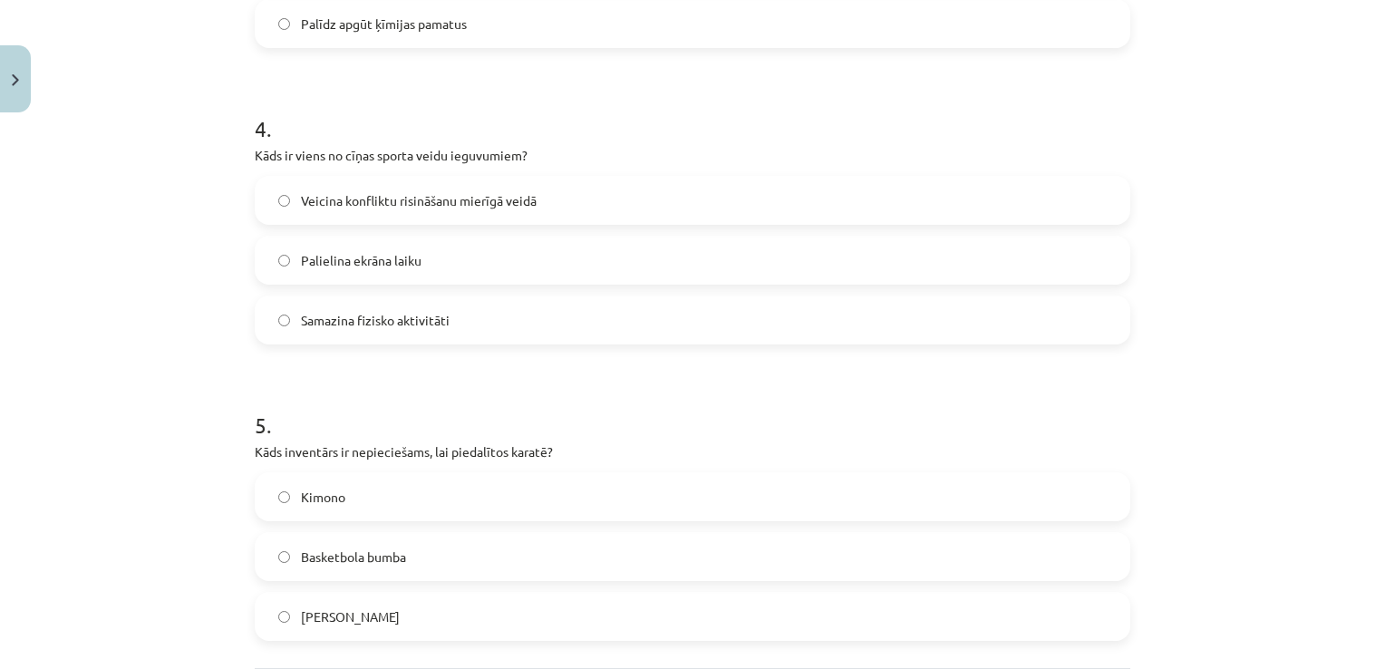
click at [455, 191] on span "Veicina konfliktu risināšanu mierīgā veidā" at bounding box center [419, 200] width 236 height 19
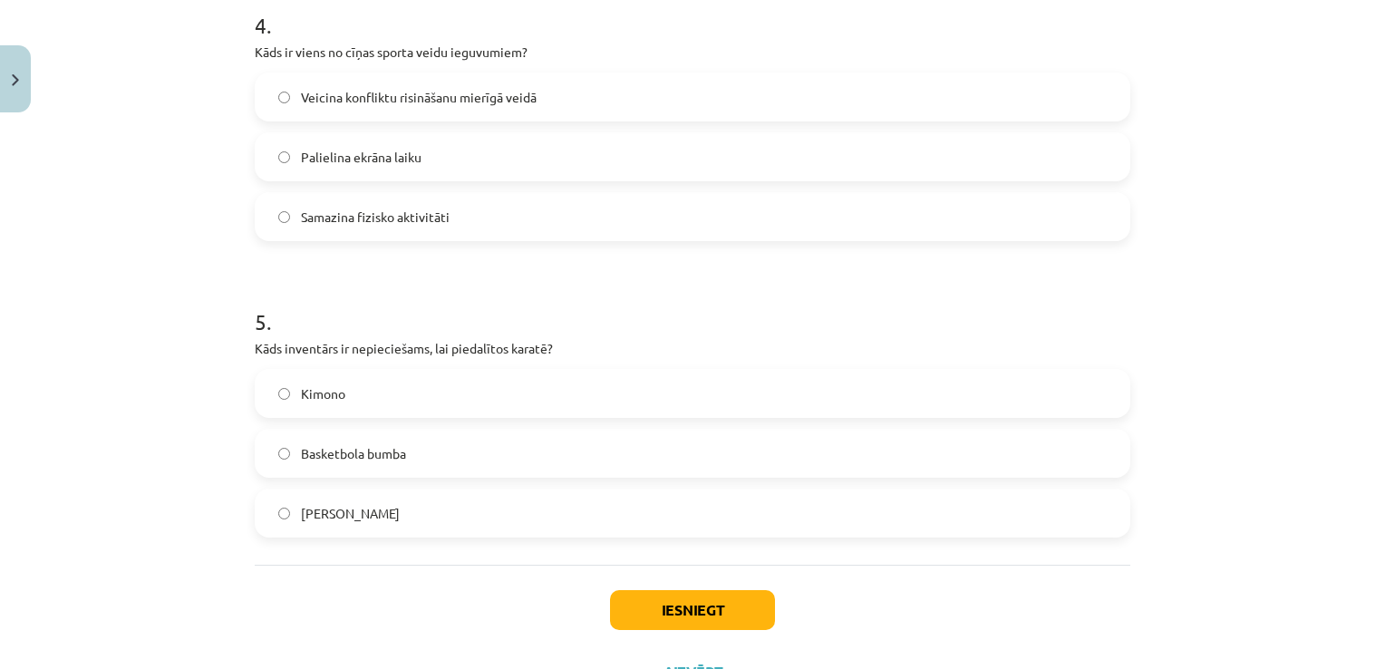
scroll to position [1347, 0]
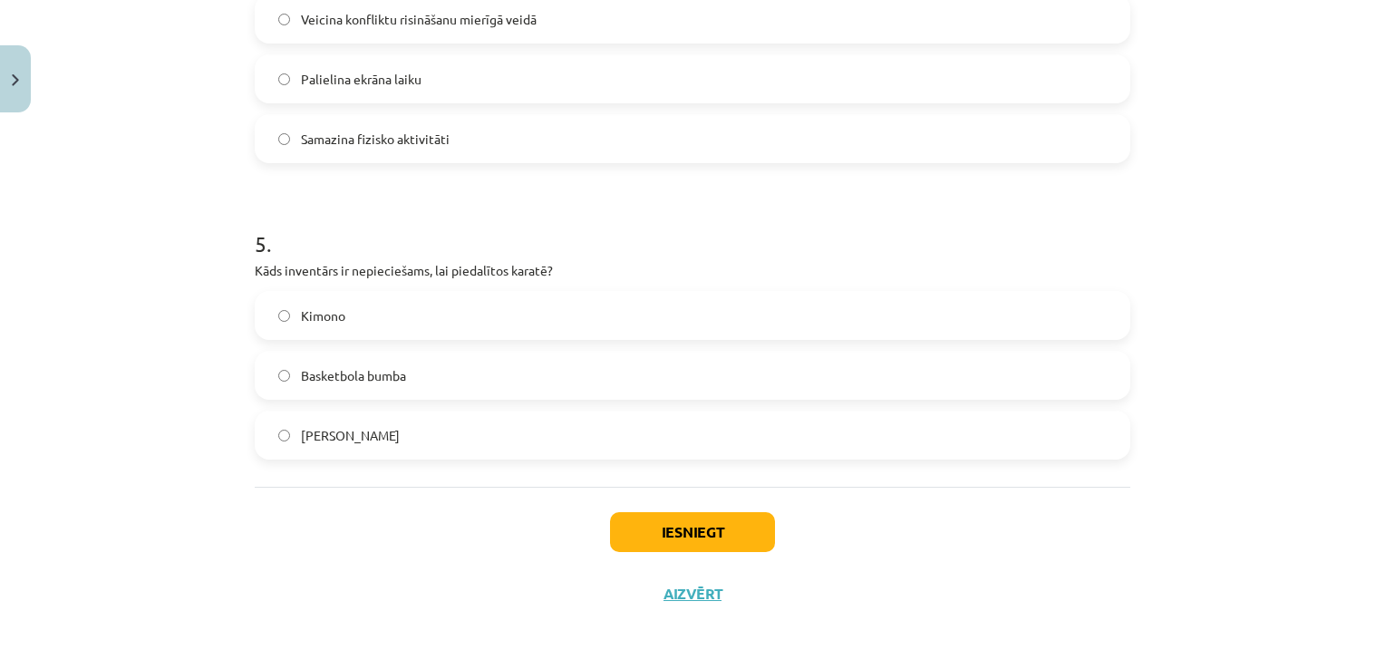
click at [374, 321] on label "Kimono" at bounding box center [692, 315] width 872 height 45
click at [635, 542] on button "Iesniegt" at bounding box center [692, 532] width 165 height 40
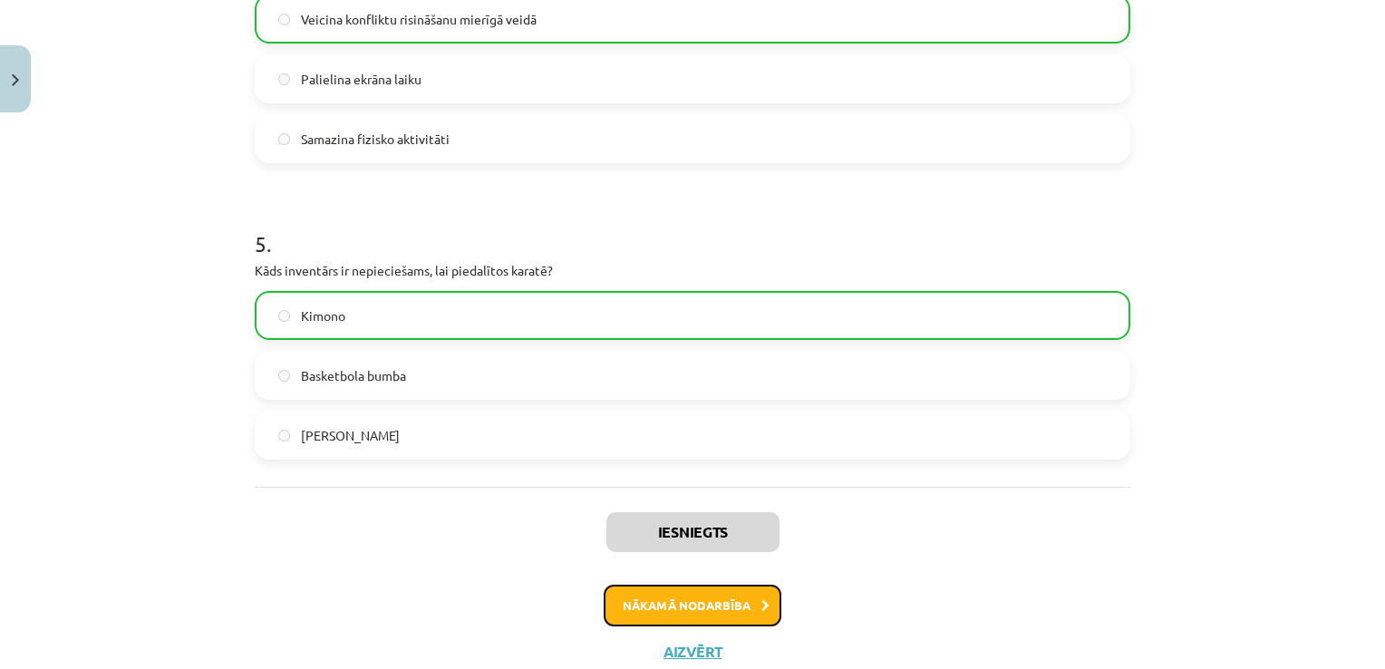
click at [708, 592] on button "Nākamā nodarbība" at bounding box center [693, 605] width 178 height 42
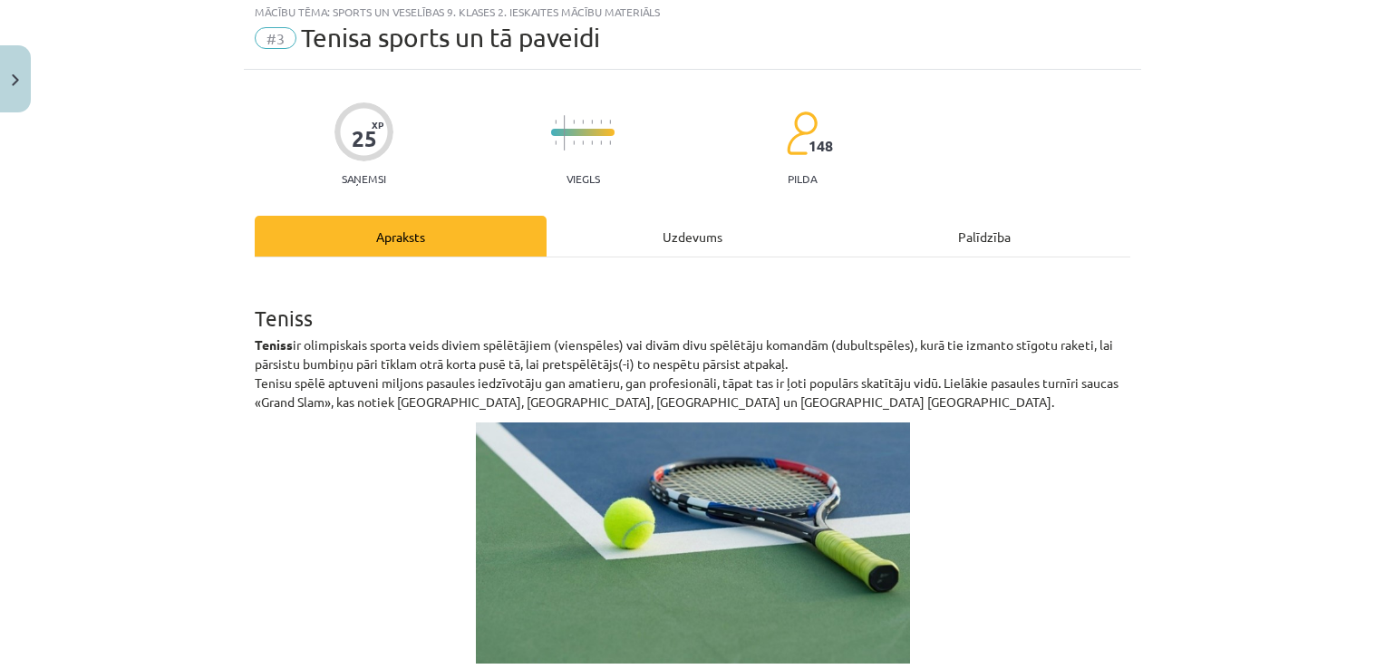
scroll to position [45, 0]
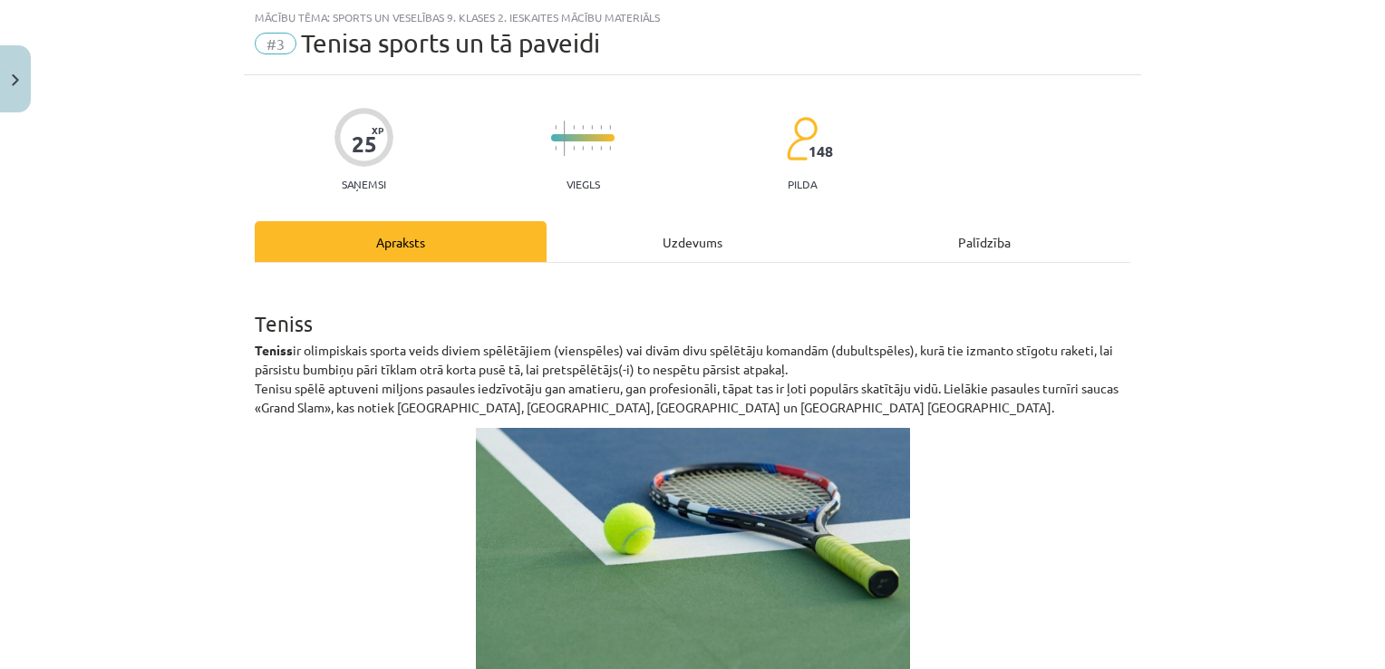
click at [608, 223] on div "Uzdevums" at bounding box center [692, 241] width 292 height 41
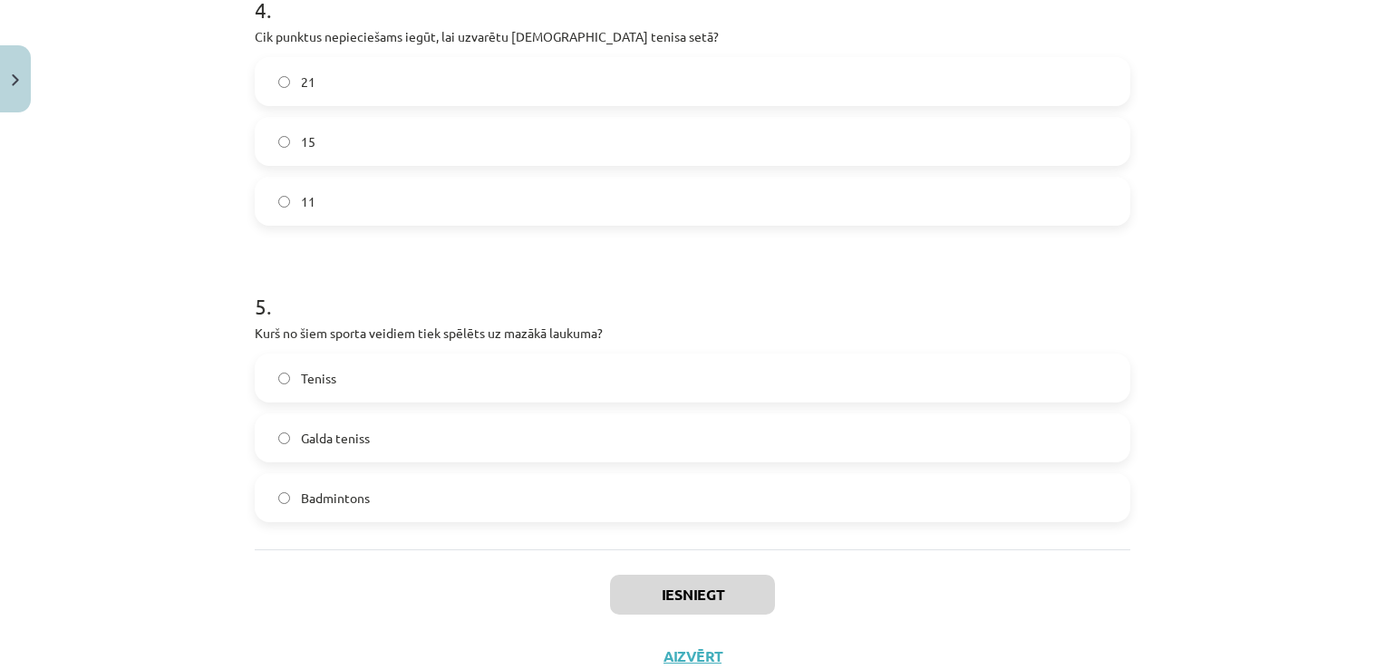
scroll to position [1347, 0]
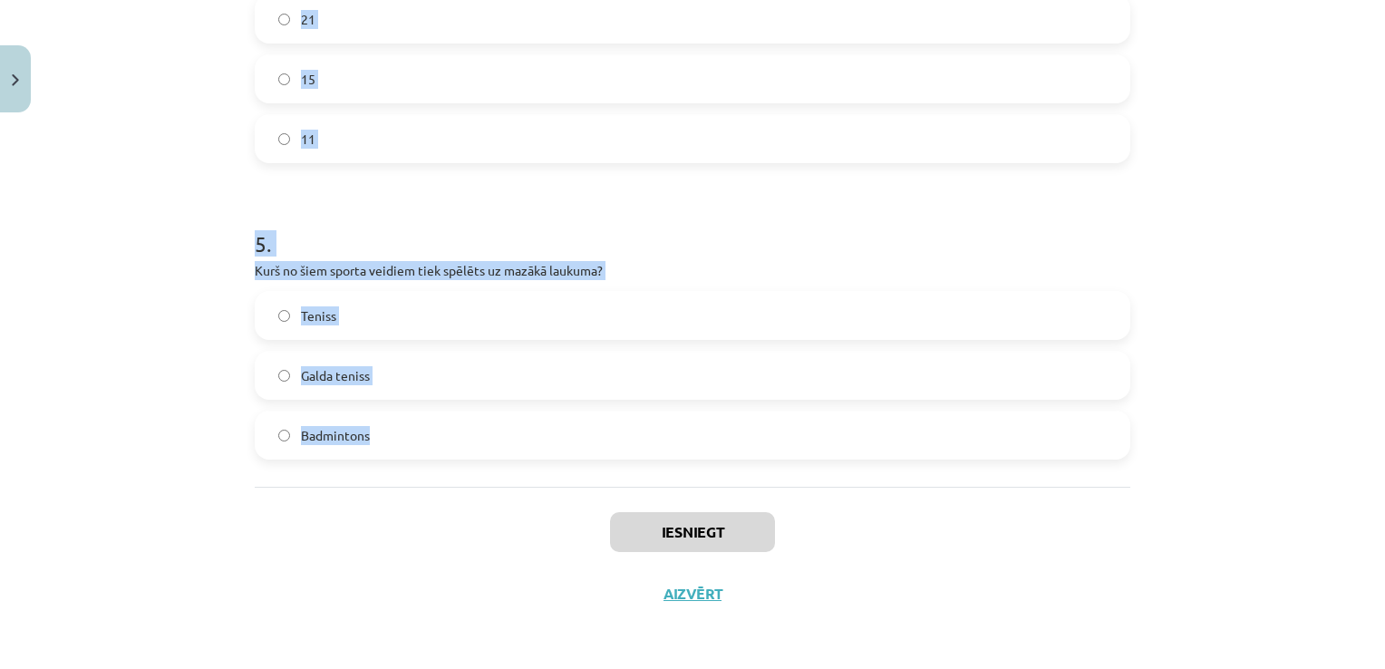
drag, startPoint x: 244, startPoint y: 330, endPoint x: 645, endPoint y: 428, distance: 413.2
copy form "1 . Kas notiek, ja tenisa spēles laikā bumbiņa divreiz atsitas pret zemi vienā …"
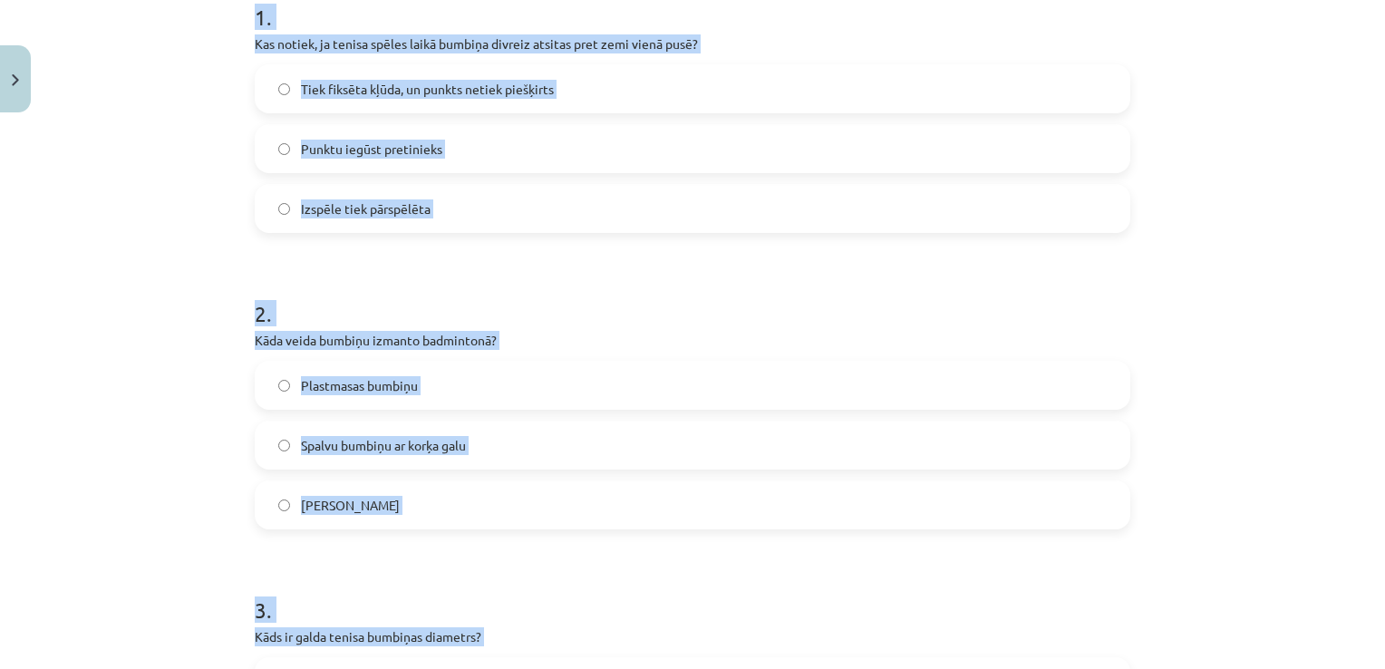
scroll to position [259, 0]
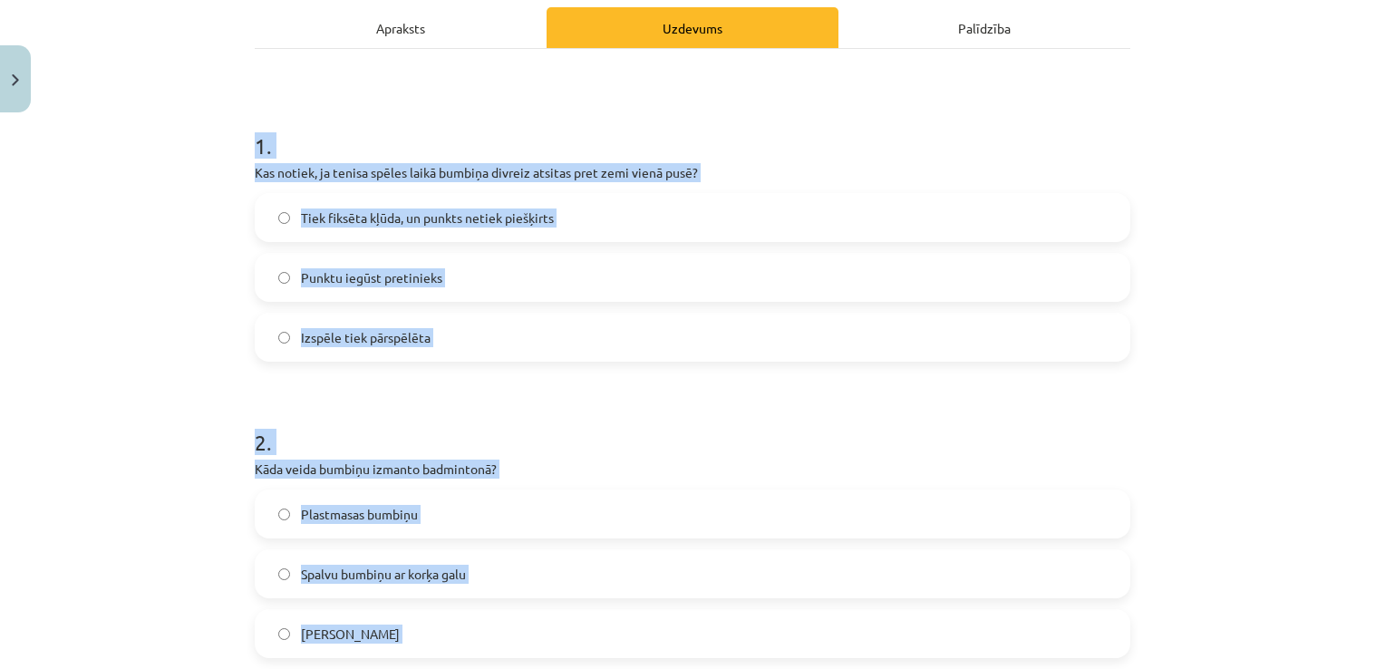
click at [227, 285] on div "Mācību tēma: Sports un veselības 9. klases 2. ieskaites mācību materiāls #3 Ten…" at bounding box center [692, 334] width 1385 height 669
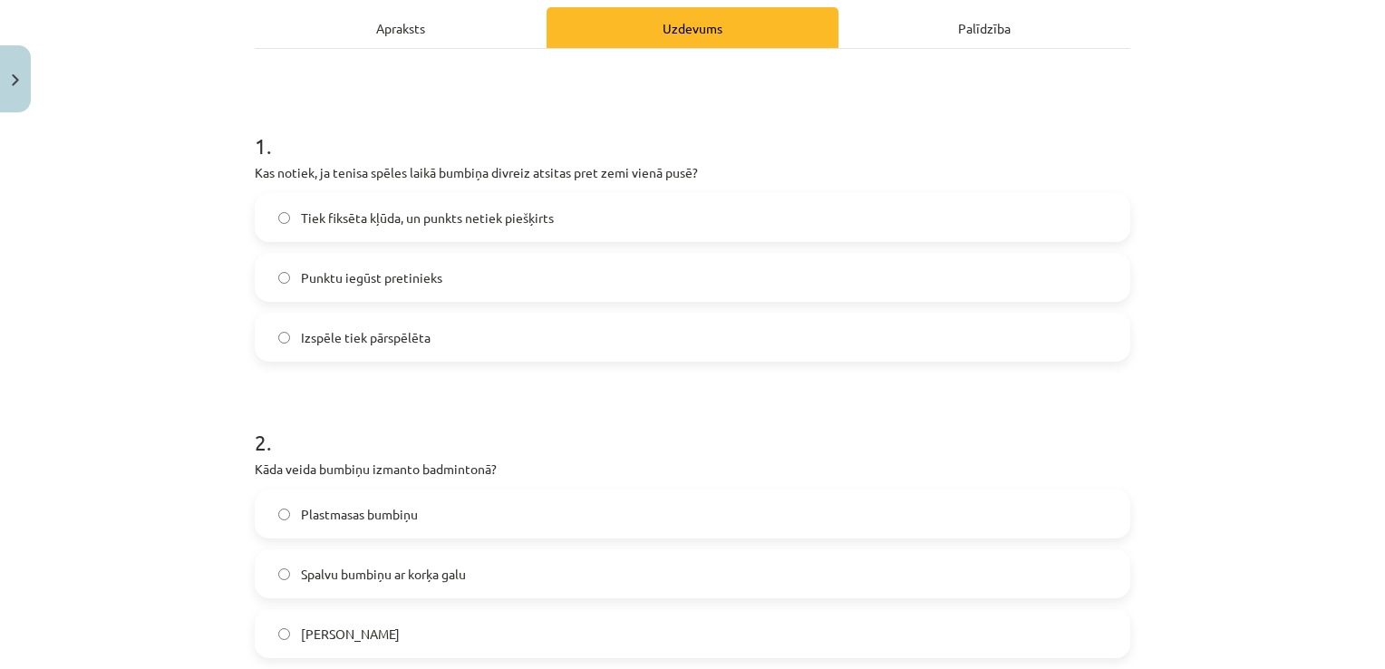
click at [376, 292] on label "Punktu iegūst pretinieks" at bounding box center [692, 277] width 872 height 45
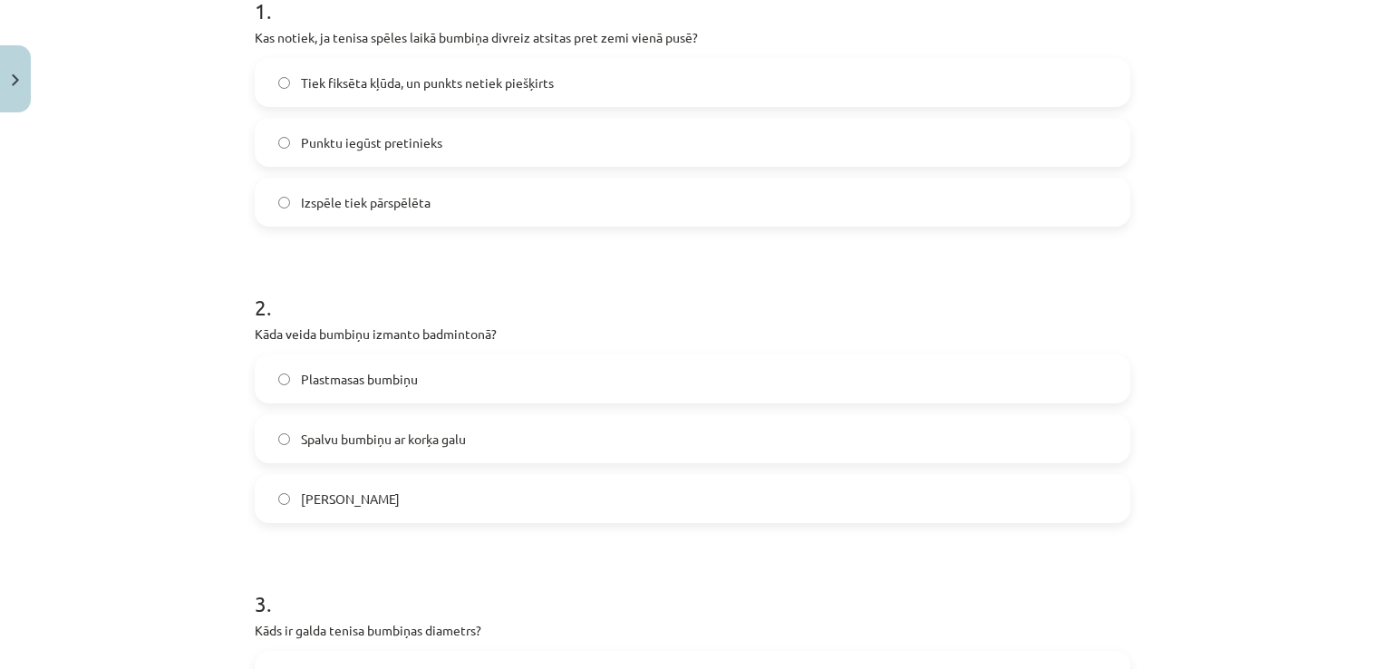
scroll to position [622, 0]
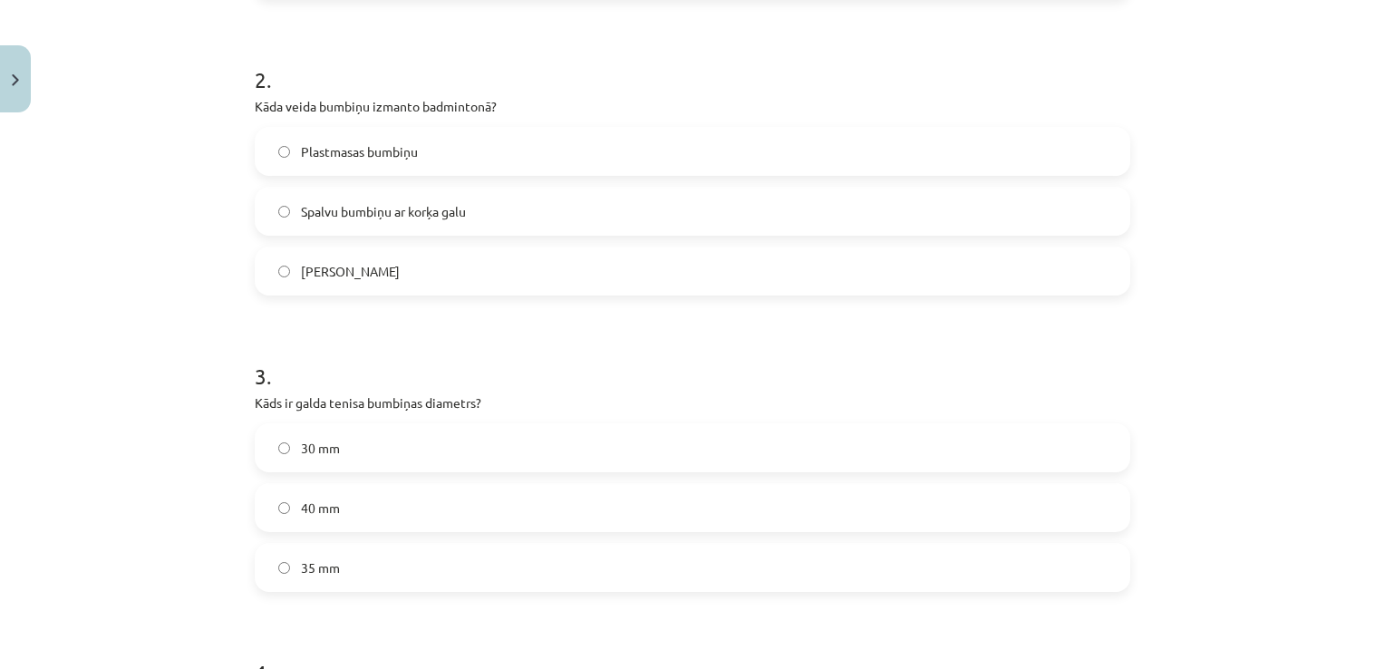
click at [374, 211] on span "Spalvu bumbiņu ar korķa galu" at bounding box center [383, 211] width 165 height 19
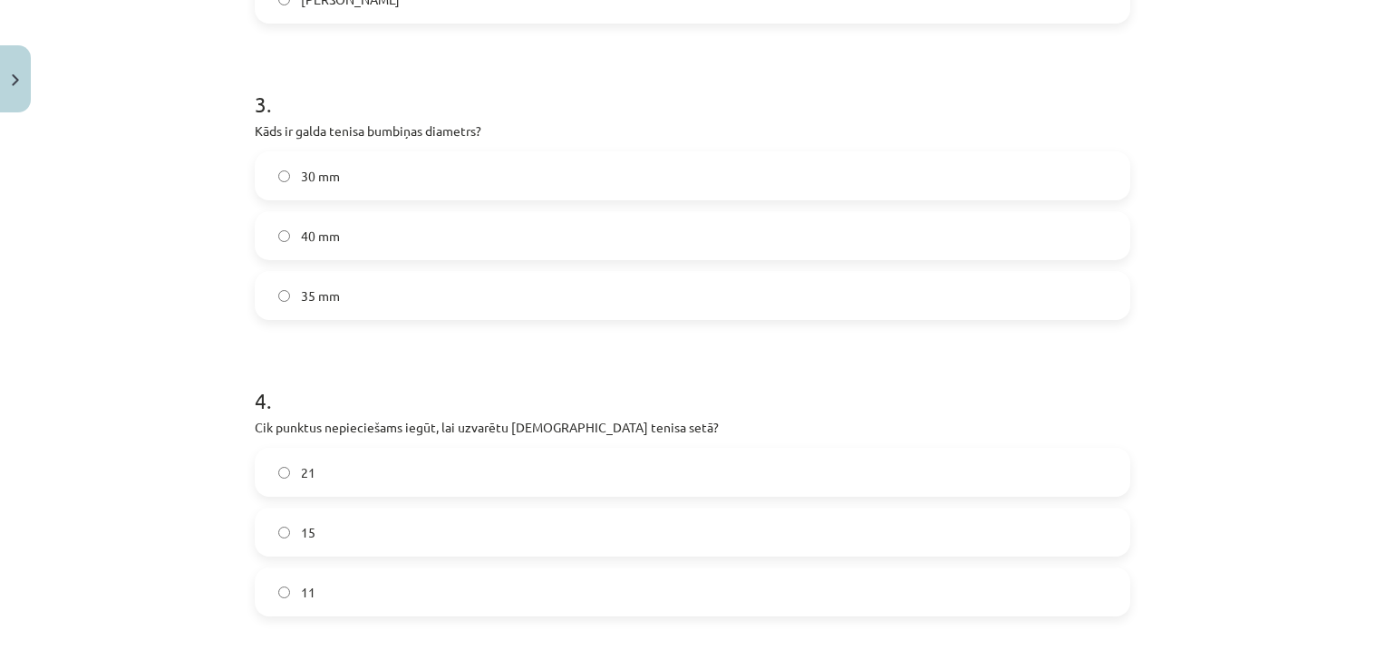
click at [383, 229] on label "40 mm" at bounding box center [692, 235] width 872 height 45
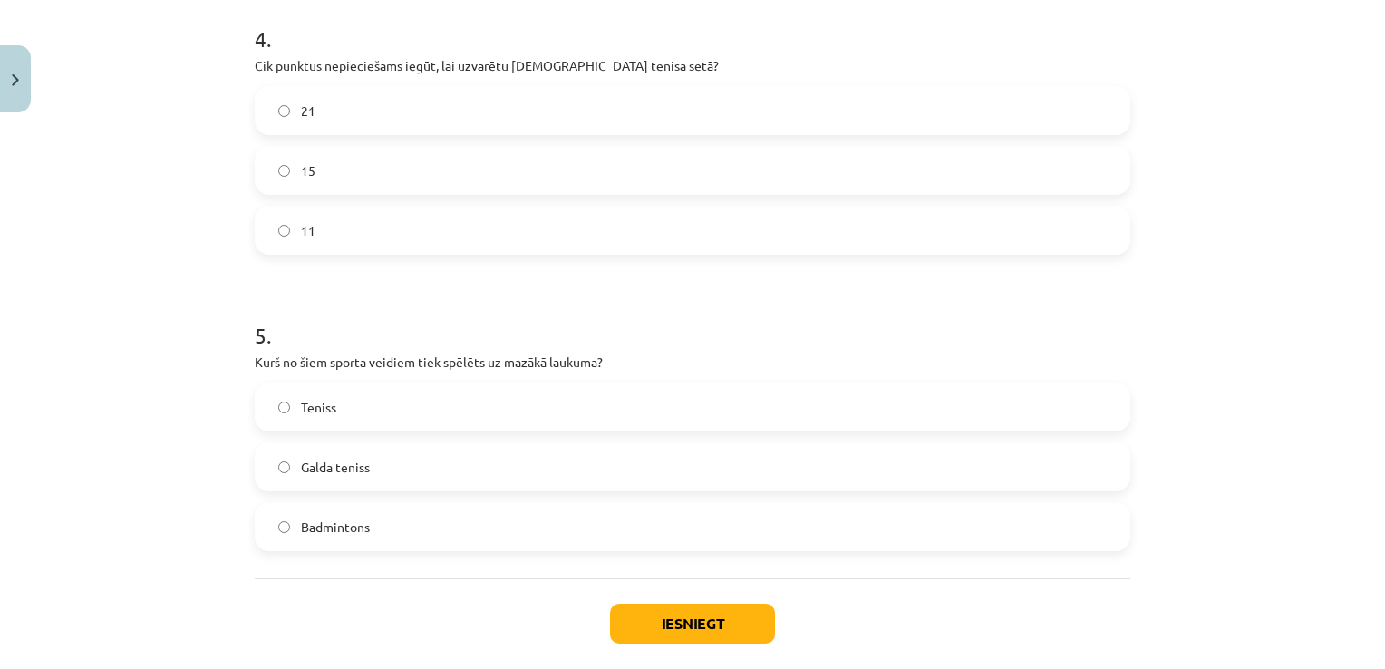
scroll to position [1256, 0]
click at [404, 233] on label "11" at bounding box center [692, 229] width 872 height 45
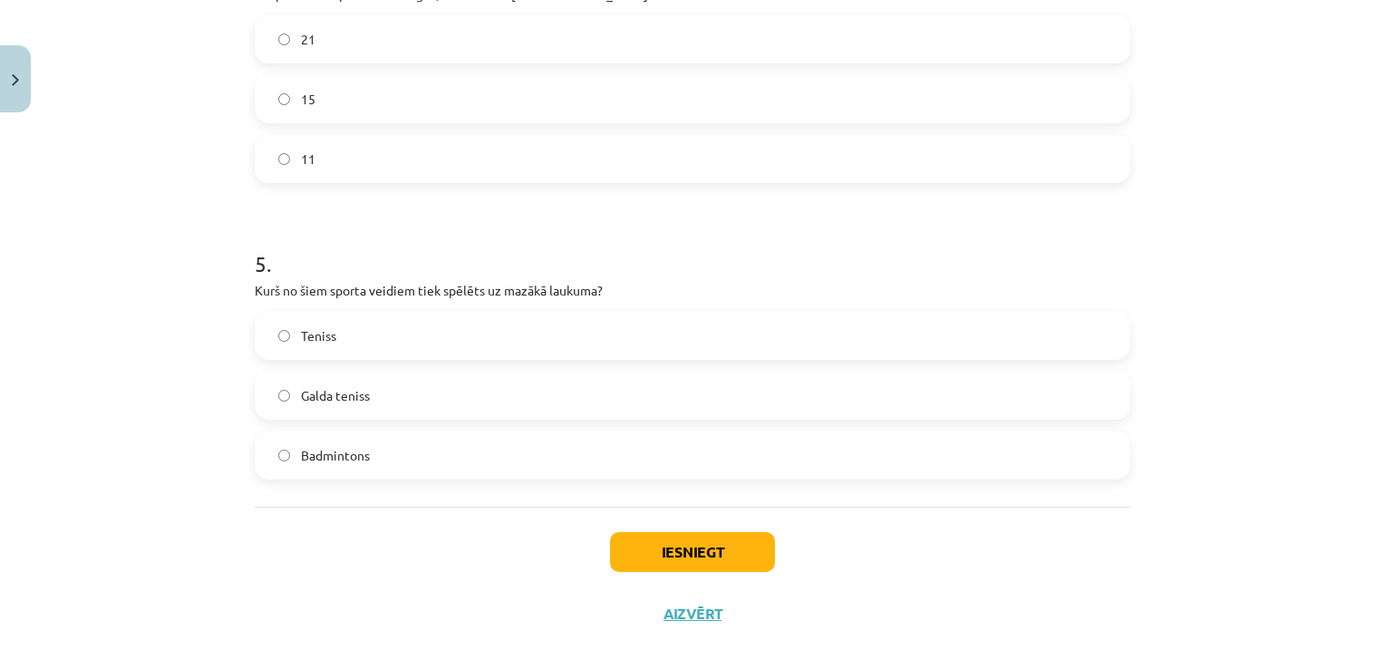
scroll to position [1347, 0]
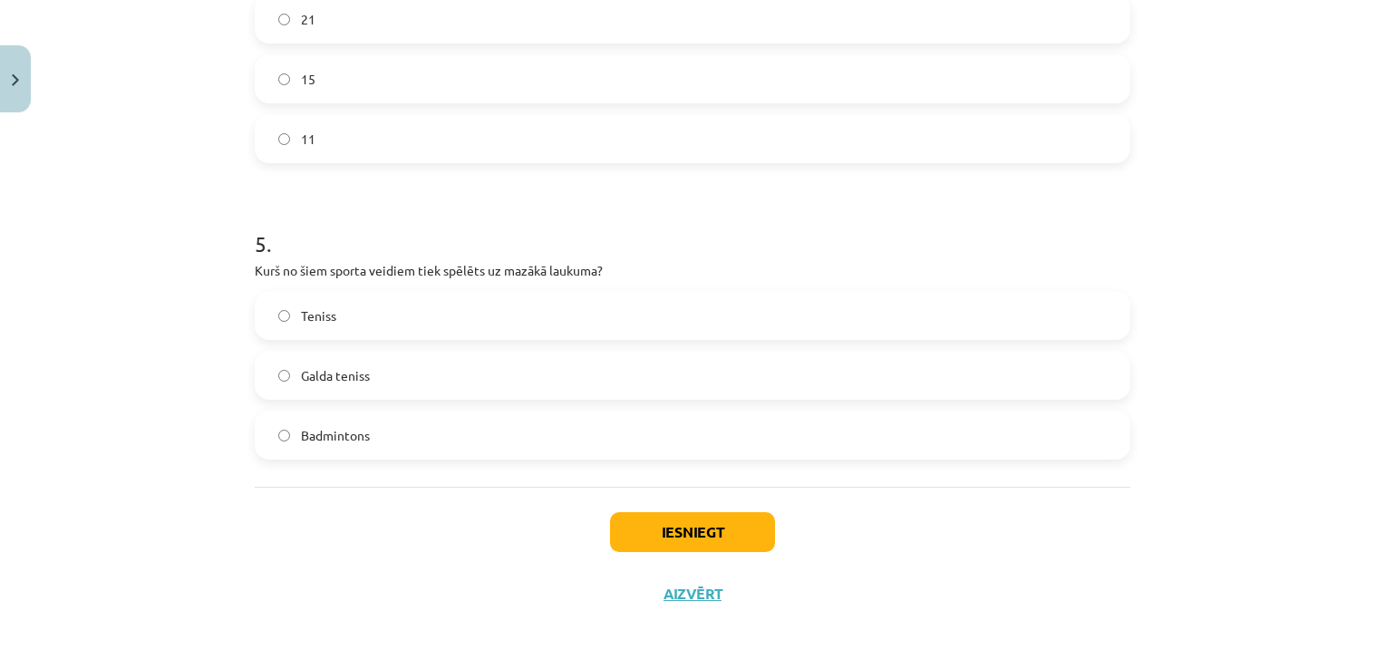
click at [406, 379] on label "Galda teniss" at bounding box center [692, 375] width 872 height 45
click at [627, 547] on button "Iesniegt" at bounding box center [692, 532] width 165 height 40
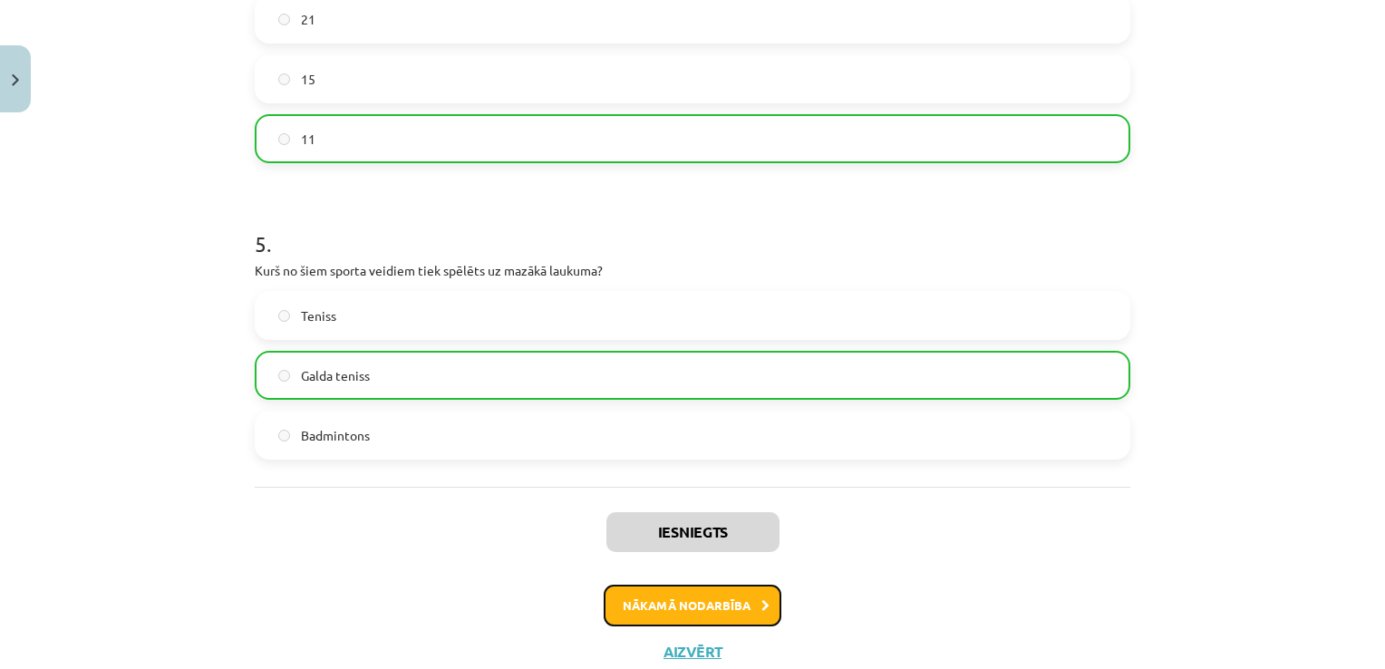
click at [714, 600] on button "Nākamā nodarbība" at bounding box center [693, 605] width 178 height 42
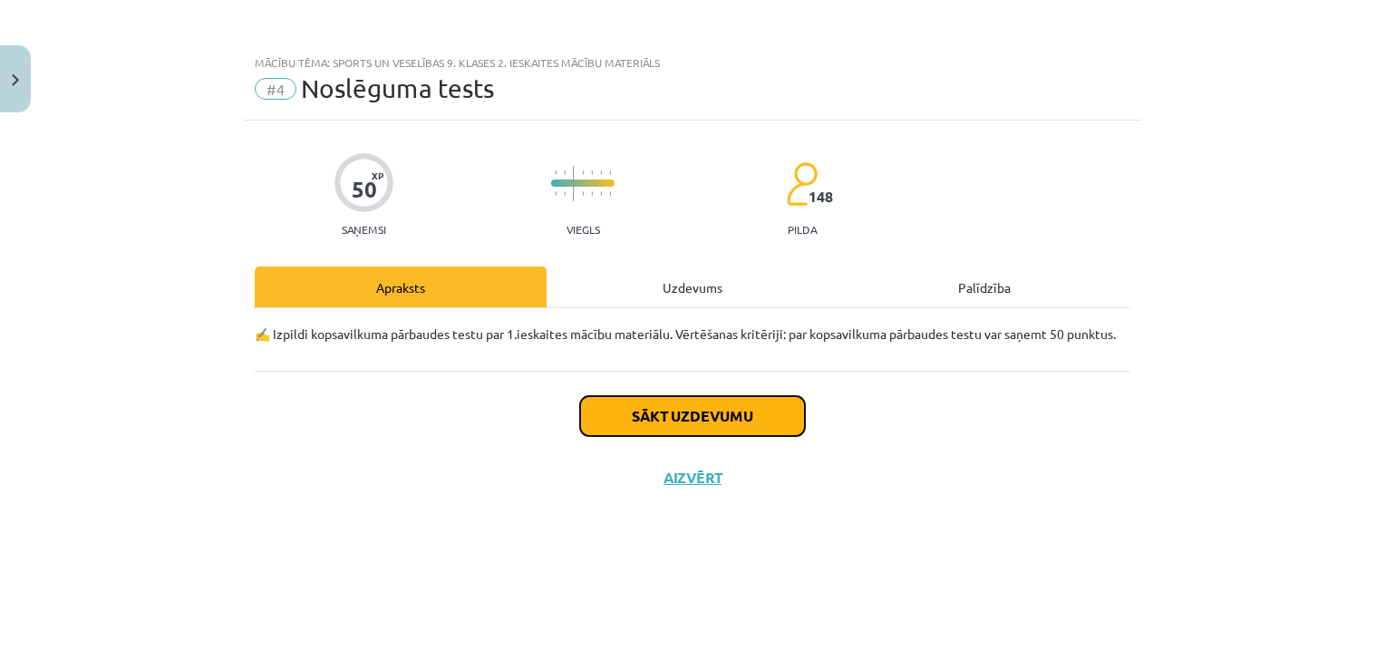
click at [684, 411] on button "Sākt uzdevumu" at bounding box center [692, 416] width 225 height 40
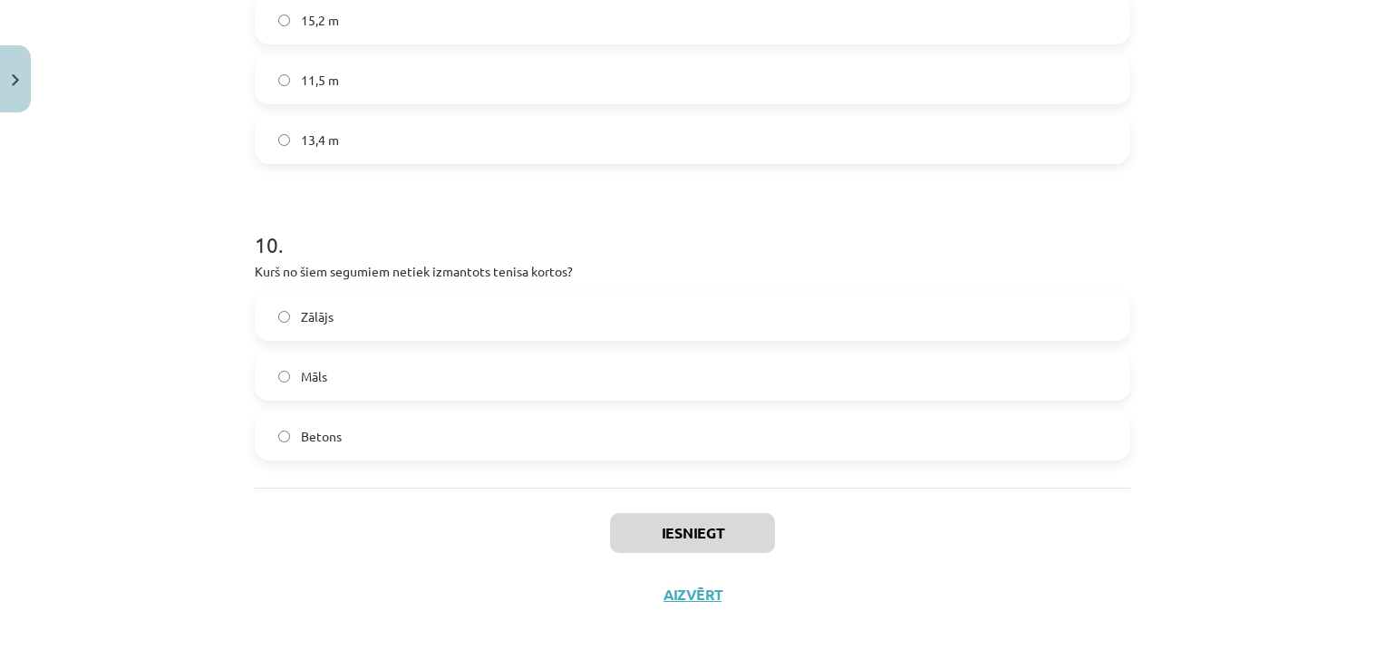
scroll to position [2827, 0]
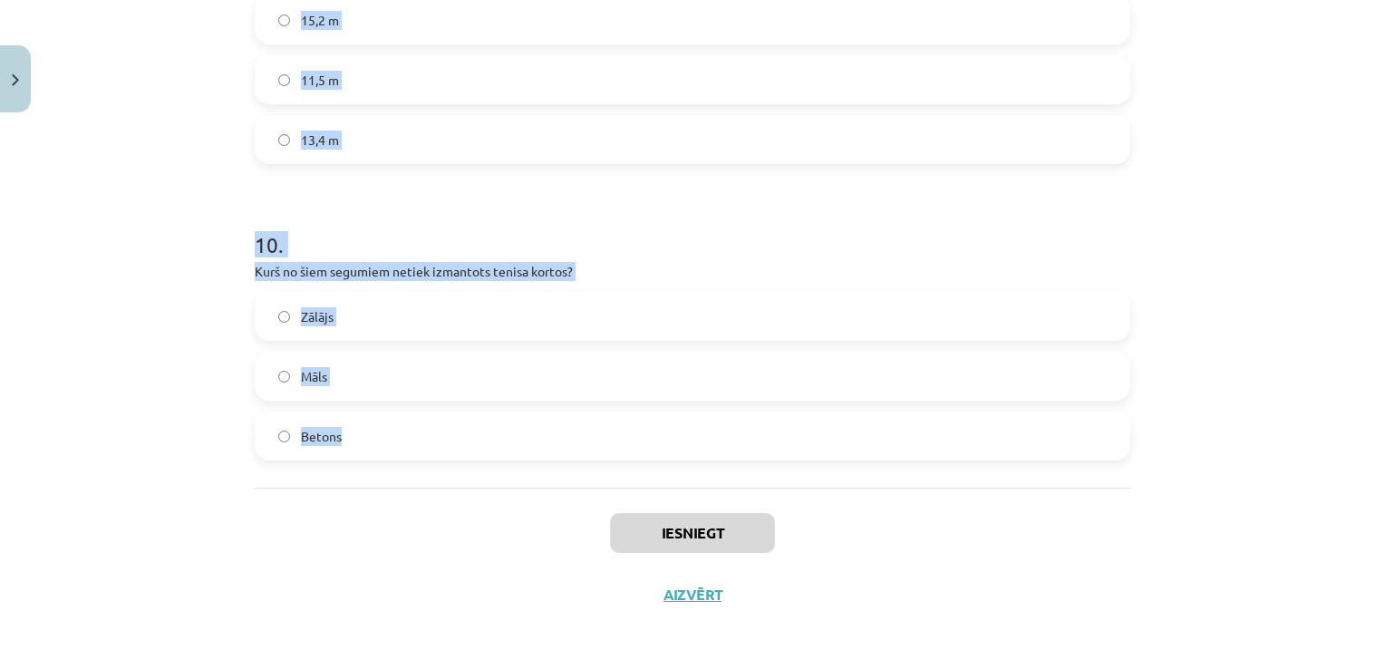
drag, startPoint x: 252, startPoint y: 384, endPoint x: 784, endPoint y: 436, distance: 534.4
copy form "1 . Kuru no šiem sporta veidiem raksturo akrobātikas un pašaizsardzības element…"
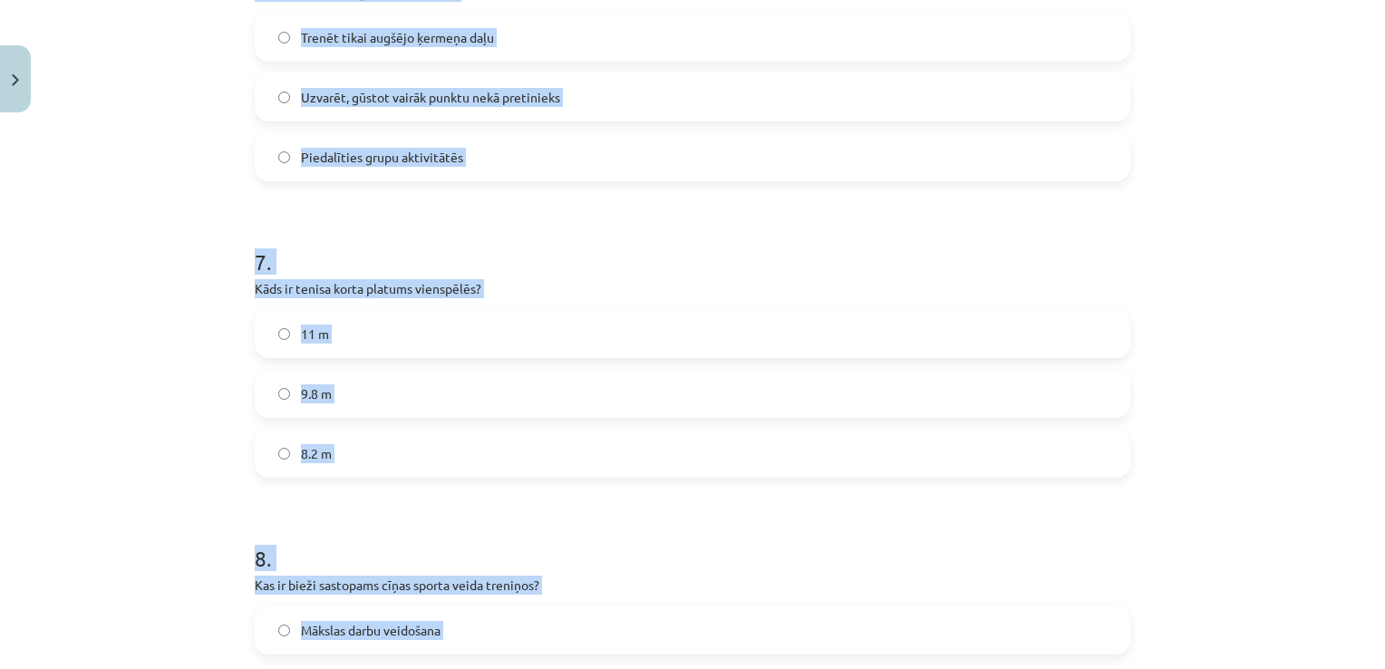
click at [209, 270] on div "Mācību tēma: Sports un veselības 9. klases 2. ieskaites mācību materiāls #4 Nos…" at bounding box center [692, 334] width 1385 height 669
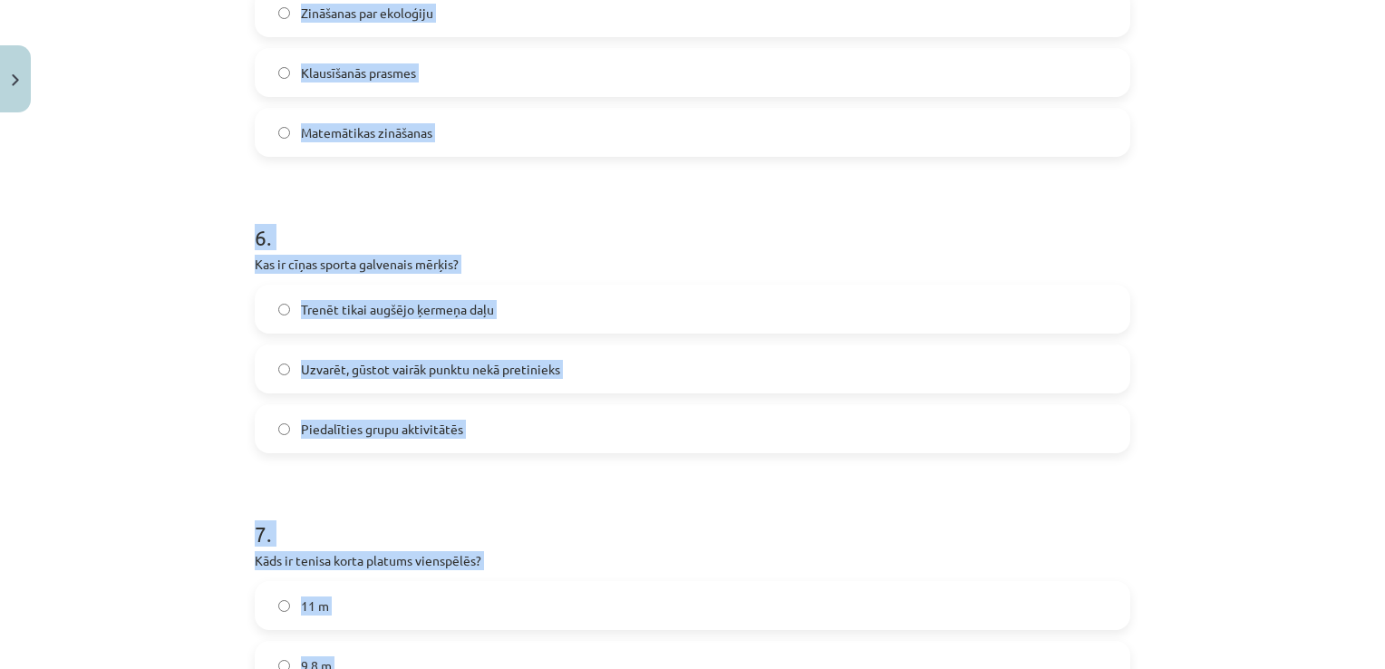
click at [131, 249] on div "Mācību tēma: Sports un veselības 9. klases 2. ieskaites mācību materiāls #4 Nos…" at bounding box center [692, 334] width 1385 height 669
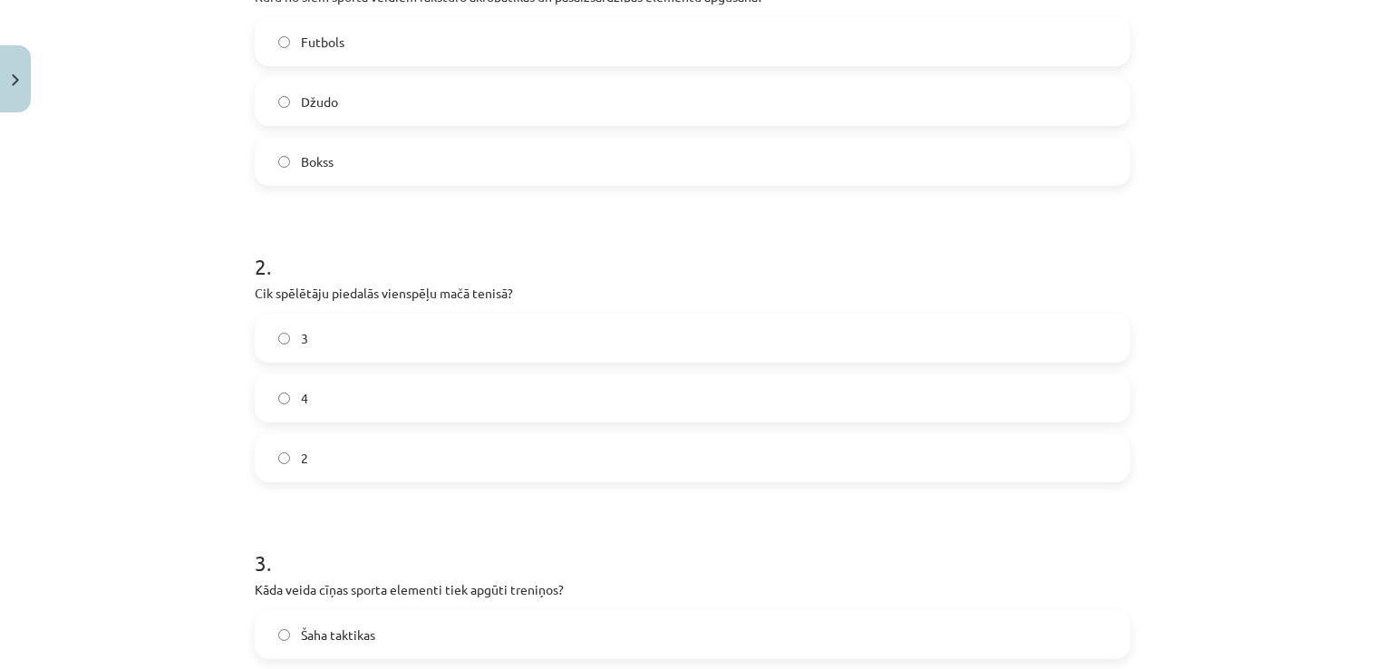
scroll to position [381, 0]
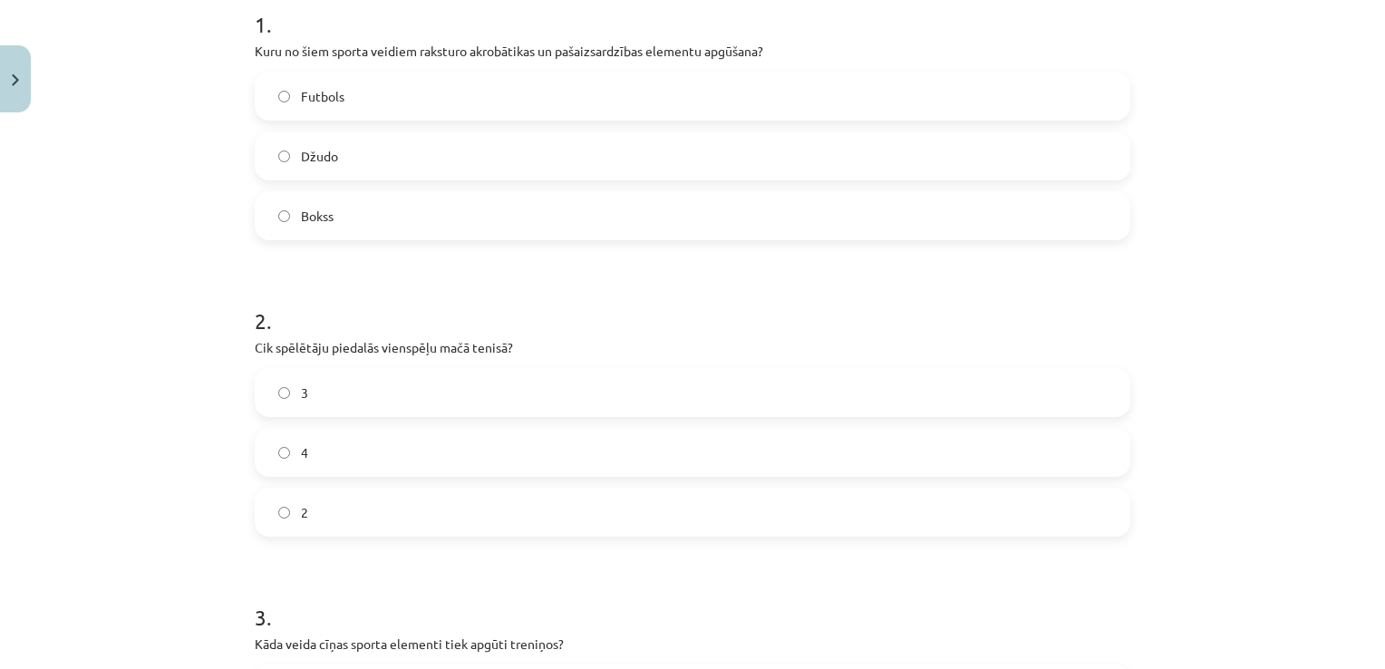
click at [355, 158] on label "Džudo" at bounding box center [692, 155] width 872 height 45
click at [355, 528] on label "2" at bounding box center [692, 511] width 872 height 45
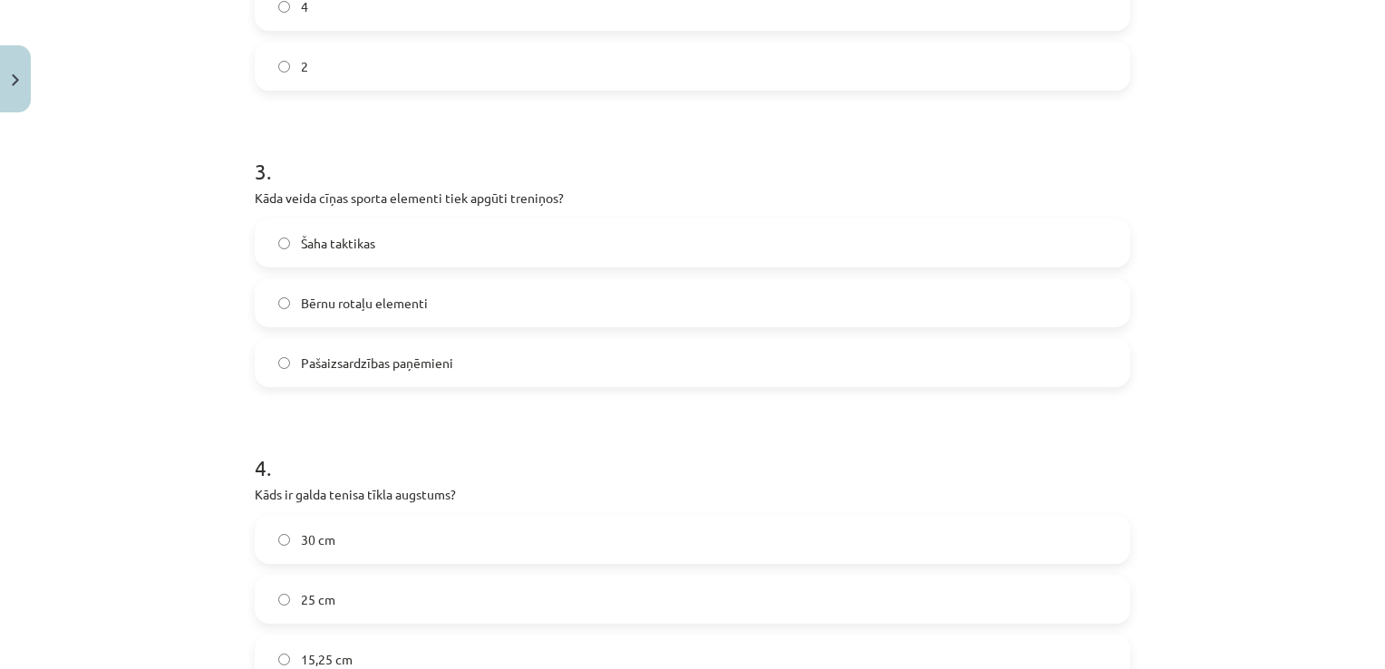
scroll to position [834, 0]
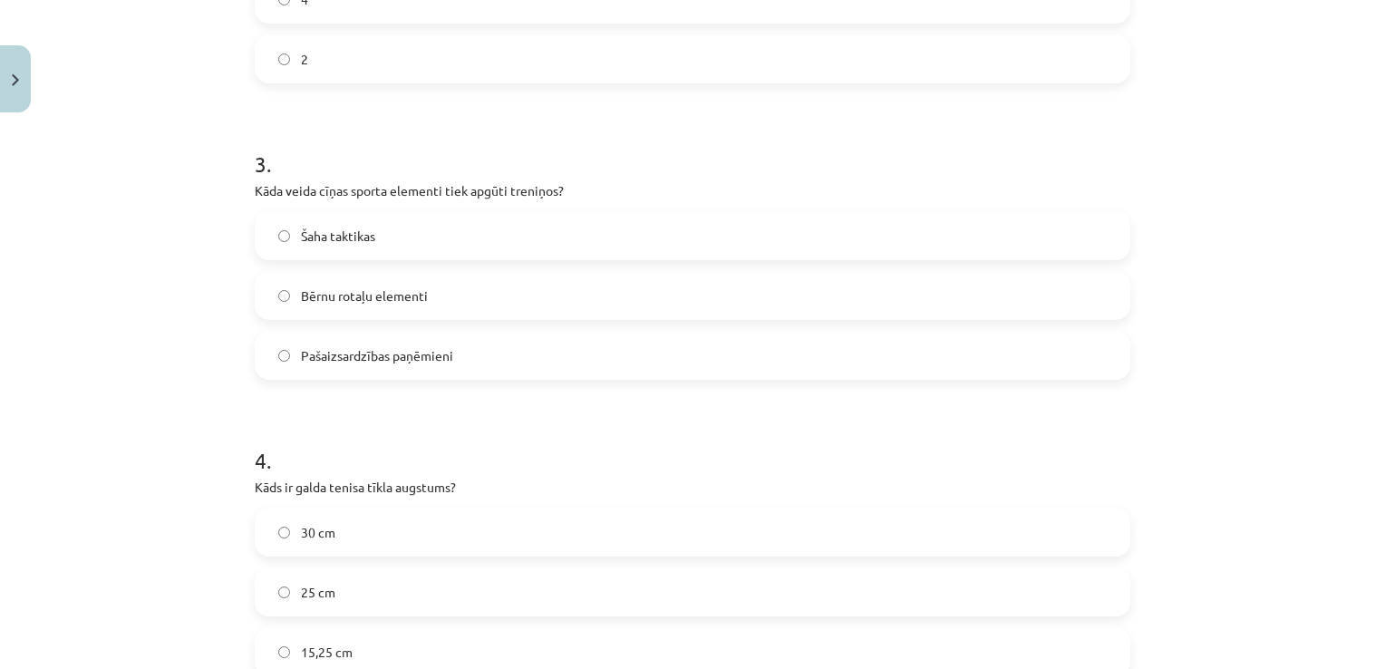
click at [388, 358] on span "Pašaizsardzības paņēmieni" at bounding box center [377, 355] width 152 height 19
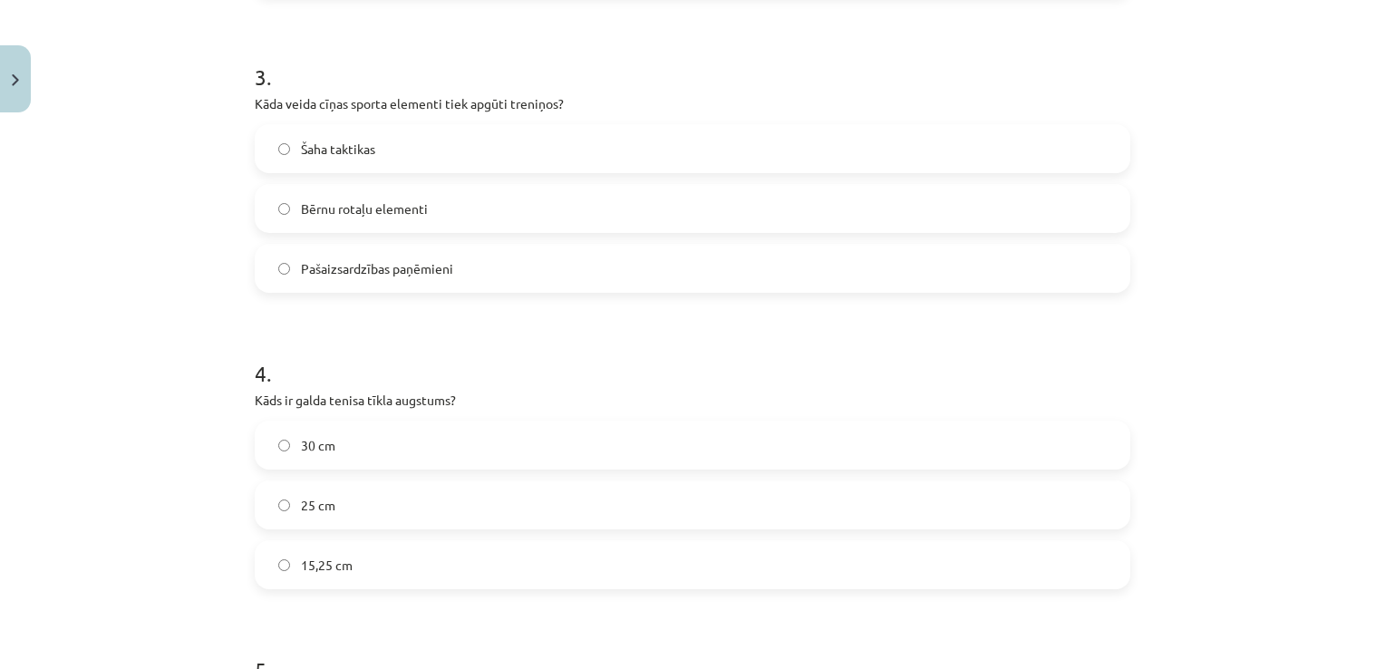
scroll to position [1015, 0]
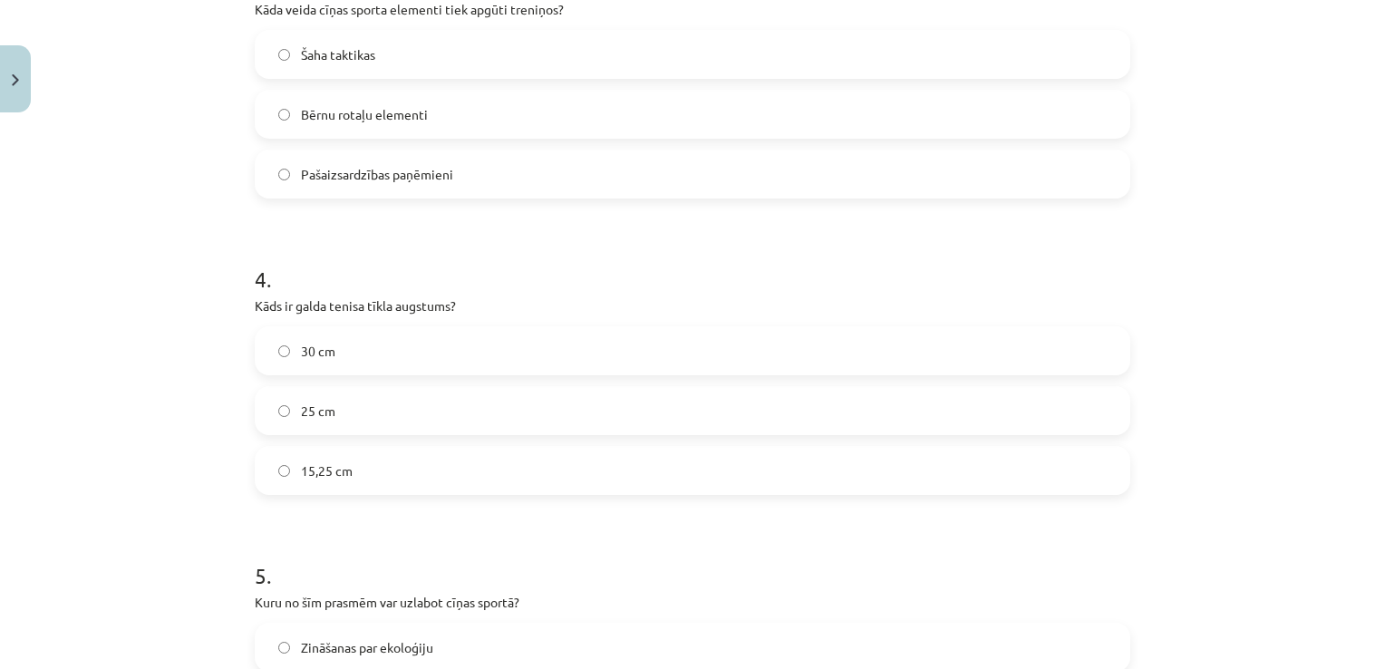
click at [404, 480] on label "15,25 cm" at bounding box center [692, 470] width 872 height 45
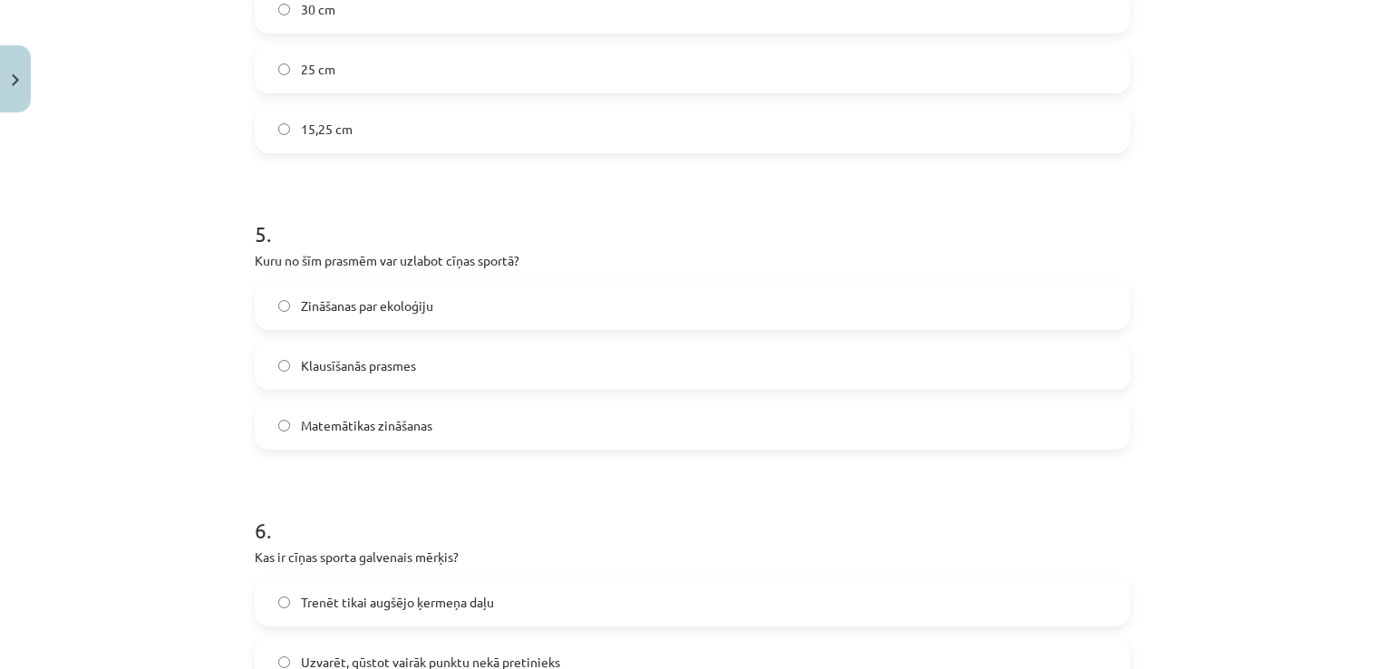
scroll to position [1377, 0]
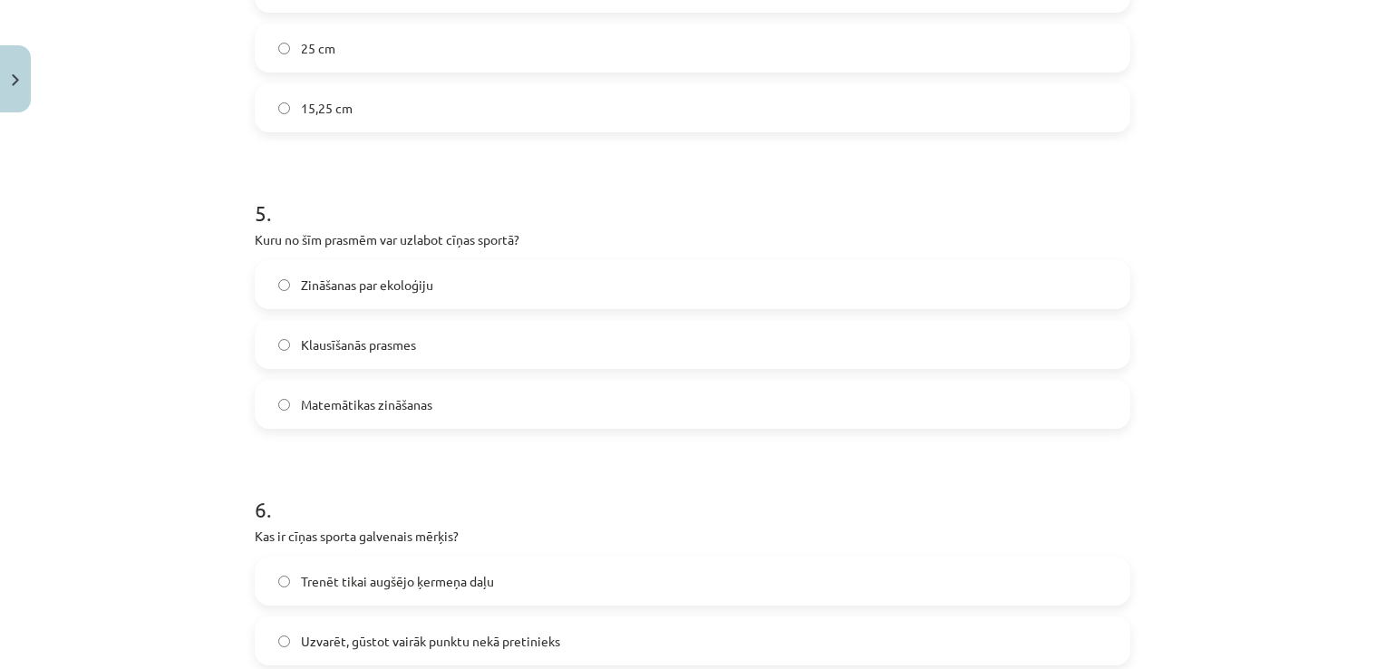
click at [406, 335] on span "Klausīšanās prasmes" at bounding box center [358, 344] width 115 height 19
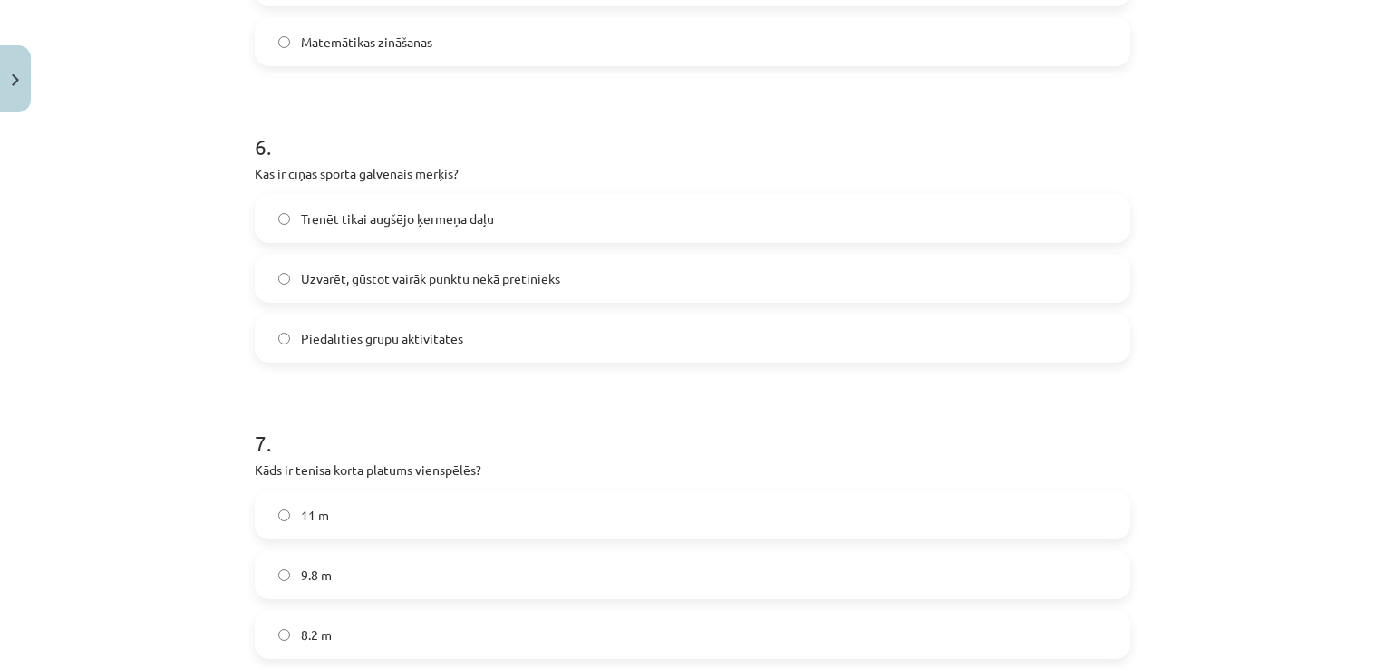
scroll to position [1740, 0]
click at [450, 283] on span "Uzvarēt, gūstot vairāk punktu nekā pretinieks" at bounding box center [430, 278] width 259 height 19
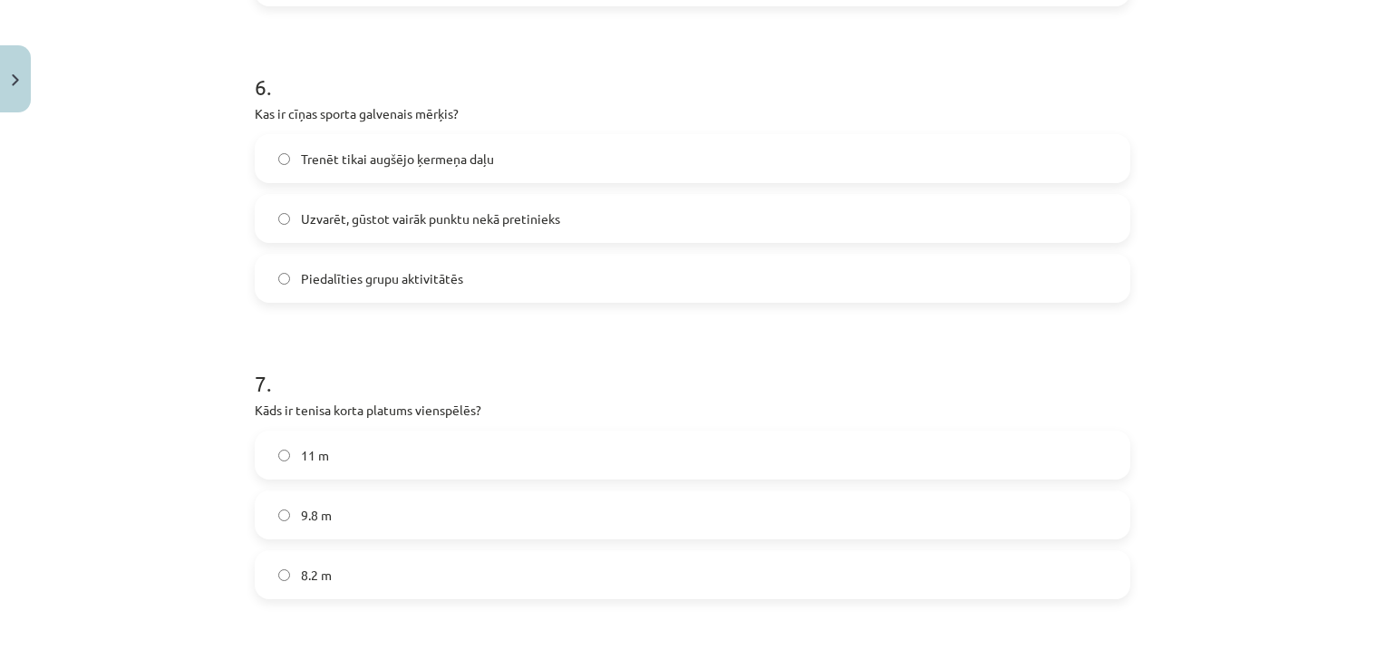
scroll to position [2012, 0]
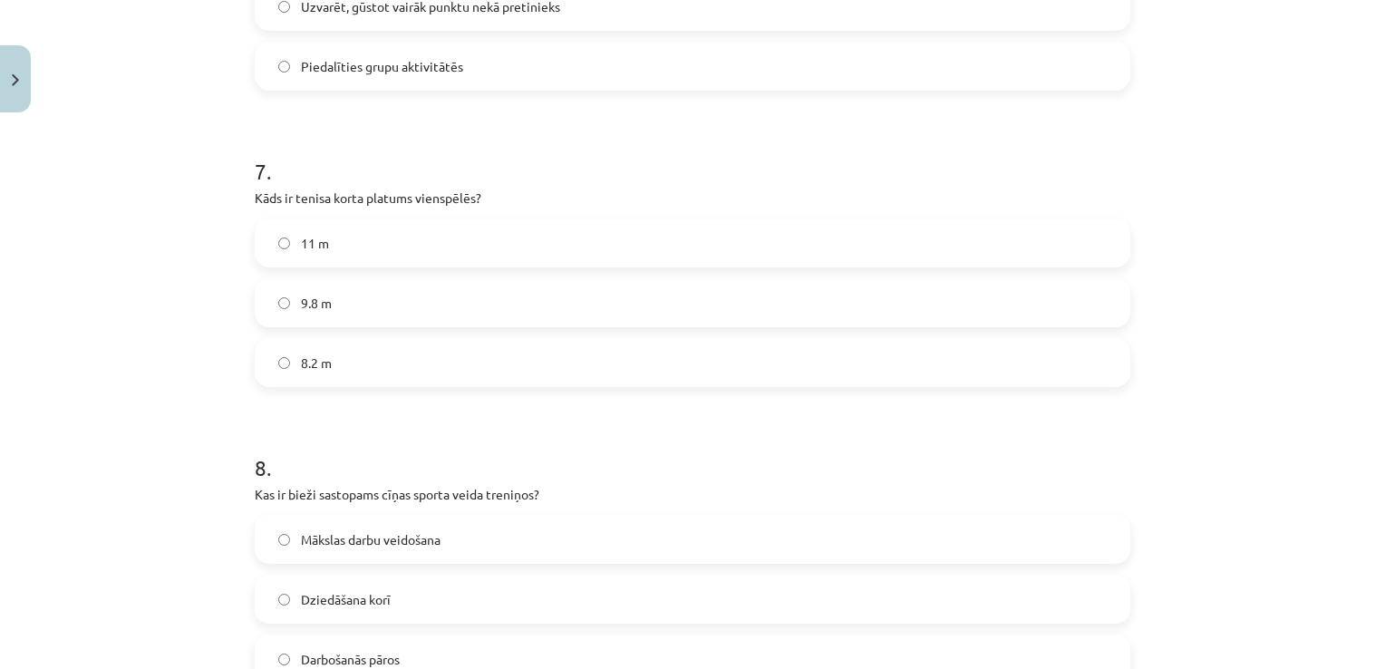
click at [333, 363] on label "8.2 m" at bounding box center [692, 362] width 872 height 45
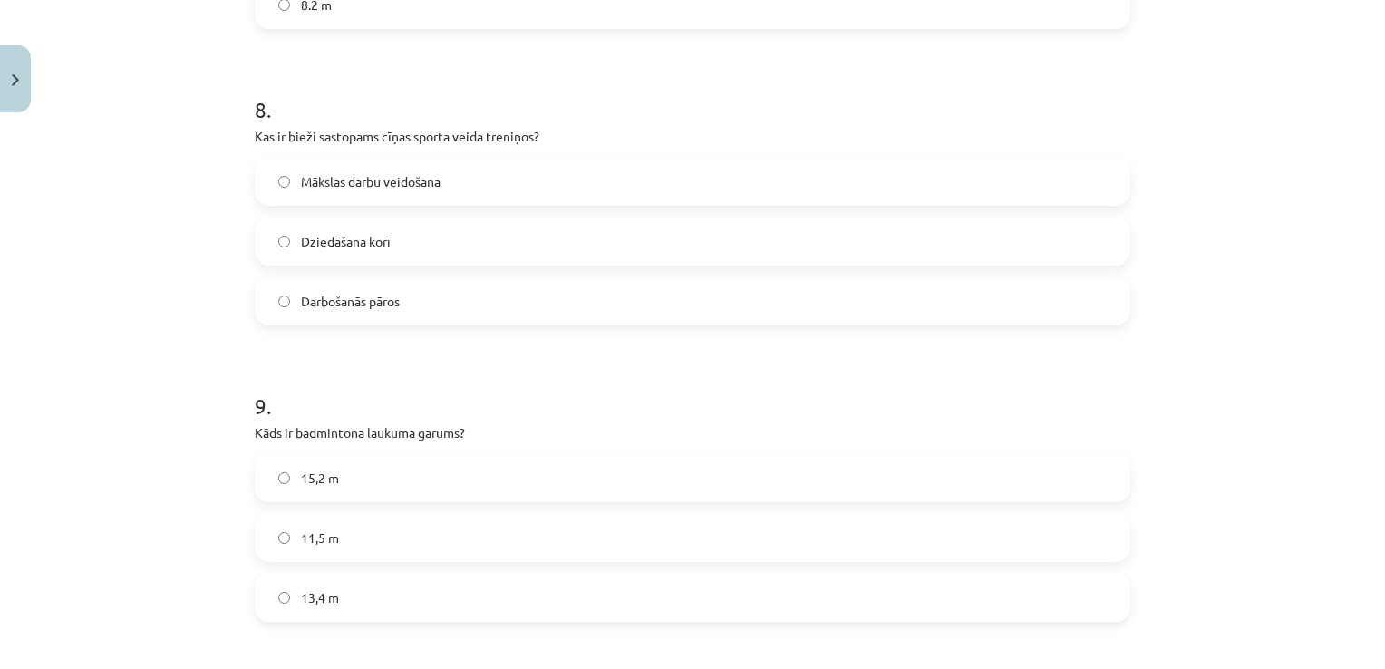
scroll to position [2374, 0]
click at [412, 291] on label "Darbošanās pāros" at bounding box center [692, 296] width 872 height 45
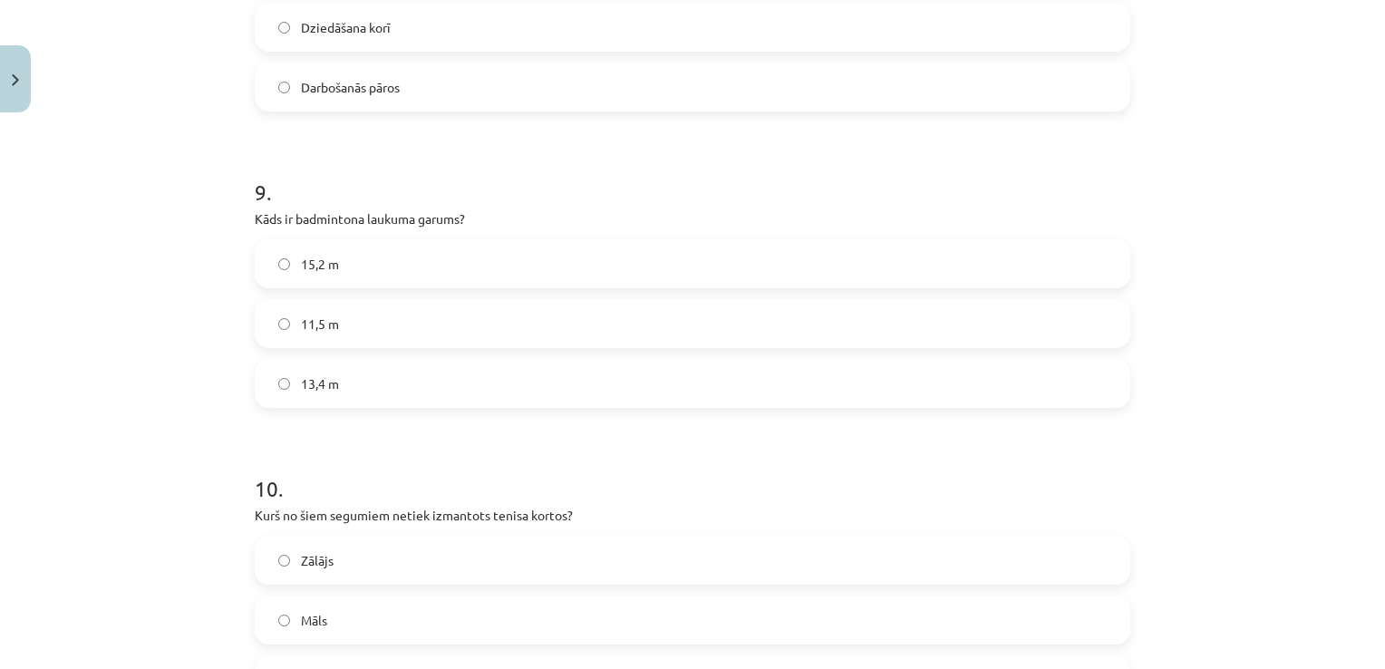
scroll to position [2646, 0]
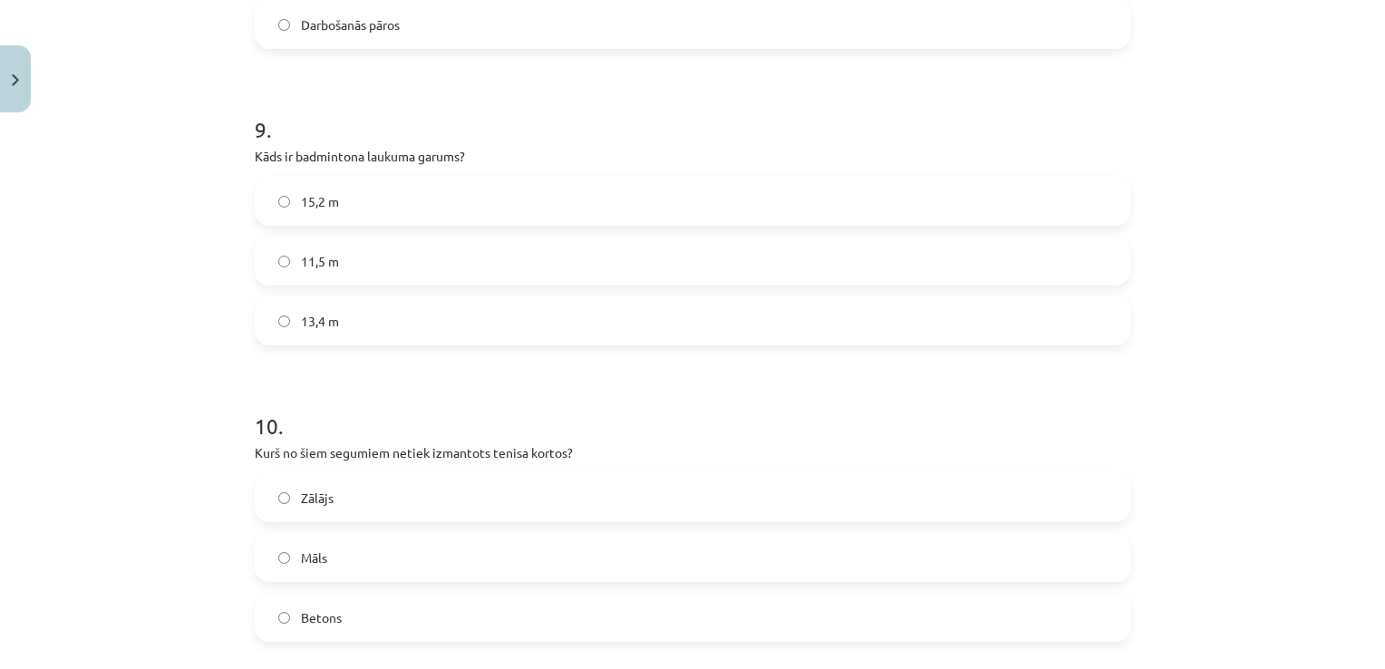
click at [401, 303] on label "13,4 m" at bounding box center [692, 320] width 872 height 45
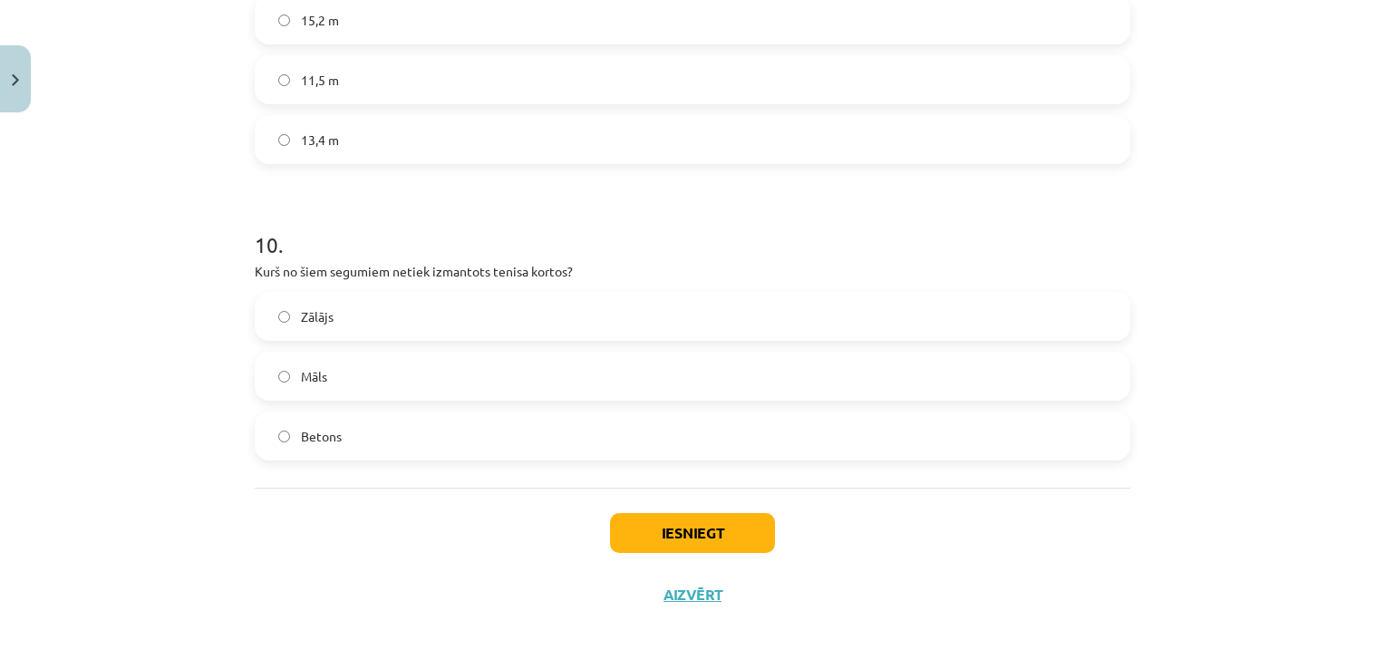
drag, startPoint x: 381, startPoint y: 457, endPoint x: 391, endPoint y: 439, distance: 20.7
click at [382, 456] on label "Betons" at bounding box center [692, 435] width 872 height 45
click at [662, 536] on button "Iesniegt" at bounding box center [692, 533] width 165 height 40
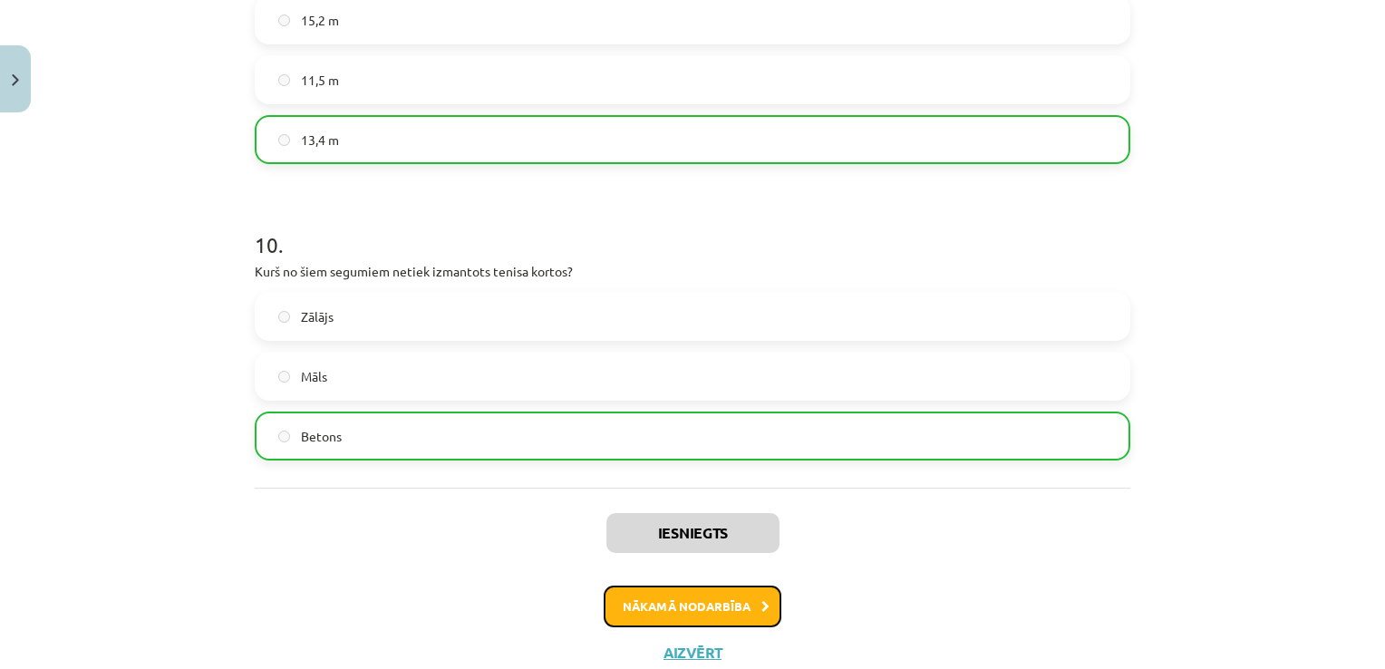
click at [726, 595] on button "Nākamā nodarbība" at bounding box center [693, 606] width 178 height 42
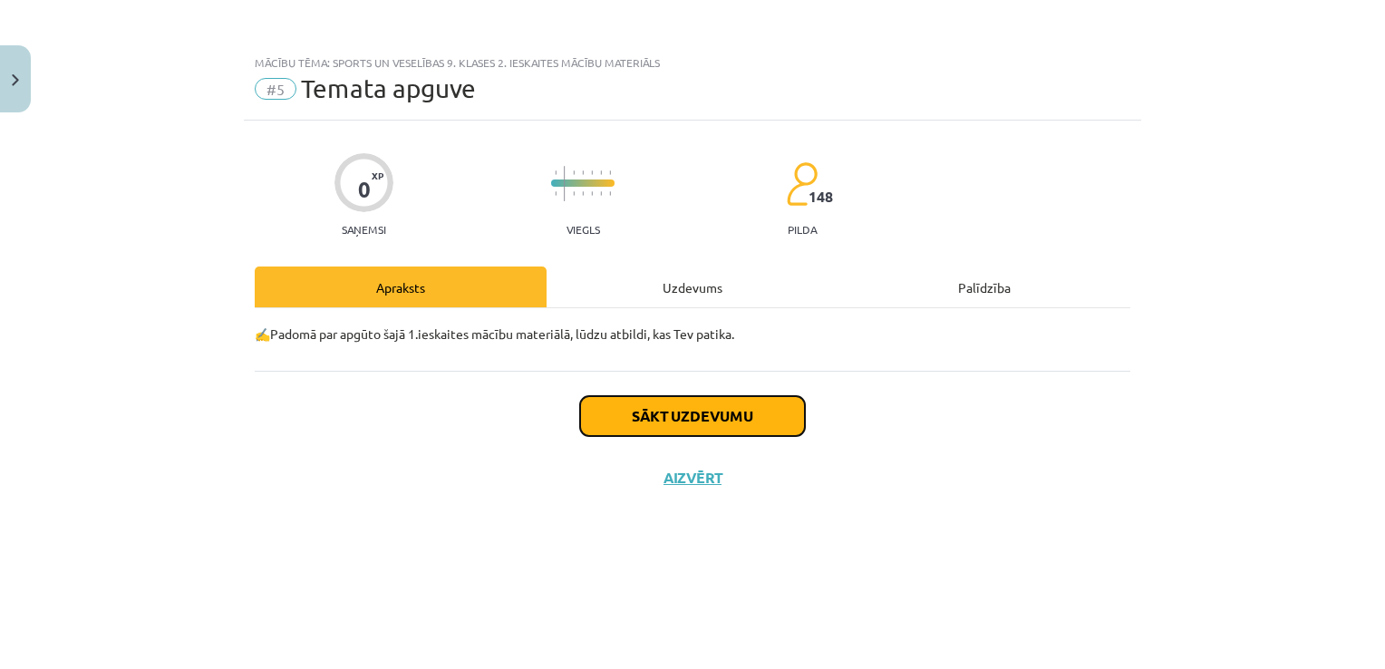
click at [671, 405] on button "Sākt uzdevumu" at bounding box center [692, 416] width 225 height 40
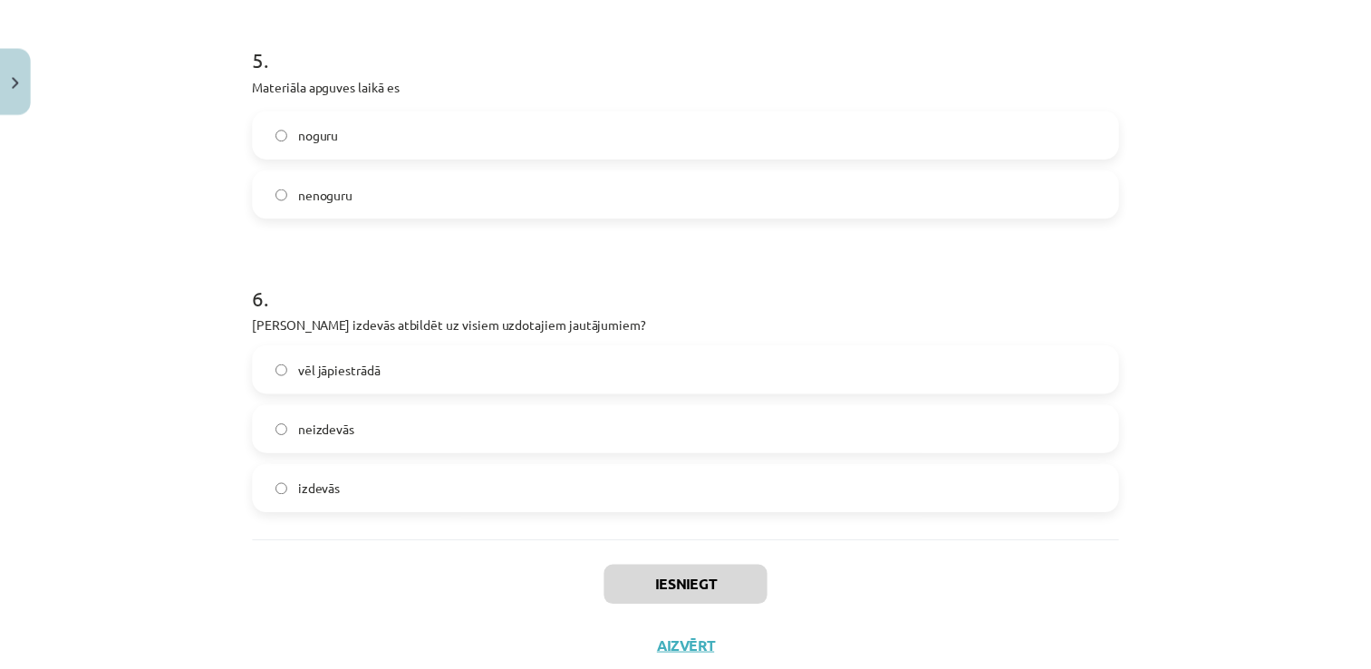
scroll to position [1653, 0]
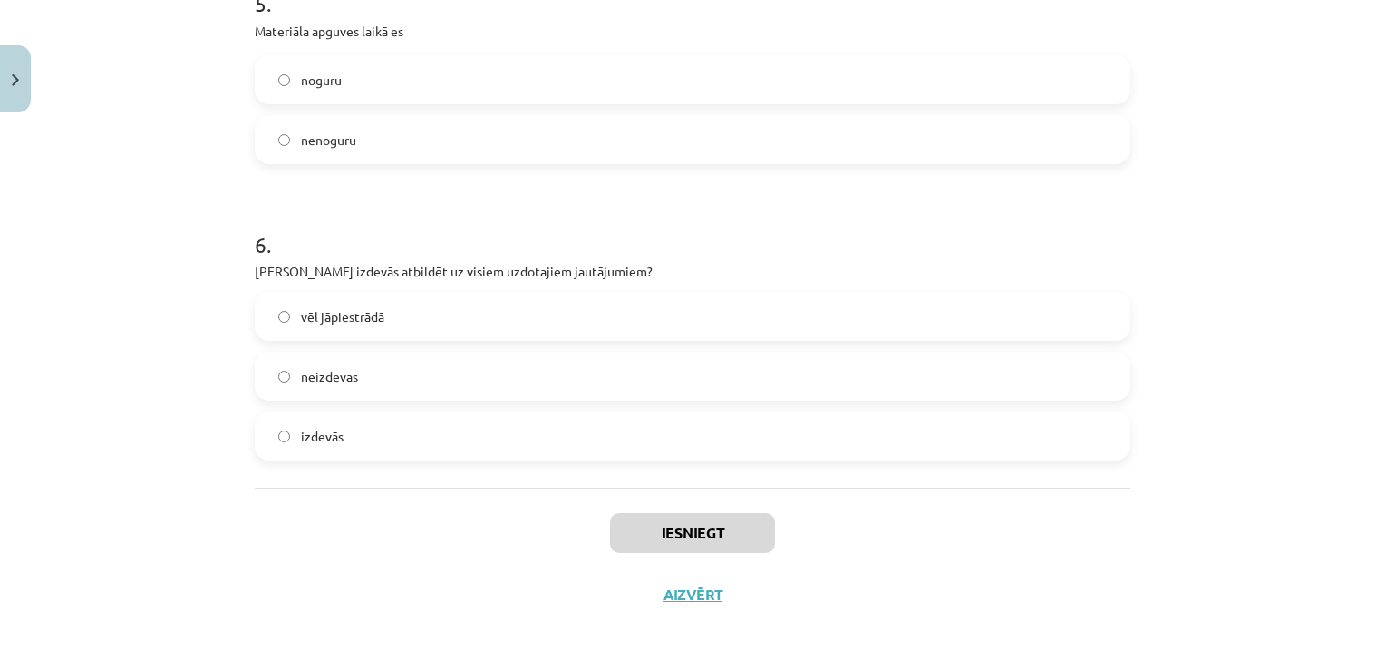
click at [691, 369] on label "neizdevās" at bounding box center [692, 375] width 872 height 45
click at [727, 531] on button "Iesniegt" at bounding box center [692, 533] width 165 height 40
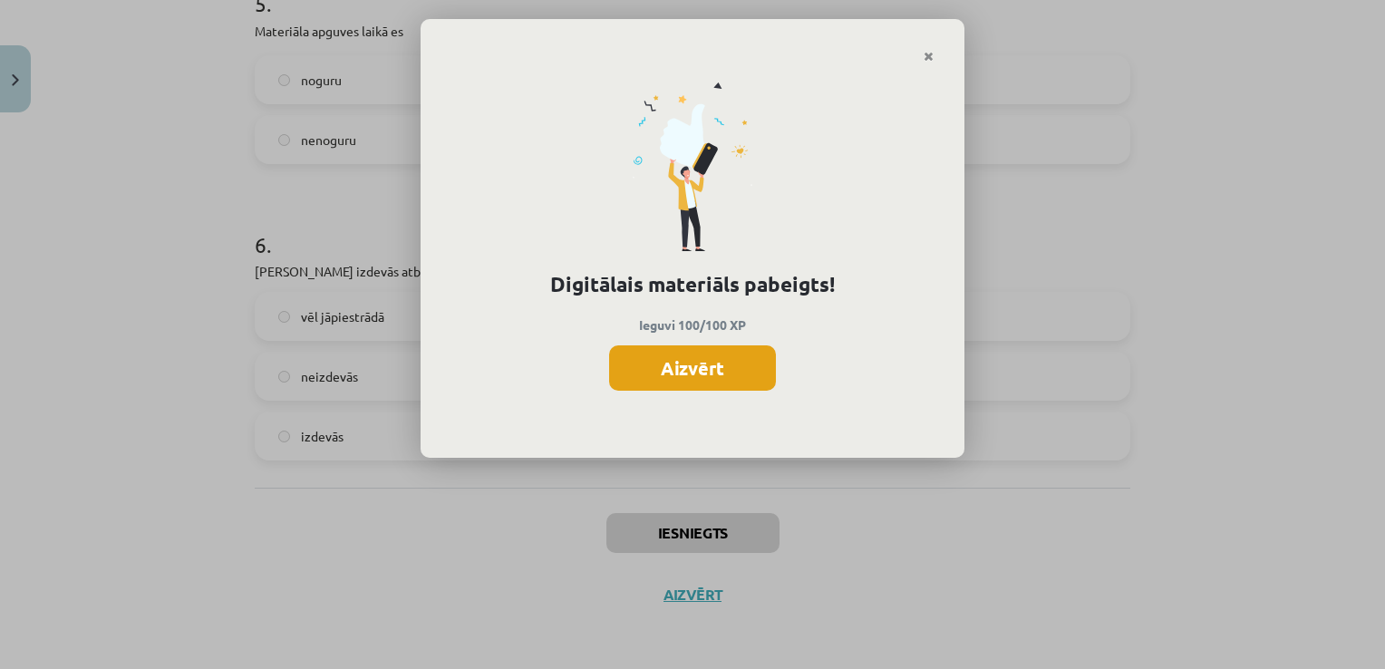
click at [696, 352] on button "Aizvērt" at bounding box center [692, 367] width 167 height 45
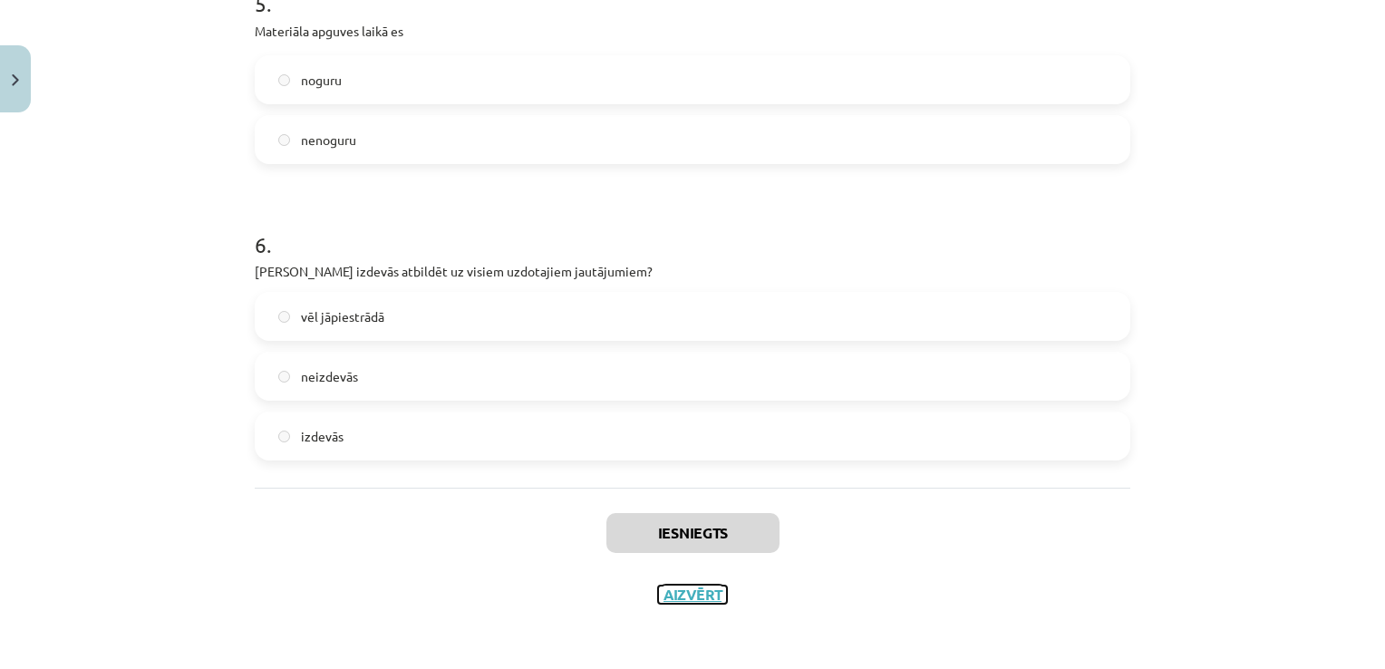
click at [692, 587] on button "Aizvērt" at bounding box center [692, 594] width 69 height 18
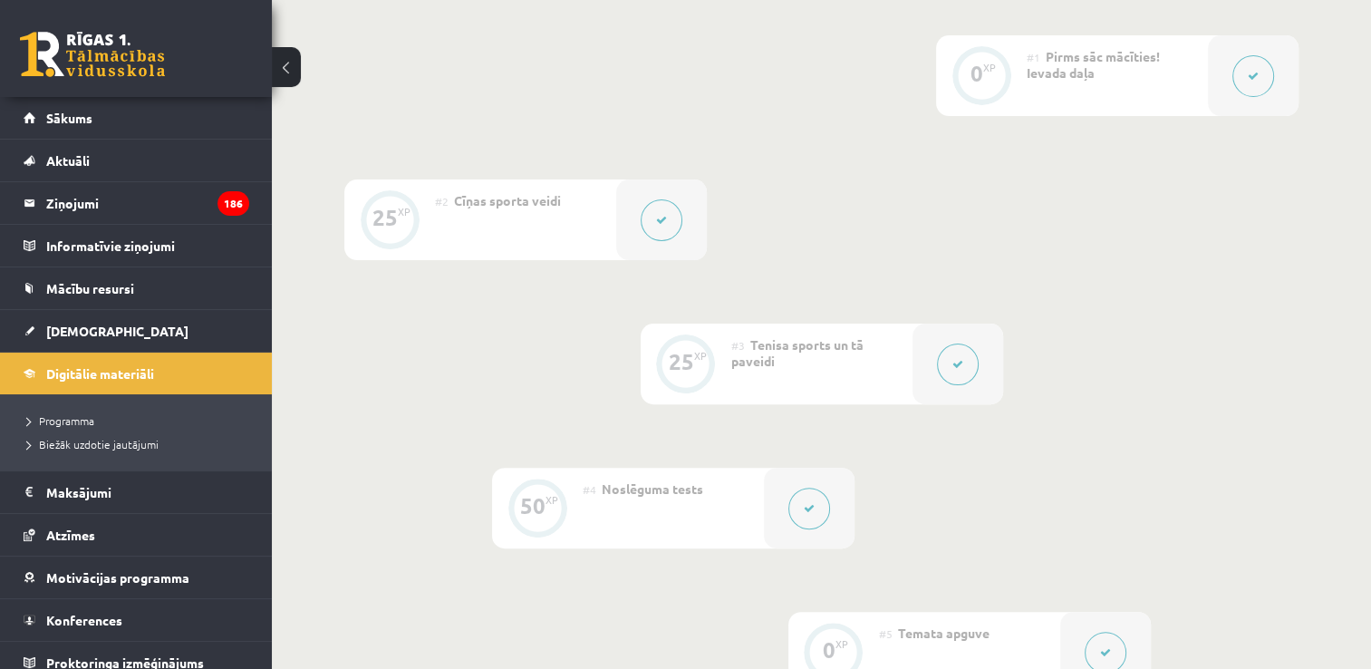
scroll to position [0, 0]
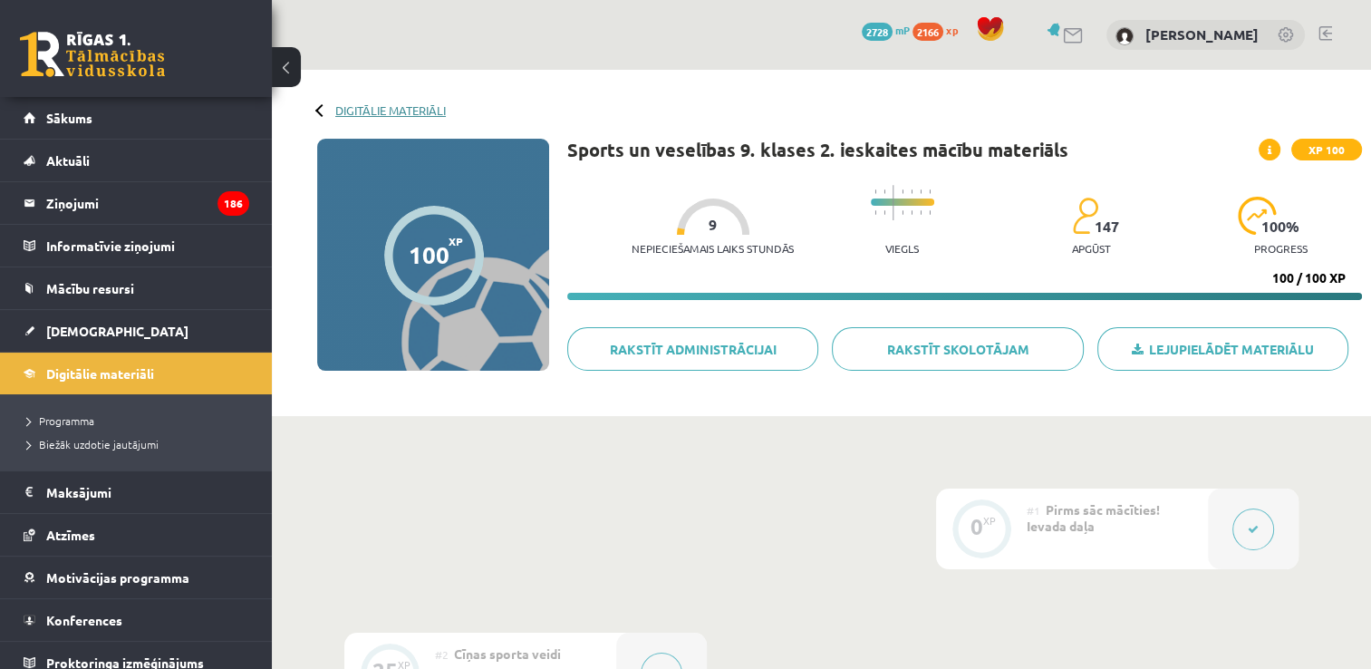
click at [397, 111] on link "Digitālie materiāli" at bounding box center [390, 110] width 111 height 14
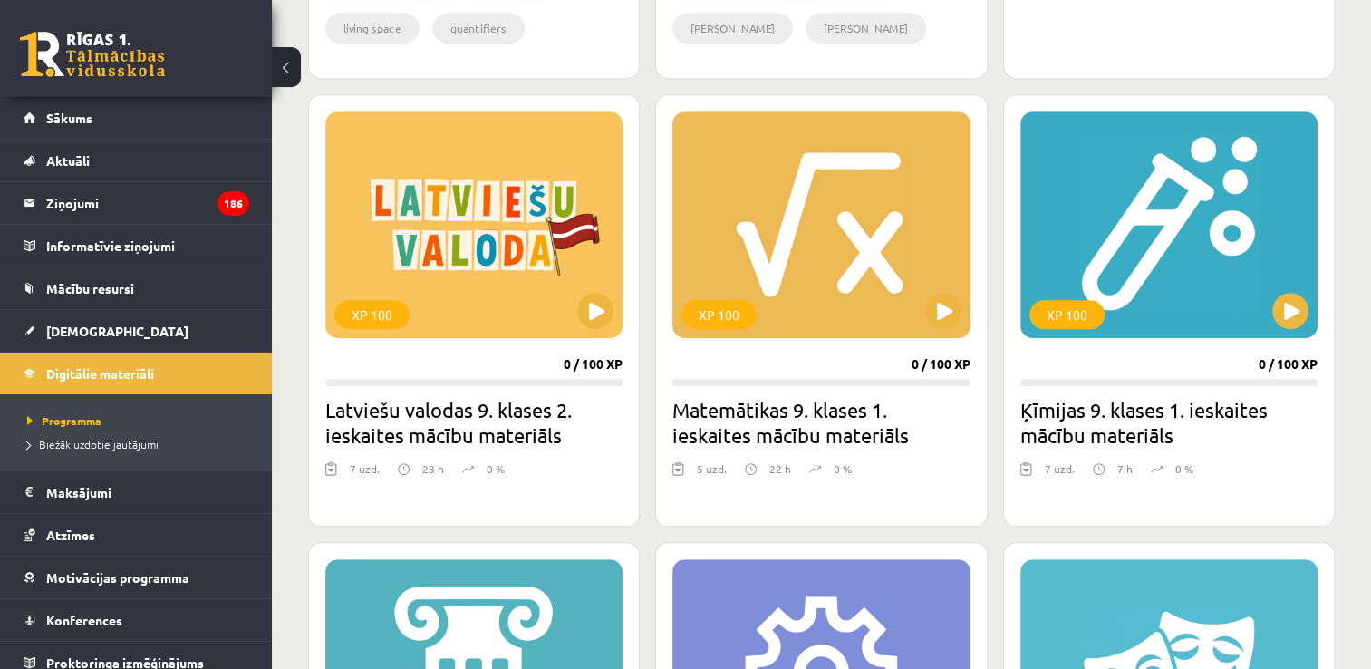
scroll to position [1359, 0]
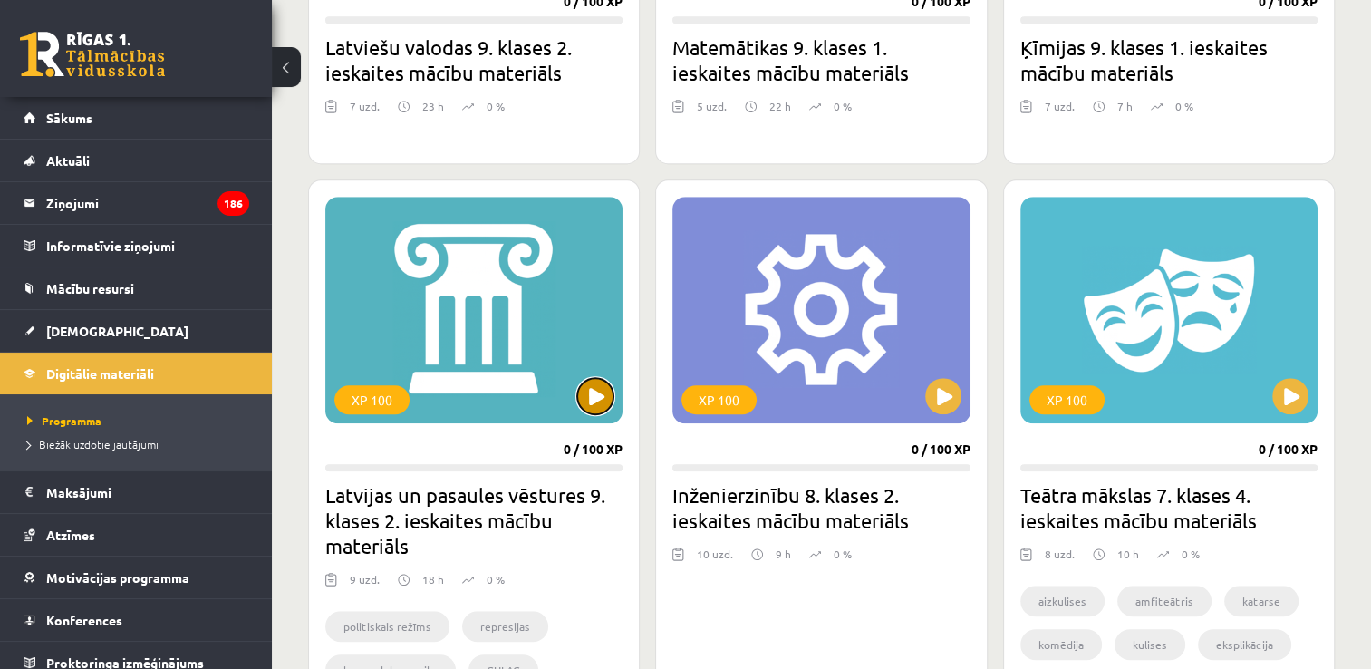
click at [605, 393] on button at bounding box center [595, 396] width 36 height 36
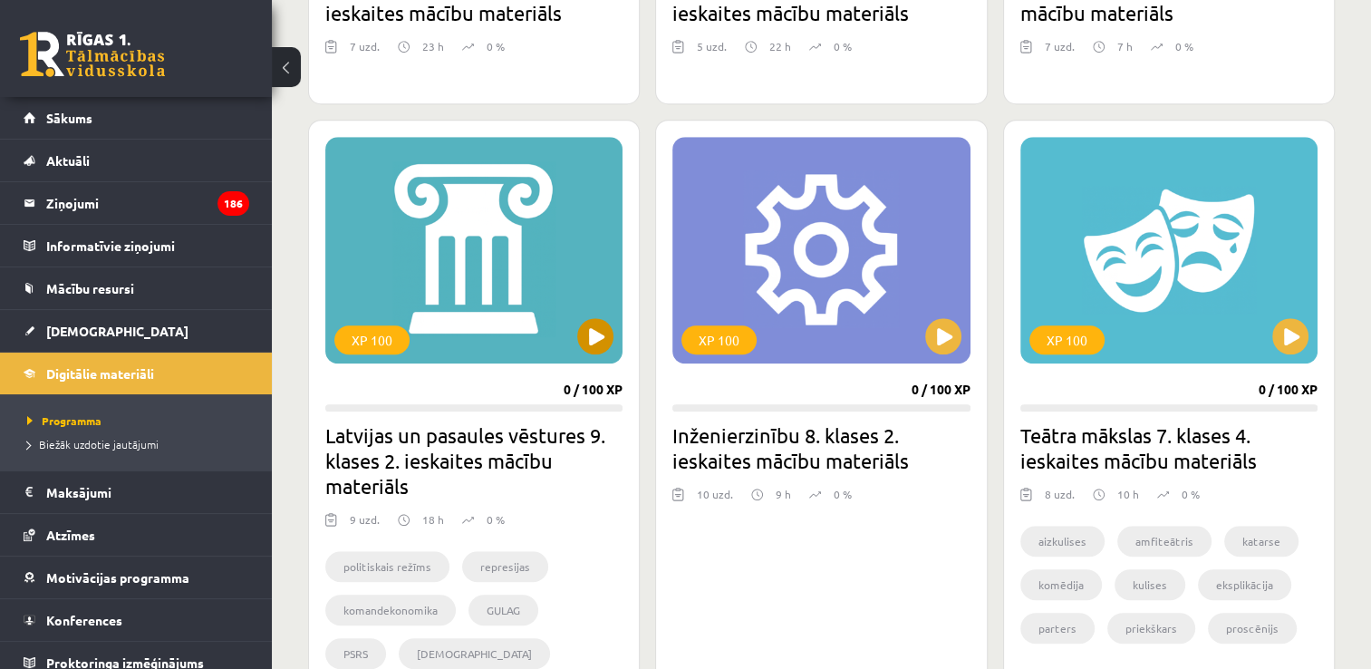
scroll to position [1450, 0]
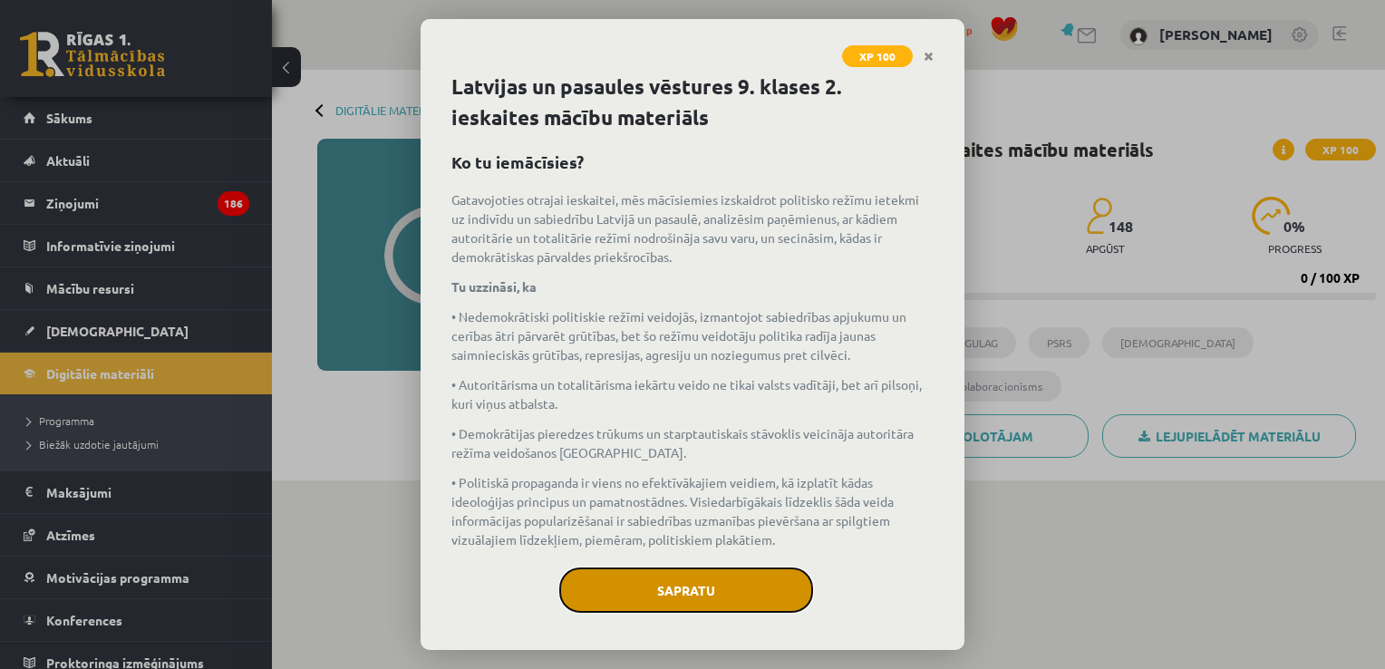
click at [768, 584] on button "Sapratu" at bounding box center [686, 589] width 254 height 45
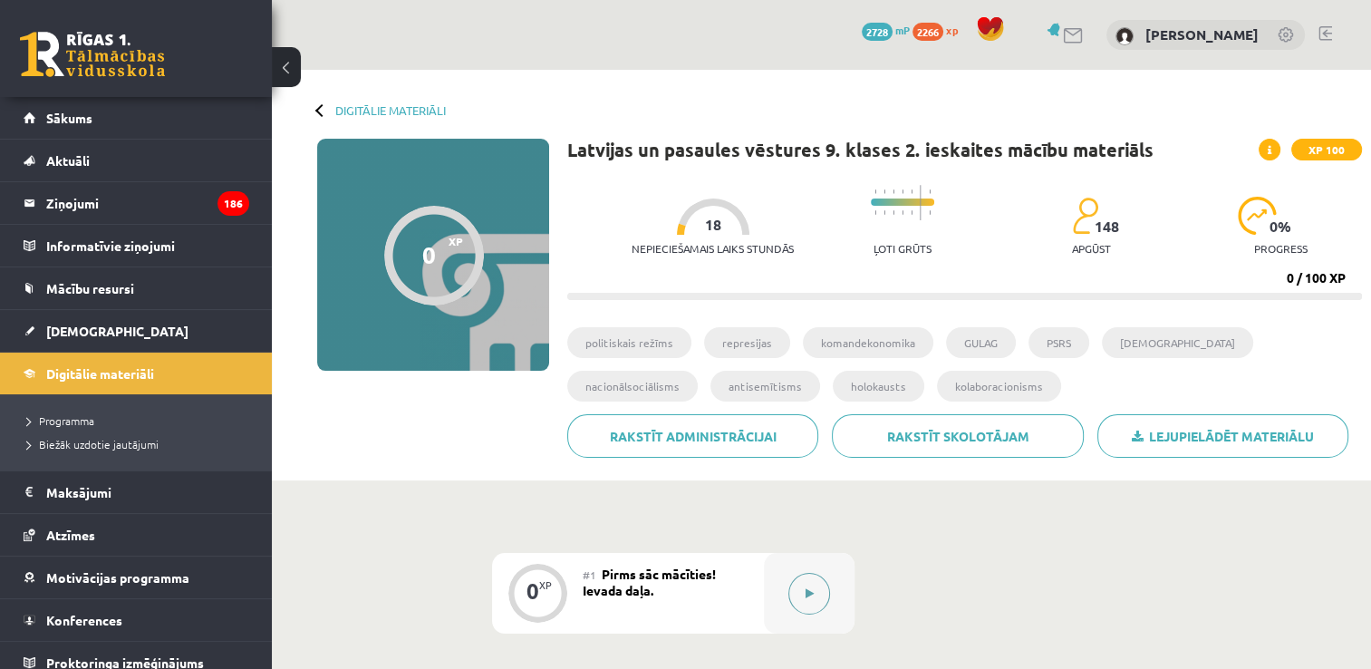
click at [826, 589] on button at bounding box center [809, 594] width 42 height 42
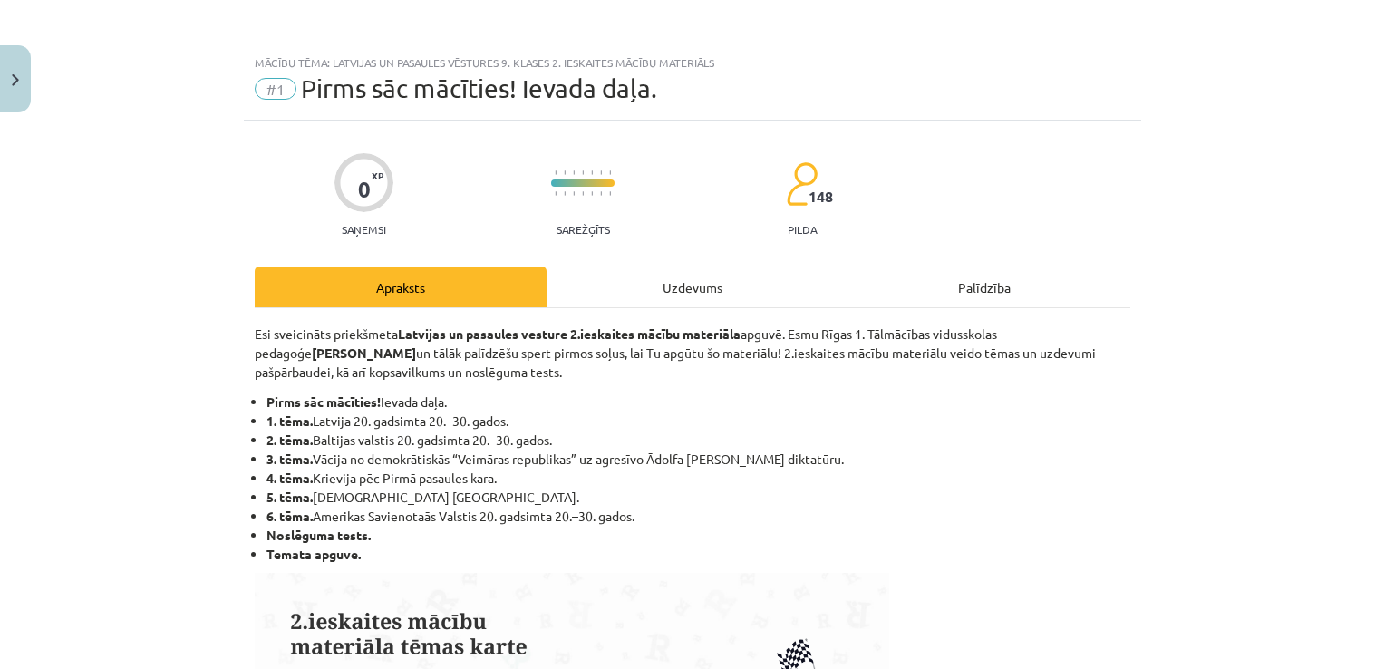
click at [701, 285] on div "Uzdevums" at bounding box center [692, 286] width 292 height 41
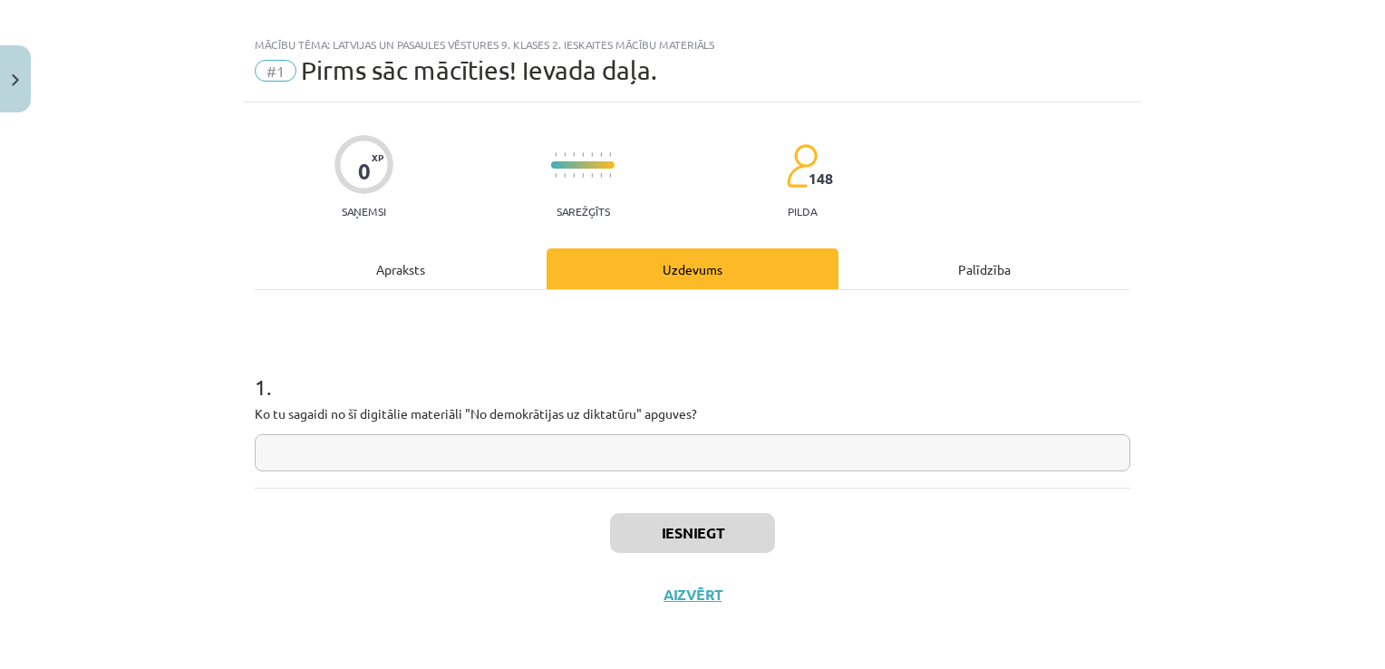
click at [511, 442] on input "text" at bounding box center [692, 452] width 875 height 37
type input "**"
click at [654, 544] on button "Iesniegt" at bounding box center [692, 533] width 165 height 40
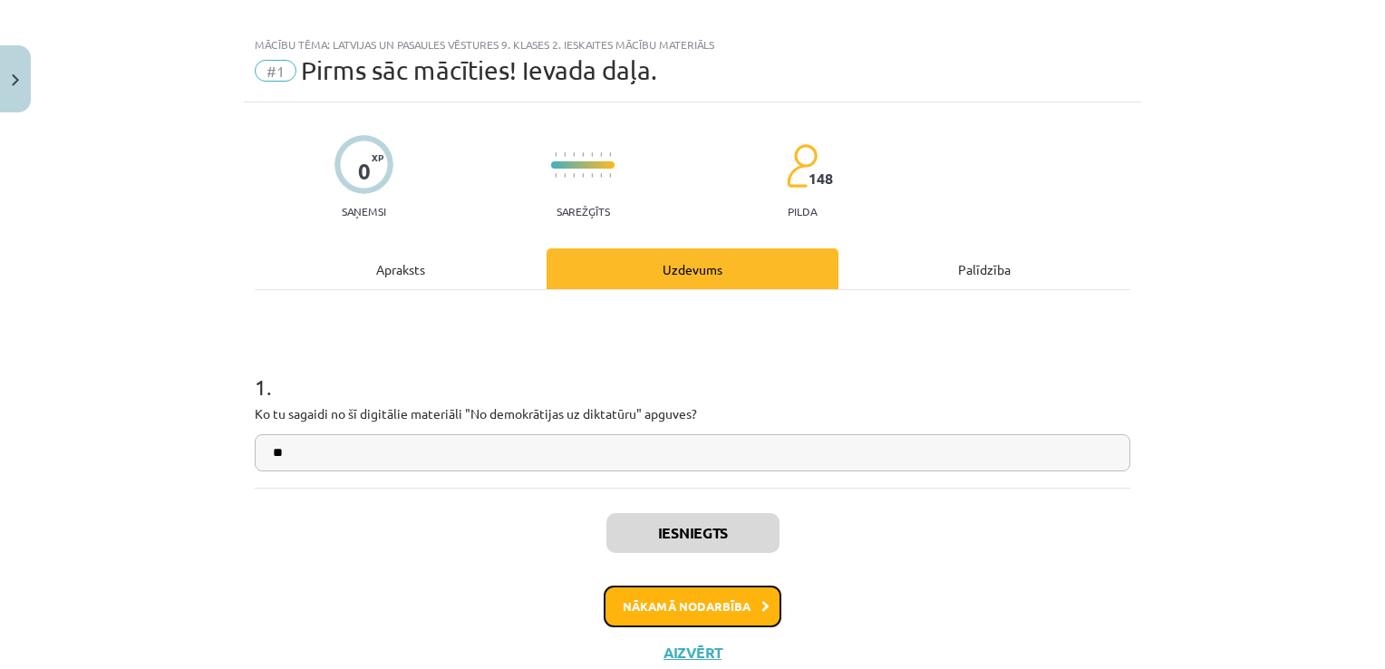
click at [660, 617] on button "Nākamā nodarbība" at bounding box center [693, 606] width 178 height 42
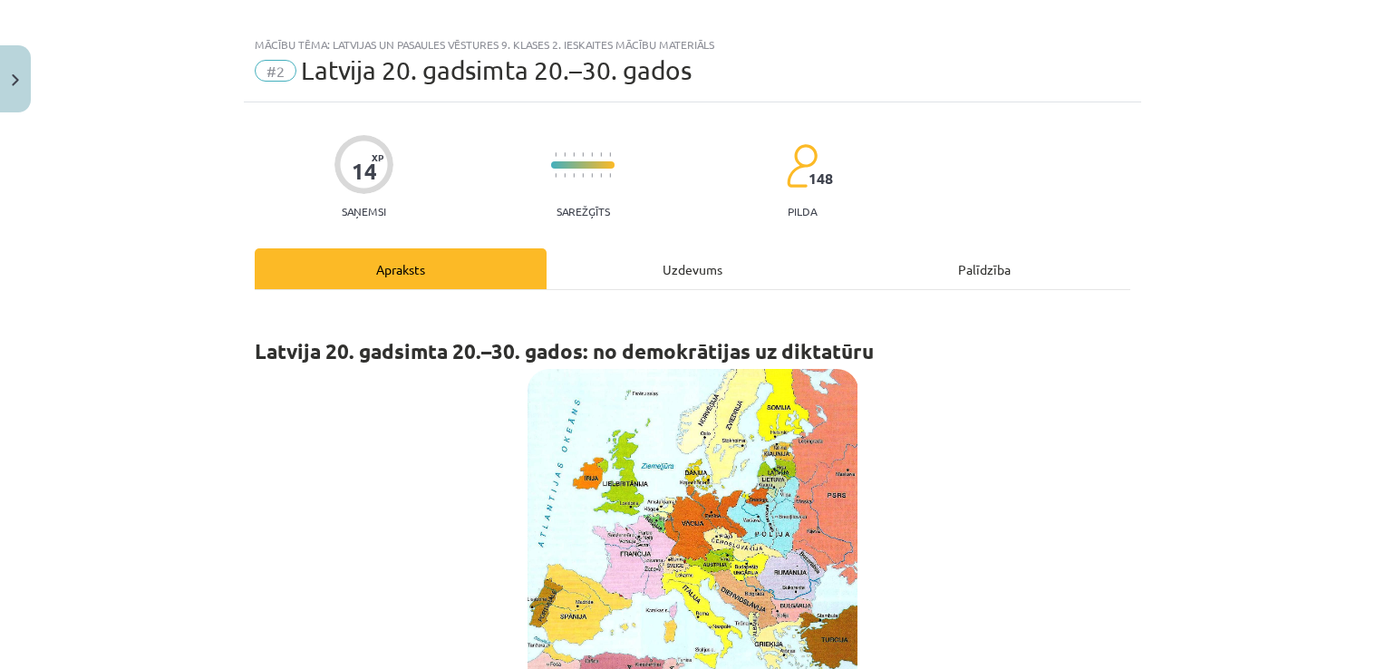
scroll to position [45, 0]
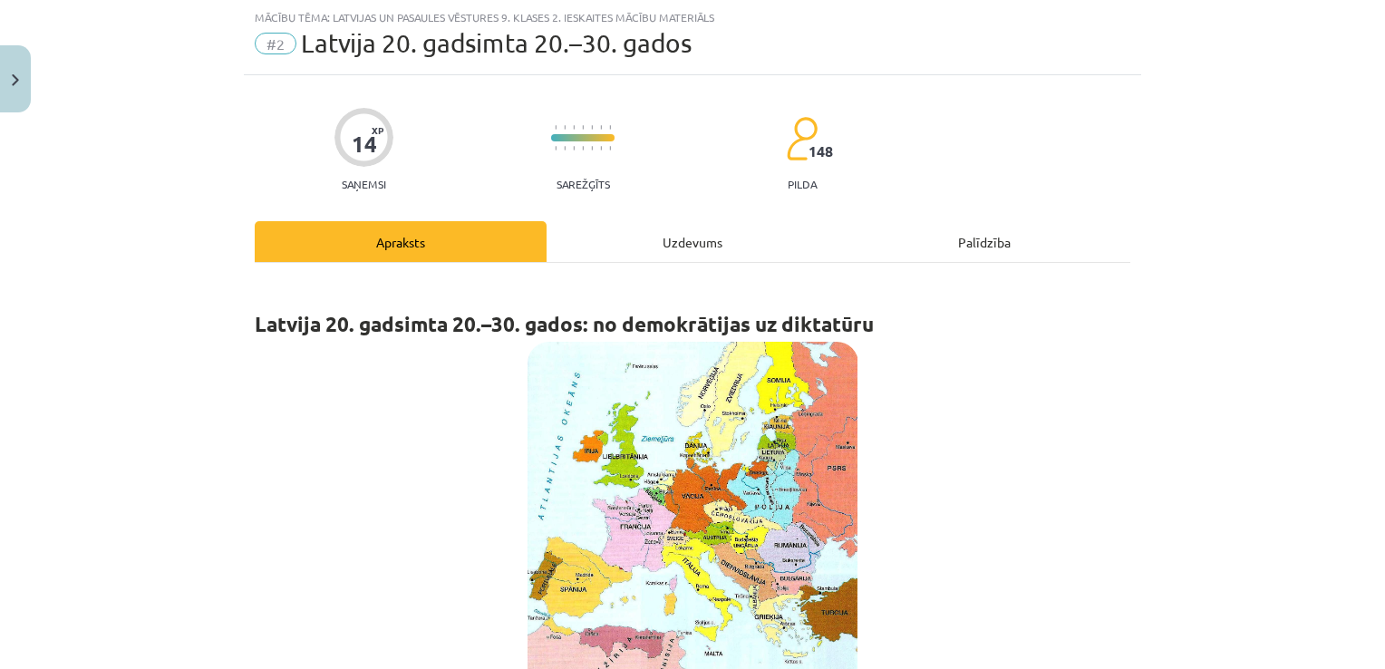
click at [619, 234] on div "Uzdevums" at bounding box center [692, 241] width 292 height 41
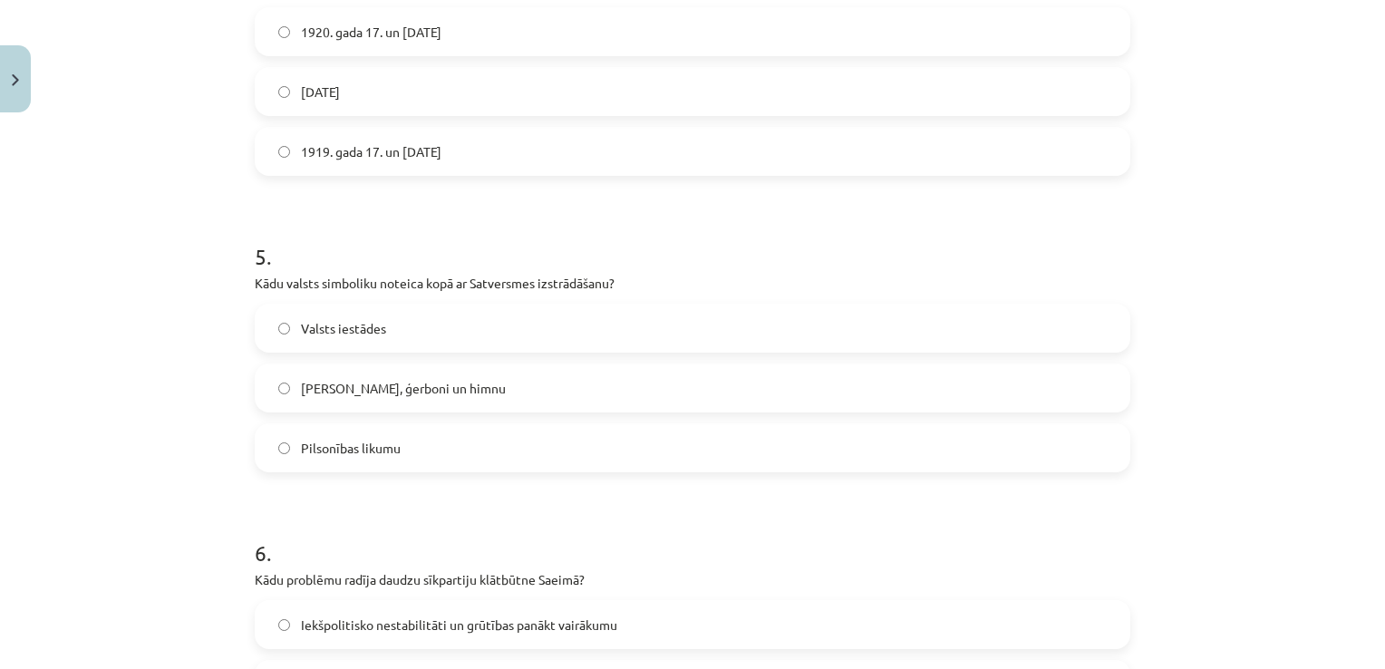
scroll to position [1939, 0]
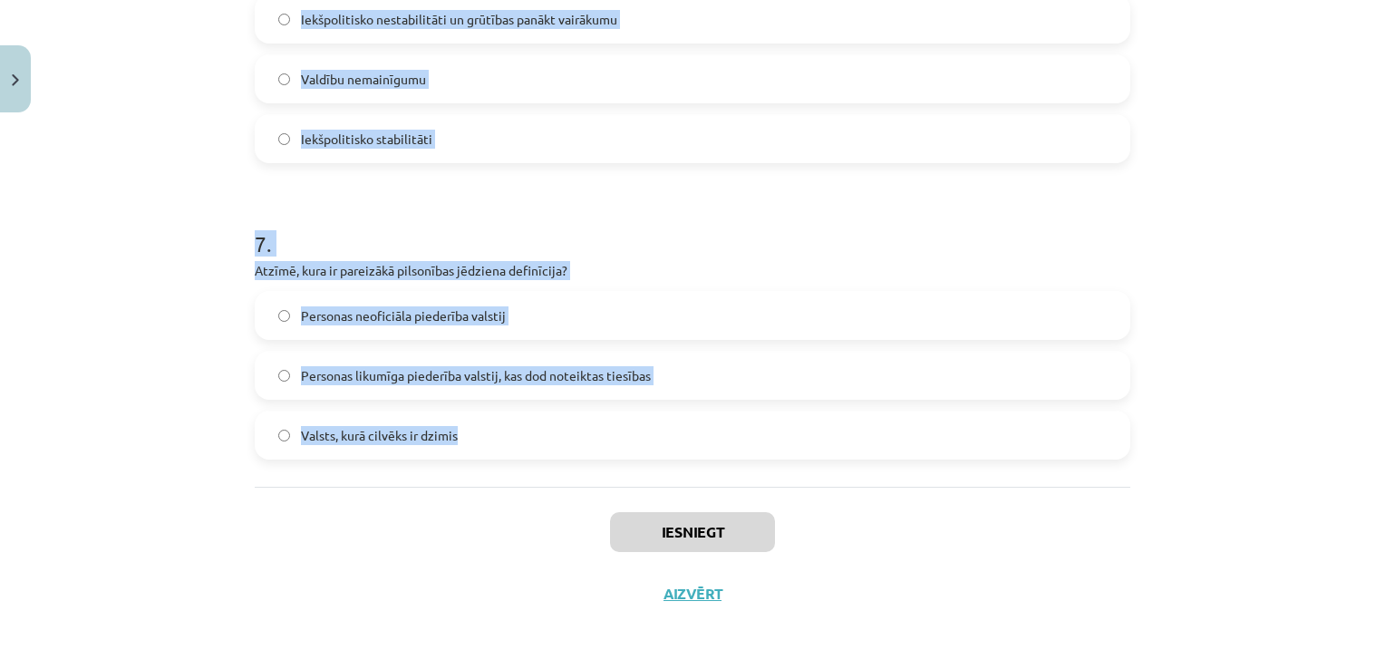
drag, startPoint x: 249, startPoint y: 344, endPoint x: 732, endPoint y: 457, distance: 495.9
copy form "1 . Kāda bija ietekmīgākā politiskā partija Latvijā starp 1922. un 1934. gadu? …"
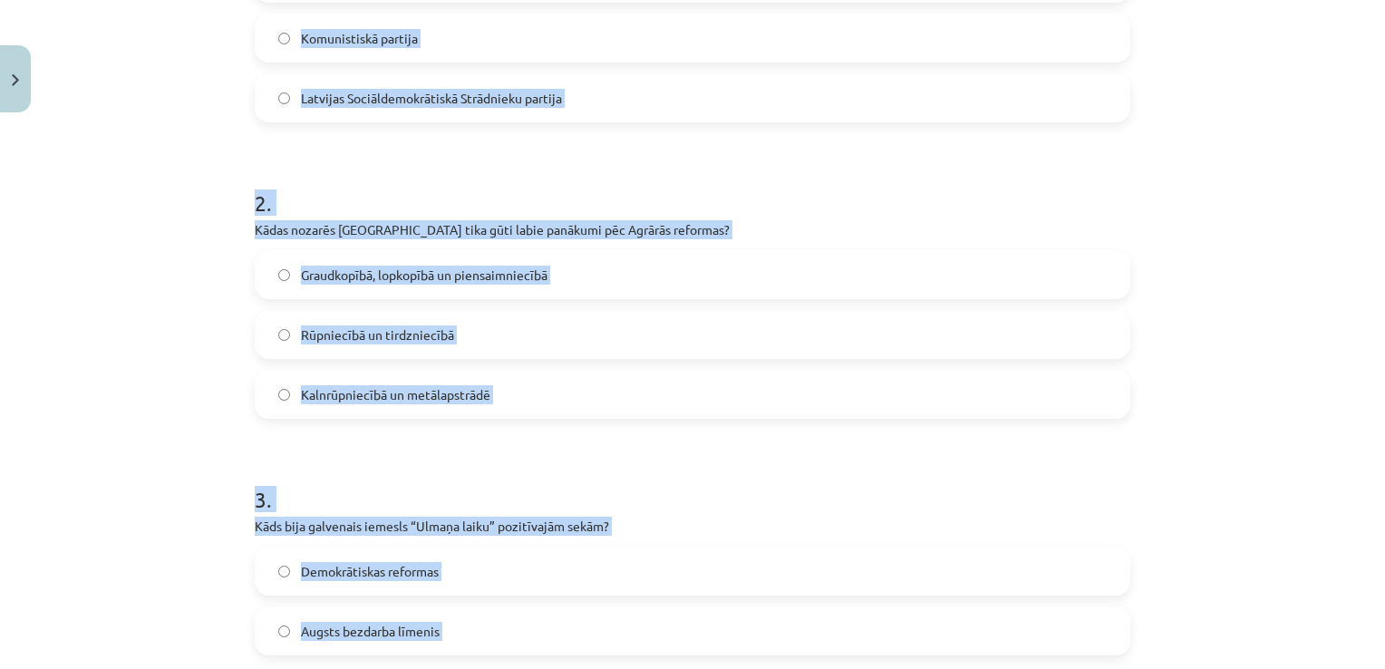
scroll to position [399, 0]
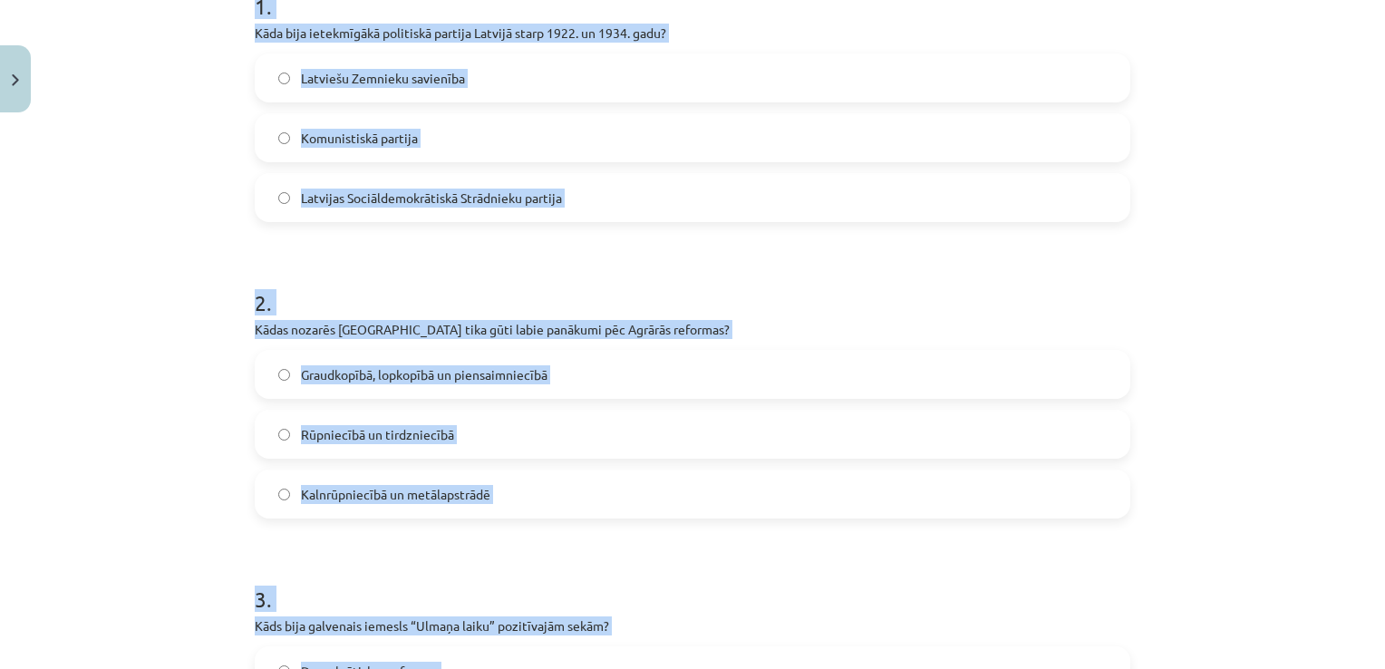
click at [179, 218] on div "Mācību tēma: Latvijas un pasaules vēstures 9. klases 2. ieskaites mācību materi…" at bounding box center [692, 334] width 1385 height 669
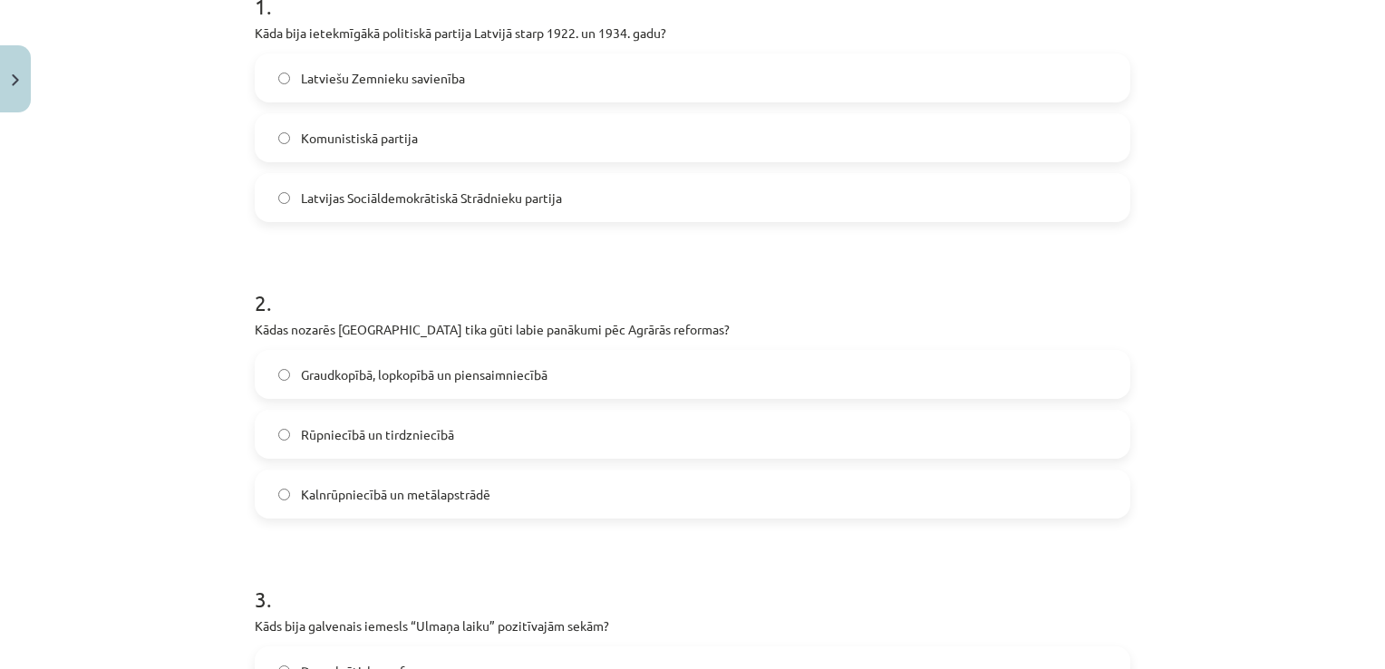
click at [202, 146] on div "Mācību tēma: Latvijas un pasaules vēstures 9. klases 2. ieskaites mācību materi…" at bounding box center [692, 334] width 1385 height 669
click at [384, 190] on span "Latvijas Sociāldemokrātiskā Strādnieku partija" at bounding box center [431, 197] width 261 height 19
click at [357, 63] on label "Latviešu Zemnieku savienība" at bounding box center [692, 77] width 872 height 45
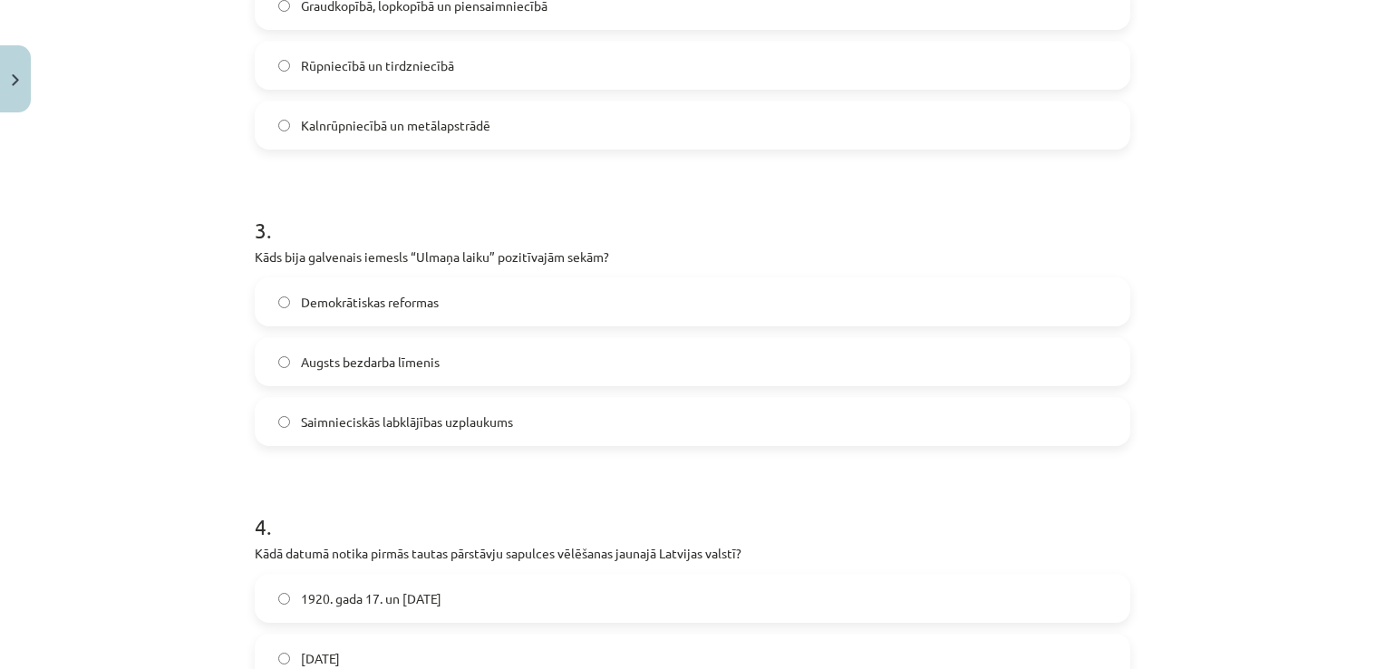
scroll to position [671, 0]
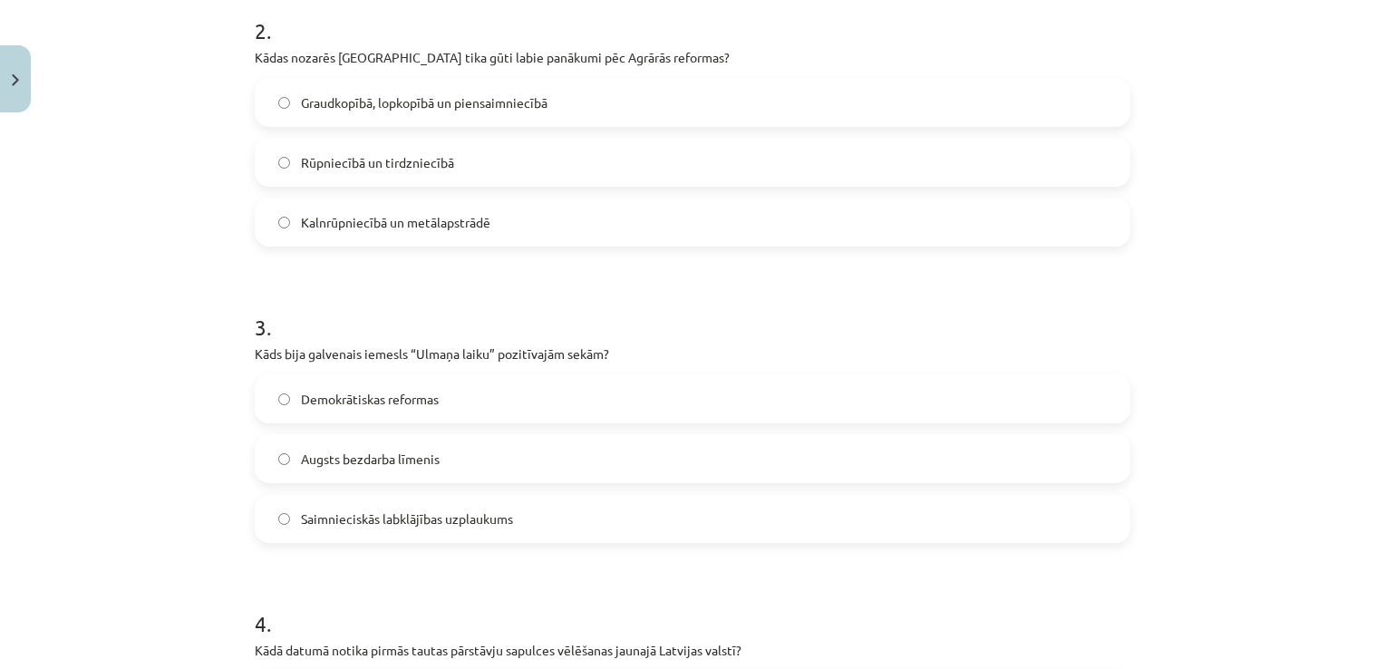
click at [341, 101] on span "Graudkopībā, lopkopībā un piensaimniecībā" at bounding box center [424, 102] width 246 height 19
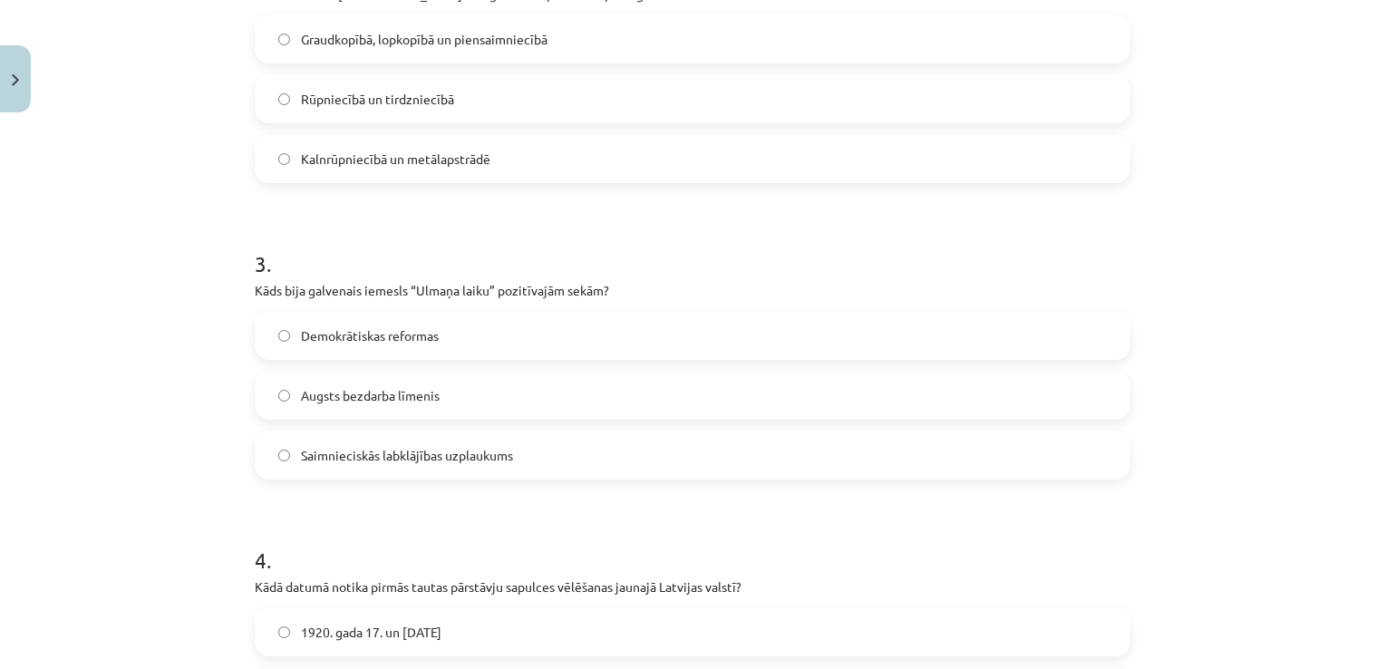
scroll to position [852, 0]
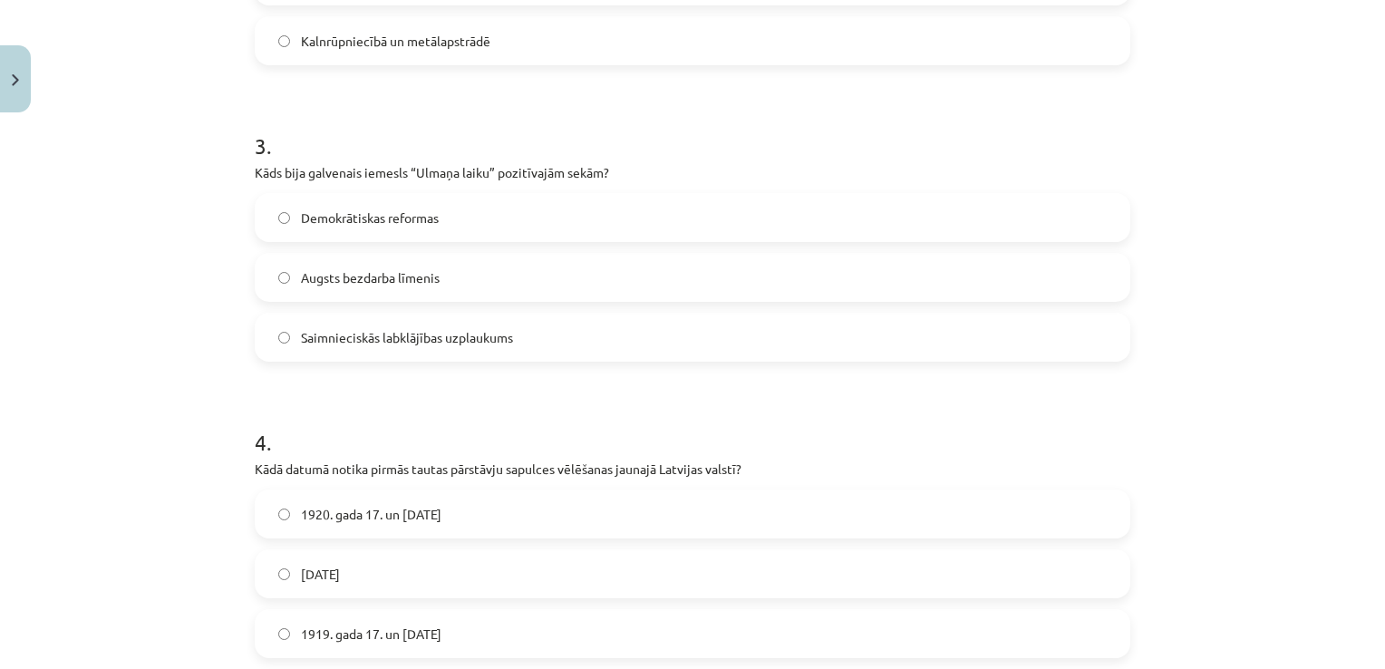
click at [381, 328] on span "Saimnieciskās labklājības uzplaukums" at bounding box center [407, 337] width 212 height 19
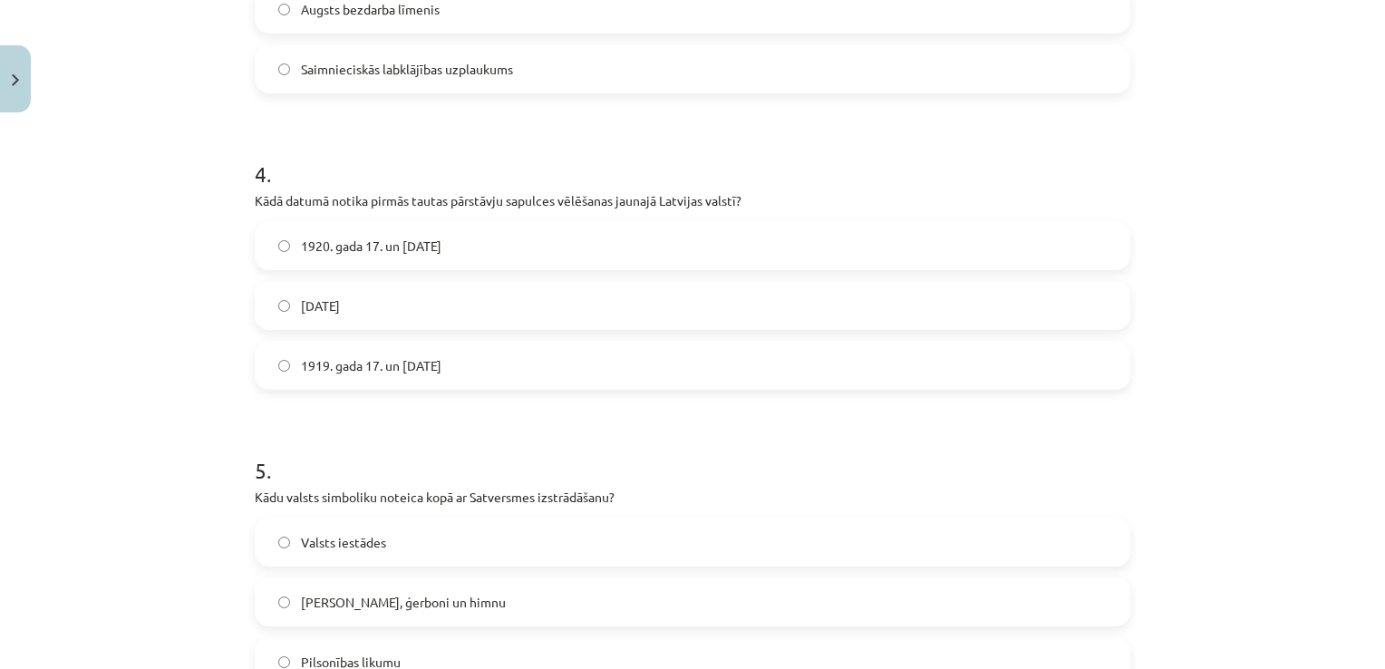
scroll to position [1124, 0]
click at [401, 241] on span "1920. gada 17. un 18. aprīlī" at bounding box center [371, 242] width 140 height 19
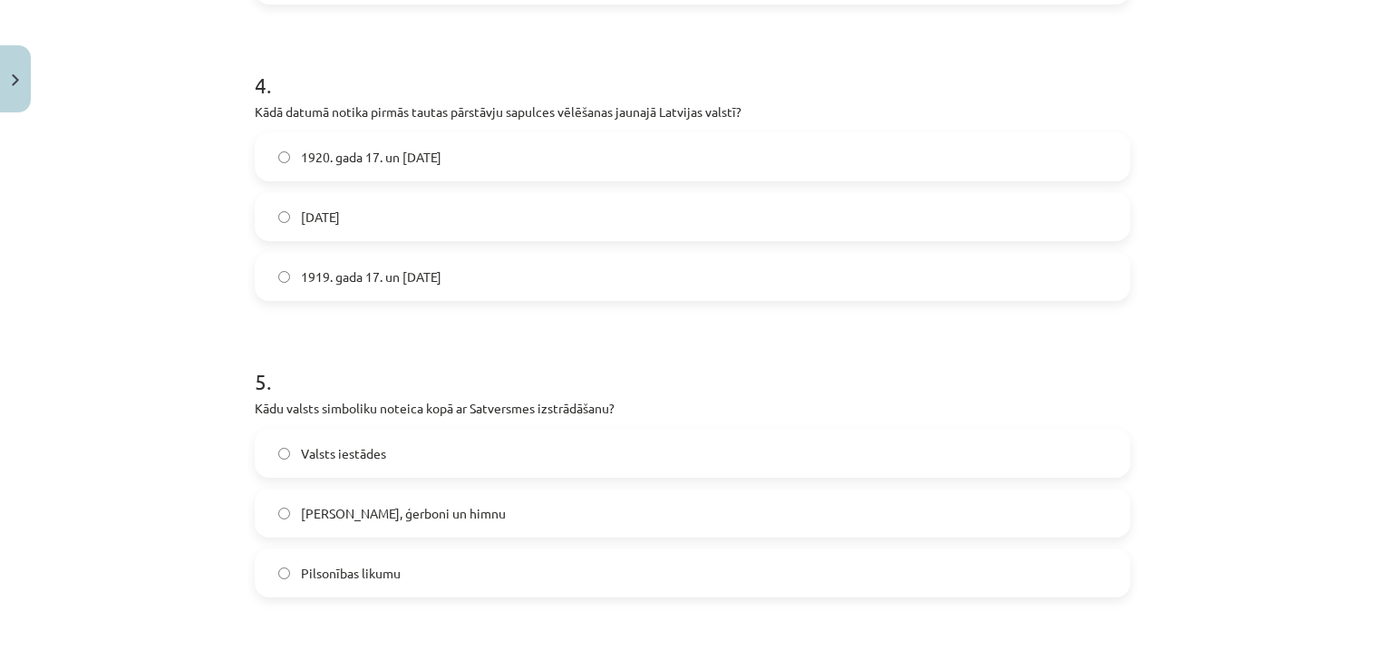
scroll to position [1305, 0]
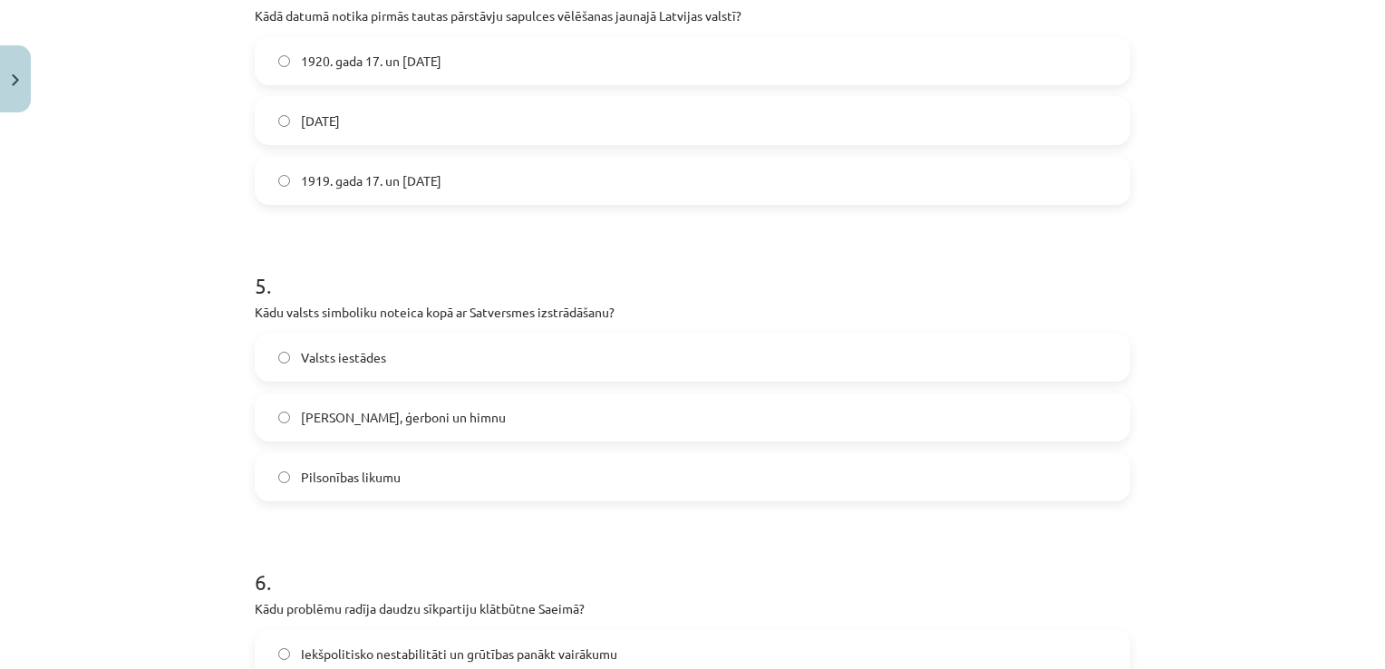
click at [366, 419] on span "Karogu, ģerboni un himnu" at bounding box center [403, 417] width 205 height 19
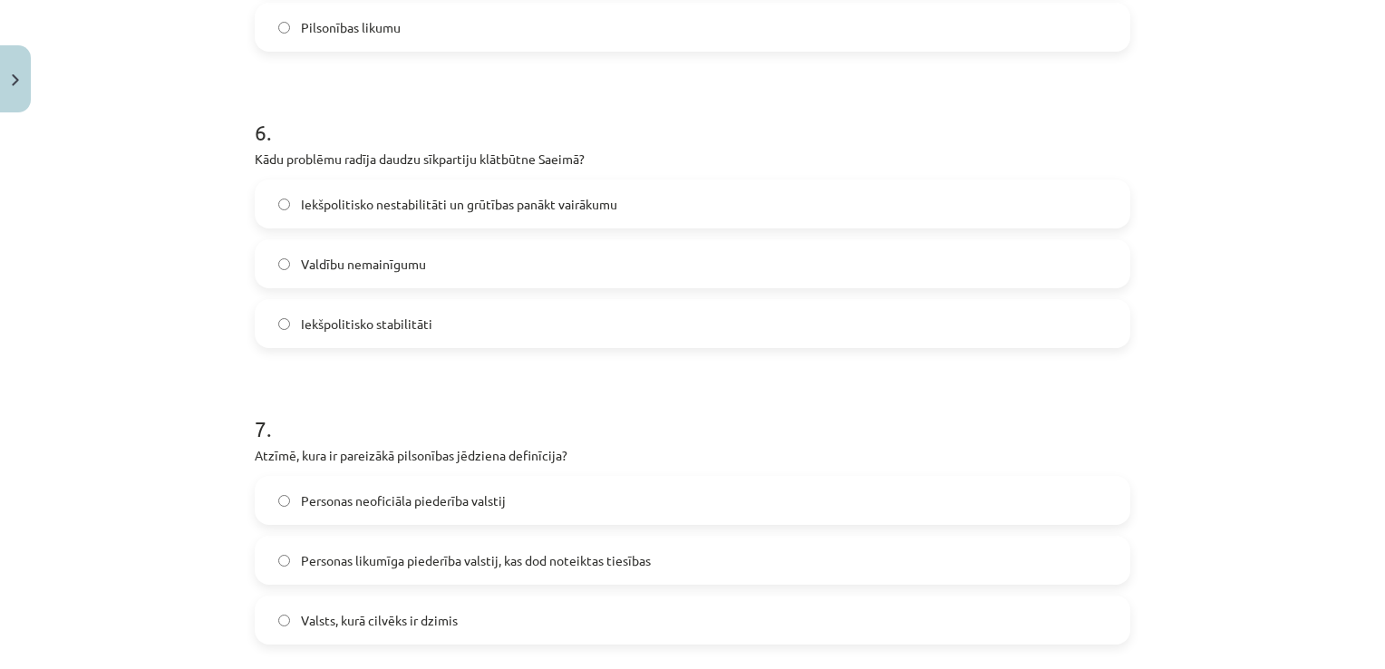
scroll to position [1758, 0]
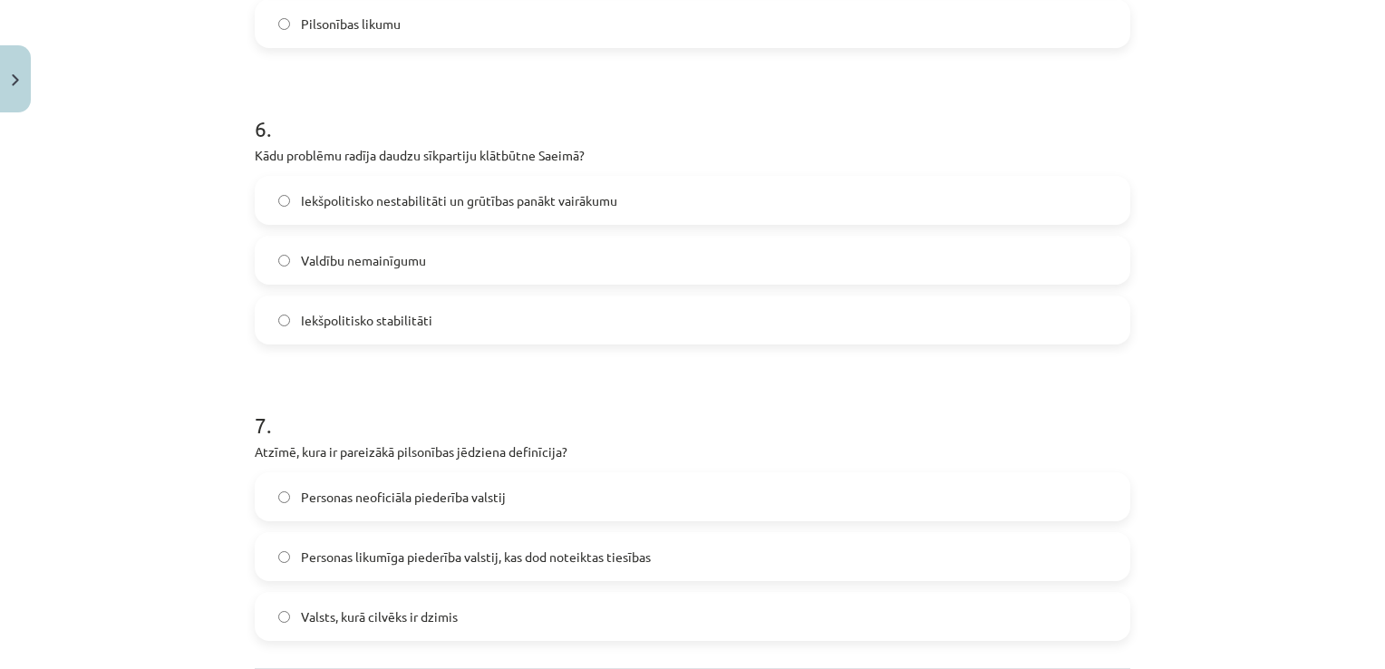
click at [382, 208] on span "Iekšpolitisko nestabilitāti un grūtības panākt vairākumu" at bounding box center [459, 200] width 316 height 19
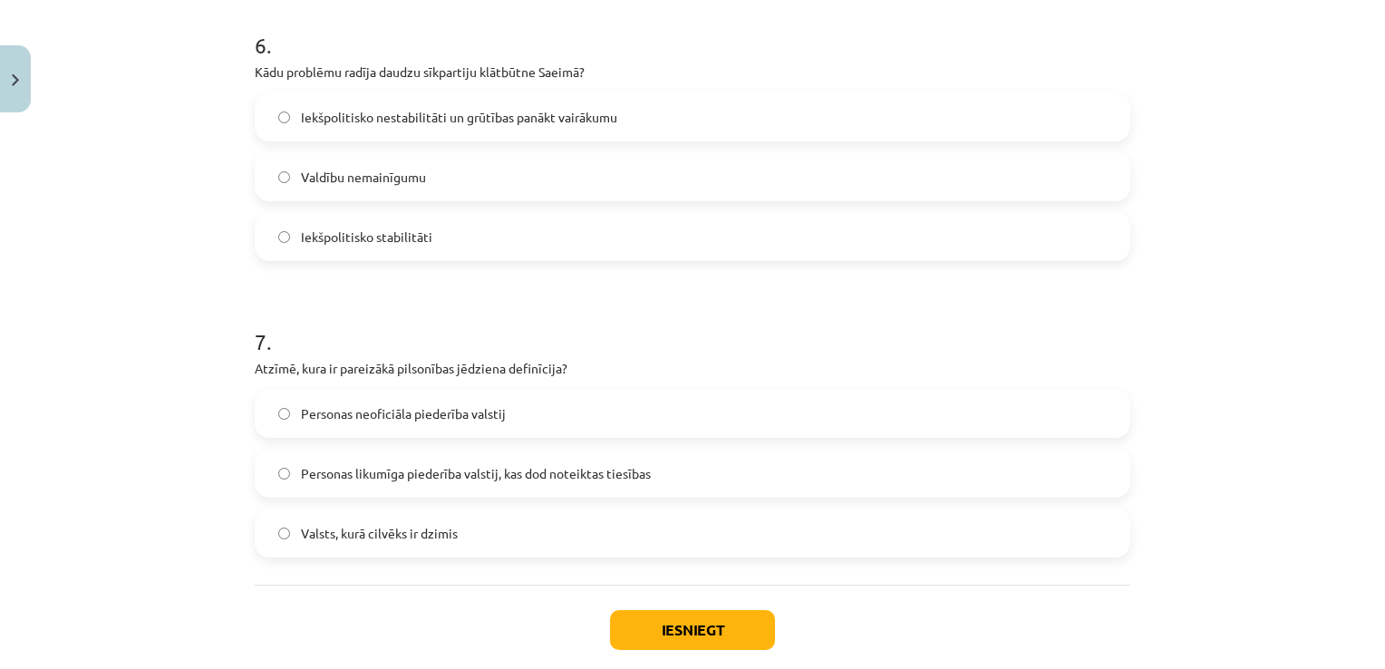
scroll to position [1939, 0]
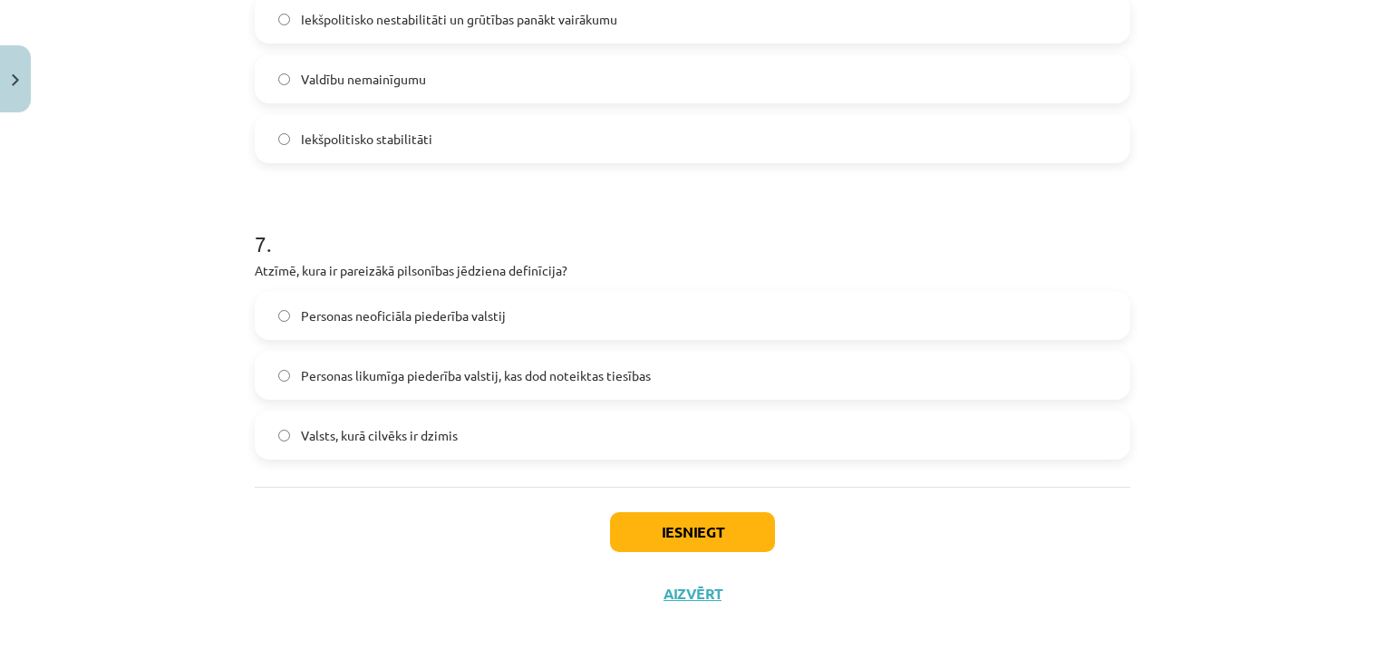
click at [475, 359] on label "Personas likumīga piederība valstij, kas dod noteiktas tiesības" at bounding box center [692, 375] width 872 height 45
click at [666, 549] on button "Iesniegt" at bounding box center [692, 532] width 165 height 40
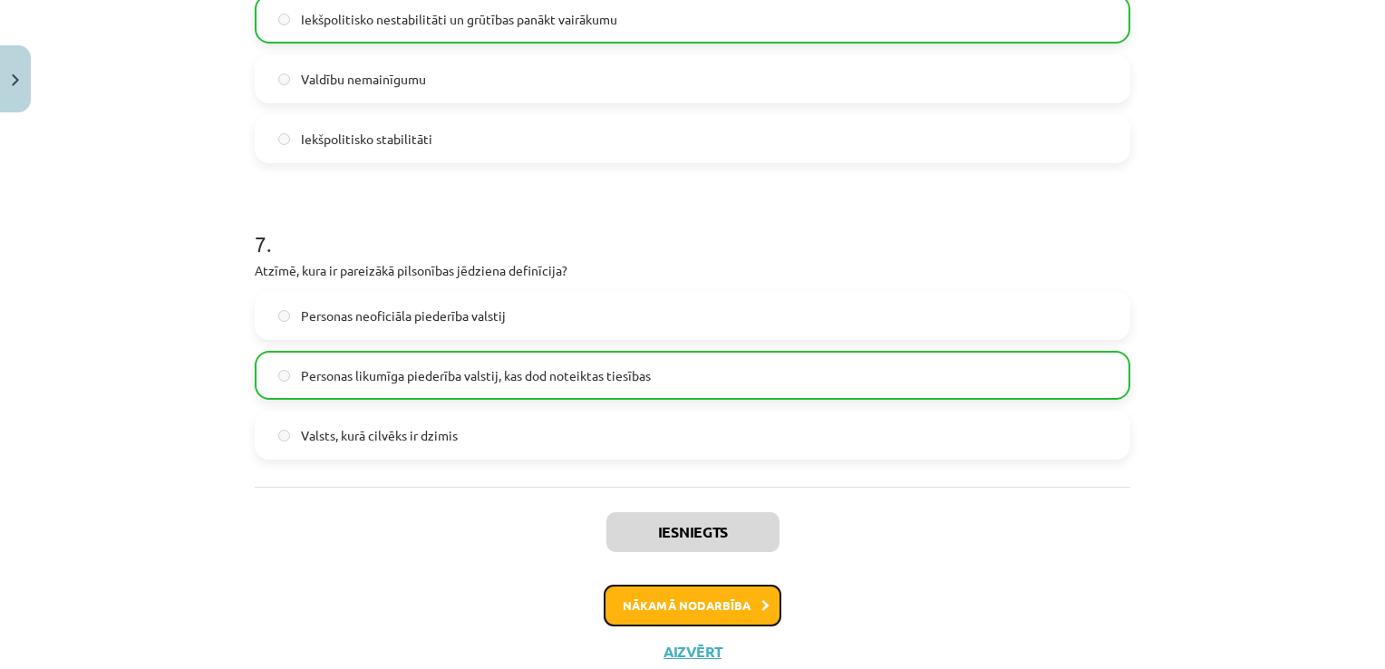
click at [694, 614] on button "Nākamā nodarbība" at bounding box center [693, 605] width 178 height 42
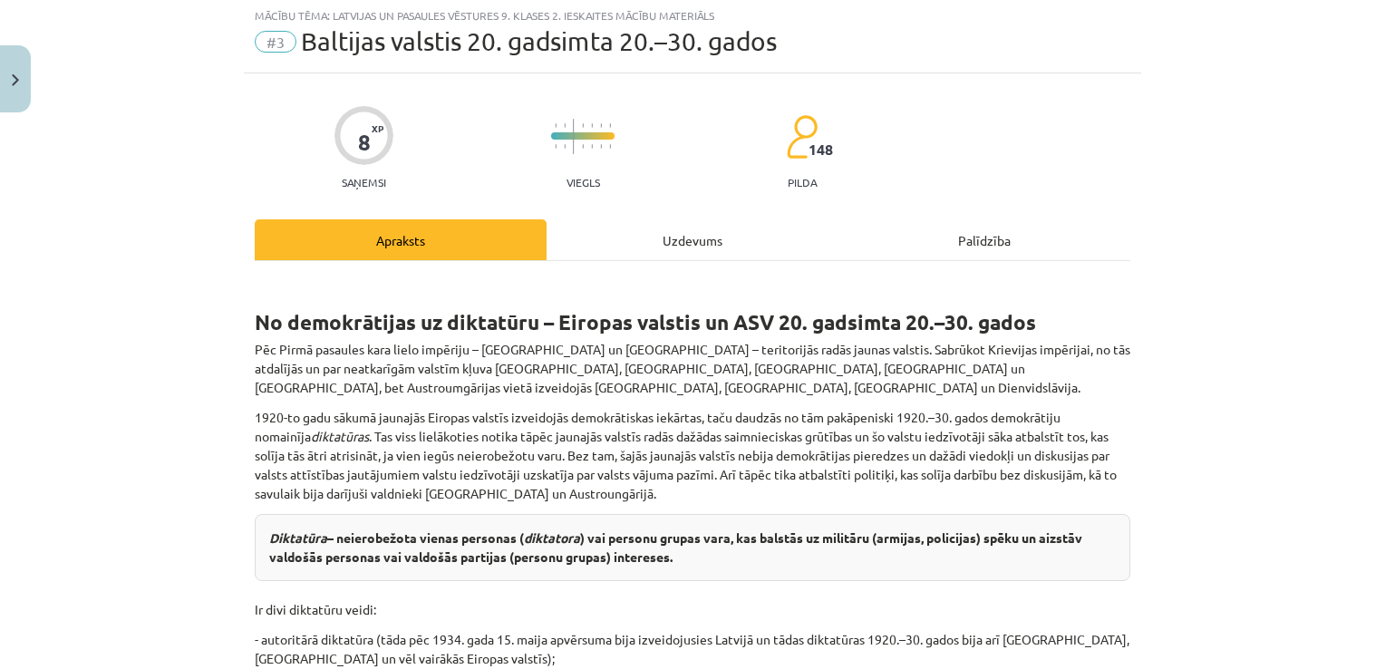
scroll to position [45, 0]
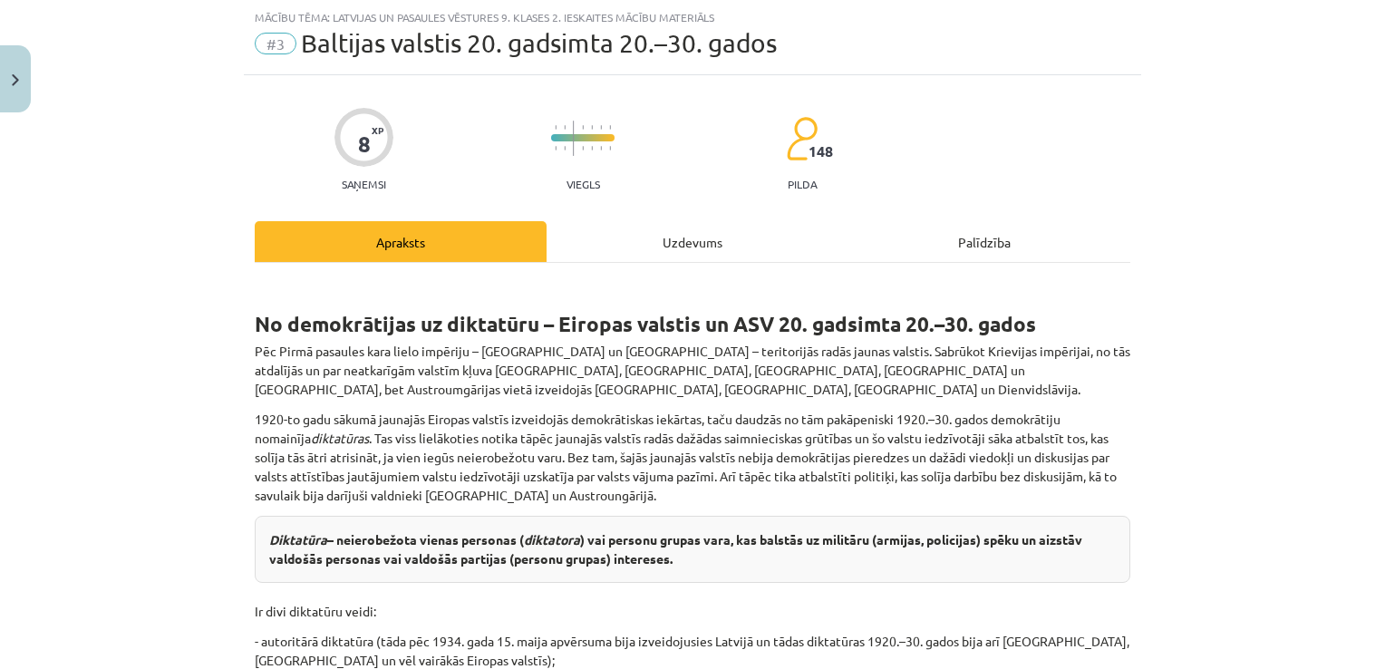
click at [692, 248] on div "Uzdevums" at bounding box center [692, 241] width 292 height 41
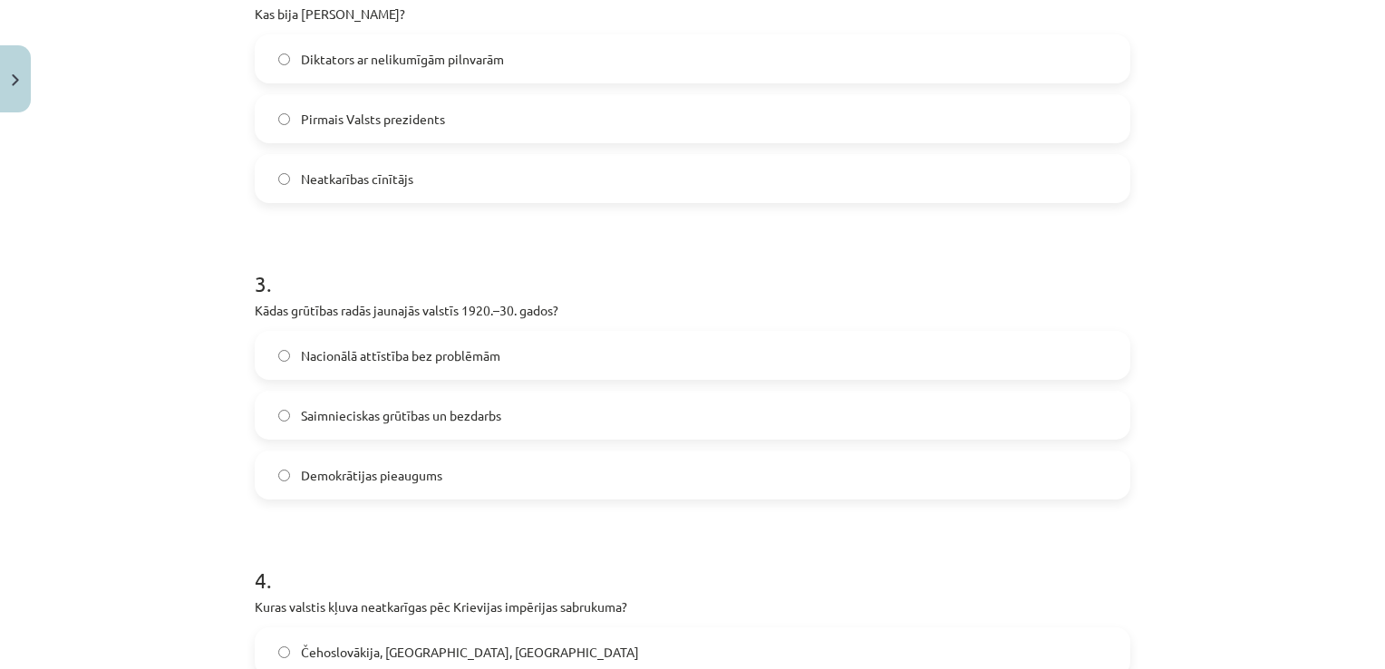
scroll to position [1050, 0]
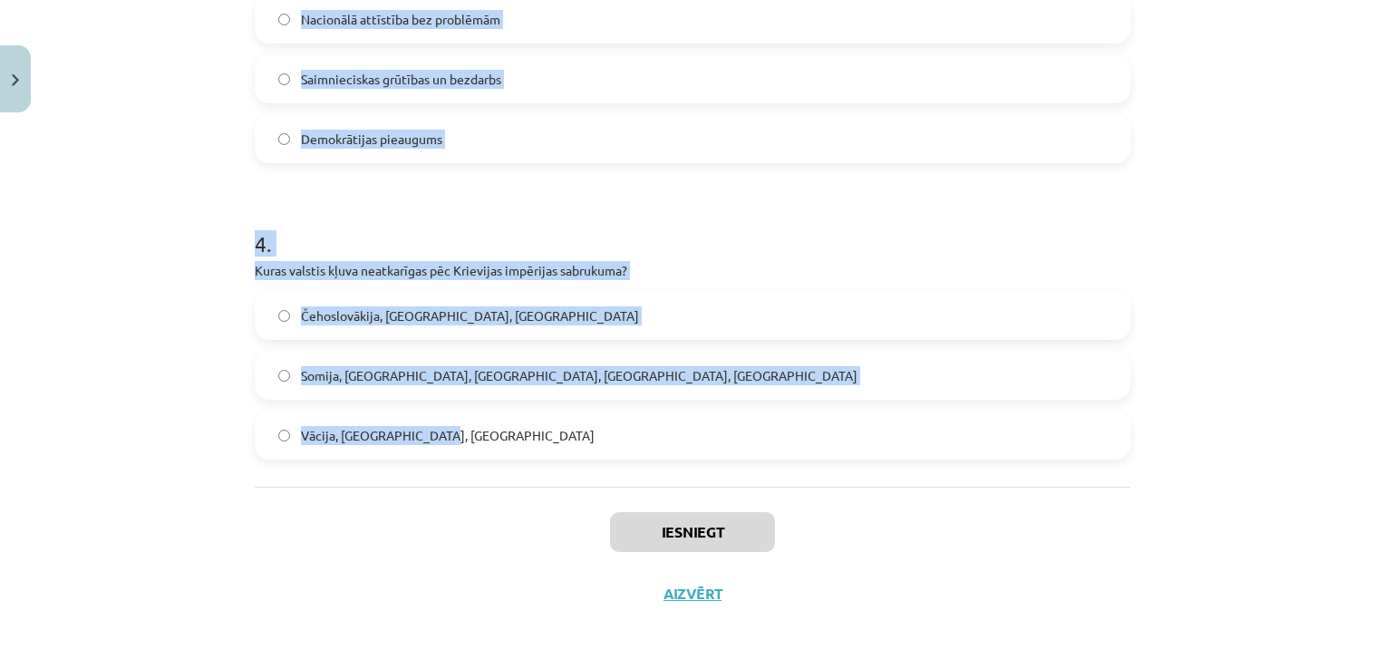
drag, startPoint x: 246, startPoint y: 331, endPoint x: 578, endPoint y: 430, distance: 346.9
copy form "1 . Kurā valstī sākās autoritoāras pārvaldes periods pēc 15. maija apvērsuma? L…"
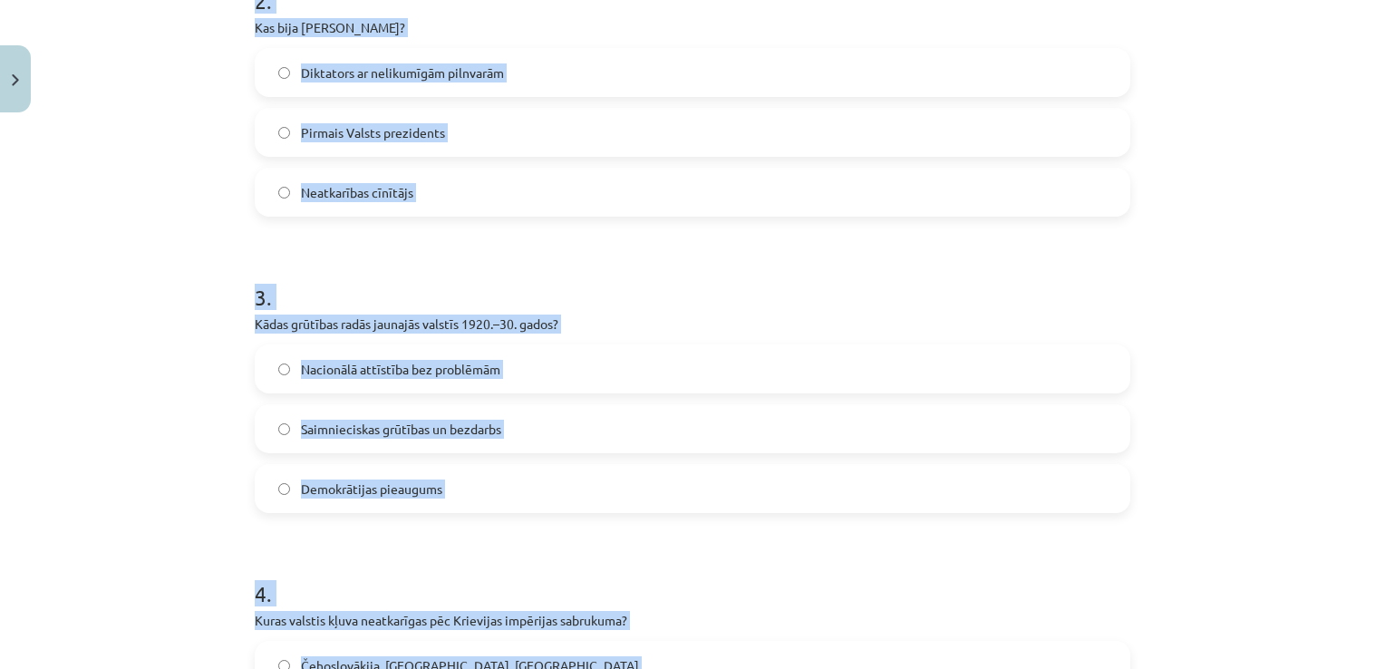
scroll to position [507, 0]
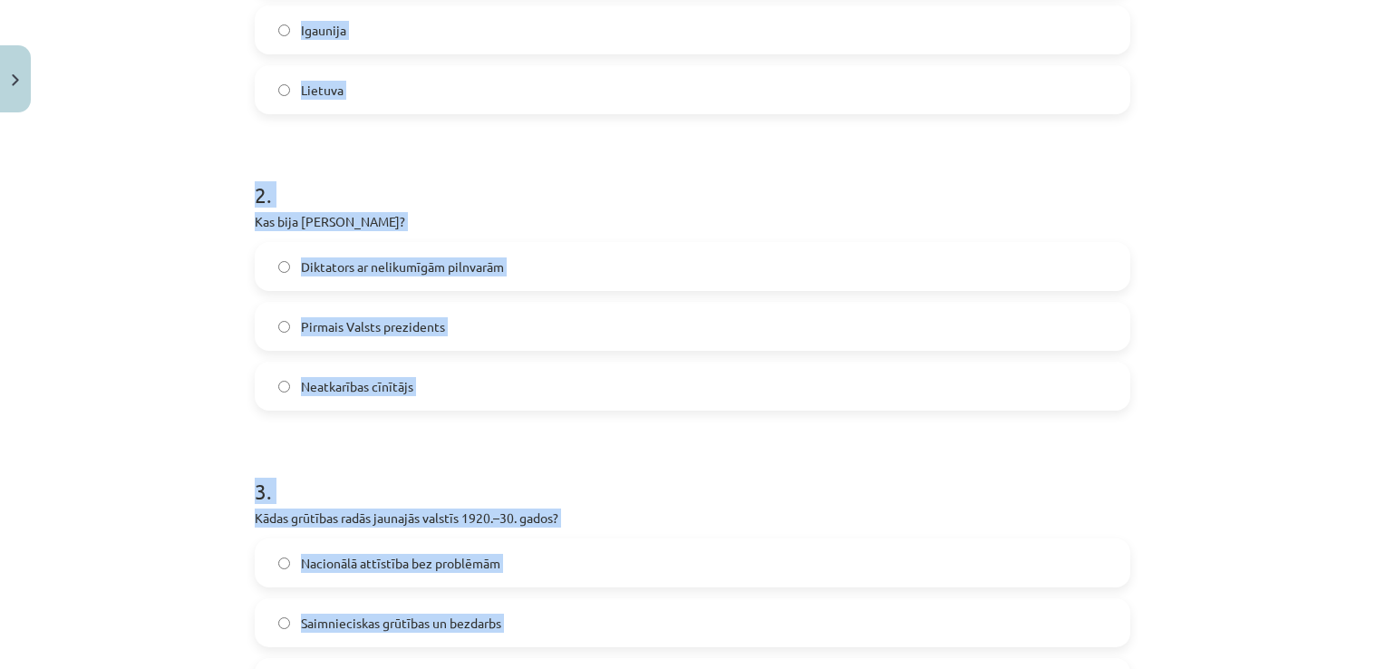
click at [169, 285] on div "Mācību tēma: Latvijas un pasaules vēstures 9. klases 2. ieskaites mācību materi…" at bounding box center [692, 334] width 1385 height 669
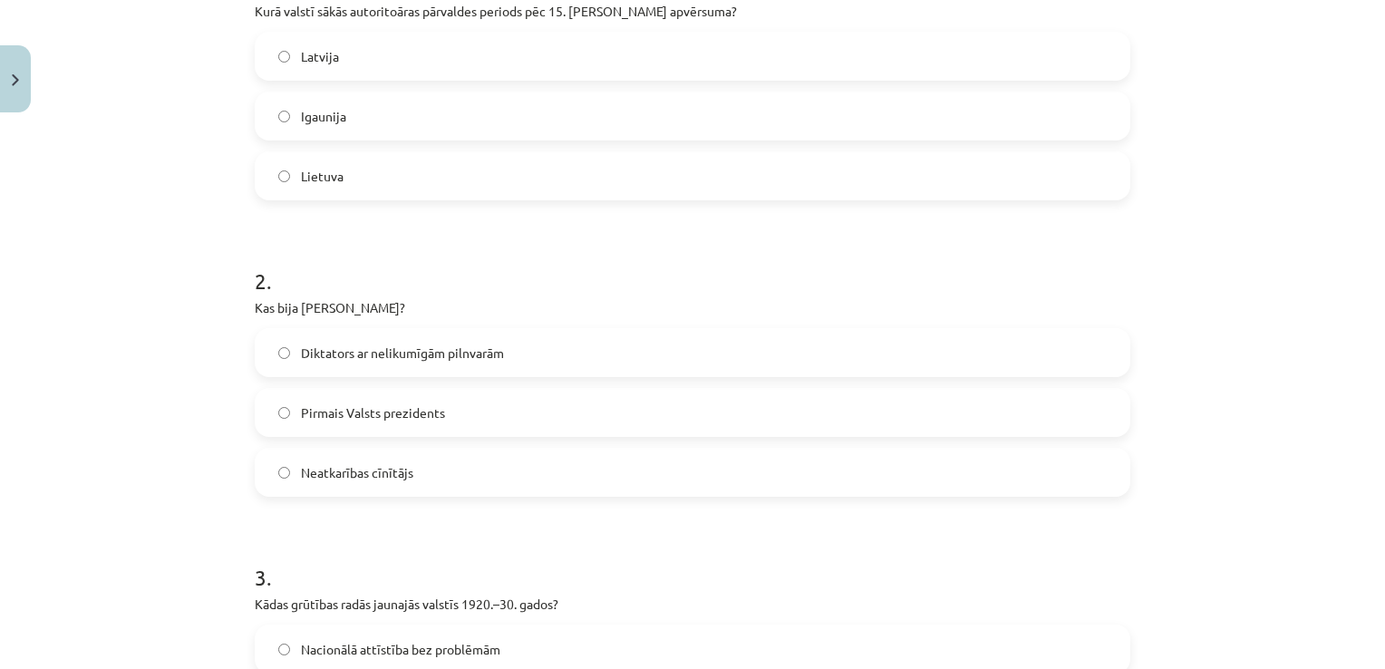
scroll to position [325, 0]
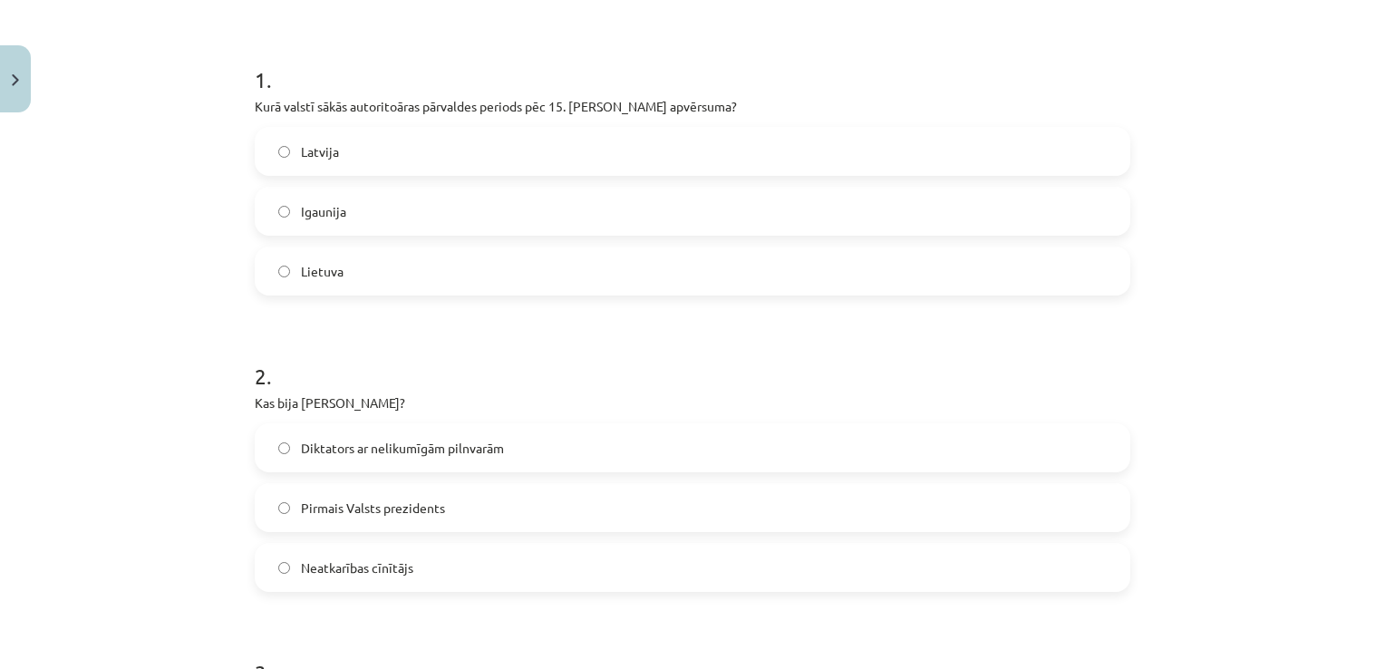
click at [347, 262] on label "Lietuva" at bounding box center [692, 270] width 872 height 45
click at [424, 525] on label "Pirmais Valsts prezidents" at bounding box center [692, 507] width 872 height 45
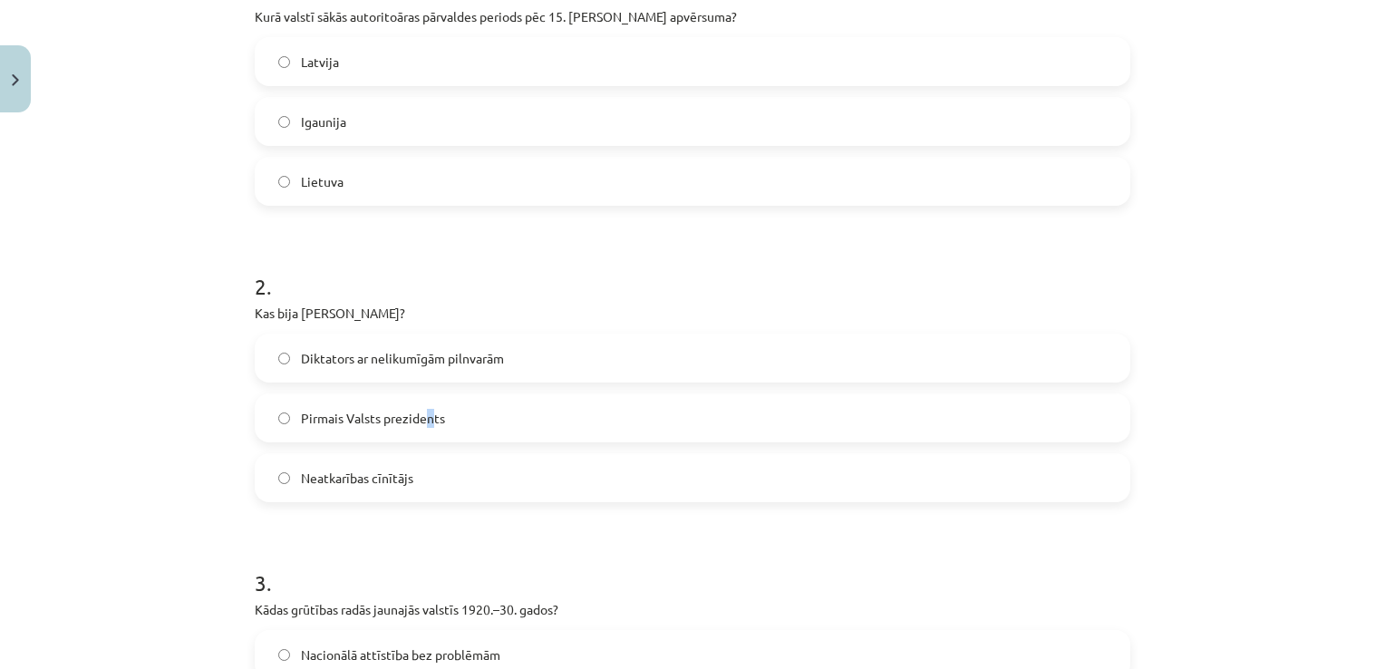
scroll to position [597, 0]
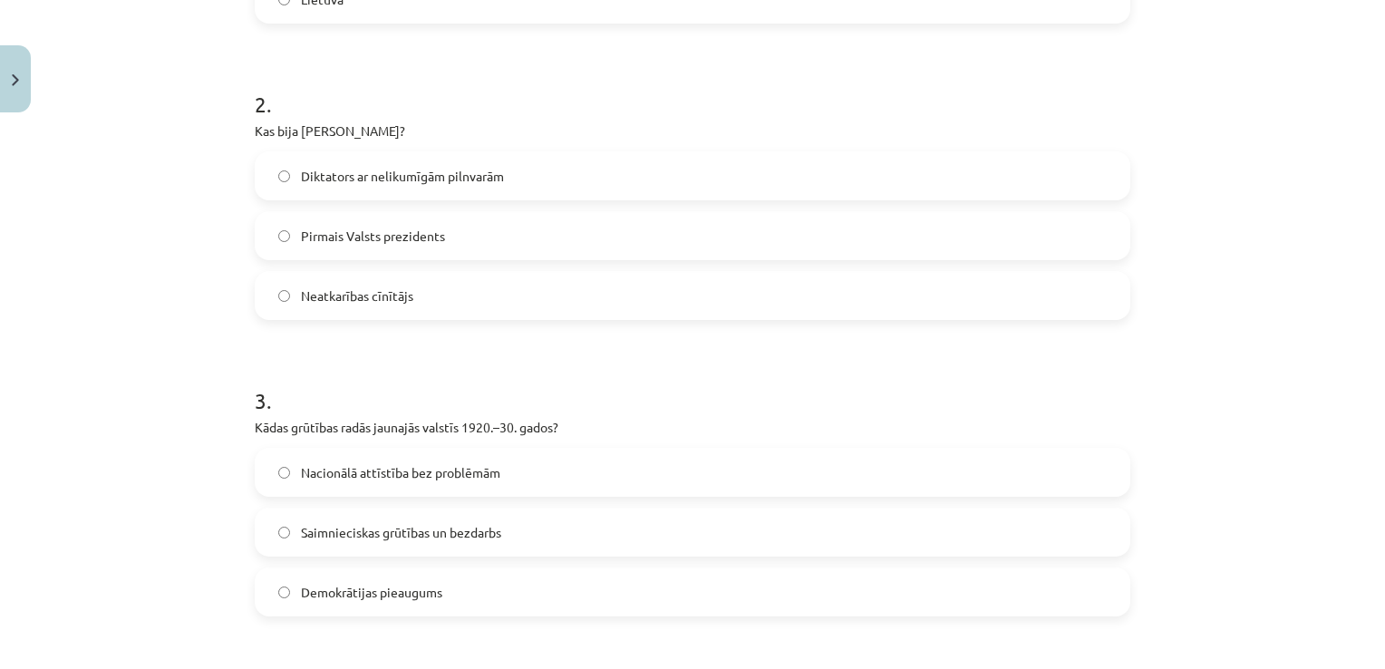
click at [503, 244] on label "Pirmais Valsts prezidents" at bounding box center [692, 235] width 872 height 45
click at [428, 524] on span "Saimnieciskas grūtības un bezdarbs" at bounding box center [401, 532] width 200 height 19
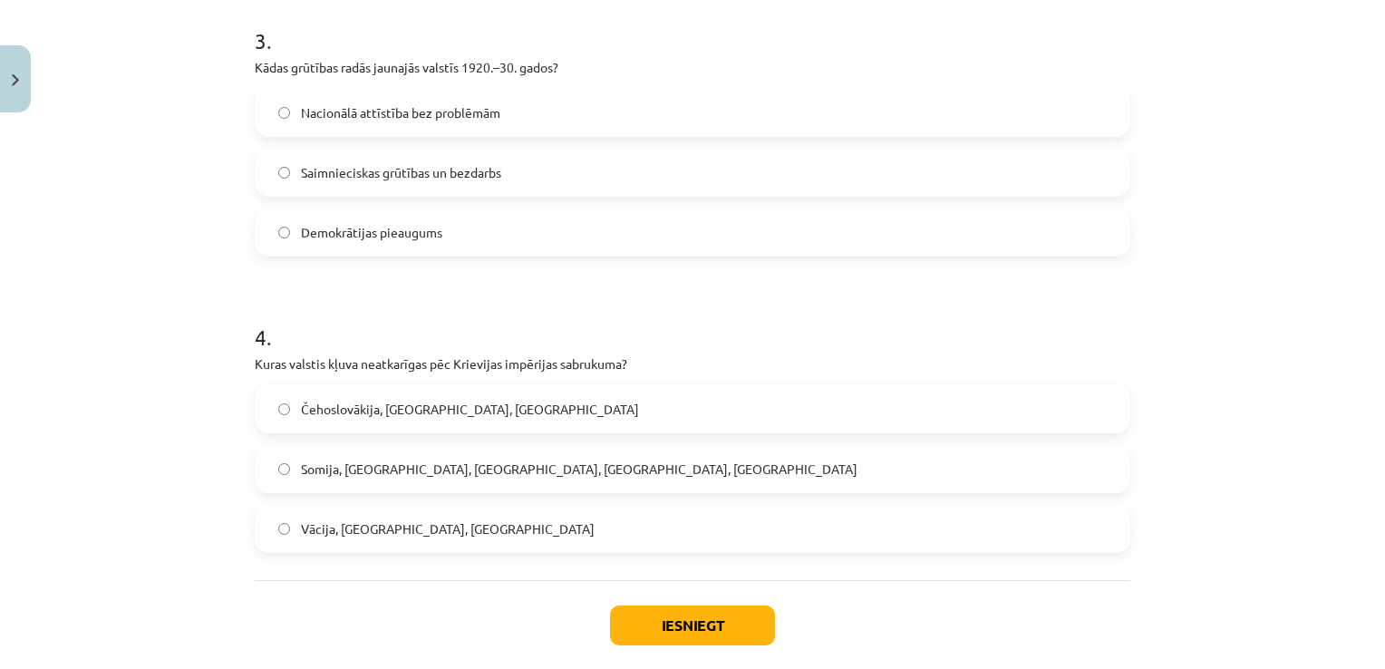
scroll to position [960, 0]
drag, startPoint x: 482, startPoint y: 481, endPoint x: 482, endPoint y: 468, distance: 12.7
click at [482, 478] on label "Somija, Igaunija, Latvija, Lietuva, Polija" at bounding box center [692, 465] width 872 height 45
click at [634, 618] on button "Iesniegt" at bounding box center [692, 623] width 165 height 40
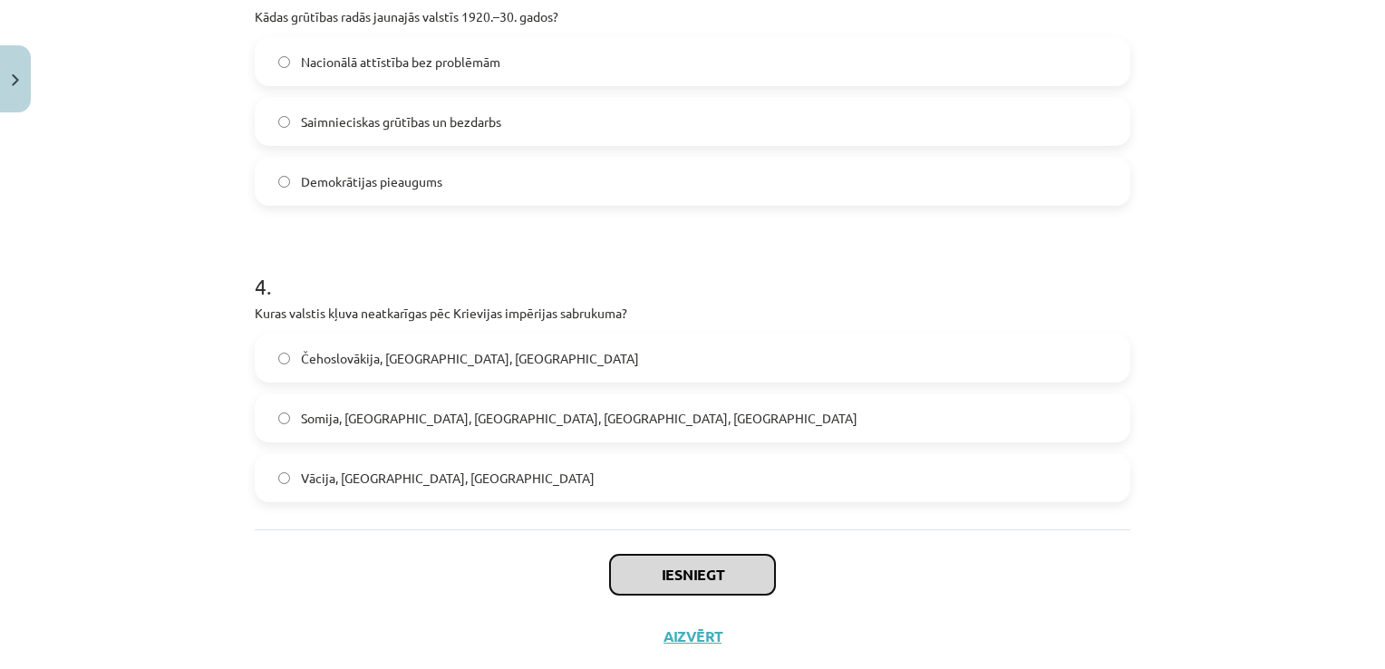
scroll to position [1050, 0]
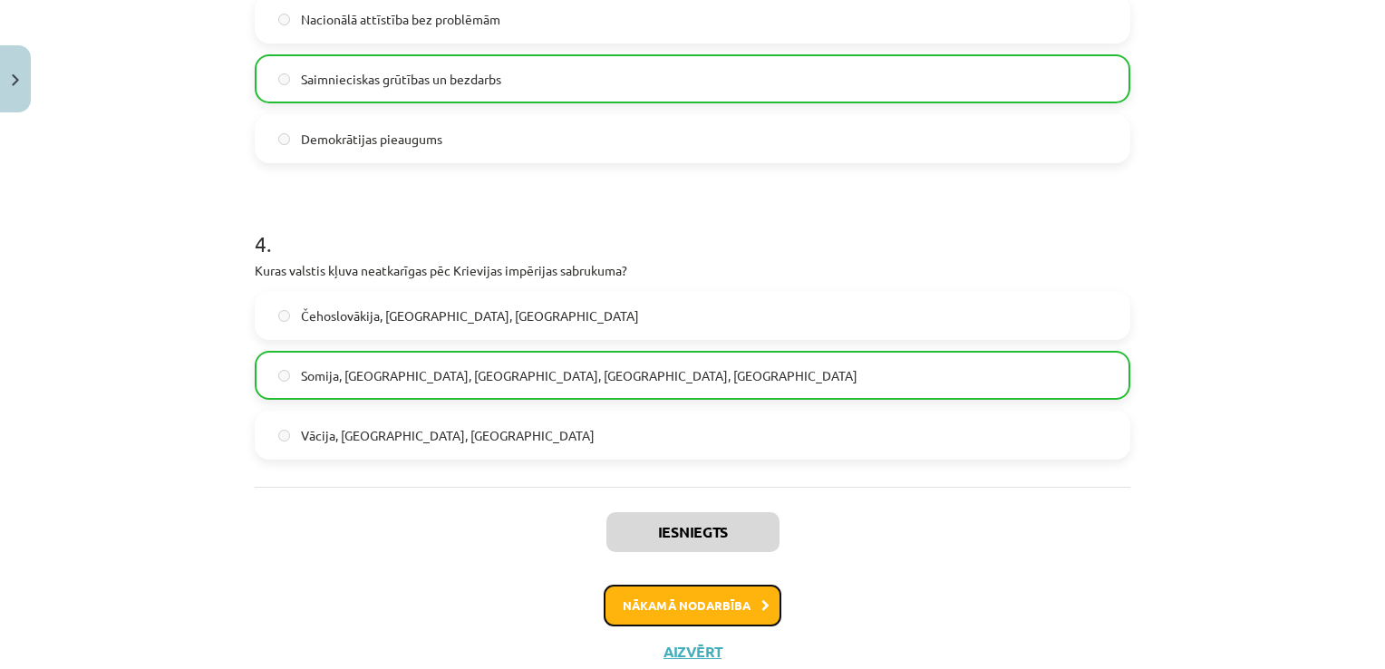
click at [699, 608] on button "Nākamā nodarbība" at bounding box center [693, 605] width 178 height 42
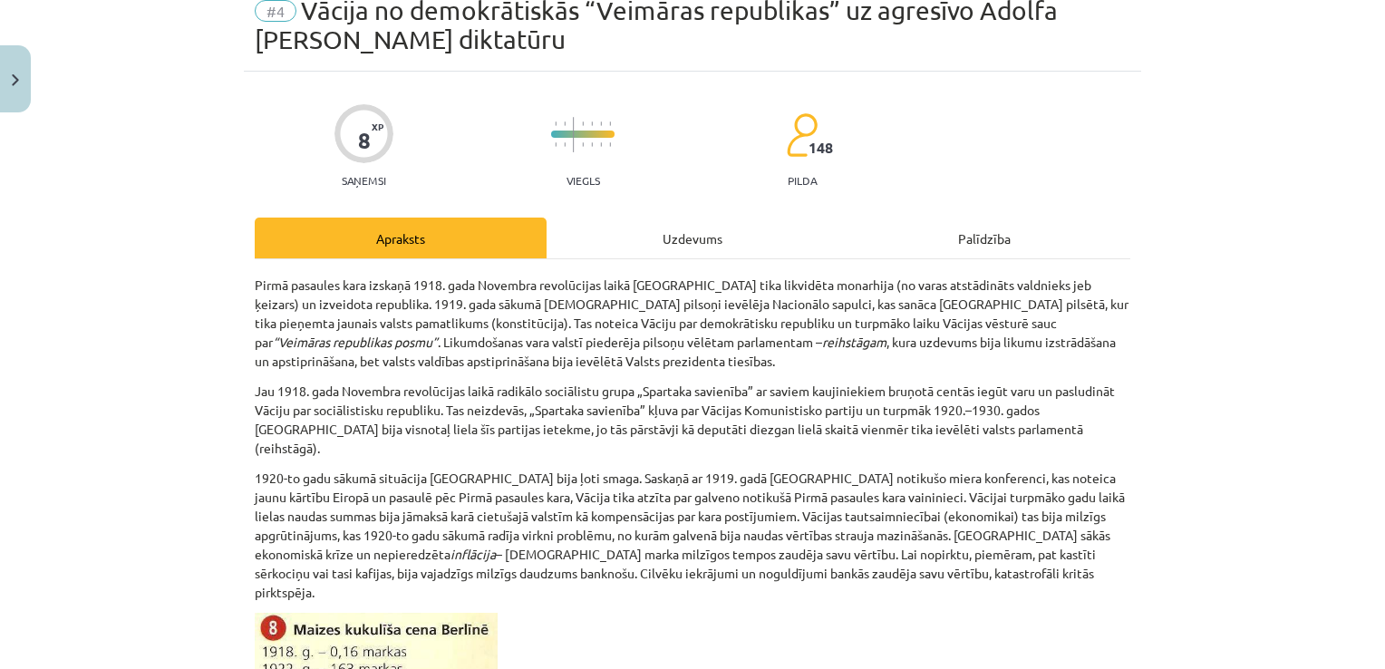
scroll to position [45, 0]
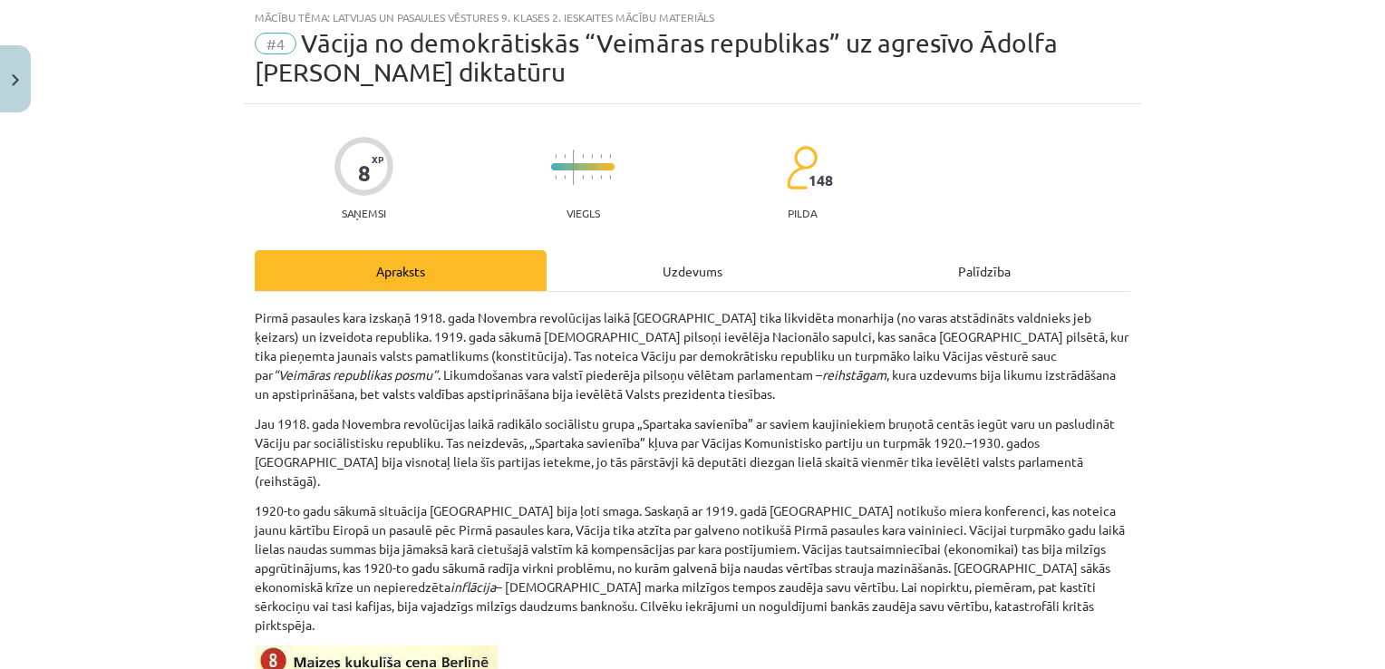
click at [700, 267] on div "Uzdevums" at bounding box center [692, 270] width 292 height 41
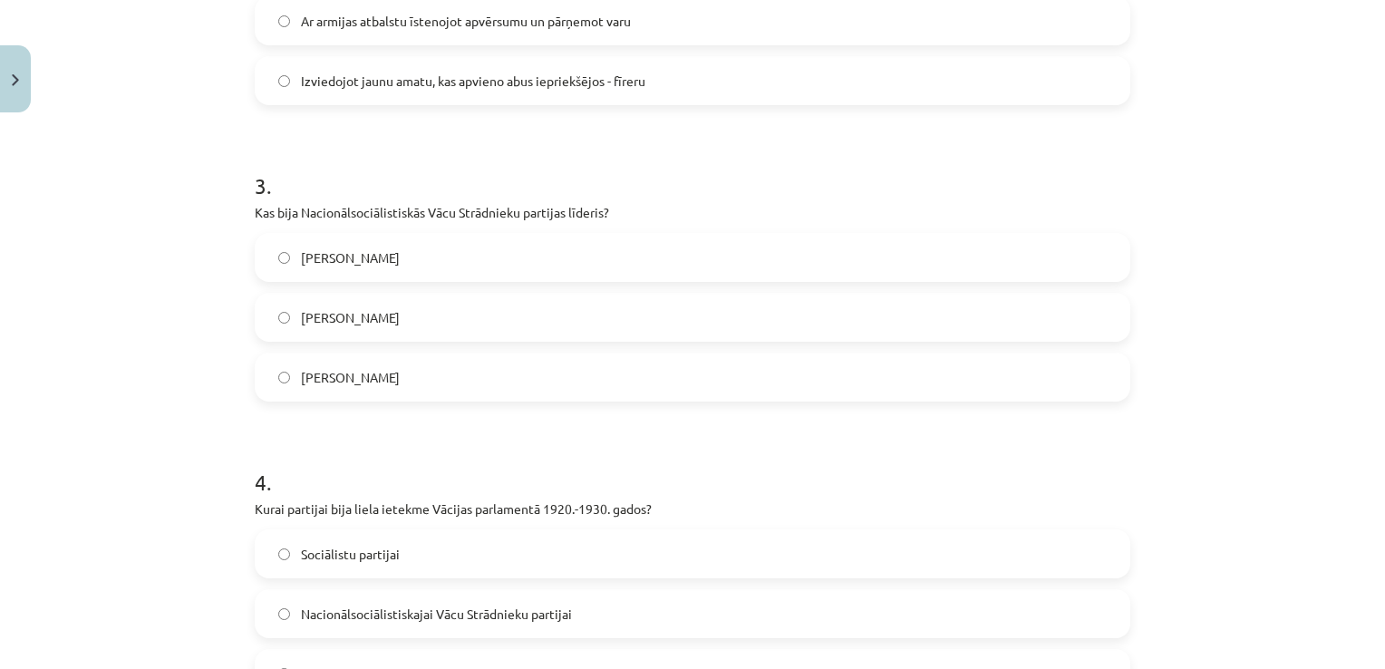
scroll to position [1079, 0]
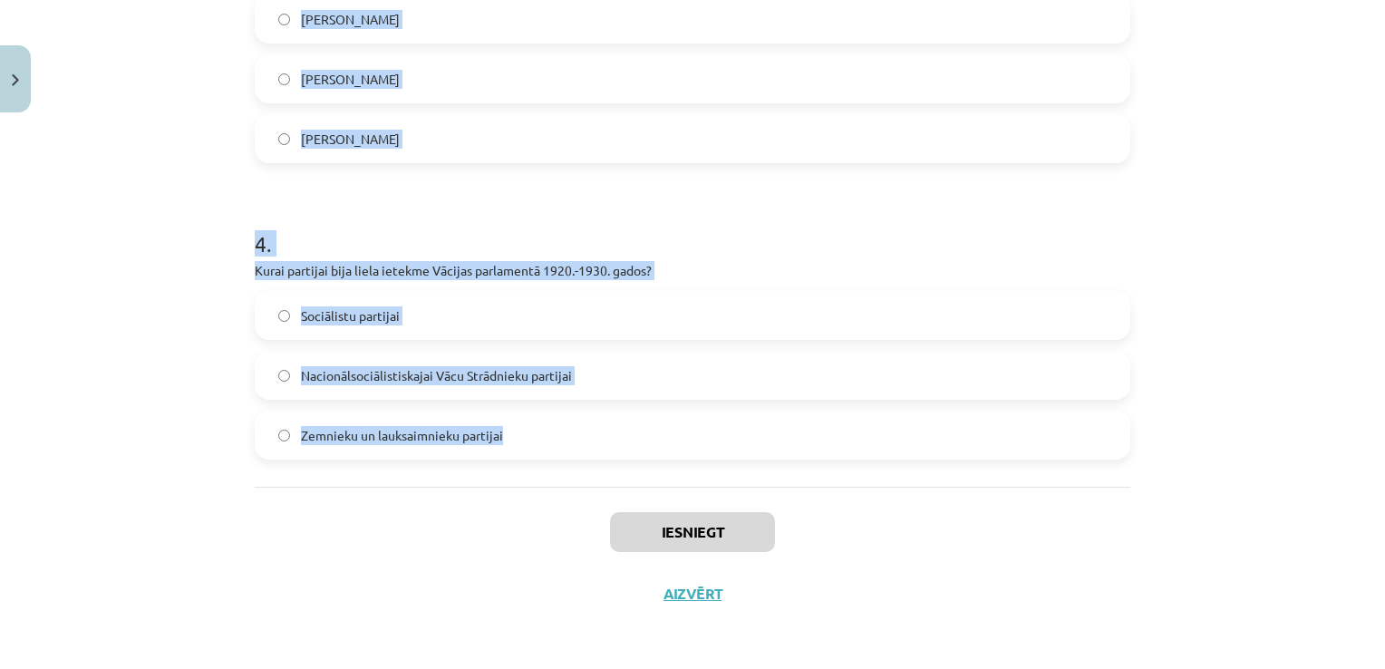
drag, startPoint x: 251, startPoint y: 372, endPoint x: 631, endPoint y: 440, distance: 385.9
copy form "1 . Kādu literāro darbu uzrakstīja Hitlers, kamēr bija ieslodzīts cietumā? „Vāc…"
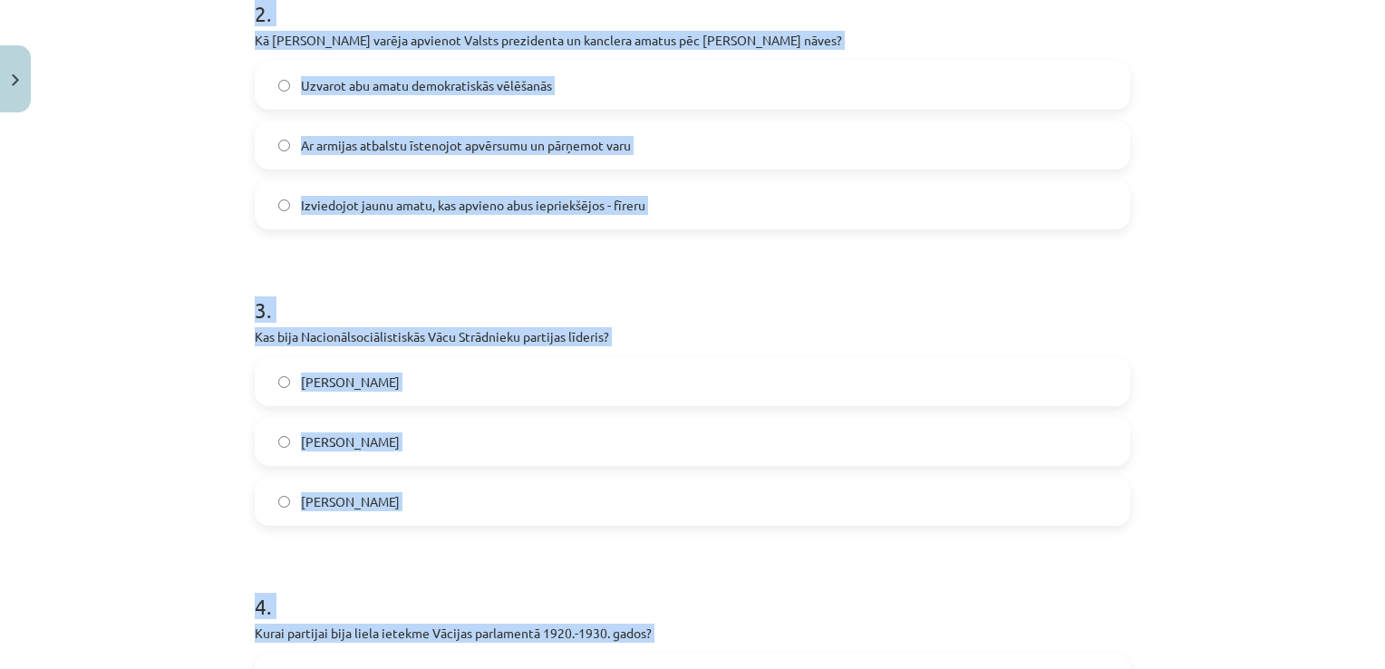
click at [185, 206] on div "Mācību tēma: Latvijas un pasaules vēstures 9. klases 2. ieskaites mācību materi…" at bounding box center [692, 334] width 1385 height 669
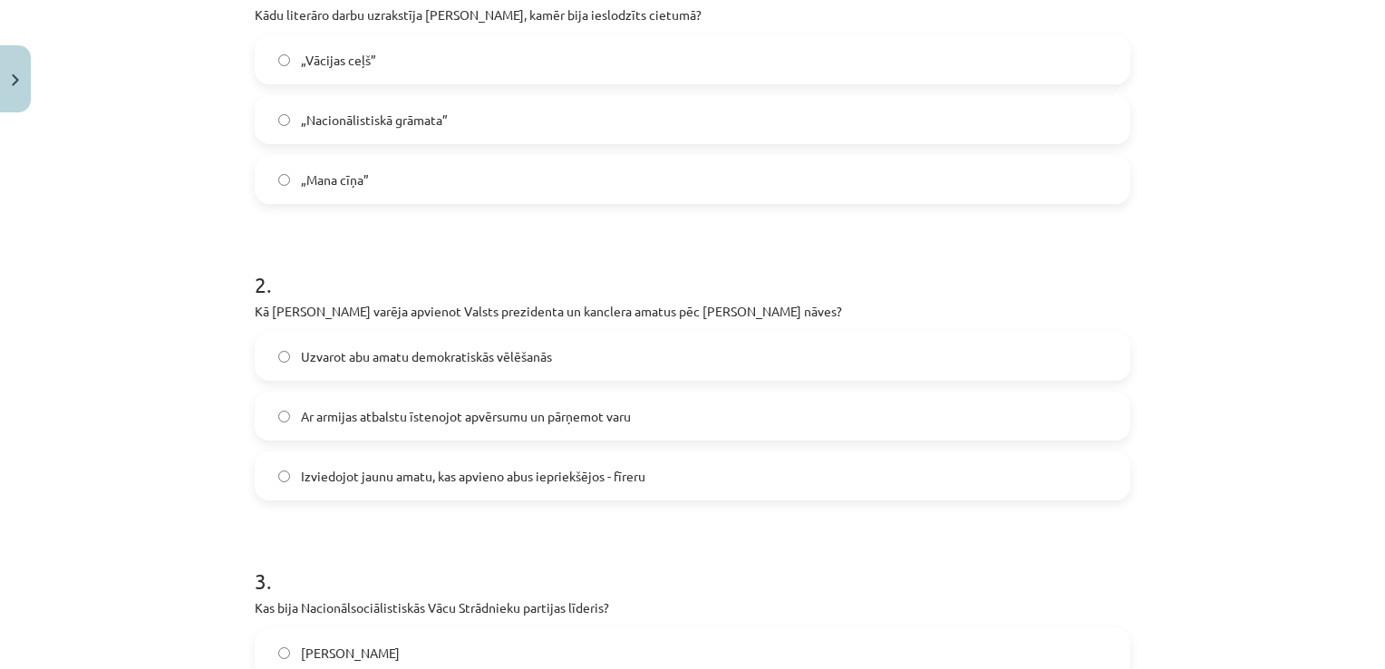
scroll to position [445, 0]
drag, startPoint x: 400, startPoint y: 201, endPoint x: 394, endPoint y: 187, distance: 15.5
click at [398, 197] on label "„Mana cīņa”" at bounding box center [692, 180] width 872 height 45
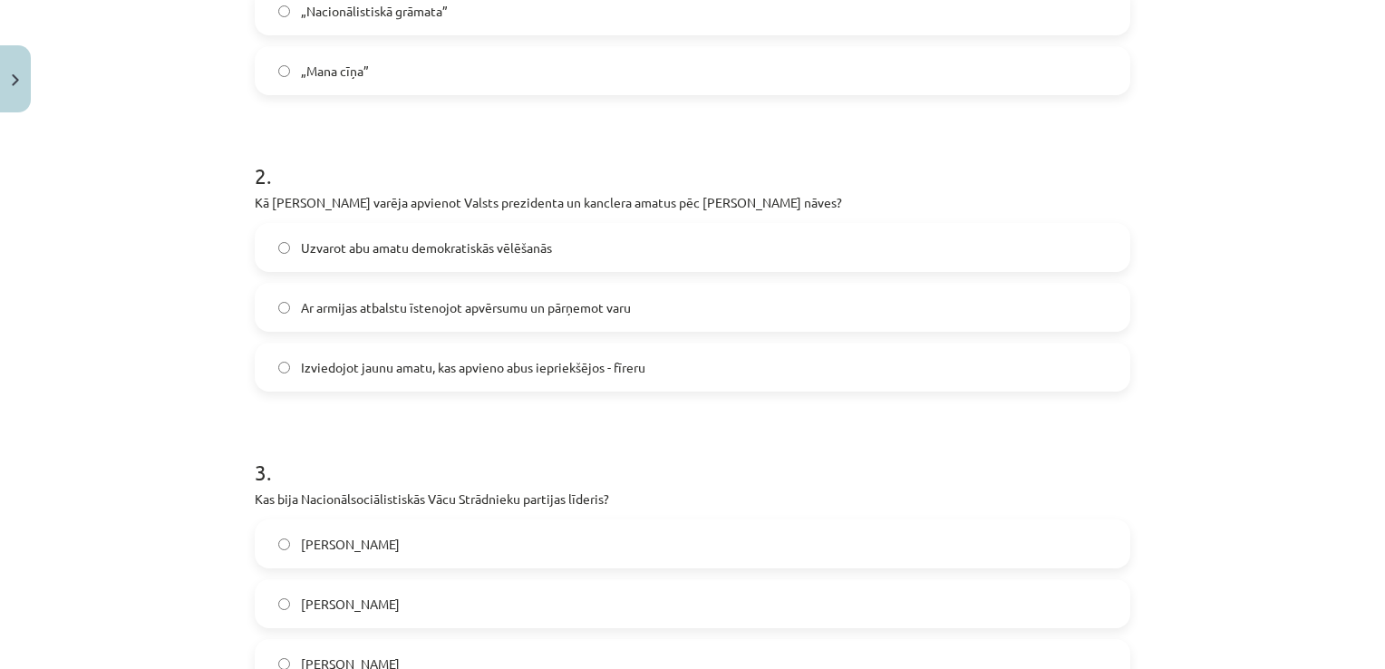
scroll to position [626, 0]
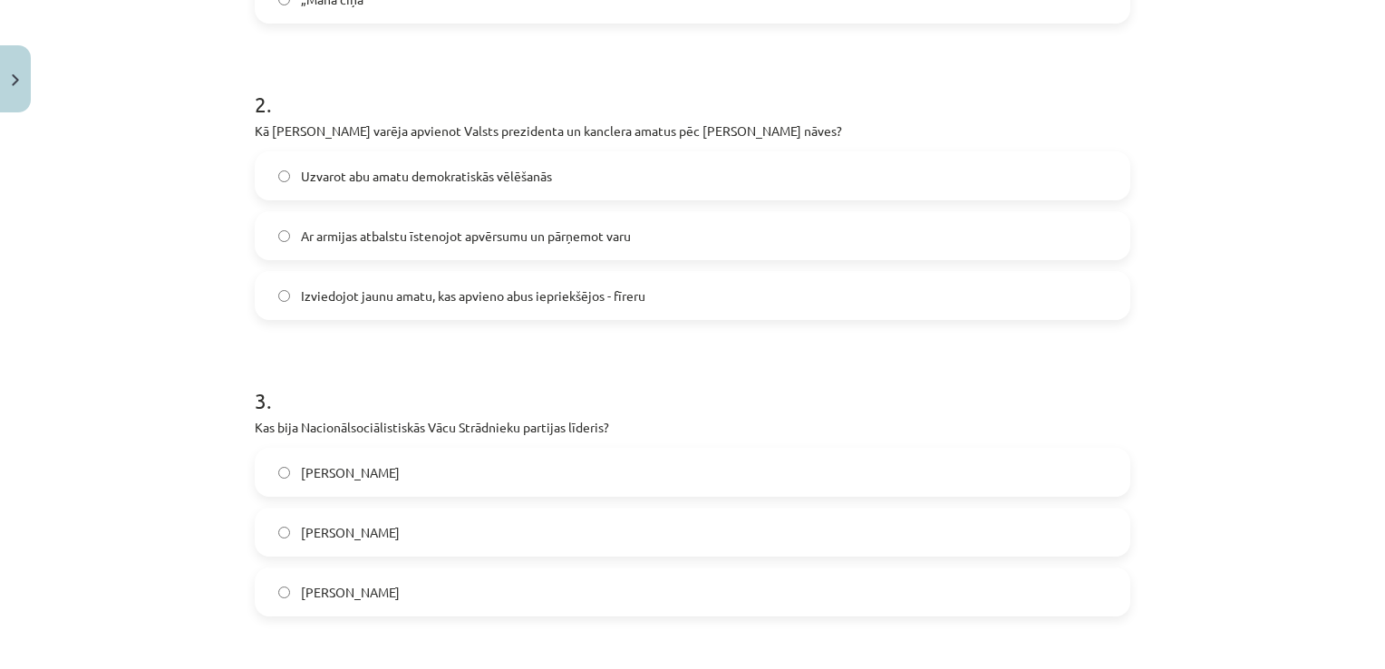
click at [391, 293] on span "Izviedojot jaunu amatu, kas apvieno abus iepriekšējos - fīreru" at bounding box center [473, 295] width 344 height 19
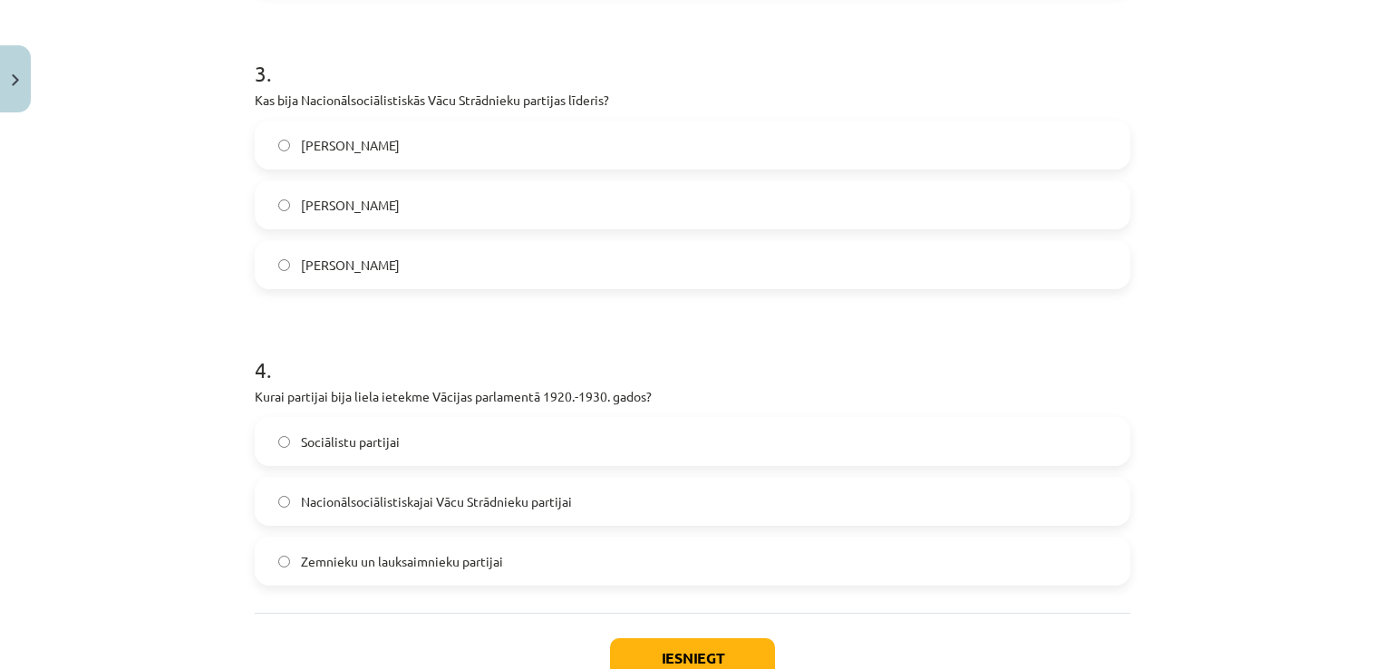
scroll to position [989, 0]
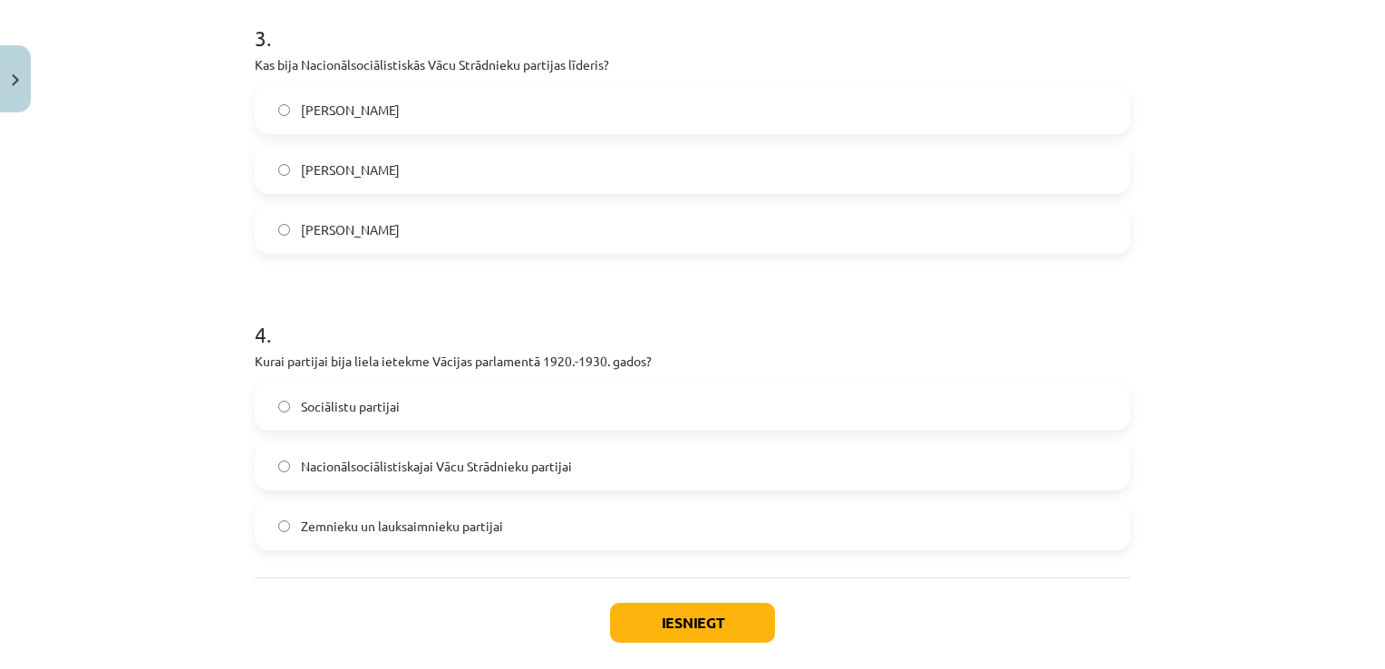
click at [411, 208] on label "Ādolfs Hitlers" at bounding box center [692, 229] width 872 height 45
click at [413, 469] on span "Nacionālsociālistiskajai Vācu Strādnieku partijai" at bounding box center [436, 466] width 271 height 19
click at [669, 618] on button "Iesniegt" at bounding box center [692, 623] width 165 height 40
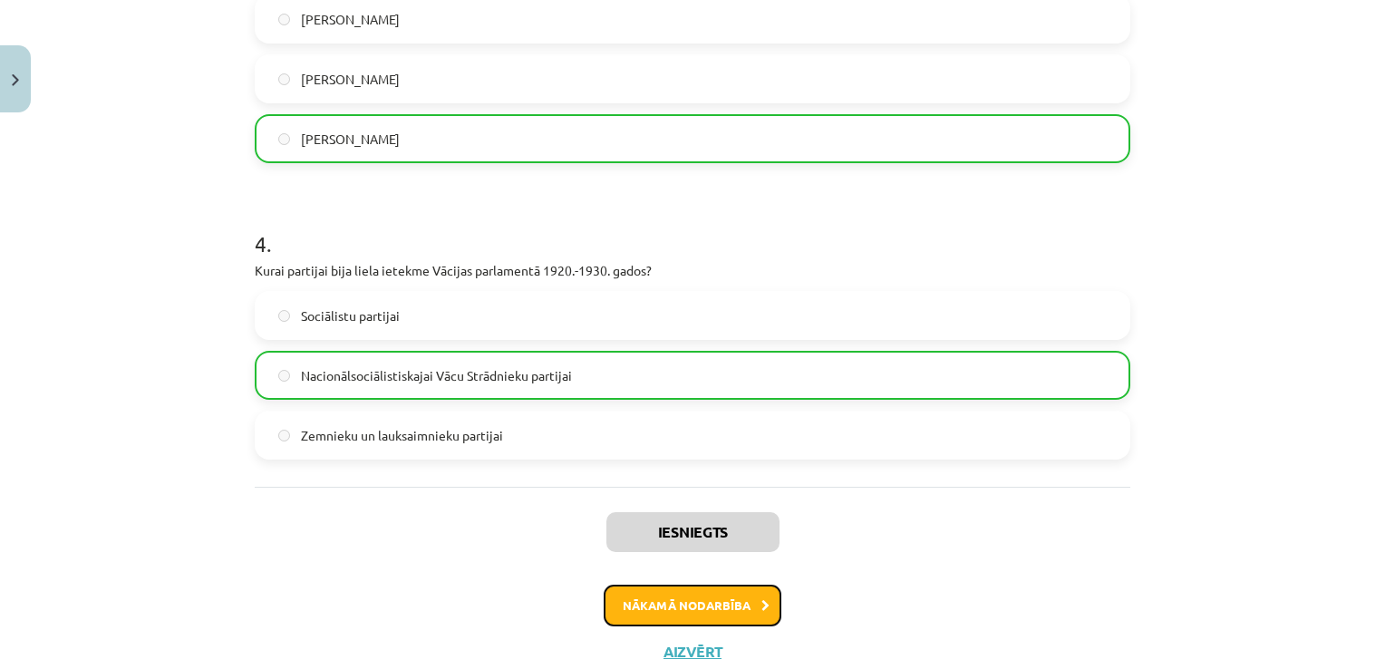
click at [739, 594] on button "Nākamā nodarbība" at bounding box center [693, 605] width 178 height 42
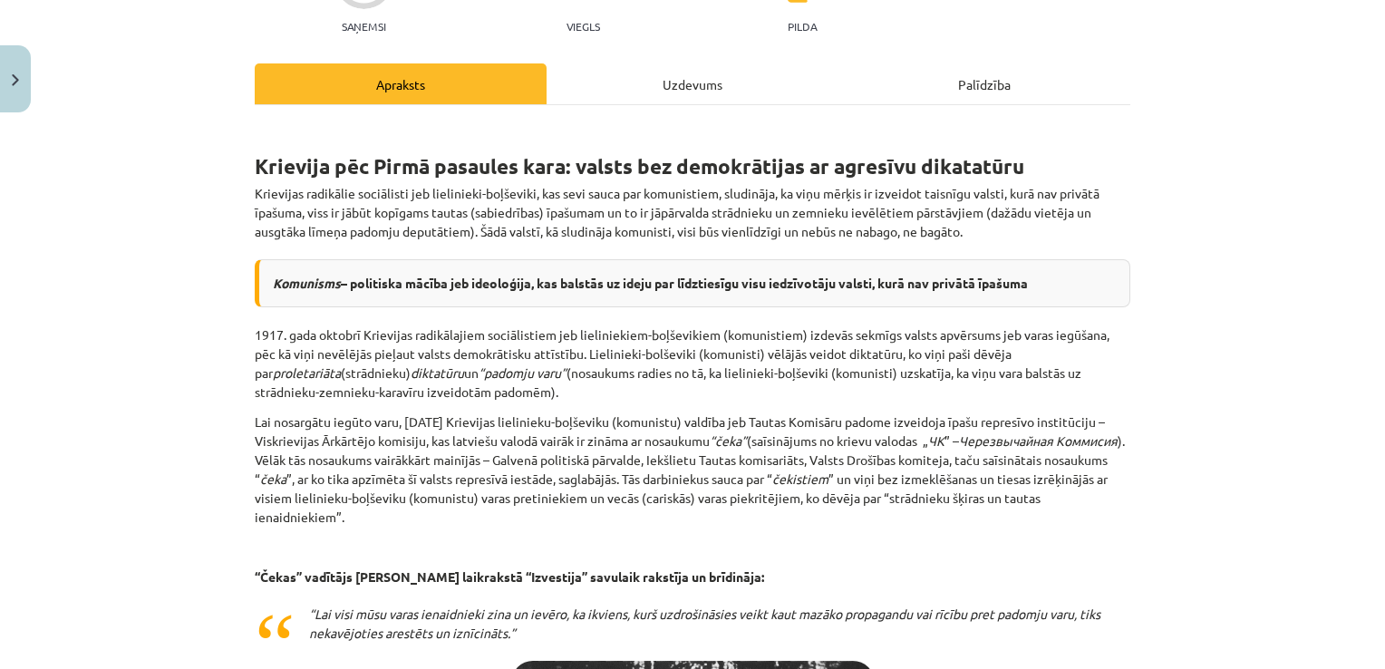
scroll to position [45, 0]
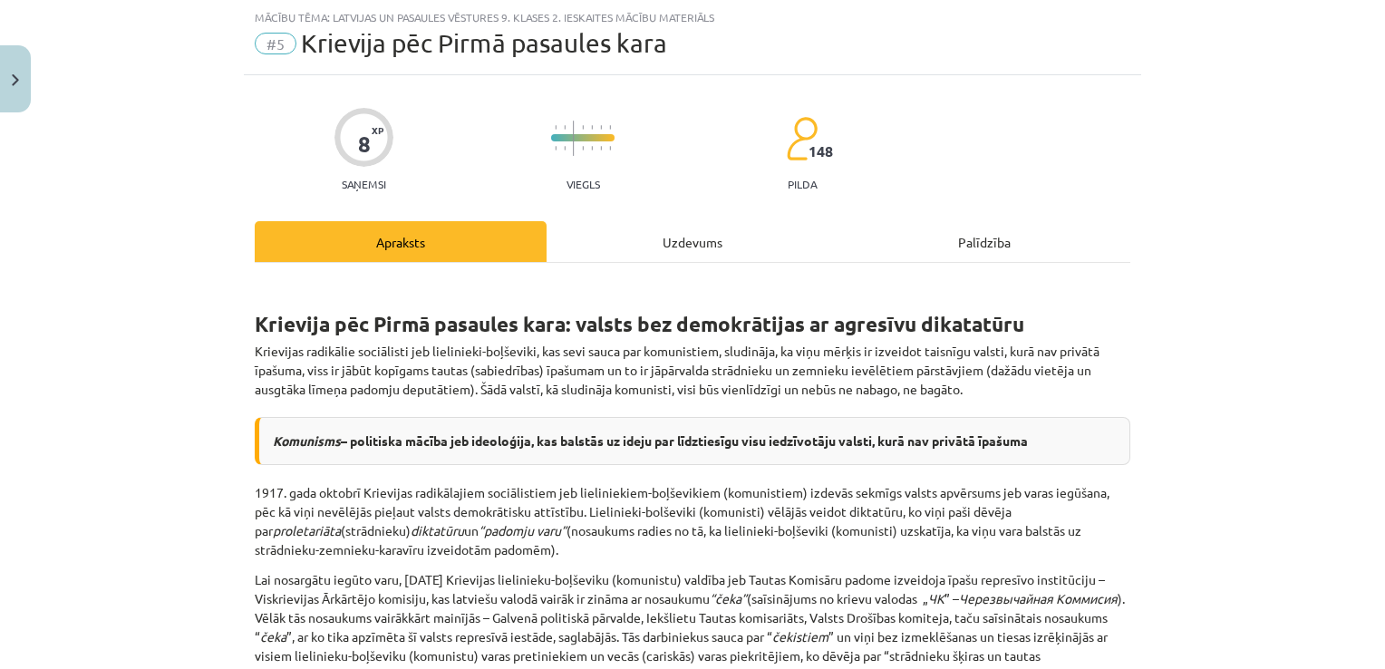
click at [686, 236] on div "Uzdevums" at bounding box center [692, 241] width 292 height 41
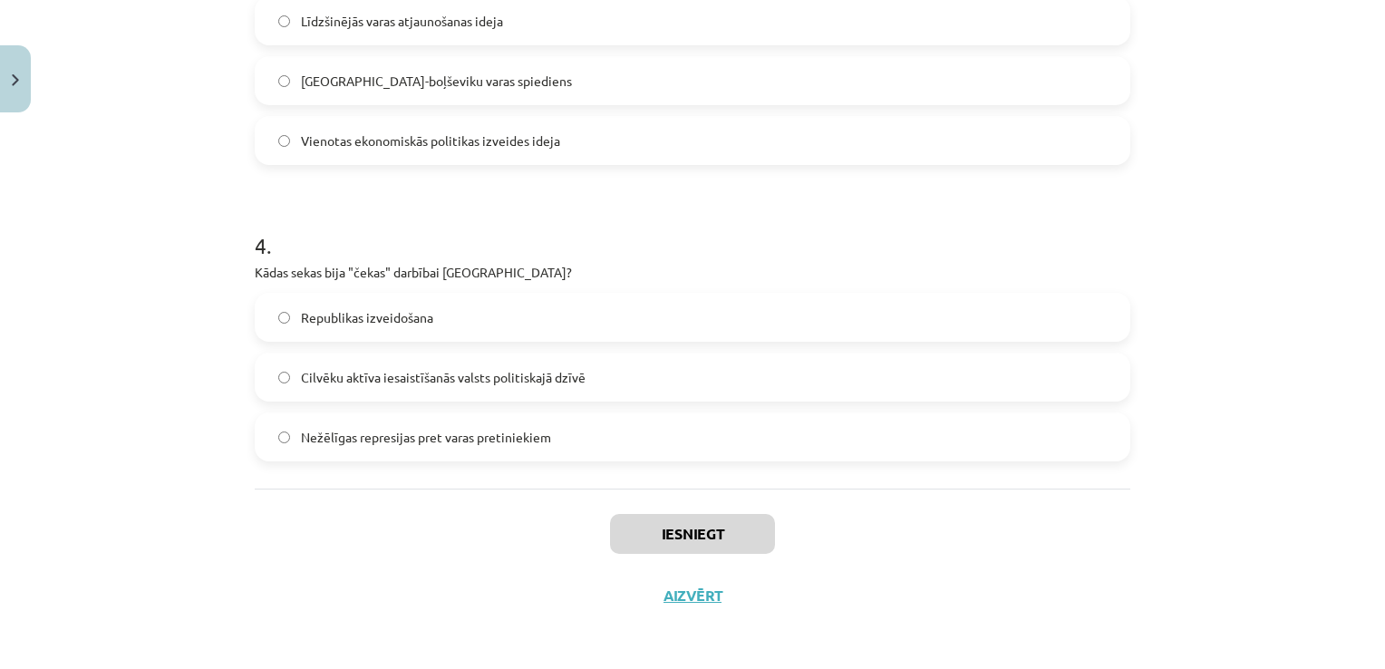
scroll to position [1050, 0]
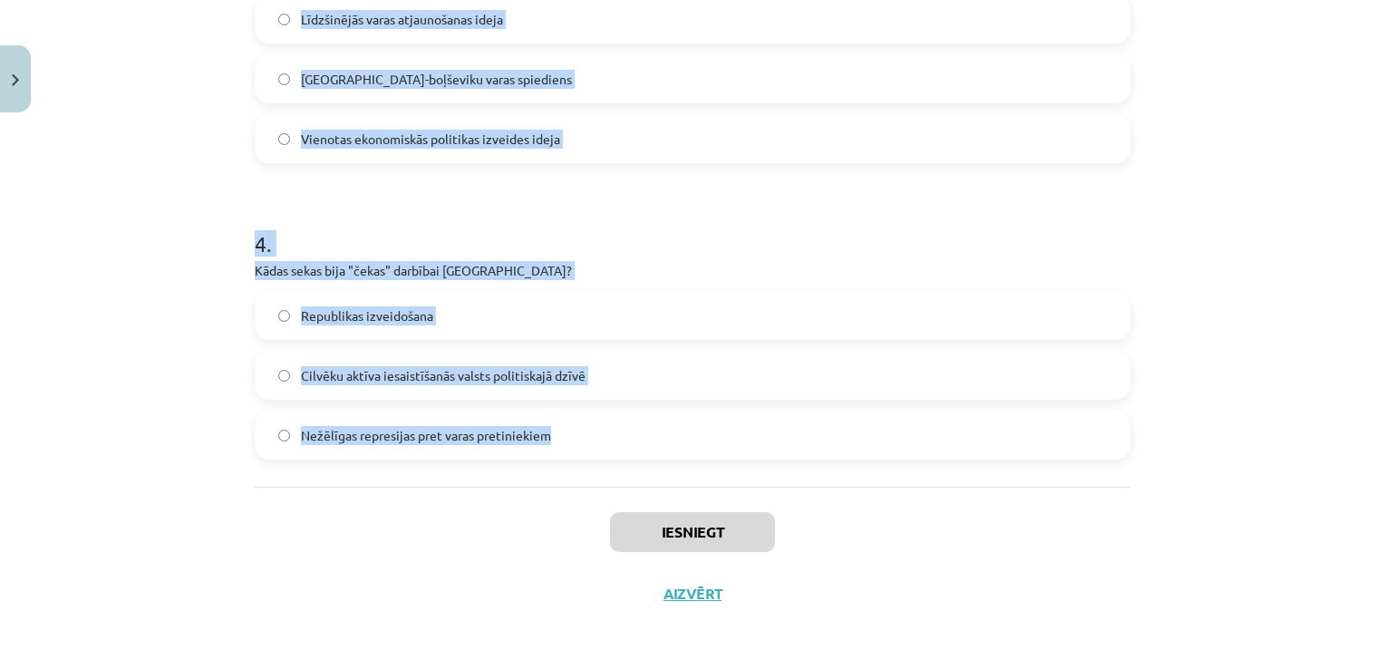
drag, startPoint x: 248, startPoint y: 345, endPoint x: 647, endPoint y: 430, distance: 407.5
copy form "1 . Kura armija apsargāja lielinieku-boļševiku valdību Pilsoņu kara laikā? Cari…"
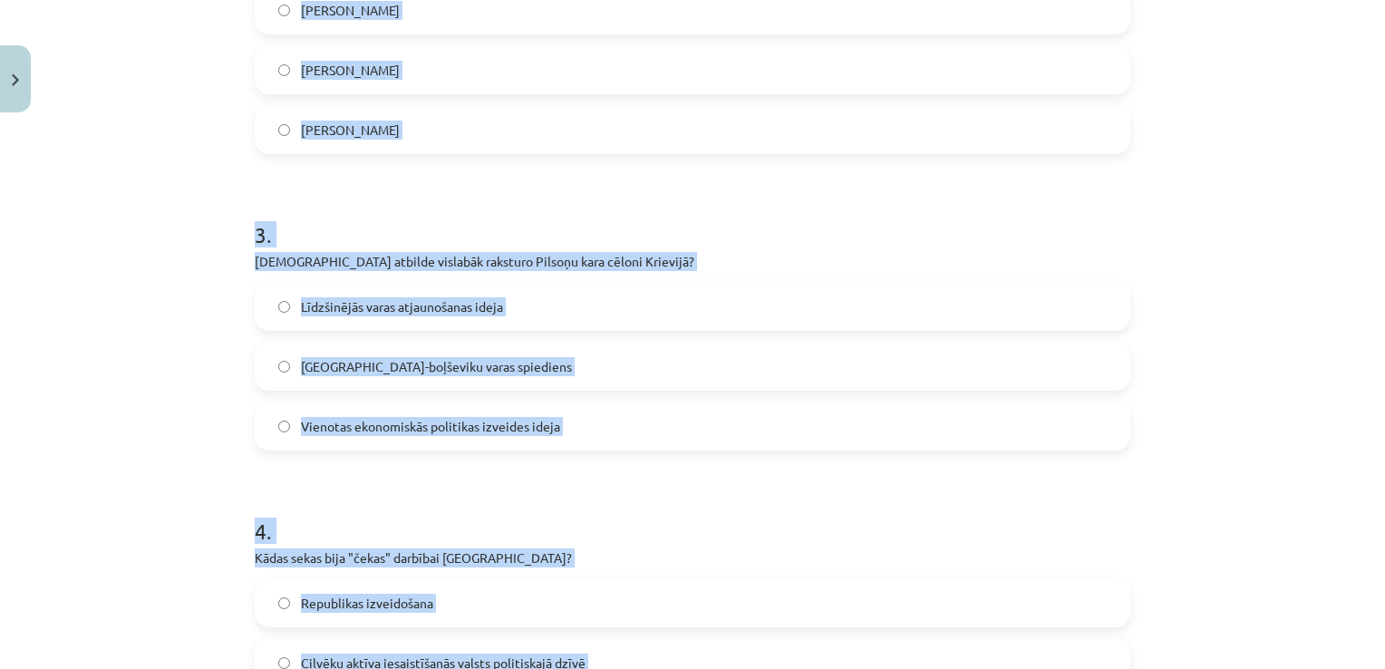
scroll to position [597, 0]
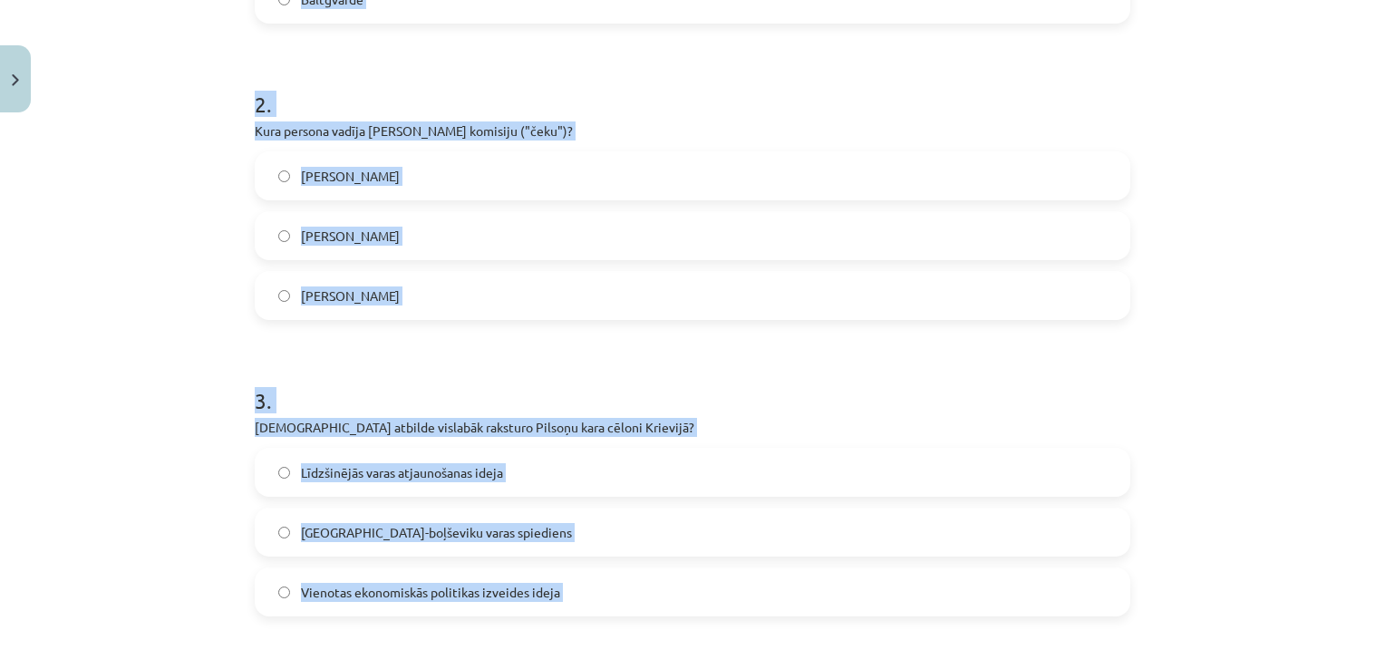
click at [219, 212] on div "Mācību tēma: Latvijas un pasaules vēstures 9. klases 2. ieskaites mācību materi…" at bounding box center [692, 334] width 1385 height 669
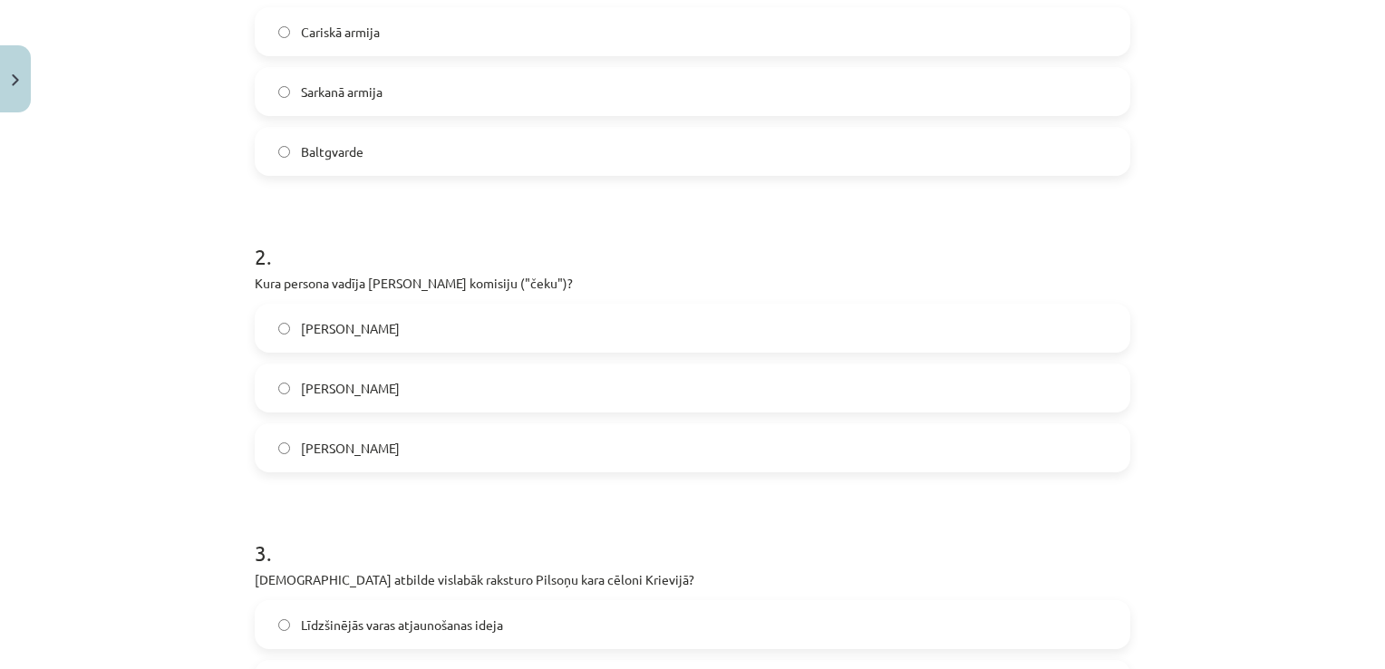
scroll to position [416, 0]
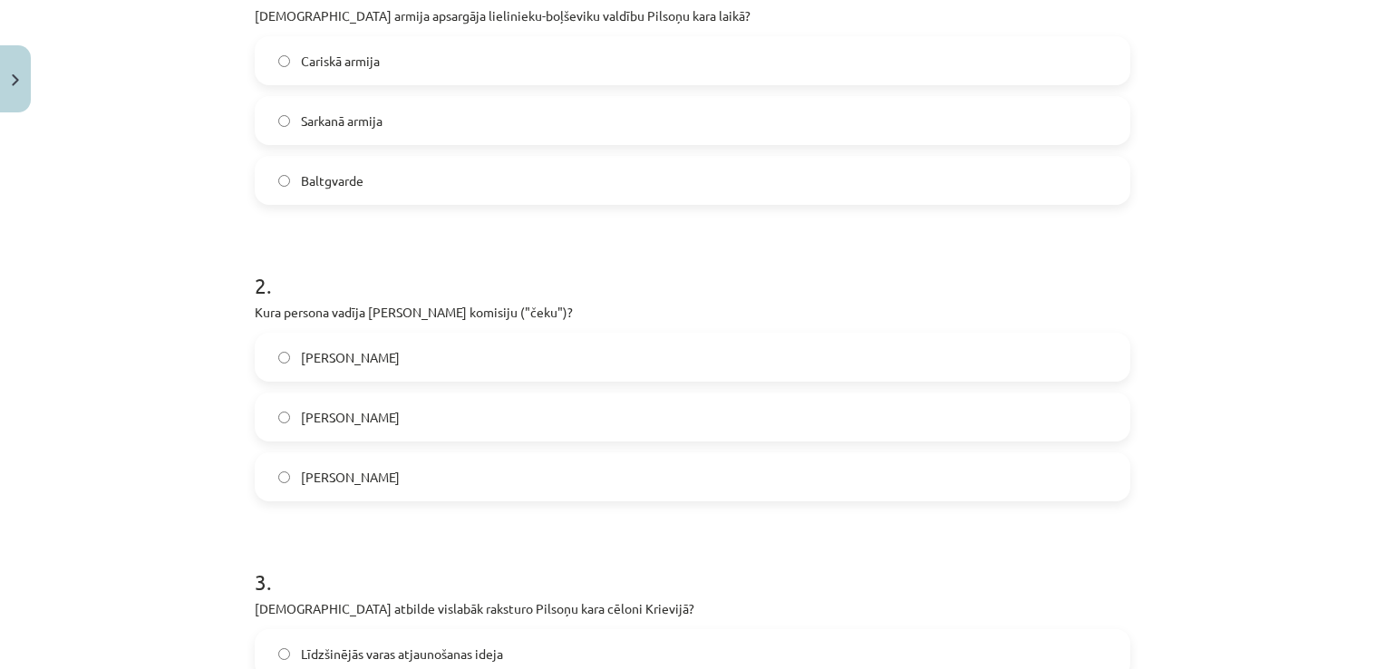
click at [391, 121] on label "Sarkanā armija" at bounding box center [692, 120] width 872 height 45
click at [382, 410] on label "Josifs Staļins" at bounding box center [692, 416] width 872 height 45
click at [369, 468] on span "Fēlikss Džeržinskis" at bounding box center [350, 477] width 99 height 19
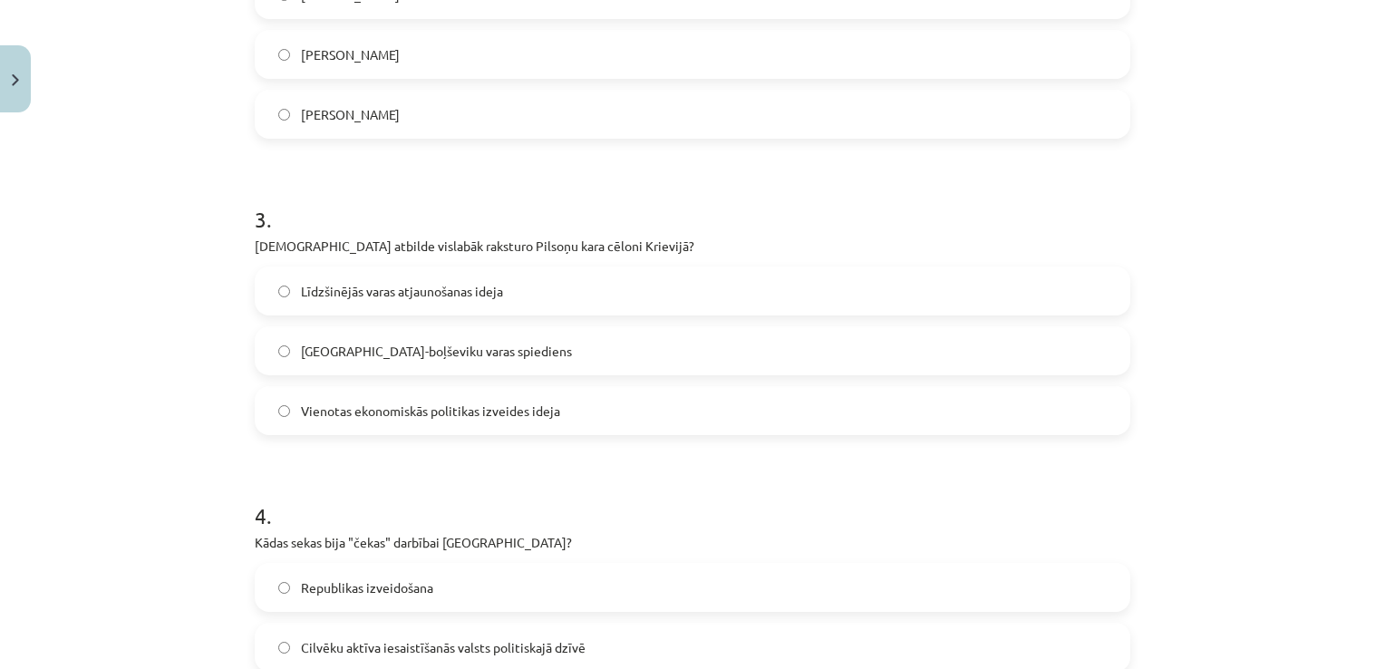
scroll to position [1050, 0]
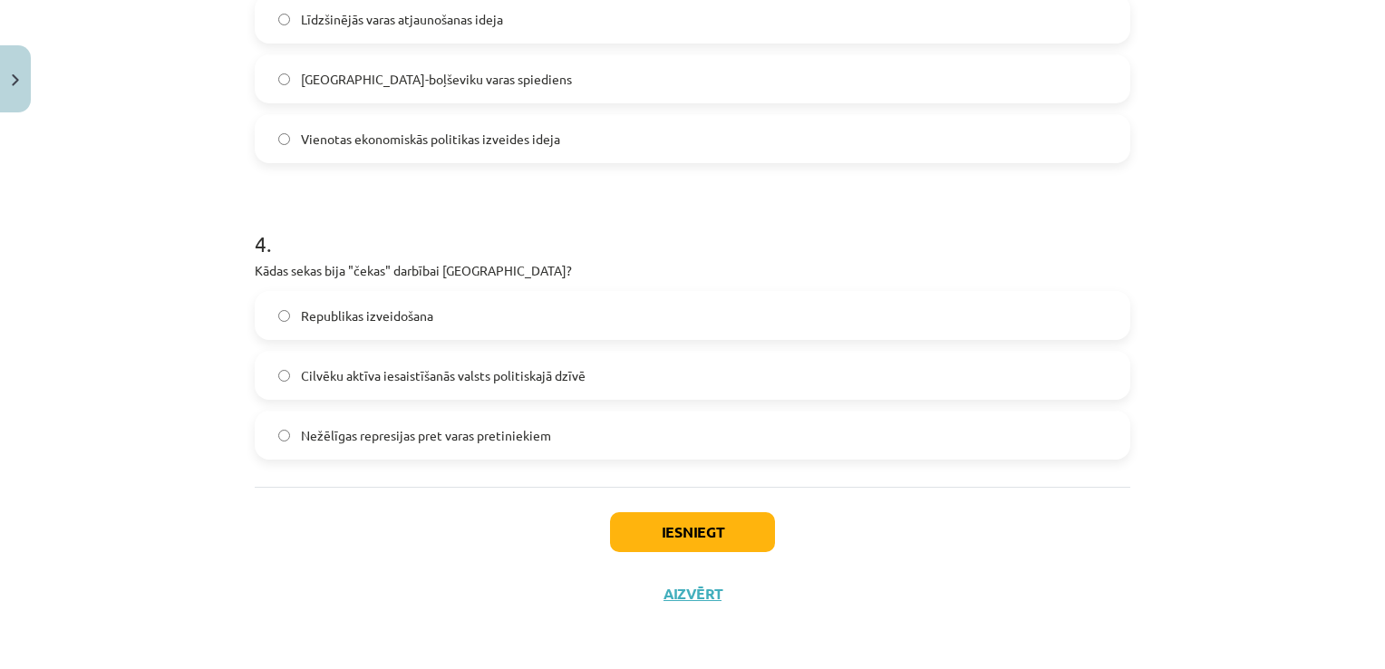
click at [411, 71] on span "Lielinieku-boļševiku varas spiediens" at bounding box center [436, 79] width 271 height 19
click at [353, 433] on span "Nežēlīgas represijas pret varas pretiniekiem" at bounding box center [426, 435] width 250 height 19
click at [631, 531] on button "Iesniegt" at bounding box center [692, 532] width 165 height 40
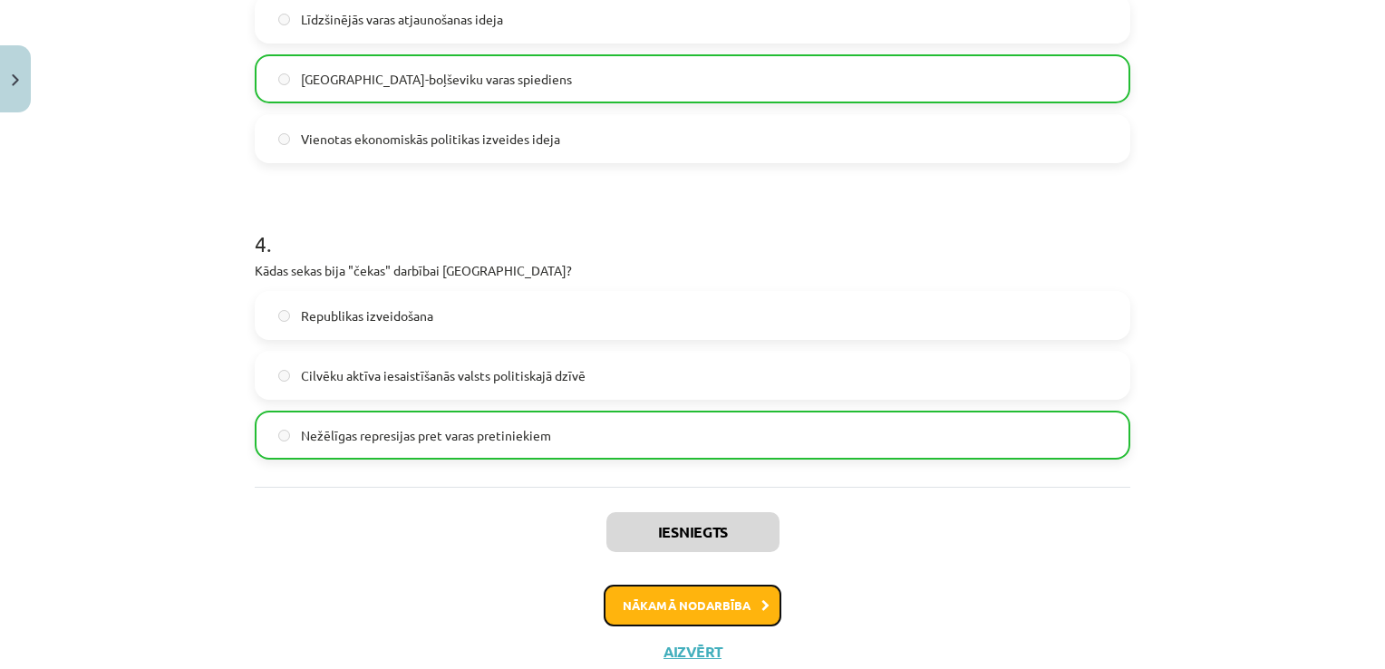
click at [700, 602] on button "Nākamā nodarbība" at bounding box center [693, 605] width 178 height 42
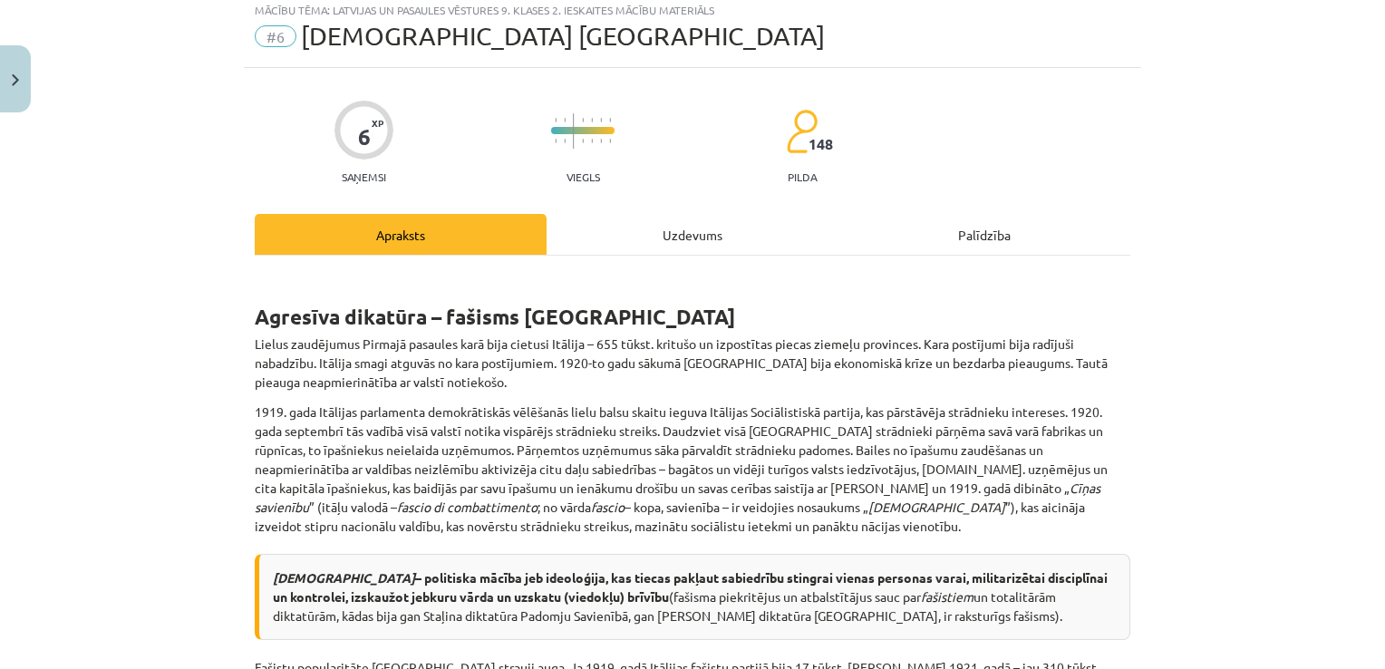
scroll to position [45, 0]
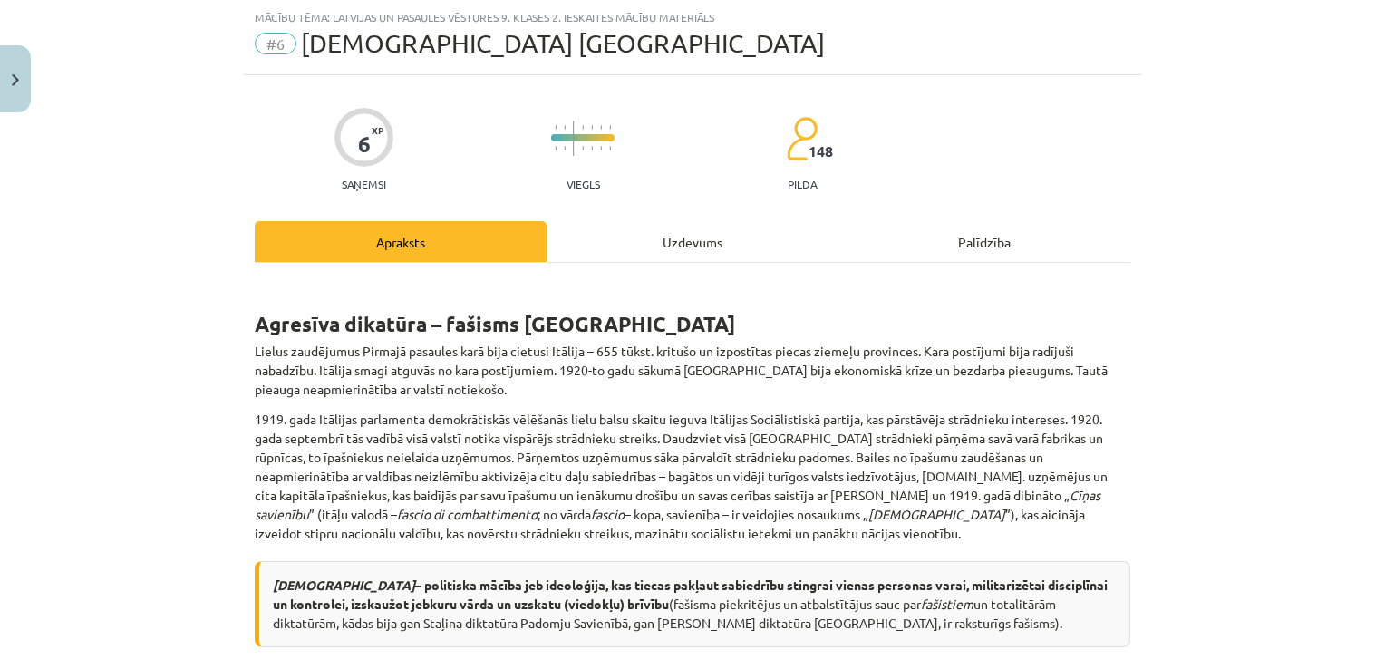
click at [678, 228] on div "Uzdevums" at bounding box center [692, 241] width 292 height 41
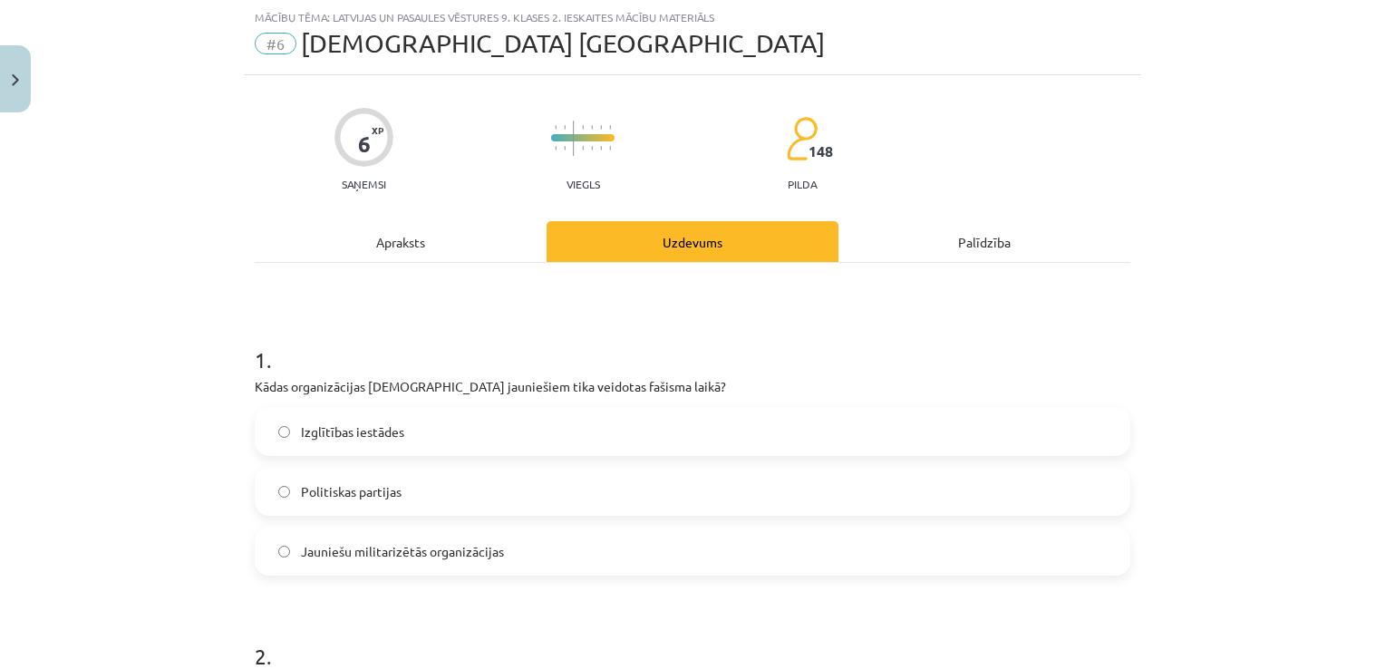
drag, startPoint x: 267, startPoint y: 339, endPoint x: 257, endPoint y: 341, distance: 10.1
click at [257, 341] on h1 "1 ." at bounding box center [692, 343] width 875 height 56
click at [207, 336] on div "Mācību tēma: Latvijas un pasaules vēstures 9. klases 2. ieskaites mācību materi…" at bounding box center [692, 334] width 1385 height 669
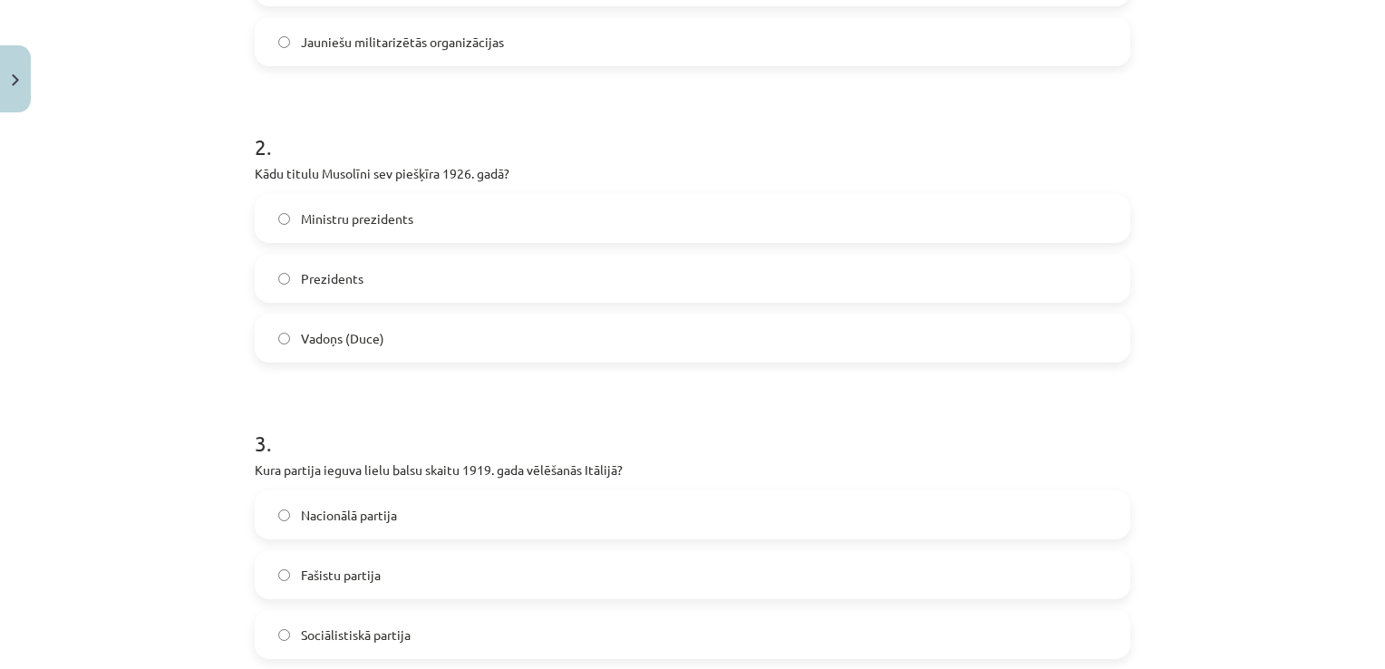
scroll to position [754, 0]
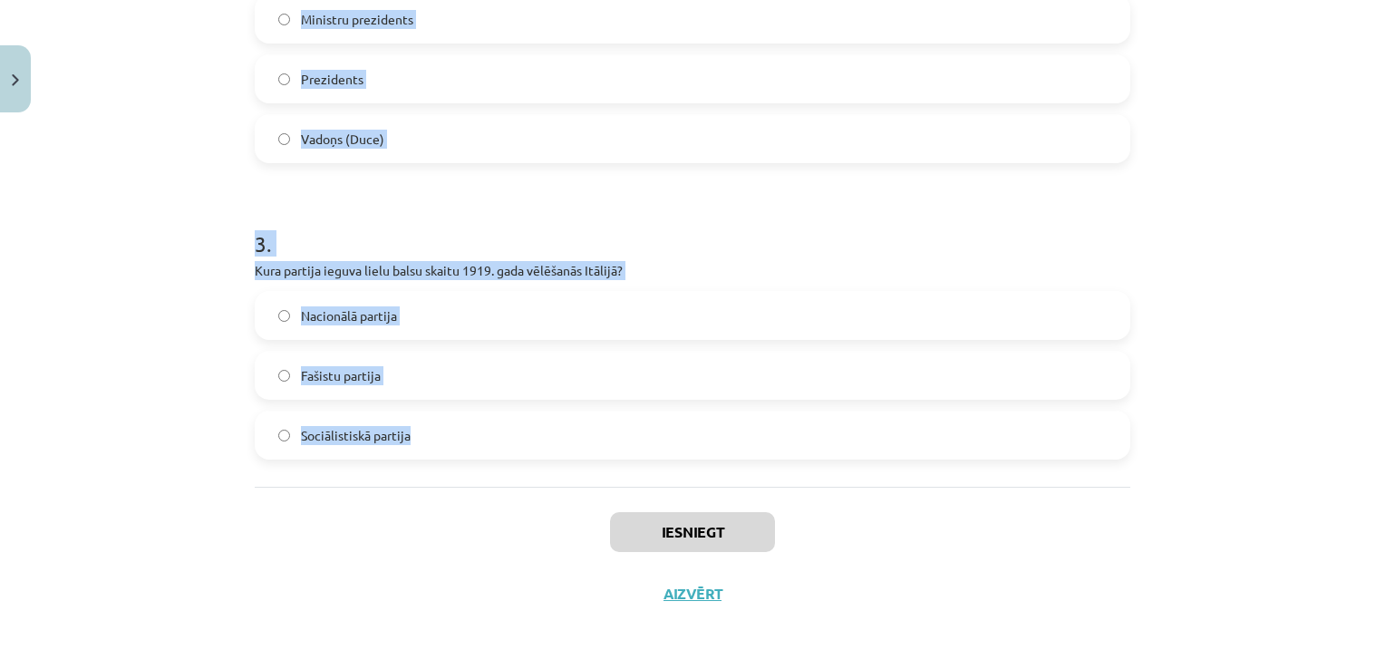
drag, startPoint x: 254, startPoint y: 361, endPoint x: 728, endPoint y: 453, distance: 482.9
copy form "1 . Kādas organizācijas itāļu jauniešiem tika veidotas fašisma laikā? Izglītība…"
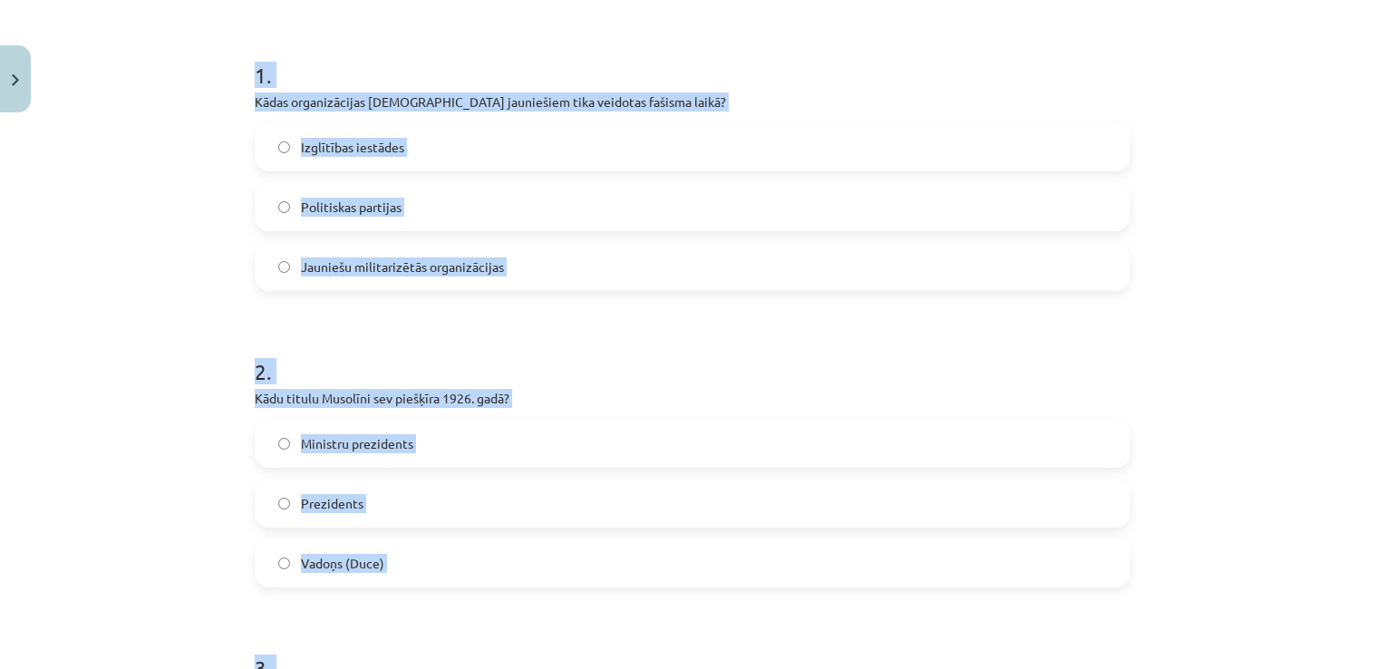
scroll to position [301, 0]
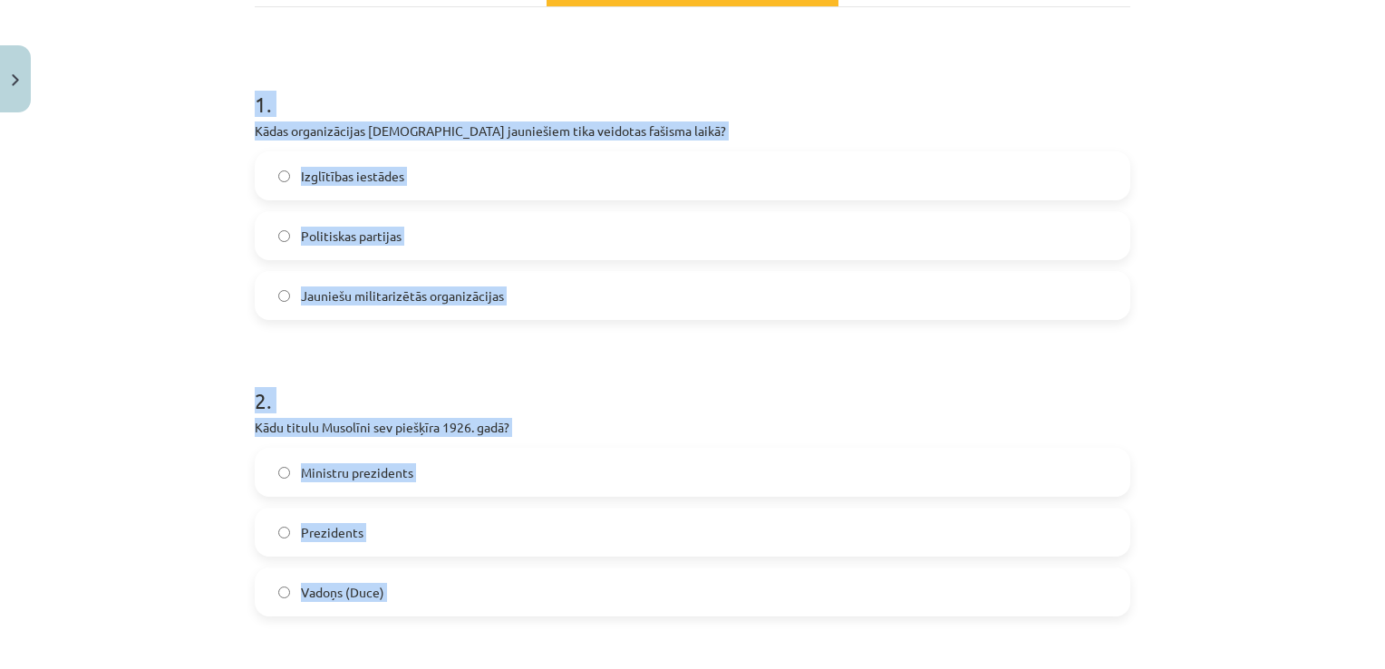
click at [228, 237] on div "Mācību tēma: Latvijas un pasaules vēstures 9. klases 2. ieskaites mācību materi…" at bounding box center [692, 334] width 1385 height 669
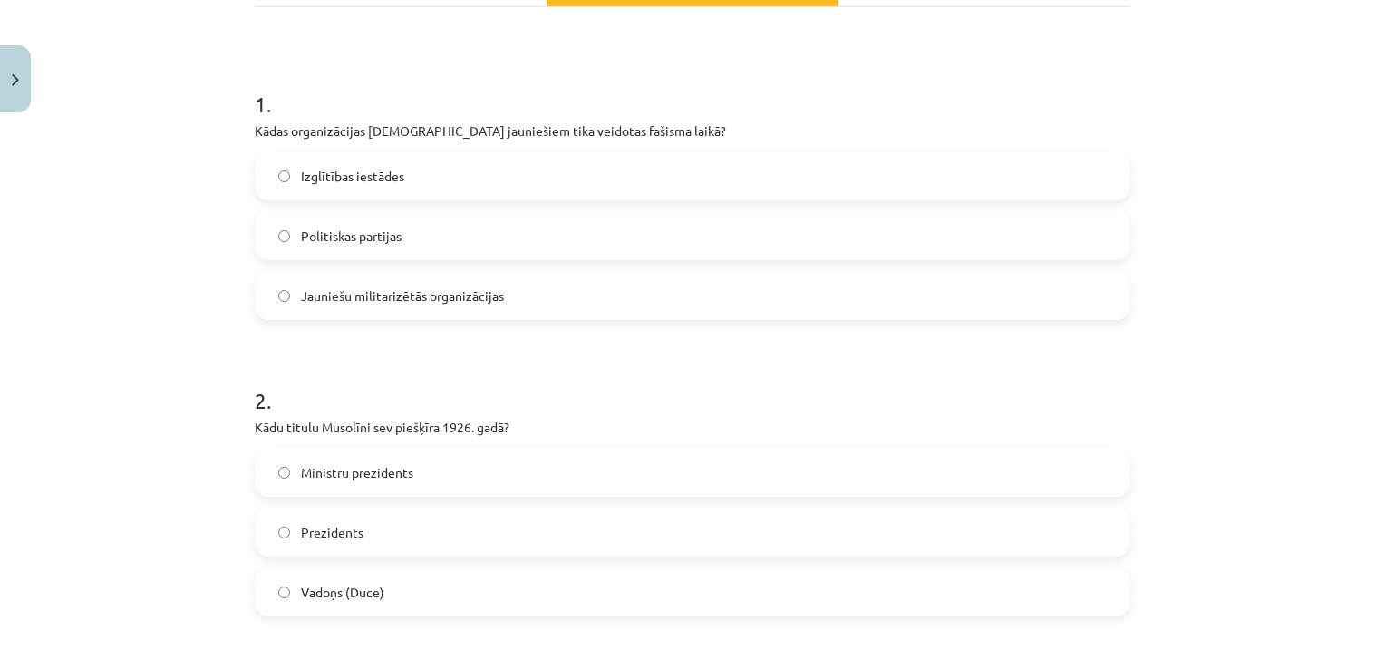
click at [406, 287] on span "Jauniešu militarizētās organizācijas" at bounding box center [402, 295] width 203 height 19
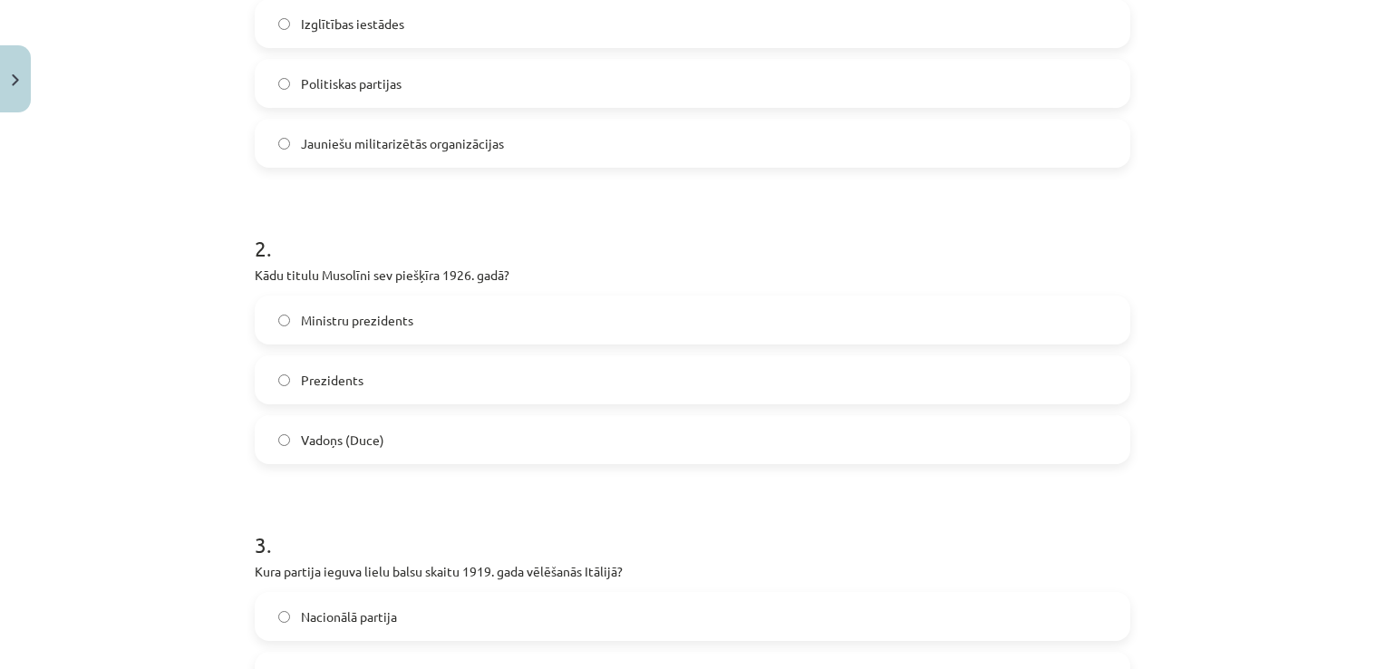
scroll to position [482, 0]
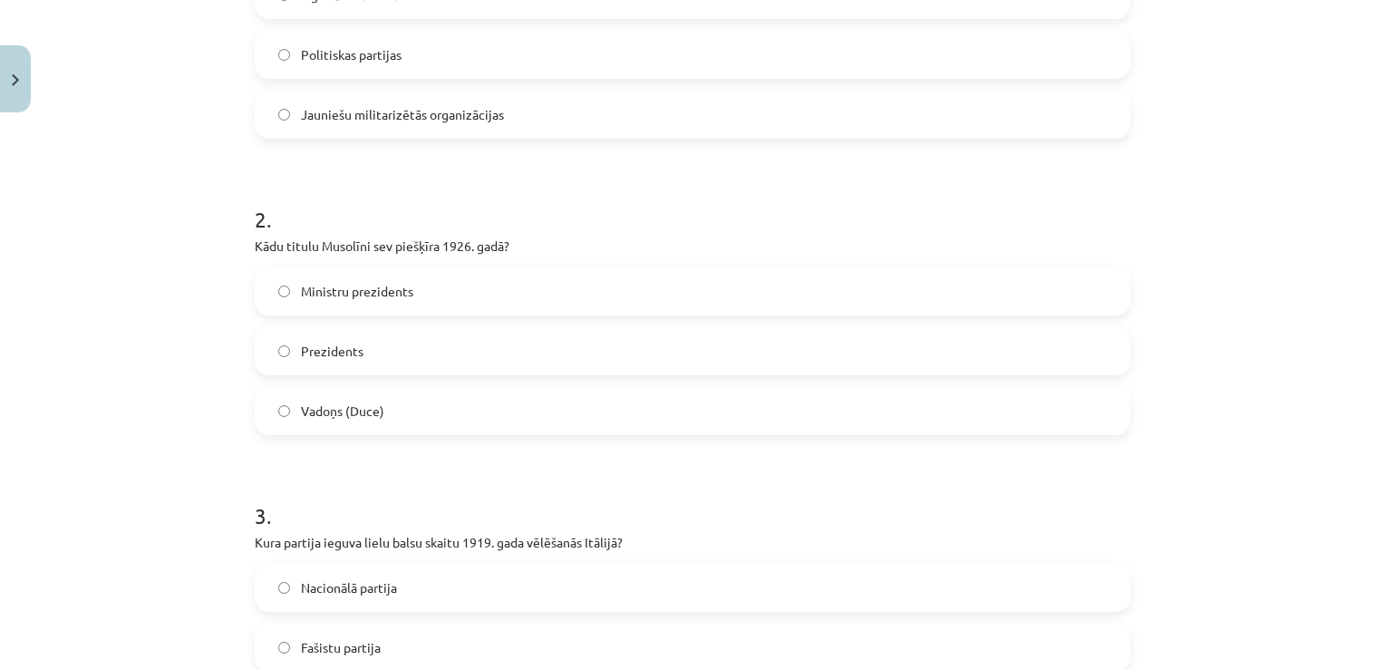
click at [373, 411] on span "Vadoņs (Duce)" at bounding box center [342, 410] width 83 height 19
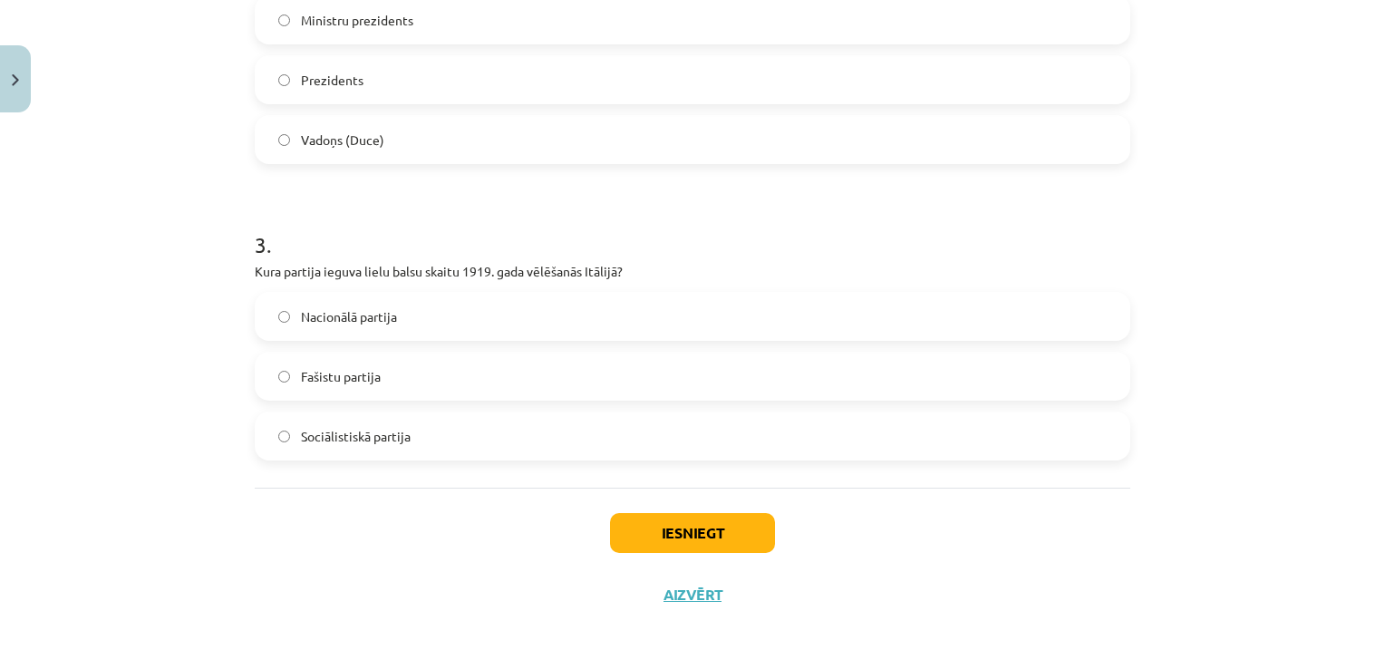
scroll to position [754, 0]
click at [348, 437] on span "Sociālistiskā partija" at bounding box center [356, 435] width 110 height 19
click at [631, 523] on button "Iesniegt" at bounding box center [692, 532] width 165 height 40
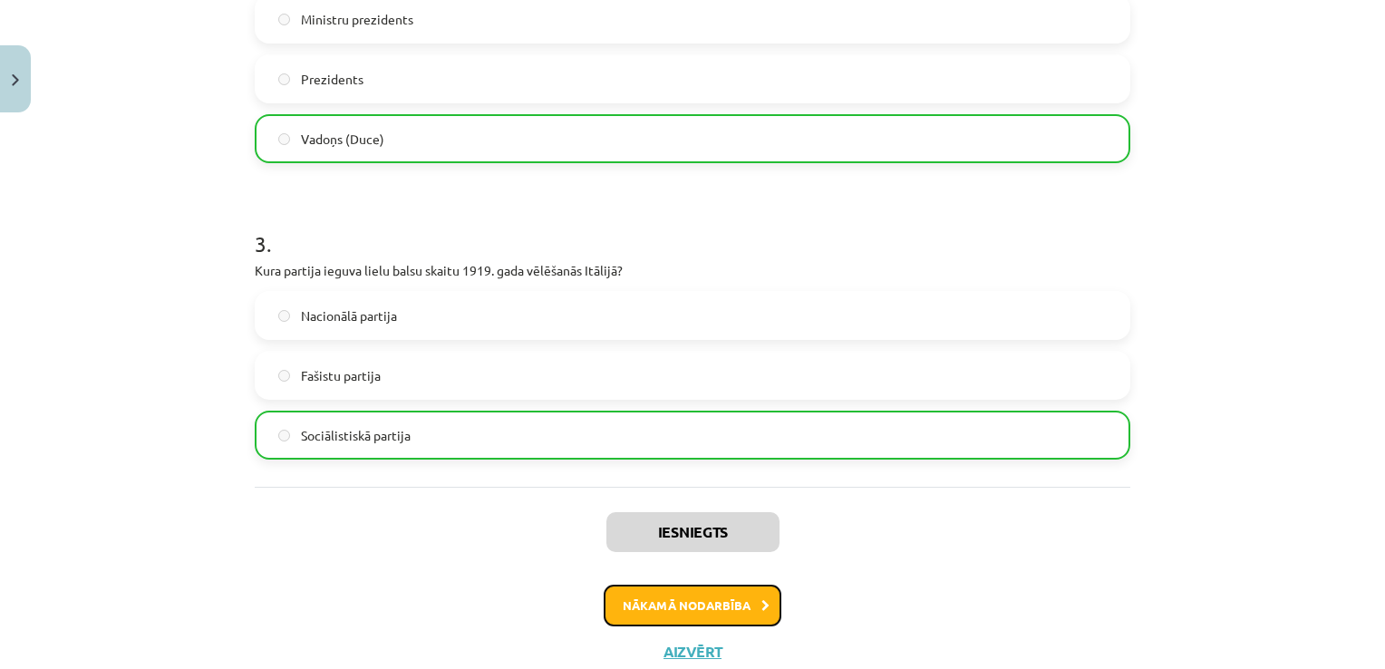
click at [706, 617] on button "Nākamā nodarbība" at bounding box center [693, 605] width 178 height 42
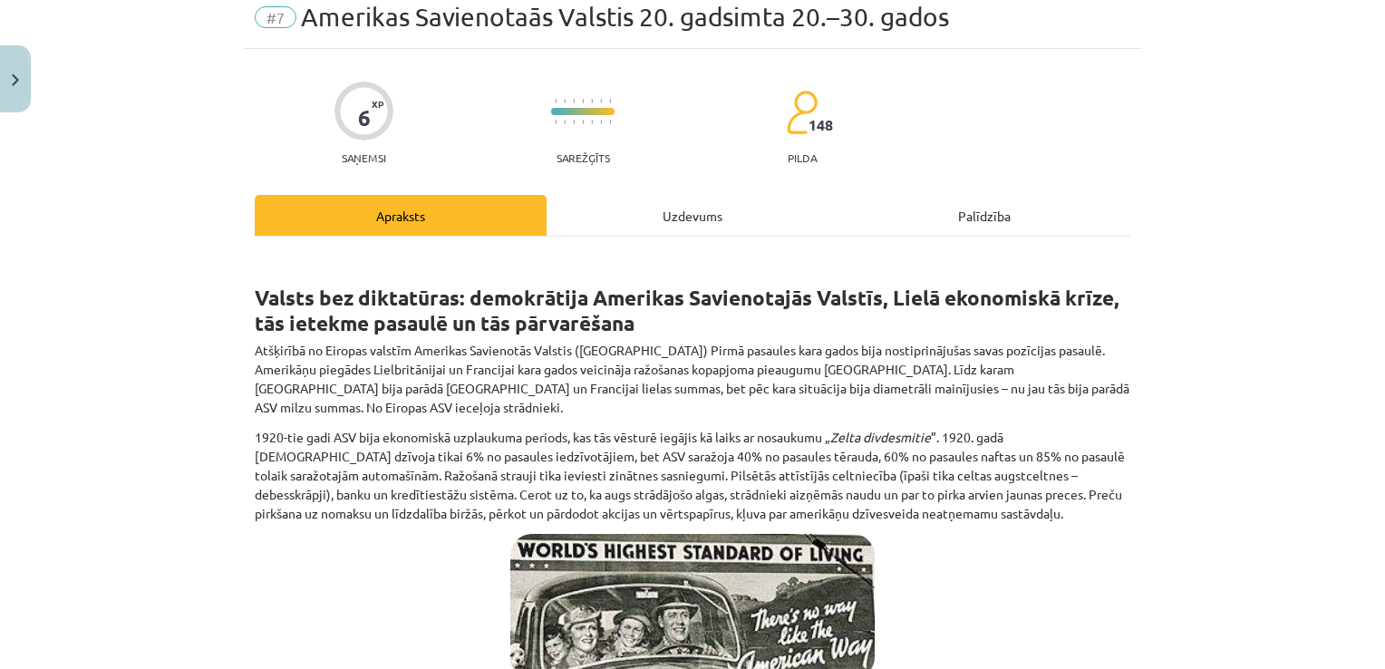
scroll to position [45, 0]
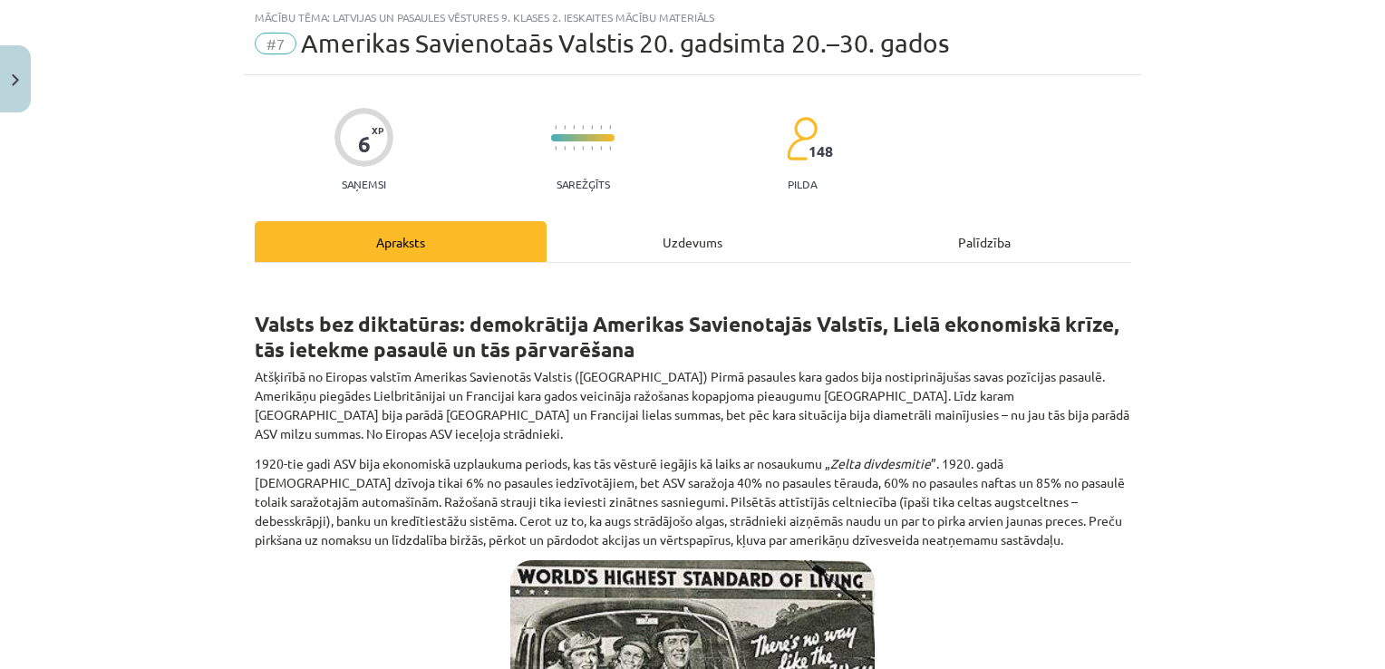
click at [667, 224] on div "Uzdevums" at bounding box center [692, 241] width 292 height 41
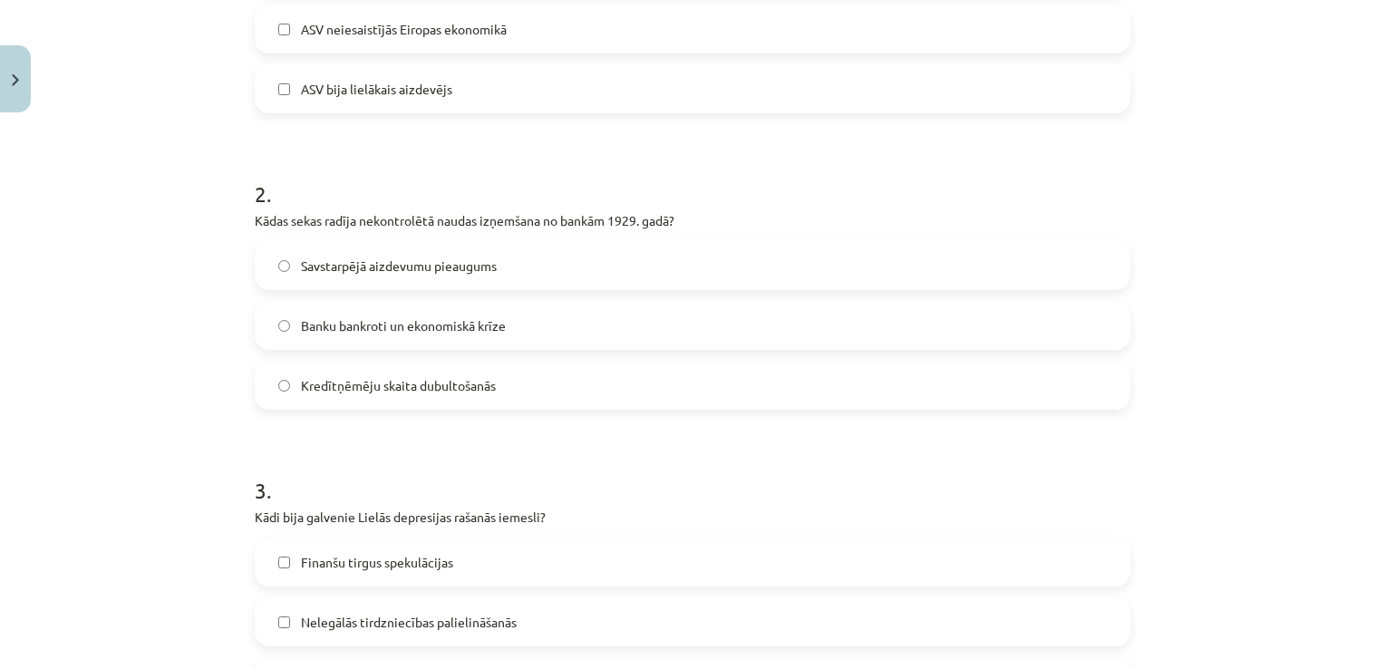
scroll to position [754, 0]
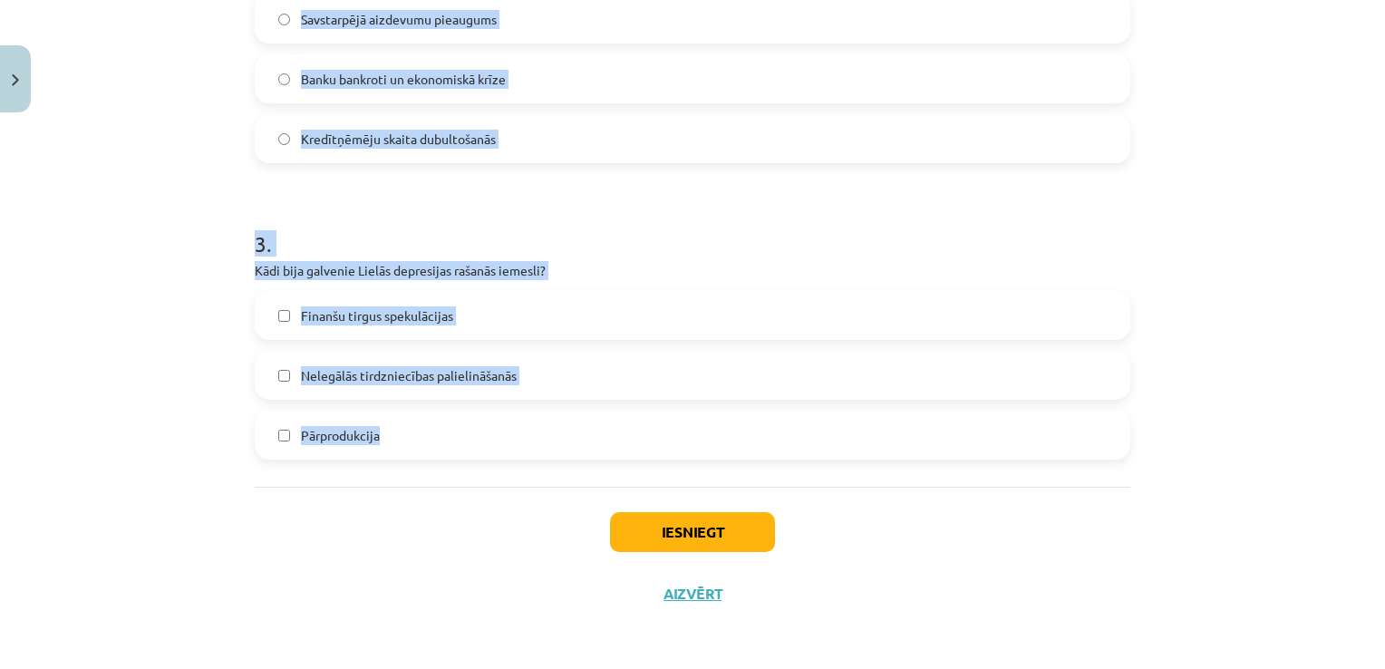
drag, startPoint x: 245, startPoint y: 323, endPoint x: 624, endPoint y: 436, distance: 396.2
copy form "1 . Kāda bija ASV ietekme Eiropā pēc Pirmā pasaules kara? ASV pieprasīja atdevi…"
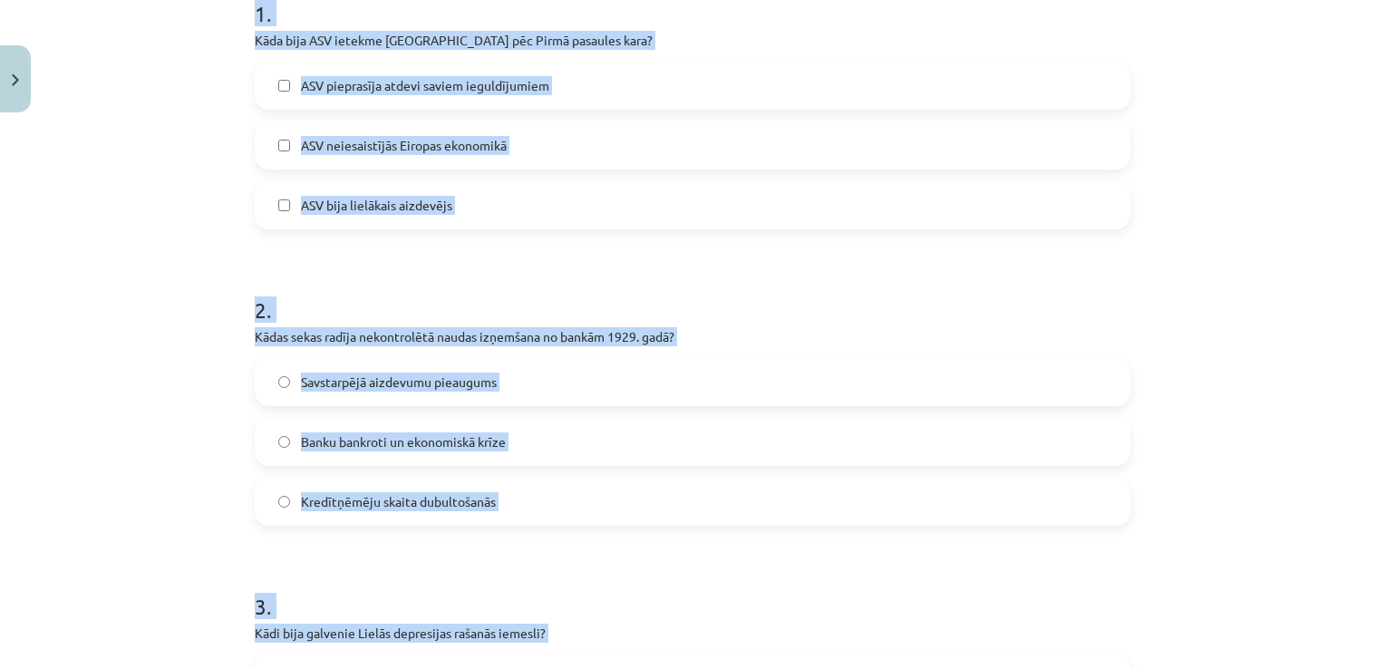
click at [188, 335] on div "Mācību tēma: Latvijas un pasaules vēstures 9. klases 2. ieskaites mācību materi…" at bounding box center [692, 334] width 1385 height 669
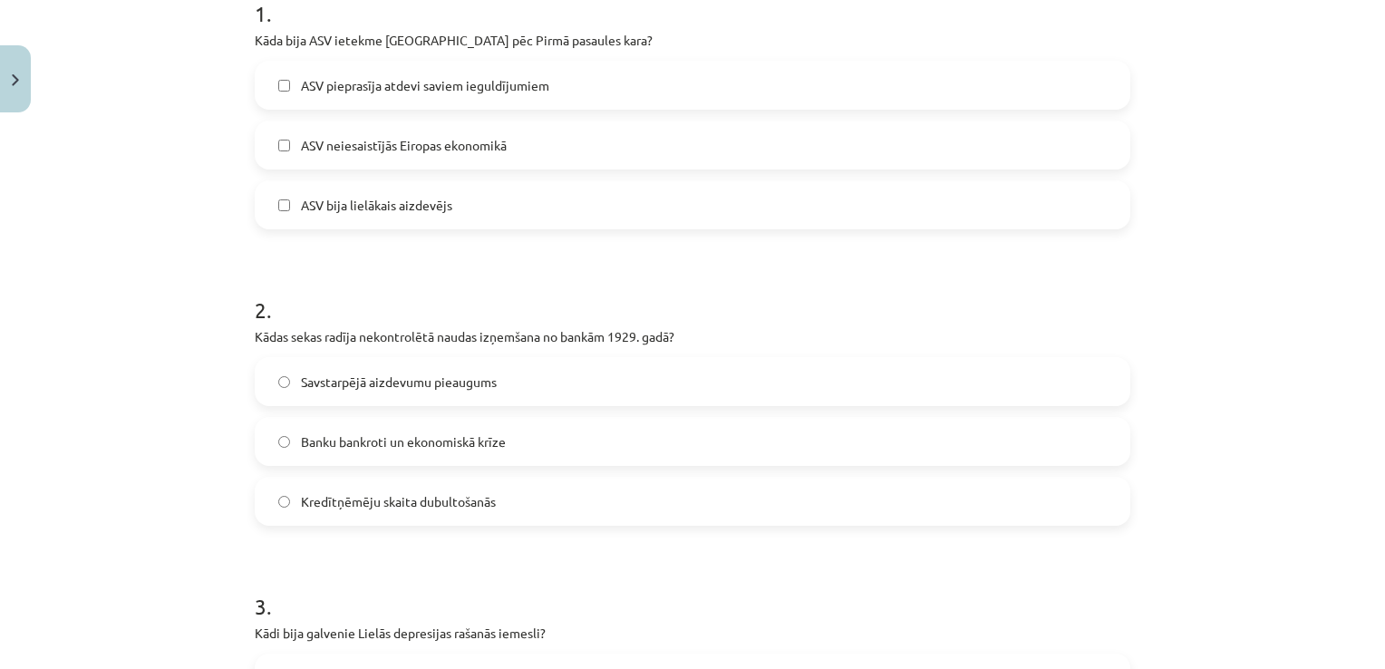
click at [373, 215] on label "ASV bija lielākais aizdevējs" at bounding box center [692, 204] width 872 height 45
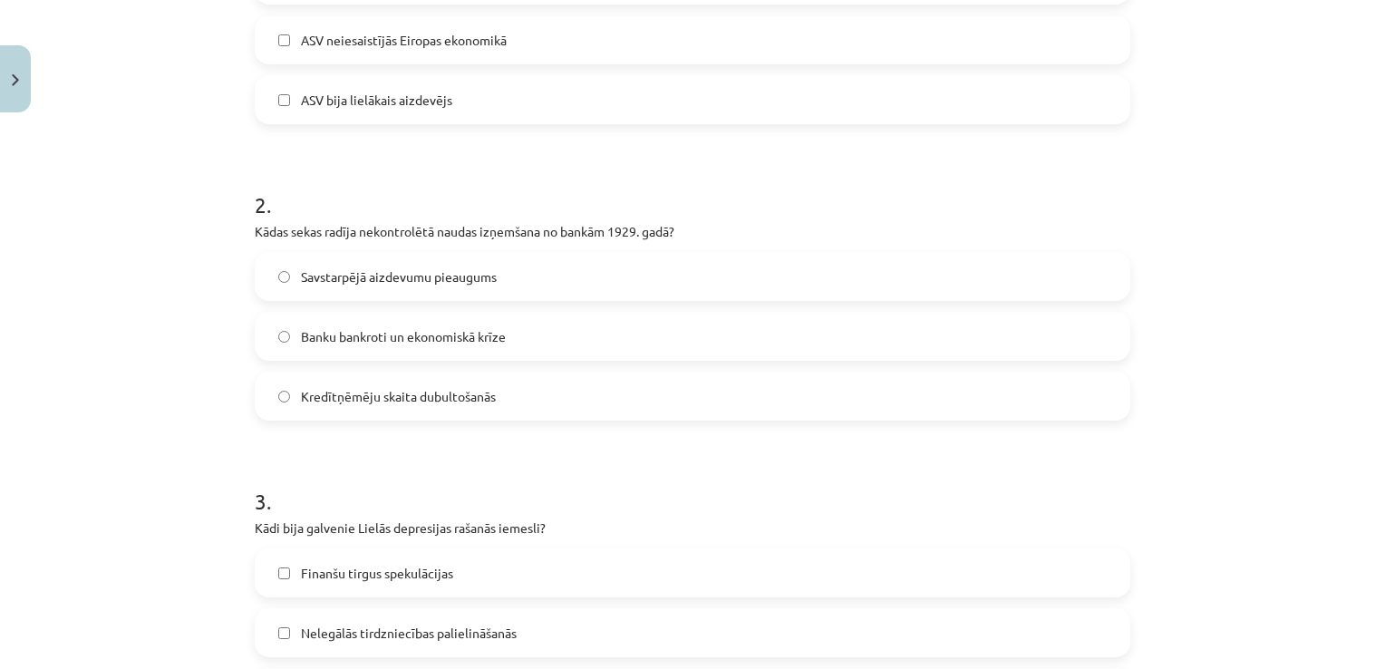
scroll to position [482, 0]
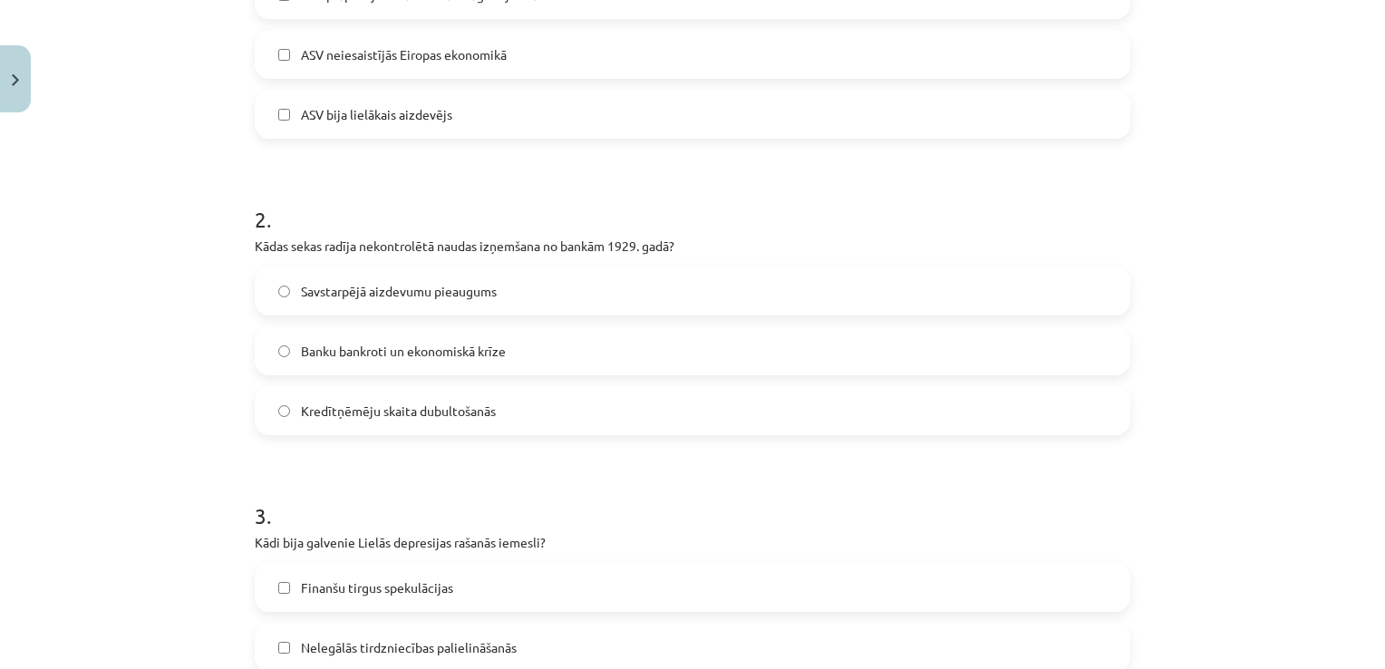
click at [294, 40] on label "ASV neiesaistījās Eiropas ekonomikā" at bounding box center [692, 54] width 872 height 45
click at [312, 56] on span "ASV neiesaistījās Eiropas ekonomikā" at bounding box center [404, 54] width 206 height 19
click at [472, 347] on span "Banku bankroti un ekonomiskā krīze" at bounding box center [403, 351] width 205 height 19
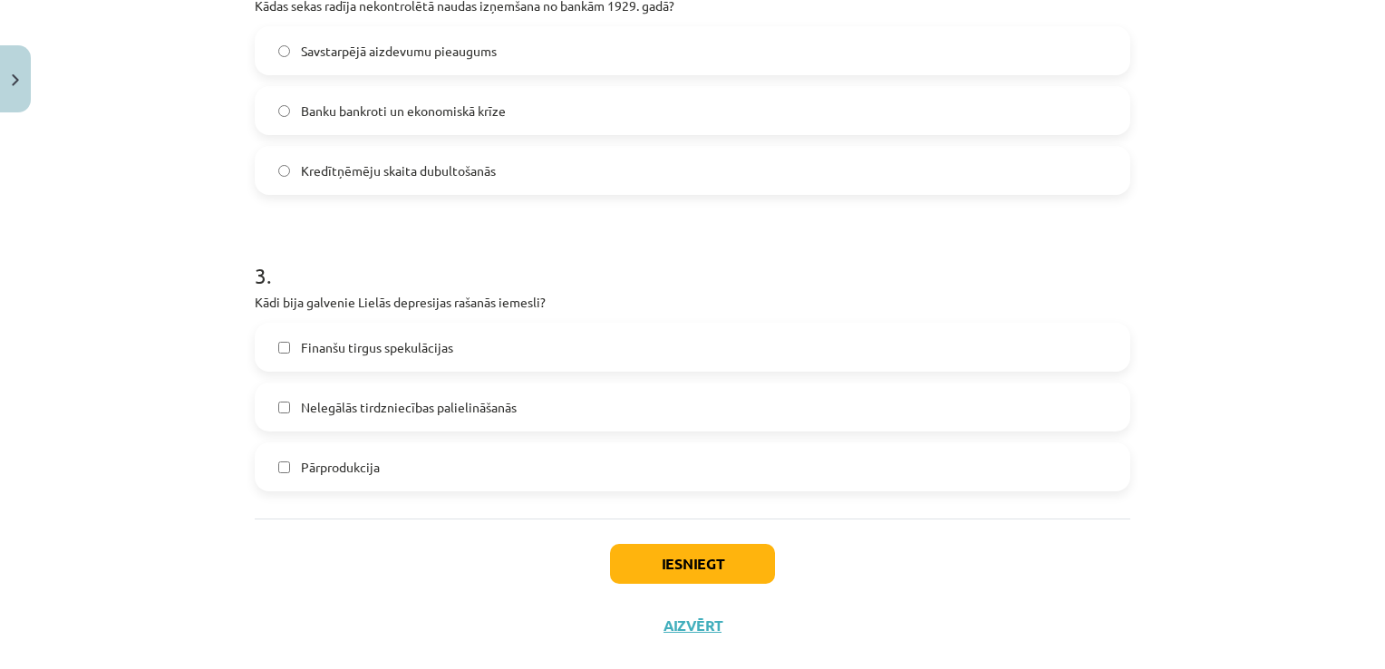
scroll to position [754, 0]
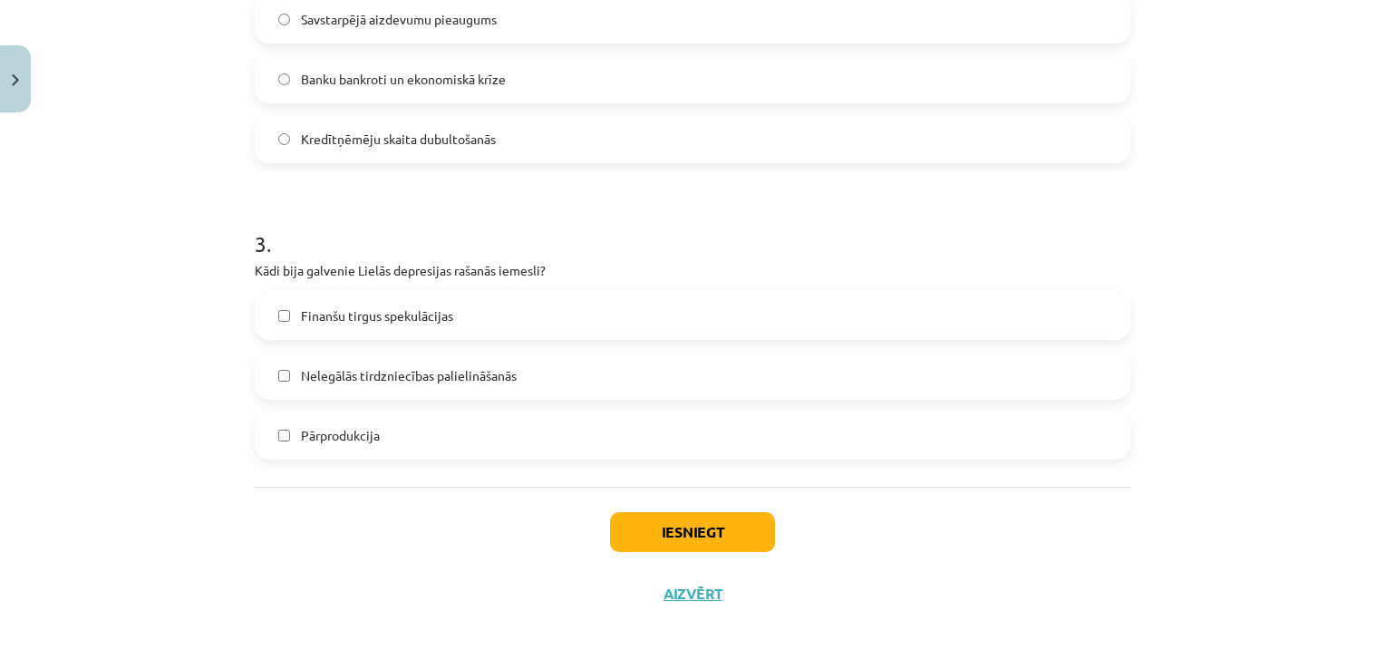
click at [355, 297] on label "Finanšu tirgus spekulācijas" at bounding box center [692, 315] width 872 height 45
click at [637, 529] on button "Iesniegt" at bounding box center [692, 532] width 165 height 40
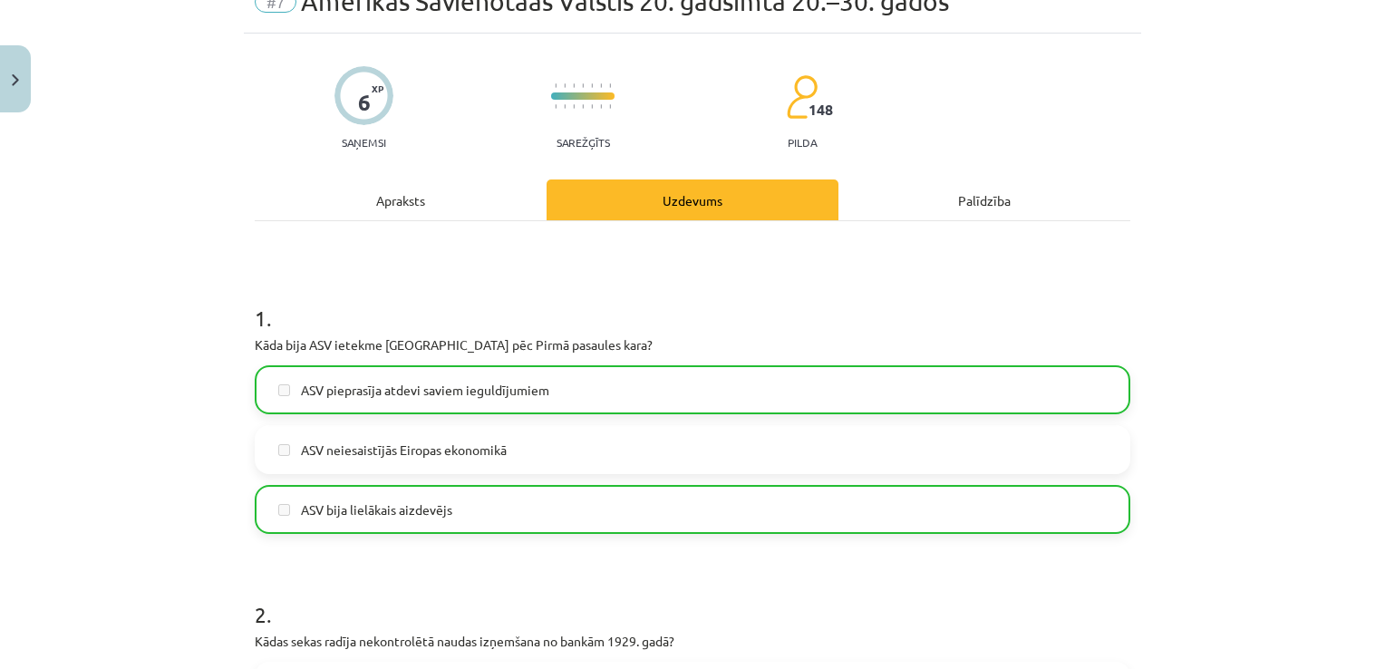
scroll to position [811, 0]
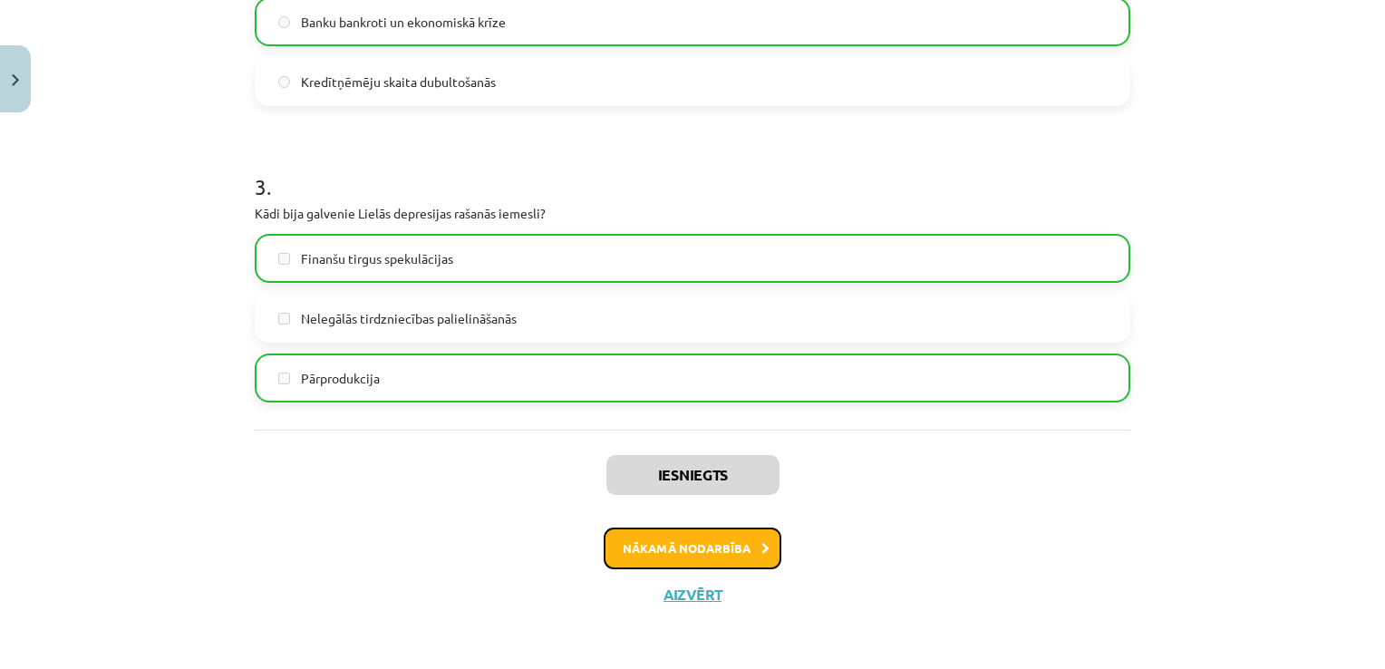
click at [722, 538] on button "Nākamā nodarbība" at bounding box center [693, 548] width 178 height 42
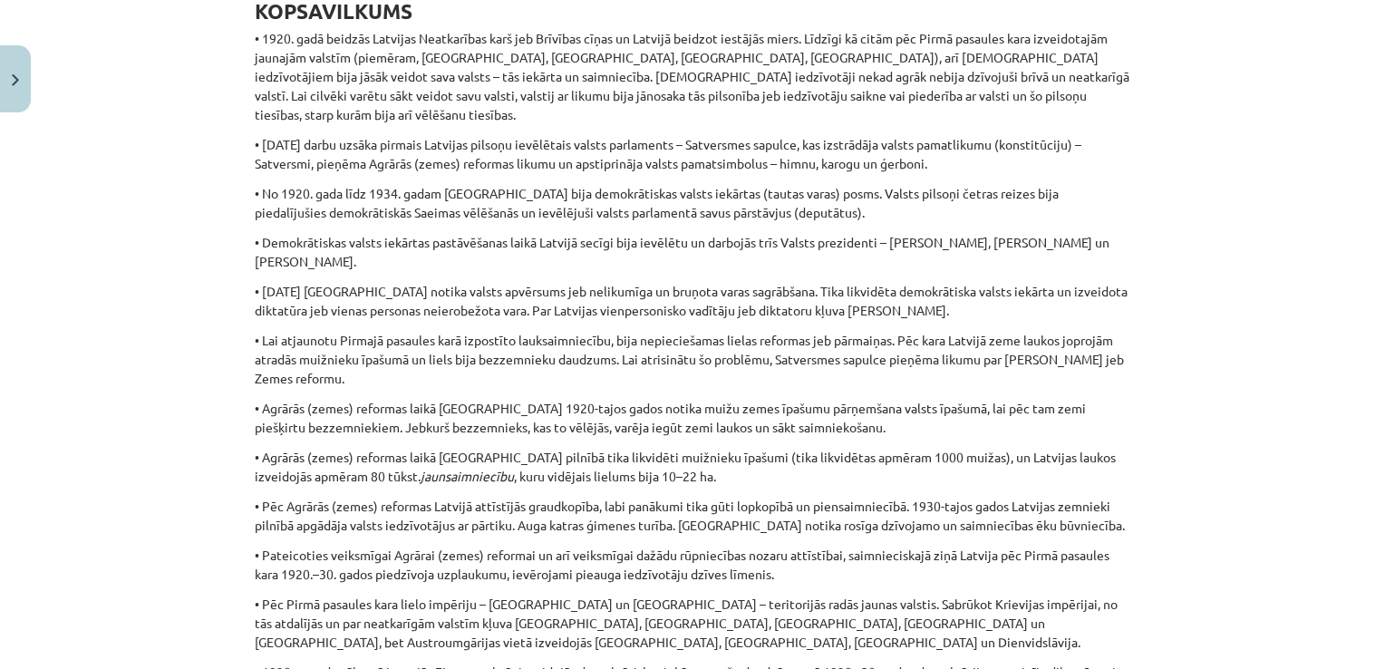
scroll to position [45, 0]
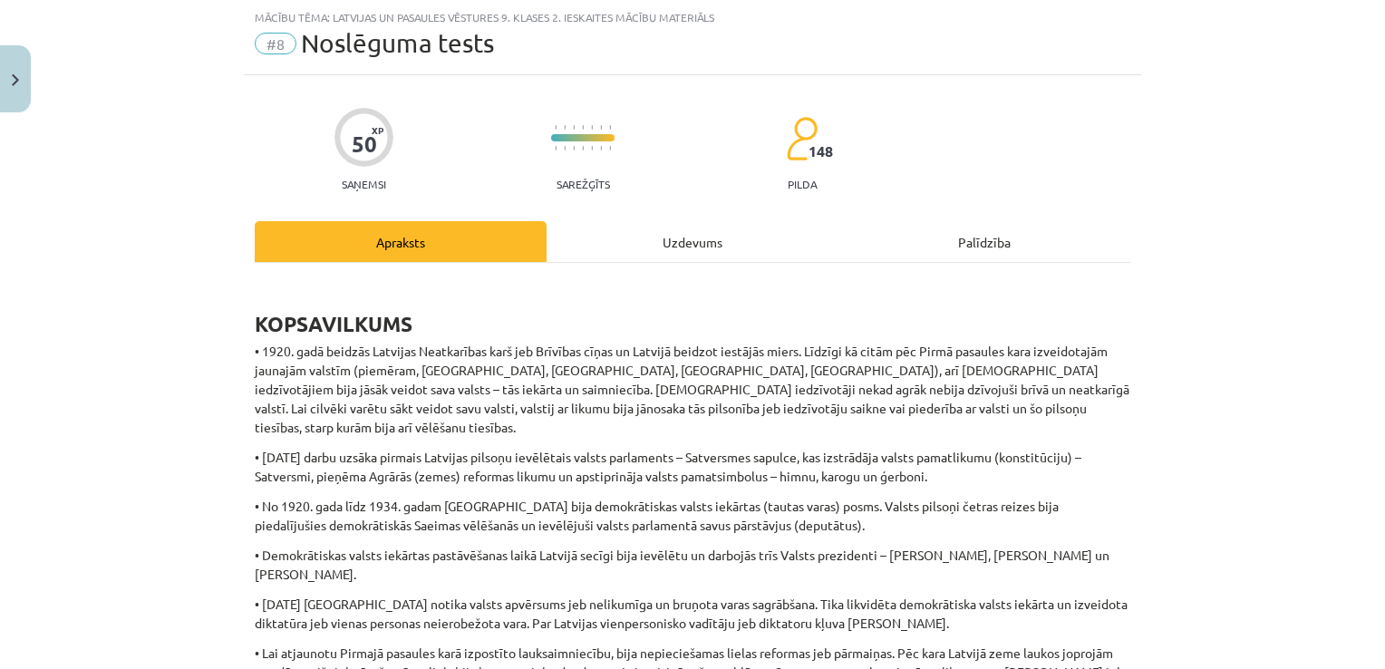
click at [657, 223] on div "Uzdevums" at bounding box center [692, 241] width 292 height 41
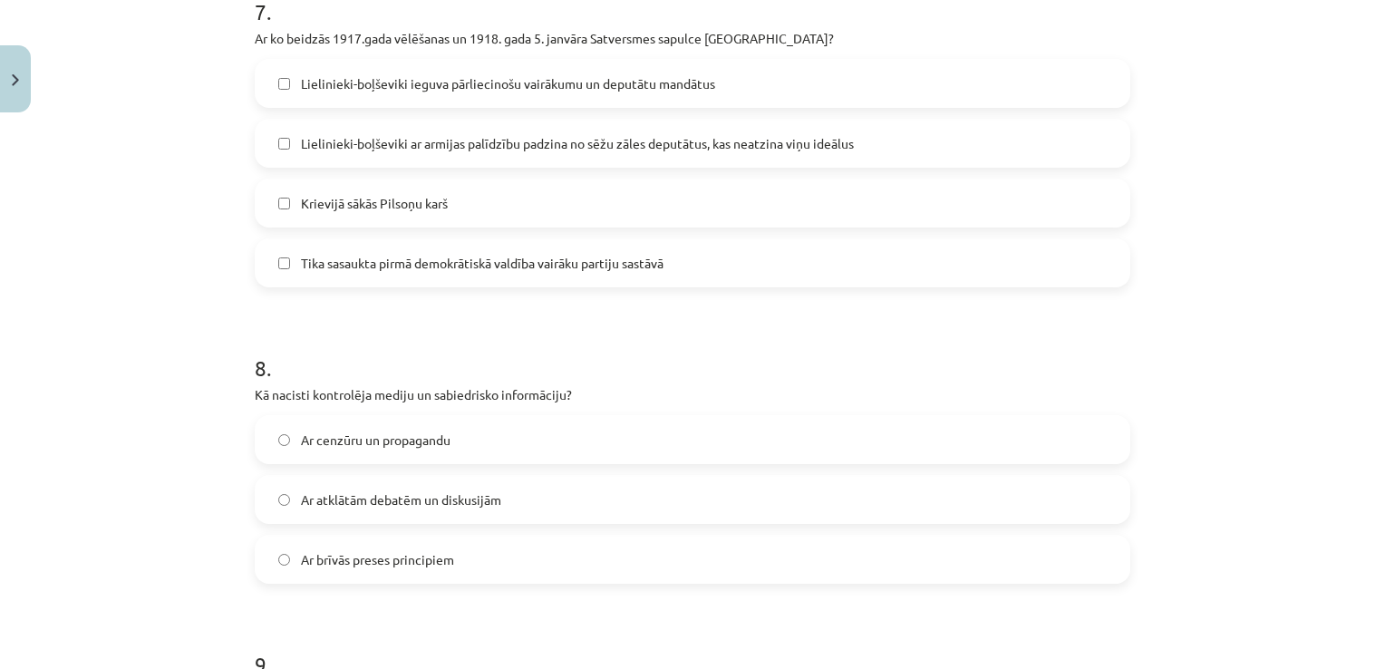
scroll to position [3139, 0]
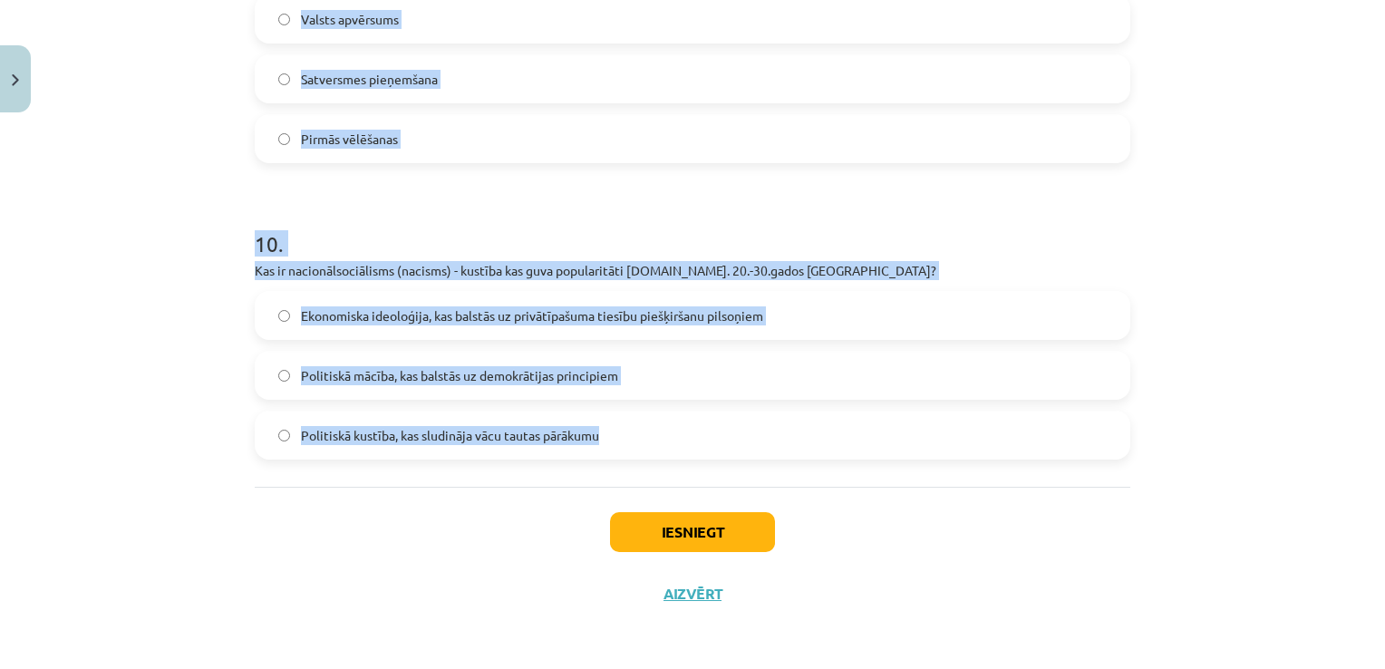
drag, startPoint x: 248, startPoint y: 339, endPoint x: 730, endPoint y: 418, distance: 488.5
copy form "1 . Kādas bija galvenās idejas, uz kurām balstījās K. Ulmaņa autoritārā diktatū…"
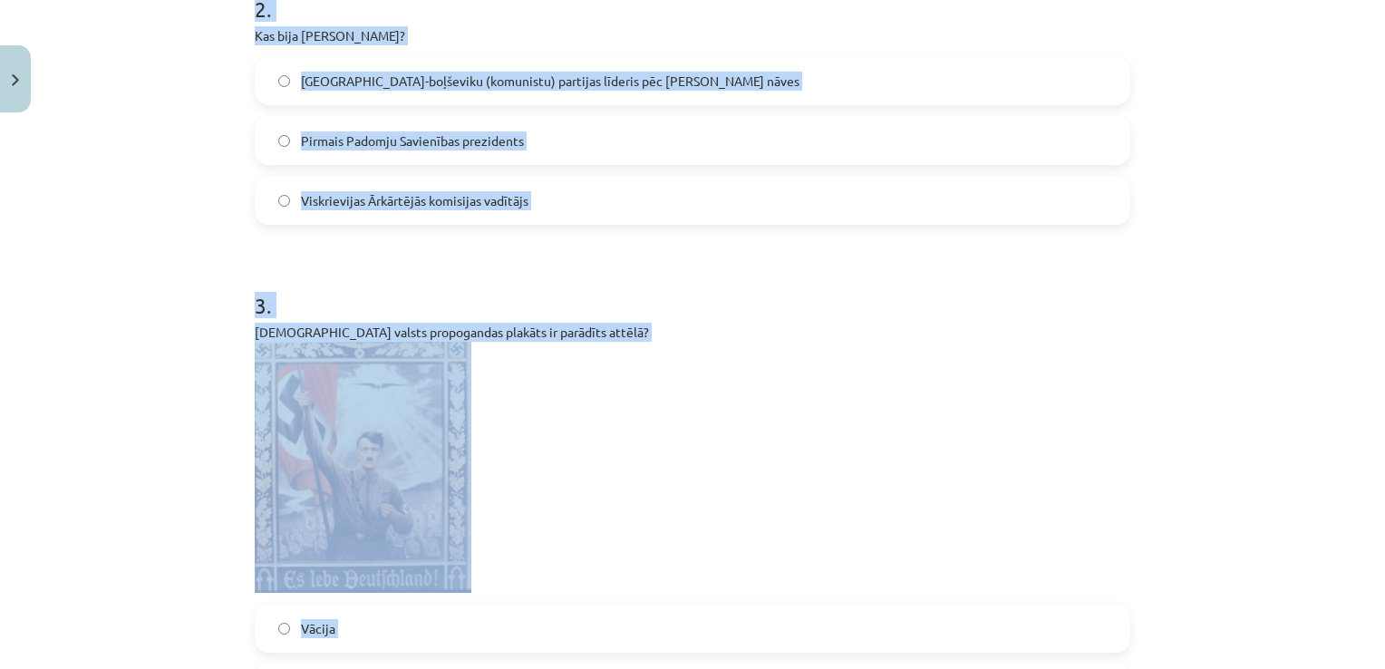
click at [111, 308] on div "Mācību tēma: Latvijas un pasaules vēstures 9. klases 2. ieskaites mācību materi…" at bounding box center [692, 334] width 1385 height 669
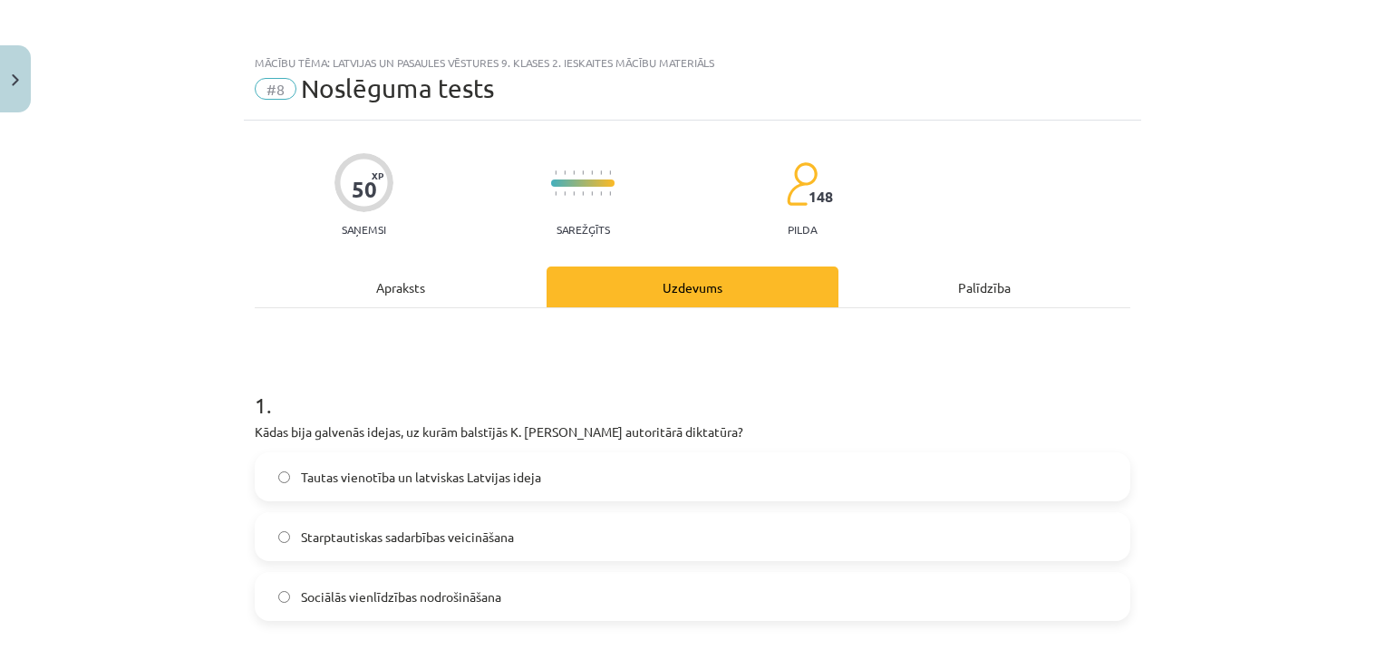
scroll to position [362, 0]
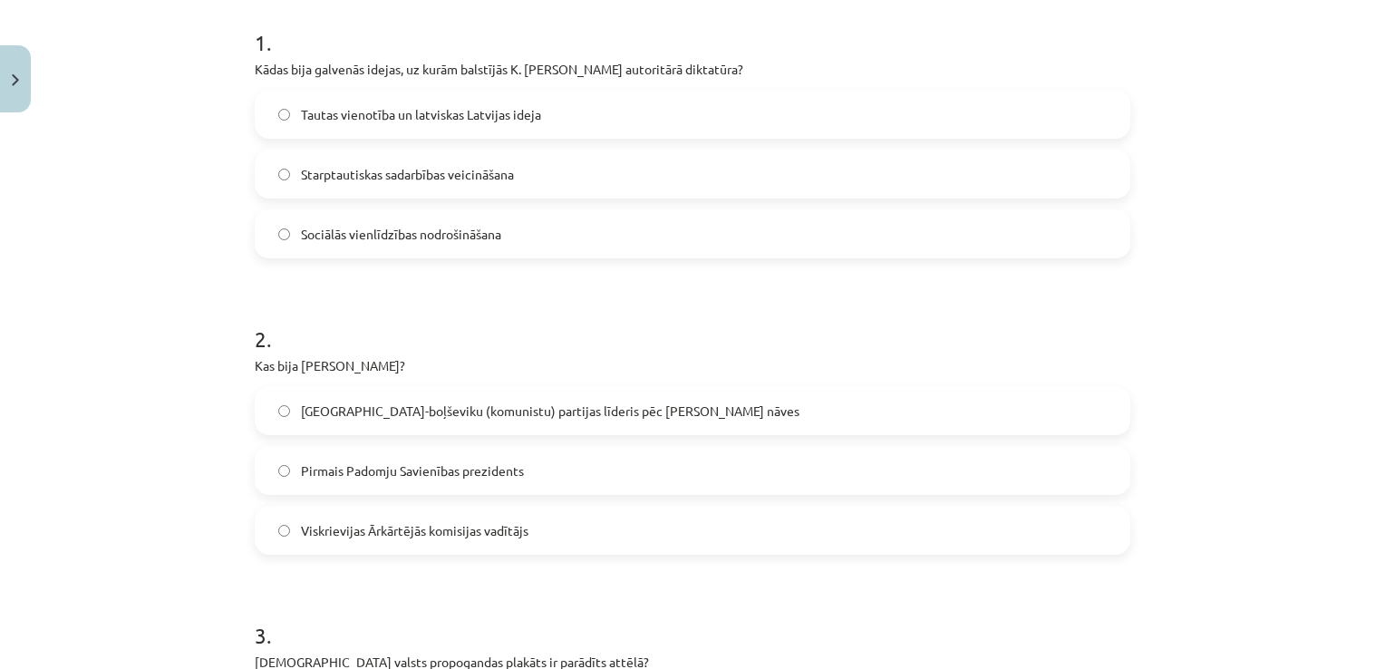
click at [416, 103] on label "Tautas vienotība un latviskas Latvijas ideja" at bounding box center [692, 114] width 872 height 45
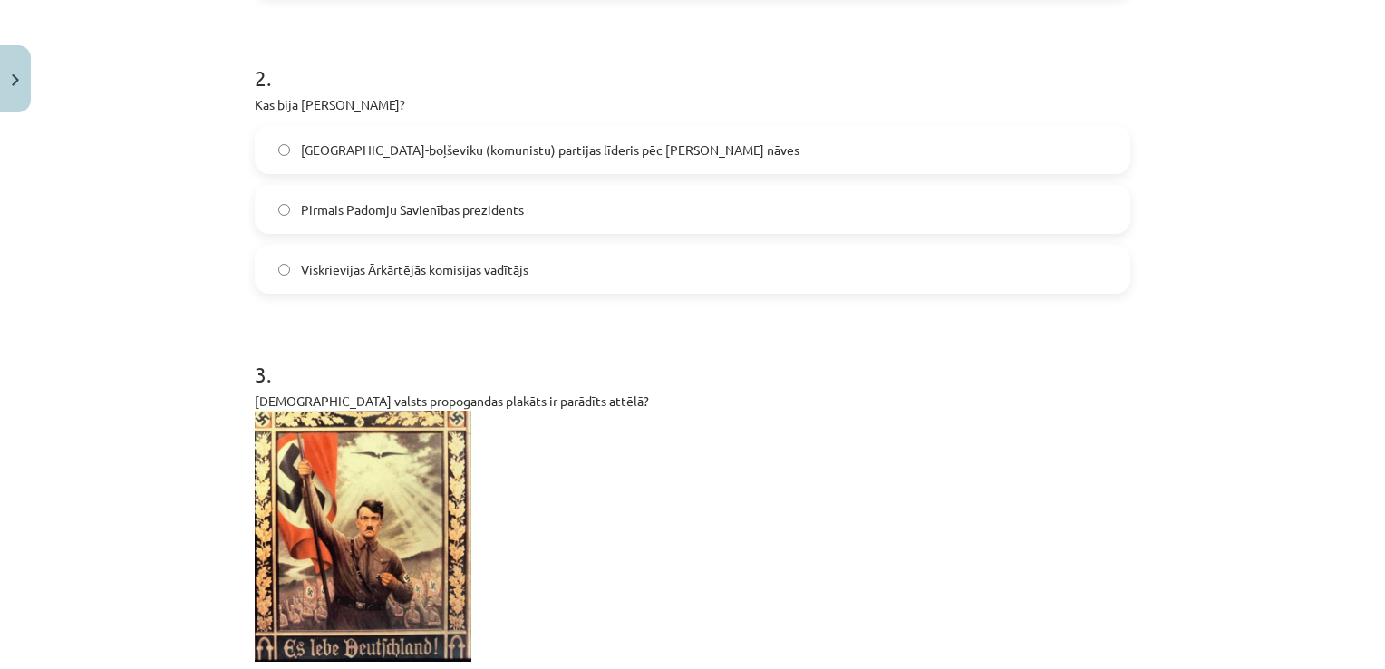
scroll to position [634, 0]
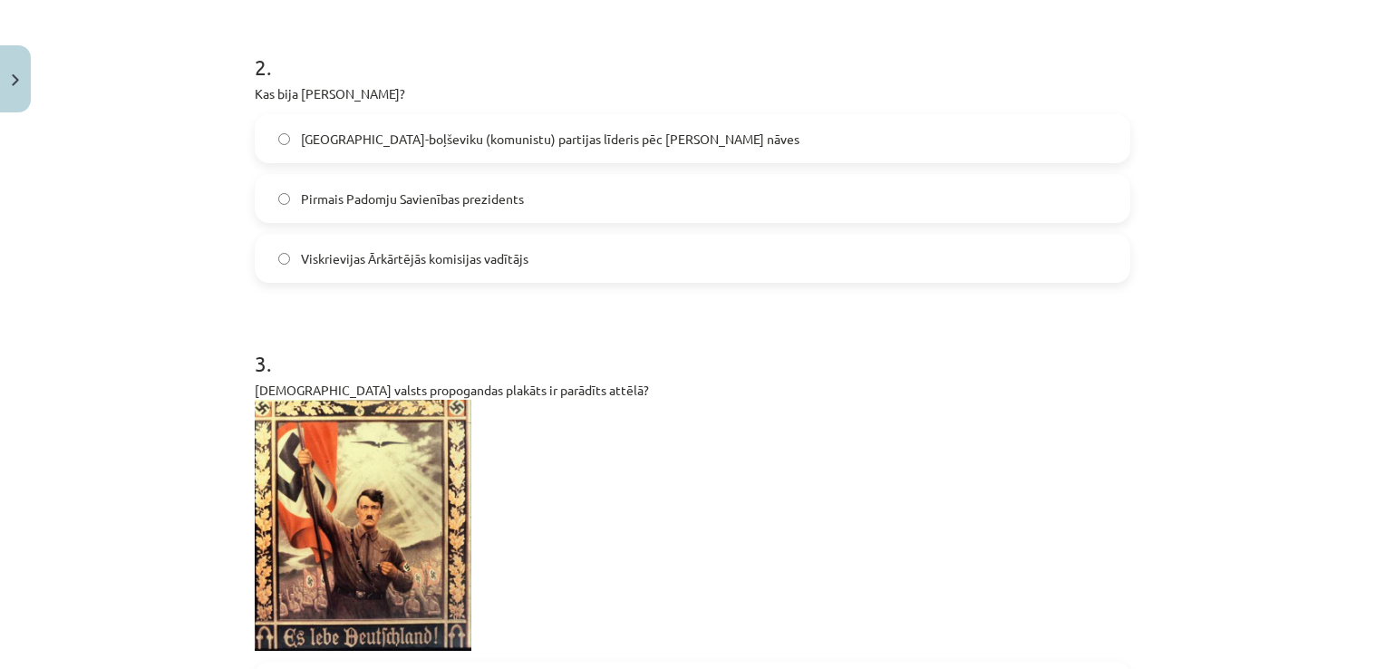
click at [492, 125] on label "Lielinieku-boļševiku (komunistu) partijas līderis pēc Ļeņina nāves" at bounding box center [692, 138] width 872 height 45
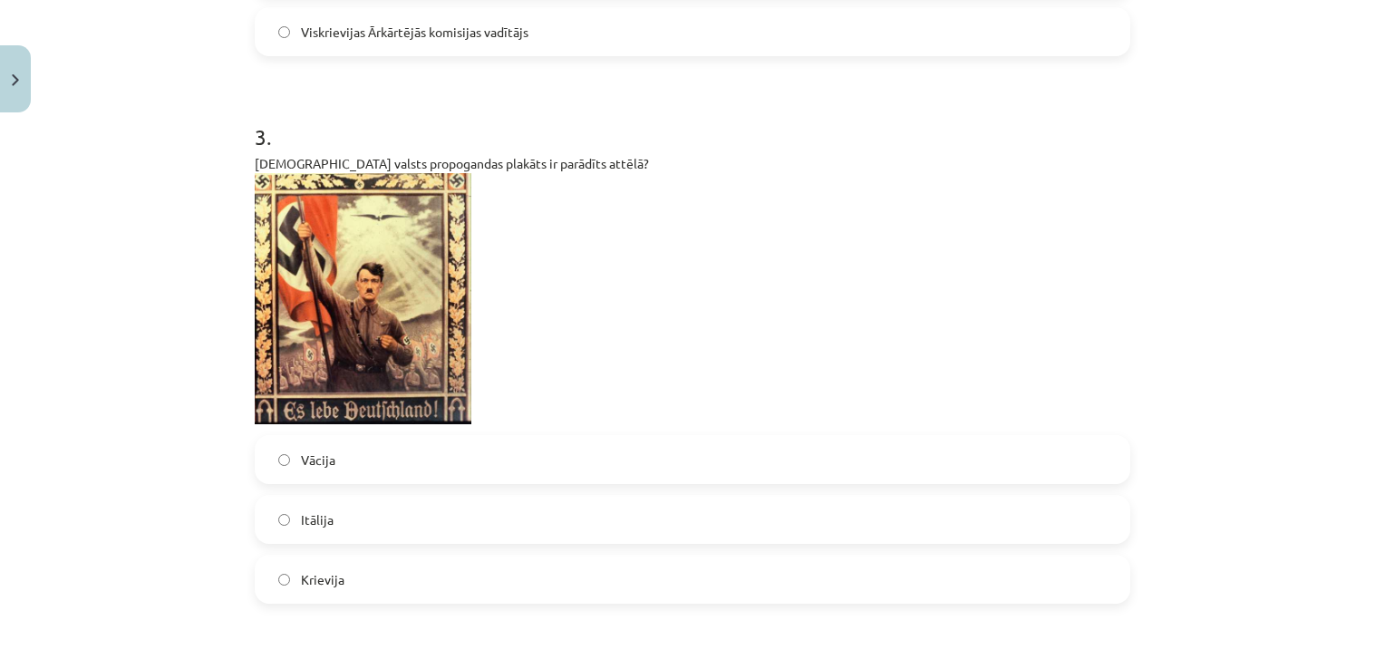
scroll to position [1087, 0]
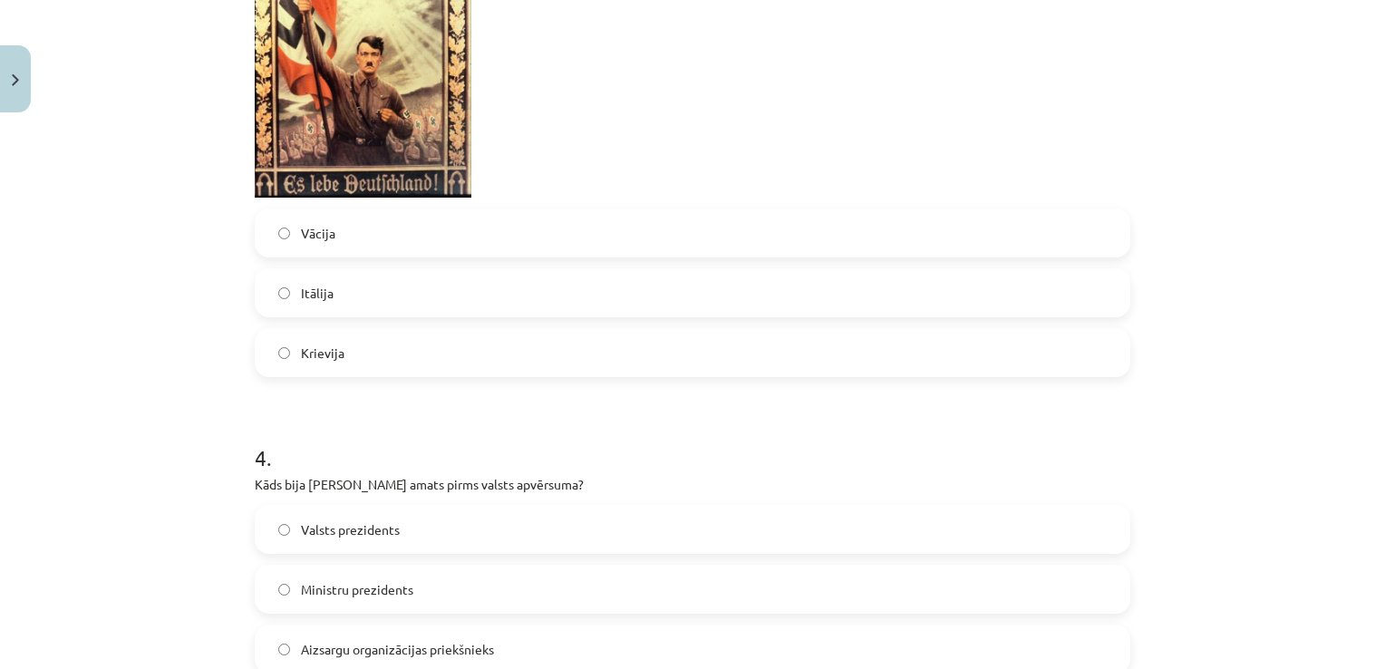
click at [359, 233] on label "Vācija" at bounding box center [692, 232] width 872 height 45
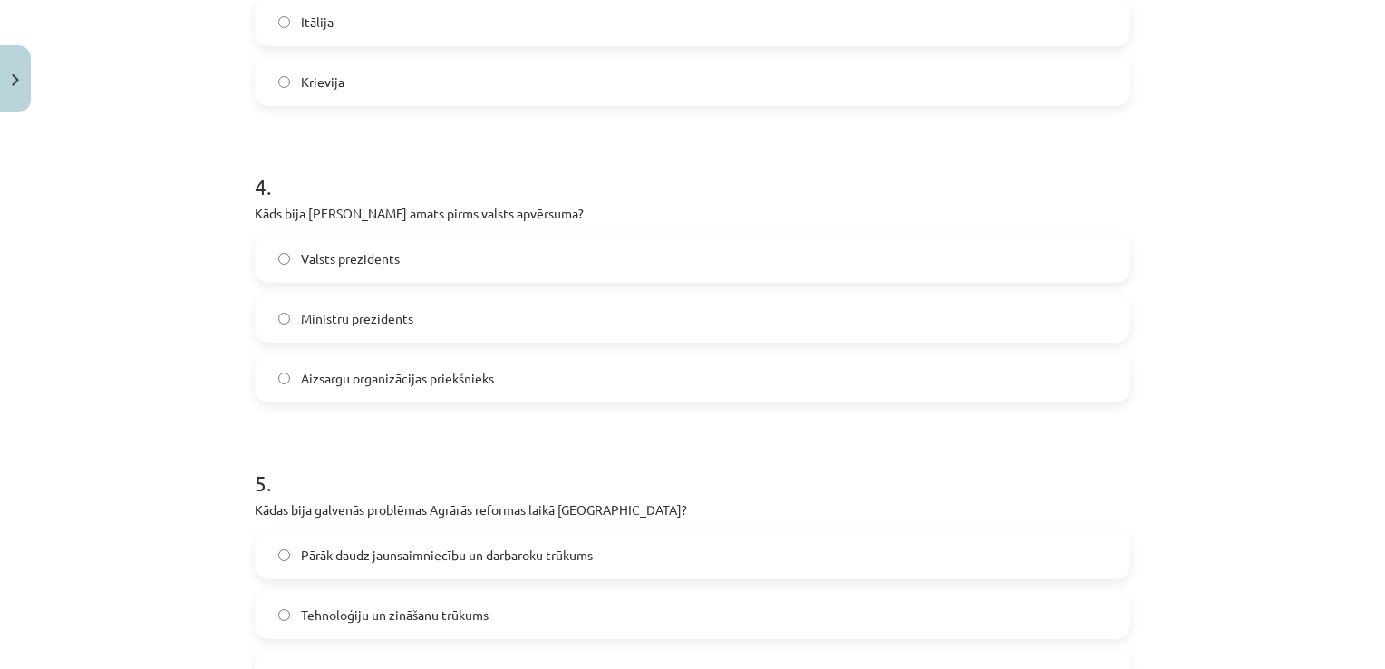
scroll to position [1359, 0]
drag, startPoint x: 390, startPoint y: 323, endPoint x: 390, endPoint y: 300, distance: 22.7
click at [390, 321] on span "Ministru prezidents" at bounding box center [357, 317] width 112 height 19
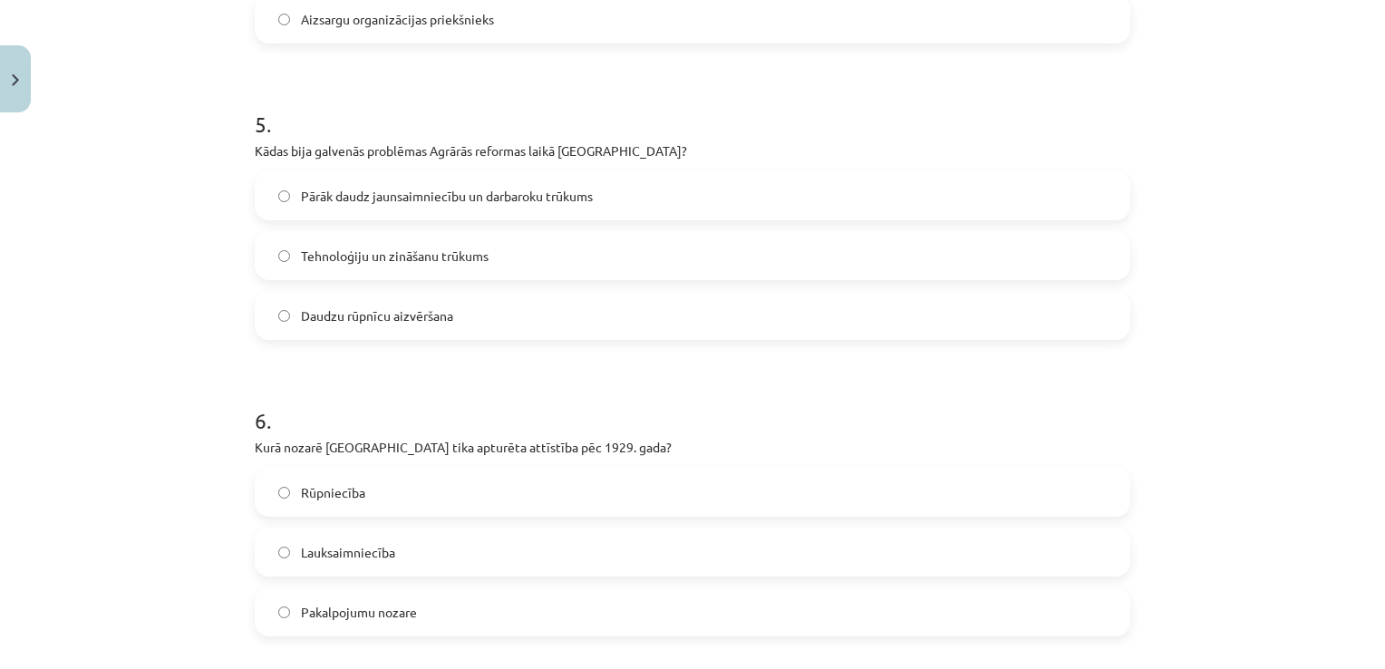
scroll to position [1722, 0]
click at [416, 259] on span "Tehnoloģiju un zināšanu trūkums" at bounding box center [395, 251] width 188 height 19
click at [386, 480] on label "Rūpniecība" at bounding box center [692, 487] width 872 height 45
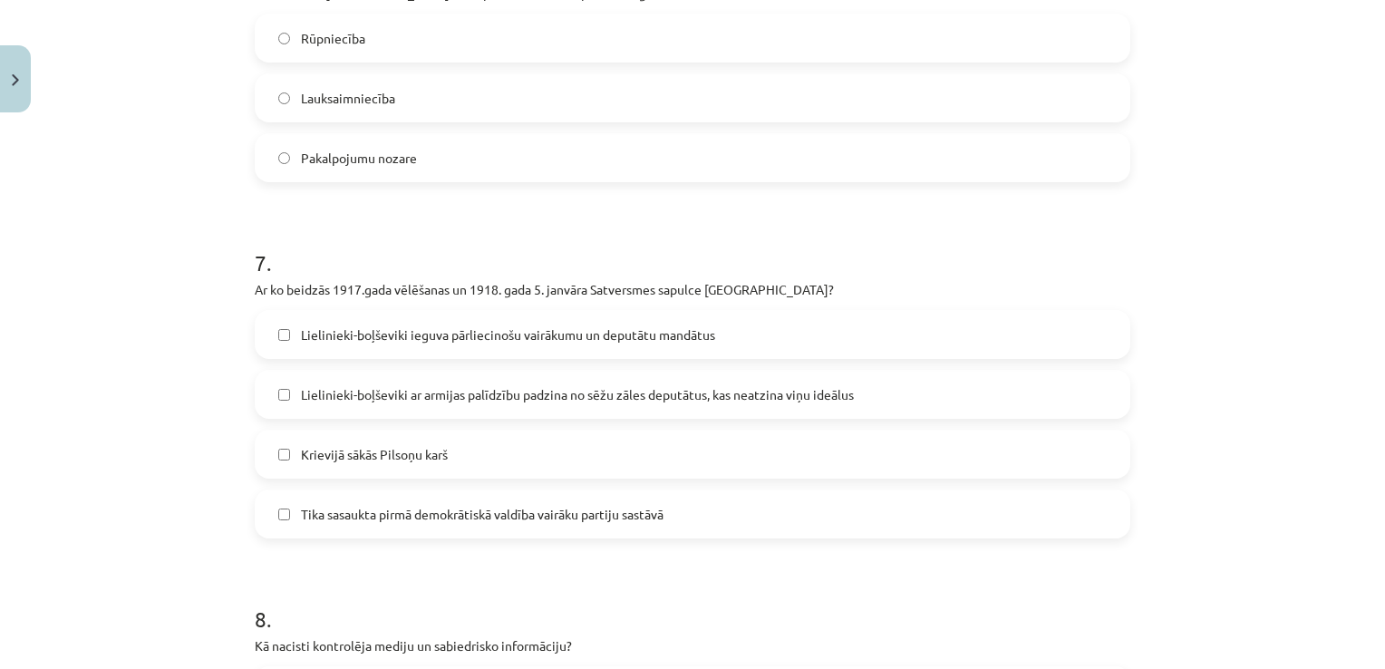
scroll to position [2175, 0]
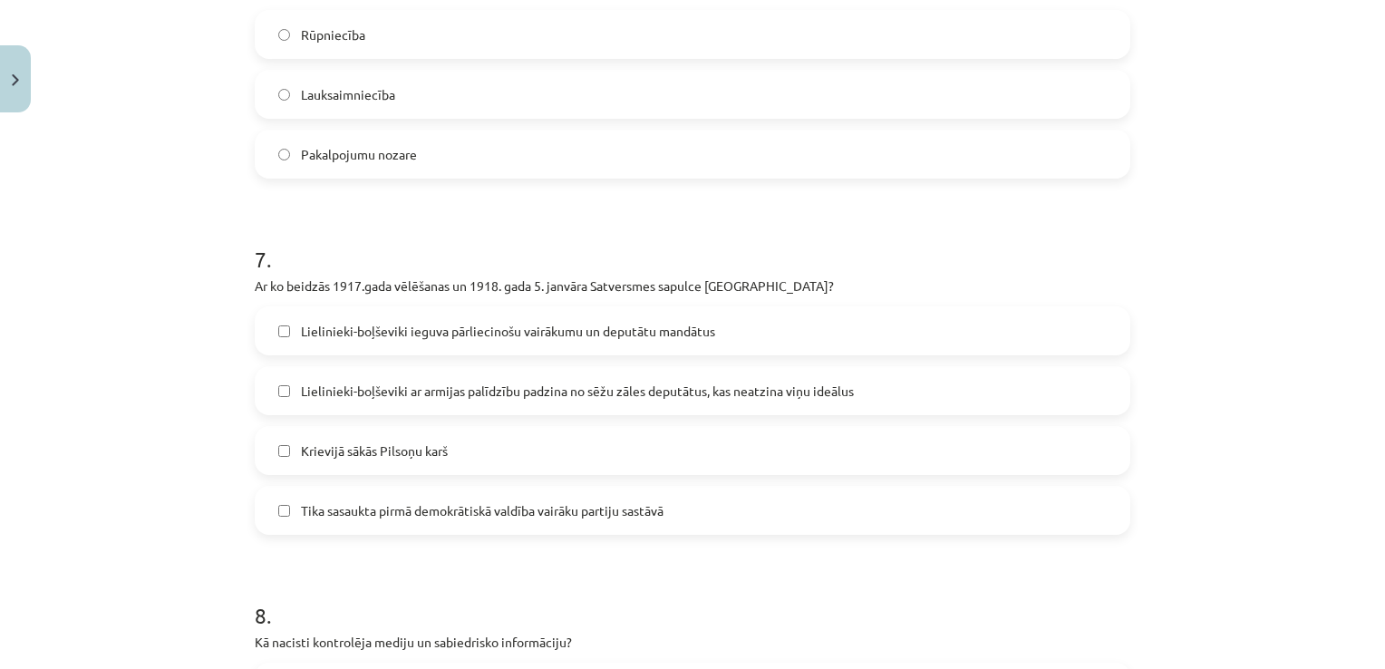
drag, startPoint x: 423, startPoint y: 394, endPoint x: 420, endPoint y: 379, distance: 15.6
click at [424, 397] on span "Lielinieki-boļševiki ar armijas palīdzību padzina no sēžu zāles deputātus, kas …" at bounding box center [577, 391] width 553 height 19
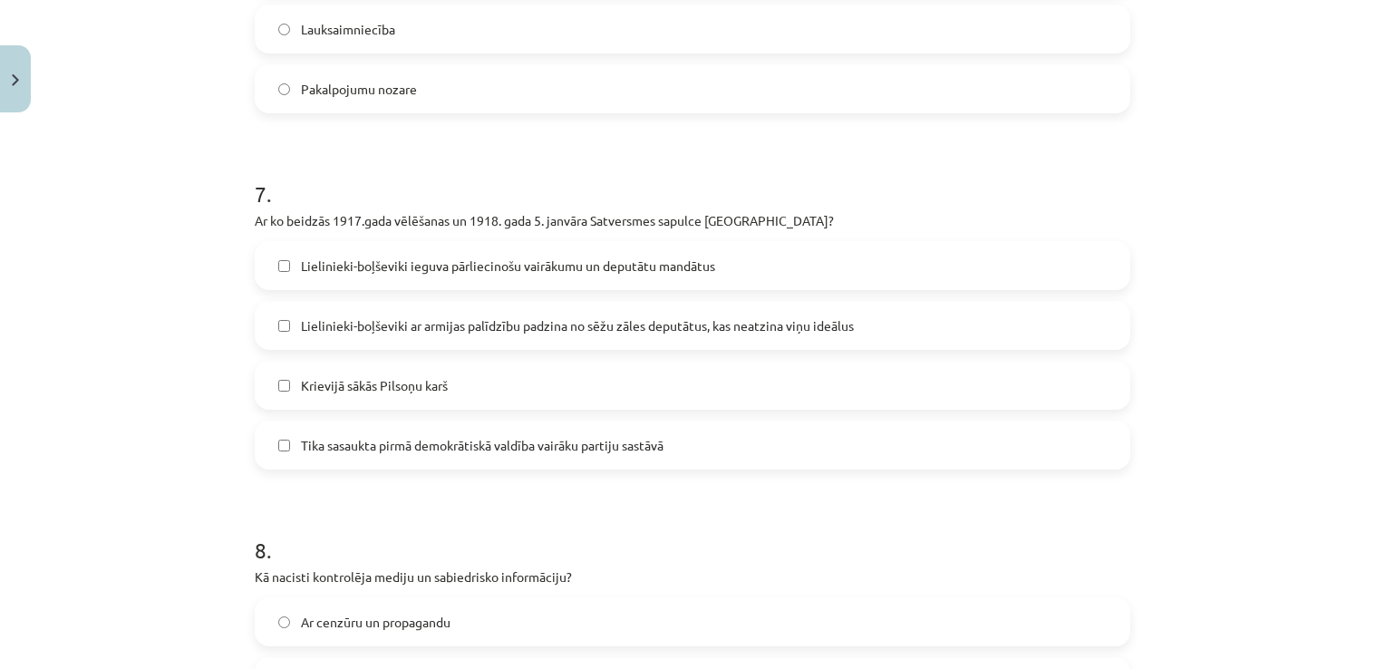
scroll to position [2537, 0]
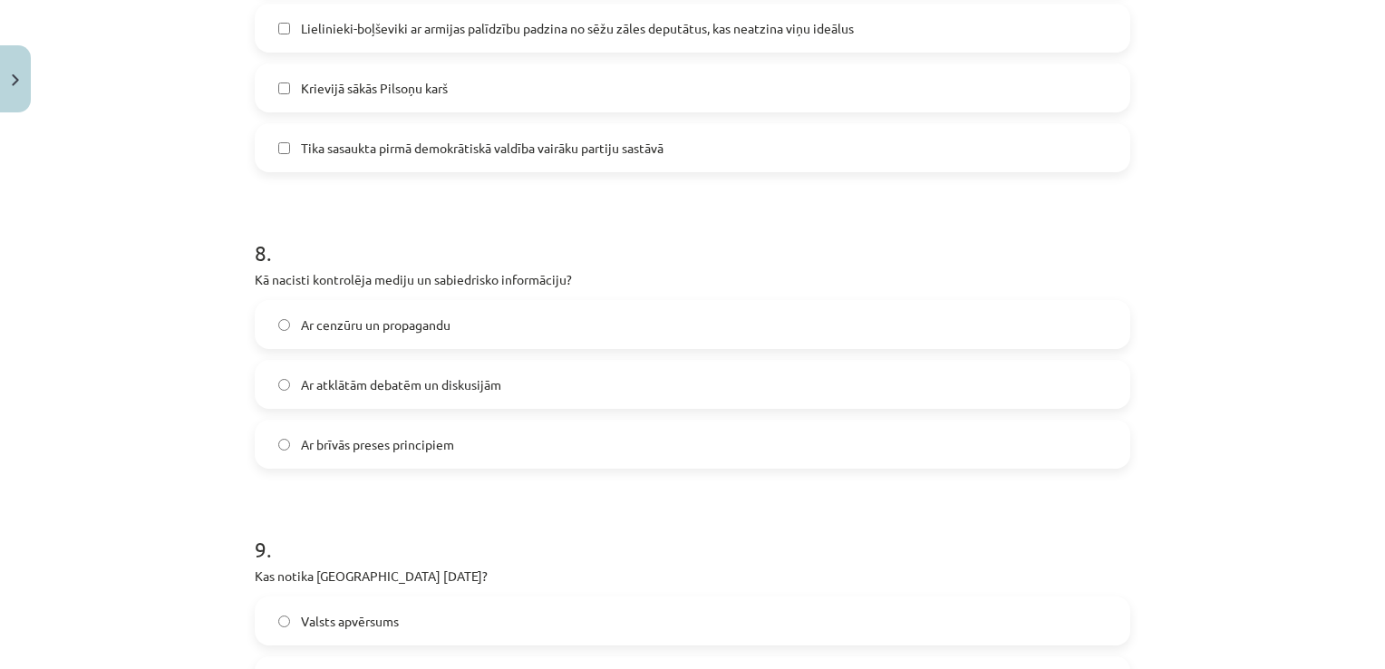
drag, startPoint x: 457, startPoint y: 329, endPoint x: 448, endPoint y: 282, distance: 48.0
click at [456, 329] on label "Ar cenzūru un propagandu" at bounding box center [692, 324] width 872 height 45
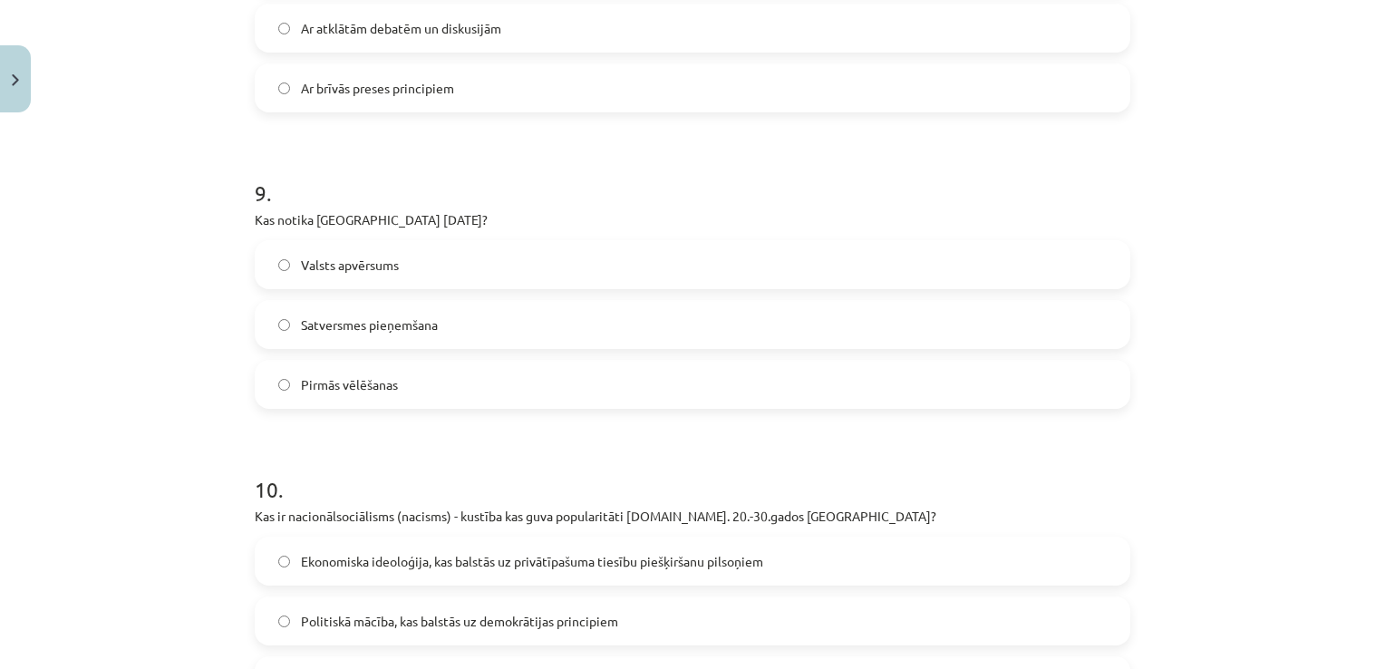
scroll to position [2900, 0]
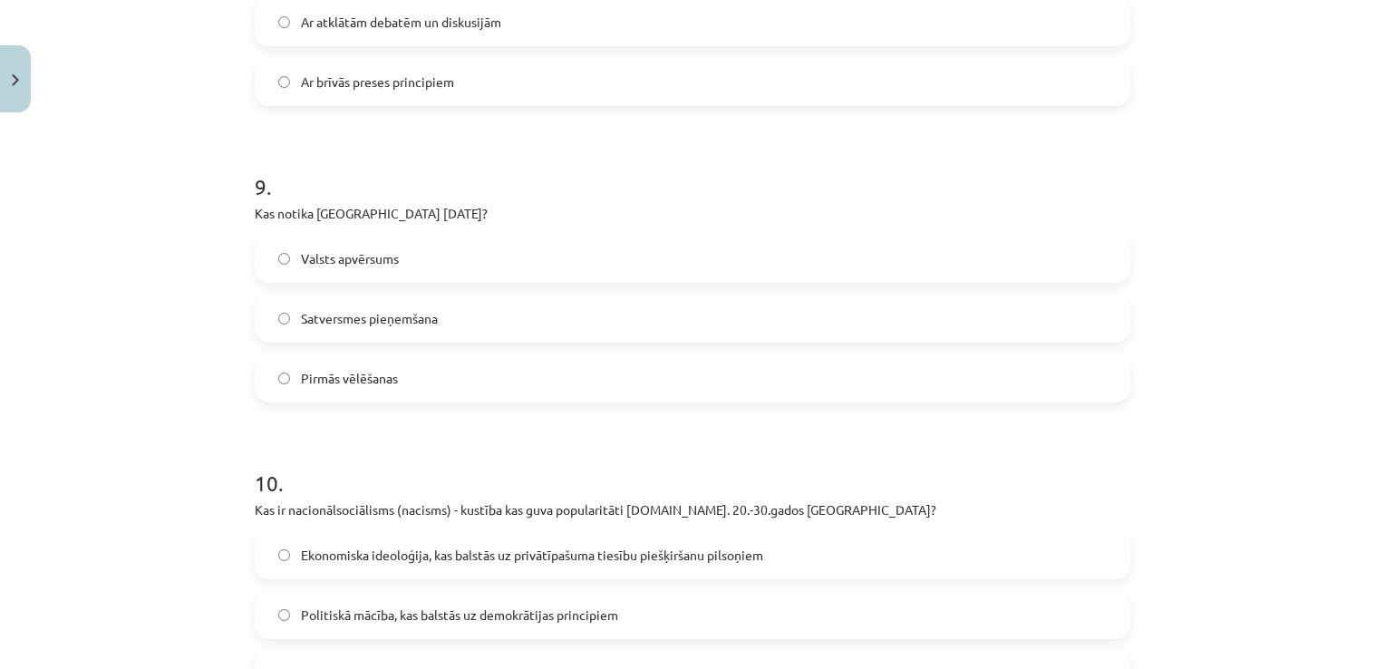
click at [382, 256] on span "Valsts apvērsums" at bounding box center [350, 258] width 98 height 19
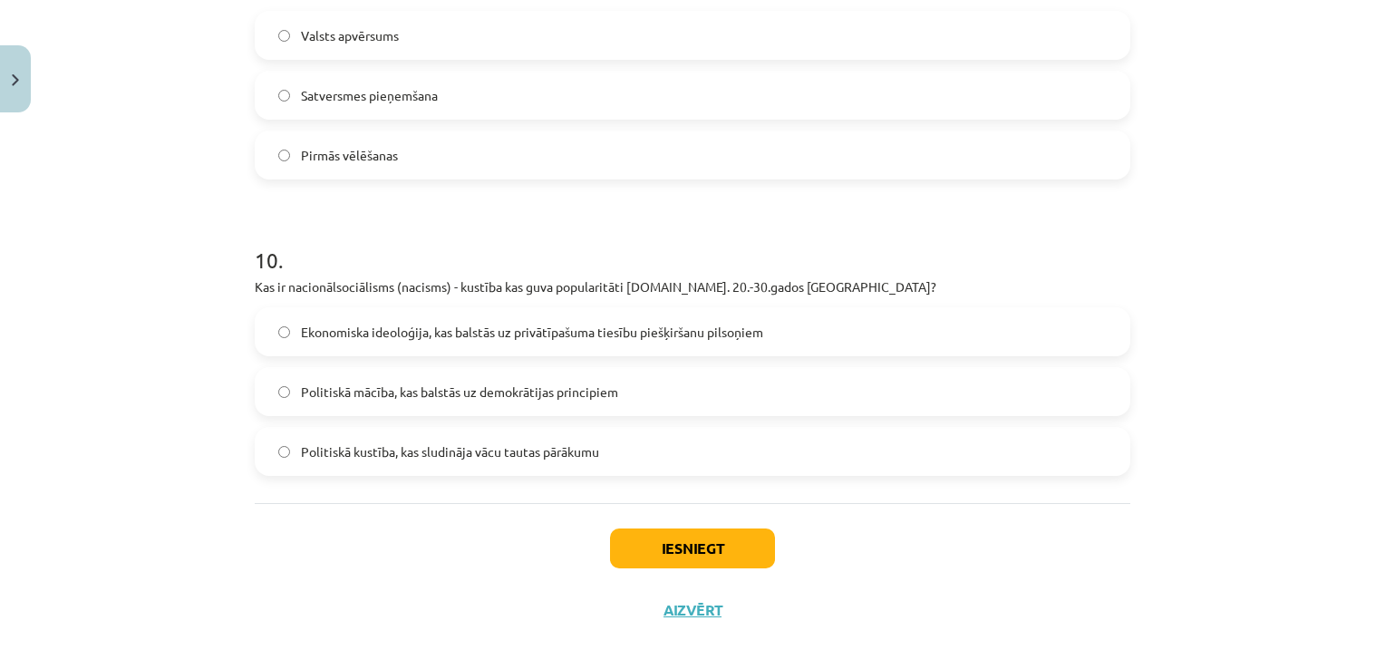
scroll to position [3139, 0]
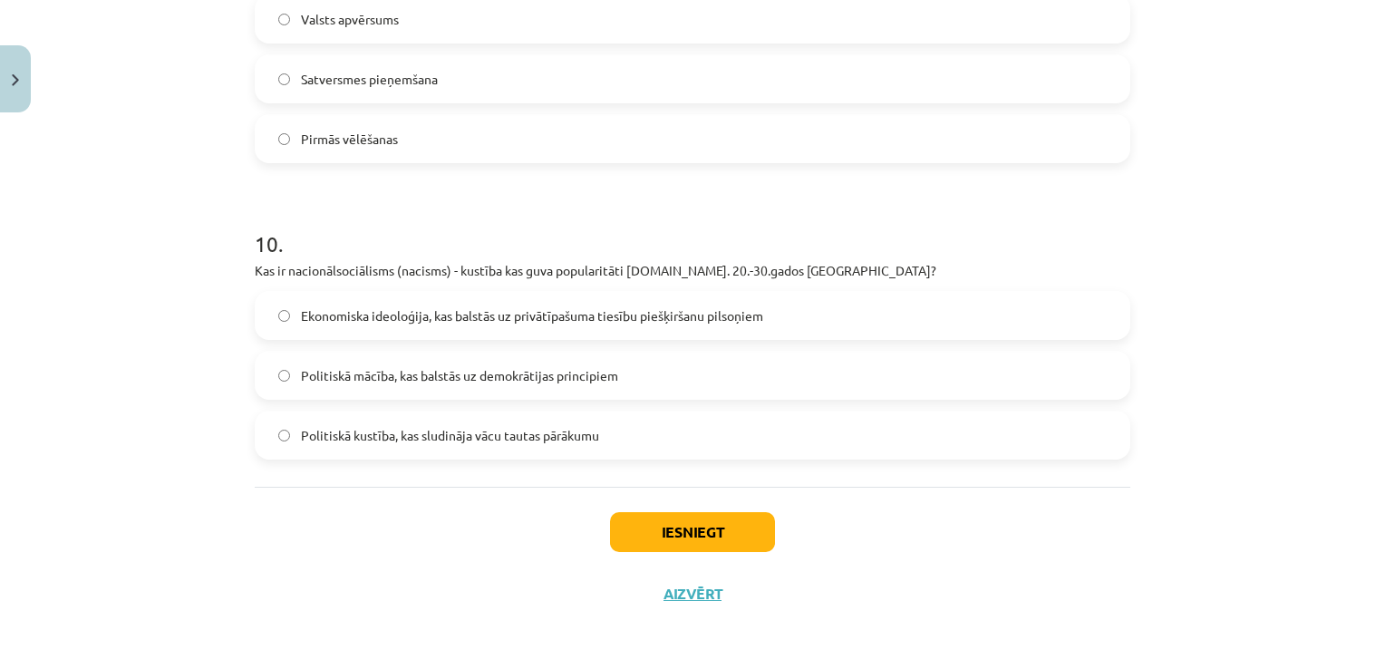
click at [446, 390] on label "Politiskā mācība, kas balstās uz demokrātijas principiem" at bounding box center [692, 375] width 872 height 45
click at [655, 539] on button "Iesniegt" at bounding box center [692, 532] width 165 height 40
click at [465, 430] on span "Politiskā kustība, kas sludināja vācu tautas pārākumu" at bounding box center [450, 435] width 298 height 19
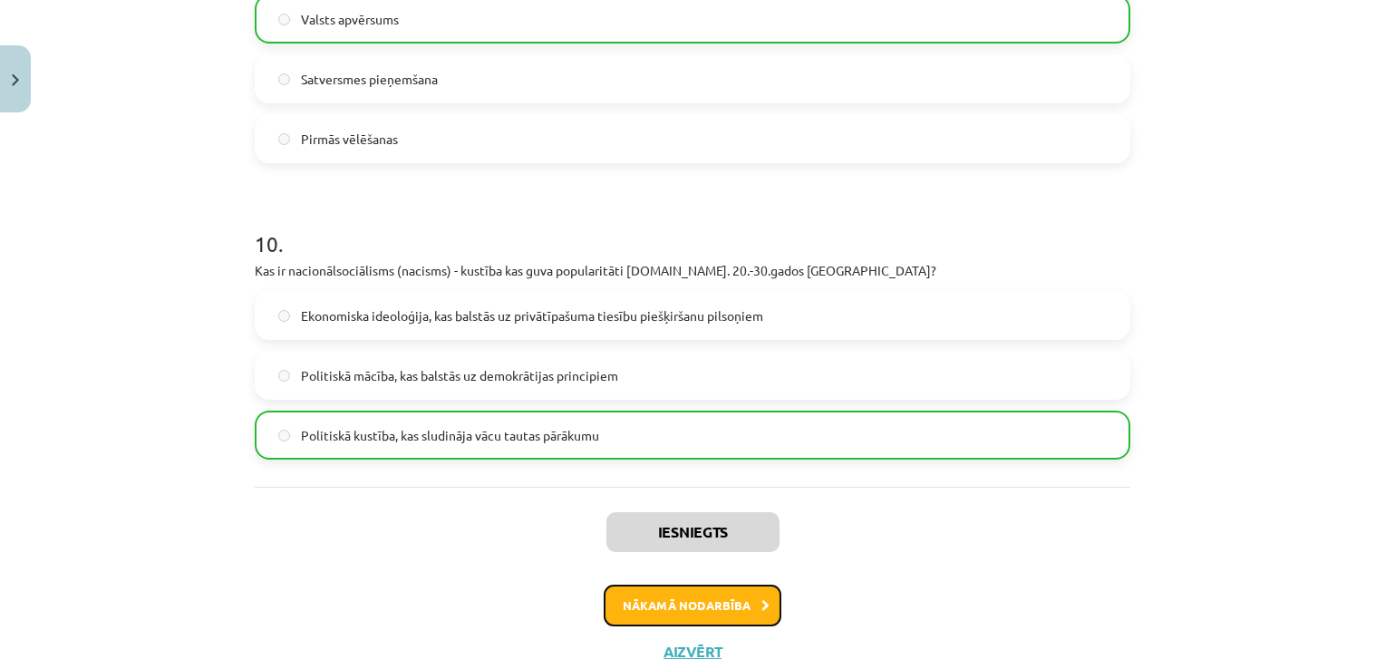
click at [679, 593] on button "Nākamā nodarbība" at bounding box center [693, 605] width 178 height 42
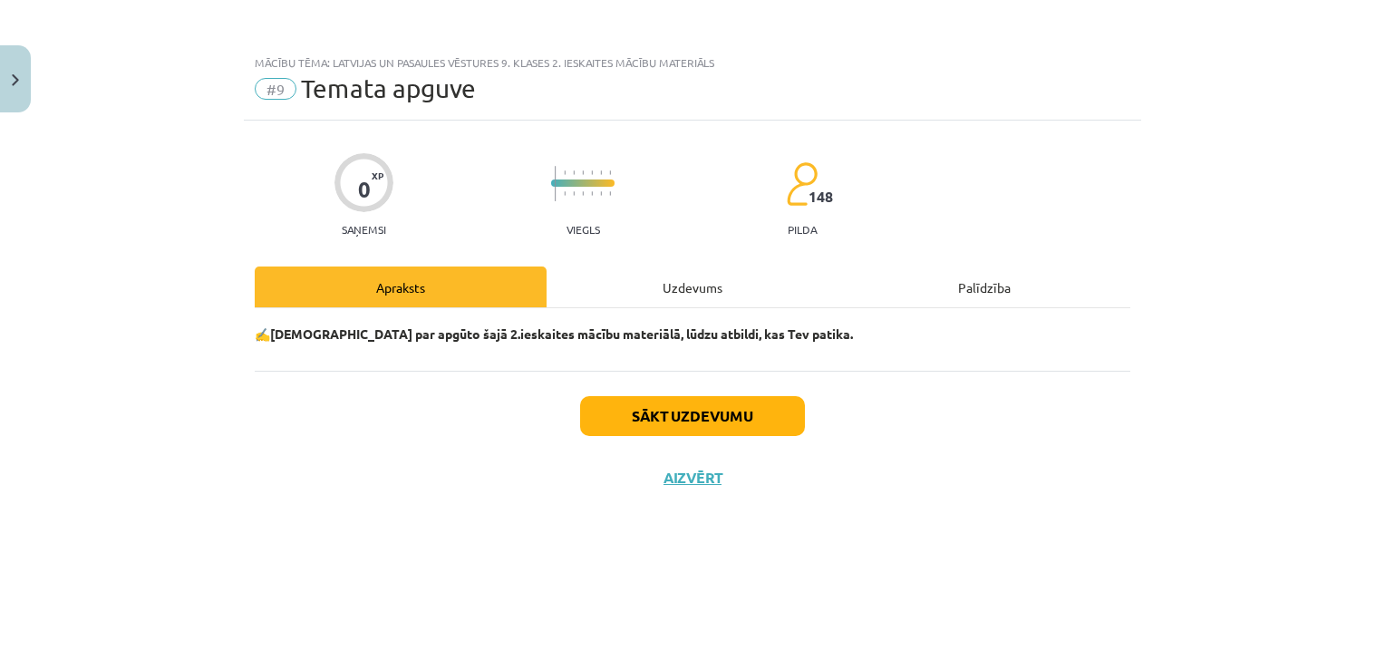
scroll to position [0, 0]
drag, startPoint x: 677, startPoint y: 390, endPoint x: 684, endPoint y: 420, distance: 30.8
click at [678, 391] on div "Sākt uzdevumu Aizvērt" at bounding box center [692, 434] width 875 height 127
click at [687, 425] on button "Sākt uzdevumu" at bounding box center [692, 416] width 225 height 40
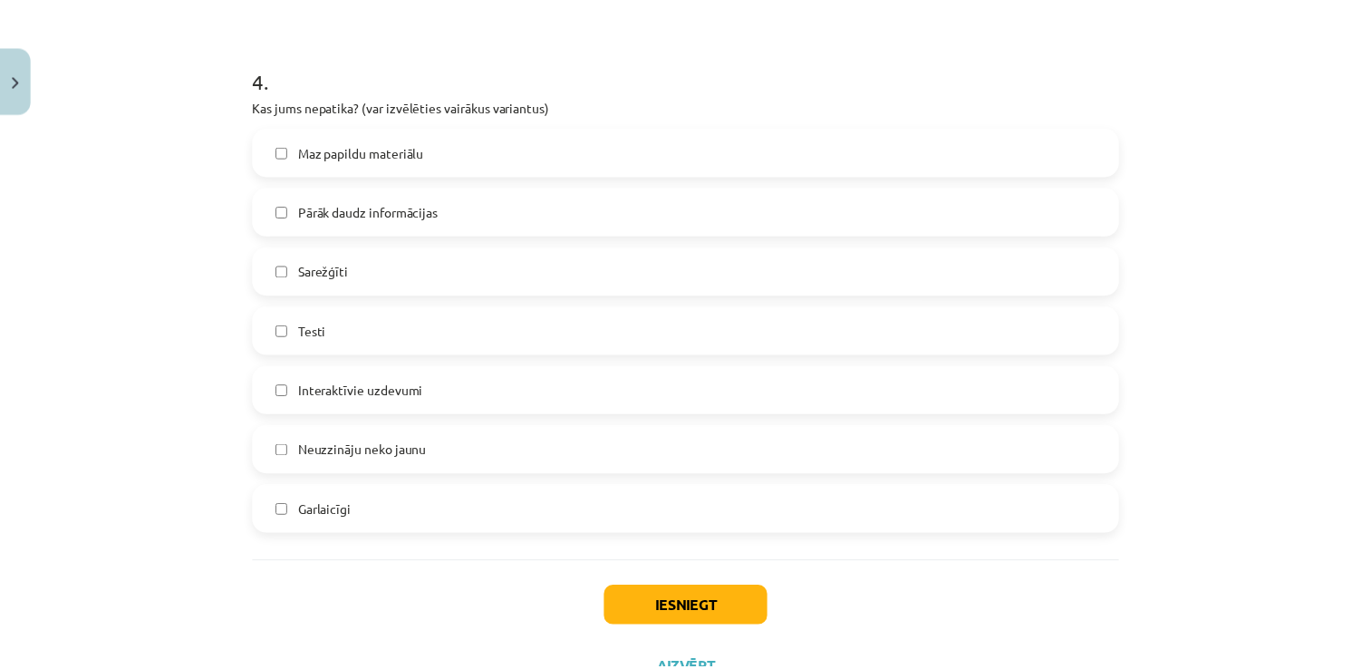
scroll to position [1609, 0]
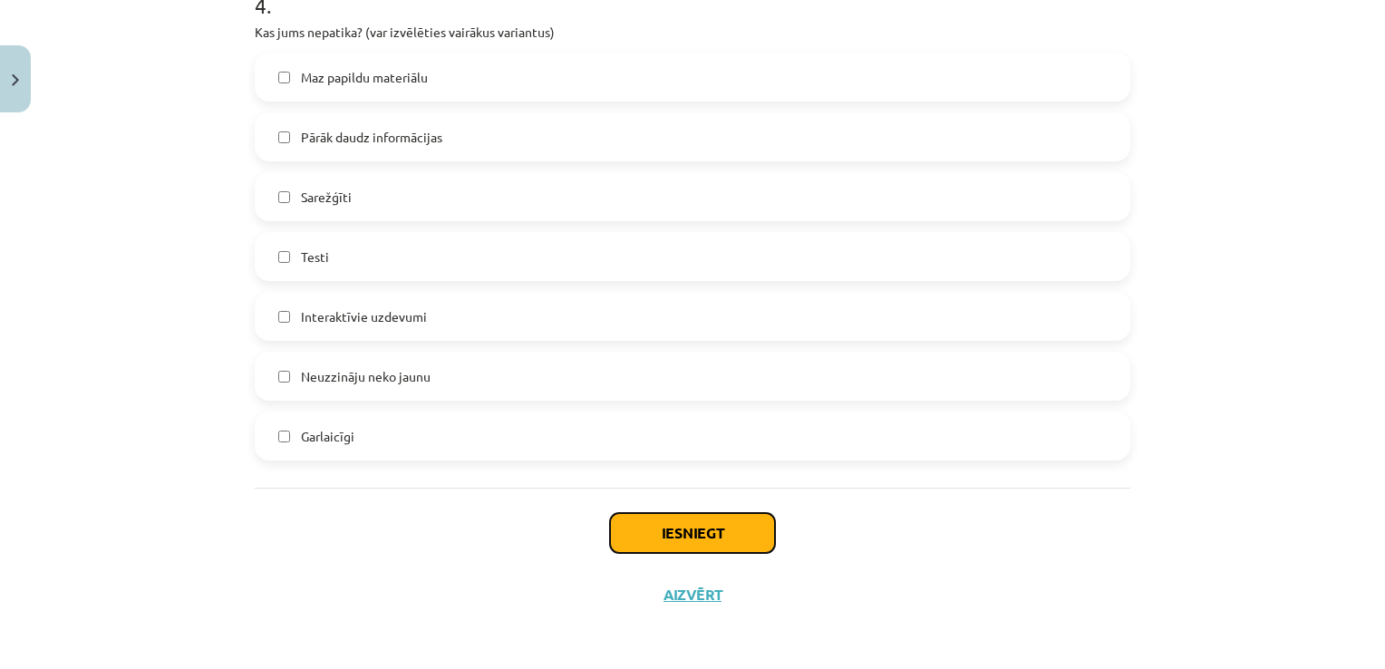
click at [670, 513] on button "Iesniegt" at bounding box center [692, 533] width 165 height 40
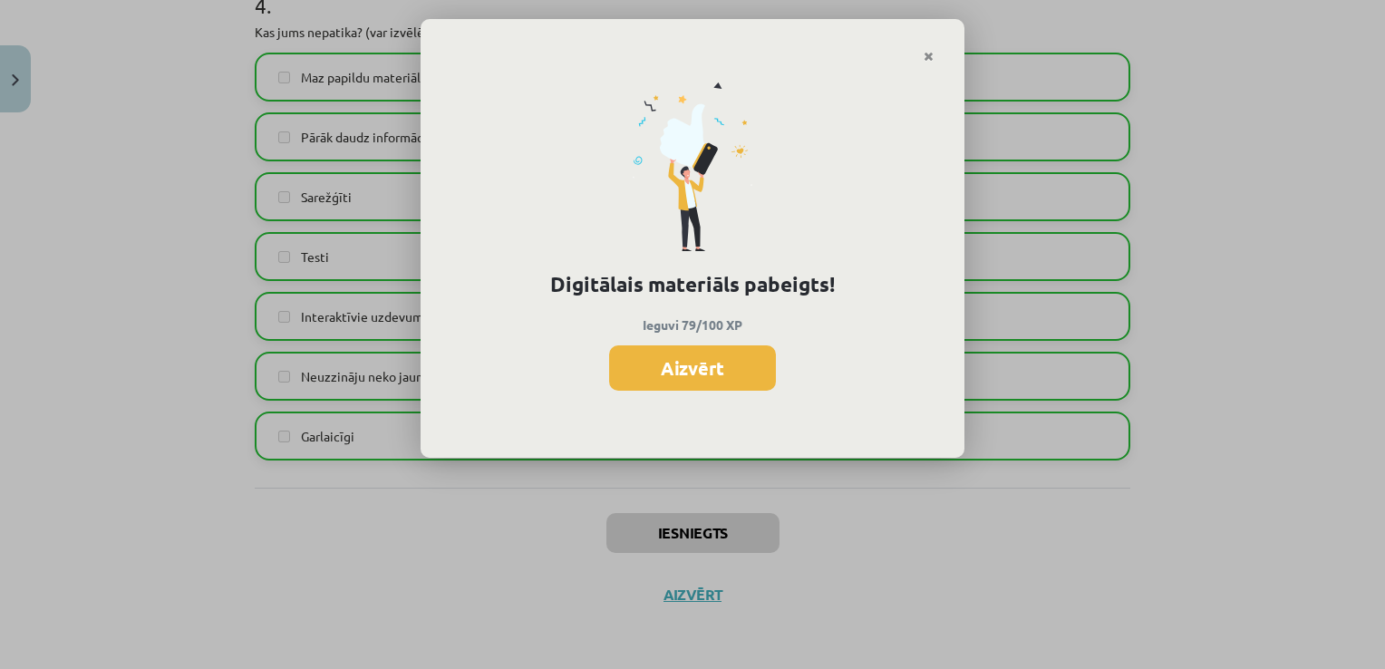
click at [722, 365] on button "Aizvērt" at bounding box center [692, 367] width 167 height 45
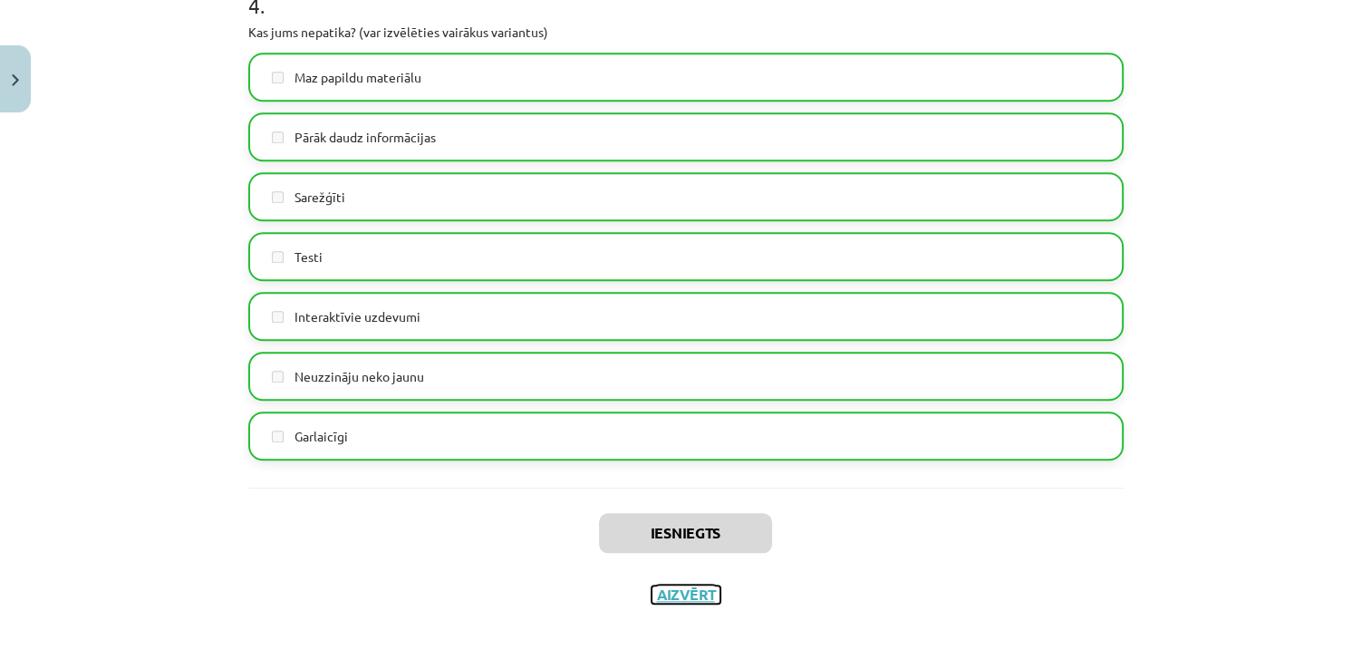
click at [678, 592] on button "Aizvērt" at bounding box center [686, 594] width 69 height 18
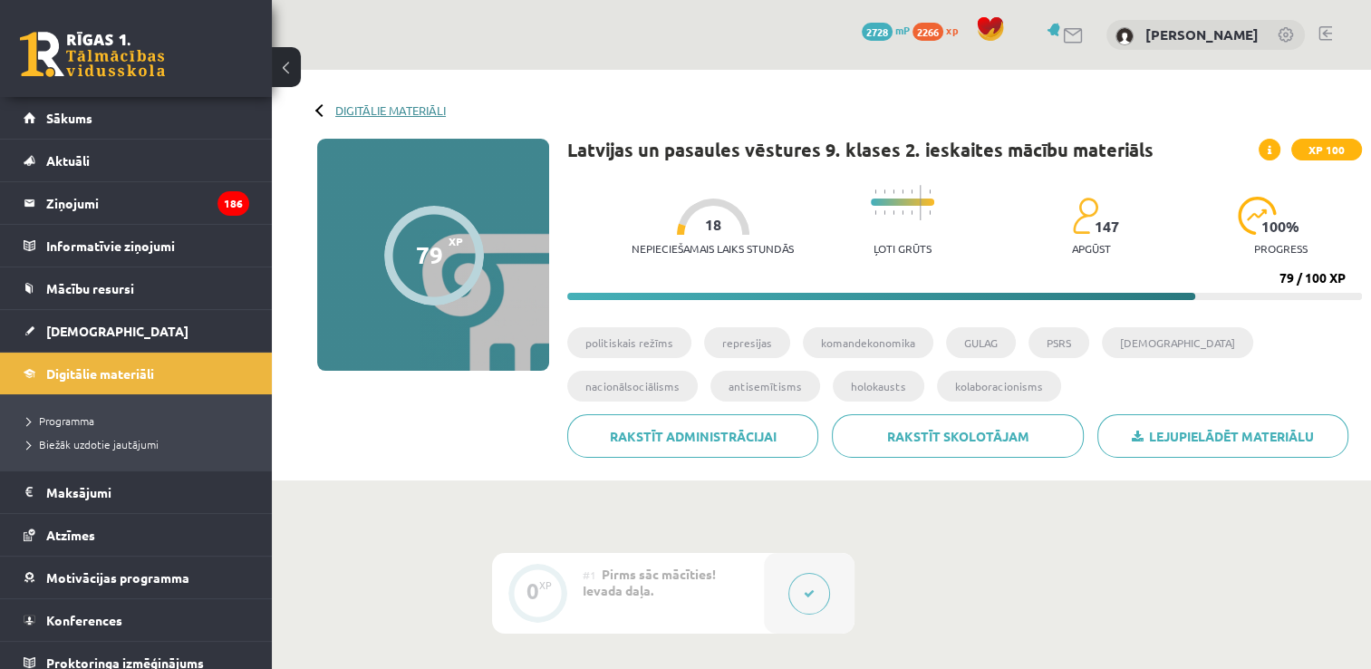
click at [366, 105] on link "Digitālie materiāli" at bounding box center [390, 110] width 111 height 14
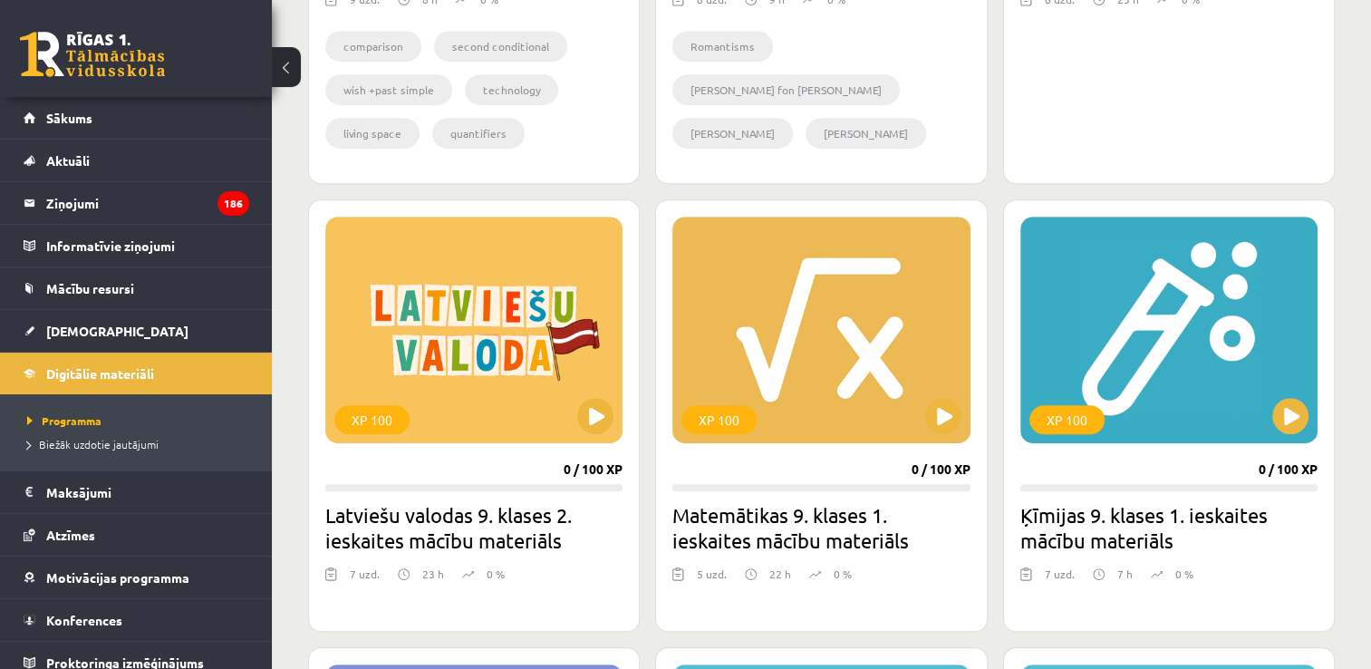
scroll to position [816, 0]
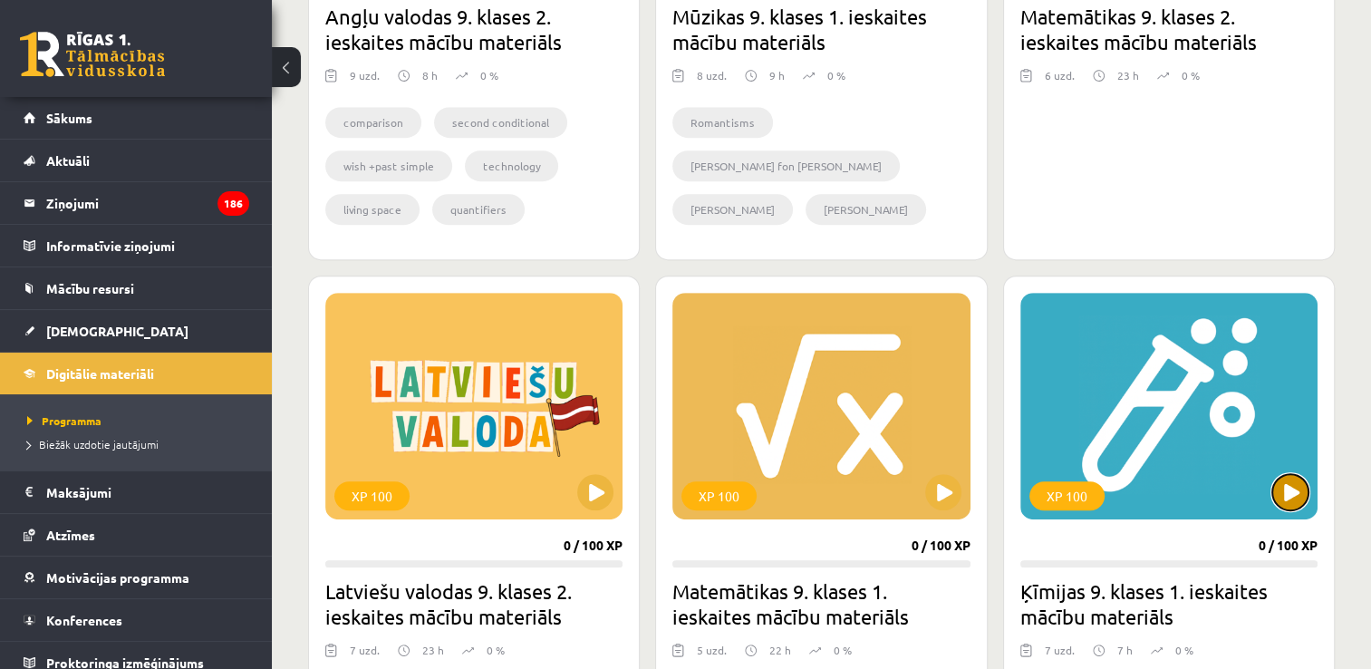
click at [1297, 484] on button at bounding box center [1290, 492] width 36 height 36
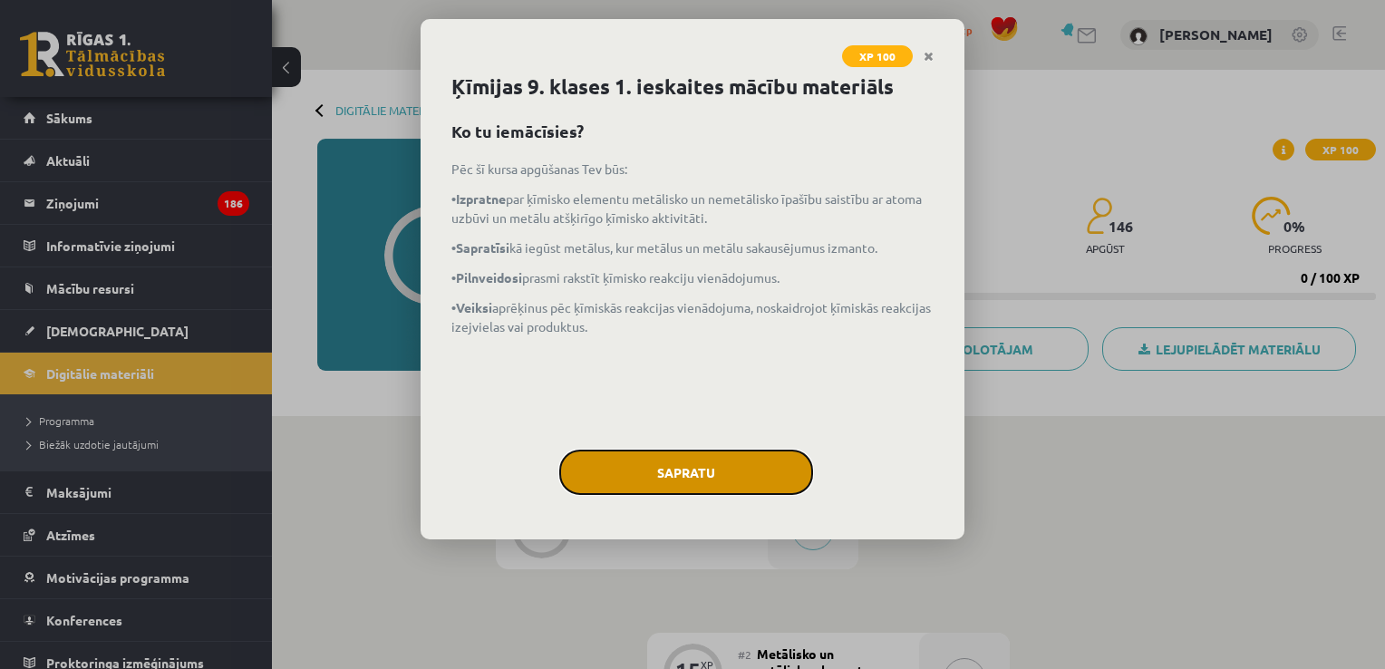
click at [760, 468] on button "Sapratu" at bounding box center [686, 471] width 254 height 45
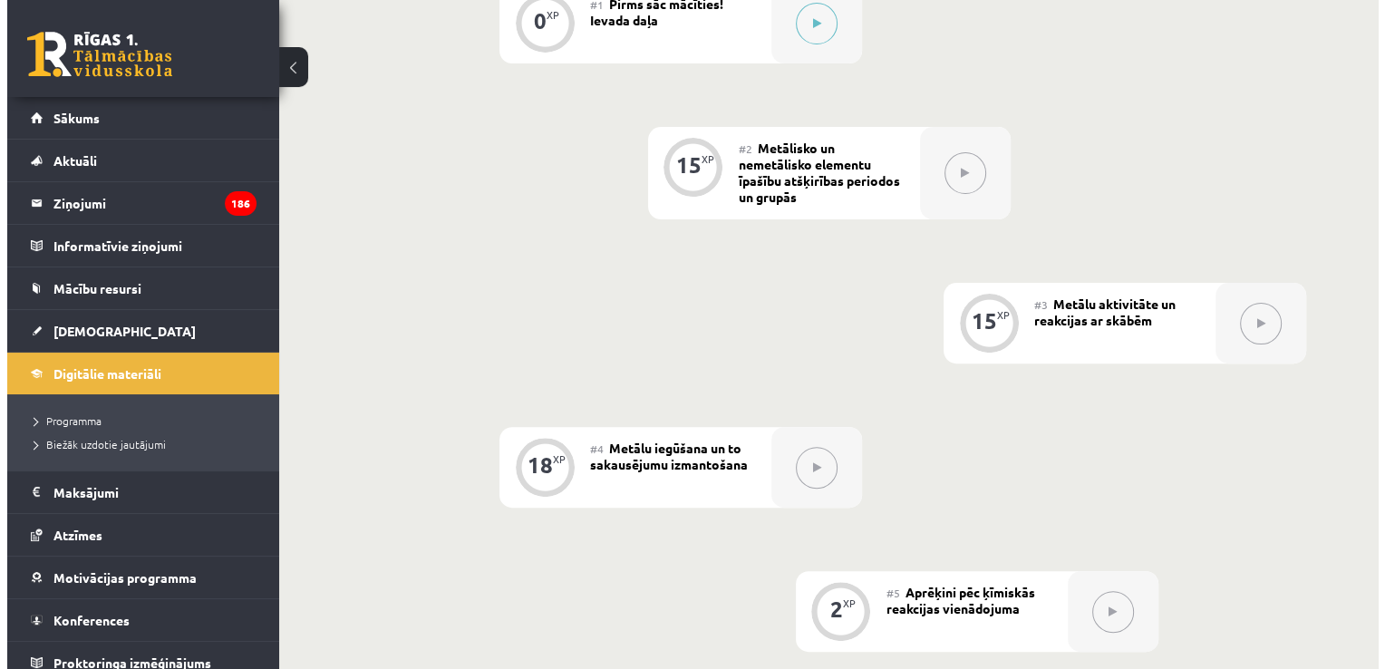
scroll to position [453, 0]
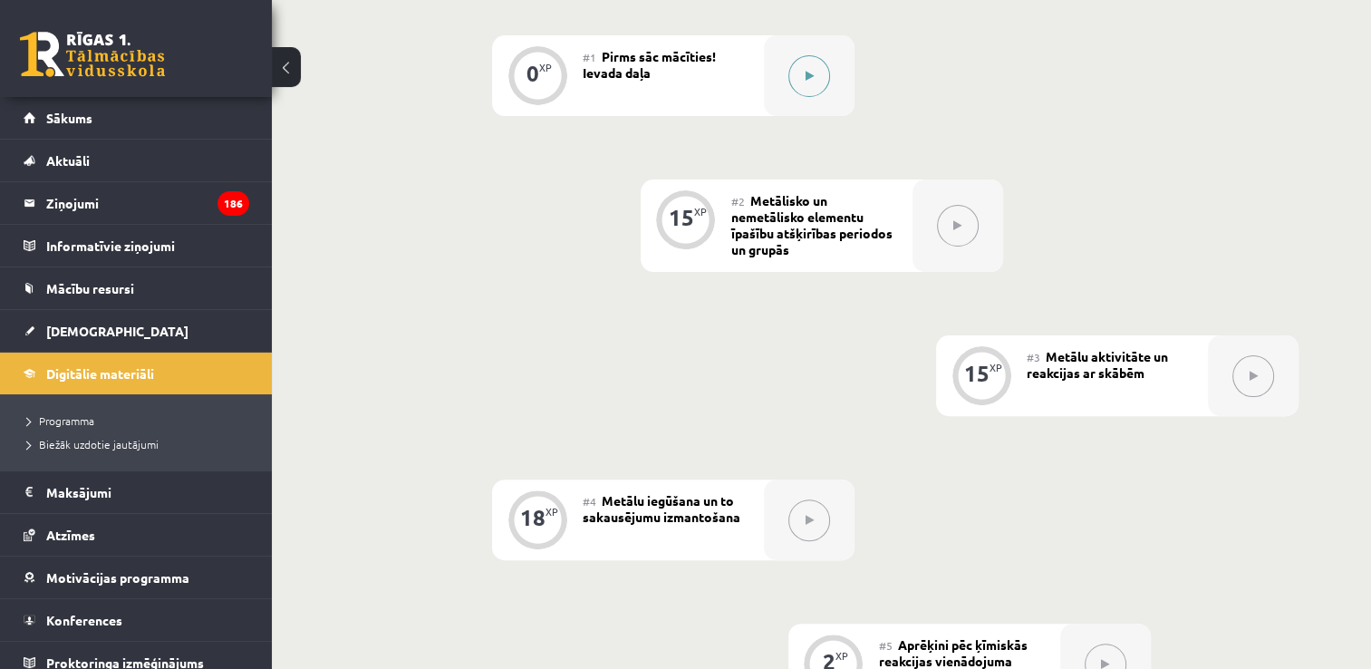
click at [818, 68] on button at bounding box center [809, 76] width 42 height 42
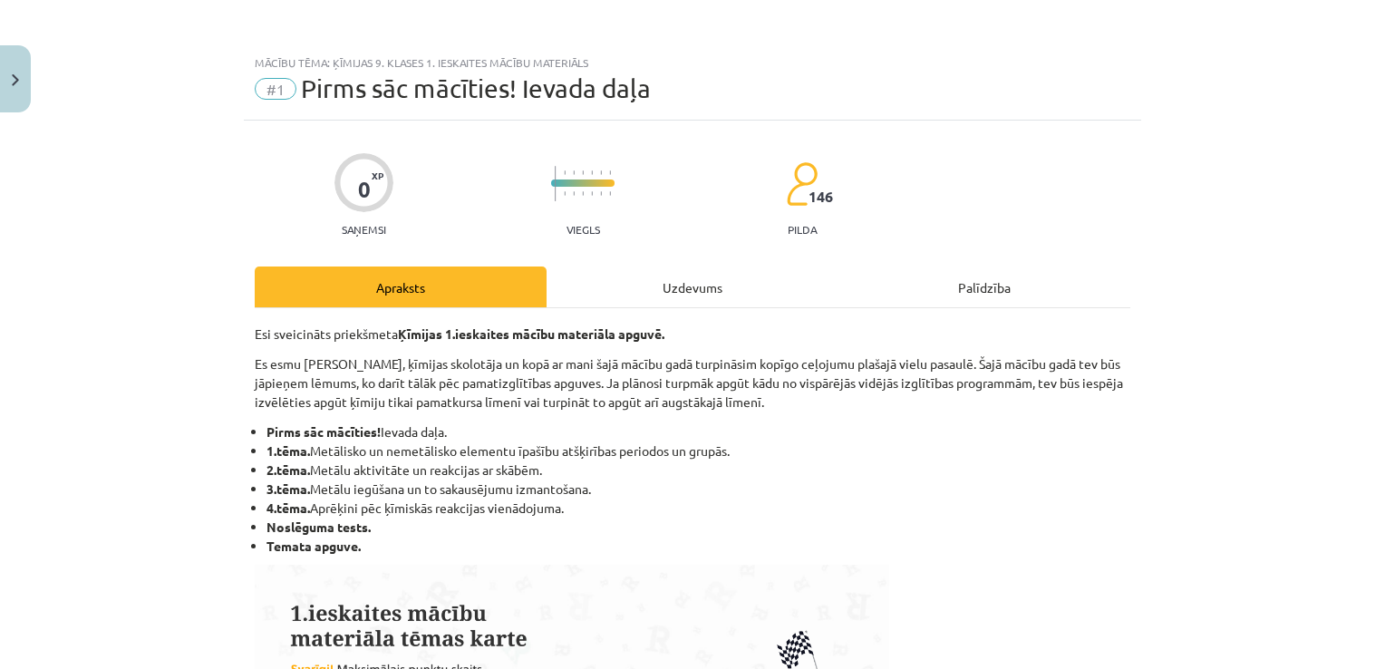
click at [778, 91] on div "#1 Pirms sāc mācīties! Ievada daļa" at bounding box center [692, 88] width 875 height 29
click at [671, 274] on div "Uzdevums" at bounding box center [692, 286] width 292 height 41
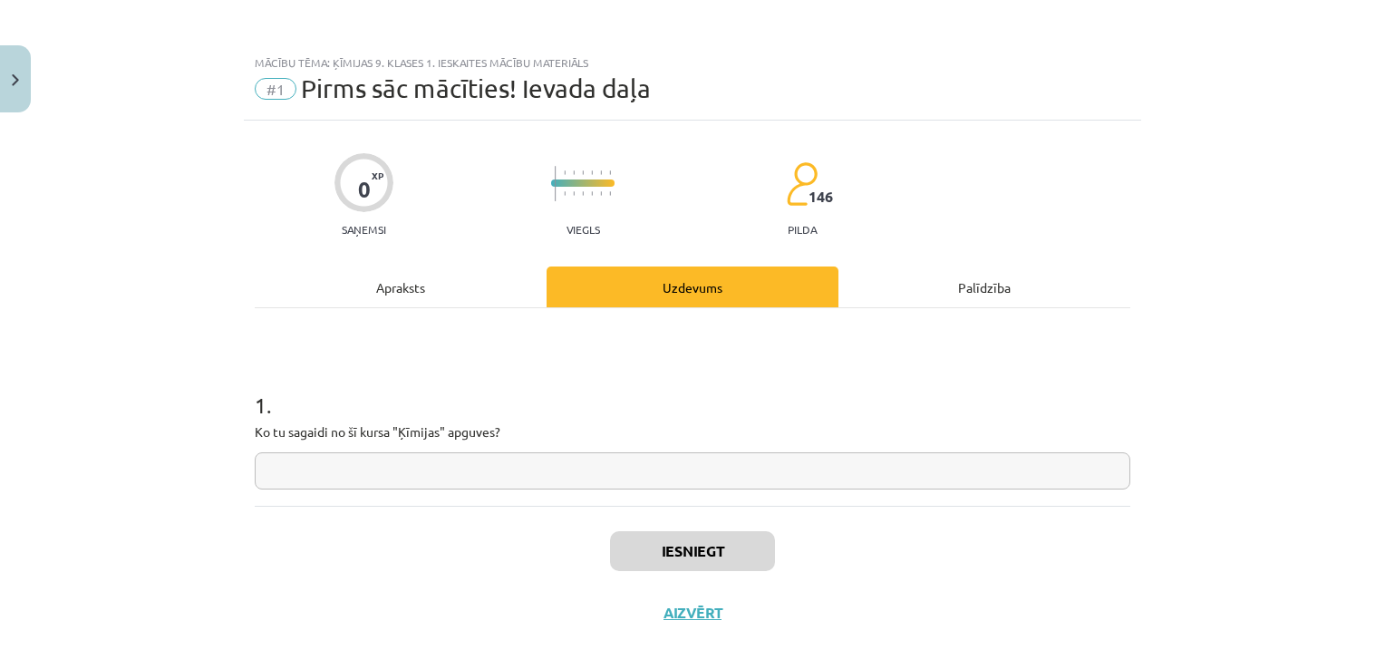
scroll to position [18, 0]
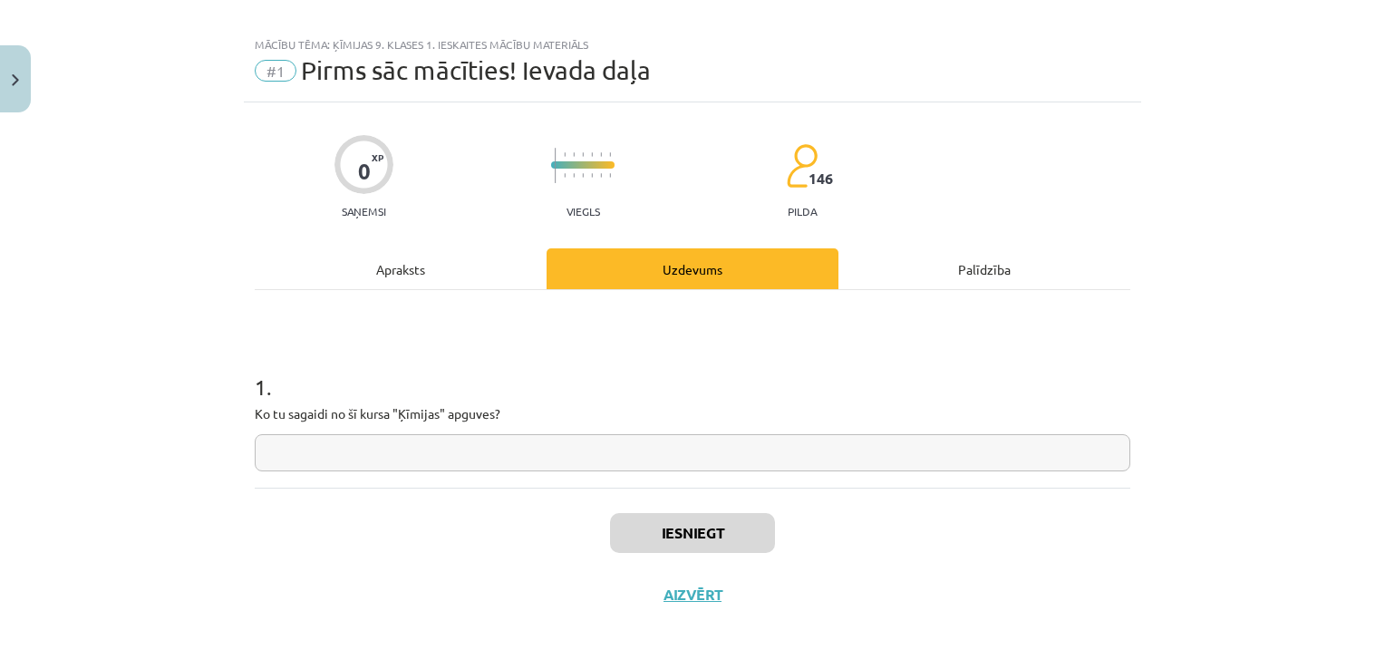
click at [486, 434] on input "text" at bounding box center [692, 452] width 875 height 37
type input "**"
click at [648, 532] on button "Iesniegt" at bounding box center [692, 533] width 165 height 40
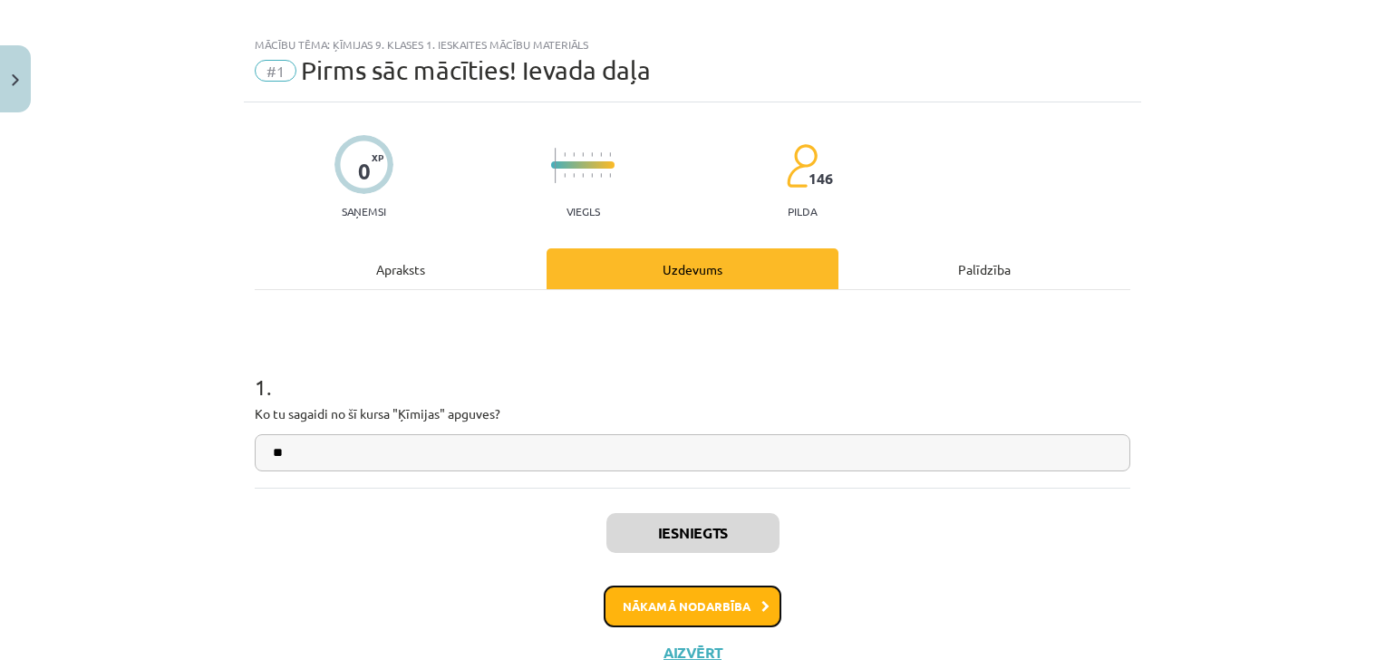
click at [748, 594] on button "Nākamā nodarbība" at bounding box center [693, 606] width 178 height 42
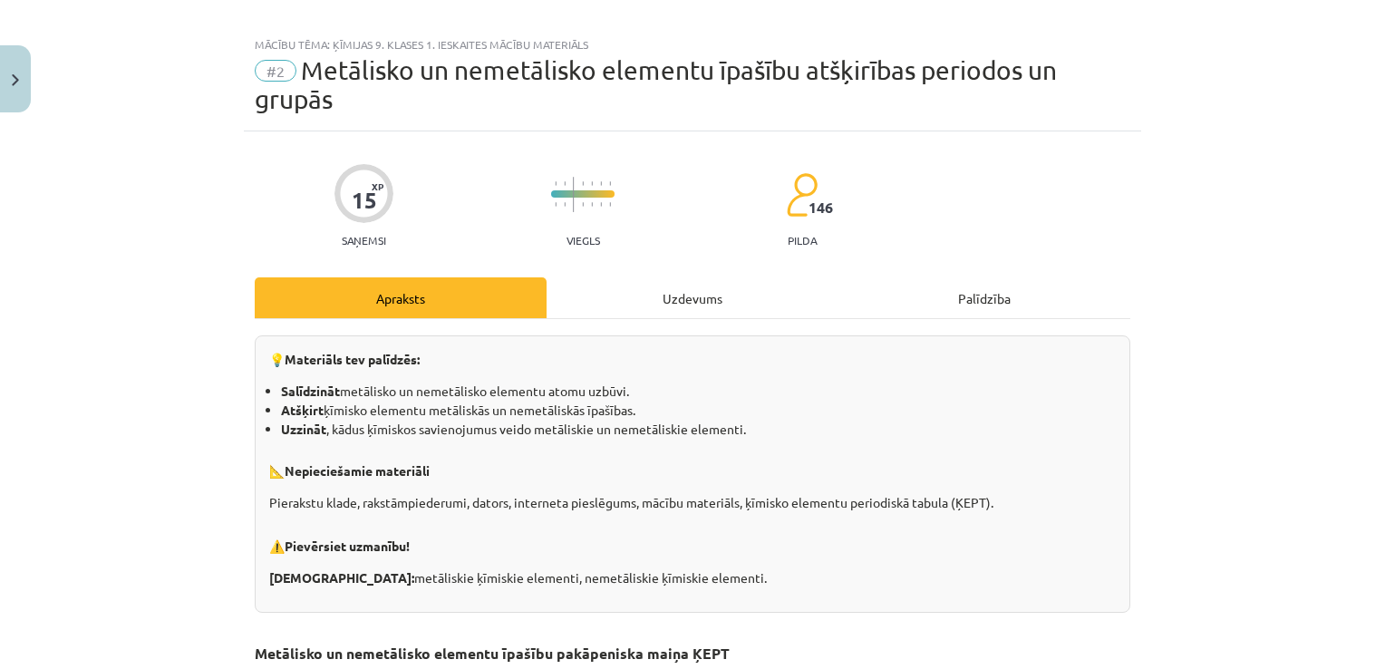
scroll to position [45, 0]
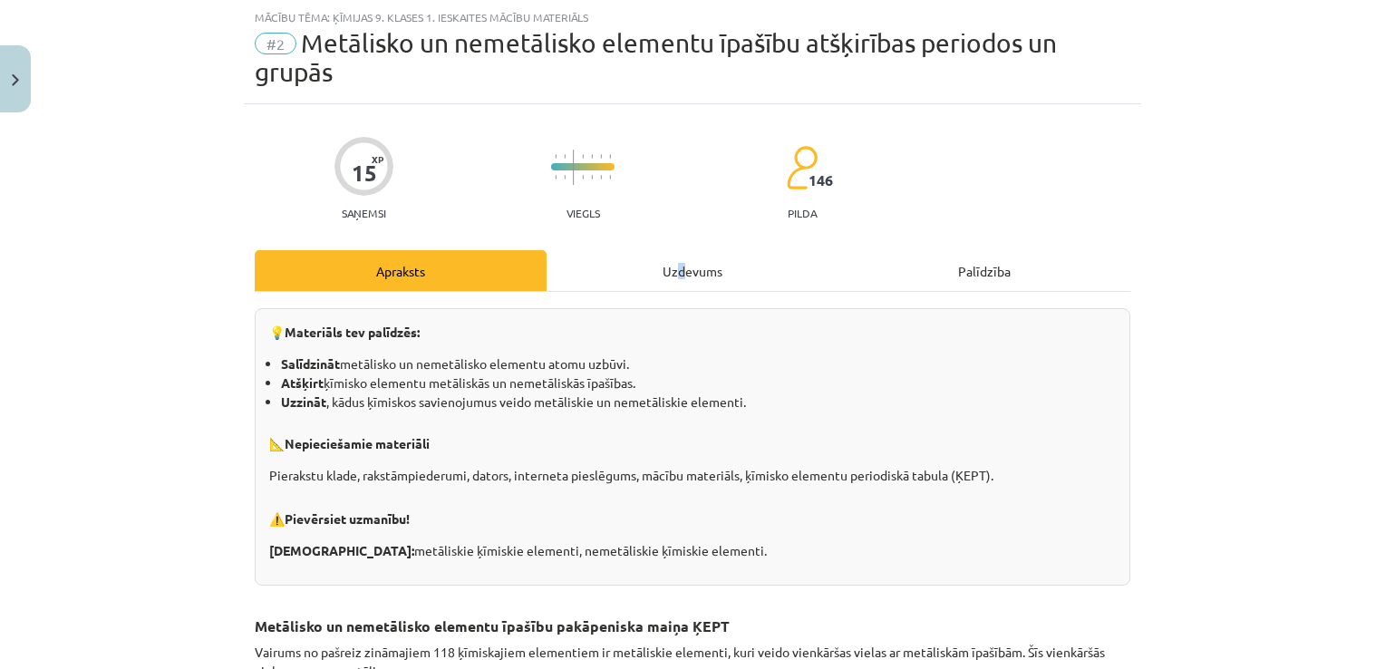
click at [674, 268] on div "Uzdevums" at bounding box center [692, 270] width 292 height 41
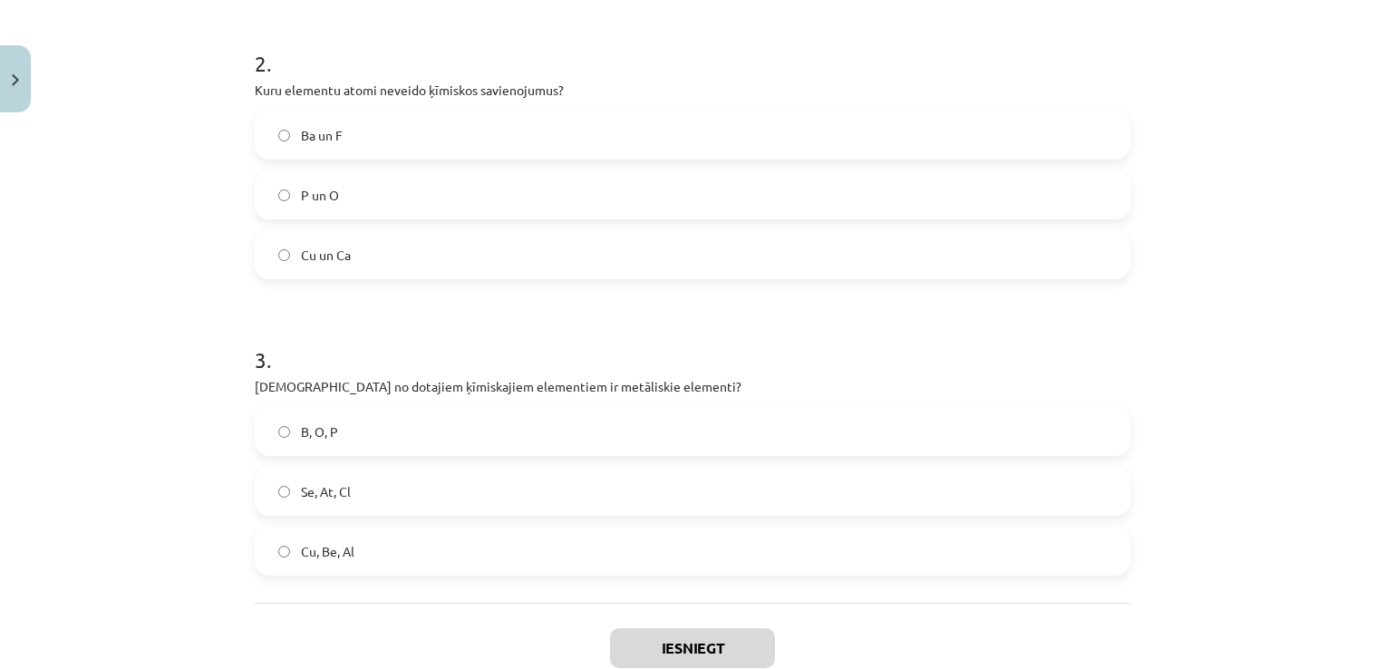
scroll to position [783, 0]
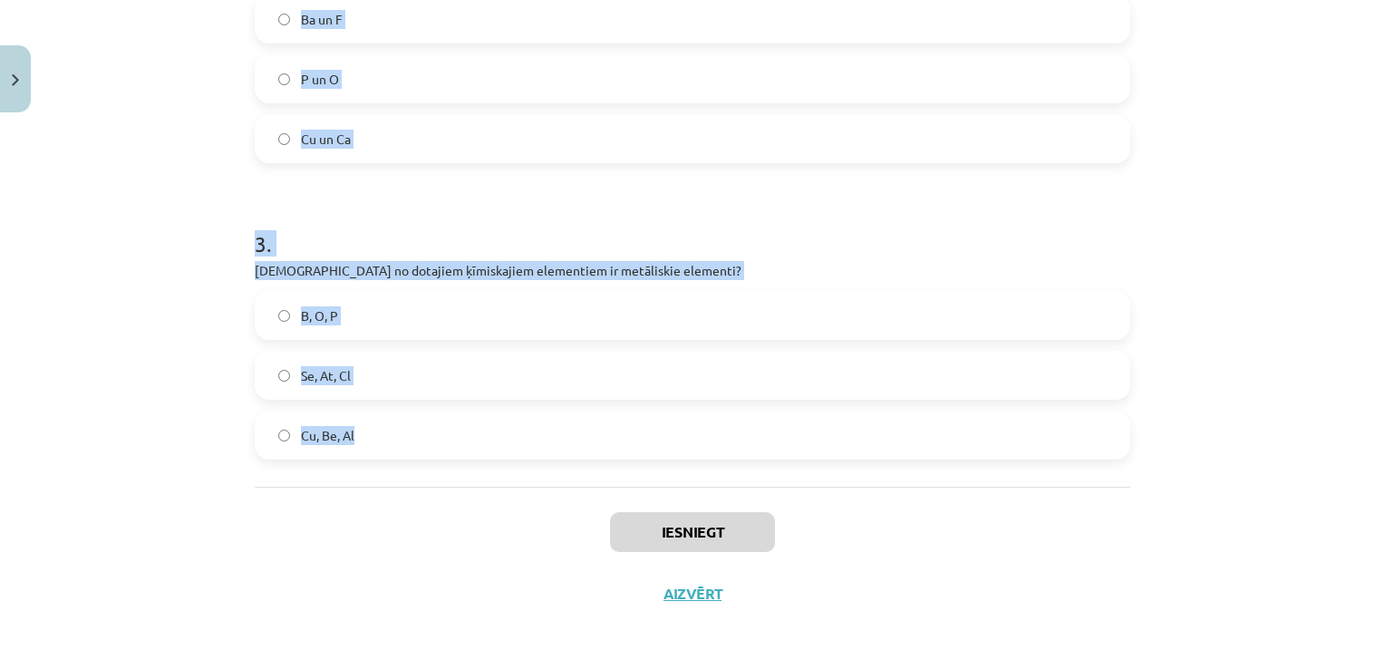
drag, startPoint x: 239, startPoint y: 368, endPoint x: 710, endPoint y: 426, distance: 474.8
copy form "1 . Ķīmisko elementu ārējā enerģijas līmeņa elektronu skaits ir vienāds ar Peri…"
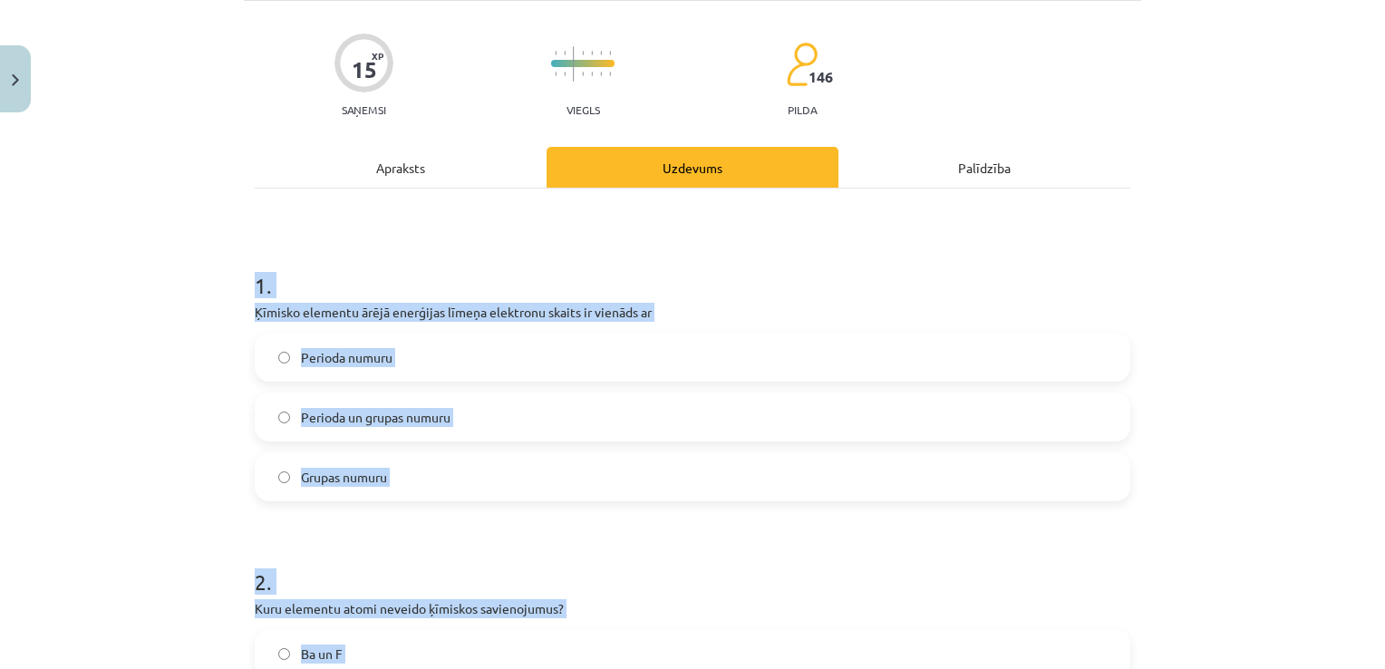
click at [218, 257] on div "Mācību tēma: Ķīmijas 9. klases 1. ieskaites mācību materiāls #2 Metālisko un ne…" at bounding box center [692, 334] width 1385 height 669
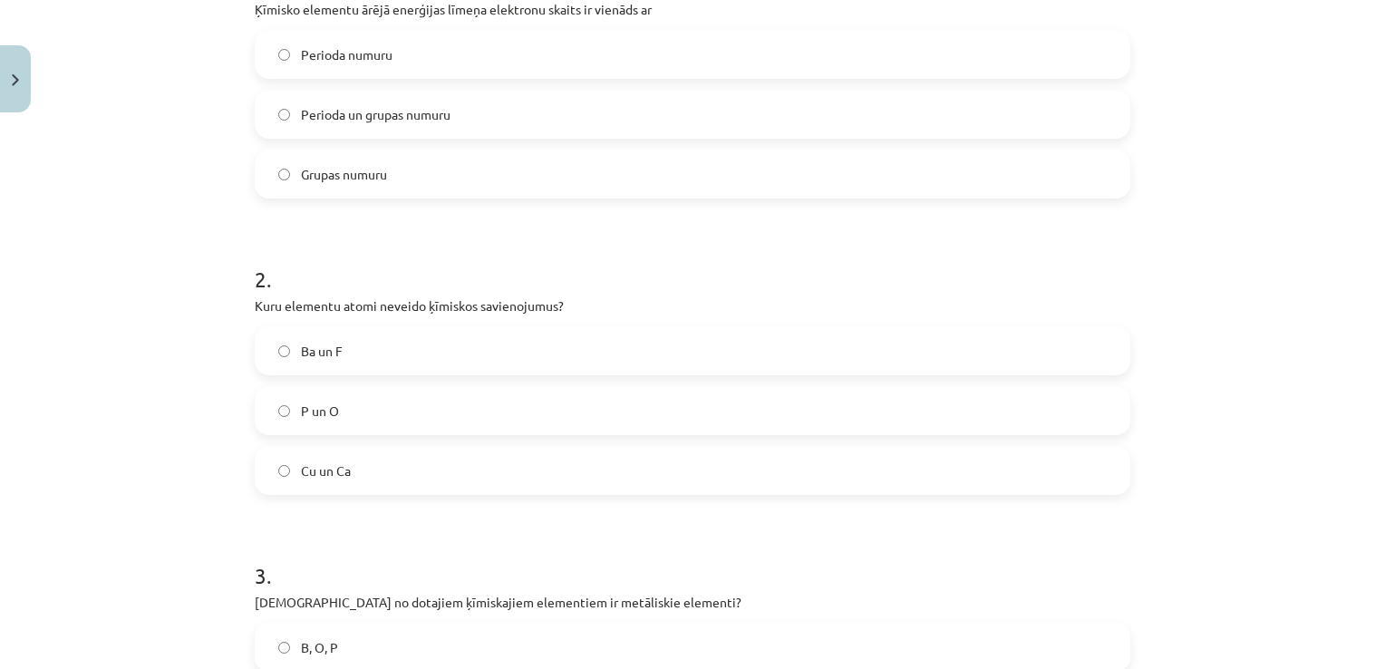
scroll to position [420, 0]
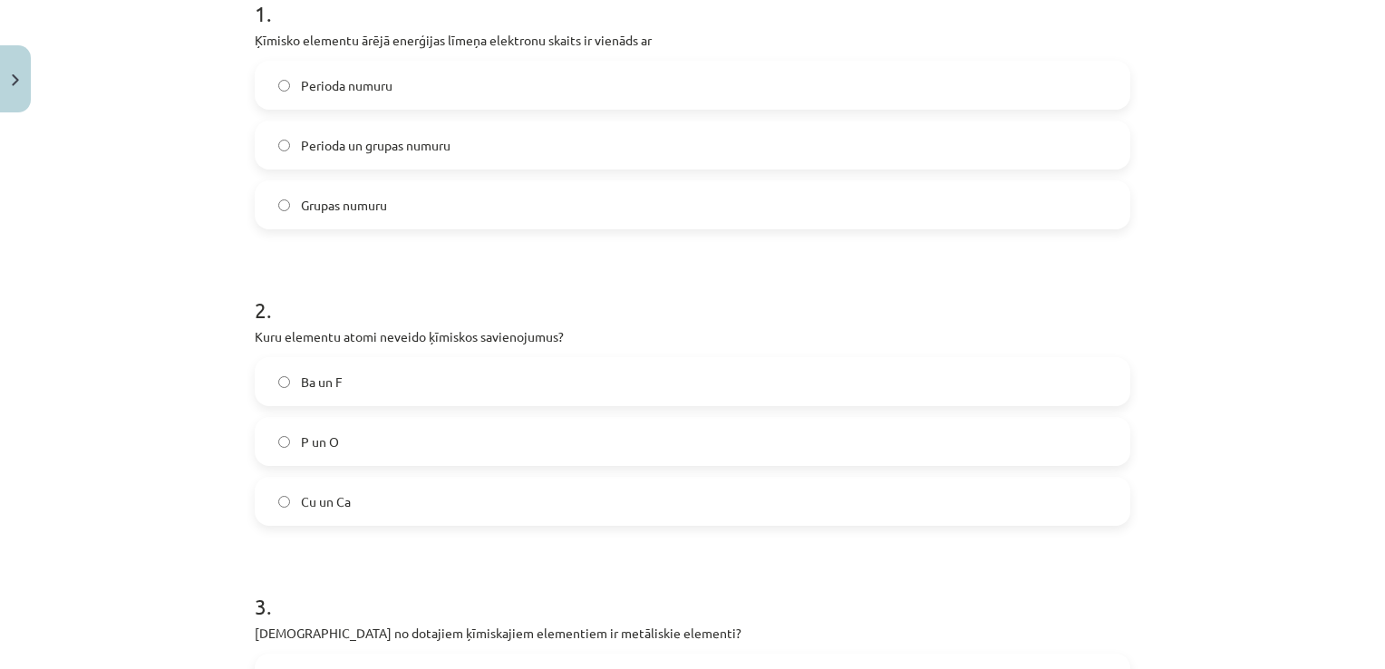
click at [350, 204] on span "Grupas numuru" at bounding box center [344, 205] width 86 height 19
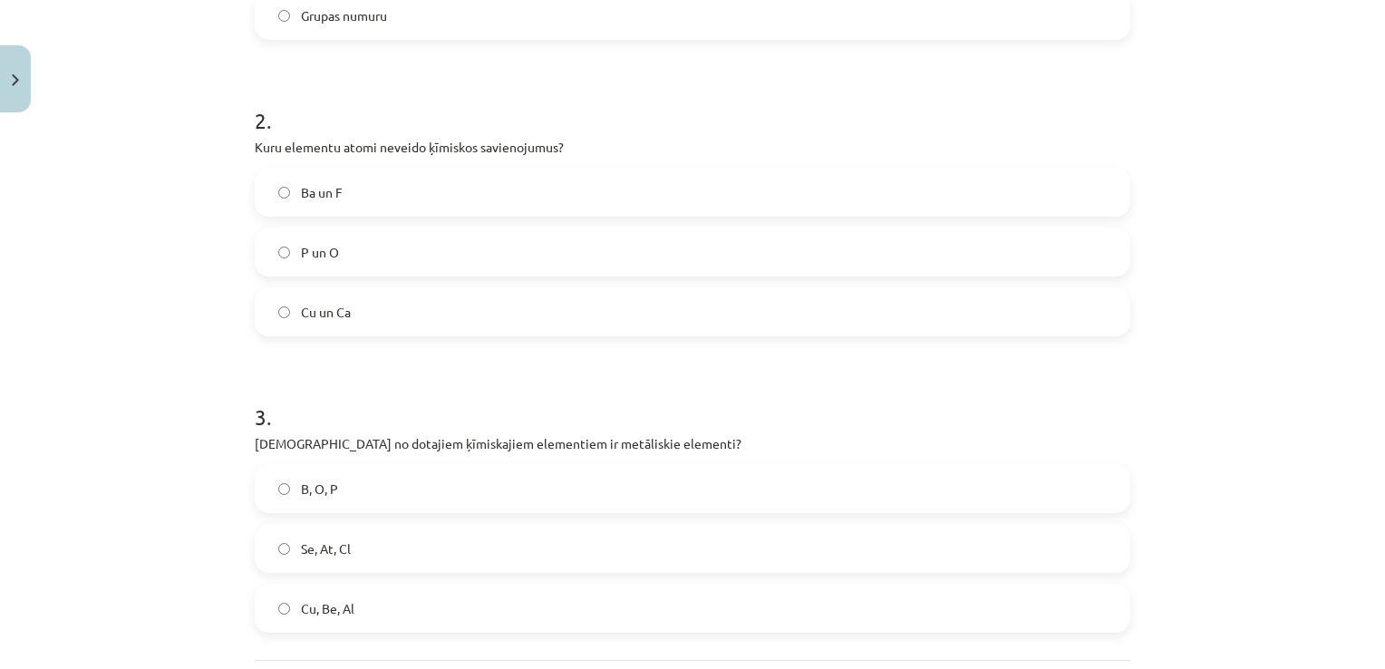
scroll to position [783, 0]
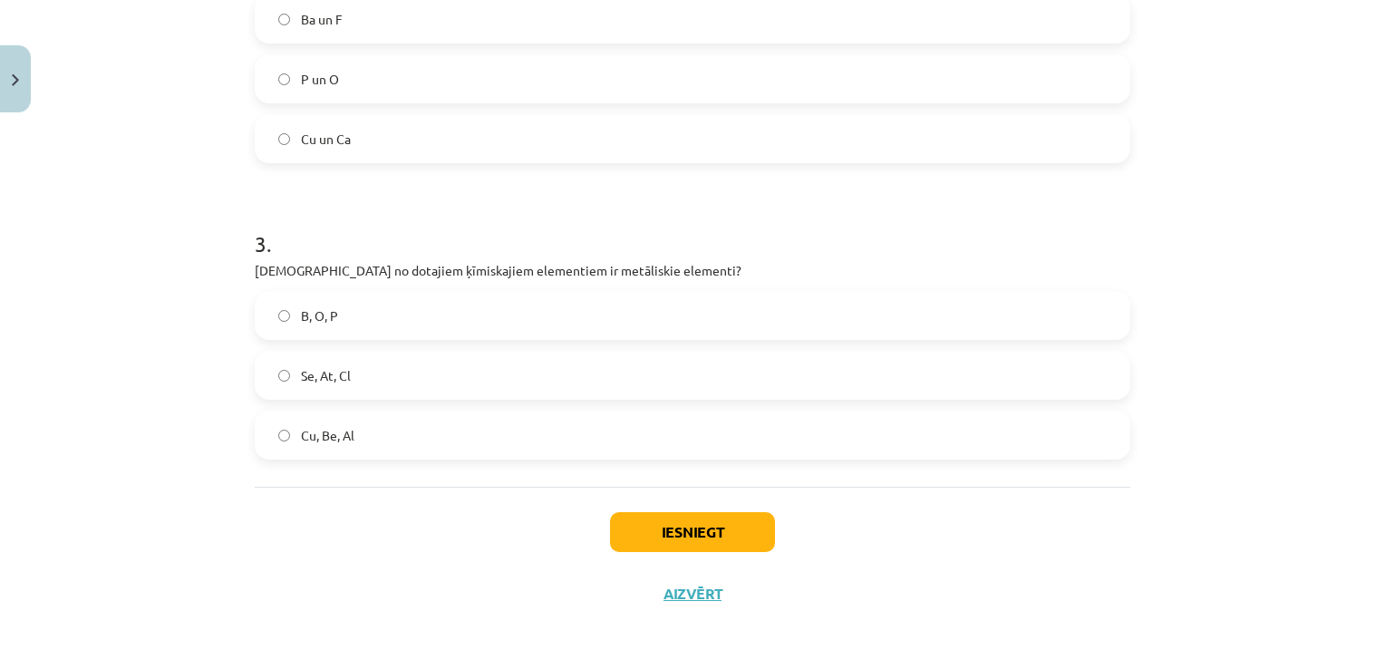
drag, startPoint x: 361, startPoint y: 438, endPoint x: 373, endPoint y: 412, distance: 28.4
click at [362, 438] on label "Cu, Be, Al" at bounding box center [692, 434] width 872 height 45
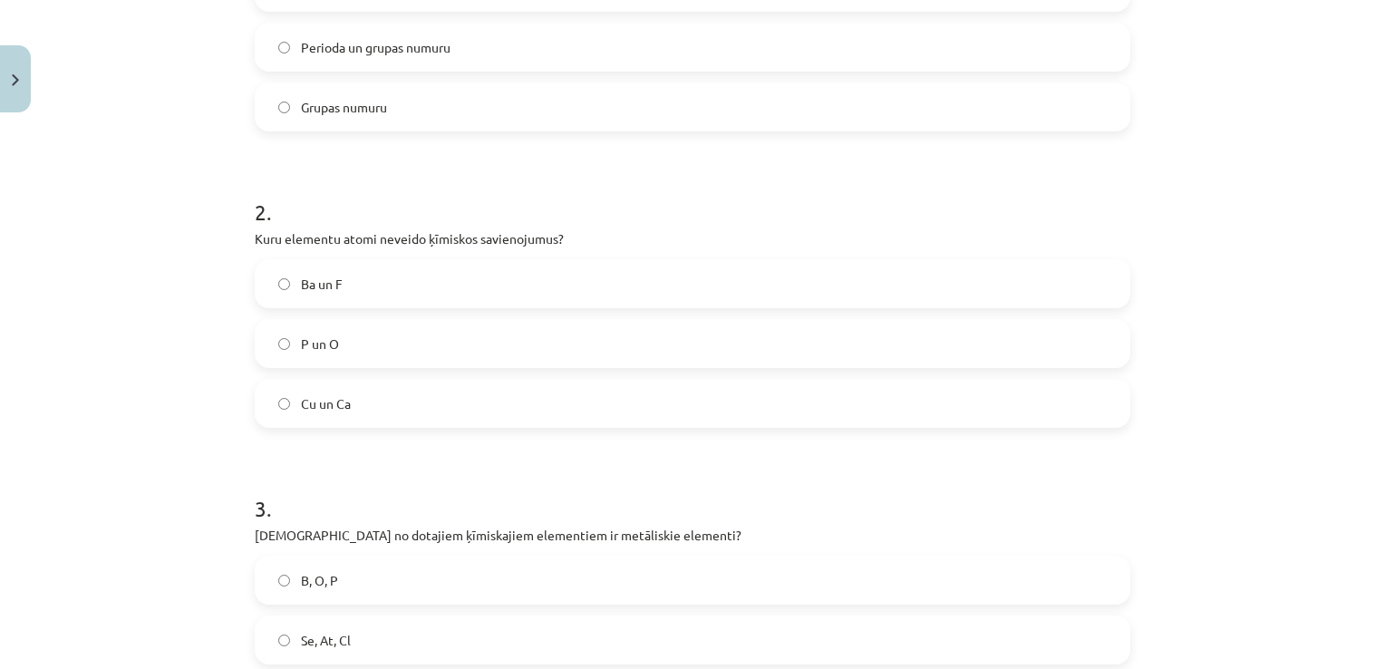
scroll to position [511, 0]
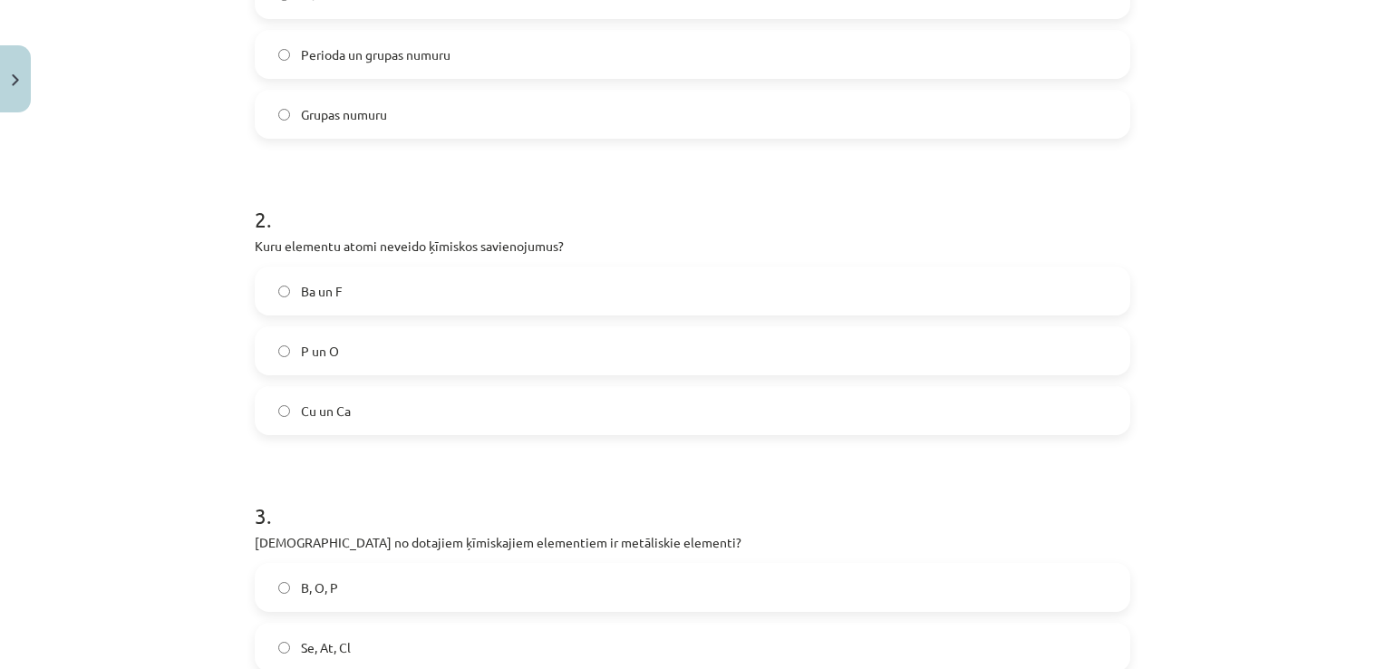
click at [367, 414] on label "Cu un Ca" at bounding box center [692, 410] width 872 height 45
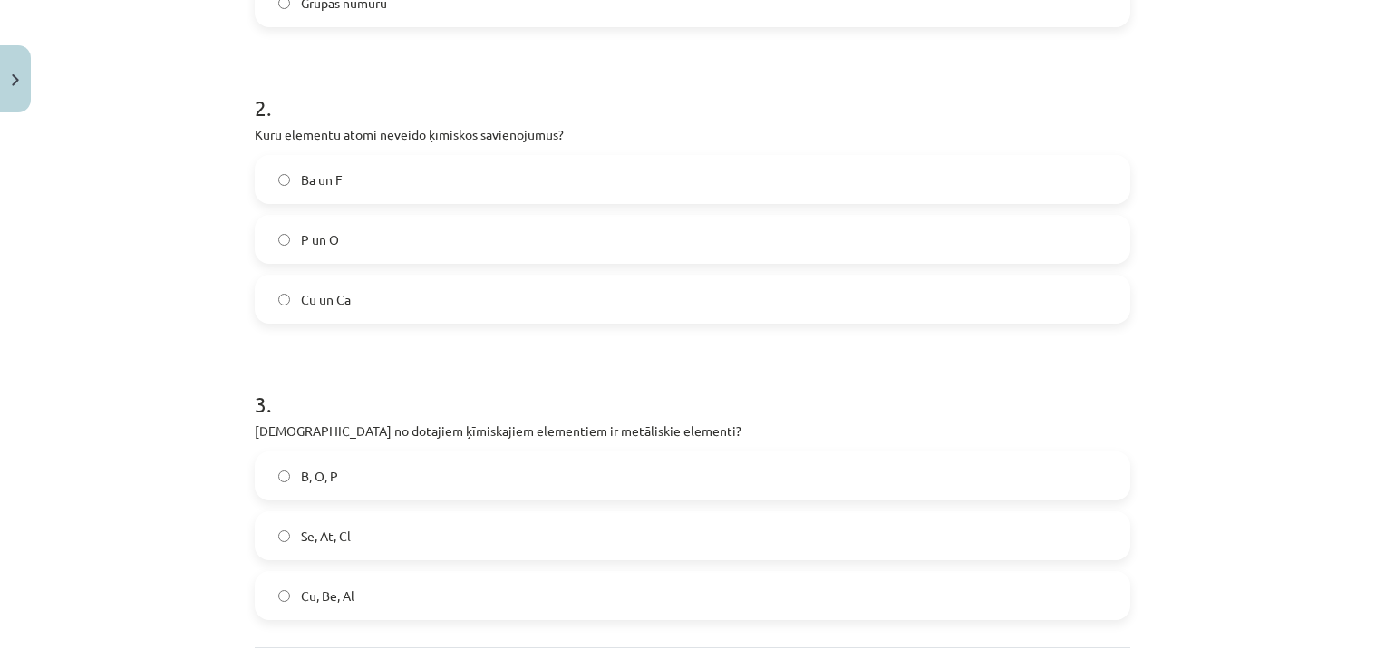
scroll to position [783, 0]
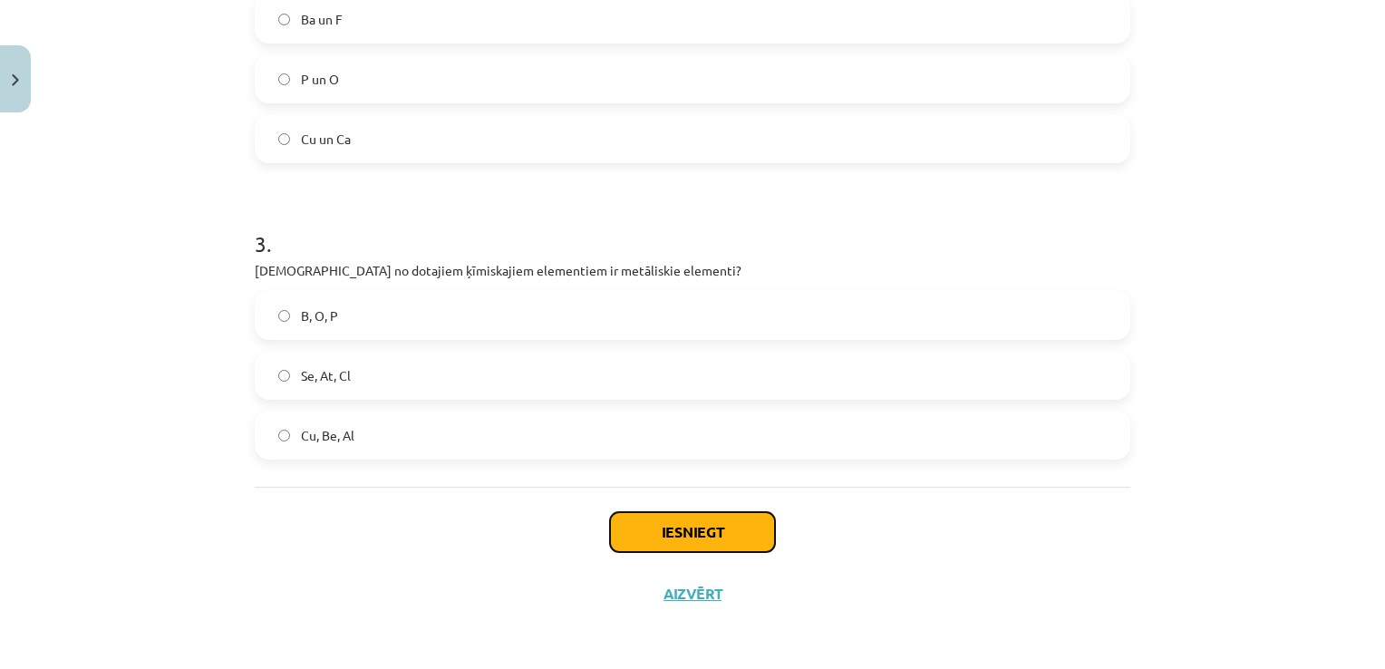
click at [678, 525] on button "Iesniegt" at bounding box center [692, 532] width 165 height 40
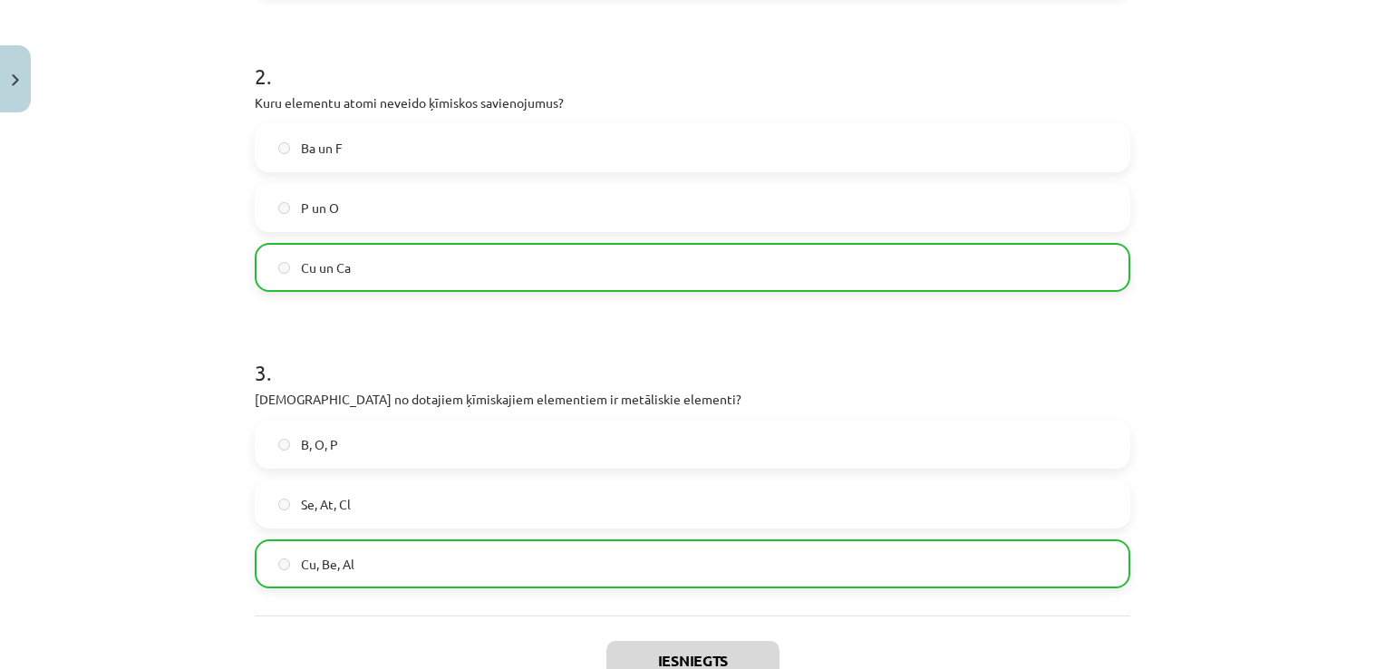
scroll to position [840, 0]
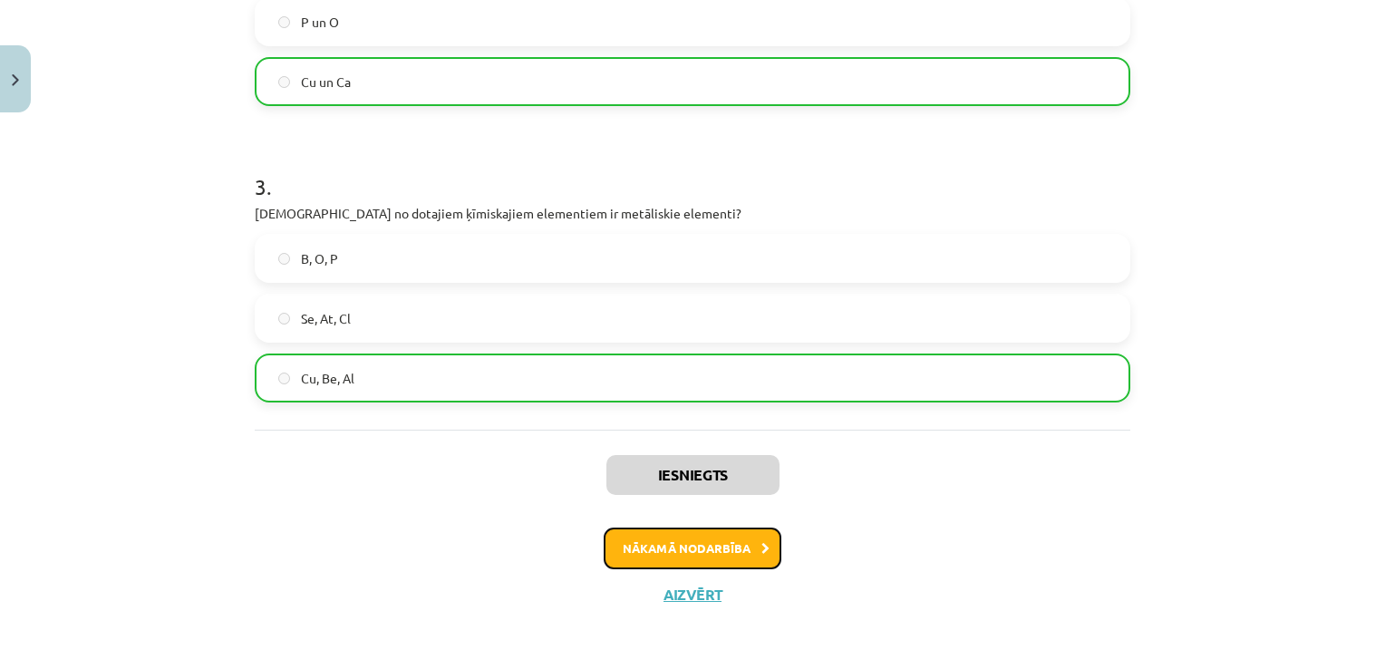
click at [611, 535] on button "Nākamā nodarbība" at bounding box center [693, 548] width 178 height 42
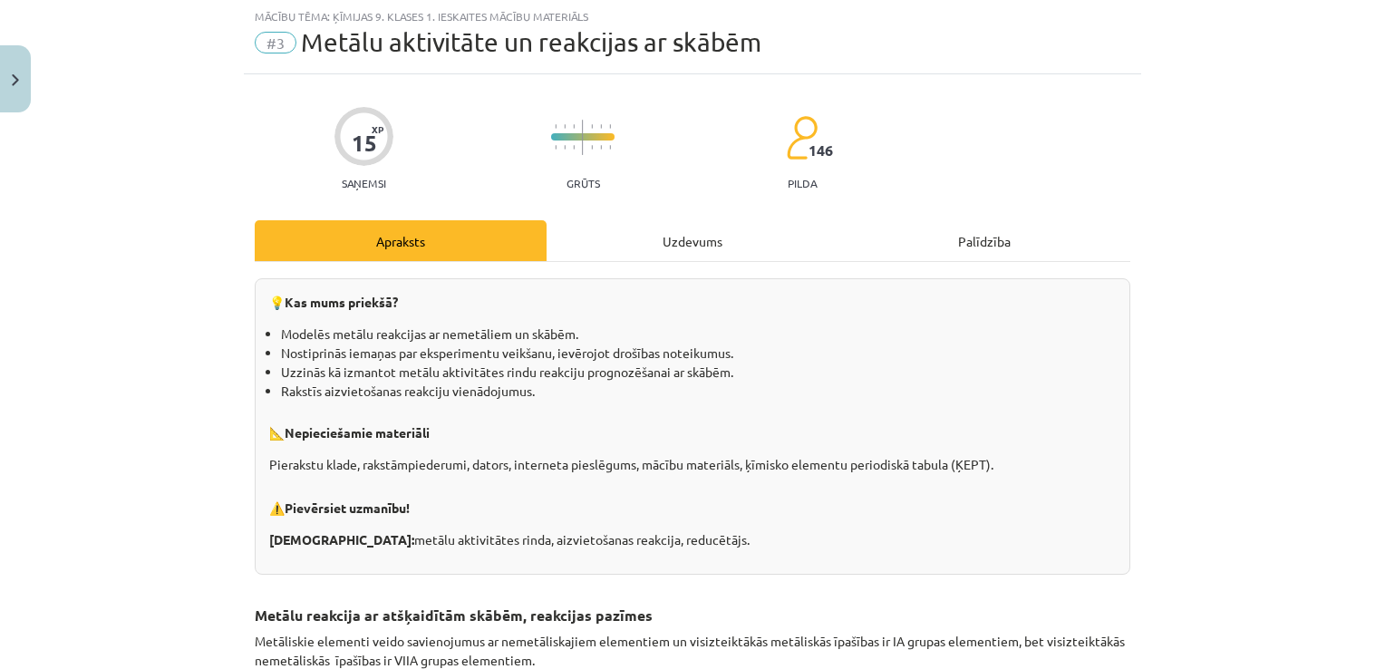
scroll to position [45, 0]
click at [609, 245] on div "Uzdevums" at bounding box center [692, 241] width 292 height 41
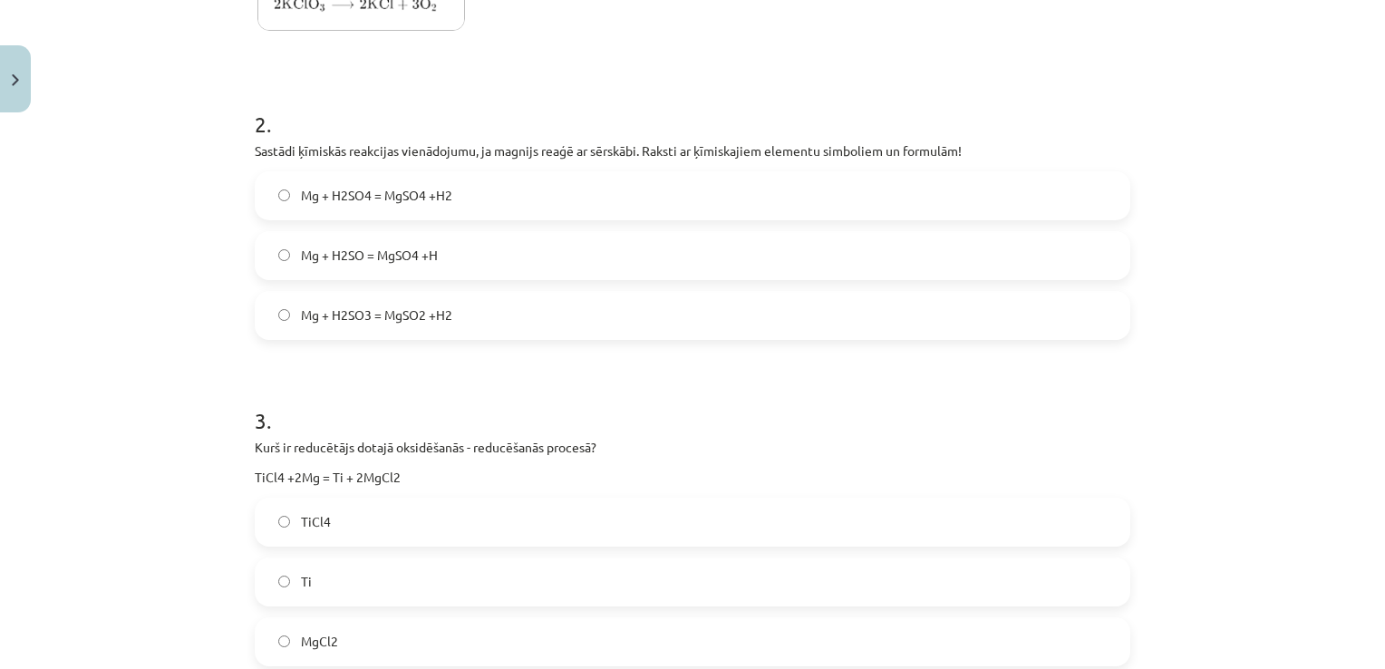
scroll to position [968, 0]
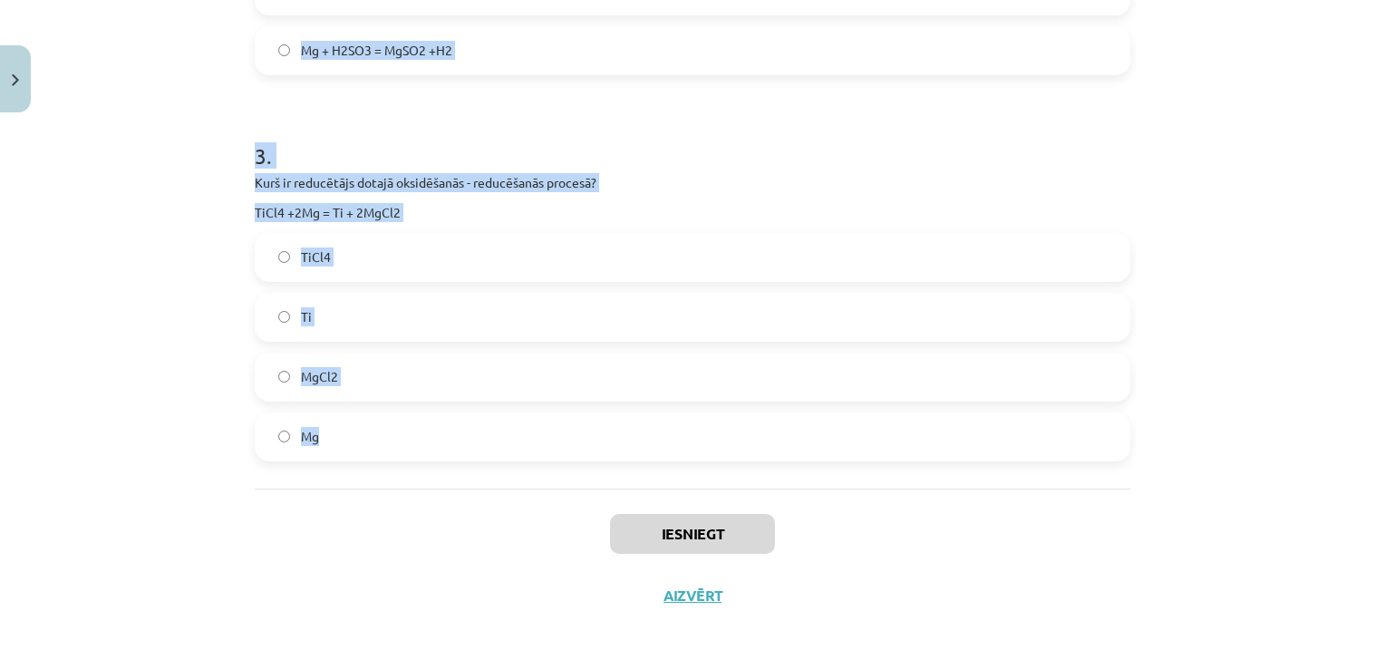
drag, startPoint x: 244, startPoint y: 333, endPoint x: 556, endPoint y: 422, distance: 325.3
copy form "1 . Kurš no dotajiem ķīmisko reakciju vienādojumiem apraksta aizvietošanas reak…"
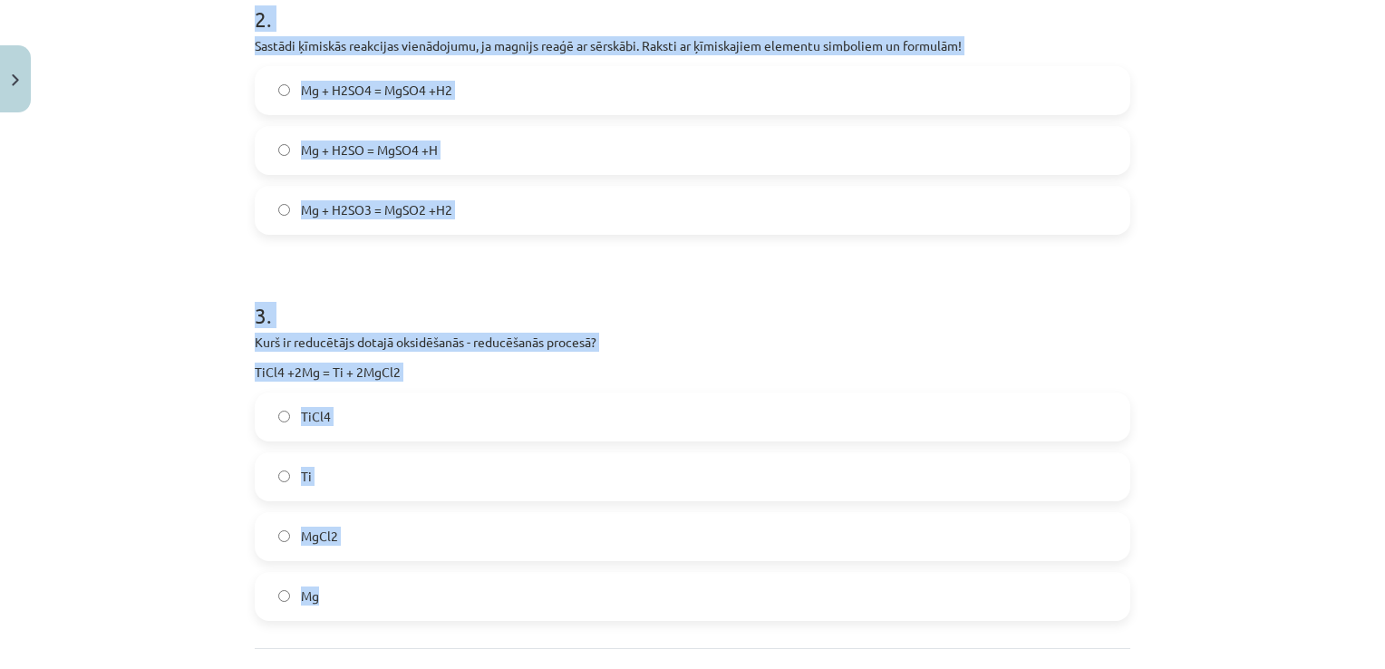
scroll to position [696, 0]
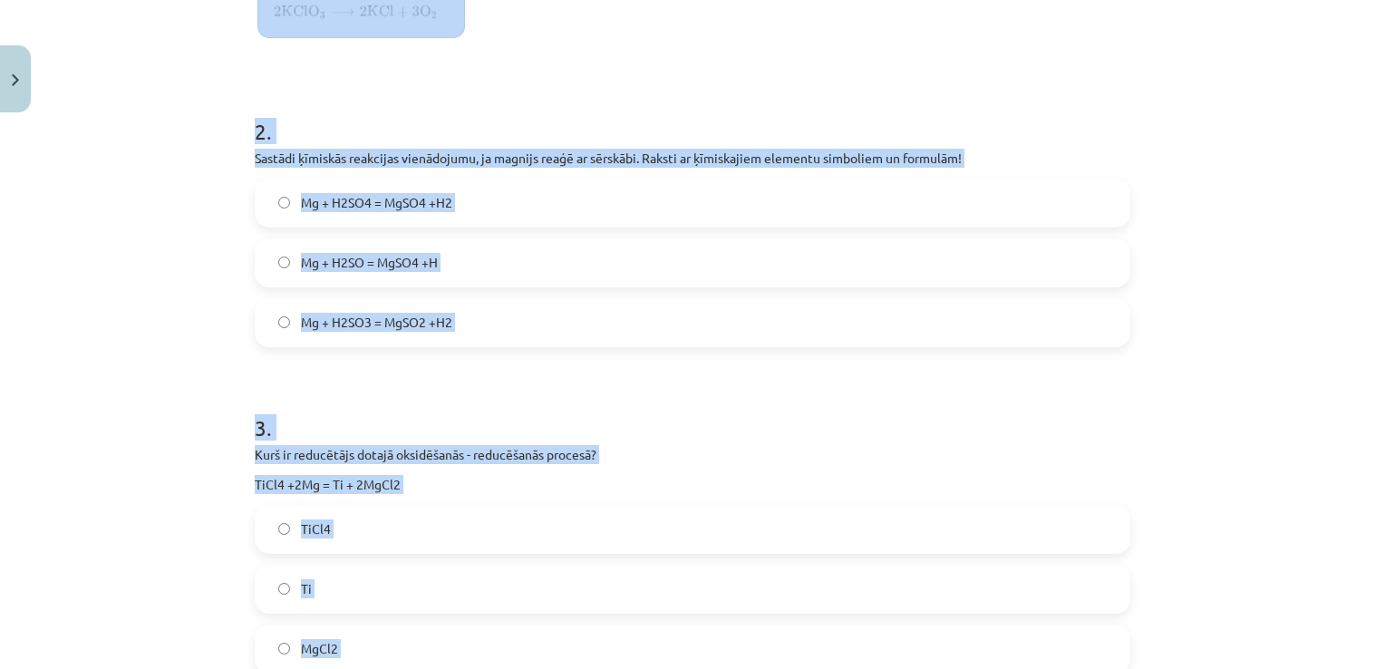
click at [181, 198] on div "Mācību tēma: Ķīmijas 9. klases 1. ieskaites mācību materiāls #3 Metālu aktivitā…" at bounding box center [692, 334] width 1385 height 669
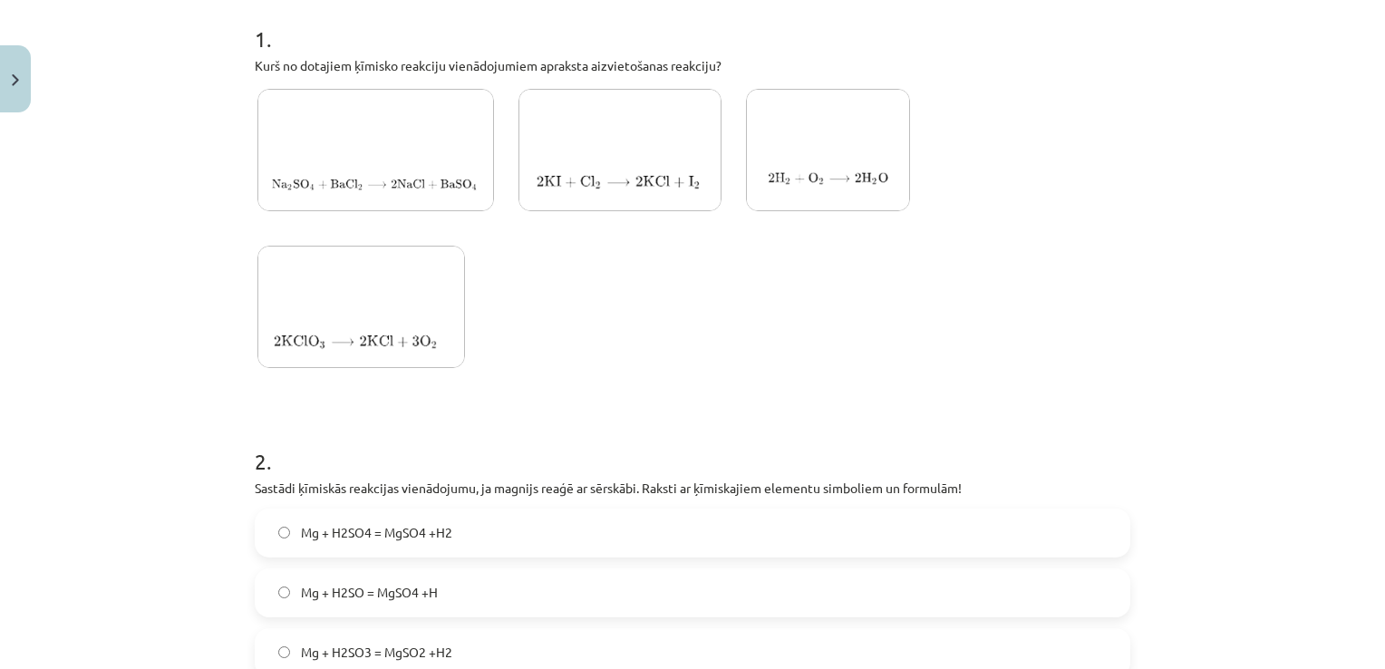
scroll to position [333, 0]
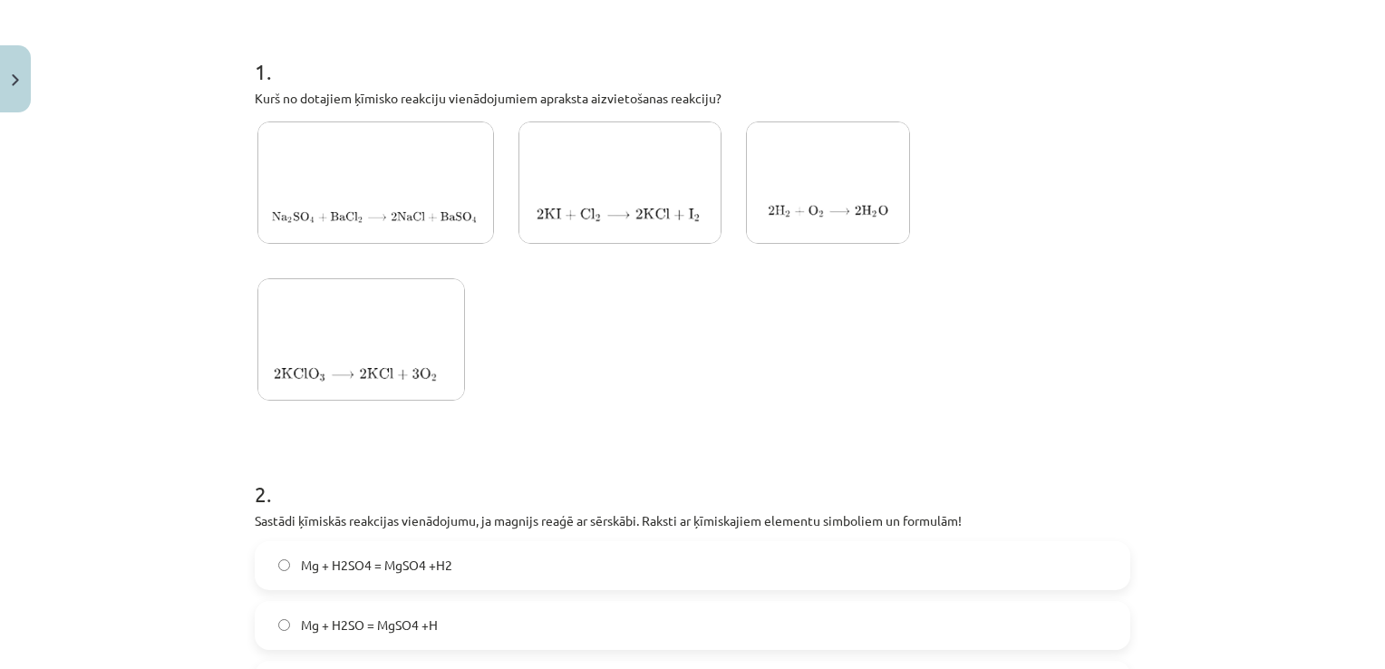
click at [370, 176] on img at bounding box center [375, 182] width 237 height 122
click at [565, 165] on img at bounding box center [619, 182] width 203 height 122
drag, startPoint x: 497, startPoint y: 165, endPoint x: 482, endPoint y: 172, distance: 16.2
click at [496, 165] on div at bounding box center [692, 266] width 875 height 295
click at [442, 186] on img at bounding box center [375, 182] width 237 height 122
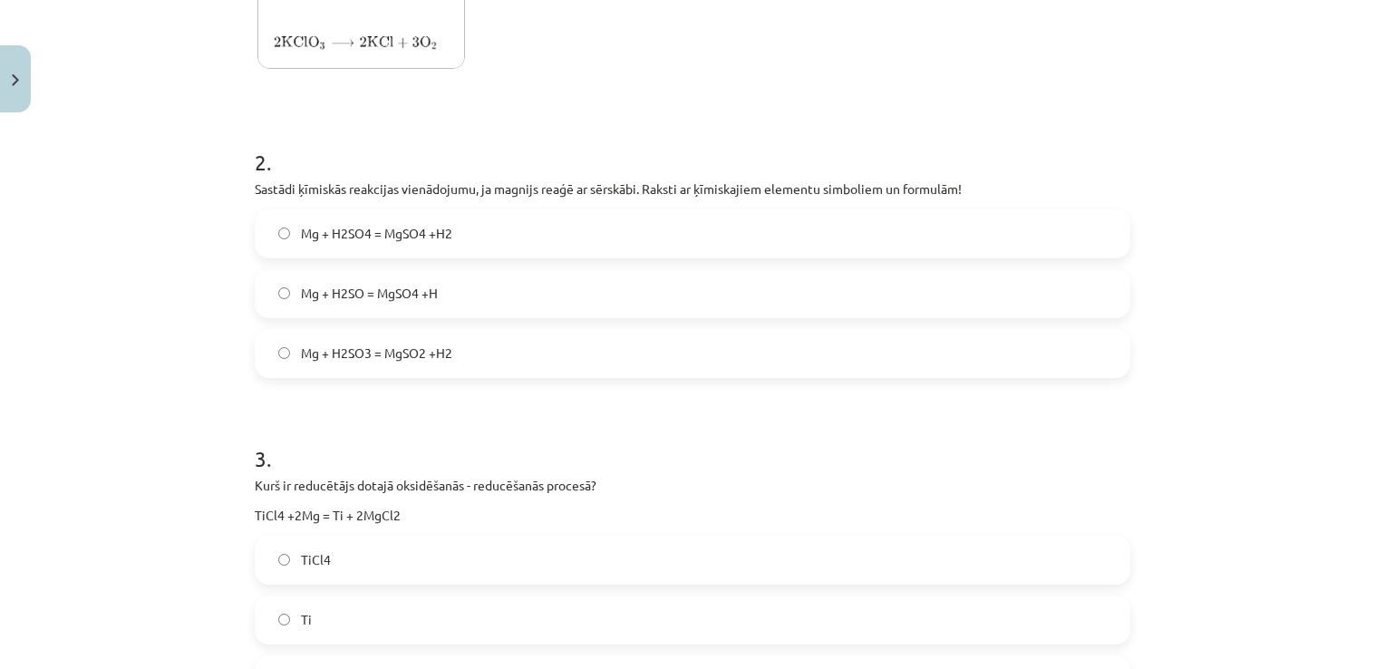
scroll to position [696, 0]
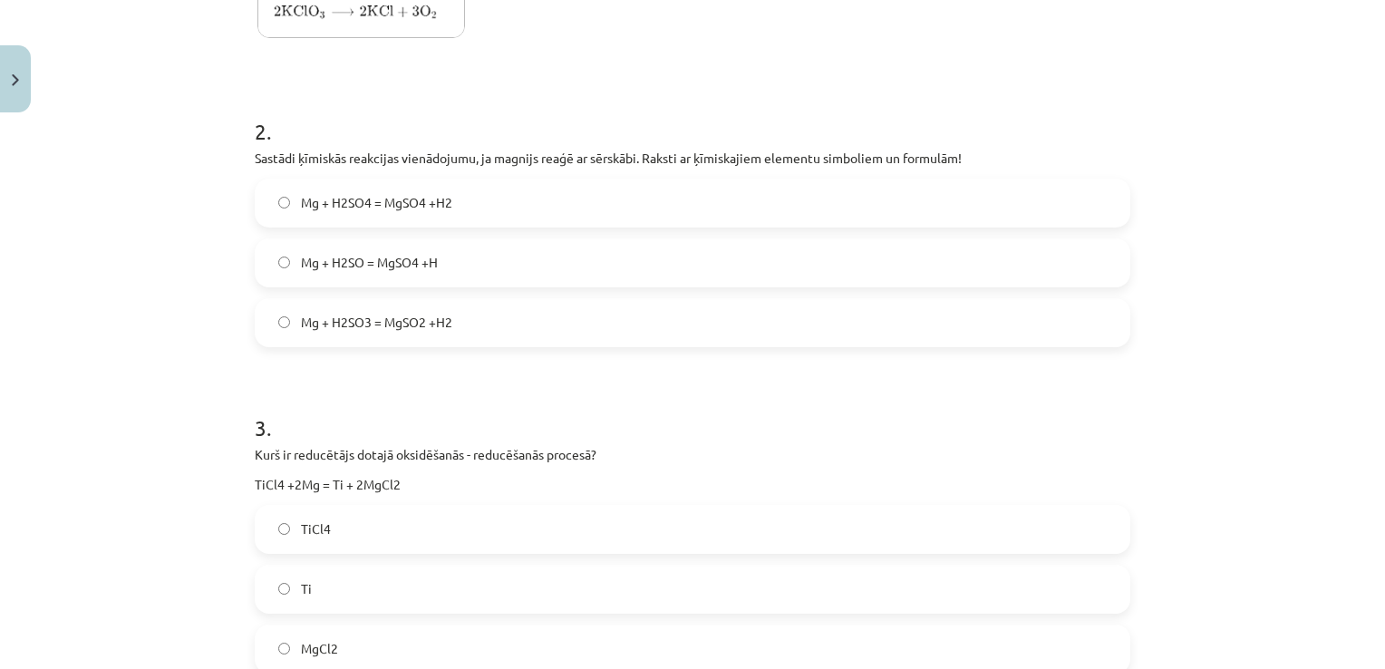
click at [387, 188] on label "Mg + H2SO4 = MgSO4 +H2" at bounding box center [692, 202] width 872 height 45
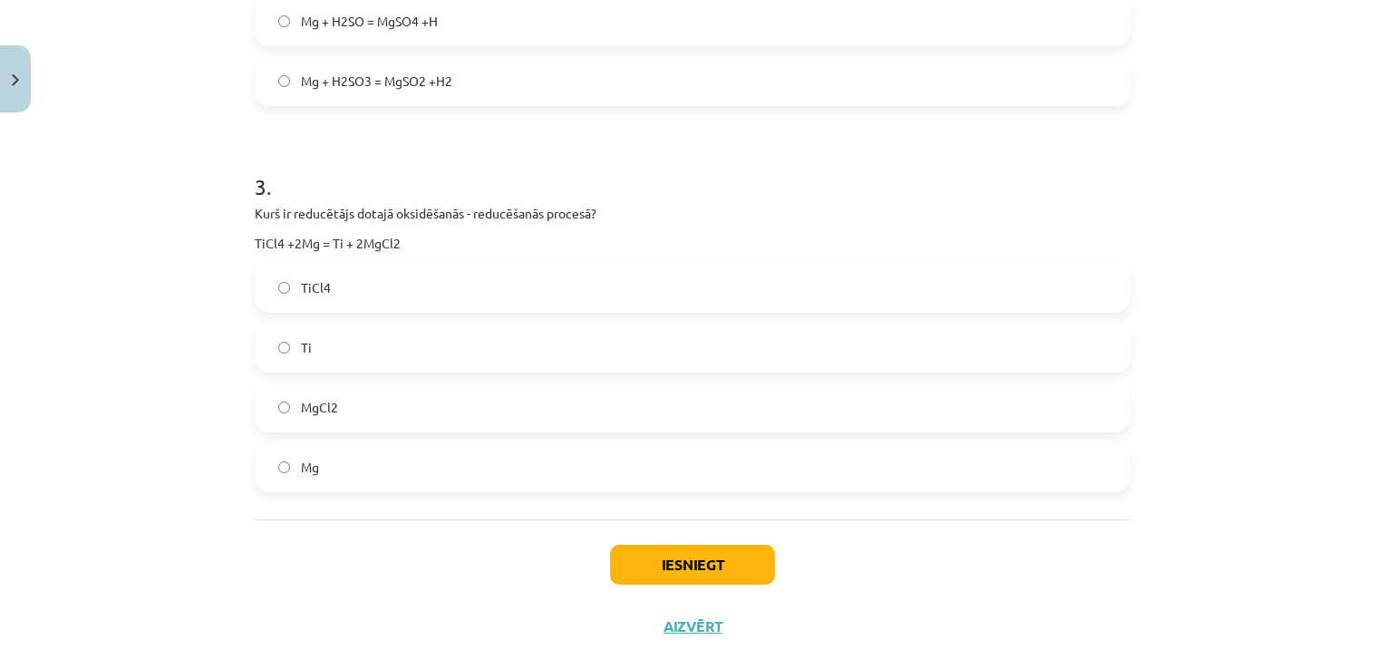
scroll to position [968, 0]
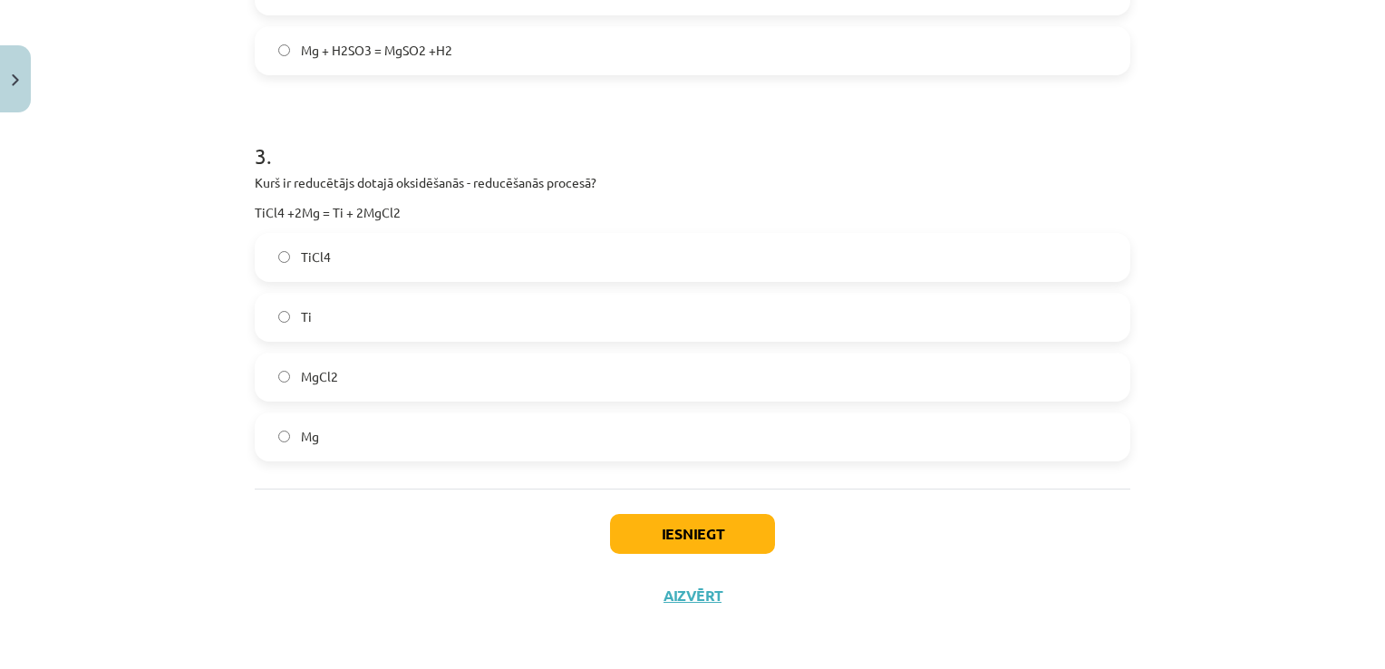
click at [366, 444] on label "Mg" at bounding box center [692, 436] width 872 height 45
click at [645, 542] on button "Iesniegt" at bounding box center [692, 534] width 165 height 40
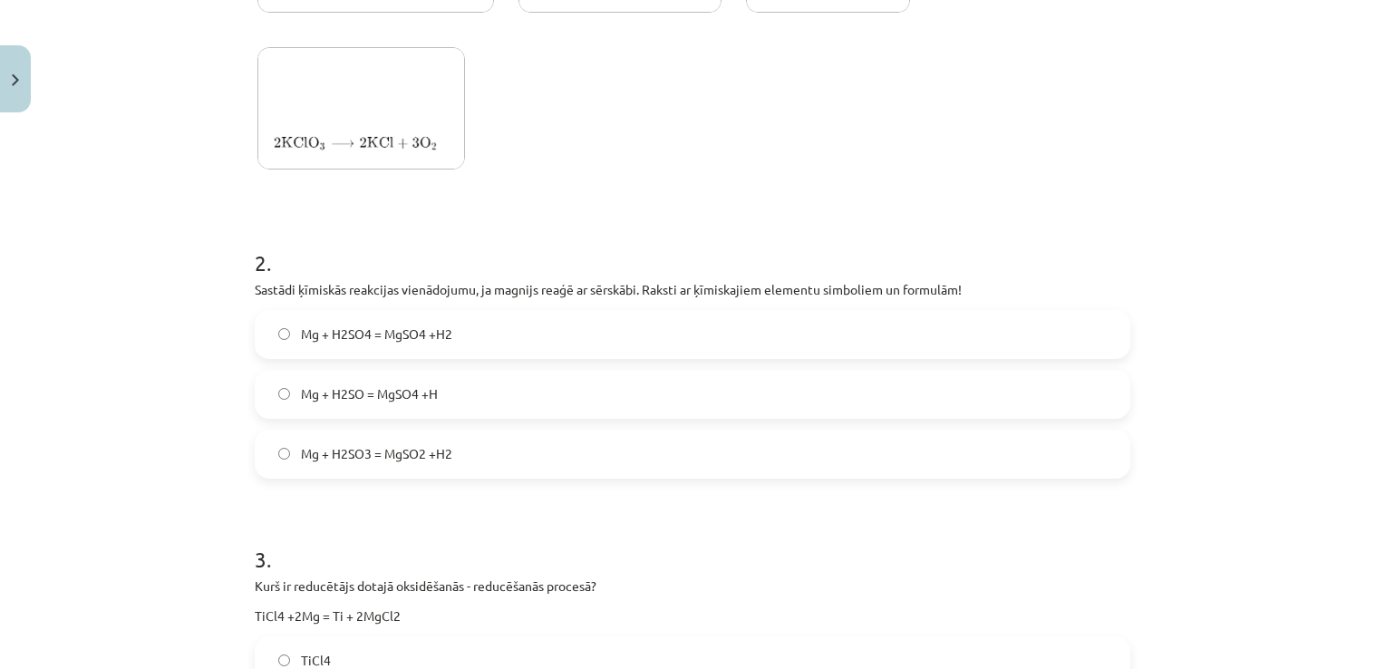
scroll to position [605, 0]
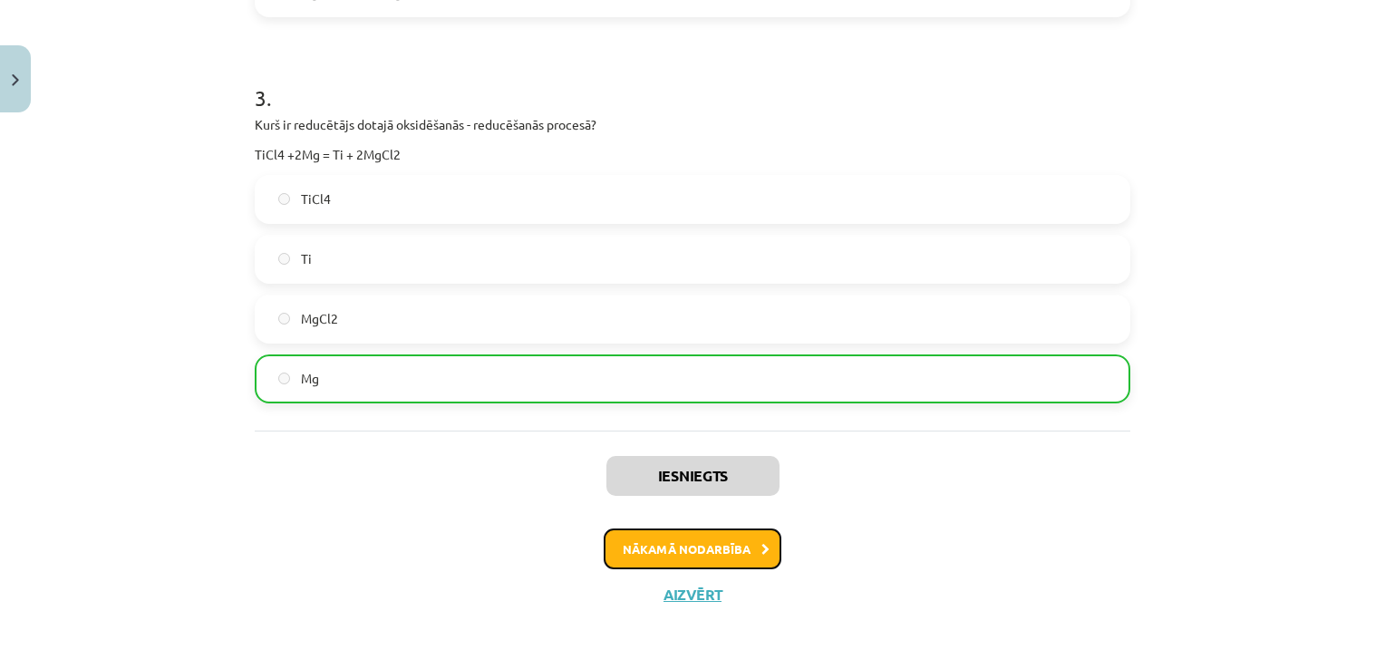
click at [649, 538] on button "Nākamā nodarbība" at bounding box center [693, 549] width 178 height 42
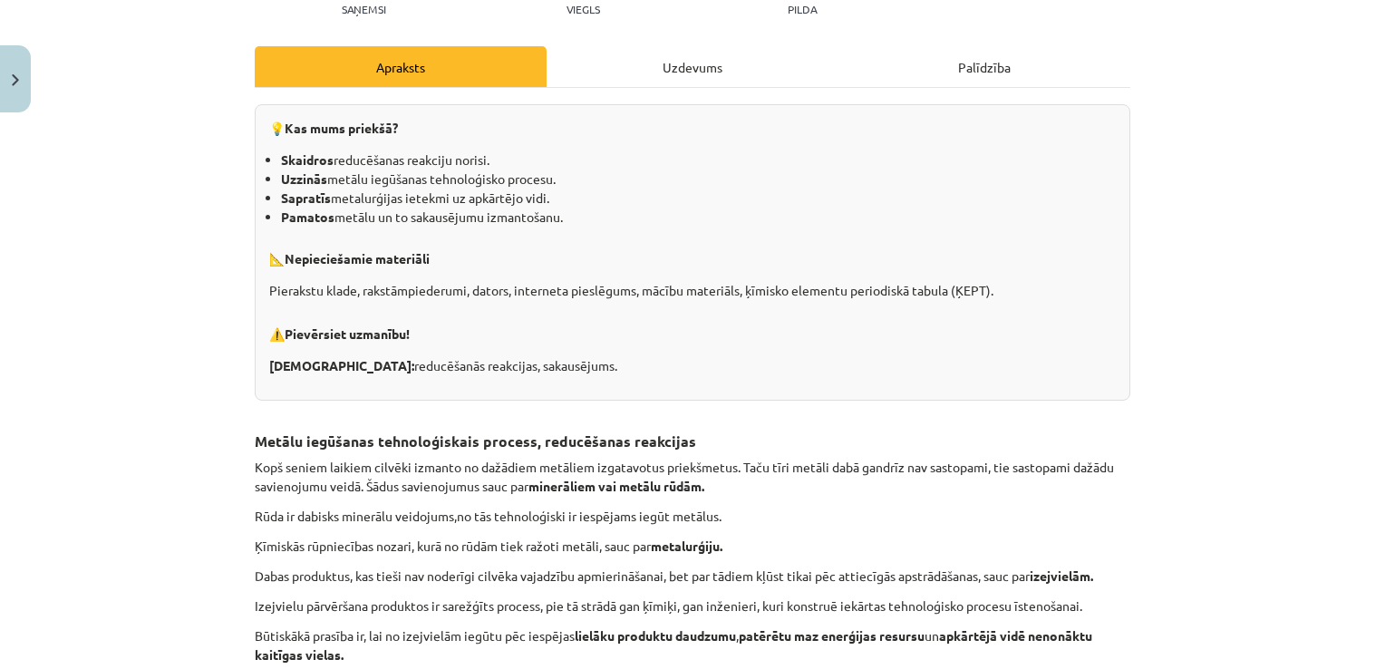
scroll to position [45, 0]
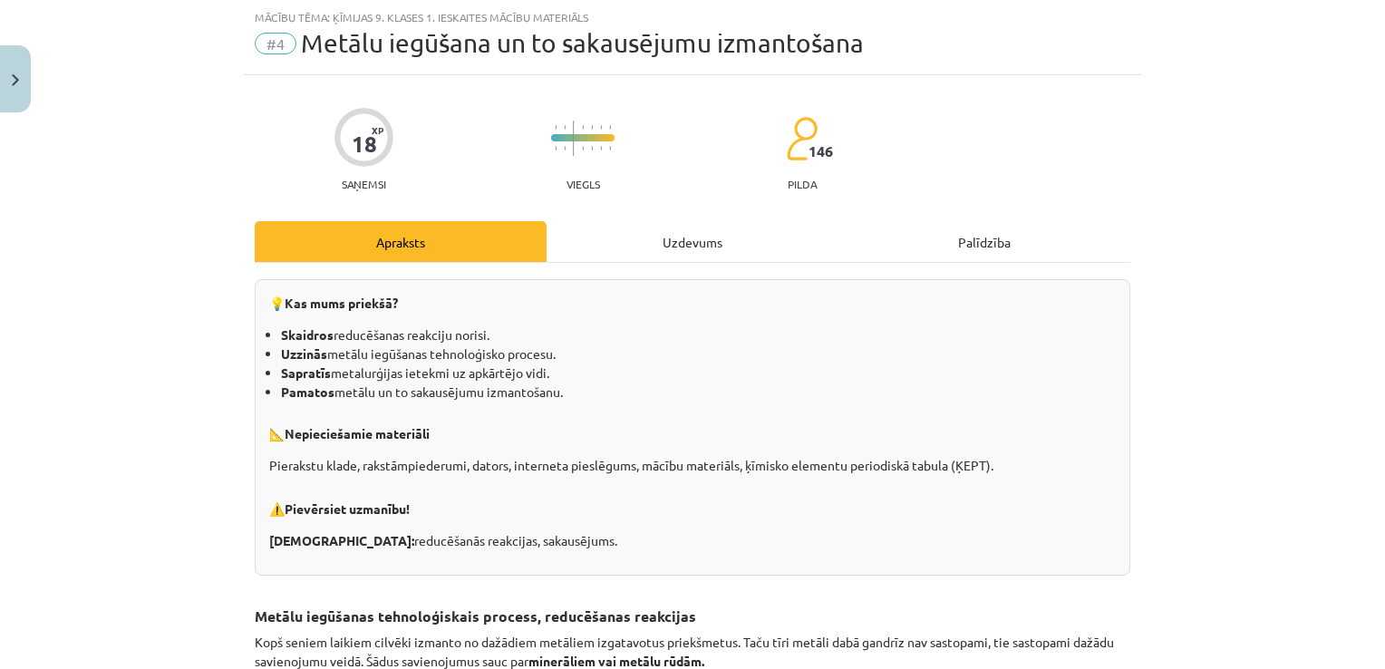
click at [681, 232] on div "Uzdevums" at bounding box center [692, 241] width 292 height 41
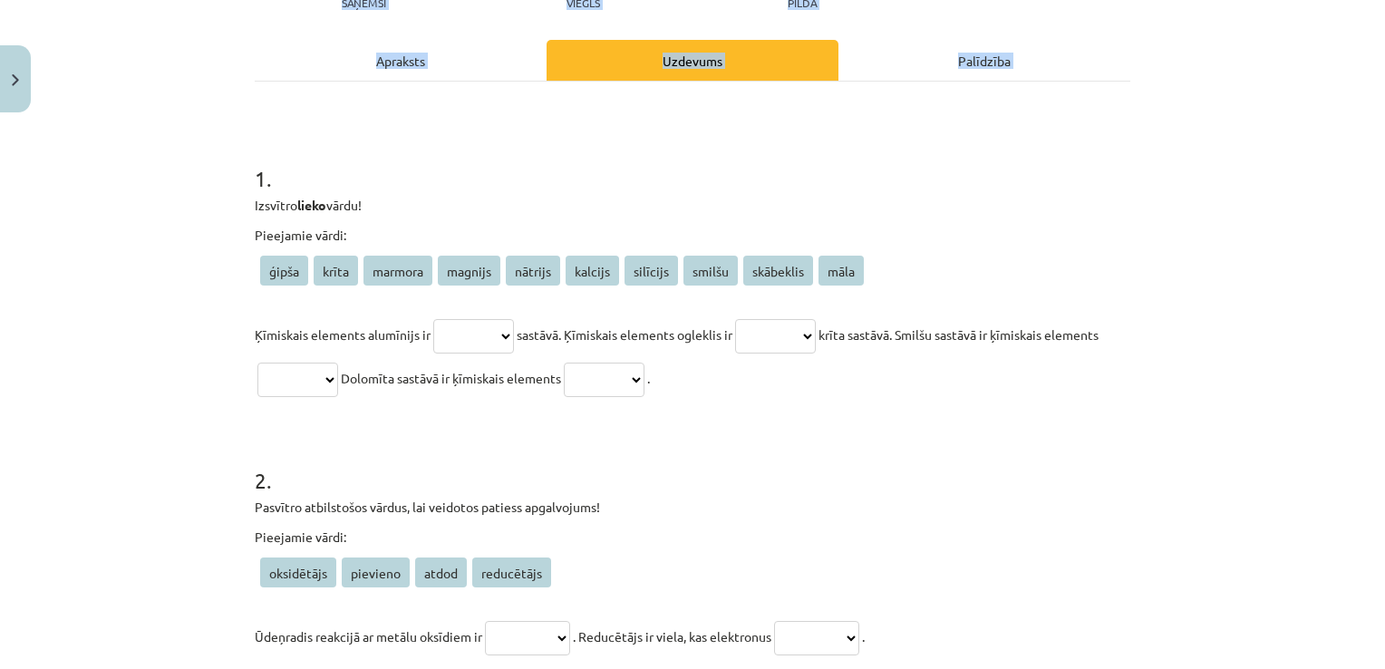
scroll to position [424, 0]
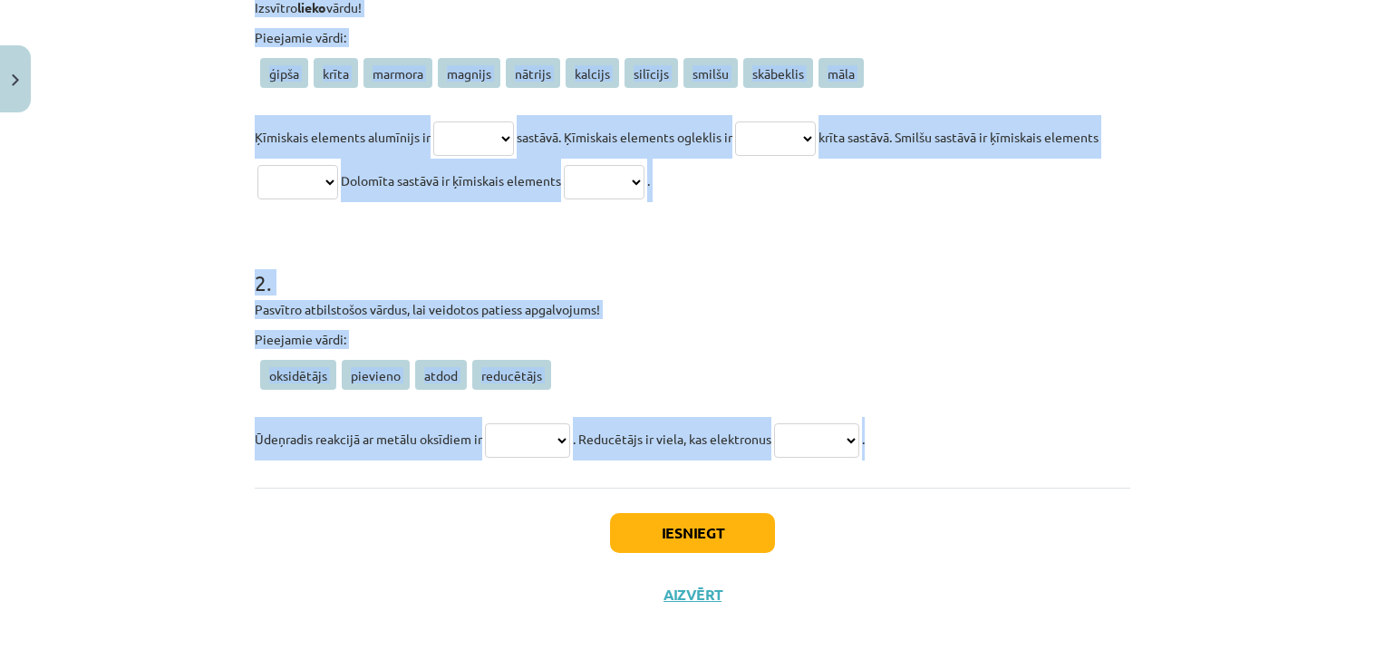
drag, startPoint x: 238, startPoint y: 150, endPoint x: 1066, endPoint y: 404, distance: 865.4
click at [1066, 404] on div "**********" at bounding box center [692, 160] width 897 height 929
copy form "**********"
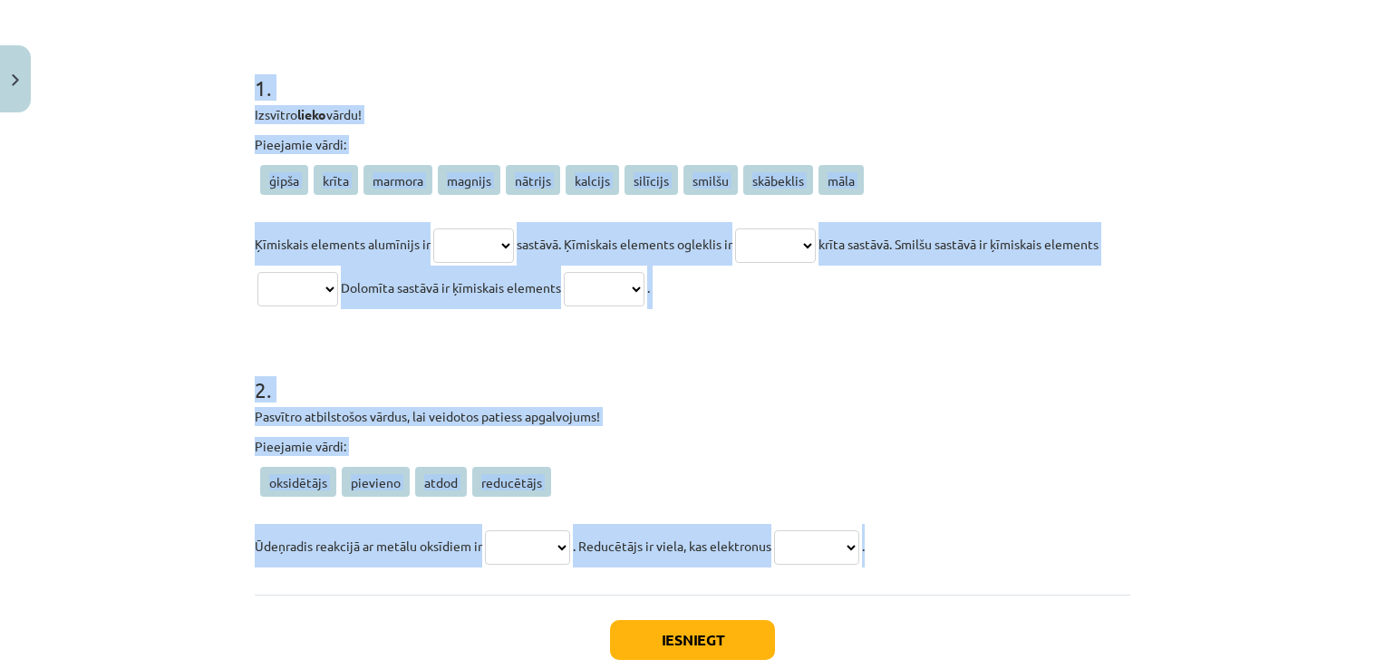
scroll to position [243, 0]
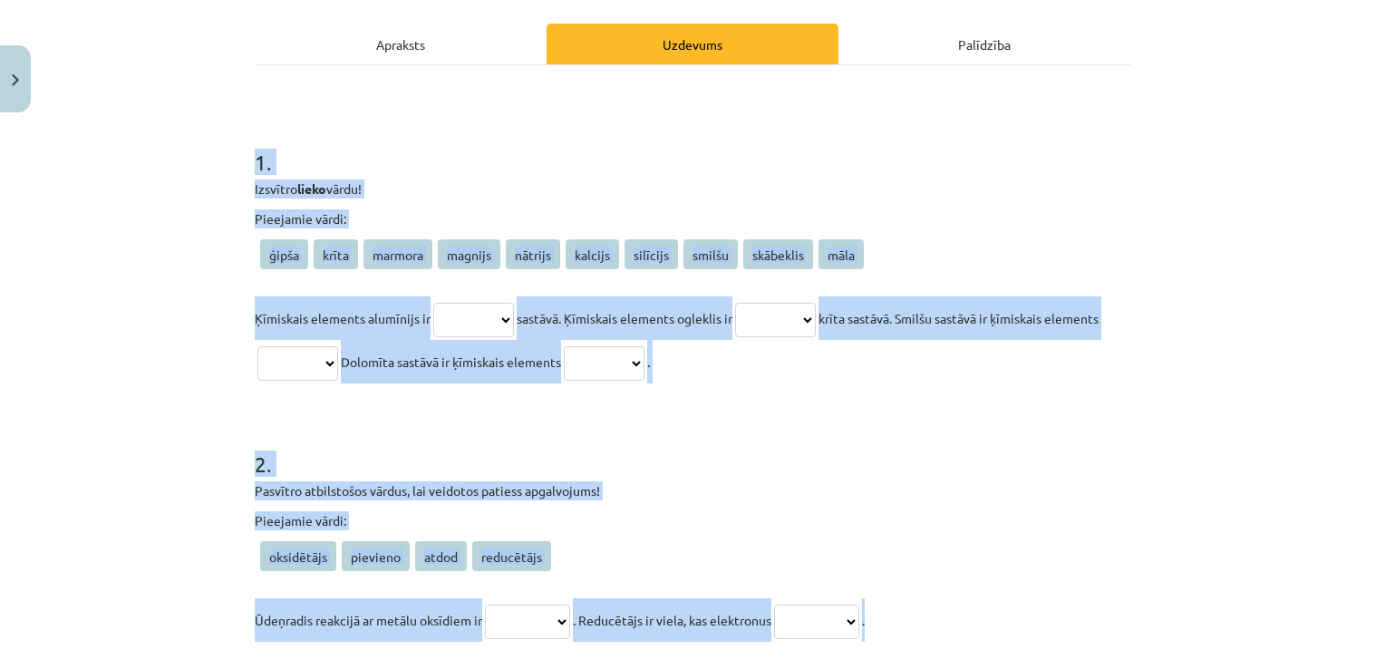
click at [119, 307] on div "**********" at bounding box center [692, 334] width 1385 height 669
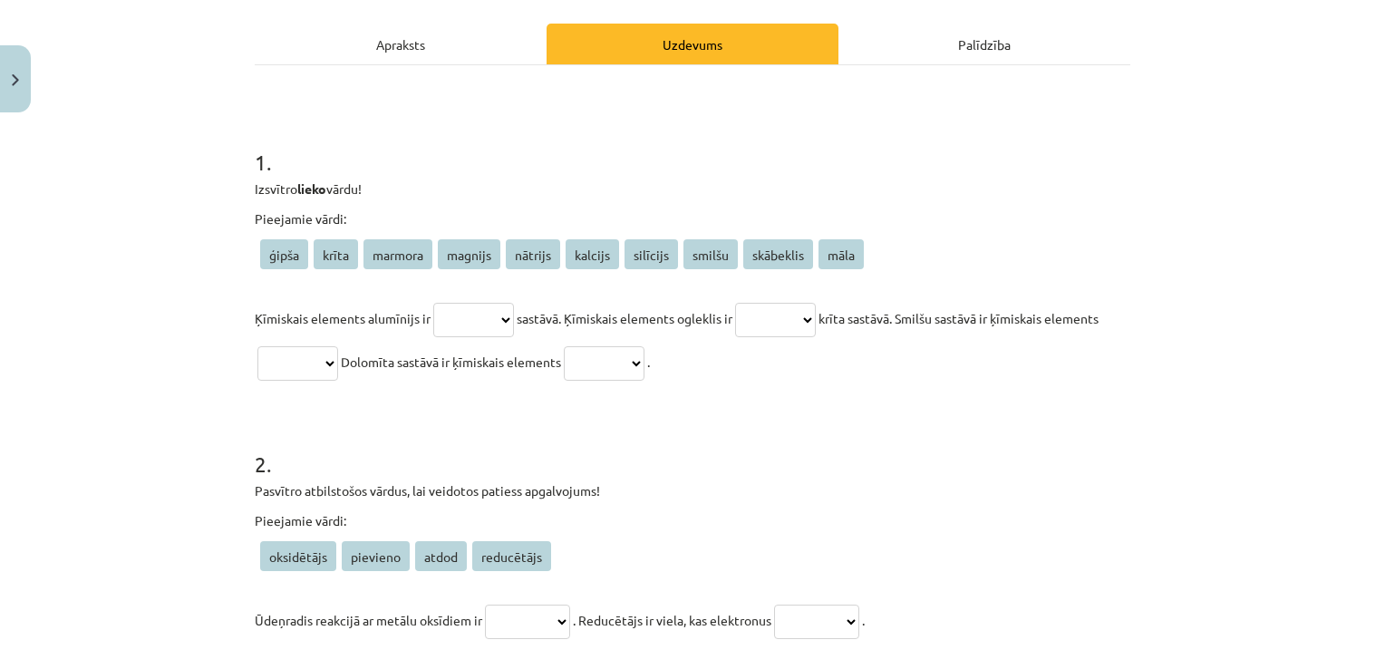
click at [446, 311] on select "***** ***** ******* ******* ******* ******* ******** ****** ********* ****" at bounding box center [473, 320] width 81 height 34
select select "****"
click at [433, 303] on select "***** ***** ******* ******* ******* ******* ******** ****** ********* ****" at bounding box center [473, 320] width 81 height 34
click at [758, 314] on select "***** ***** ******* ******* ******* ******* ******** ****** ********* ****" at bounding box center [775, 320] width 81 height 34
select select "*****"
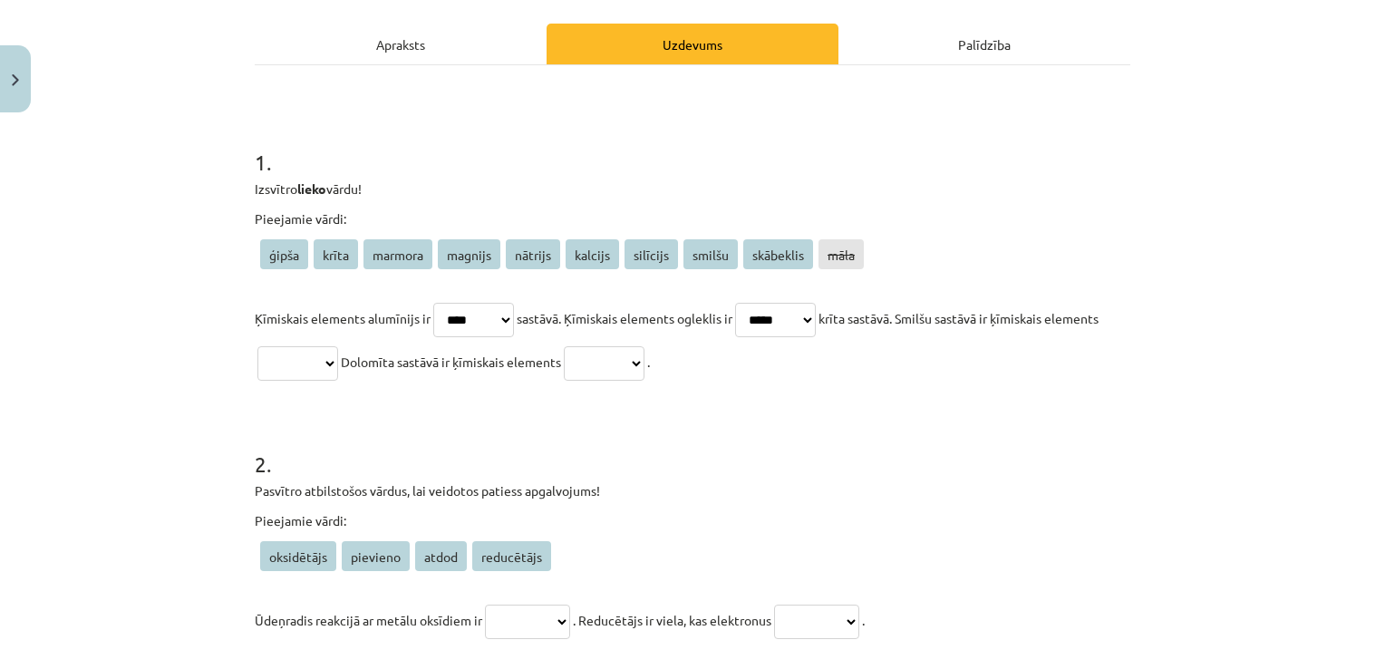
click at [747, 303] on select "***** ***** ******* ******* ******* ******* ******** ****** ********* ****" at bounding box center [775, 320] width 81 height 34
click at [338, 364] on select "***** ***** ******* ******* ******* ******* ******** ****** ********* ****" at bounding box center [297, 363] width 81 height 34
click at [338, 367] on select "***** ***** ******* ******* ******* ******* ******** ****** ********* ****" at bounding box center [297, 363] width 81 height 34
select select "********"
click at [306, 346] on select "***** ***** ******* ******* ******* ******* ******** ****** ********* ****" at bounding box center [297, 363] width 81 height 34
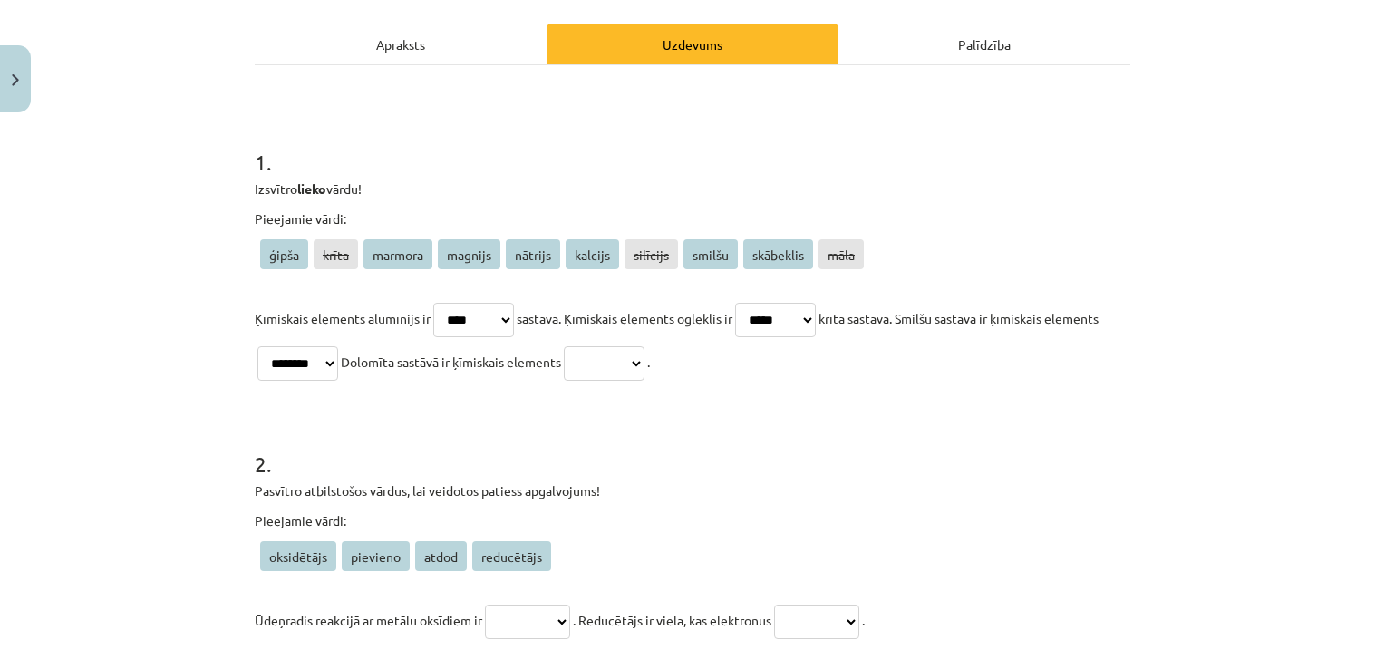
click at [644, 355] on select "***** ***** ******* ******* ******* ******* ******** ****** ********* ****" at bounding box center [604, 363] width 81 height 34
select select "*******"
click at [630, 346] on select "***** ***** ******* ******* ******* ******* ******** ****** ********* ****" at bounding box center [604, 363] width 81 height 34
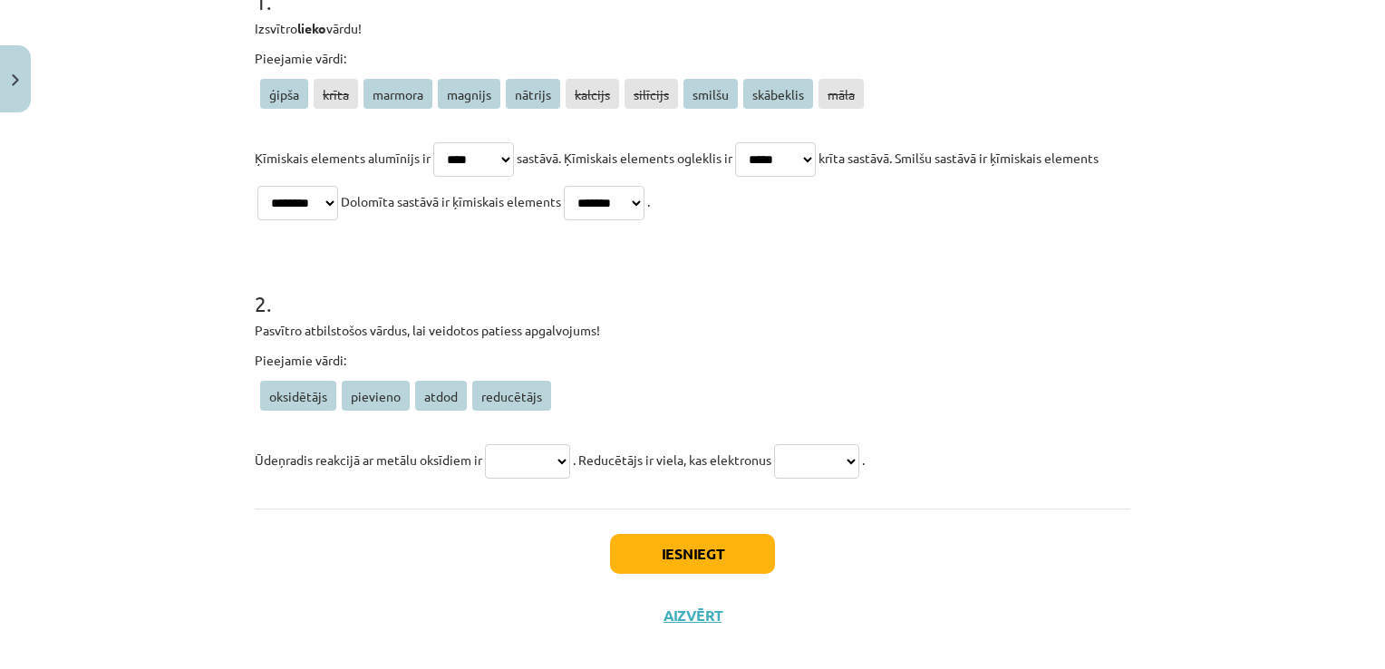
scroll to position [424, 0]
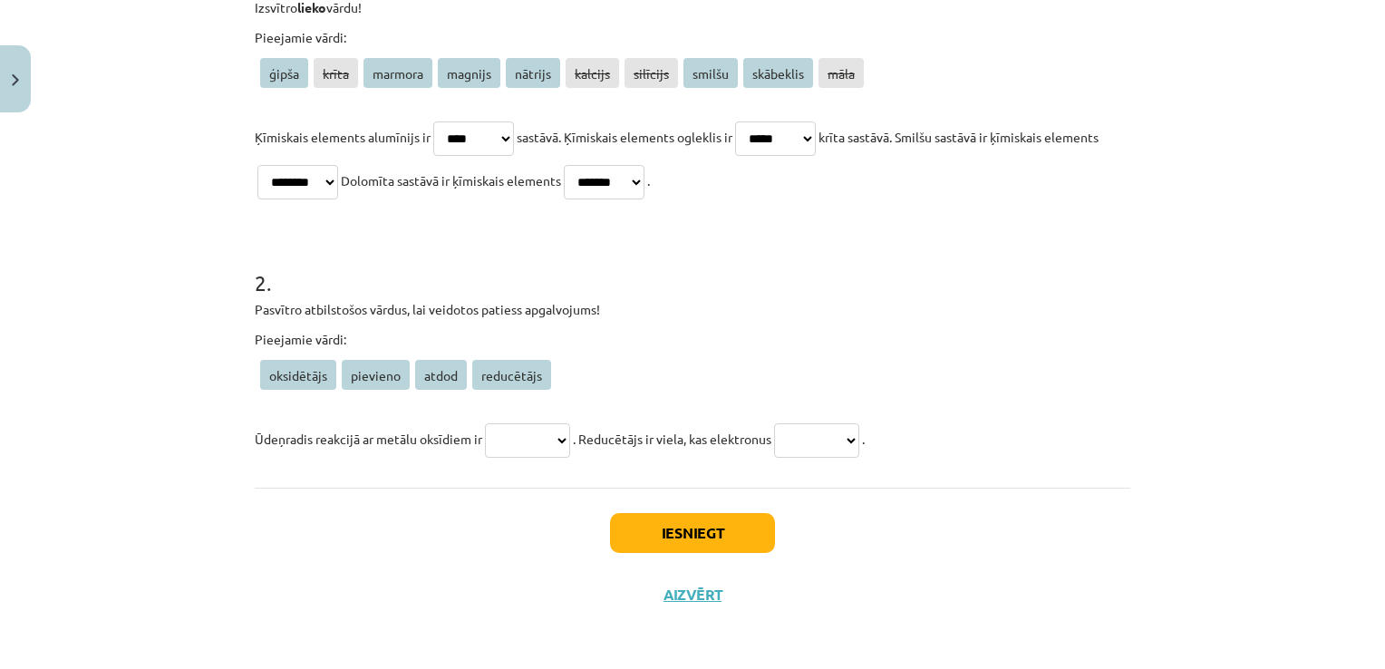
click at [558, 426] on select "**********" at bounding box center [527, 440] width 85 height 34
click at [507, 446] on select "**********" at bounding box center [527, 440] width 85 height 34
select select "**********"
click at [485, 423] on select "**********" at bounding box center [527, 440] width 85 height 34
click at [859, 423] on select "**********" at bounding box center [816, 440] width 85 height 34
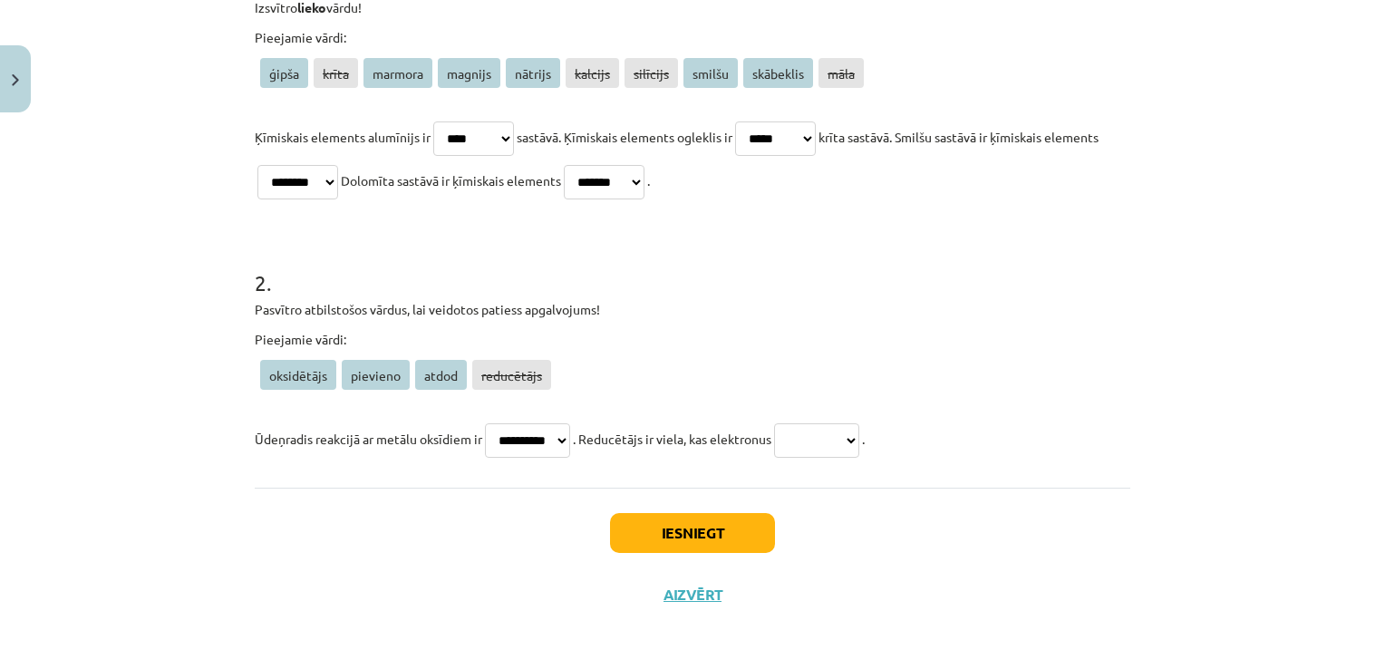
select select "*****"
click at [788, 423] on select "**********" at bounding box center [816, 440] width 85 height 34
click at [646, 545] on button "Iesniegt" at bounding box center [692, 533] width 165 height 40
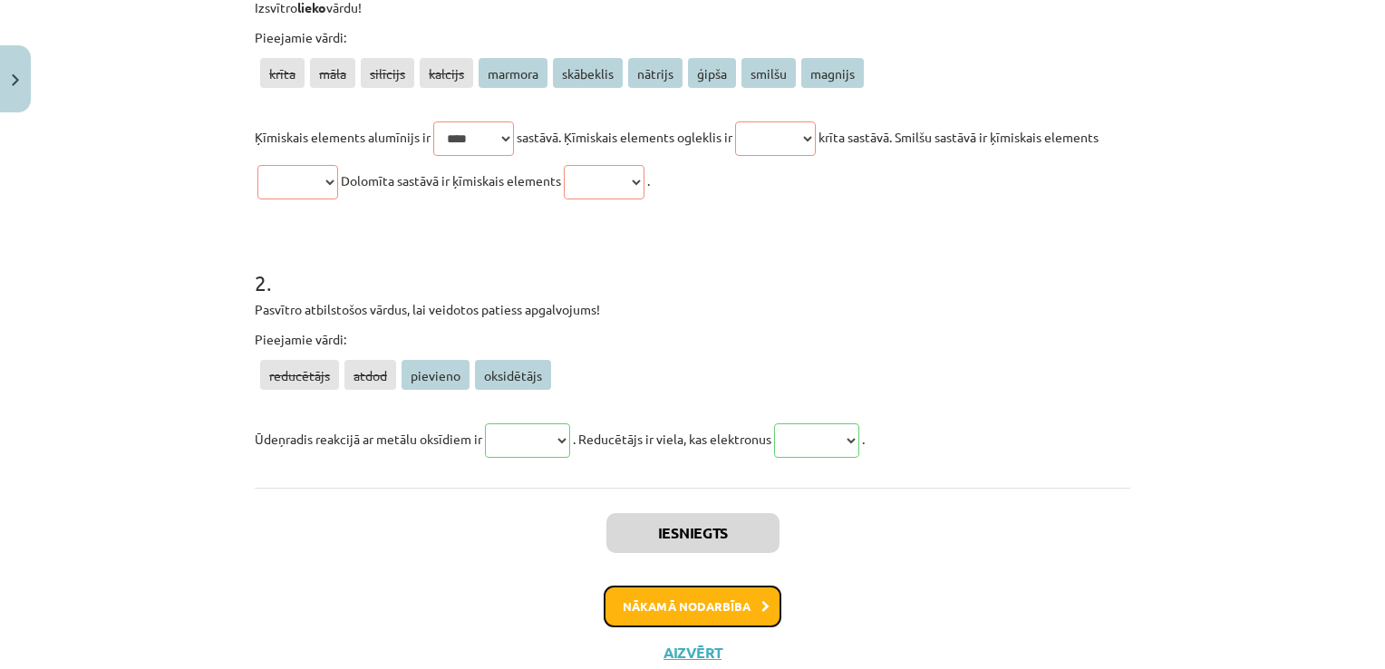
click at [656, 597] on button "Nākamā nodarbība" at bounding box center [693, 606] width 178 height 42
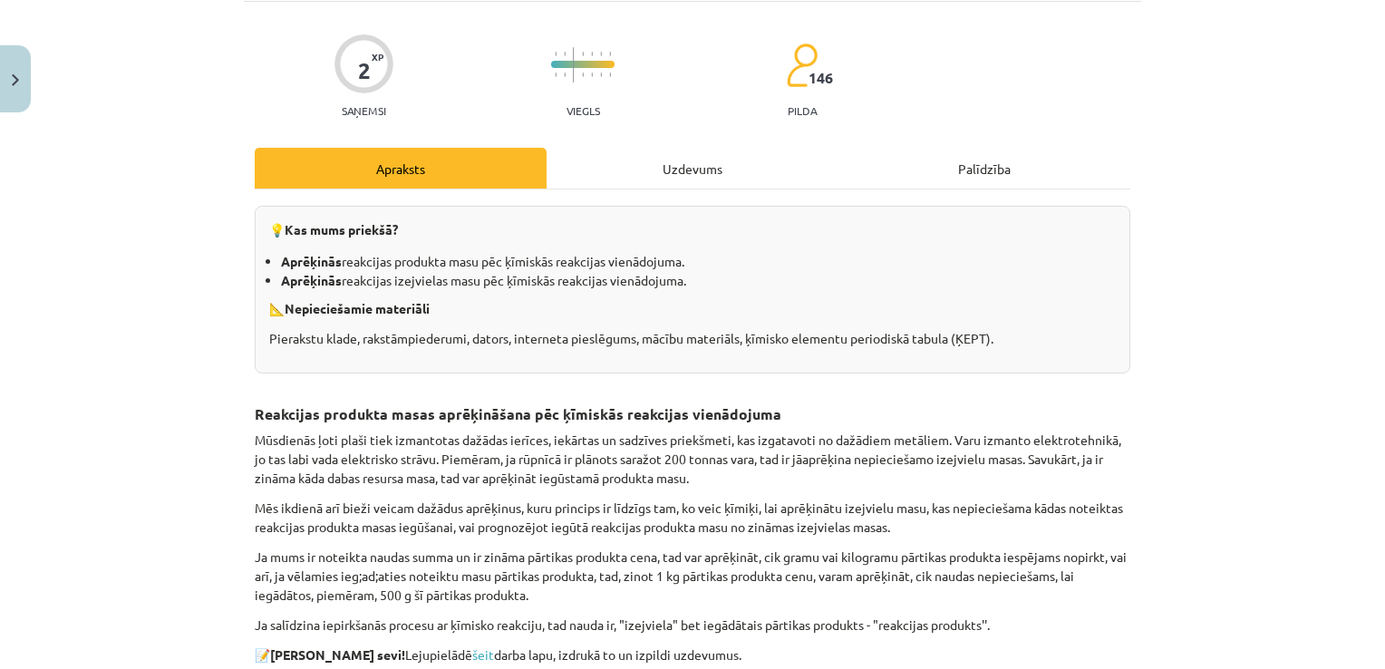
scroll to position [45, 0]
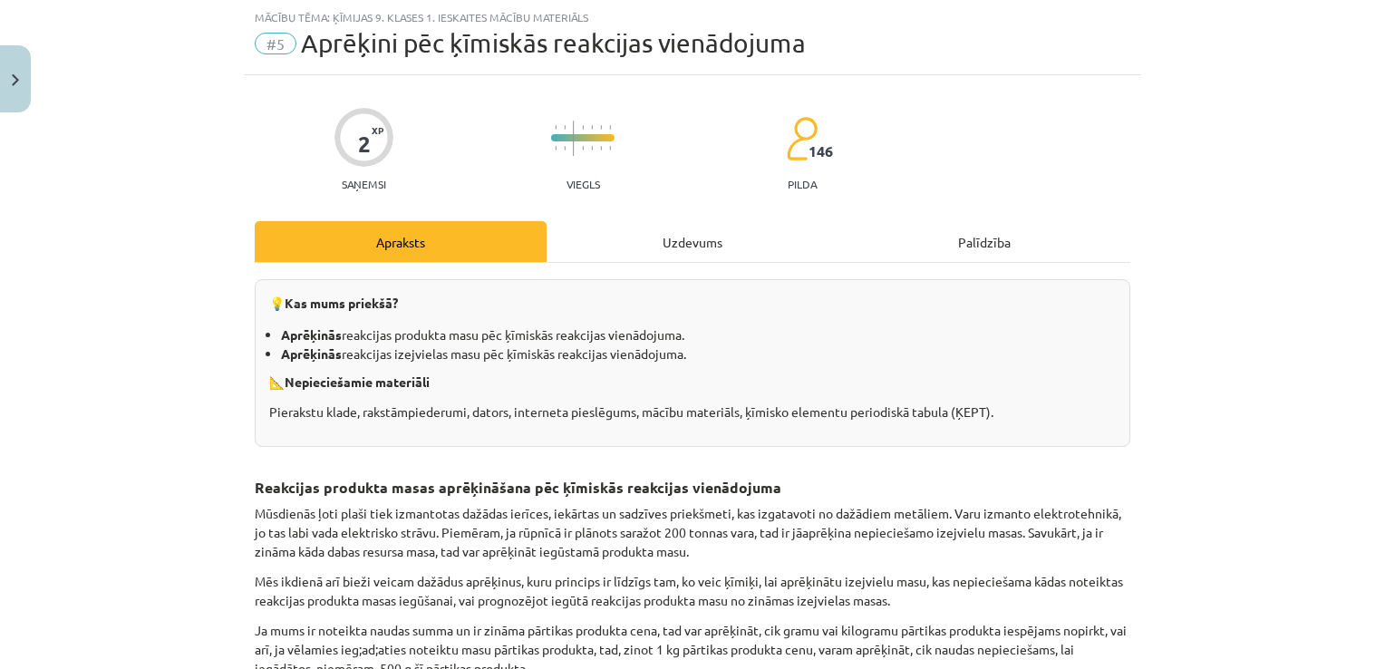
click at [643, 248] on div "Uzdevums" at bounding box center [692, 241] width 292 height 41
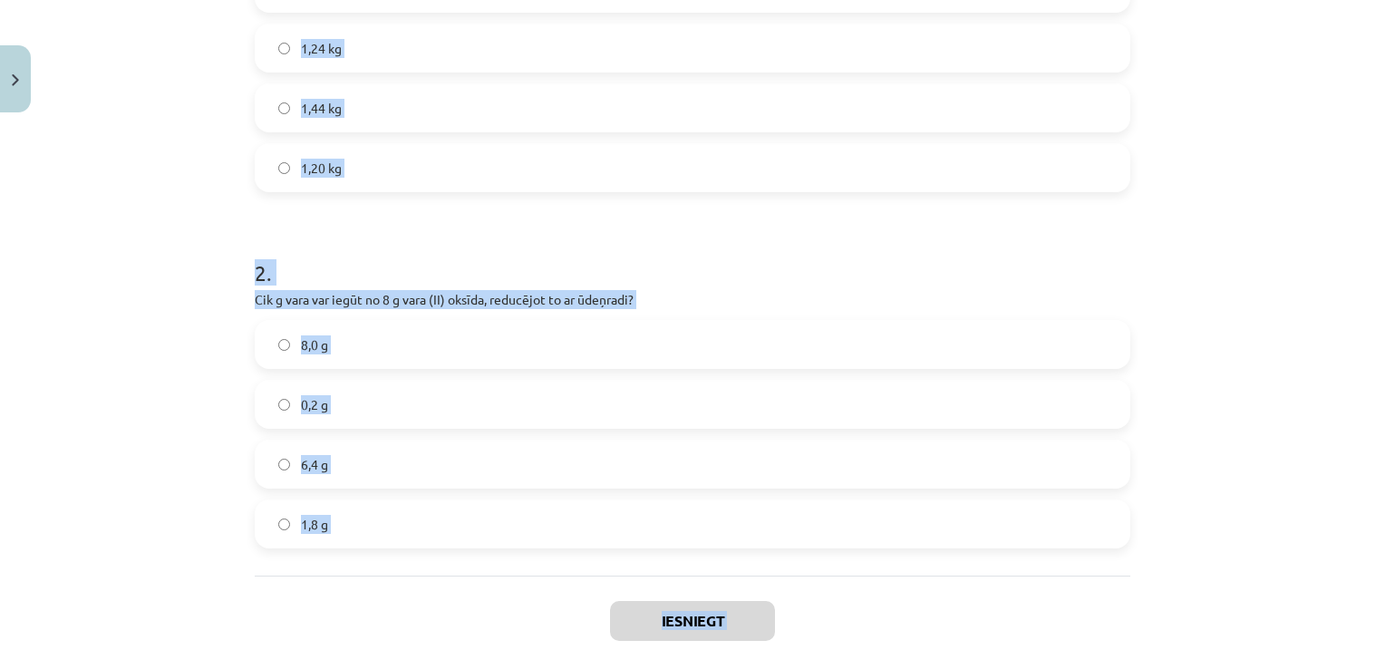
scroll to position [511, 0]
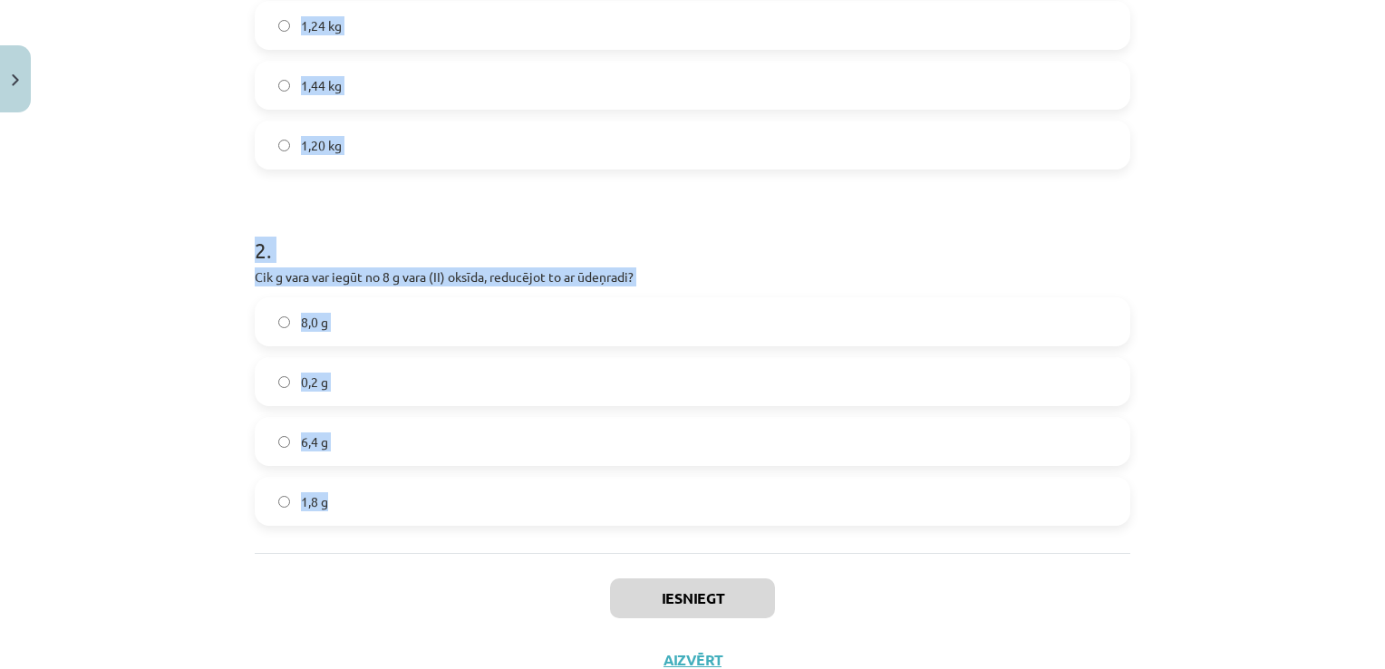
drag, startPoint x: 246, startPoint y: 158, endPoint x: 675, endPoint y: 506, distance: 552.8
click at [675, 506] on div "2 XP Saņemsi Viegls 146 pilda Apraksts Uzdevums Palīdzība 1 . Cik kilogramu dze…" at bounding box center [692, 149] width 897 height 1081
copy form "1 . Cik kilogramu dzelzs (II) oksīda nepieciešams, lai, to reducējot ar ogli, i…"
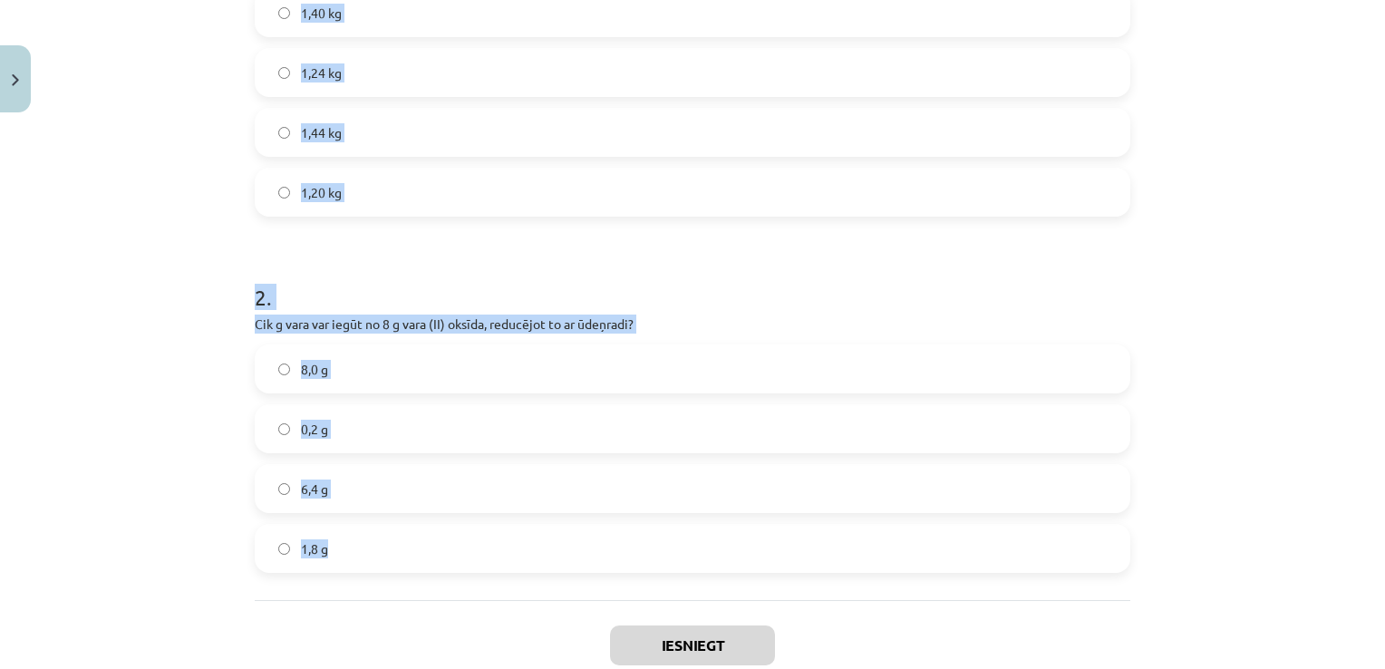
scroll to position [420, 0]
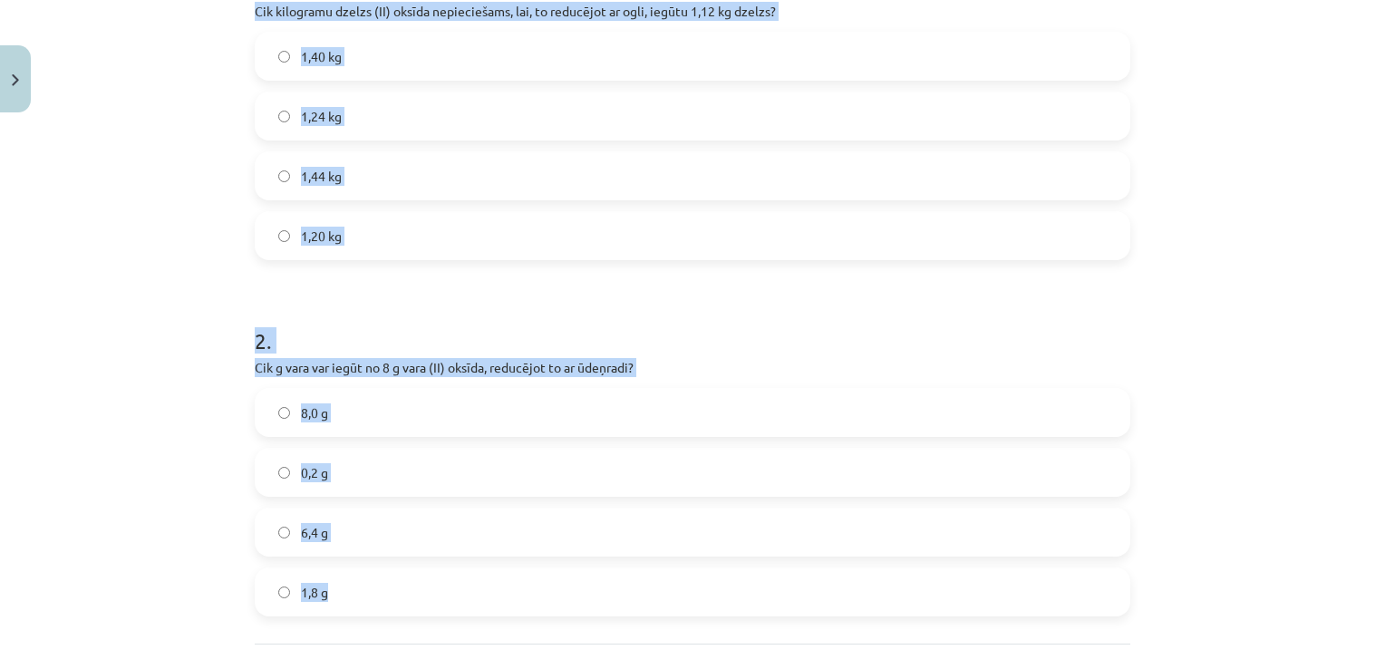
drag, startPoint x: 277, startPoint y: 223, endPoint x: 208, endPoint y: 226, distance: 68.9
click at [276, 223] on label "1,20 kg" at bounding box center [692, 235] width 872 height 45
click at [153, 225] on div "Mācību tēma: Ķīmijas 9. klases 1. ieskaites mācību materiāls #5 Aprēķini pēc ķī…" at bounding box center [692, 334] width 1385 height 669
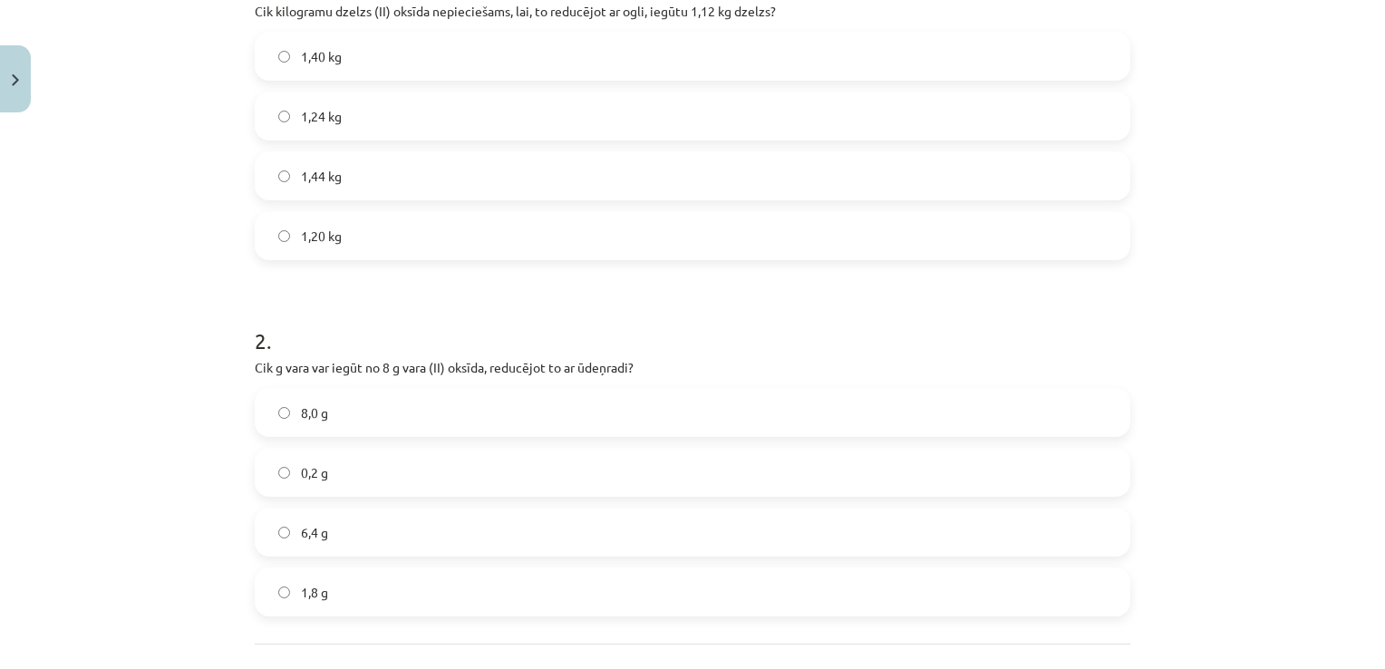
click at [371, 180] on label "1,44 kg" at bounding box center [692, 175] width 872 height 45
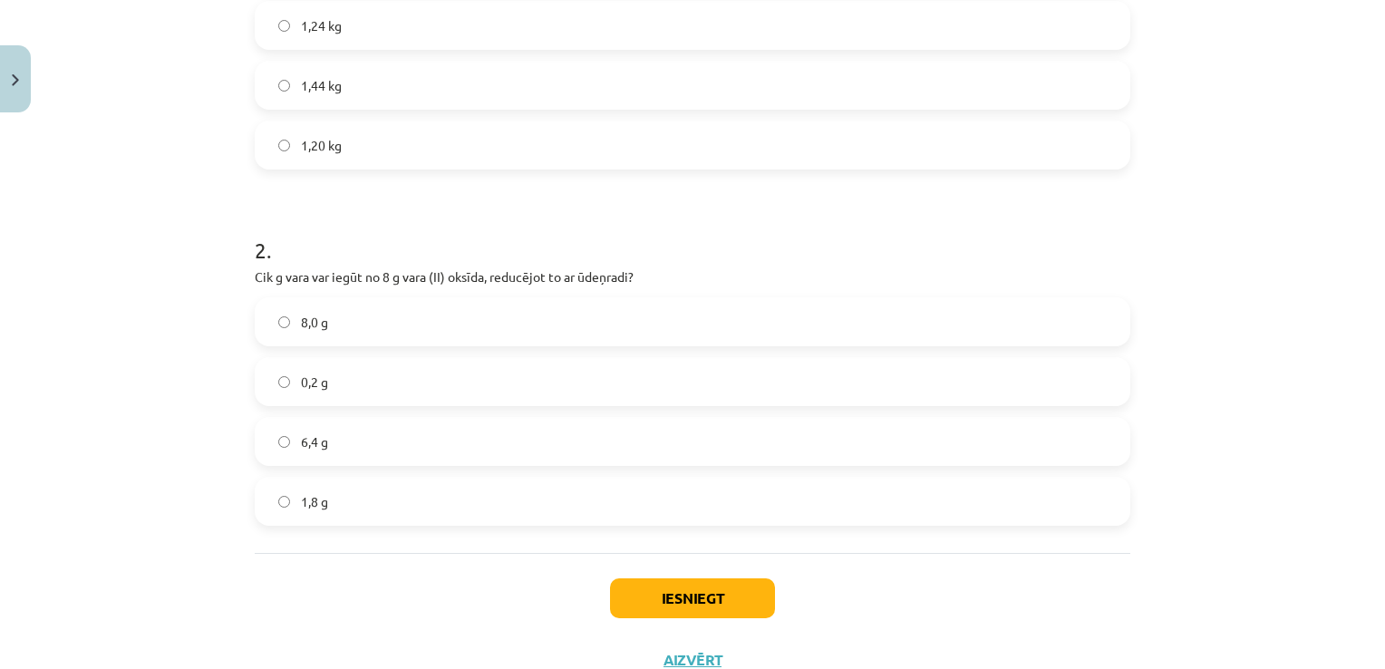
scroll to position [576, 0]
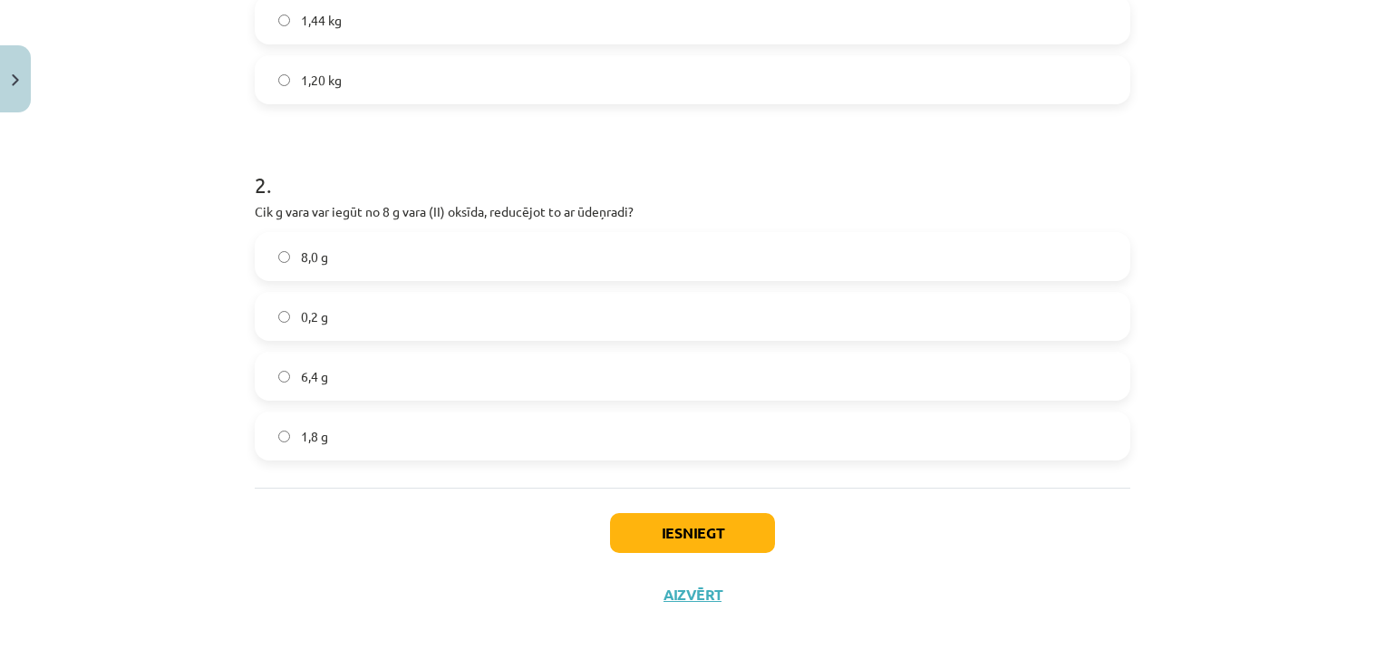
click at [391, 383] on label "6,4 g" at bounding box center [692, 375] width 872 height 45
click at [683, 509] on div "Iesniegt Aizvērt" at bounding box center [692, 551] width 875 height 127
click at [678, 526] on button "Iesniegt" at bounding box center [692, 533] width 165 height 40
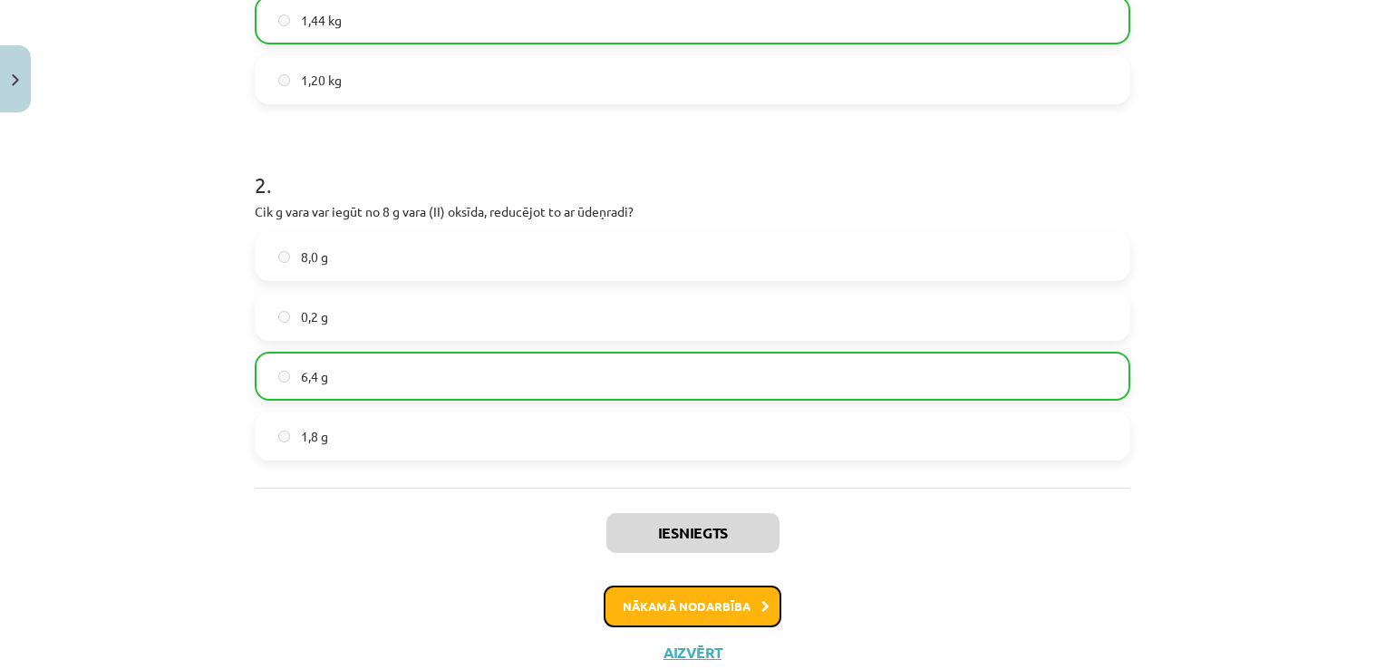
click at [677, 612] on button "Nākamā nodarbība" at bounding box center [693, 606] width 178 height 42
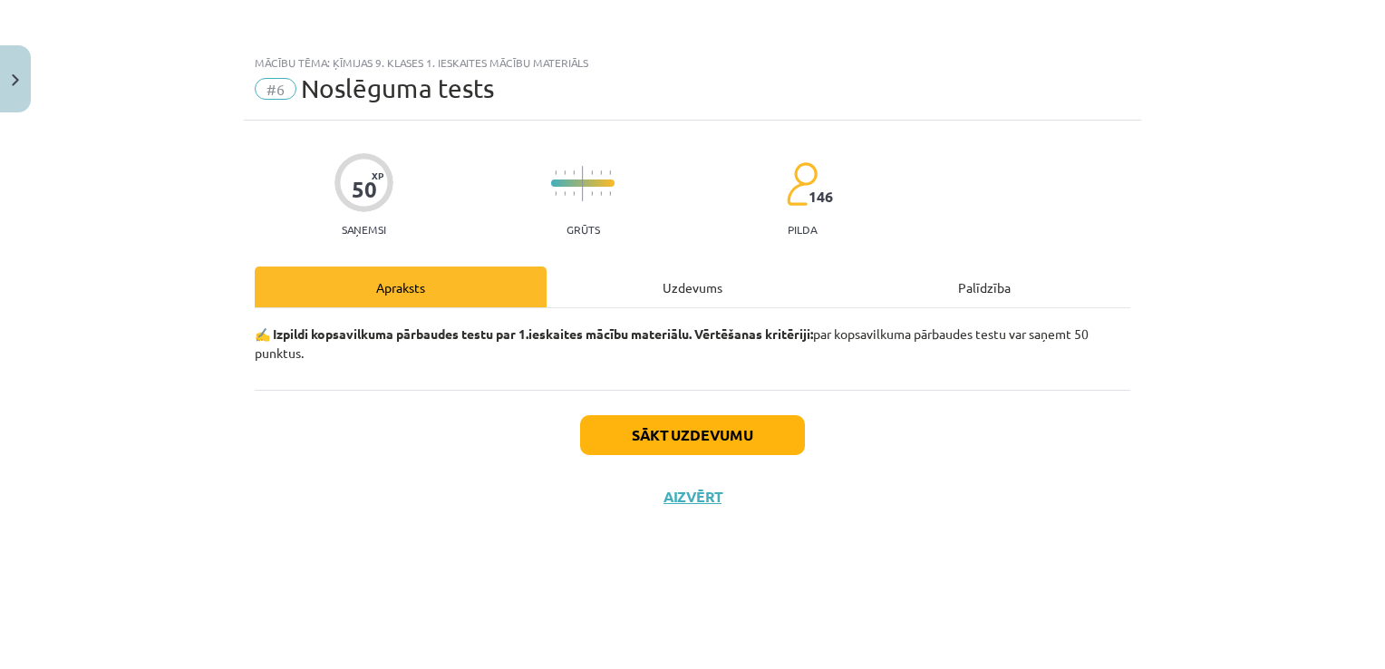
scroll to position [0, 0]
click at [651, 437] on button "Sākt uzdevumu" at bounding box center [692, 435] width 225 height 40
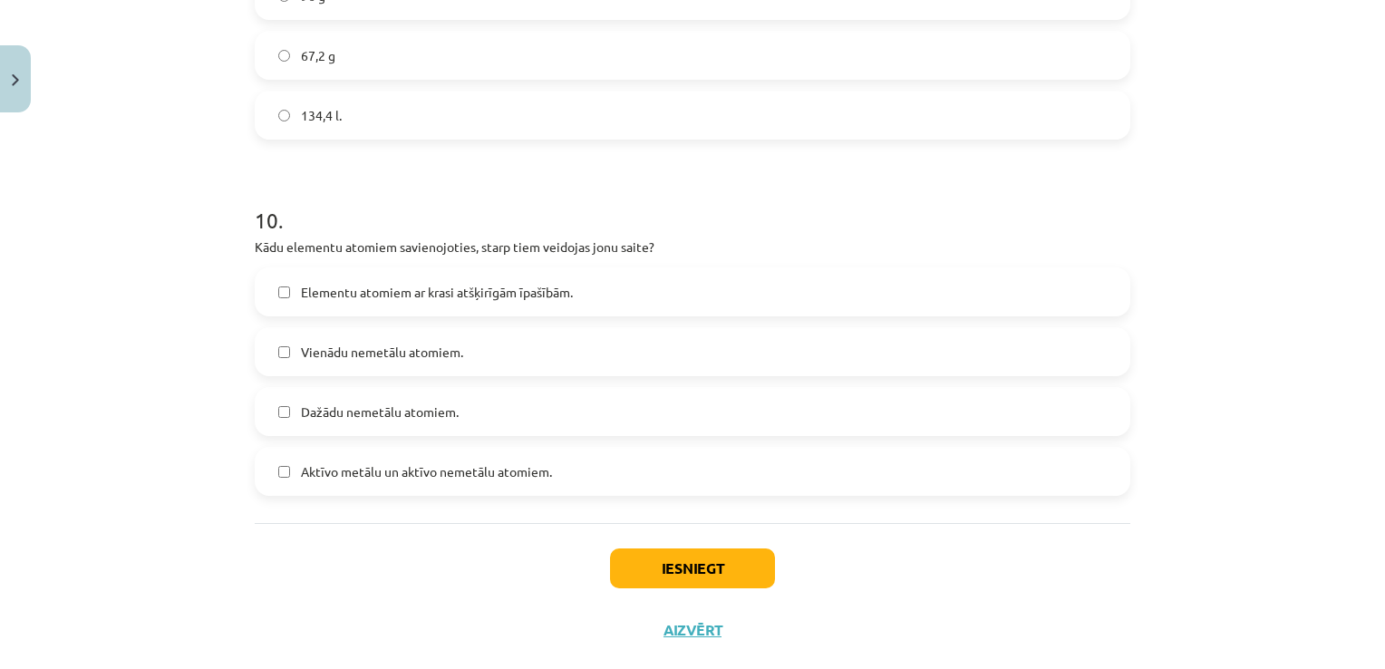
scroll to position [3425, 0]
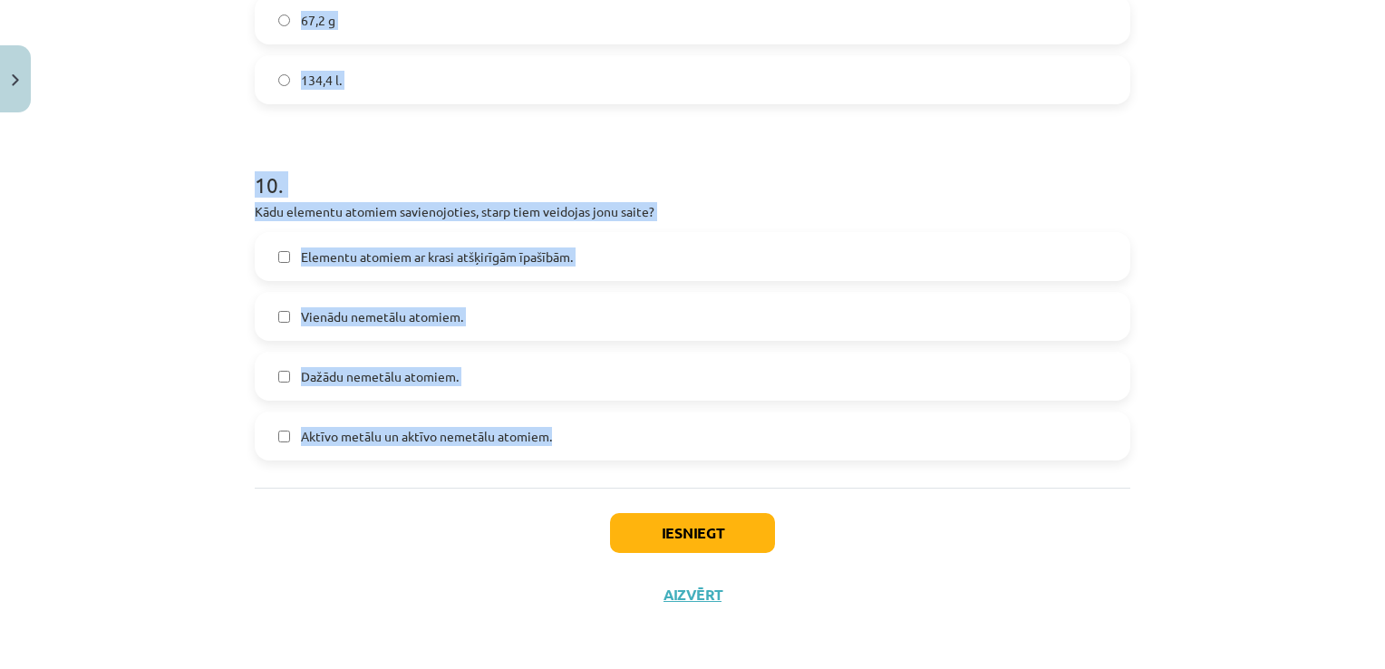
drag, startPoint x: 245, startPoint y: 382, endPoint x: 668, endPoint y: 430, distance: 425.9
copy form "1 . Reakcijā starp magniju un hloru rodas magnija hlorīds. Kas šajā reakcijā ir…"
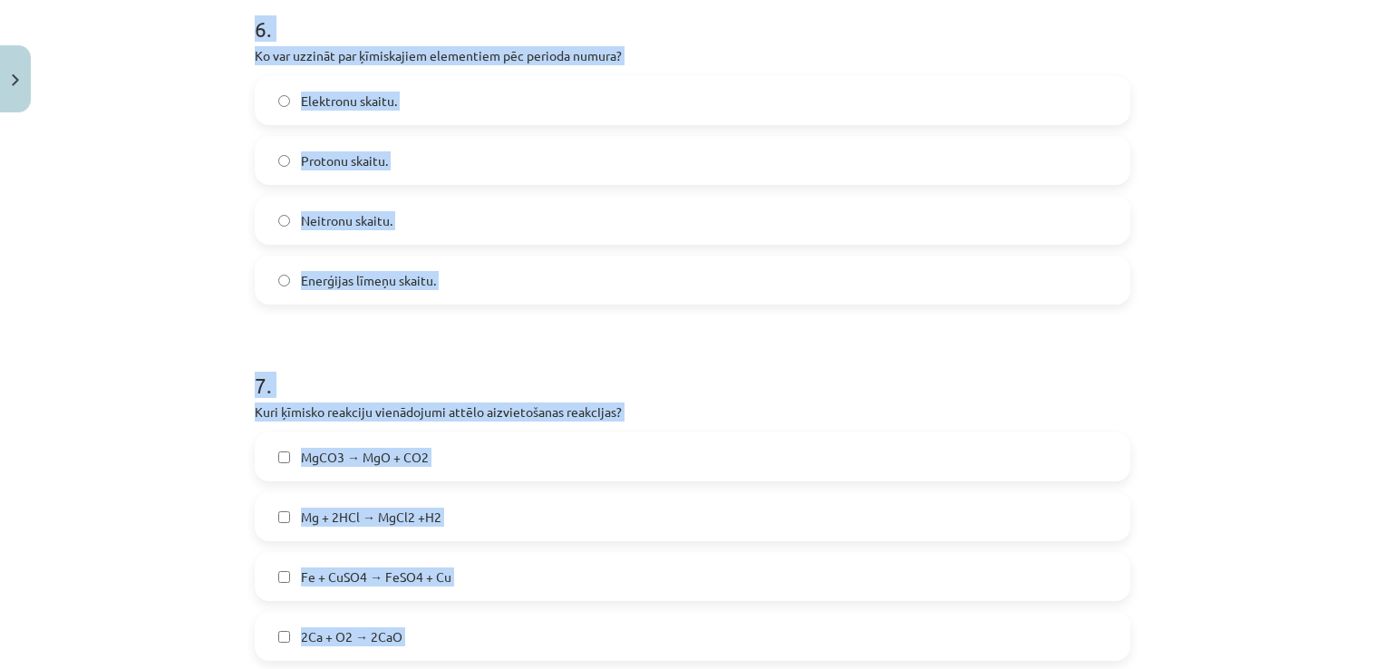
click at [185, 295] on div "Mācību tēma: Ķīmijas 9. klases 1. ieskaites mācību materiāls #6 Noslēguma tests…" at bounding box center [692, 334] width 1385 height 669
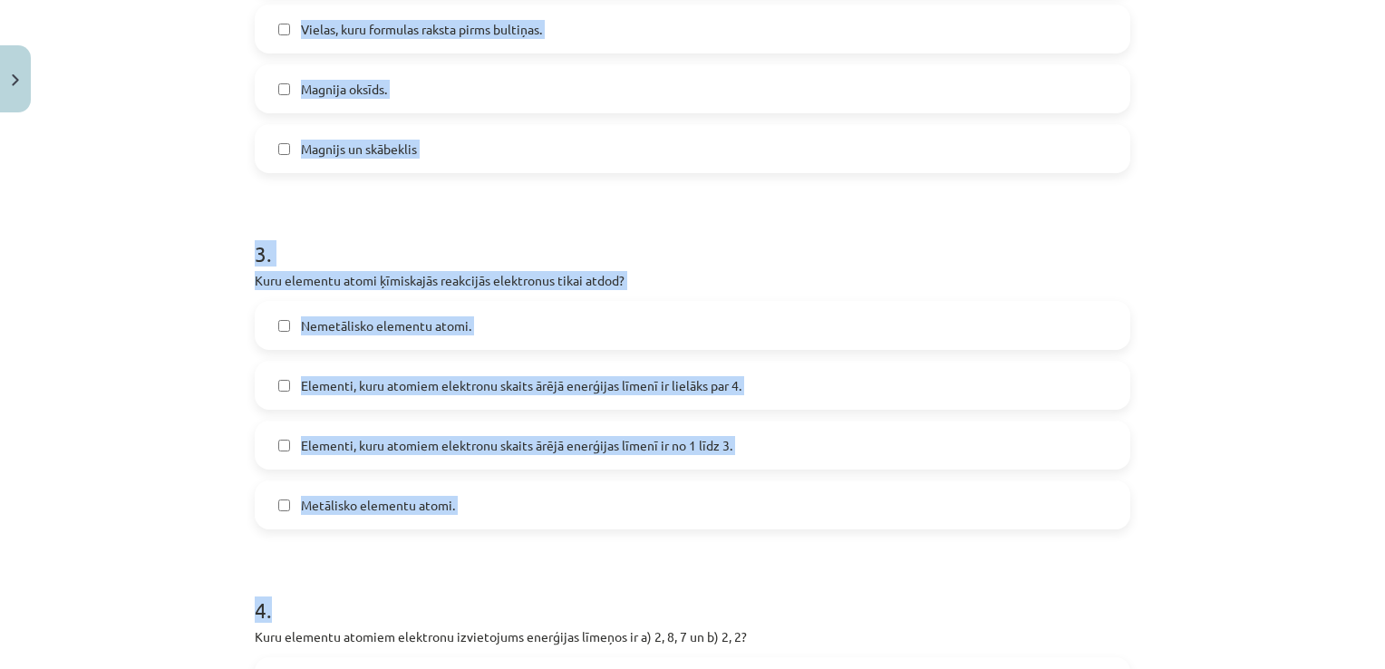
scroll to position [888, 0]
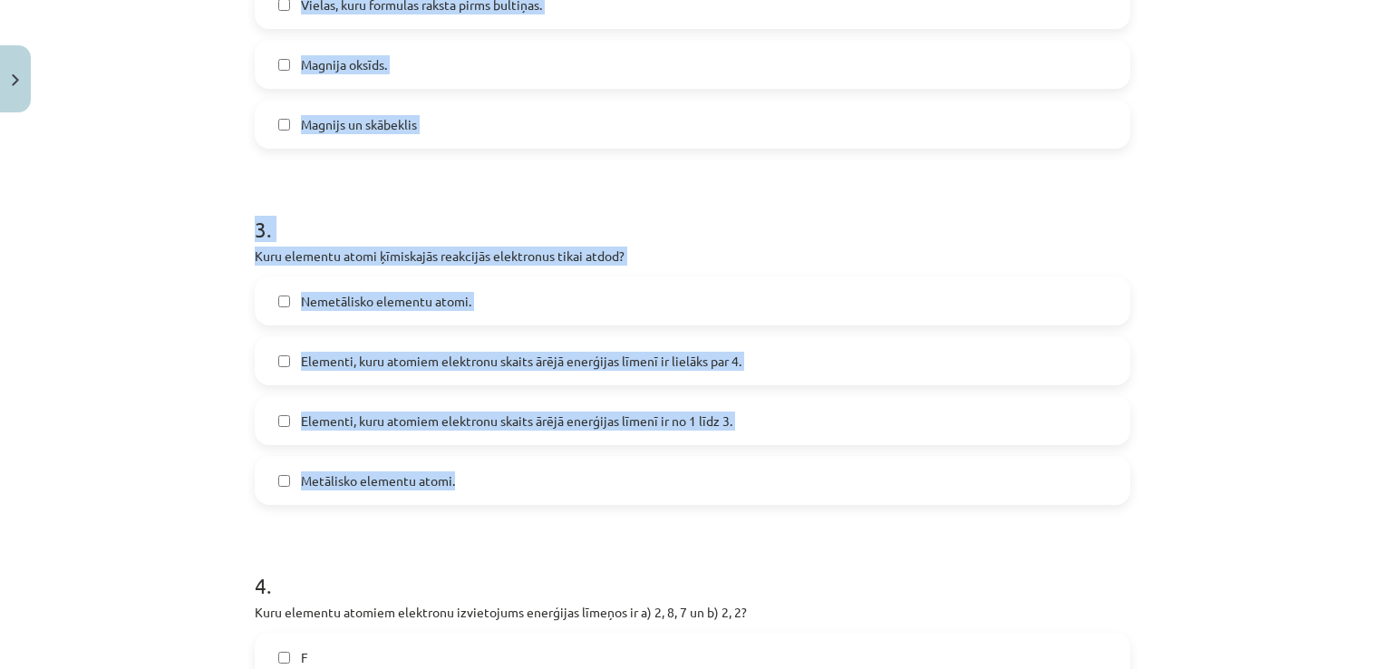
drag, startPoint x: 240, startPoint y: 227, endPoint x: 761, endPoint y: 495, distance: 585.6
copy form "1 . Reakcijā starp magniju un hloru rodas magnija hlorīds. Kas šajā reakcijā ir…"
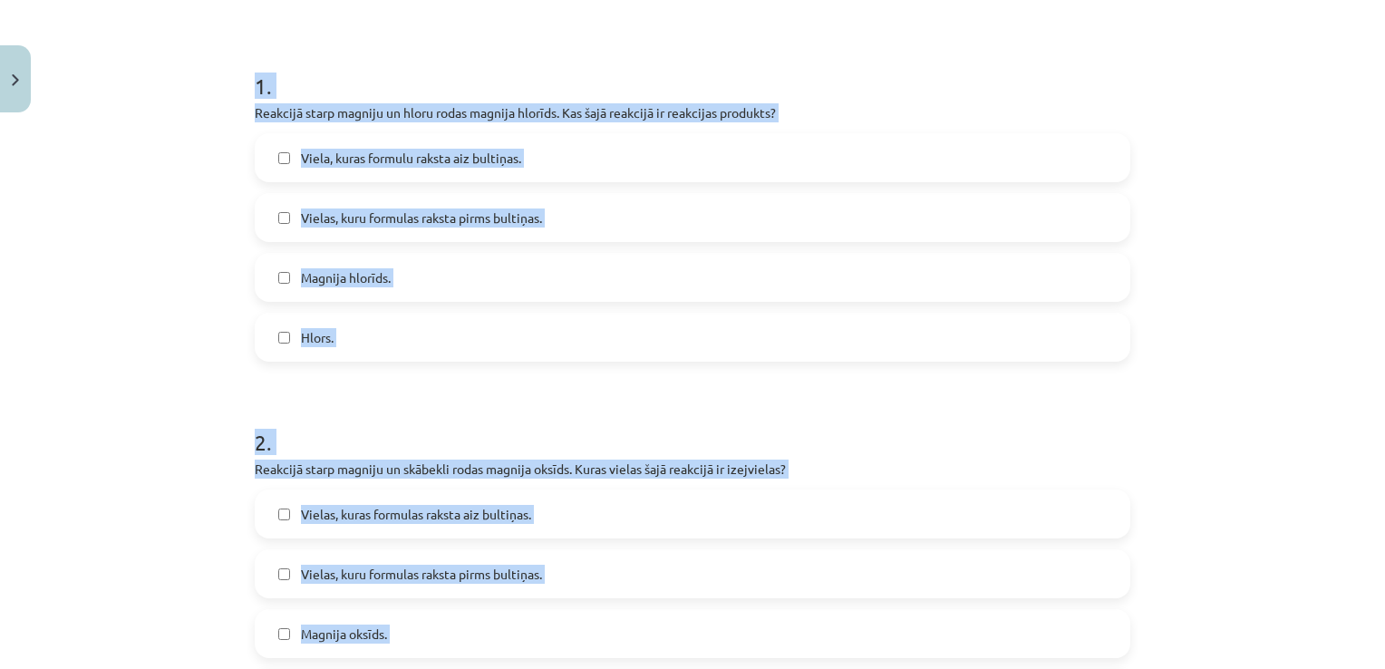
scroll to position [254, 0]
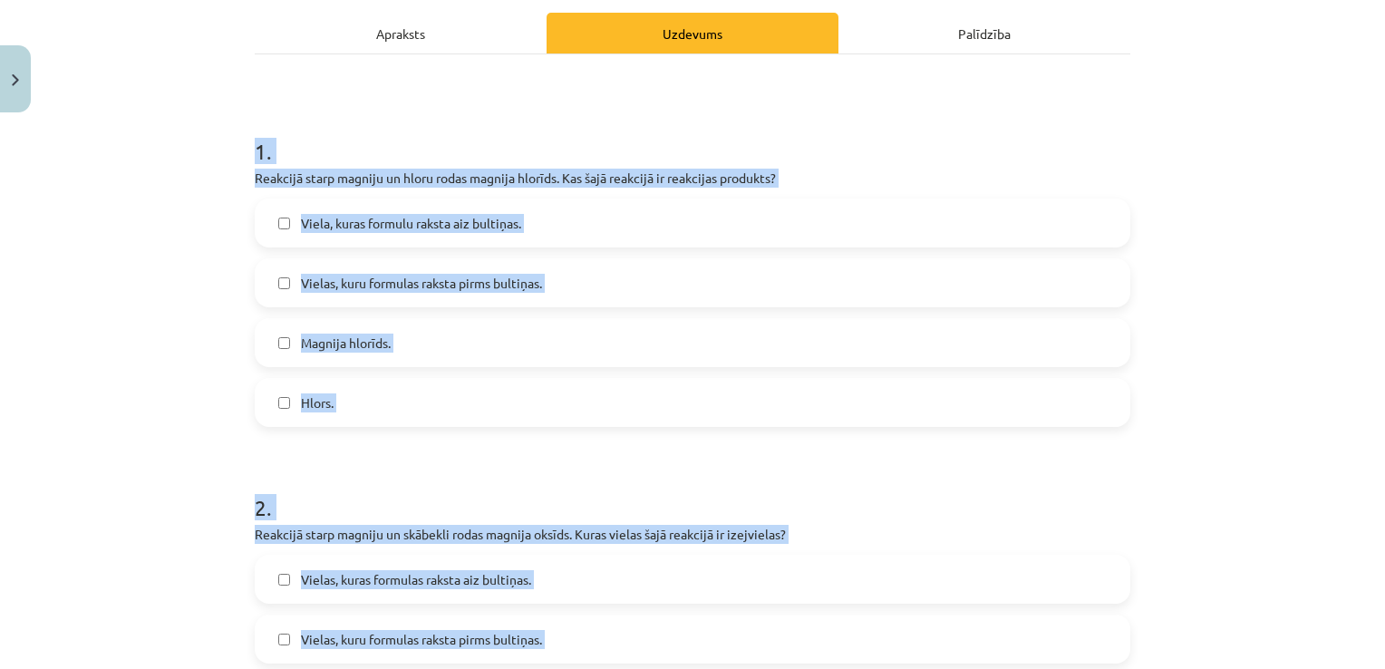
click at [193, 100] on div "Mācību tēma: Ķīmijas 9. klases 1. ieskaites mācību materiāls #6 Noslēguma tests…" at bounding box center [692, 334] width 1385 height 669
click at [207, 129] on div "Mācību tēma: Ķīmijas 9. klases 1. ieskaites mācību materiāls #6 Noslēguma tests…" at bounding box center [692, 334] width 1385 height 669
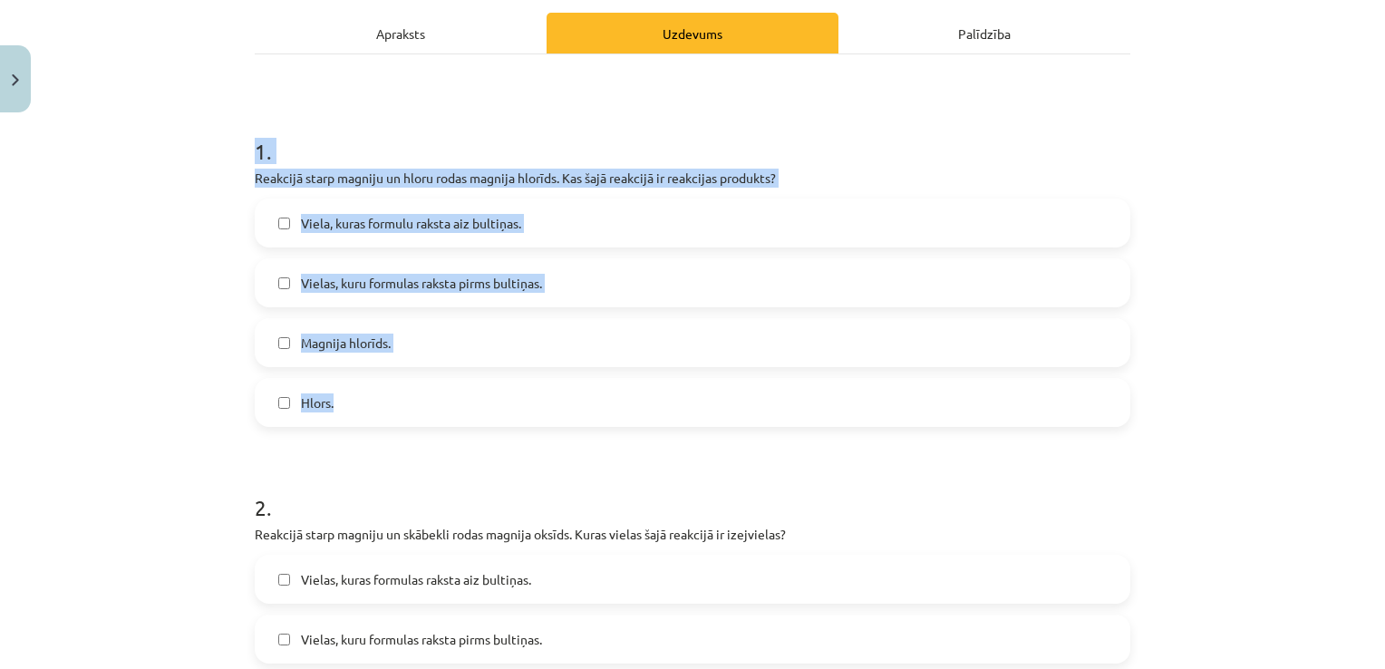
drag, startPoint x: 233, startPoint y: 126, endPoint x: 471, endPoint y: 417, distance: 376.1
click at [471, 417] on div "Mācību tēma: Ķīmijas 9. klases 1. ieskaites mācību materiāls #6 Noslēguma tests…" at bounding box center [692, 334] width 1385 height 669
copy div "1 . Reakcijā starp magniju un hloru rodas magnija hlorīds. Kas šajā reakcijā ir…"
click at [113, 304] on div "Mācību tēma: Ķīmijas 9. klases 1. ieskaites mācību materiāls #6 Noslēguma tests…" at bounding box center [692, 334] width 1385 height 669
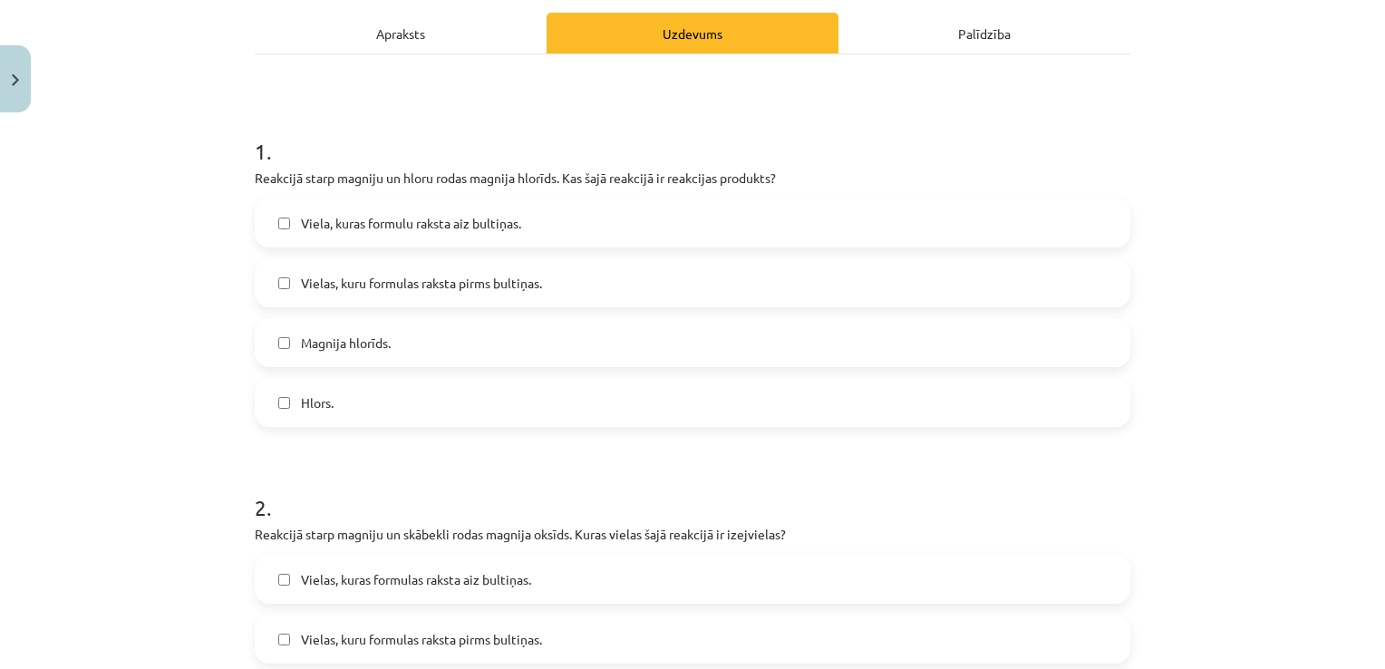
click at [337, 291] on span "Vielas, kuru formulas raksta pirms bultiņas." at bounding box center [421, 283] width 241 height 19
click at [333, 335] on span "Magnija hlorīds." at bounding box center [346, 342] width 90 height 19
click at [312, 386] on label "Hlors." at bounding box center [692, 402] width 872 height 45
click at [315, 228] on span "Viela, kuras formulu raksta aiz bultiņas." at bounding box center [411, 223] width 220 height 19
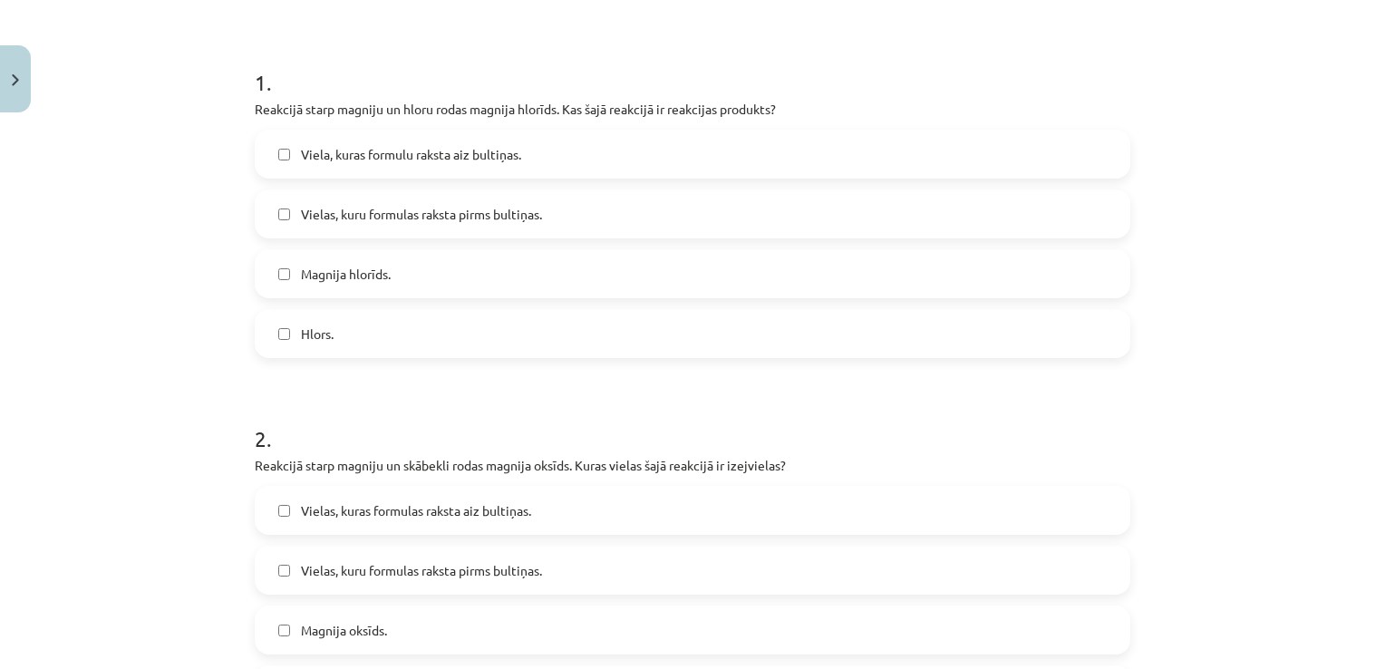
scroll to position [616, 0]
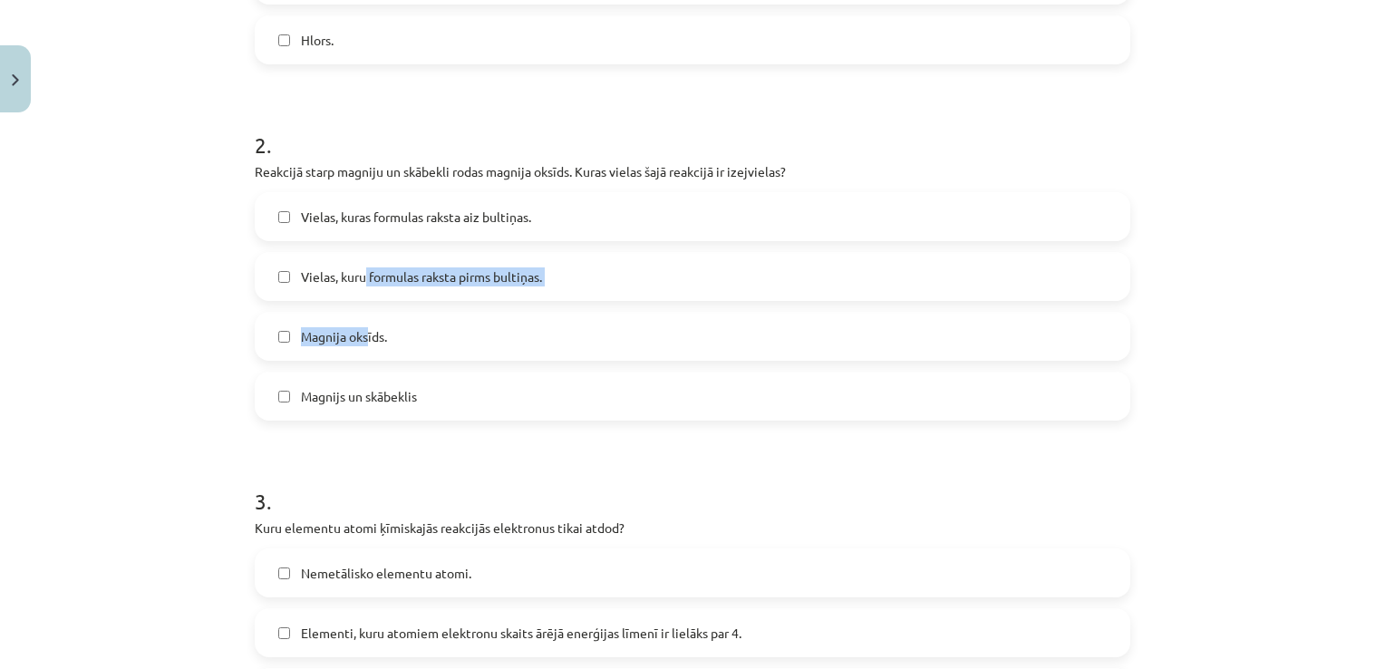
drag, startPoint x: 359, startPoint y: 295, endPoint x: 359, endPoint y: 305, distance: 10.9
click at [359, 305] on div "Vielas, kuras formulas raksta aiz bultiņas. Vielas, kuru formulas raksta pirms …" at bounding box center [692, 306] width 875 height 228
drag, startPoint x: 359, startPoint y: 305, endPoint x: 278, endPoint y: 286, distance: 82.9
click at [285, 274] on label "Vielas, kuru formulas raksta pirms bultiņas." at bounding box center [692, 276] width 872 height 45
drag, startPoint x: 268, startPoint y: 333, endPoint x: 272, endPoint y: 343, distance: 9.8
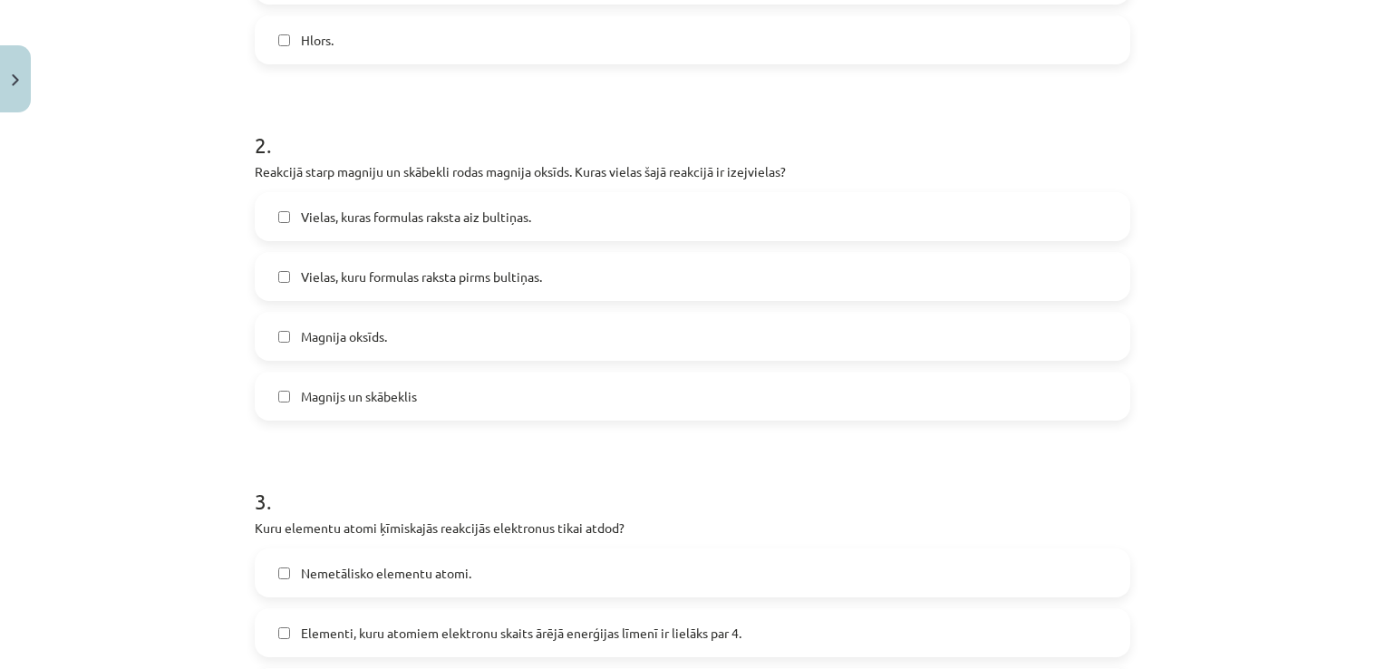
click at [269, 333] on label "Magnija oksīds." at bounding box center [692, 336] width 872 height 45
click at [278, 382] on label "Magnijs un skābeklis" at bounding box center [692, 395] width 872 height 45
drag, startPoint x: 304, startPoint y: 213, endPoint x: 319, endPoint y: 221, distance: 16.6
click at [304, 215] on span "Vielas, kuras formulas raksta aiz bultiņas." at bounding box center [416, 217] width 230 height 19
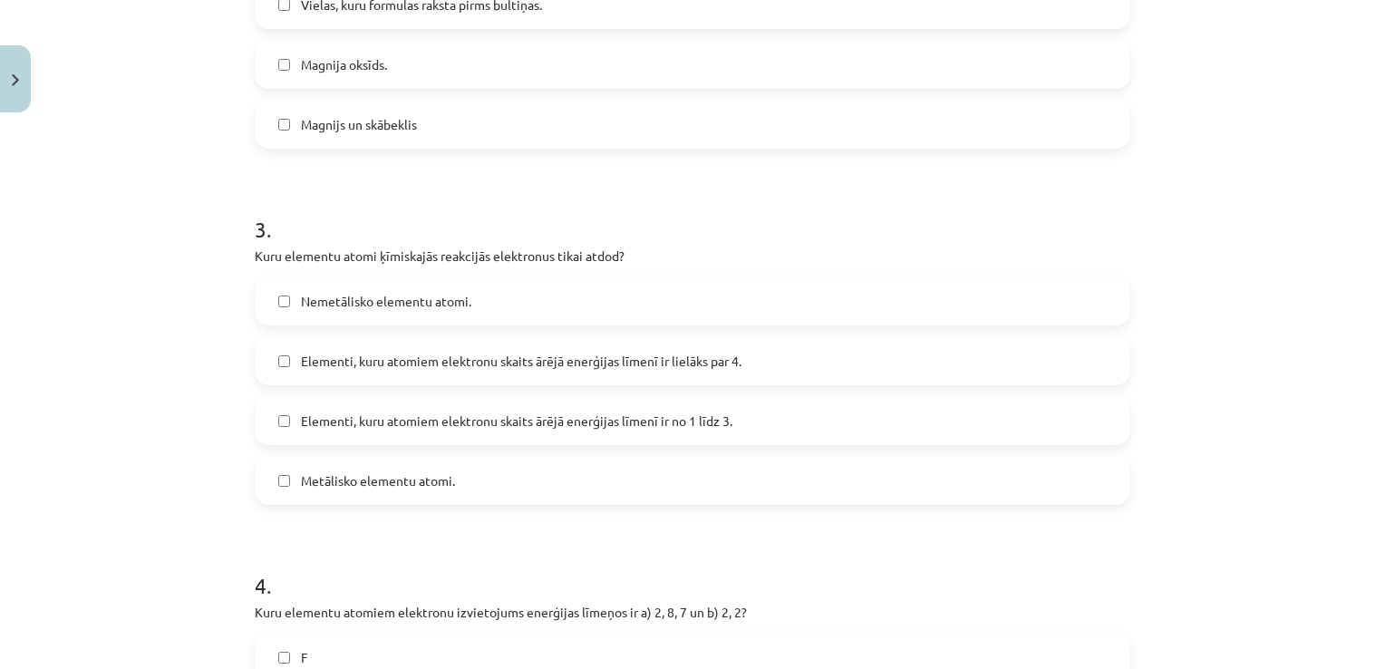
scroll to position [888, 0]
click at [274, 379] on label "Elementi, kuru atomiem elektronu skaits ārējā enerģijas līmenī ir lielāks par 4." at bounding box center [692, 360] width 872 height 45
click at [286, 310] on label "Nemetālisko elementu atomi." at bounding box center [692, 300] width 872 height 45
click at [294, 448] on div "Nemetālisko elementu atomi. Elementi, kuru atomiem elektronu skaits ārējā enerģ…" at bounding box center [692, 390] width 875 height 228
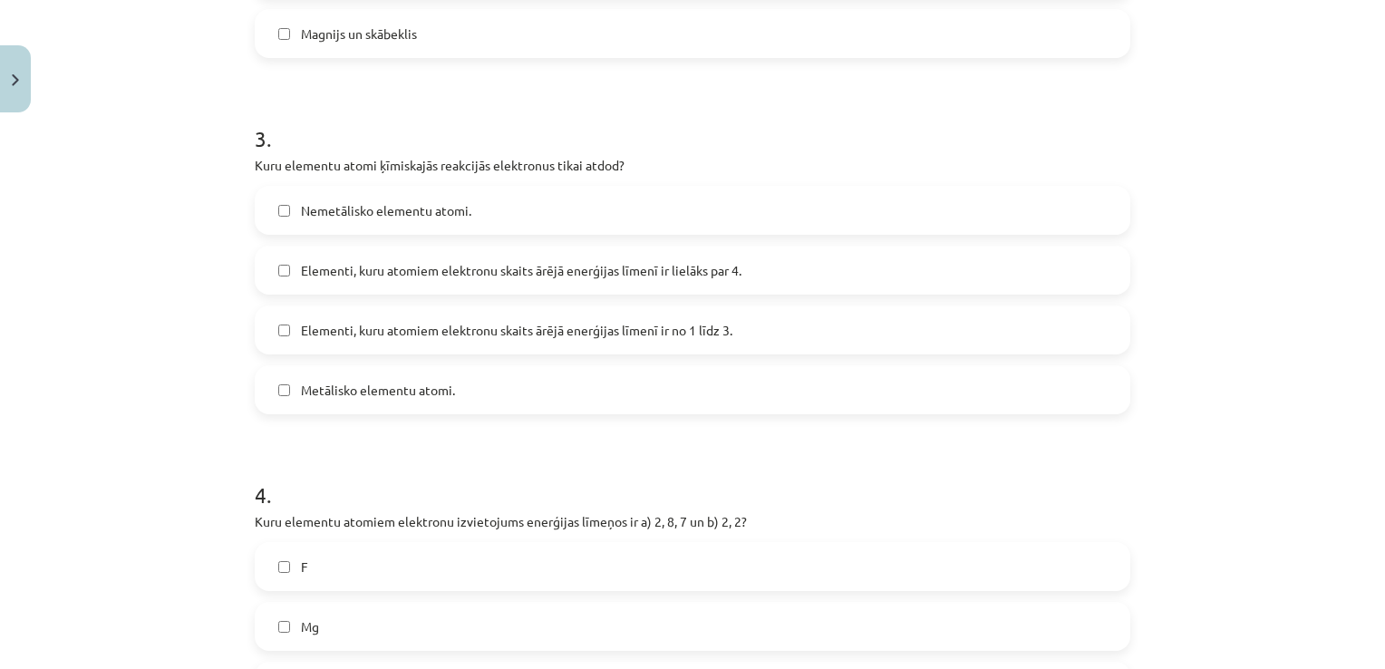
click at [285, 391] on label "Metālisko elementu atomi." at bounding box center [692, 389] width 872 height 45
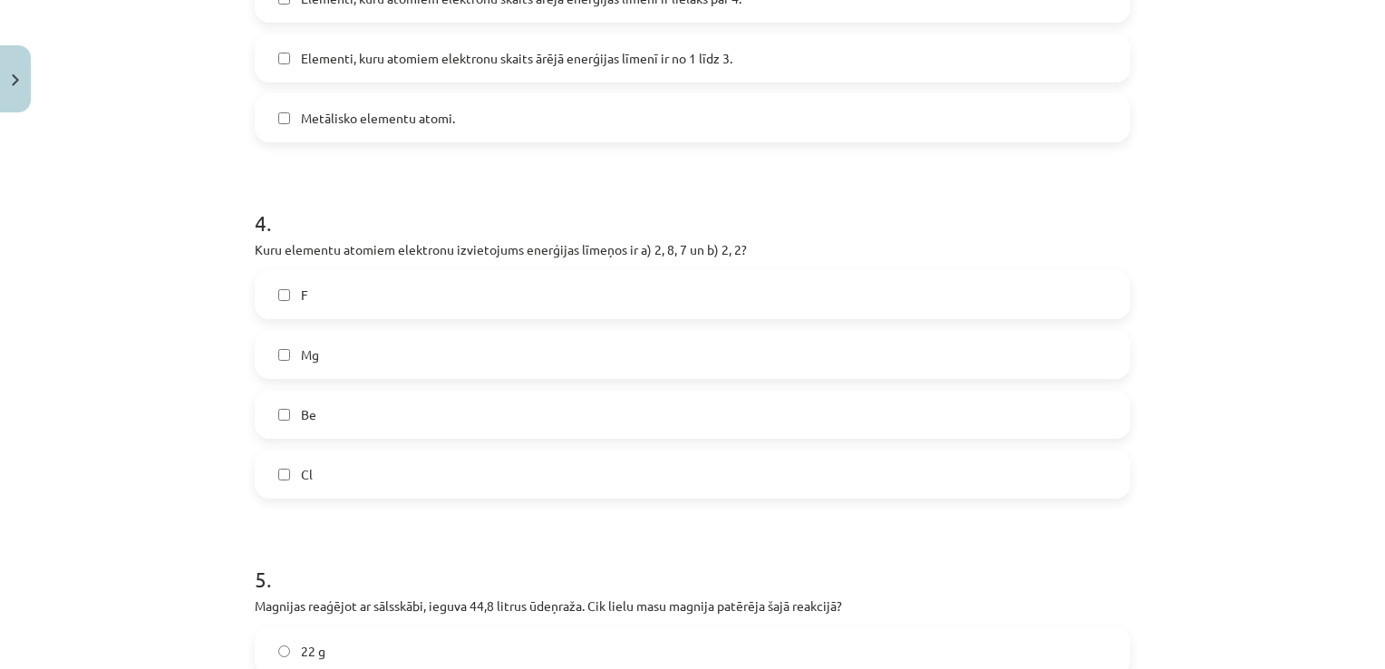
click at [282, 392] on label "Be" at bounding box center [692, 413] width 872 height 45
click at [286, 298] on label "F" at bounding box center [692, 294] width 872 height 45
click at [278, 456] on label "Cl" at bounding box center [692, 473] width 872 height 45
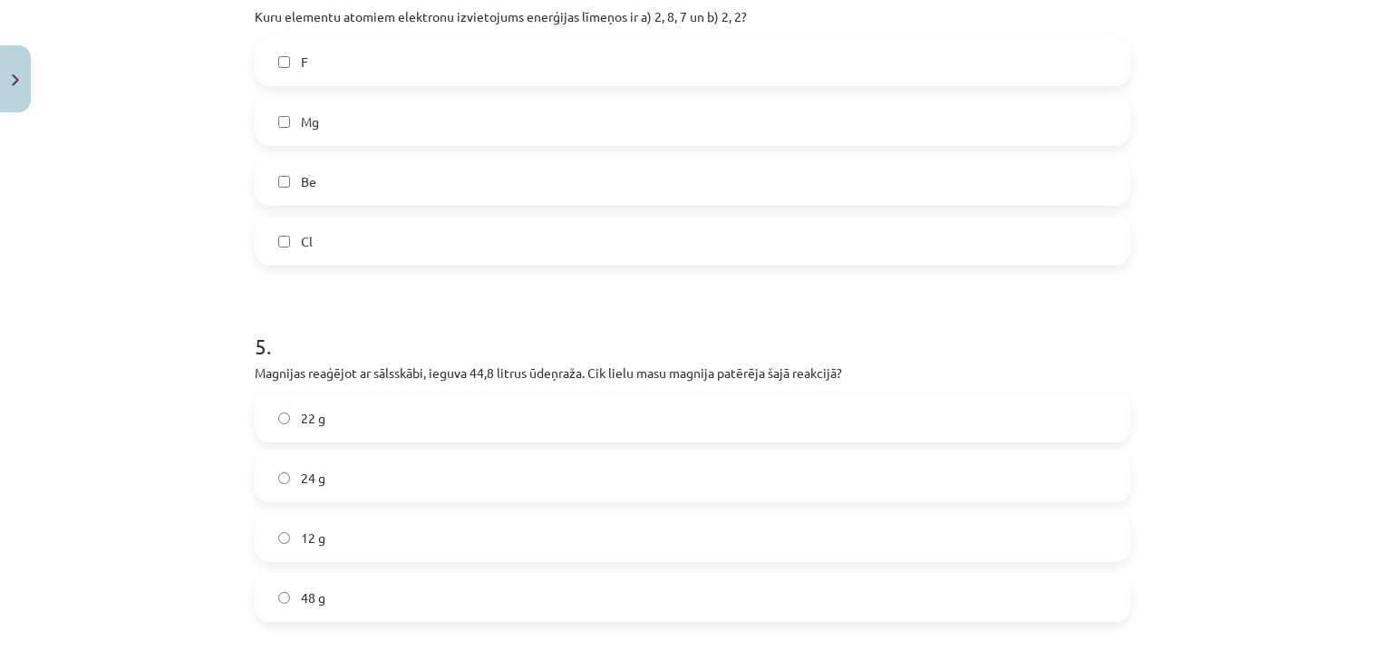
scroll to position [1522, 0]
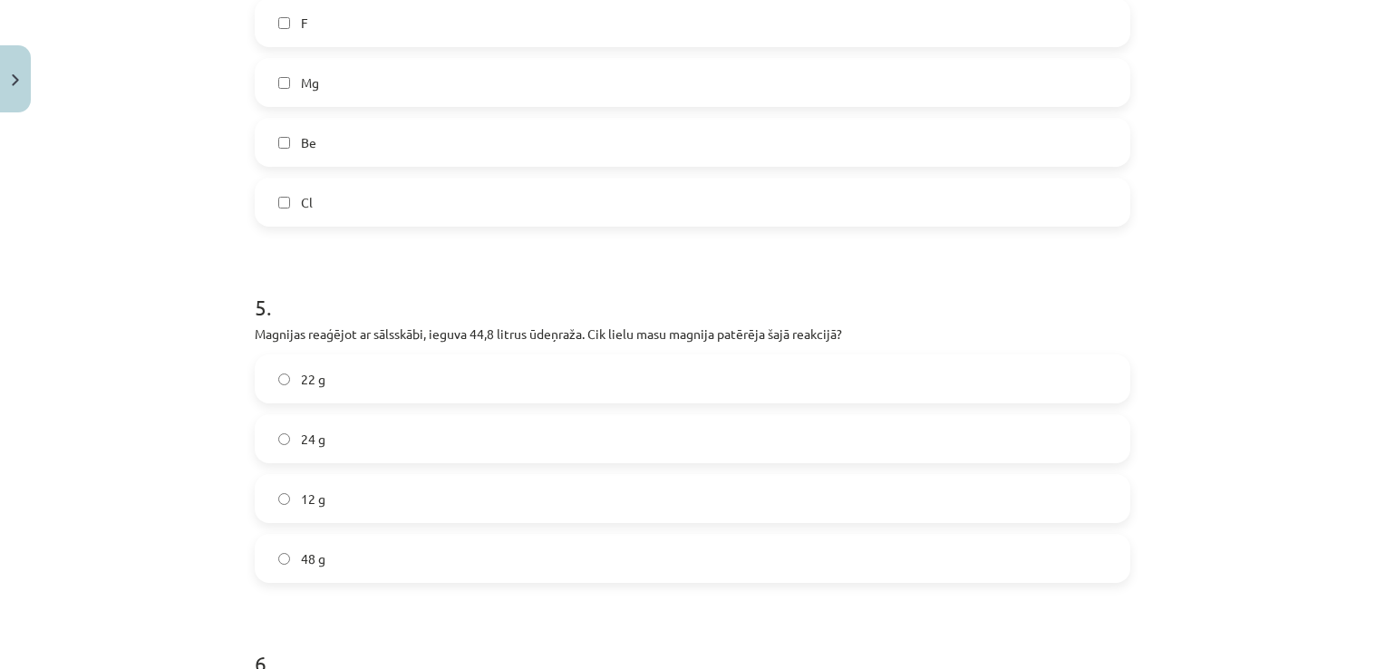
click at [280, 481] on label "12 g" at bounding box center [692, 498] width 872 height 45
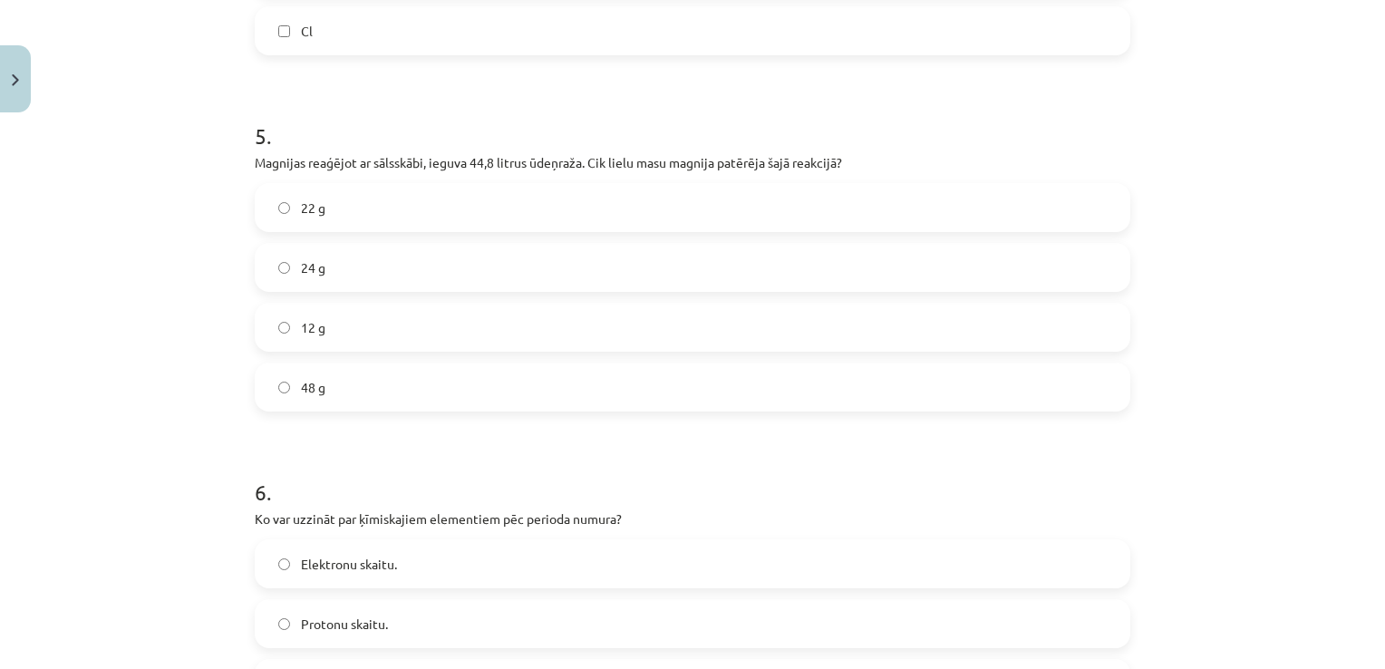
scroll to position [1704, 0]
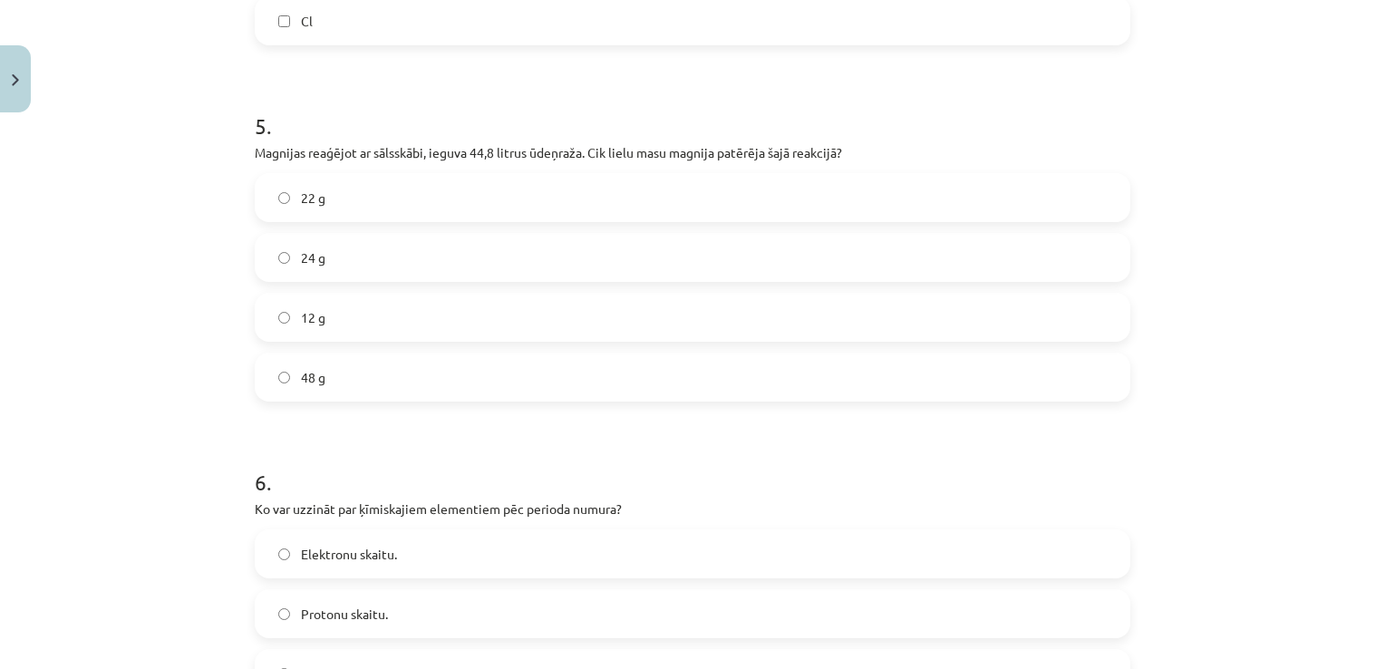
drag, startPoint x: 345, startPoint y: 195, endPoint x: 364, endPoint y: 282, distance: 89.1
click at [344, 195] on label "22 g" at bounding box center [692, 197] width 872 height 45
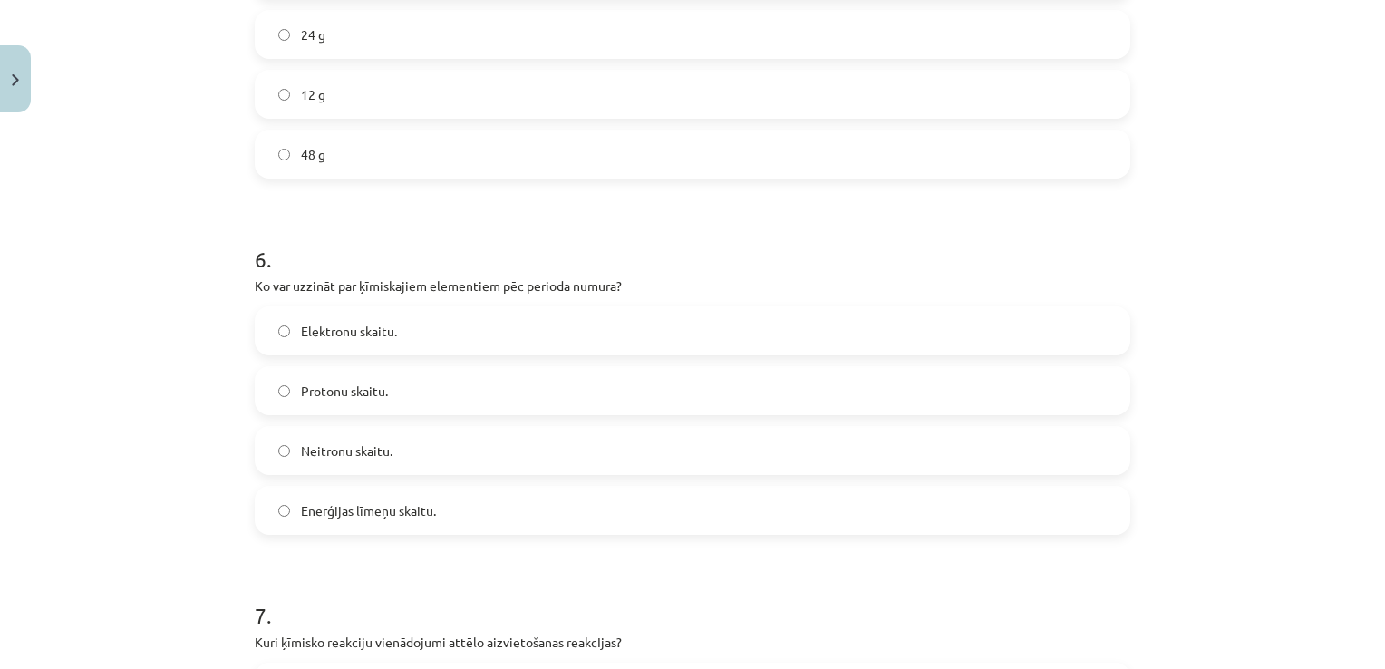
scroll to position [1975, 0]
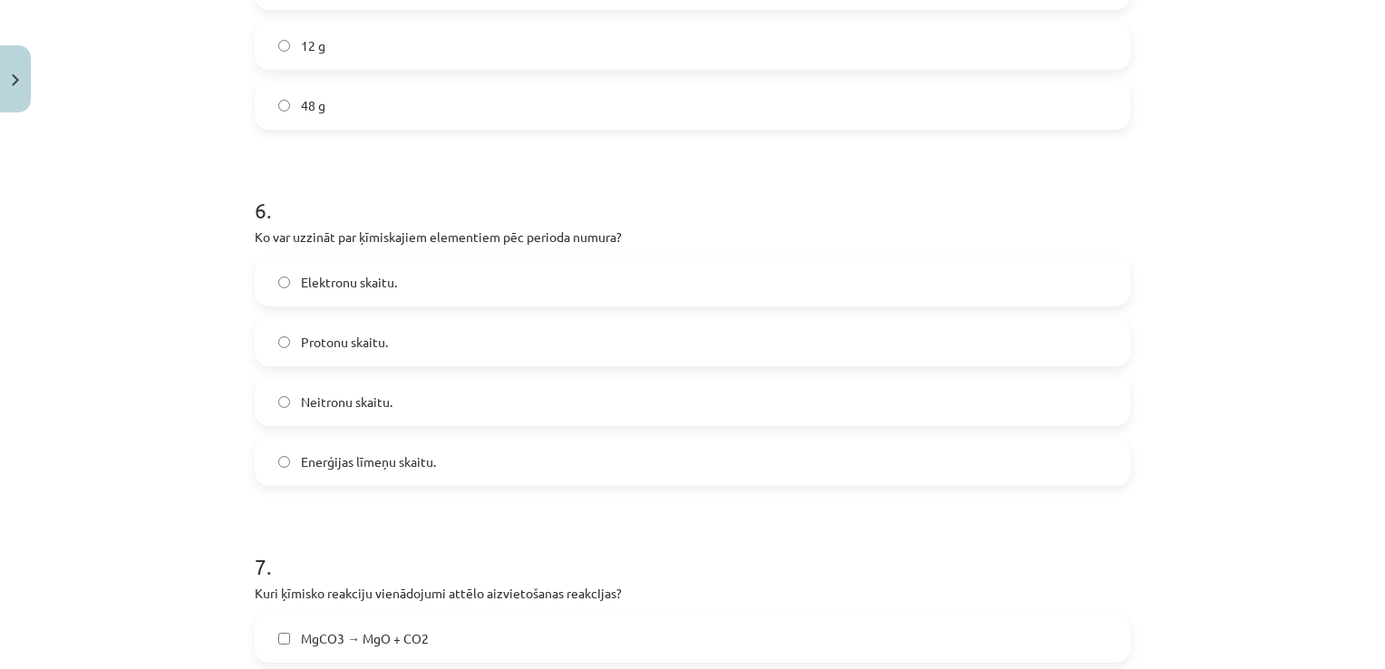
click at [333, 324] on label "Protonu skaitu." at bounding box center [692, 341] width 872 height 45
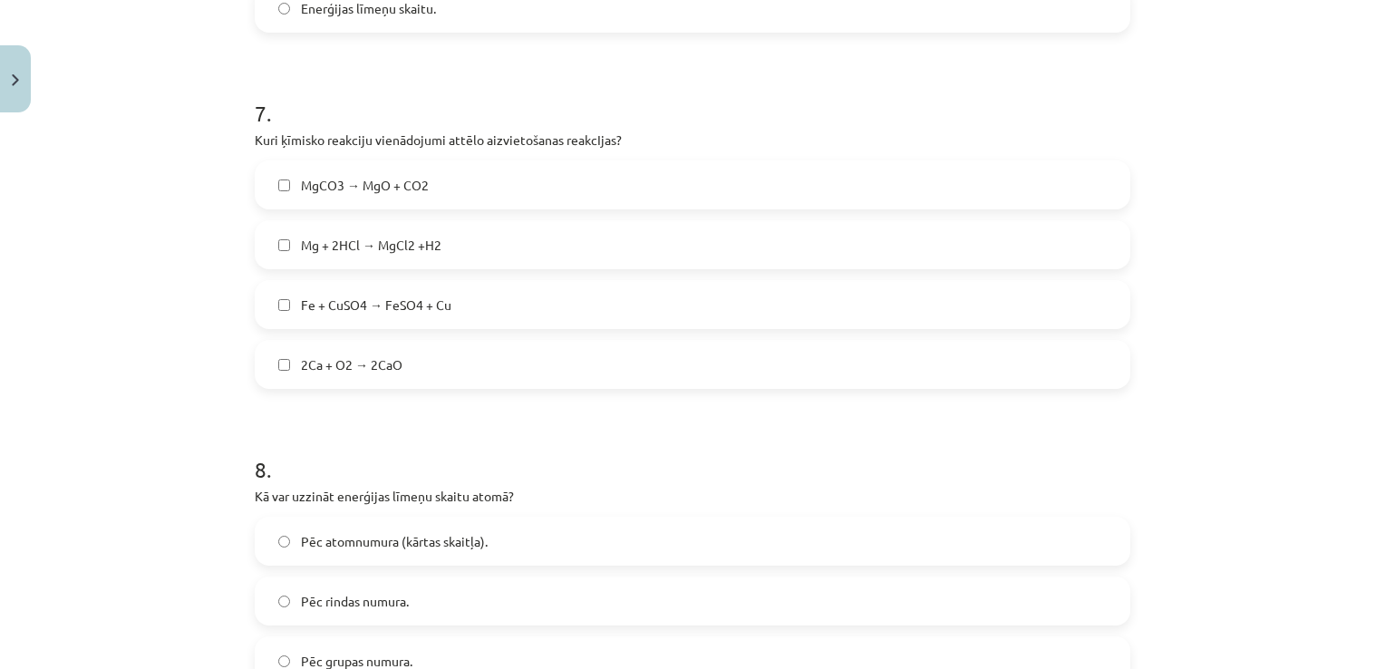
click at [362, 286] on label "Fe + CuSO4 → FeSO4 + Cu" at bounding box center [692, 304] width 872 height 45
click at [358, 223] on label "Mg + 2HCl → MgCl2 +H2" at bounding box center [692, 244] width 872 height 45
click at [357, 179] on span "MgCO3 → MgO + CO2" at bounding box center [365, 185] width 128 height 19
click at [343, 369] on span "2Ca + O2 → 2CaO" at bounding box center [351, 364] width 101 height 19
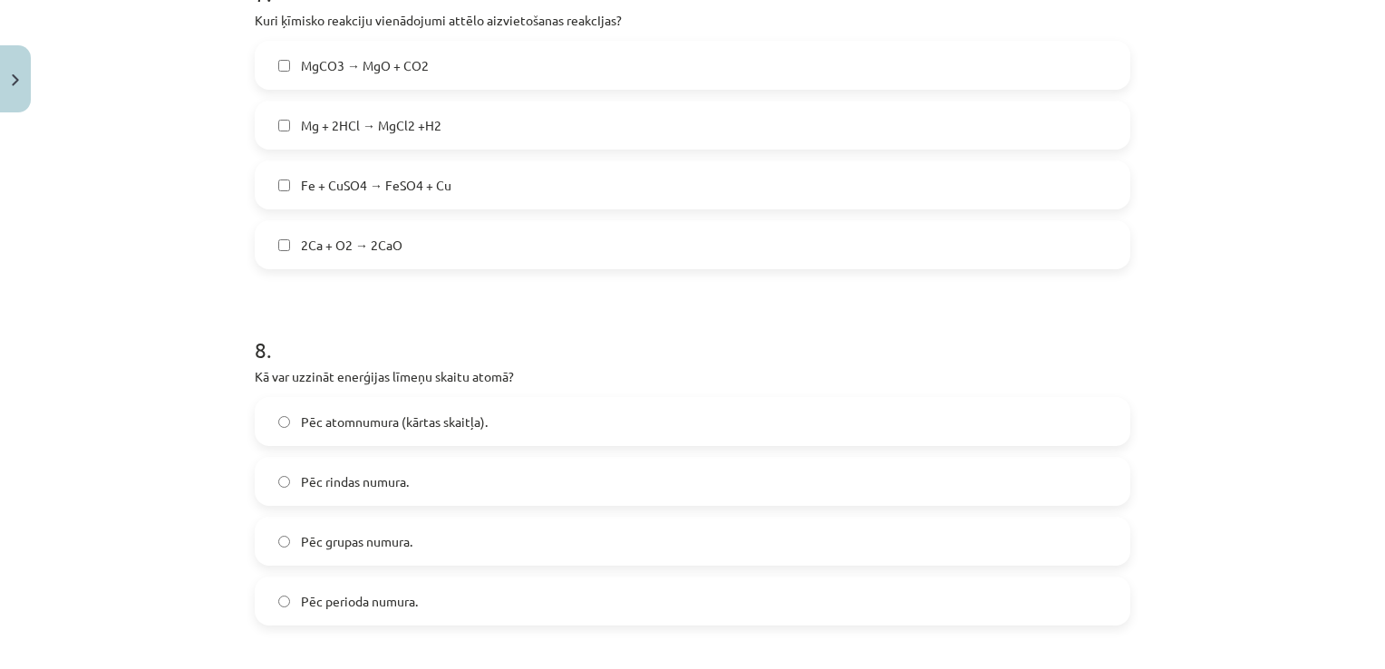
scroll to position [2791, 0]
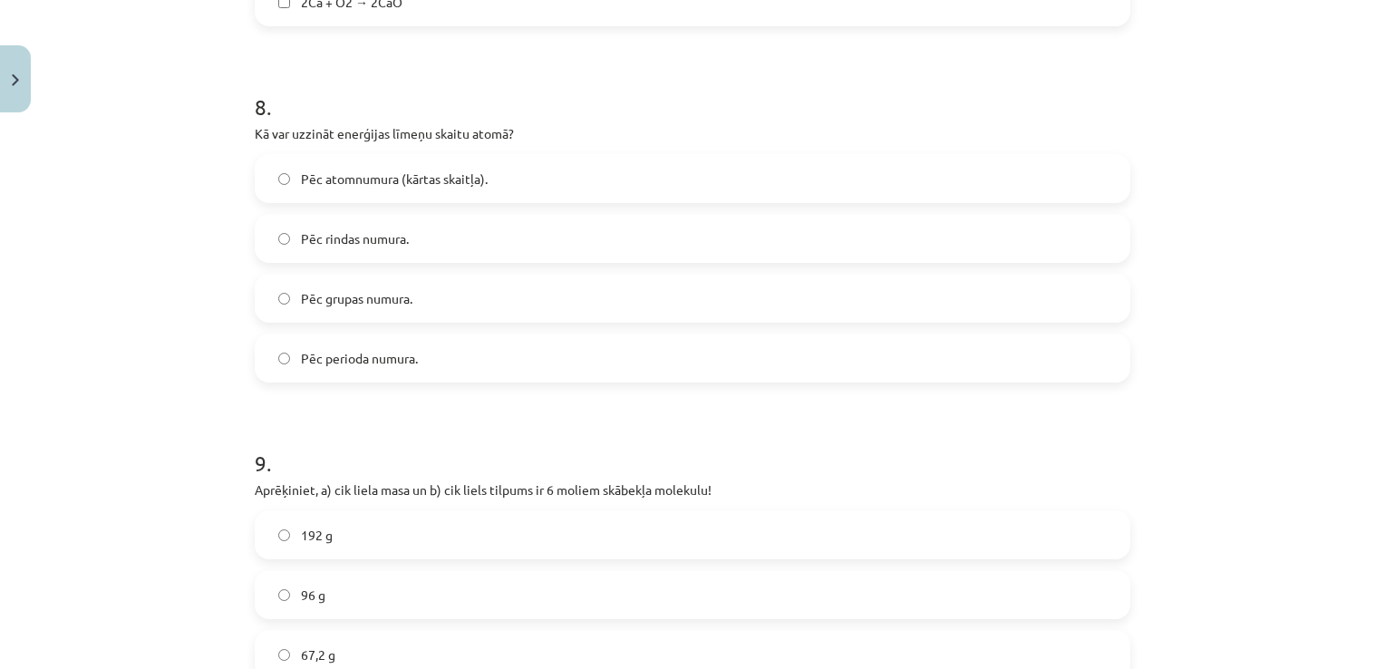
click at [387, 297] on span "Pēc grupas numura." at bounding box center [356, 298] width 111 height 19
click at [370, 236] on span "Pēc rindas numura." at bounding box center [355, 238] width 108 height 19
click at [361, 183] on span "Pēc atomnumura (kārtas skaitļa)." at bounding box center [394, 178] width 187 height 19
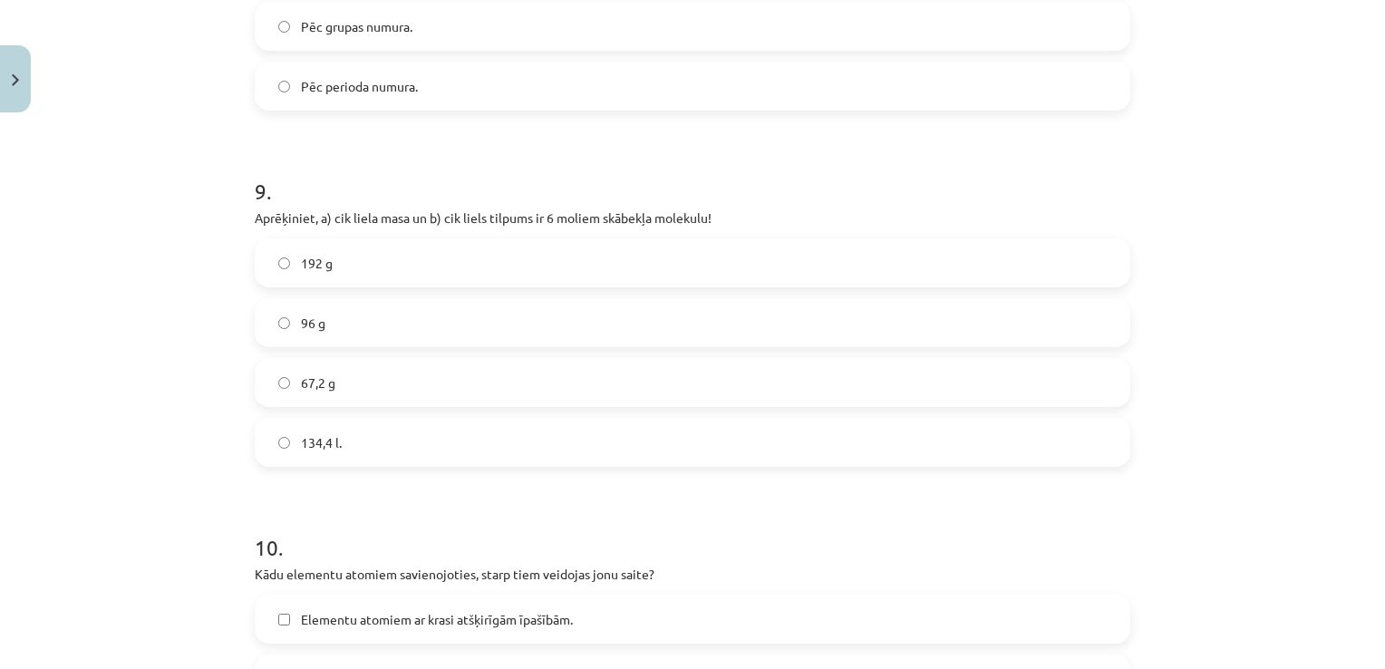
click at [382, 362] on label "67,2 g" at bounding box center [692, 382] width 872 height 45
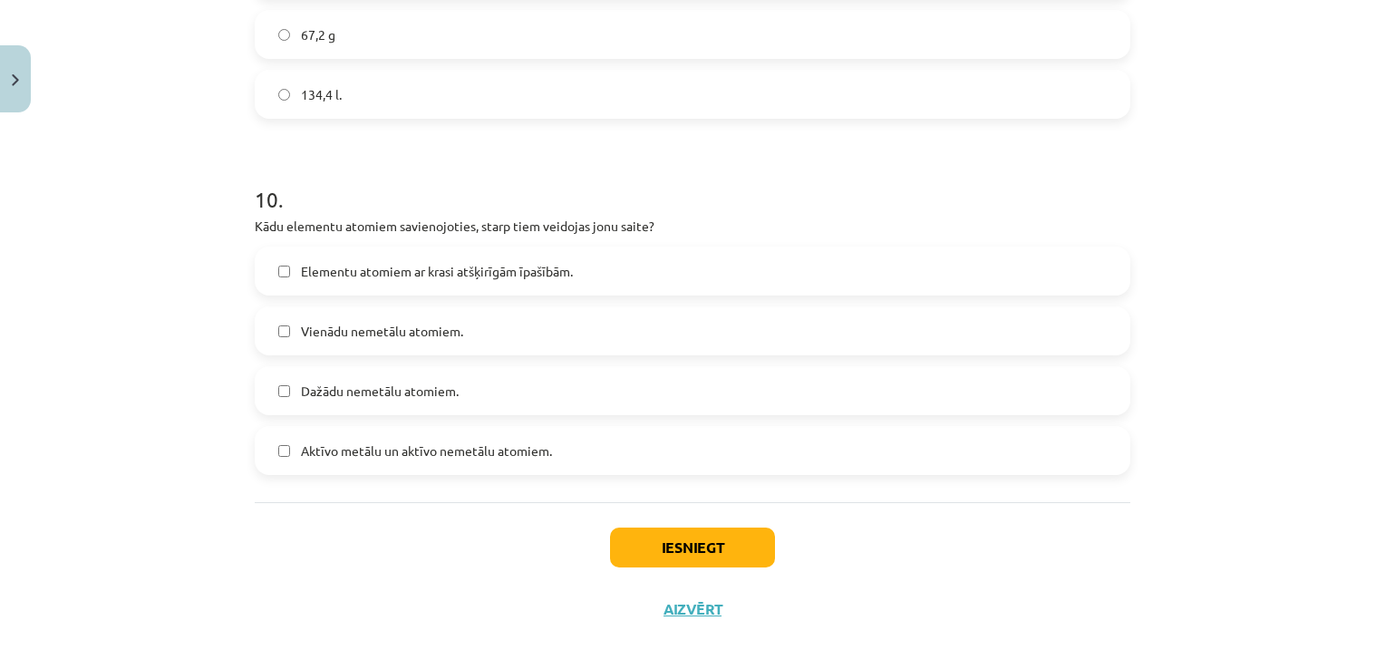
scroll to position [3425, 0]
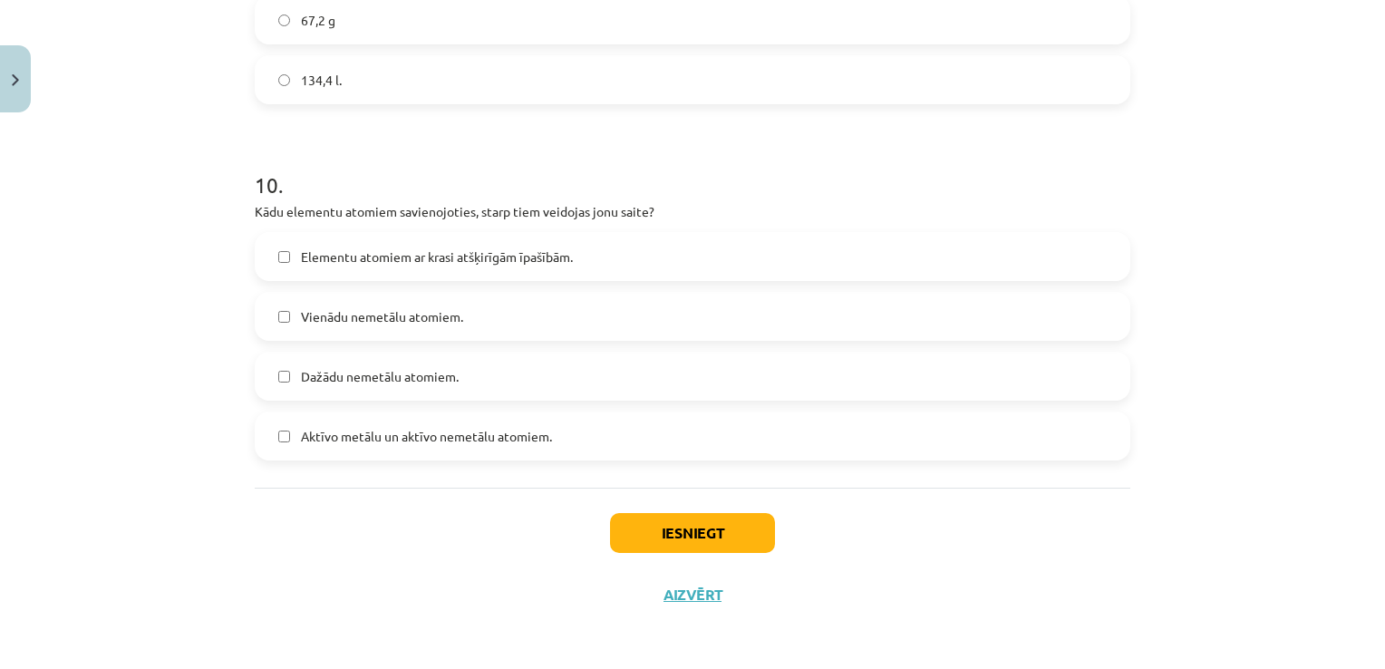
click at [386, 364] on label "Dažādu nemetālu atomiem." at bounding box center [692, 375] width 872 height 45
drag, startPoint x: 386, startPoint y: 364, endPoint x: 281, endPoint y: 306, distance: 120.1
click at [281, 306] on label "Vienādu nemetālu atomiem." at bounding box center [692, 316] width 872 height 45
click at [272, 274] on label "Elementu atomiem ar krasi atšķirīgām īpašībām." at bounding box center [692, 256] width 872 height 45
drag, startPoint x: 281, startPoint y: 422, endPoint x: 301, endPoint y: 440, distance: 26.9
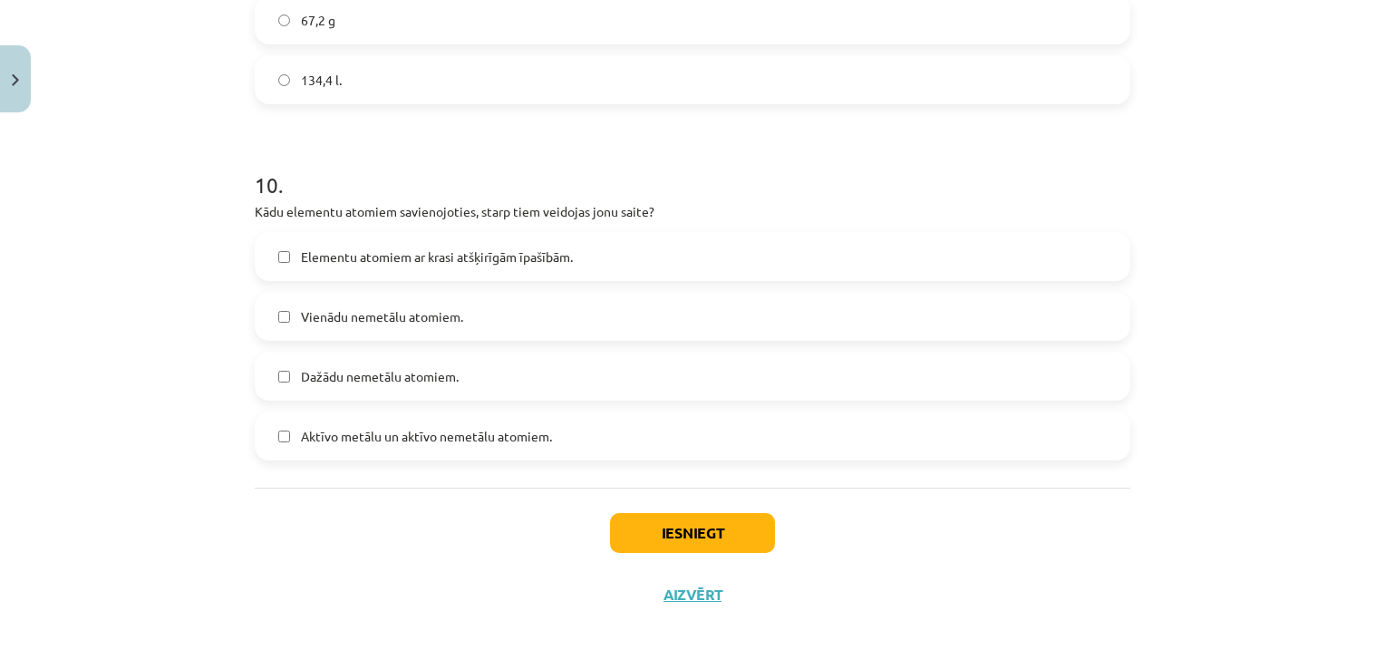
click at [283, 424] on label "Aktīvo metālu un aktīvo nemetālu atomiem." at bounding box center [692, 435] width 872 height 45
click at [627, 520] on button "Iesniegt" at bounding box center [692, 533] width 165 height 40
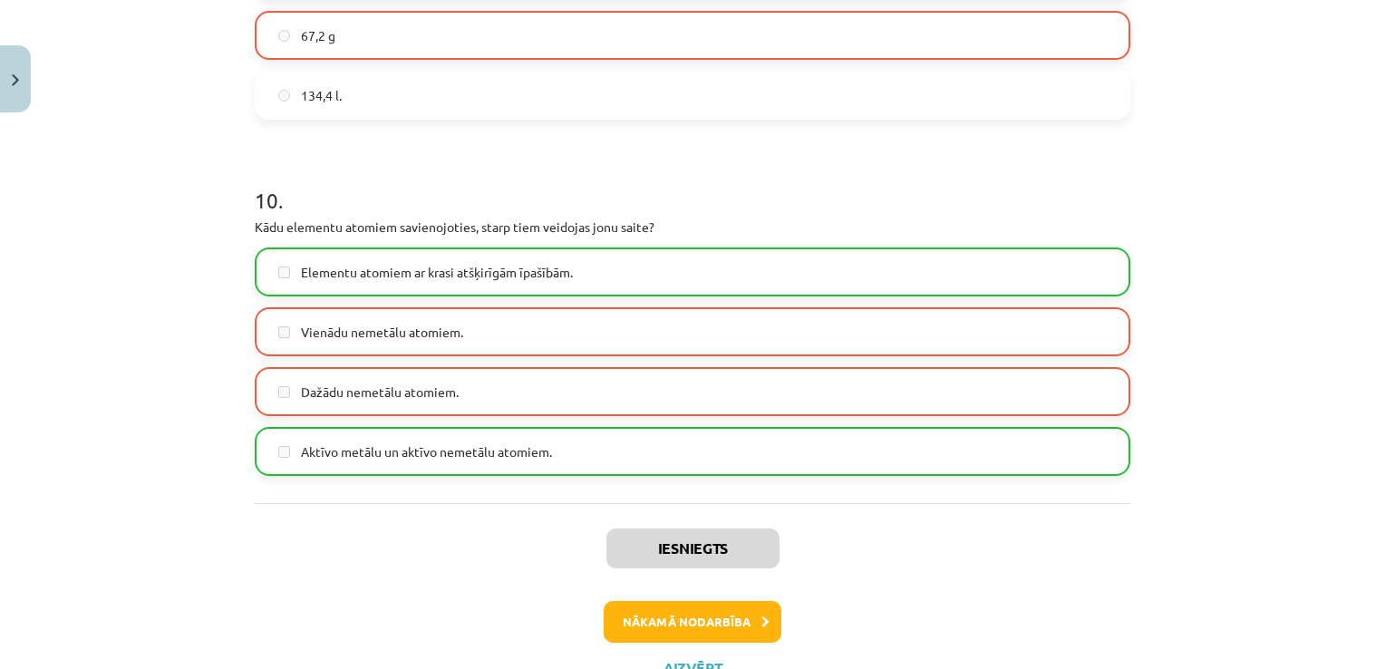
scroll to position [3483, 0]
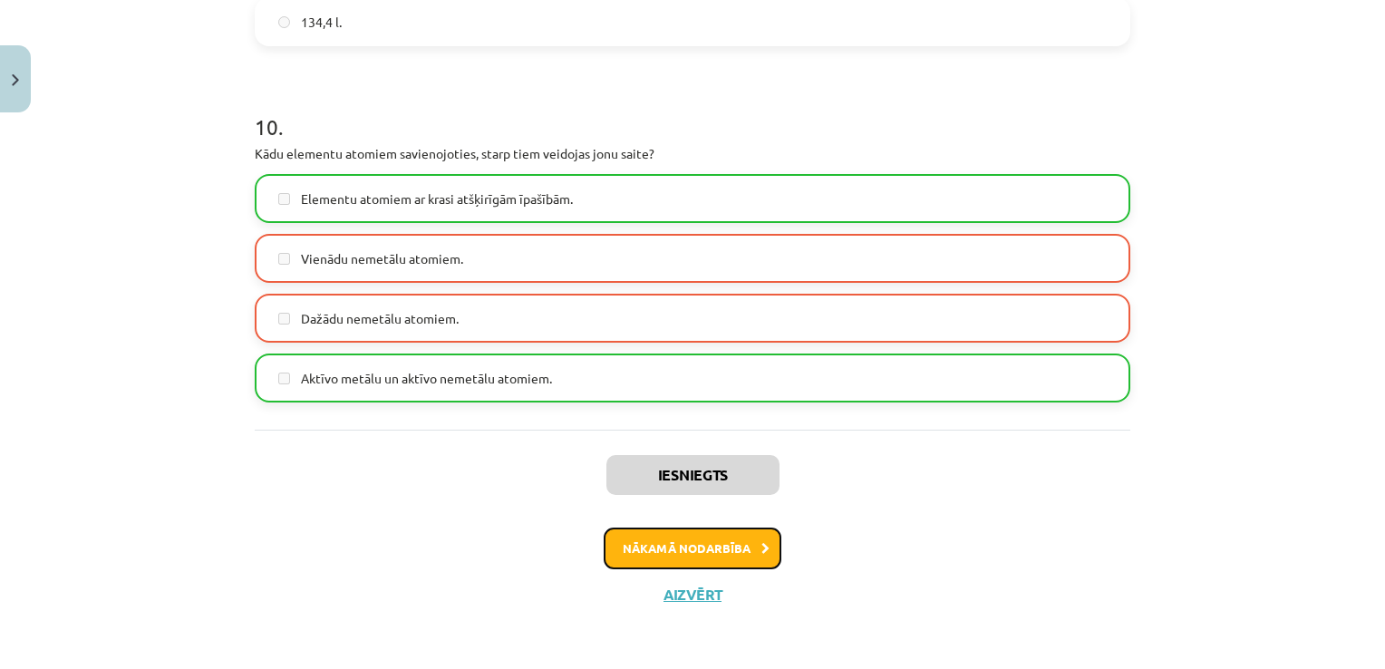
click at [666, 545] on button "Nākamā nodarbība" at bounding box center [693, 548] width 178 height 42
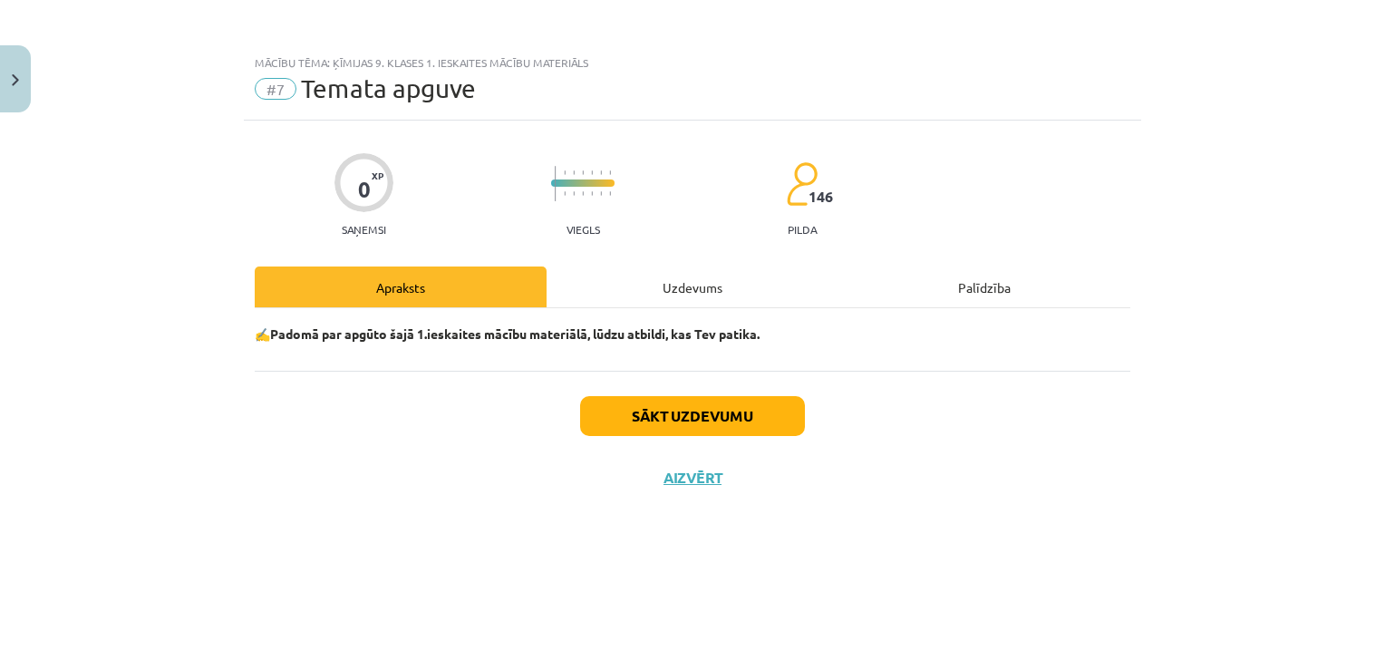
scroll to position [0, 0]
click at [729, 425] on button "Sākt uzdevumu" at bounding box center [692, 416] width 225 height 40
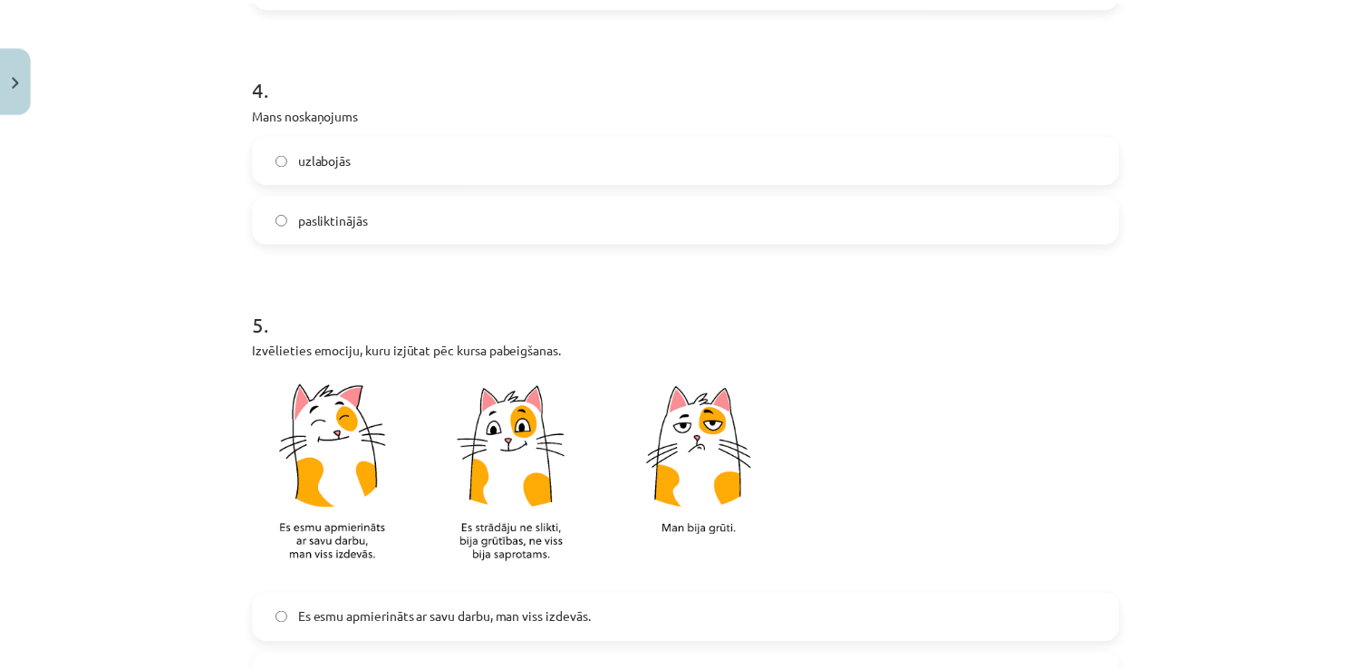
scroll to position [1628, 0]
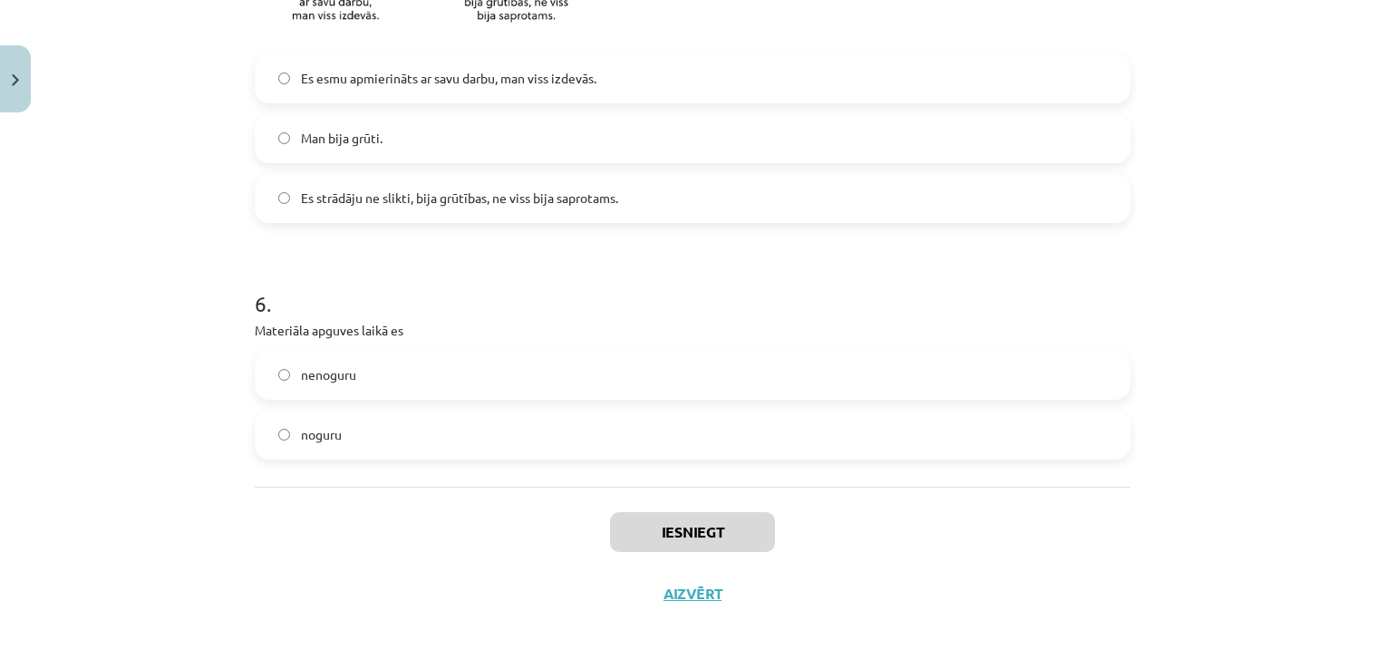
click at [430, 397] on div "nenoguru" at bounding box center [692, 375] width 875 height 49
click at [437, 360] on label "nenoguru" at bounding box center [692, 375] width 872 height 45
click at [425, 413] on label "noguru" at bounding box center [692, 434] width 872 height 45
click at [442, 353] on label "nenoguru" at bounding box center [692, 375] width 872 height 45
click at [739, 520] on button "Iesniegt" at bounding box center [692, 532] width 165 height 40
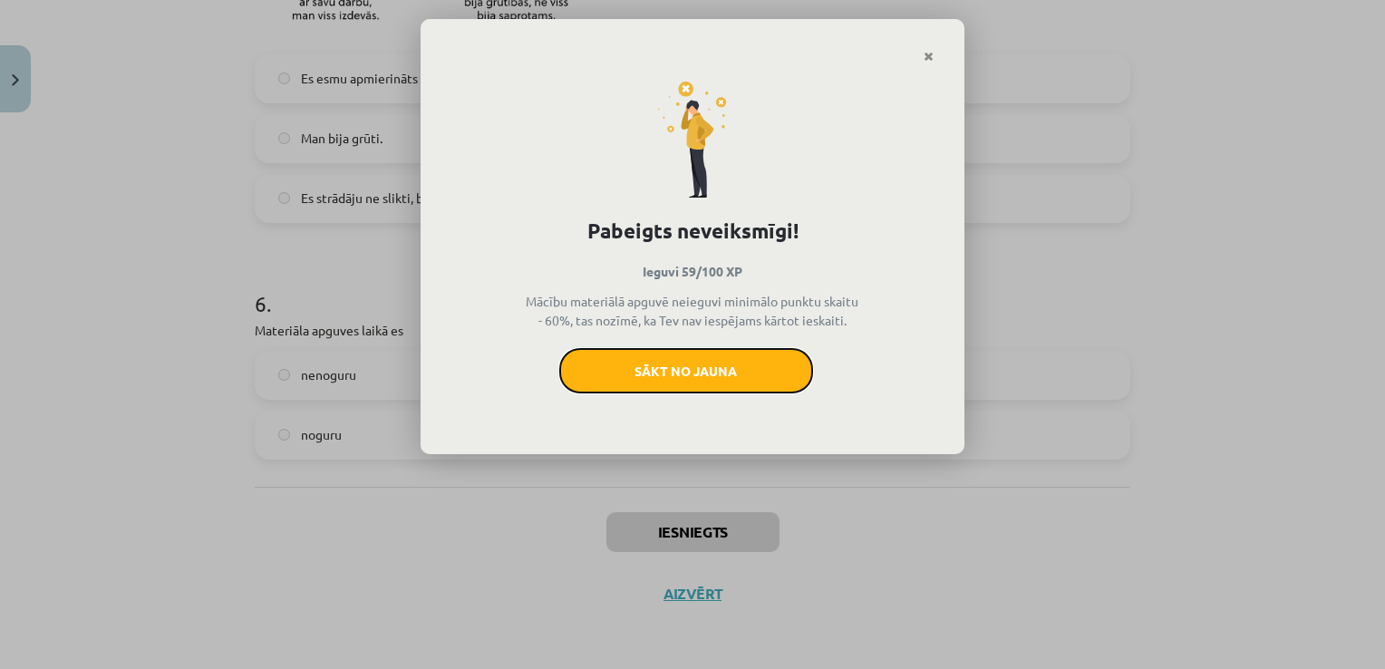
drag, startPoint x: 714, startPoint y: 387, endPoint x: 772, endPoint y: 78, distance: 314.4
click at [715, 386] on button "Sākt no jauna" at bounding box center [686, 370] width 254 height 45
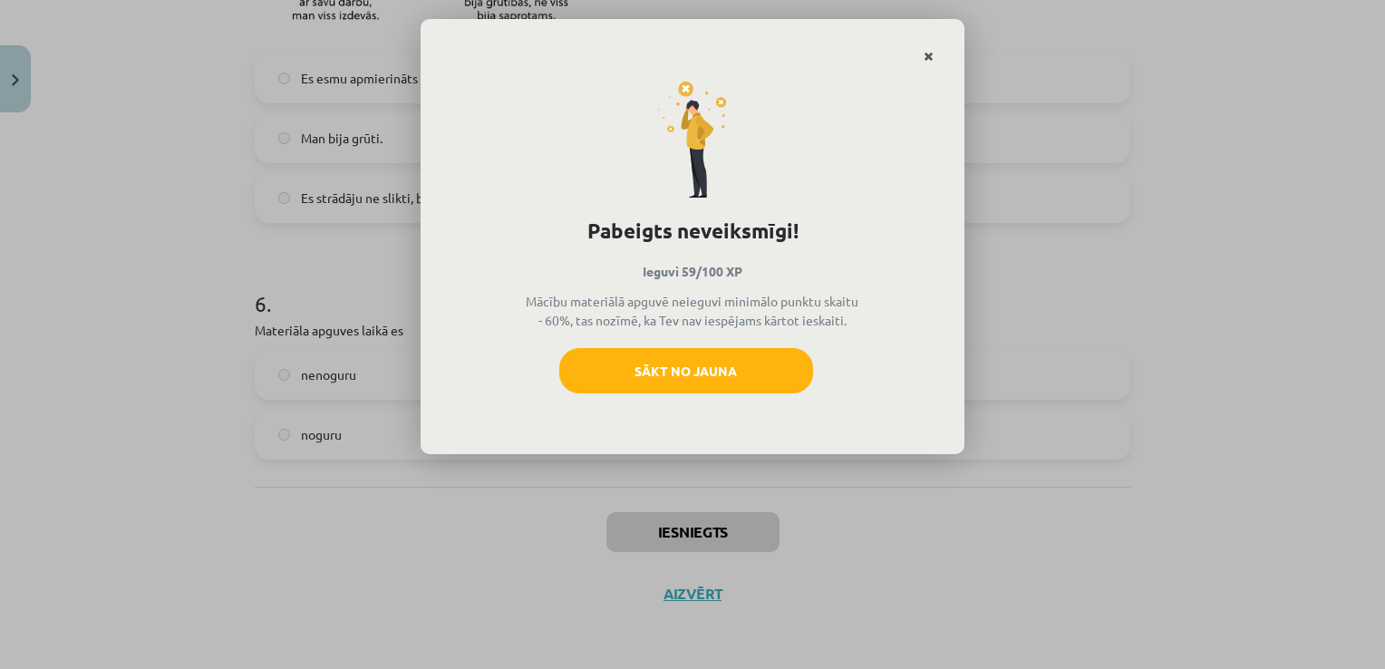
click at [926, 56] on icon "Close" at bounding box center [928, 57] width 10 height 13
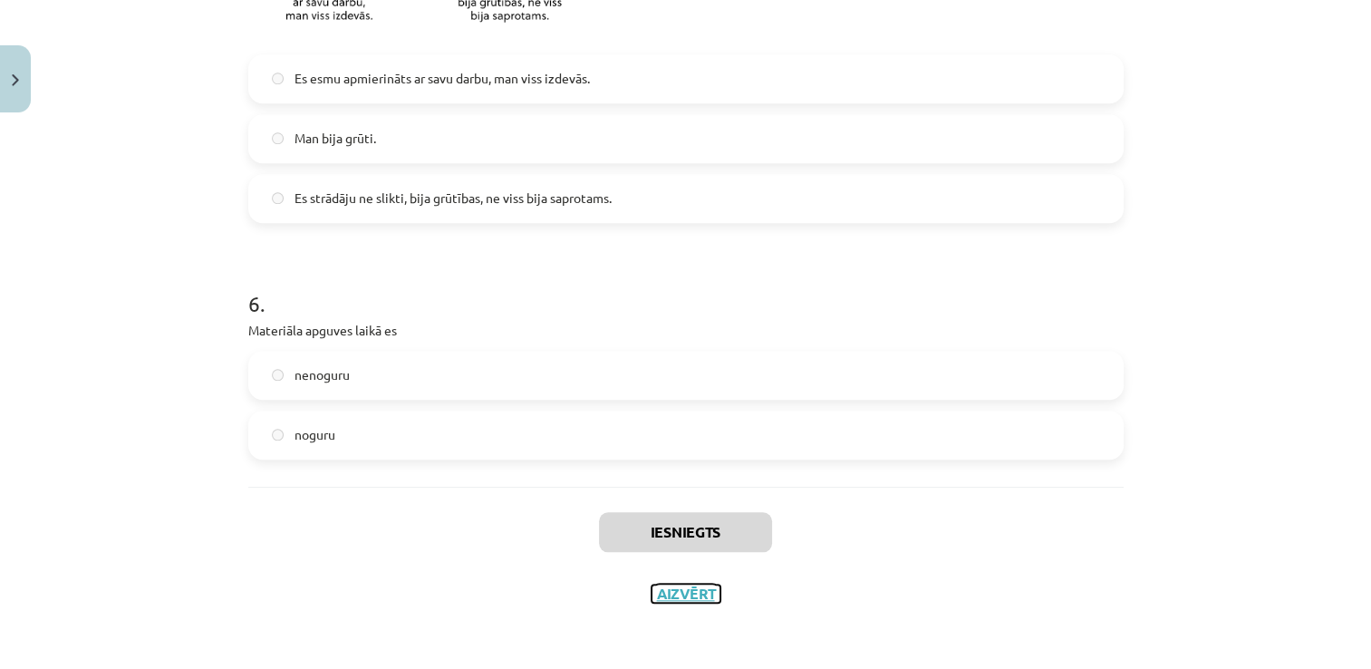
click at [689, 595] on button "Aizvērt" at bounding box center [686, 593] width 69 height 18
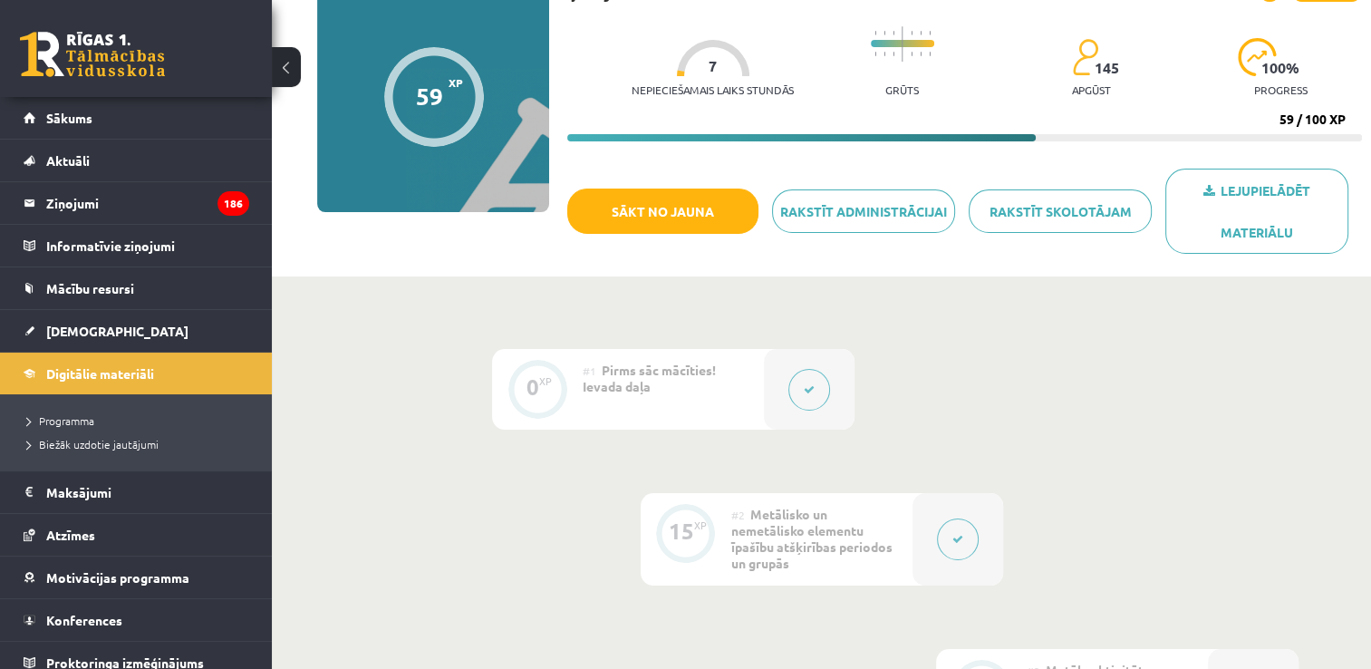
scroll to position [0, 0]
